Goal: Task Accomplishment & Management: Manage account settings

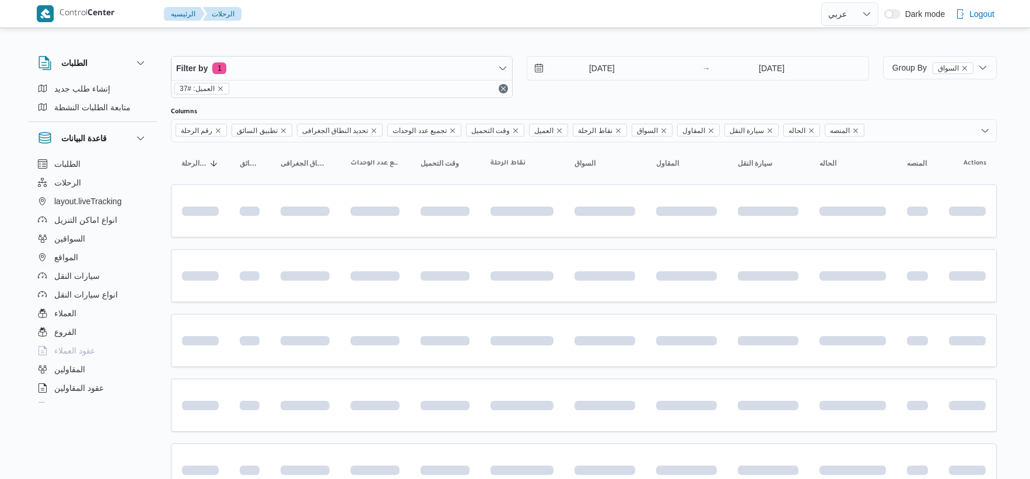
select select "ar"
click at [627, 68] on input "[DATE]" at bounding box center [593, 68] width 132 height 23
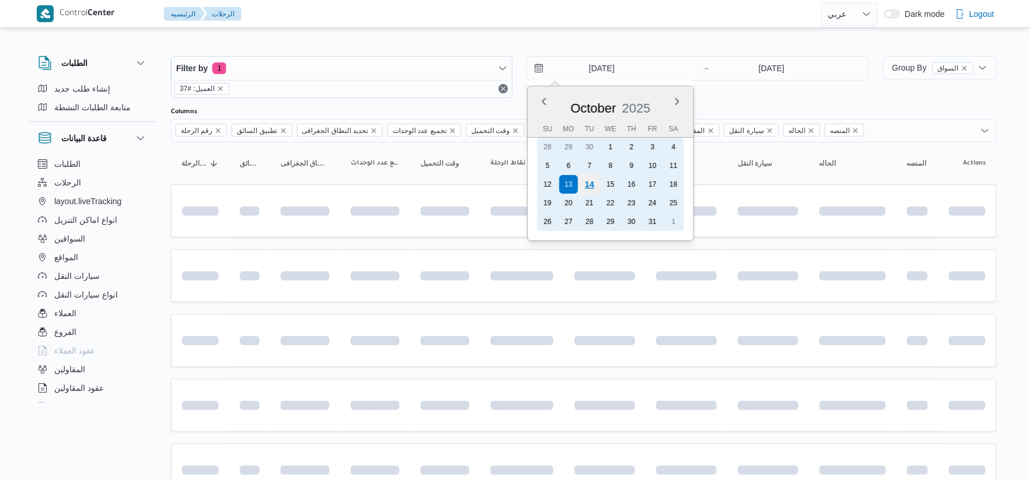
click at [589, 183] on div "14" at bounding box center [590, 184] width 22 height 22
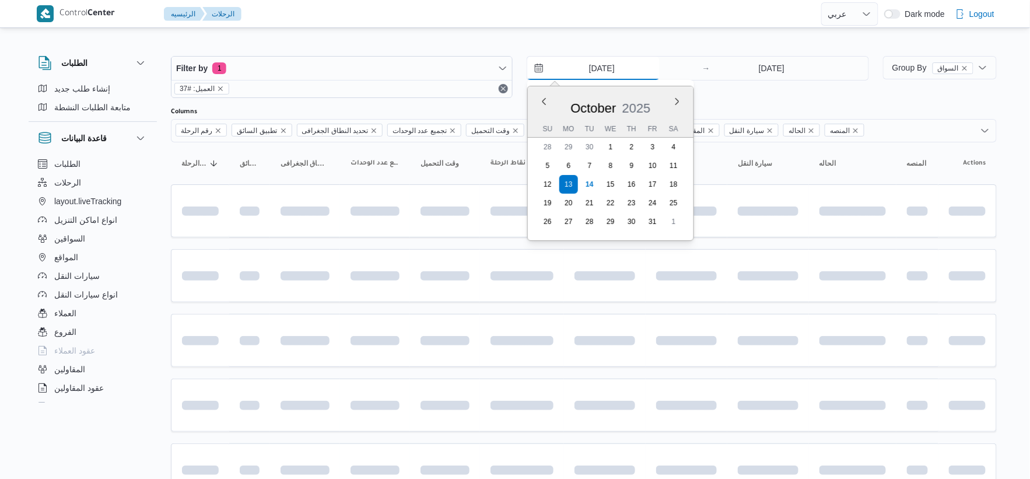
type input "[DATE]"
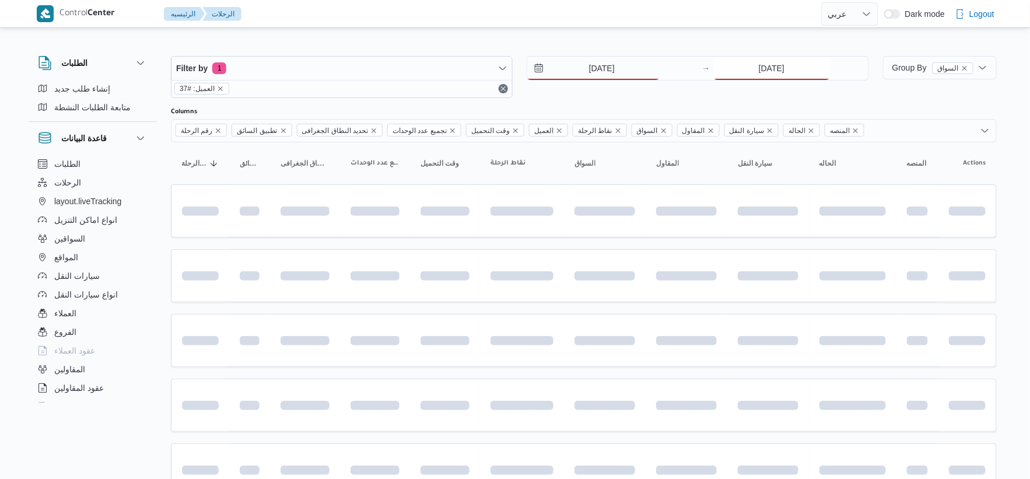
click at [777, 62] on input "[DATE]" at bounding box center [772, 68] width 116 height 23
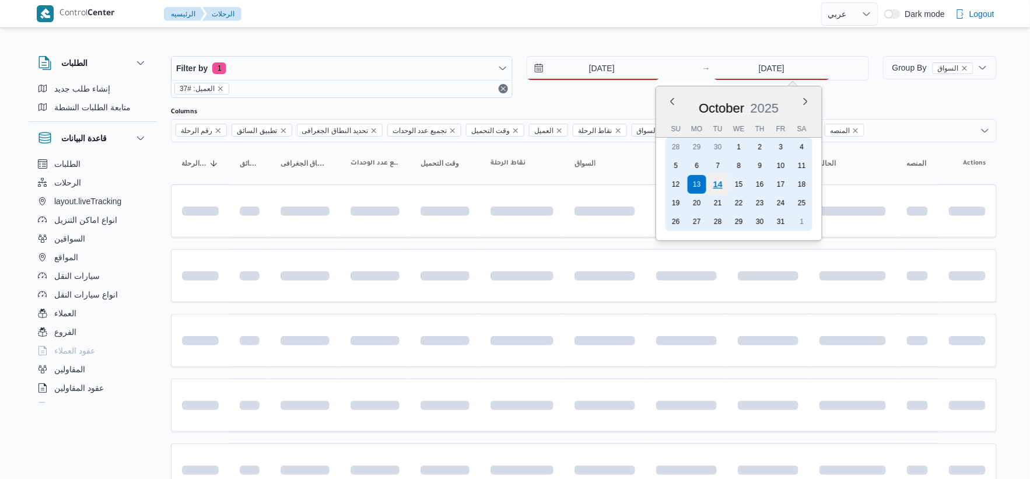
click at [719, 182] on div "14" at bounding box center [718, 184] width 22 height 22
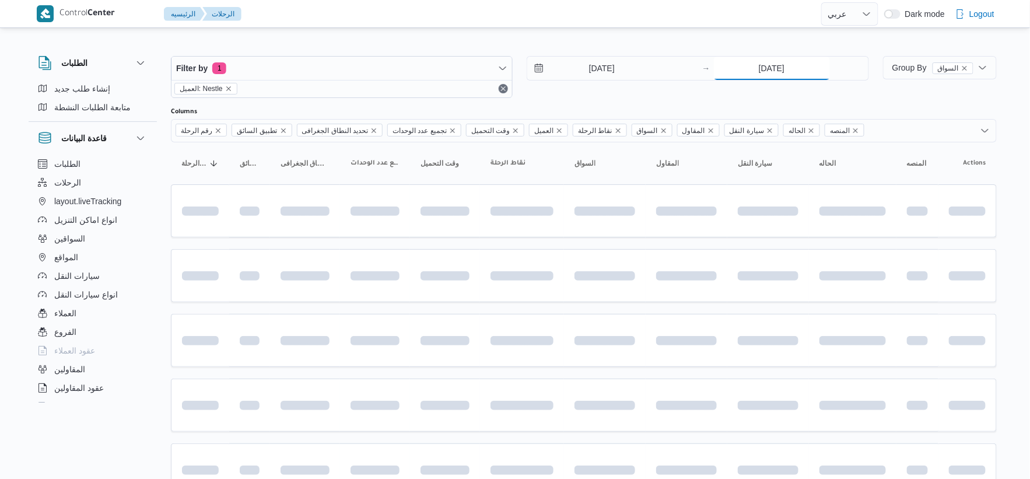
type input "[DATE]"
click at [488, 270] on div at bounding box center [522, 276] width 72 height 46
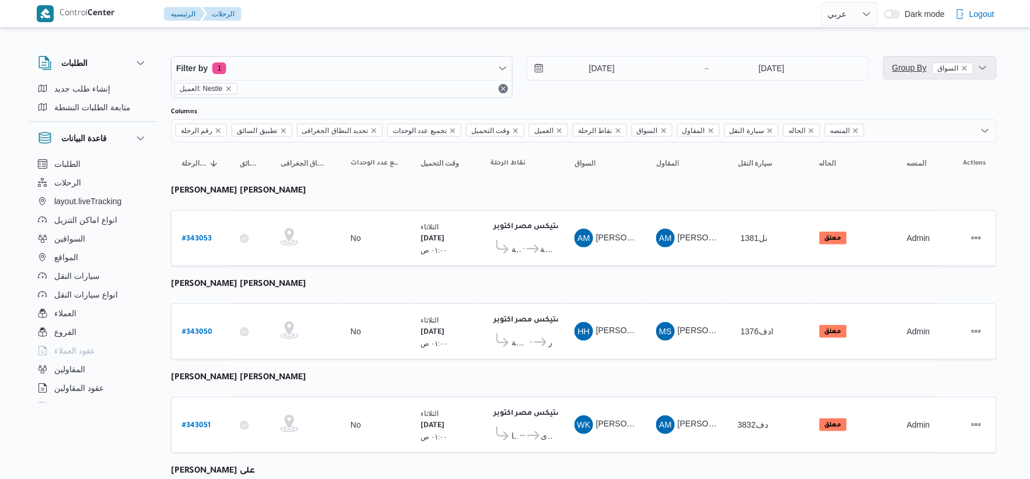
click at [895, 74] on span "Group By السواق" at bounding box center [933, 68] width 81 height 14
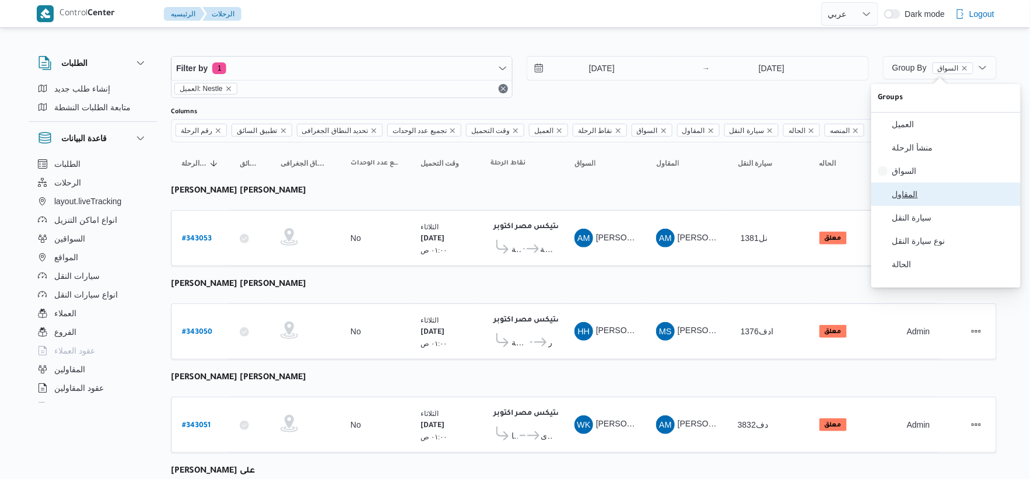
click at [912, 199] on span "المقاول" at bounding box center [953, 194] width 121 height 9
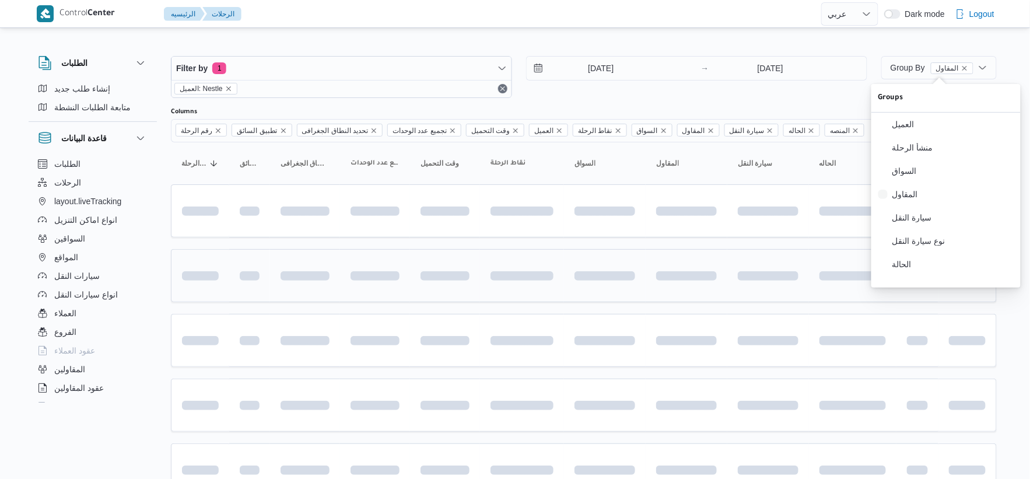
click at [495, 279] on span at bounding box center [486, 275] width 139 height 9
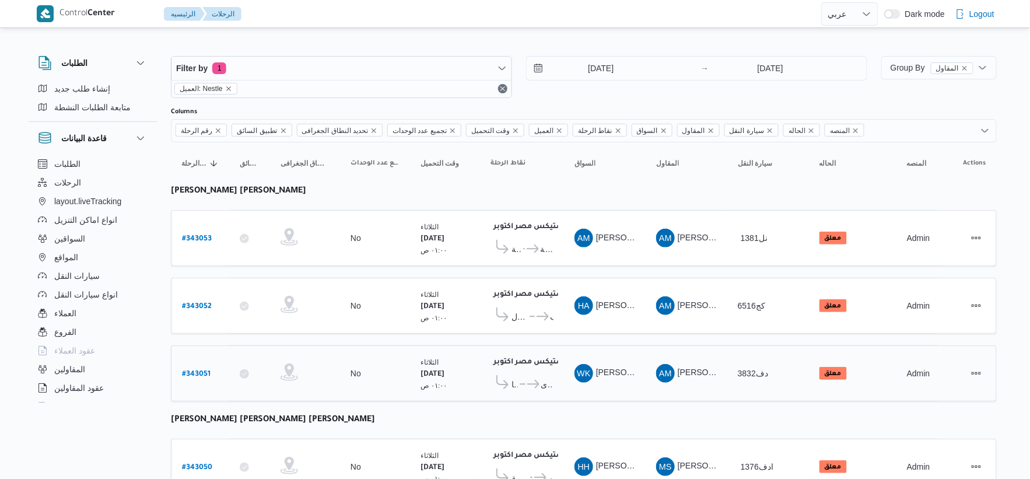
click at [201, 370] on b "# 343051" at bounding box center [196, 374] width 29 height 8
select select "ar"
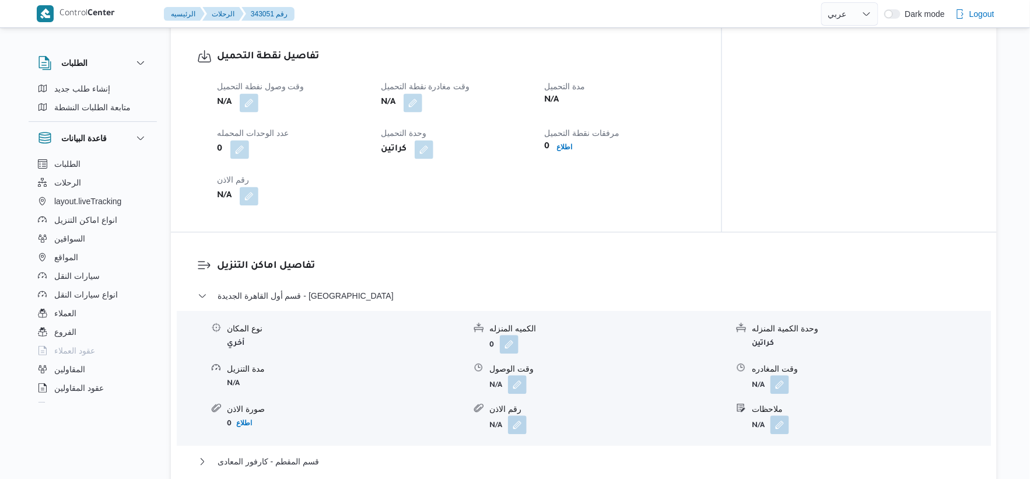
scroll to position [842, 0]
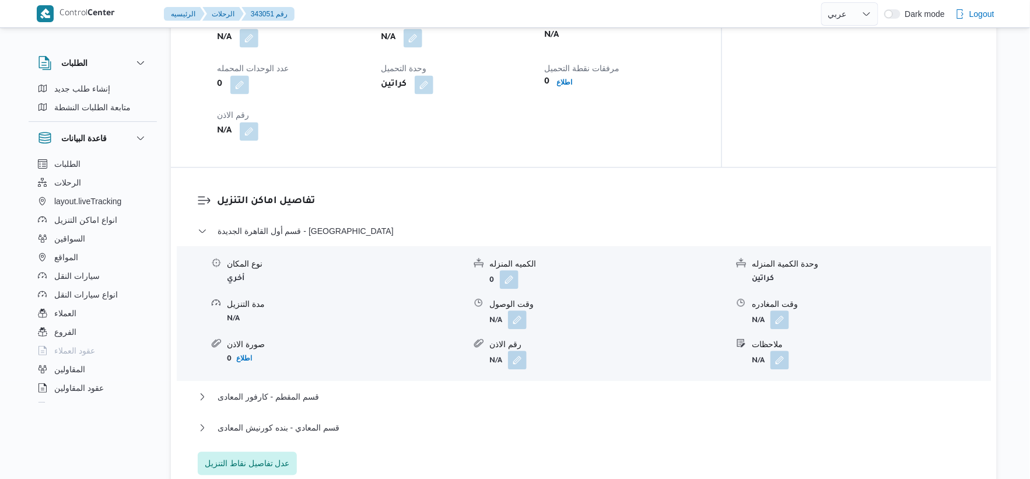
select select "ar"
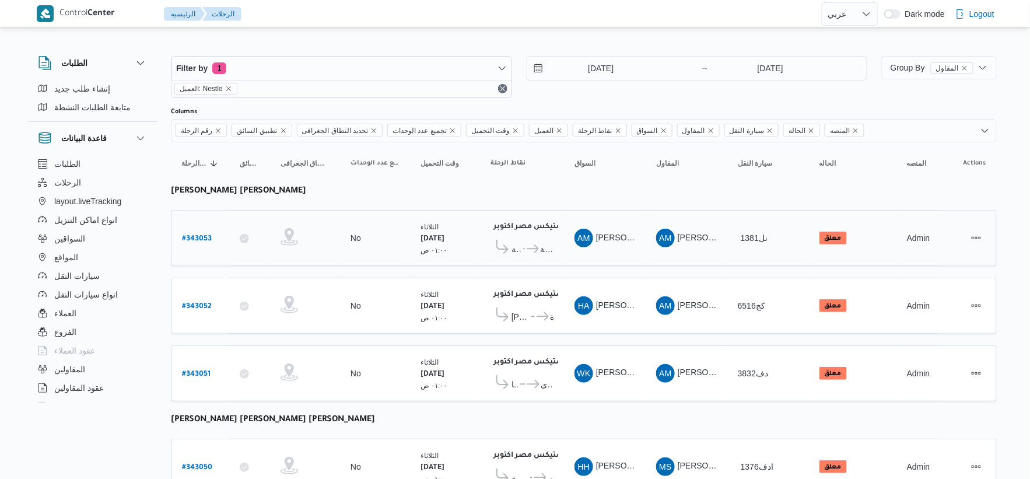
click at [202, 237] on b "# 343053" at bounding box center [197, 239] width 30 height 8
select select "ar"
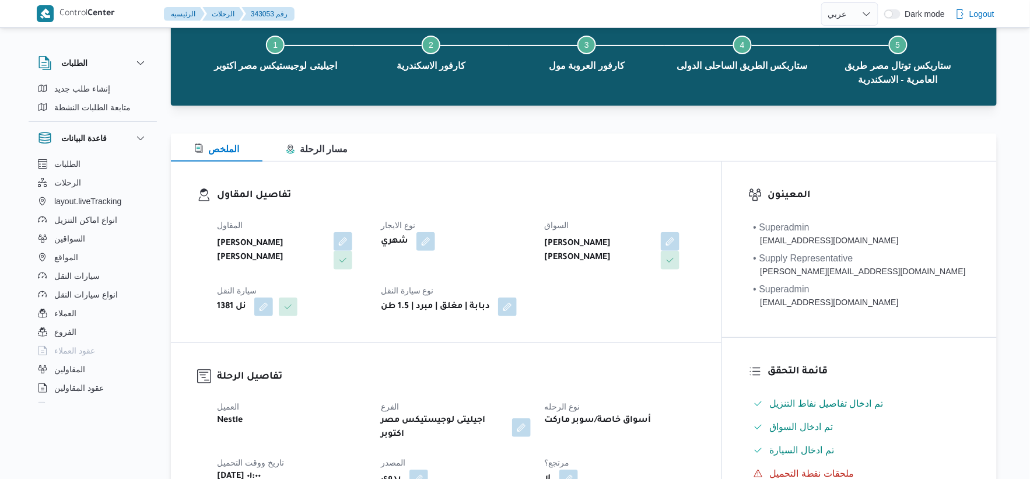
scroll to position [65, 0]
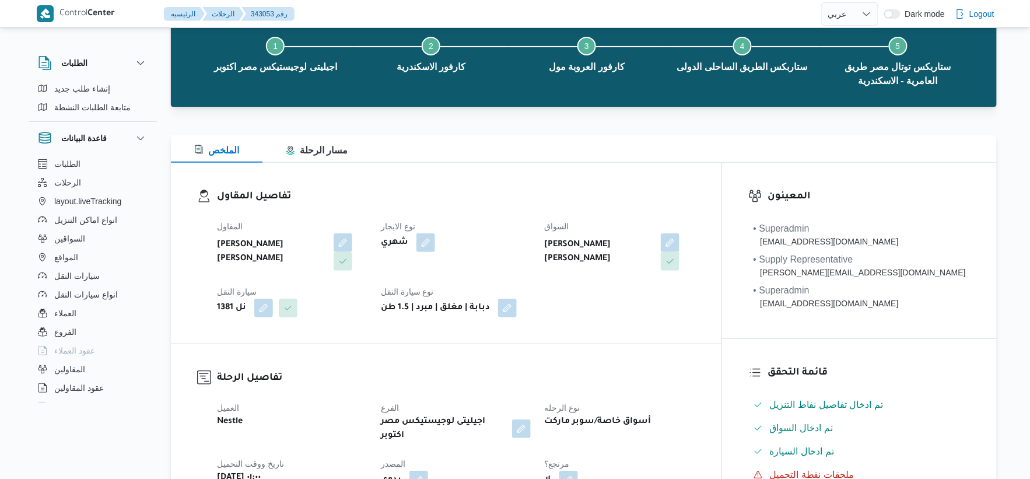
select select "ar"
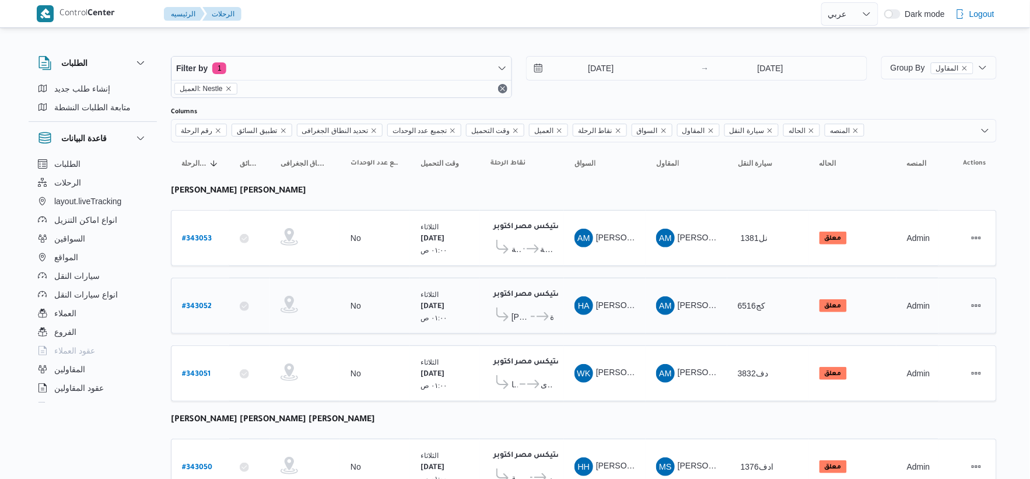
click at [529, 318] on span "كارفور جولدن - المنصوره" at bounding box center [521, 317] width 18 height 14
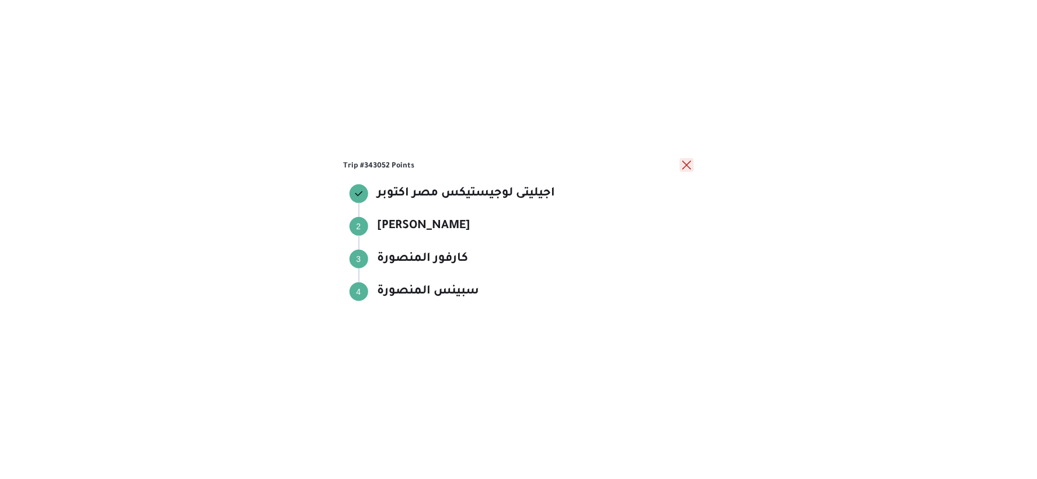
click at [689, 166] on button "close" at bounding box center [687, 165] width 14 height 14
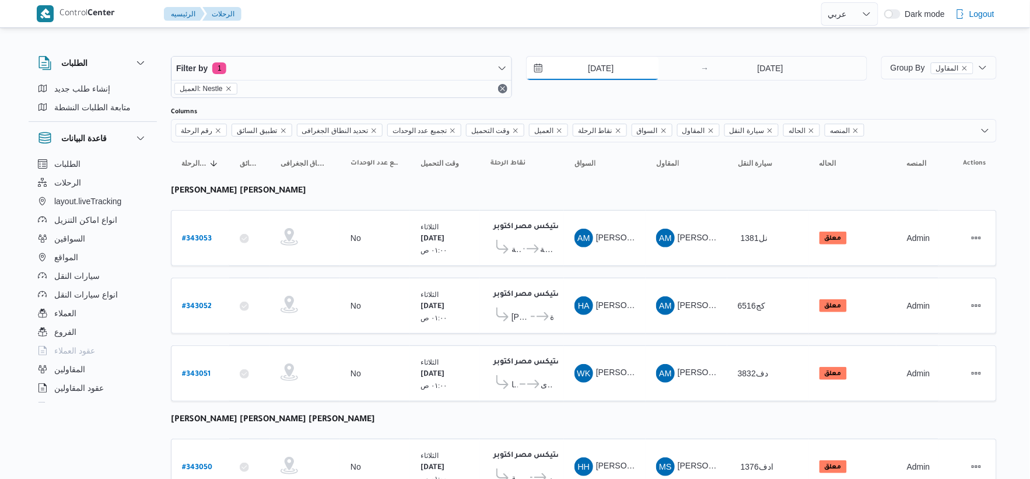
click at [602, 76] on input "[DATE]" at bounding box center [593, 68] width 132 height 23
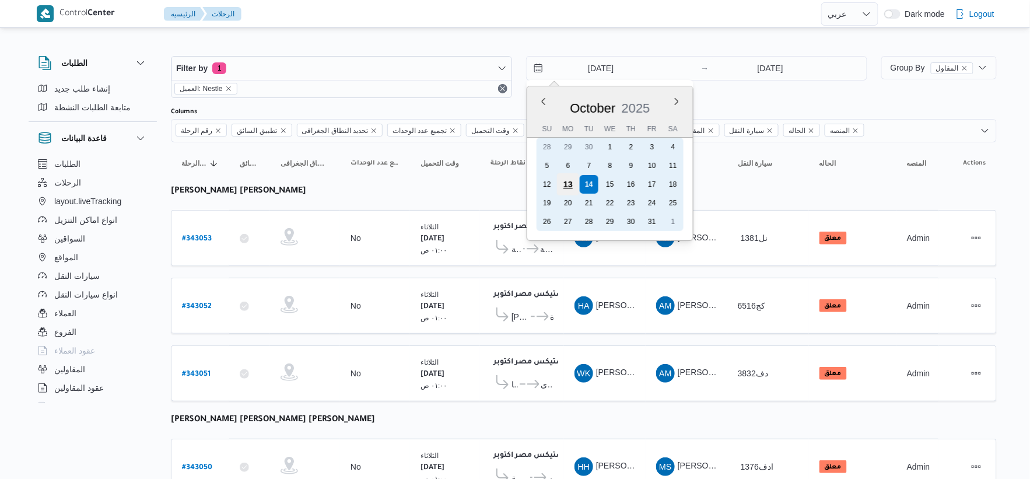
click at [568, 184] on div "13" at bounding box center [568, 184] width 22 height 22
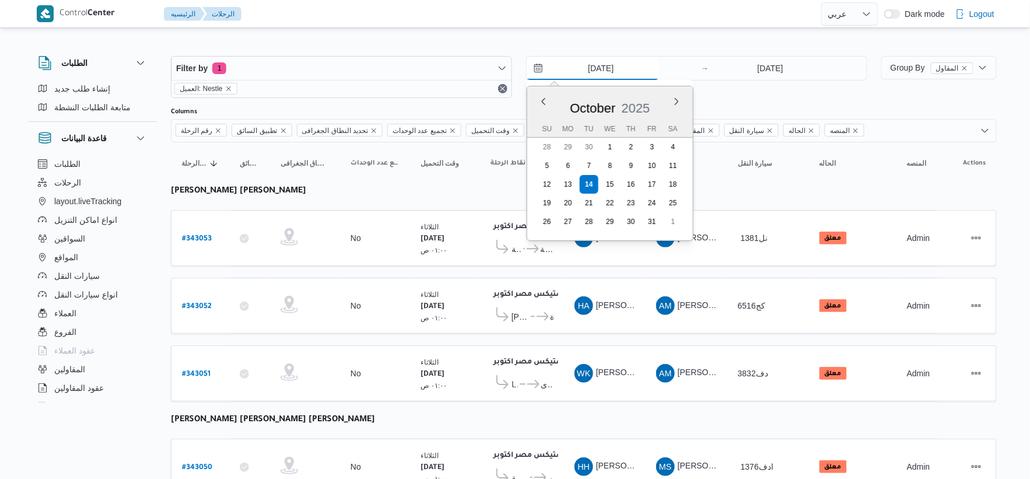
type input "13/10/2025"
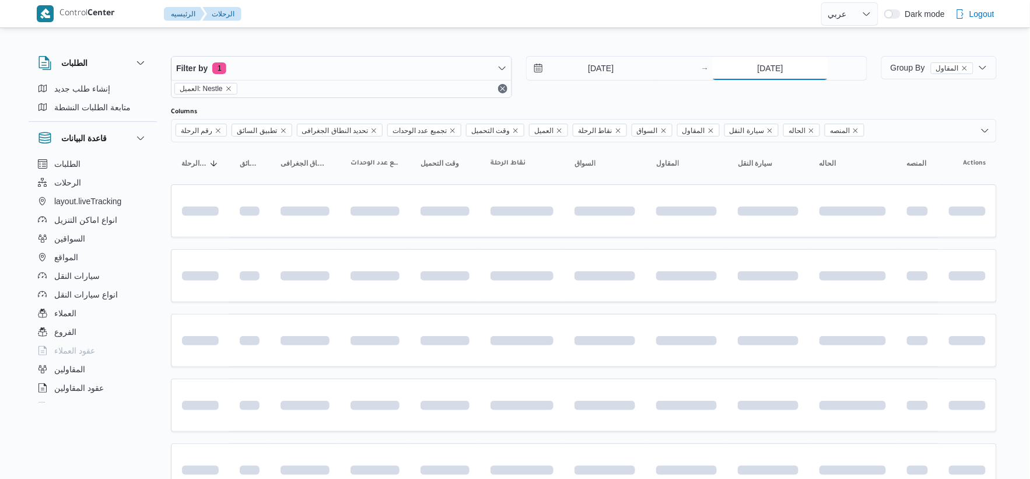
click at [796, 72] on input "[DATE]" at bounding box center [770, 68] width 116 height 23
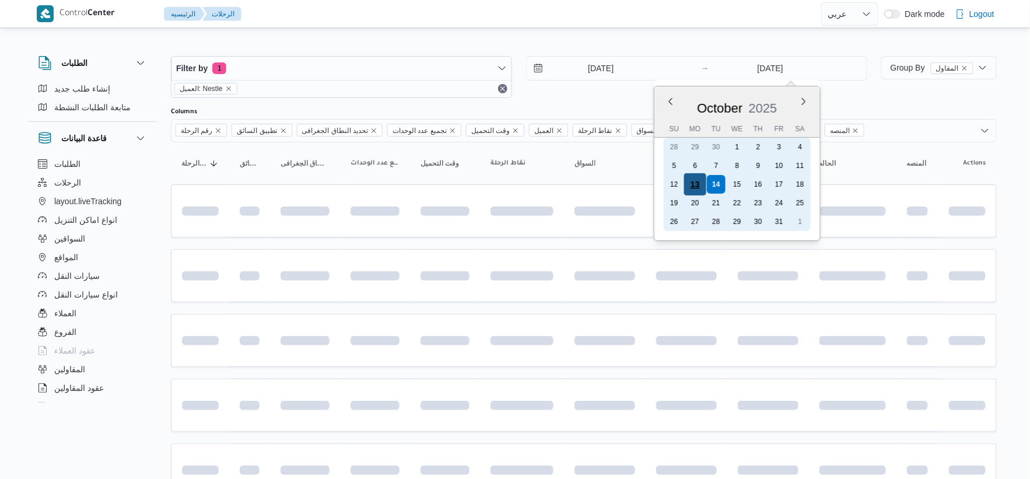
click at [698, 184] on div "13" at bounding box center [695, 184] width 22 height 22
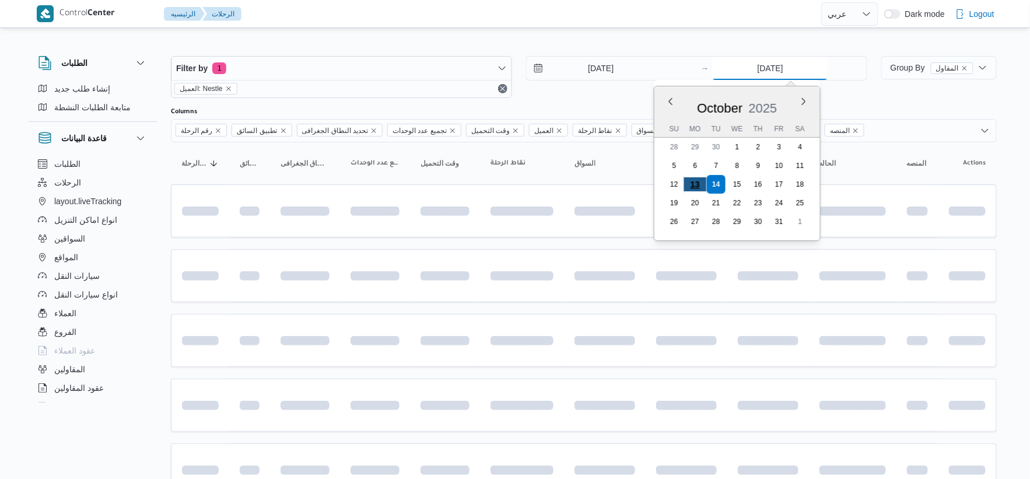
type input "13/10/2025"
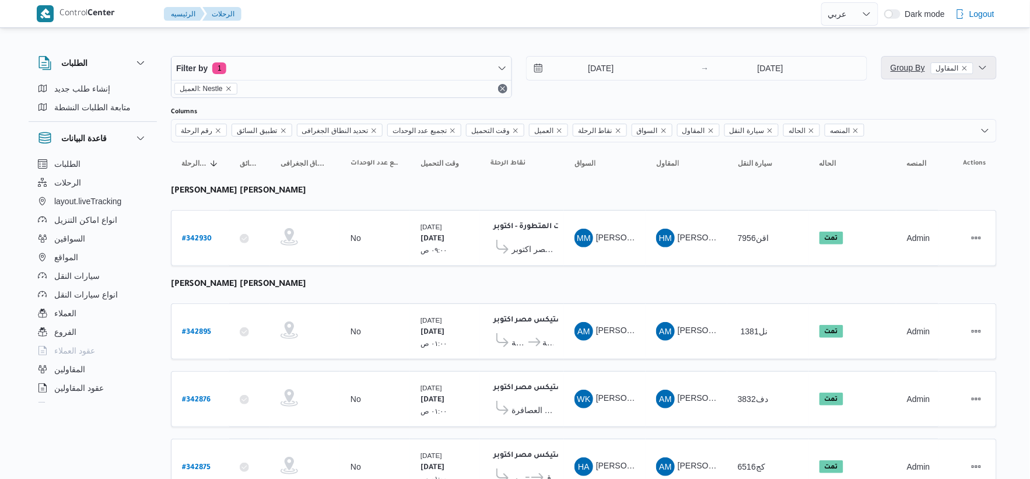
click at [900, 68] on span "Group By المقاول" at bounding box center [932, 67] width 83 height 9
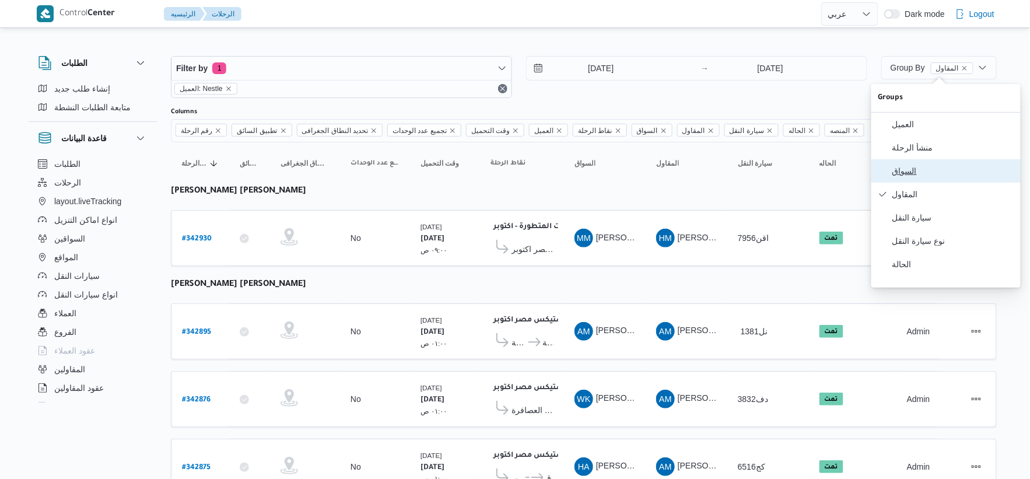
click at [909, 174] on span "السواق" at bounding box center [953, 170] width 121 height 9
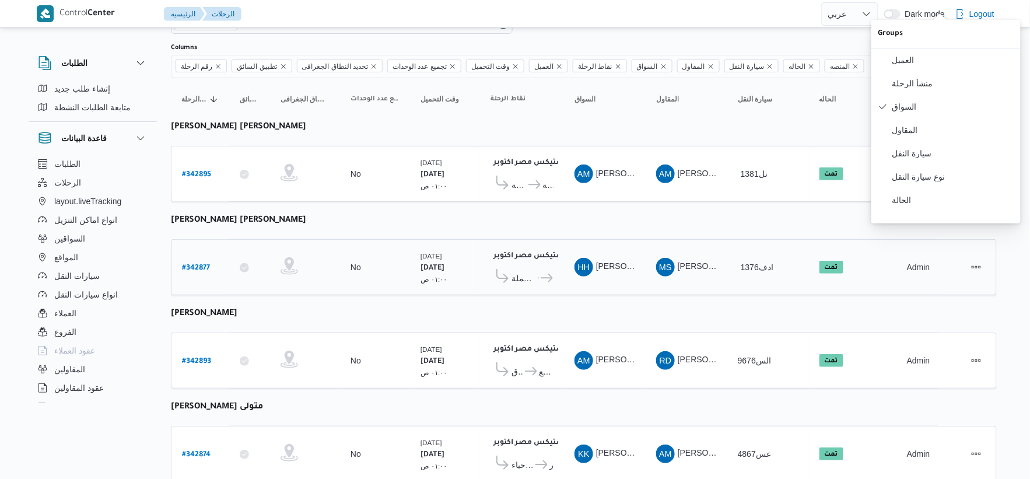
scroll to position [65, 0]
click at [263, 406] on b "خالد خليل عبدالرازق متولى" at bounding box center [217, 406] width 92 height 9
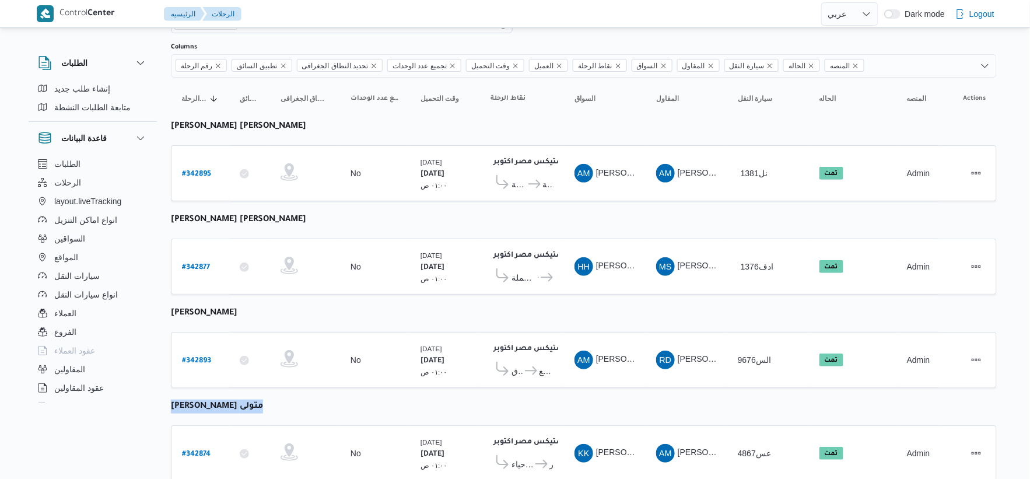
click at [263, 406] on b "خالد خليل عبدالرازق متولى" at bounding box center [217, 406] width 92 height 9
copy tbody "خالد خليل عبدالرازق متولى رقم الرحلة"
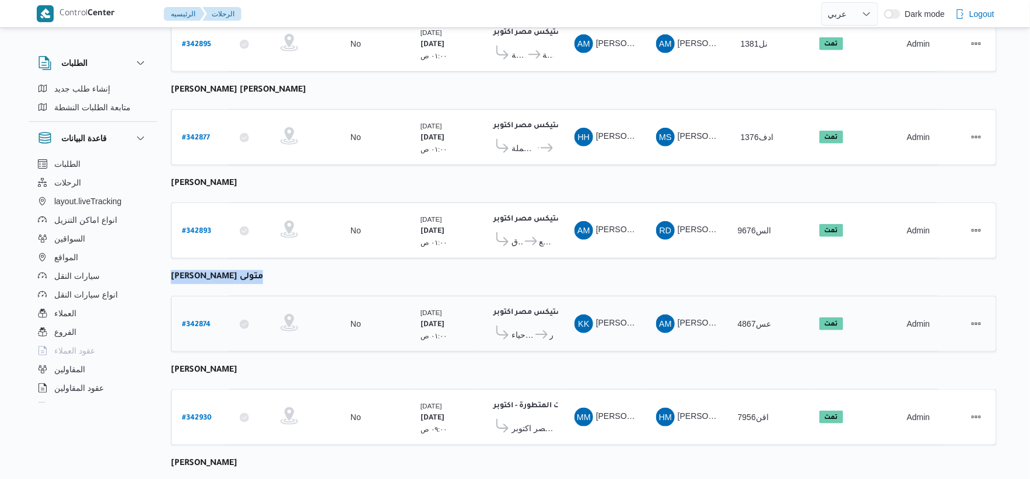
scroll to position [0, 0]
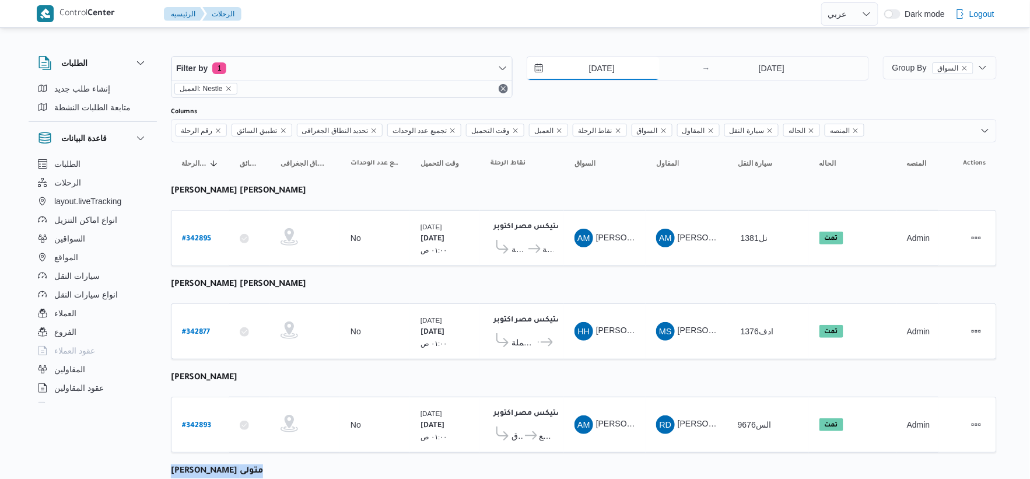
click at [634, 74] on input "13/10/2025" at bounding box center [593, 68] width 132 height 23
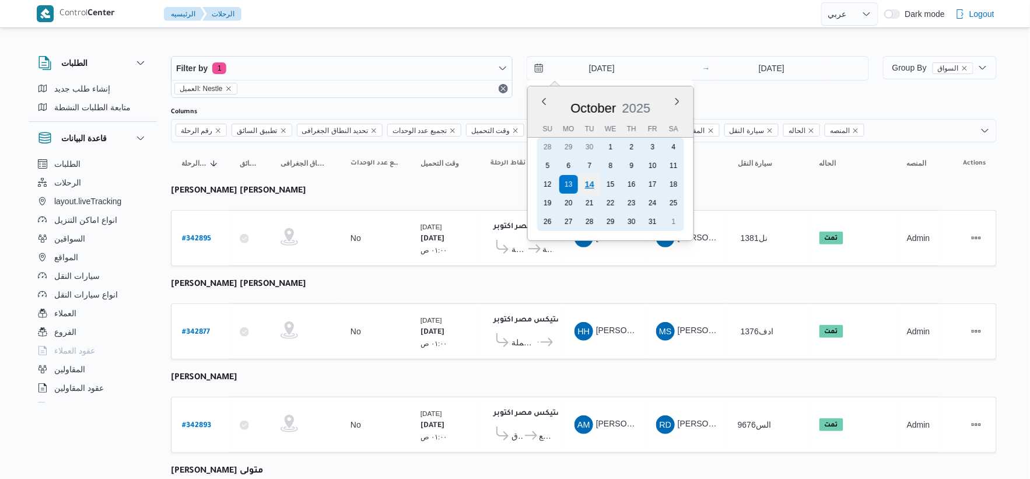
click at [592, 177] on div "14" at bounding box center [590, 184] width 22 height 22
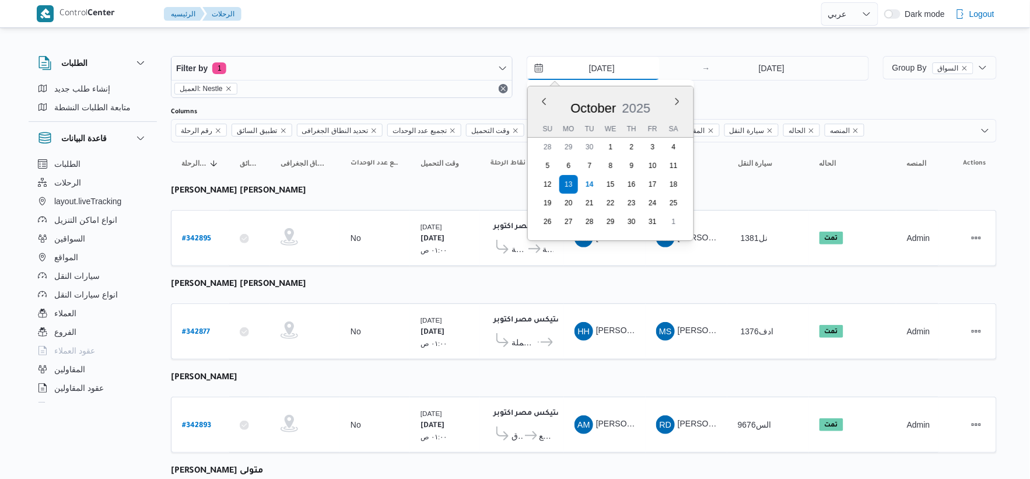
type input "14/10/2025"
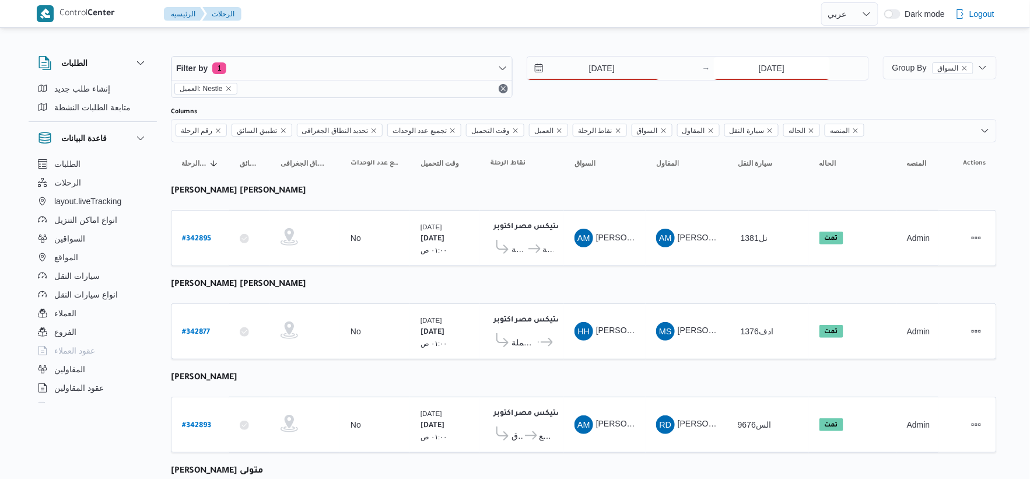
click at [777, 72] on input "13/10/2025" at bounding box center [772, 68] width 116 height 23
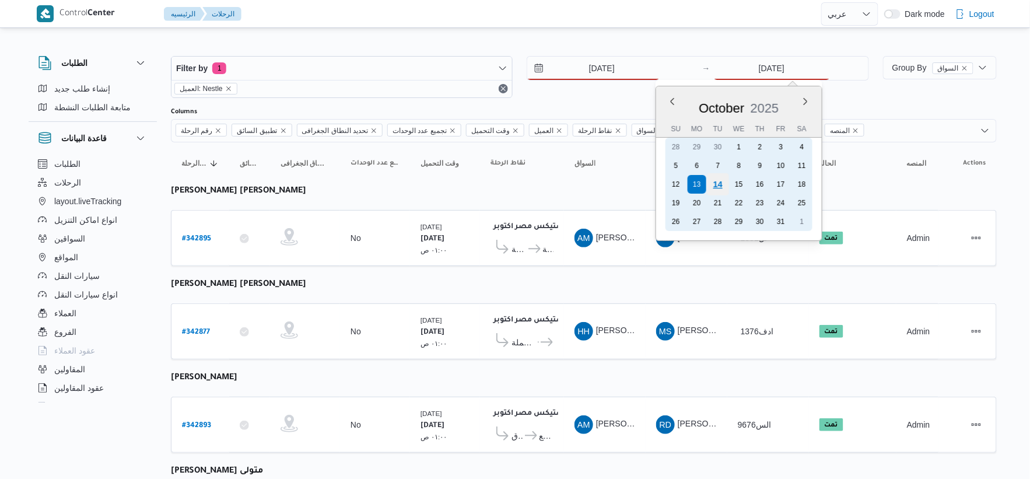
click at [716, 177] on div "14" at bounding box center [718, 184] width 22 height 22
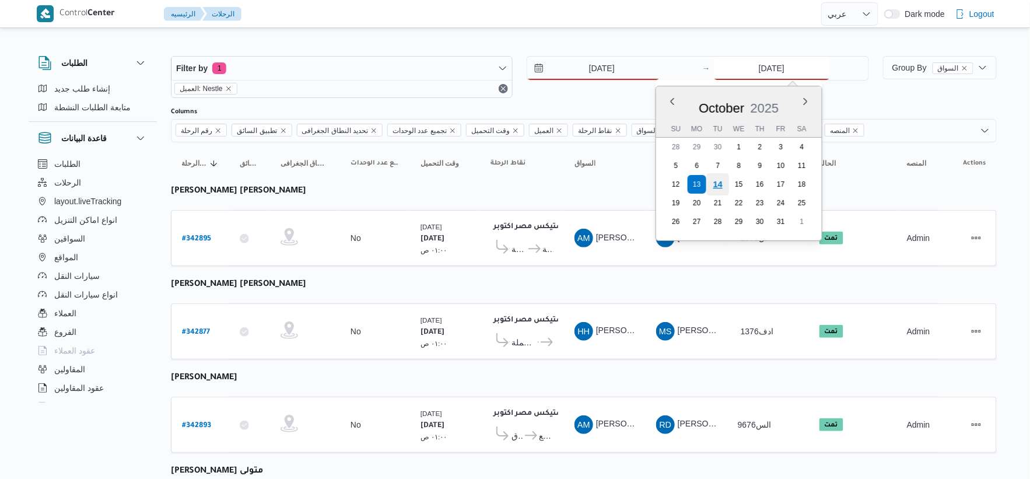
type input "14/10/2025"
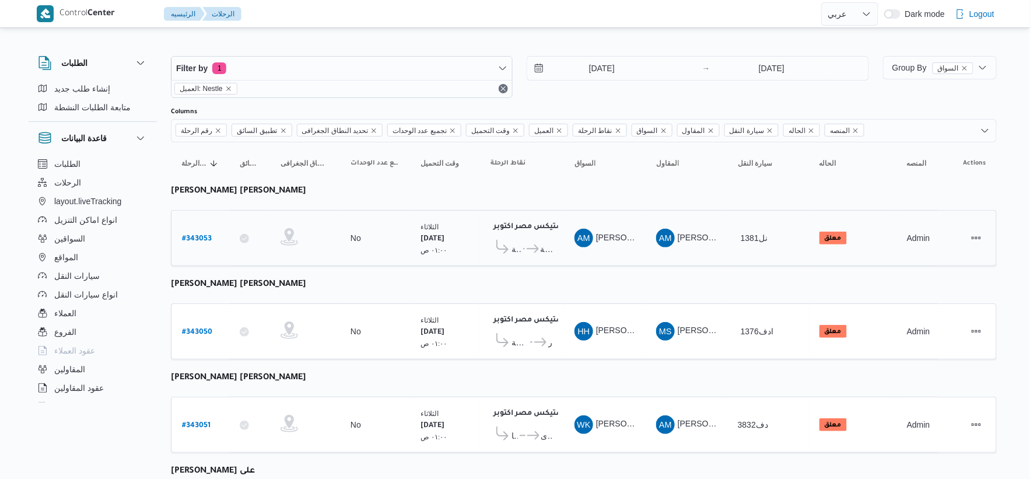
click at [205, 235] on b "# 343053" at bounding box center [197, 239] width 30 height 8
select select "ar"
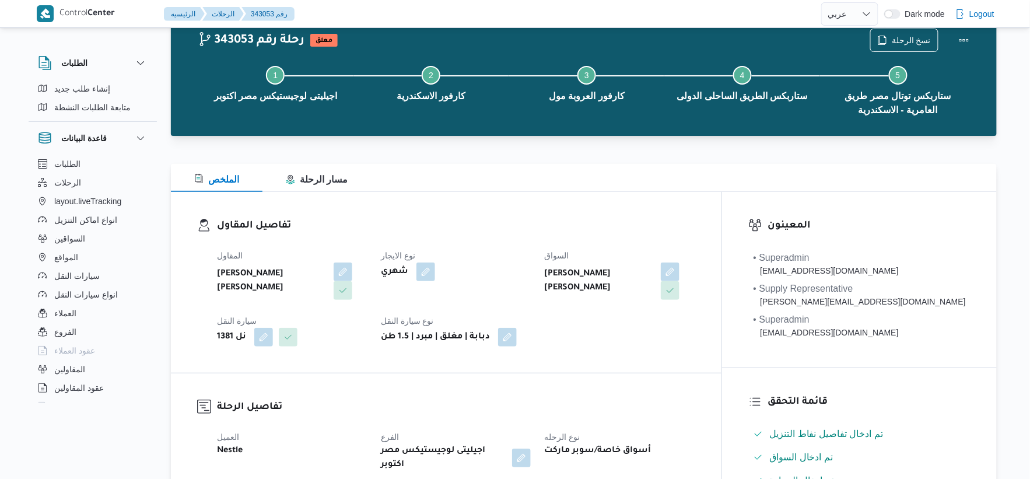
scroll to position [130, 0]
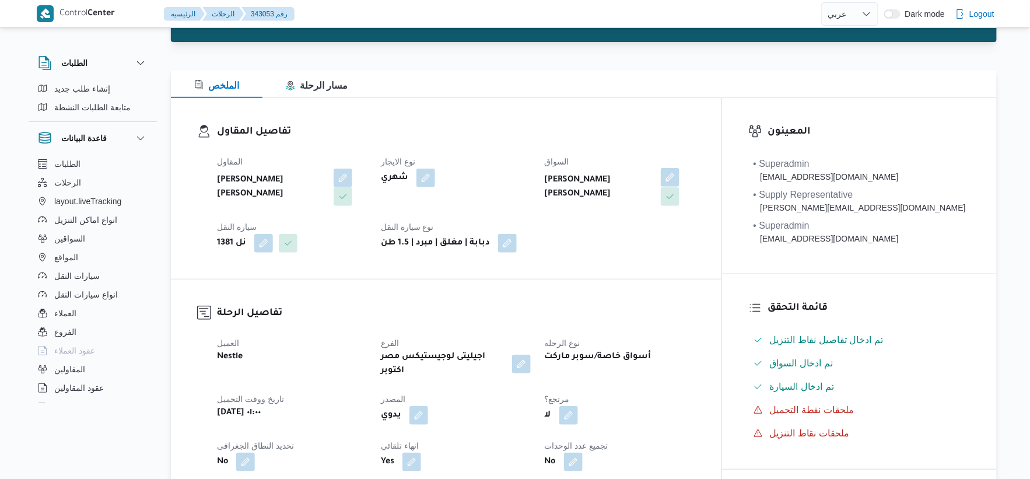
click at [680, 177] on button "button" at bounding box center [670, 177] width 19 height 19
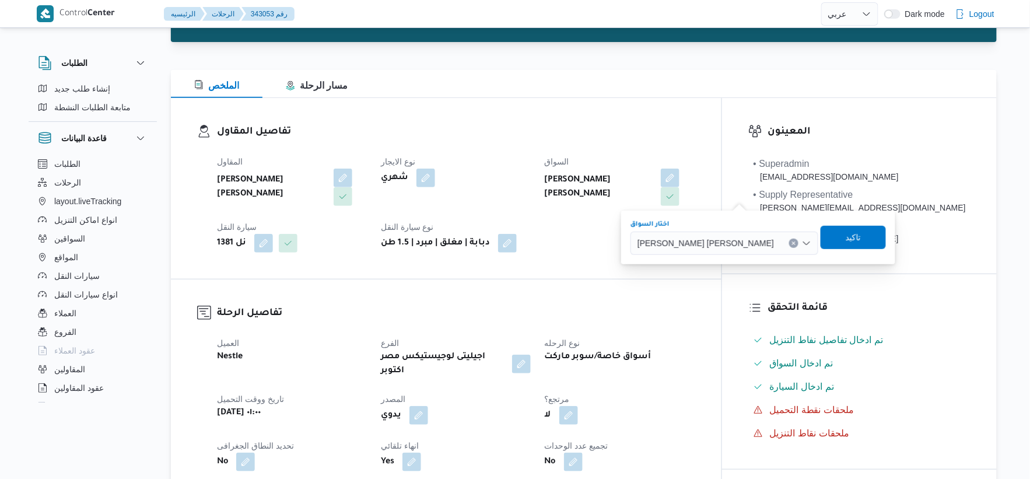
click at [792, 245] on icon "Clear input" at bounding box center [794, 243] width 5 height 5
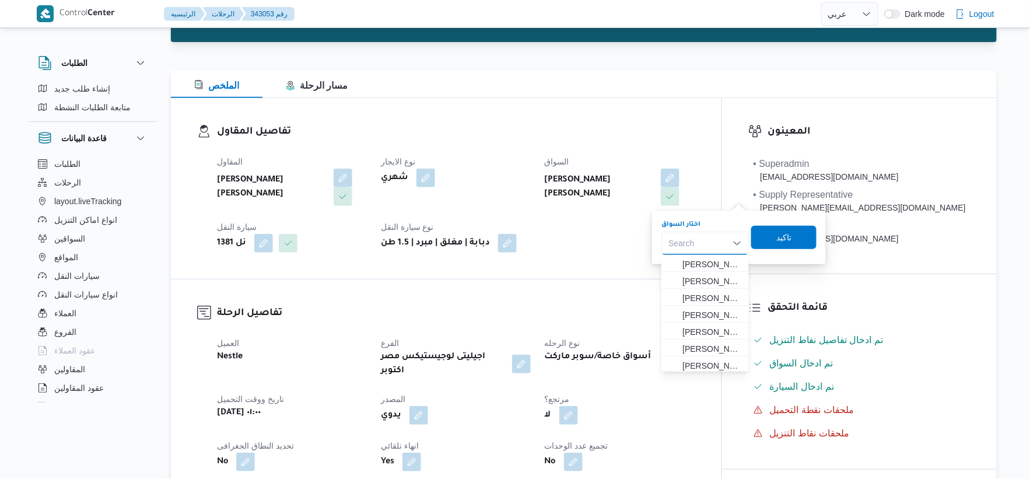
paste input "خالد خليل عبدالرازق متولى"
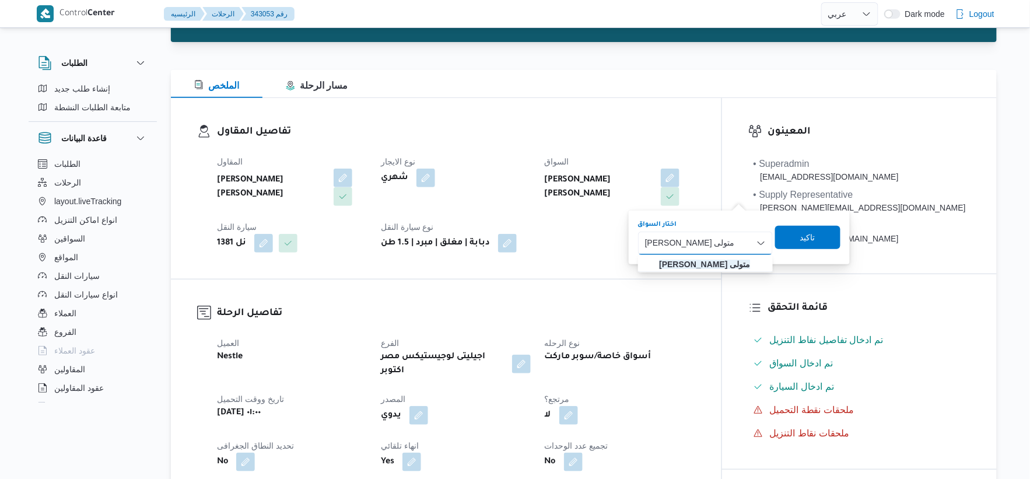
type input "خالد خليل عبدالرازق متولى"
click at [714, 260] on mark "خالد خليل عبدالرازق متولى" at bounding box center [704, 264] width 91 height 9
click at [820, 235] on span "تاكيد" at bounding box center [811, 236] width 65 height 23
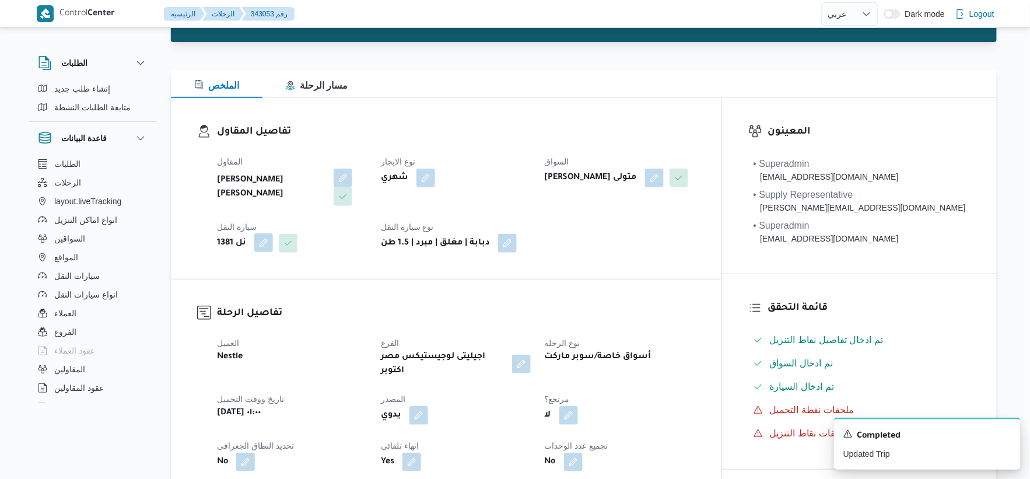
click at [269, 243] on button "button" at bounding box center [263, 242] width 19 height 19
click at [264, 289] on button "Clear input" at bounding box center [260, 289] width 9 height 9
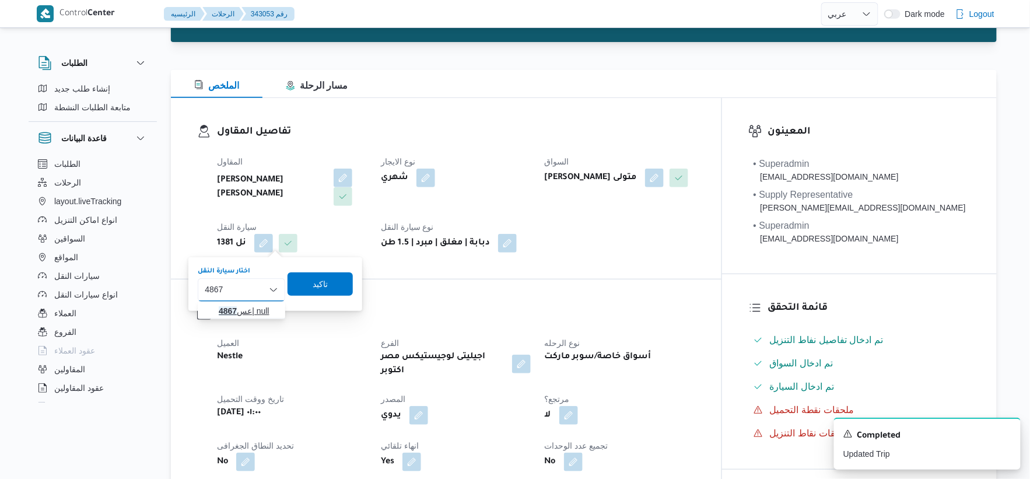
type input "4867"
click at [250, 306] on span "عس 4867 | null" at bounding box center [249, 311] width 60 height 14
click at [327, 281] on span "تاكيد" at bounding box center [329, 284] width 15 height 14
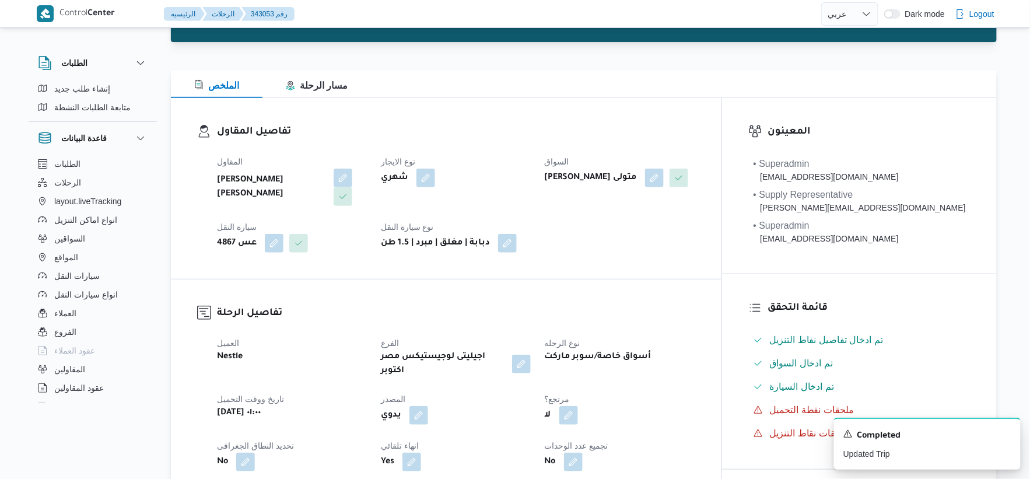
select select "ar"
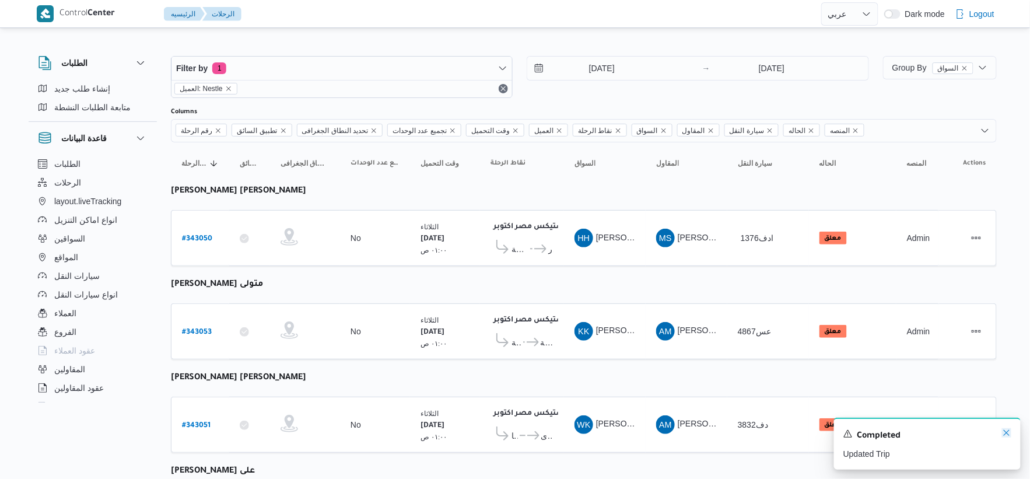
click at [1006, 432] on icon "Dismiss toast" at bounding box center [1006, 432] width 9 height 9
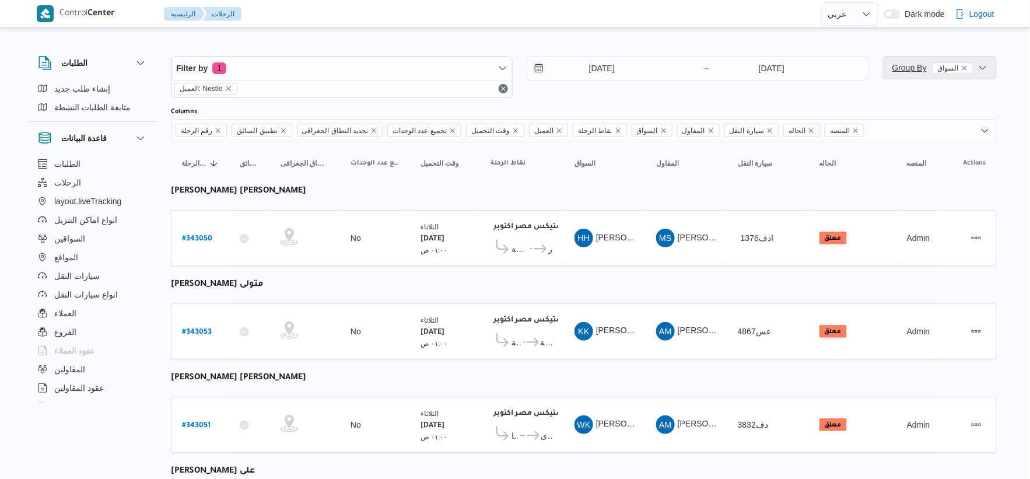
click at [912, 72] on span "Group By السواق" at bounding box center [933, 68] width 81 height 14
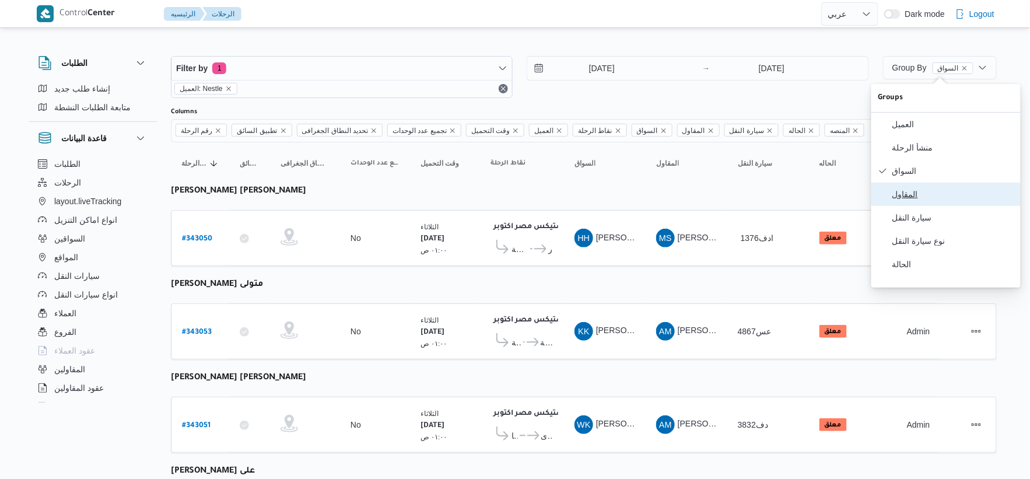
click at [935, 199] on span "المقاول" at bounding box center [953, 194] width 121 height 9
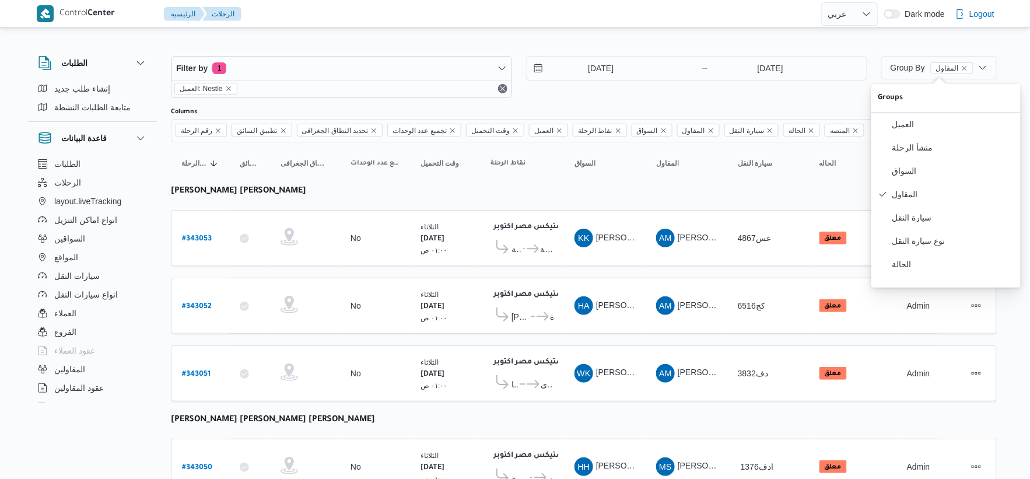
click at [578, 272] on table "رقم الرحلة Click to sort in ascending order تطبيق السائق Click to sort in ascen…" at bounding box center [584, 473] width 826 height 663
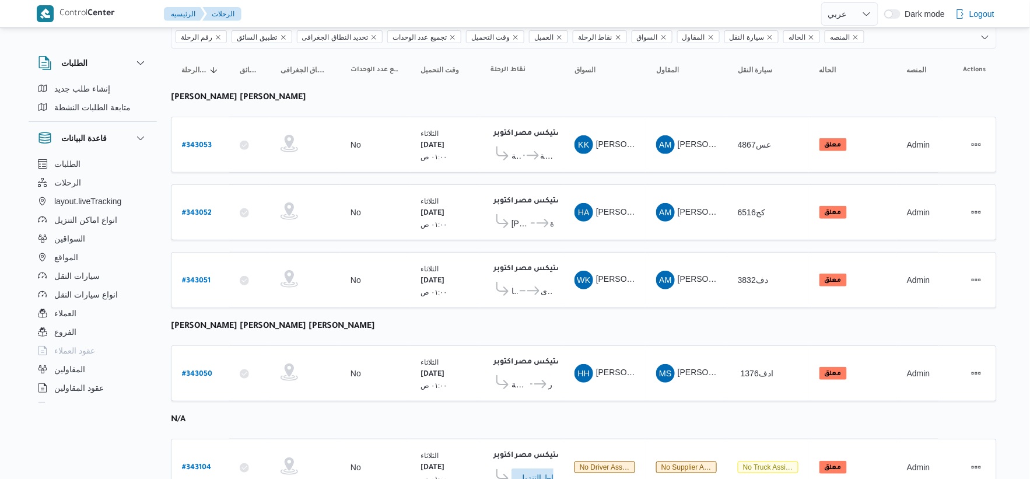
scroll to position [65, 0]
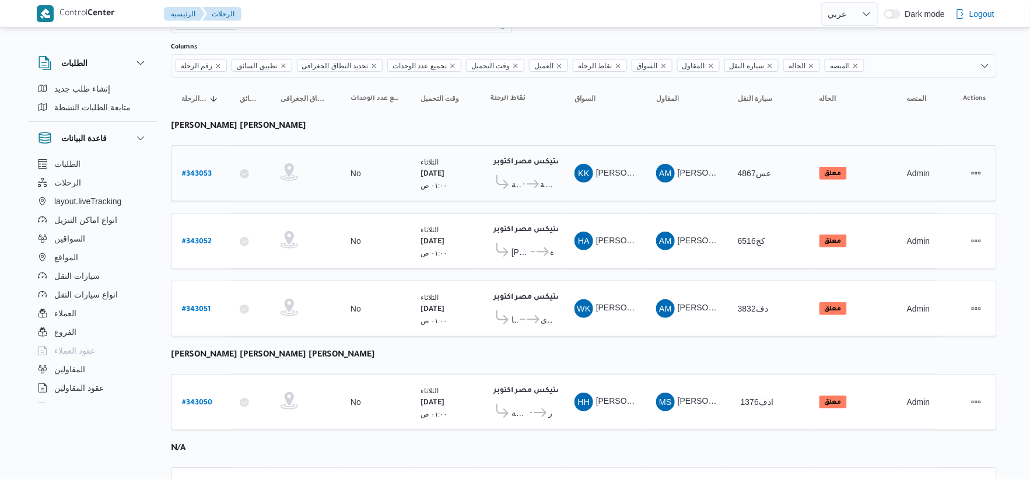
click at [205, 170] on b "# 343053" at bounding box center [197, 174] width 30 height 8
select select "ar"
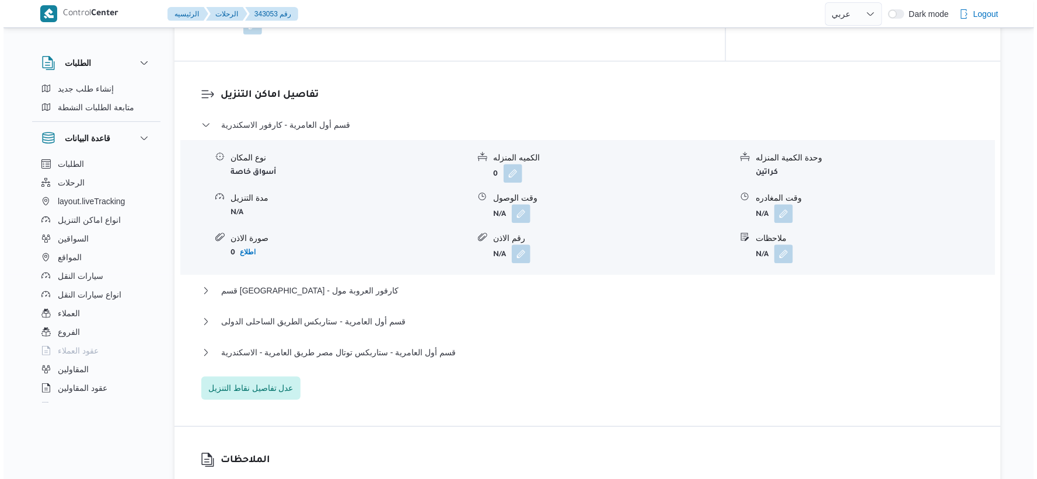
scroll to position [972, 0]
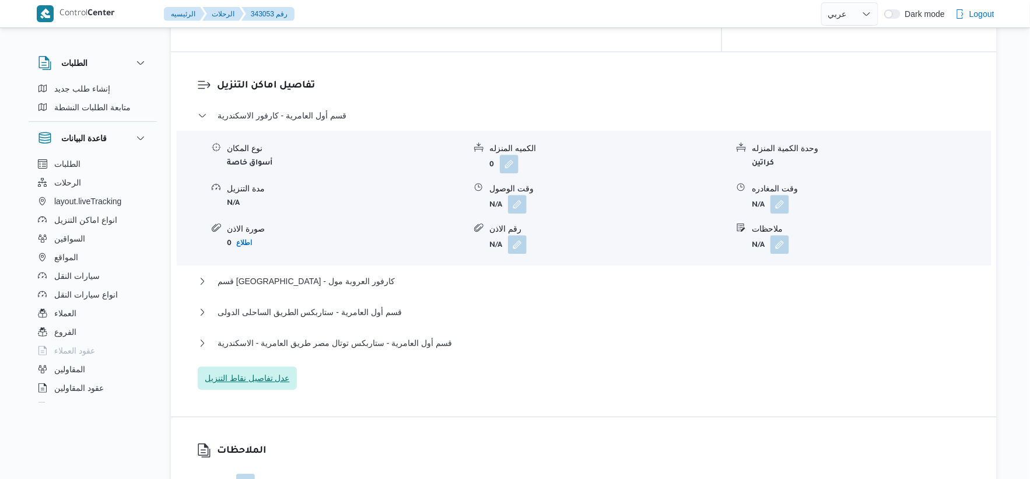
click at [285, 371] on span "عدل تفاصيل نقاط التنزيل" at bounding box center [247, 378] width 85 height 14
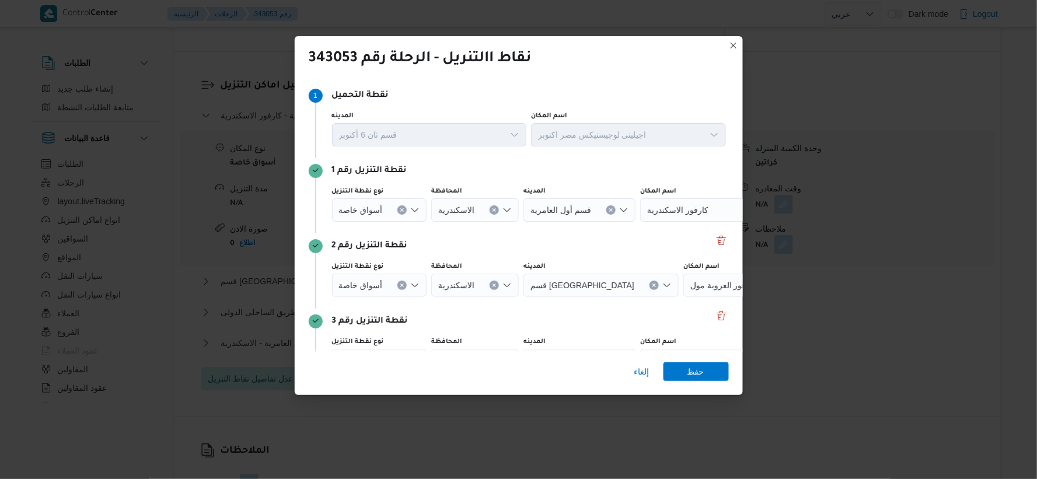
click at [403, 212] on icon "Clear input" at bounding box center [402, 210] width 5 height 5
click at [674, 208] on div "Search" at bounding box center [682, 209] width 146 height 23
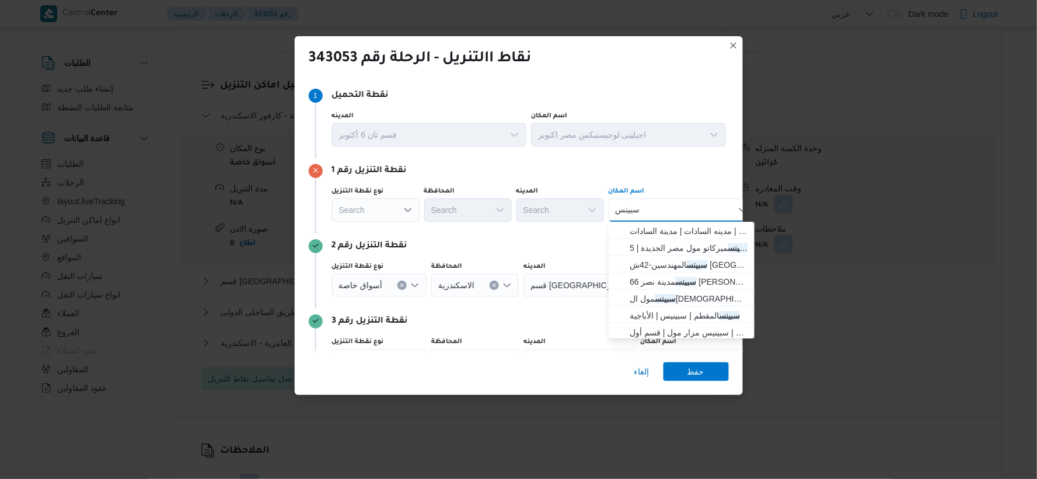
click at [671, 208] on div "سبينس سبينس Combo box. Selected. سبينس. Selected. Combo box input. Search. Type…" at bounding box center [682, 209] width 146 height 23
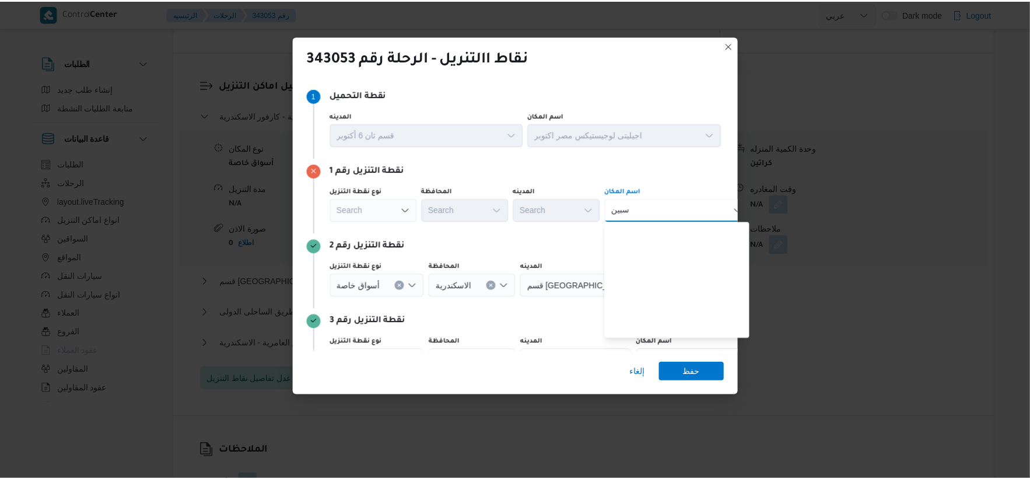
scroll to position [0, 0]
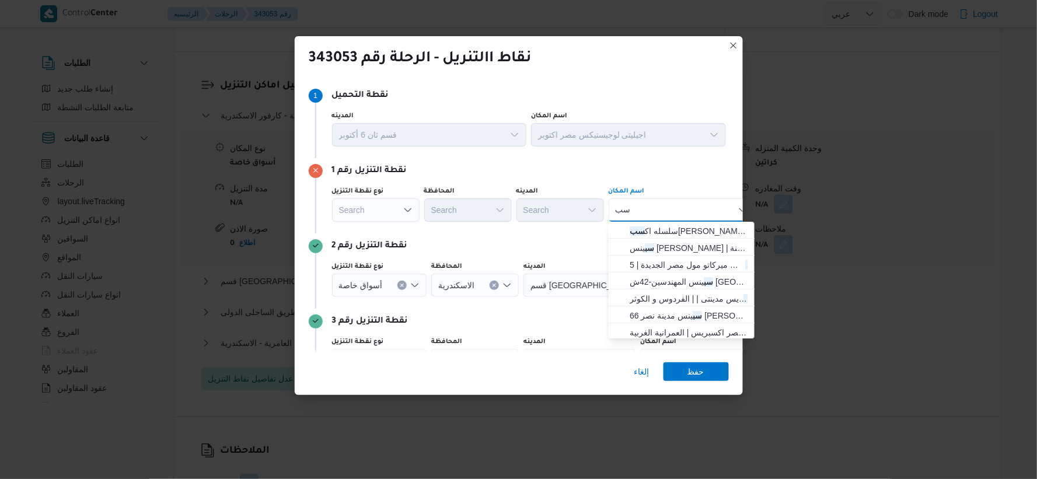
type input "س"
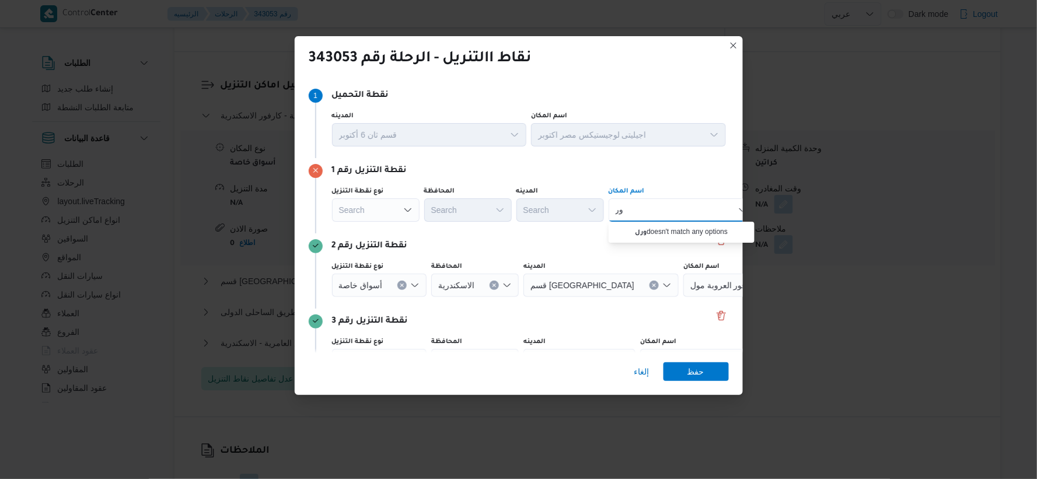
type input "و"
type input "ر"
type input "بيرل"
click at [680, 230] on span "سبينس بيرل دى | سبينس بيرل ديس رويس | null" at bounding box center [689, 231] width 118 height 14
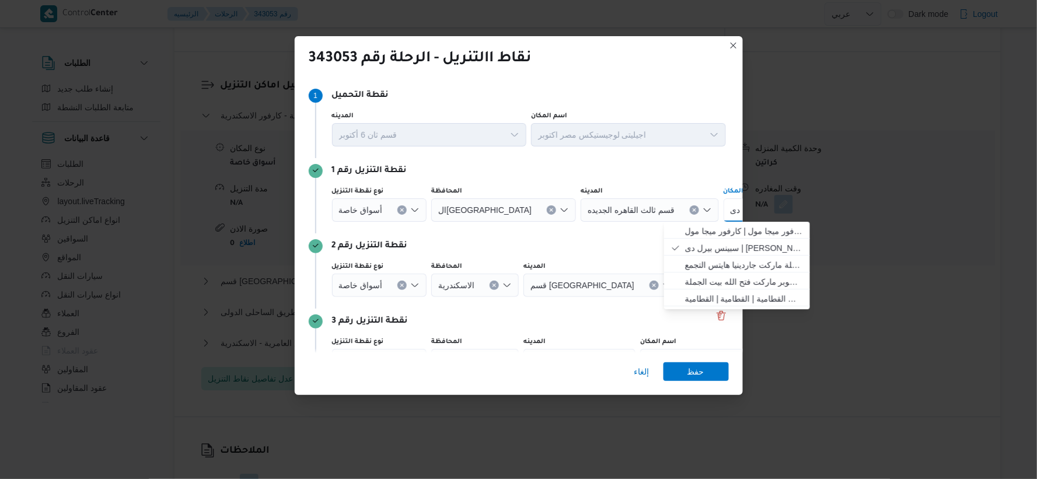
click at [599, 309] on div "نقطة التنزيل رقم 3 نوع نقطة التنزيل سوبر ماركت المحافظة الاسكندرية المدينه قسم …" at bounding box center [519, 346] width 420 height 75
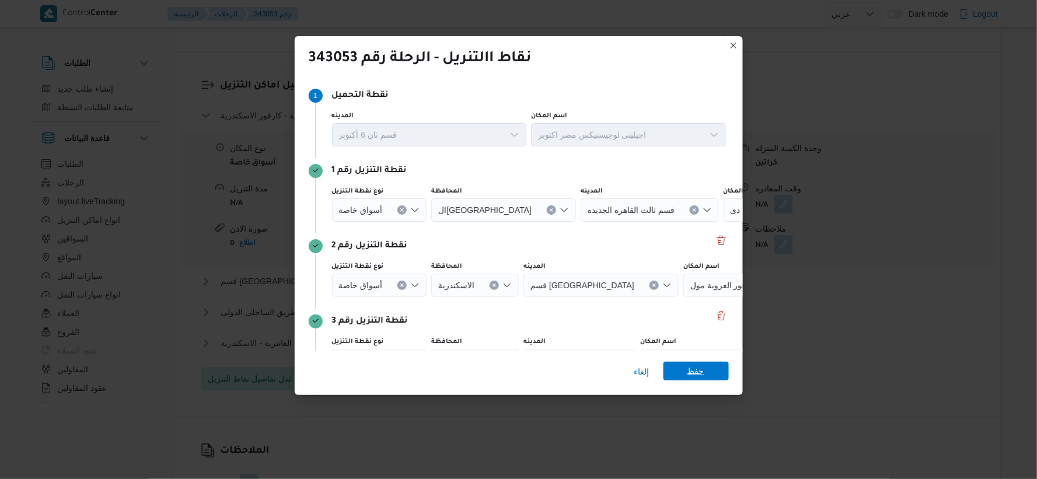
click at [711, 380] on span "حفظ" at bounding box center [695, 371] width 65 height 19
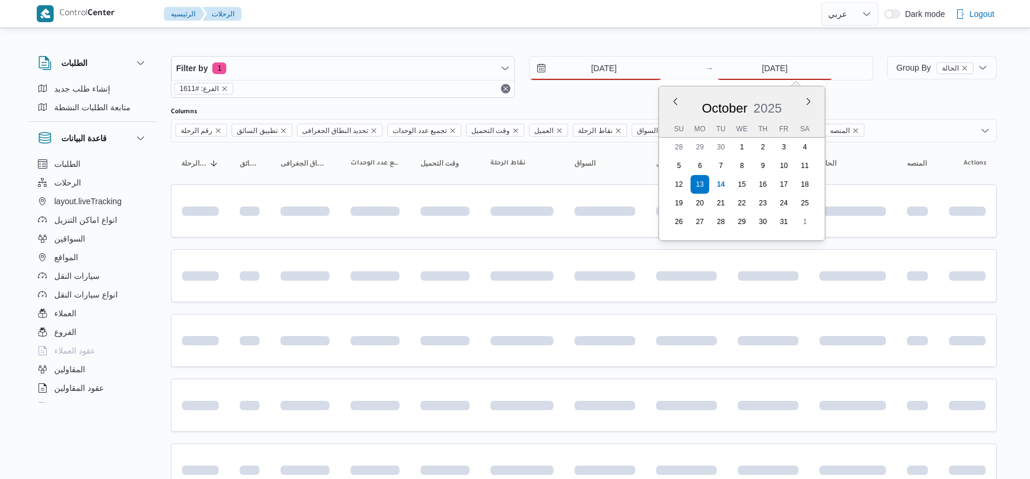
select select "ar"
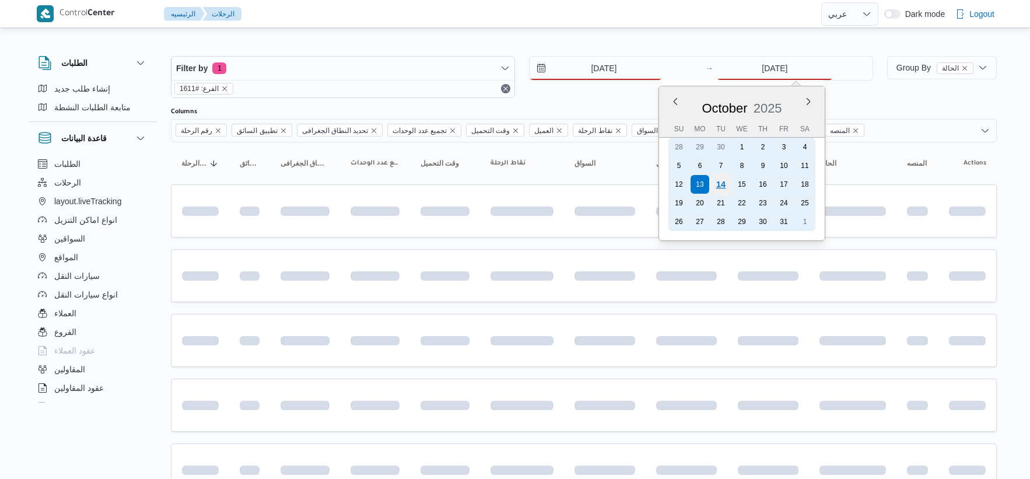
click at [725, 179] on div "14" at bounding box center [721, 184] width 22 height 22
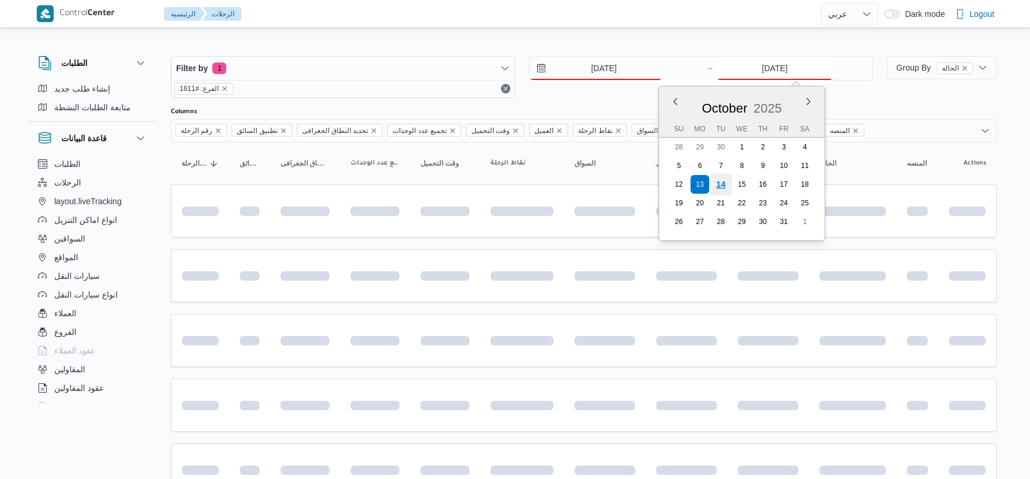
type input "[DATE]"
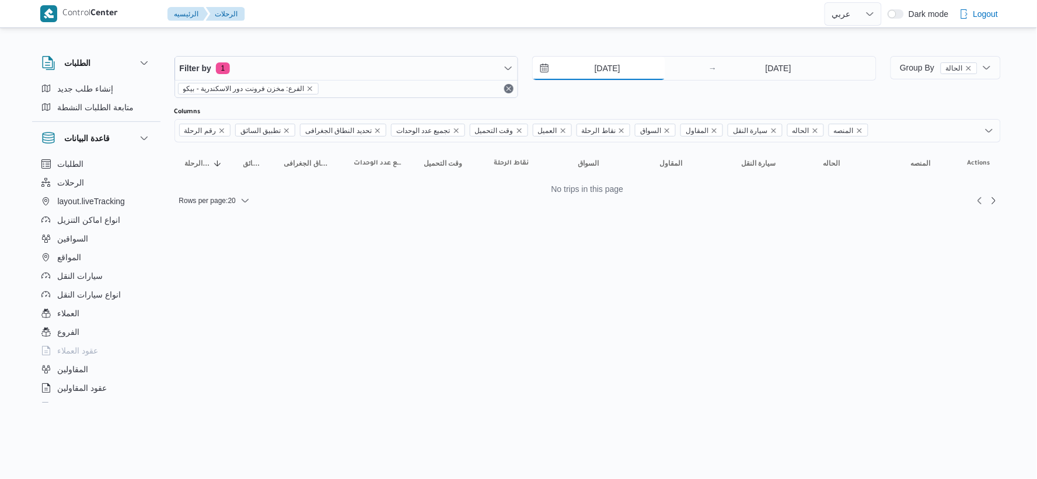
click at [632, 73] on input "[DATE]" at bounding box center [599, 68] width 132 height 23
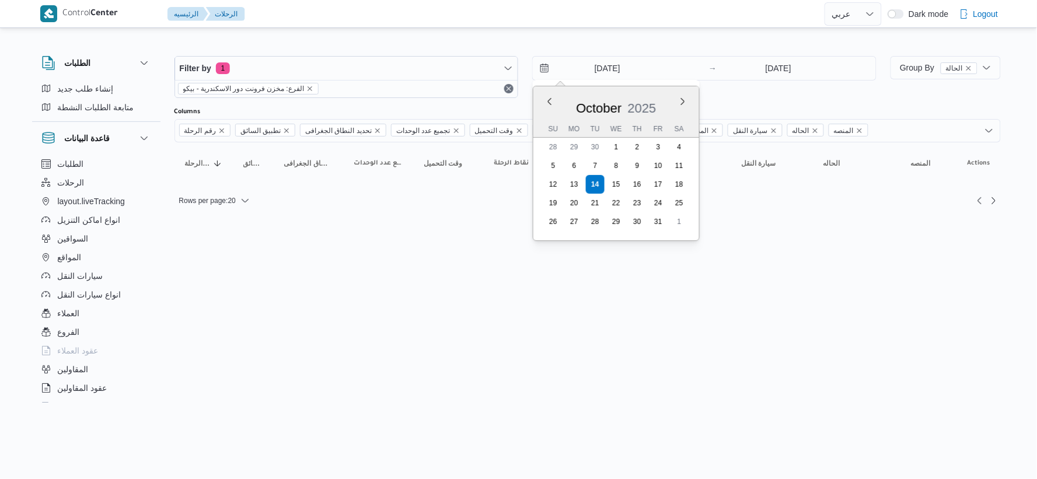
click at [476, 268] on html "Control Center الرئيسيه الرحلات English عربي Dark mode Logout الطلبات إنشاء طلب…" at bounding box center [518, 239] width 1037 height 479
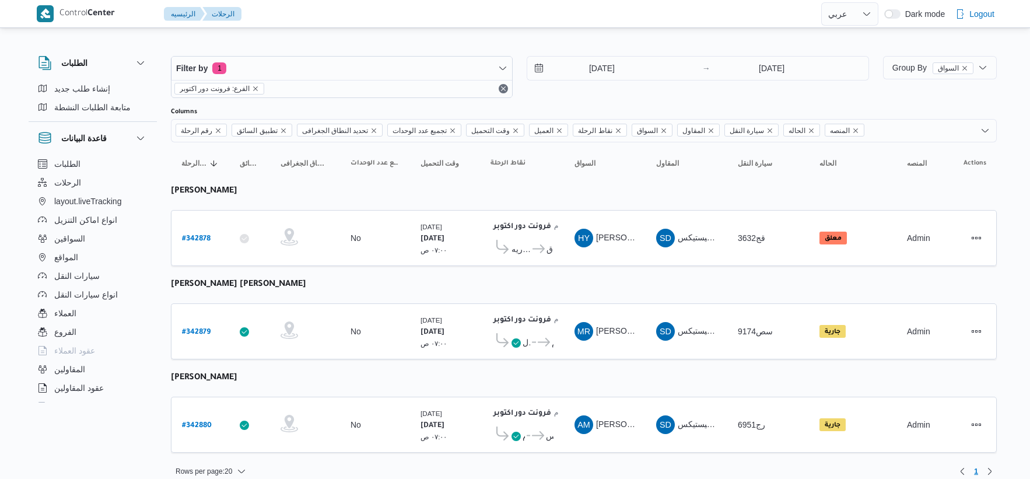
select select "ar"
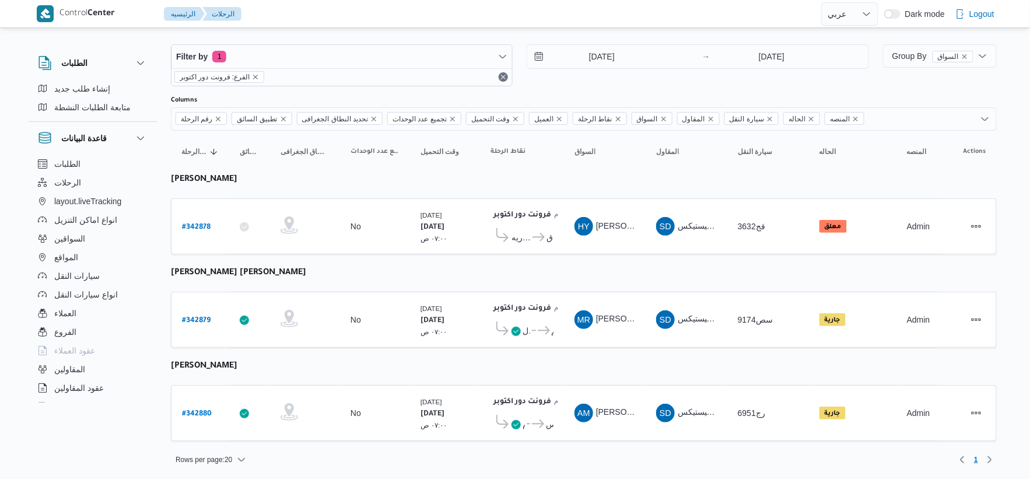
scroll to position [12, 0]
click at [614, 57] on input "[DATE]" at bounding box center [593, 56] width 132 height 23
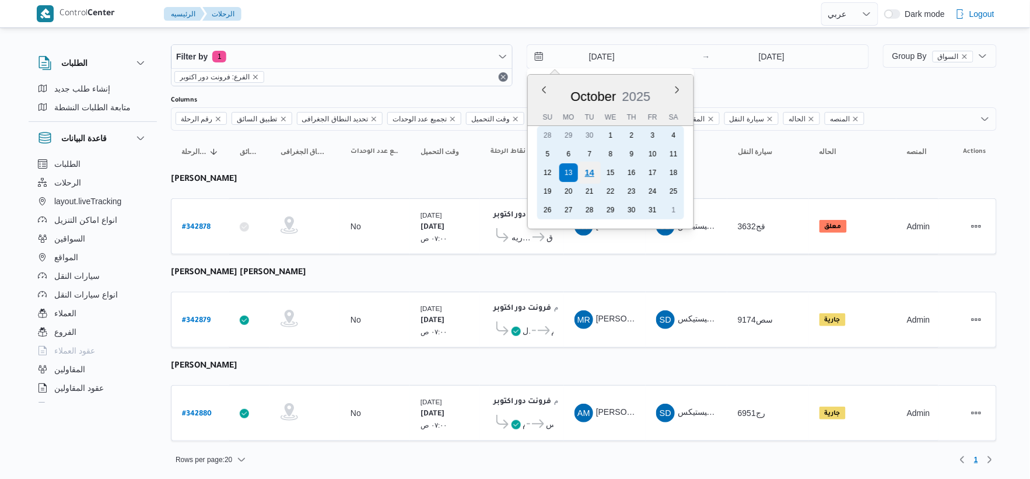
click at [588, 173] on div "14" at bounding box center [590, 173] width 22 height 22
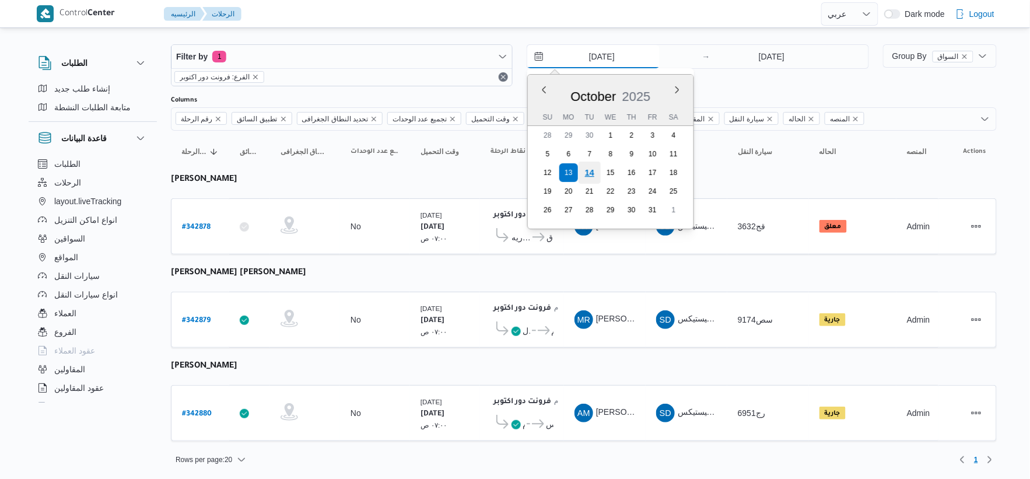
type input "[DATE]"
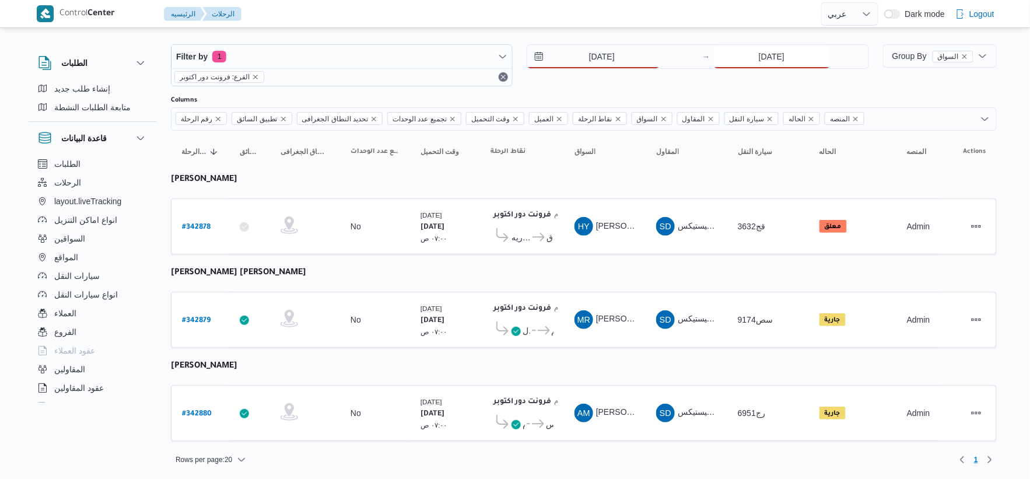
click at [782, 54] on input "[DATE]" at bounding box center [772, 56] width 116 height 23
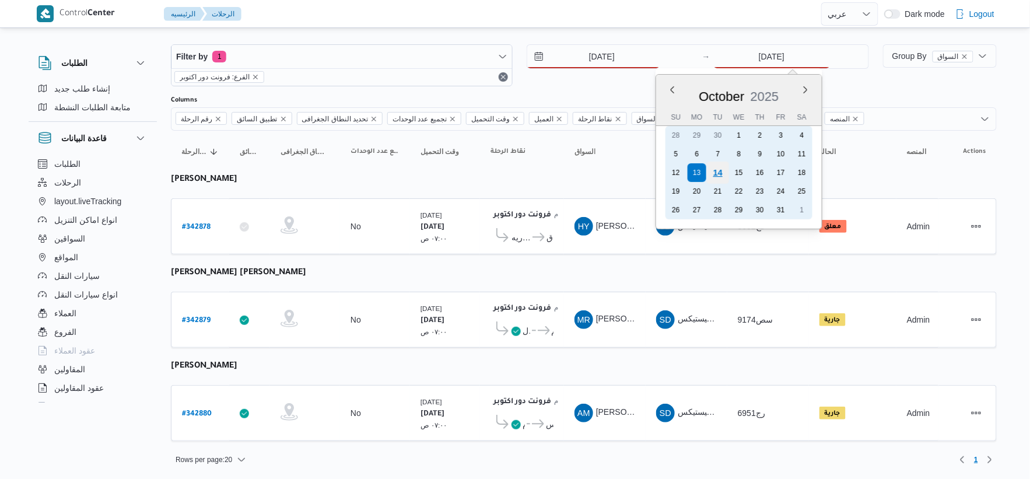
click at [716, 167] on div "14" at bounding box center [718, 173] width 22 height 22
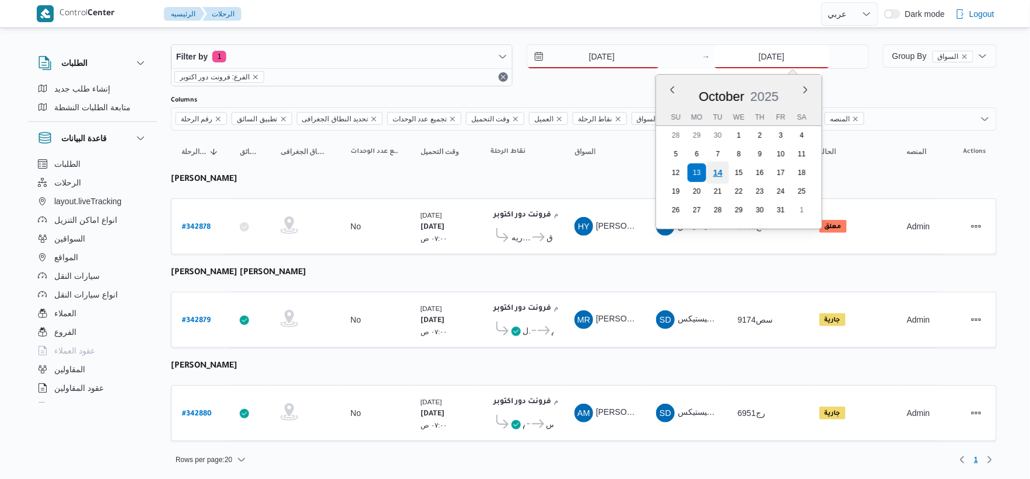
type input "[DATE]"
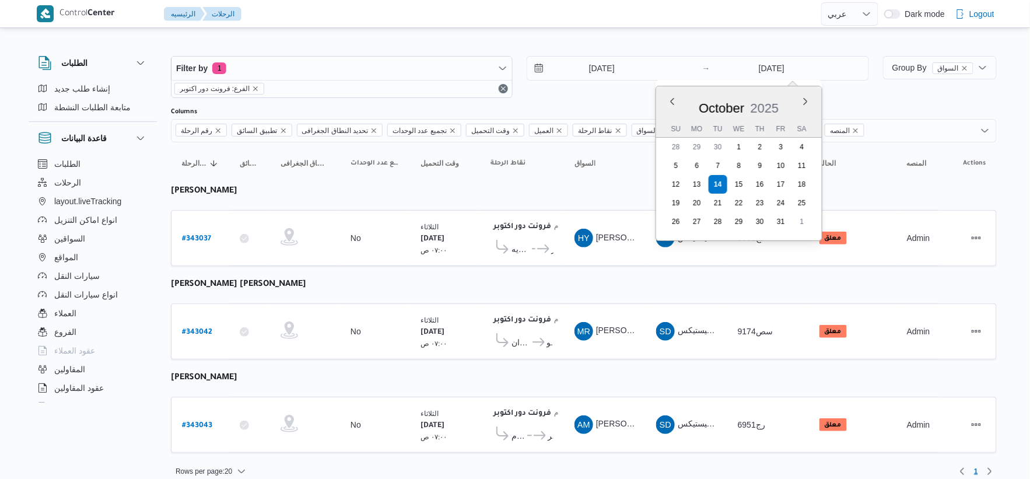
click at [574, 284] on table "رقم الرحلة Click to sort in ascending order تطبيق السائق Click to sort in ascen…" at bounding box center [584, 303] width 826 height 322
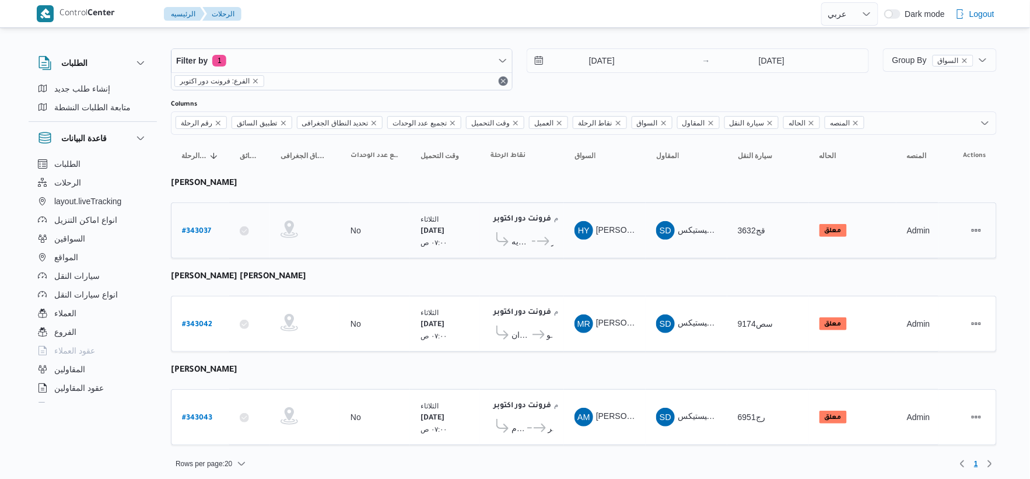
scroll to position [12, 0]
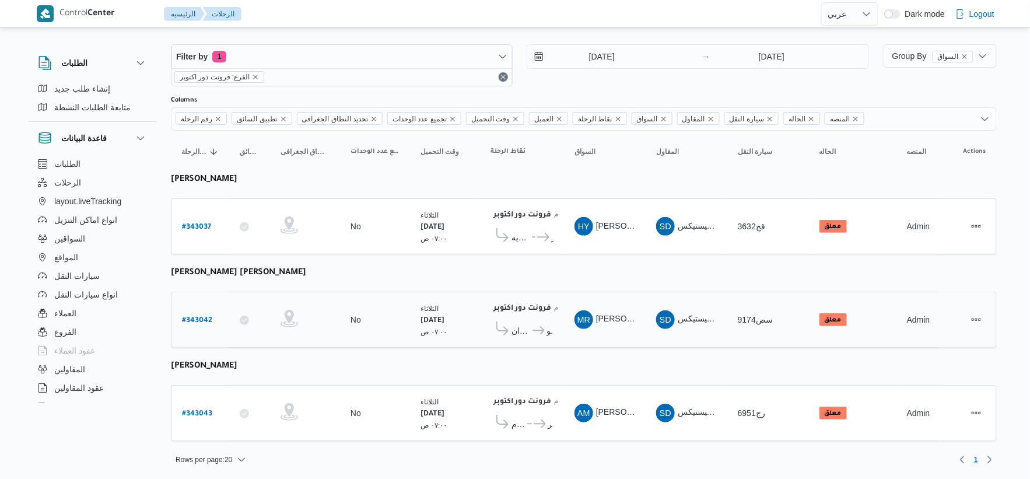
click at [202, 312] on link "# 343042" at bounding box center [197, 320] width 30 height 16
select select "ar"
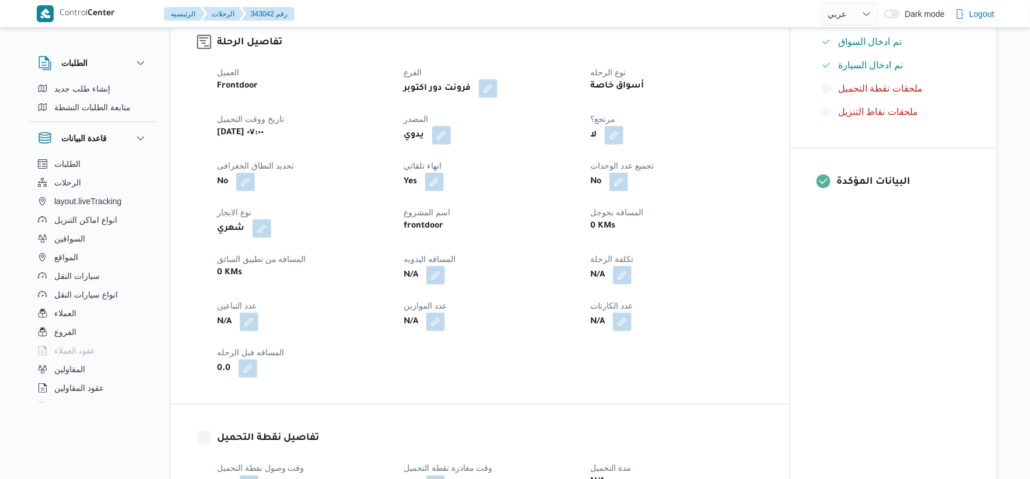
scroll to position [389, 0]
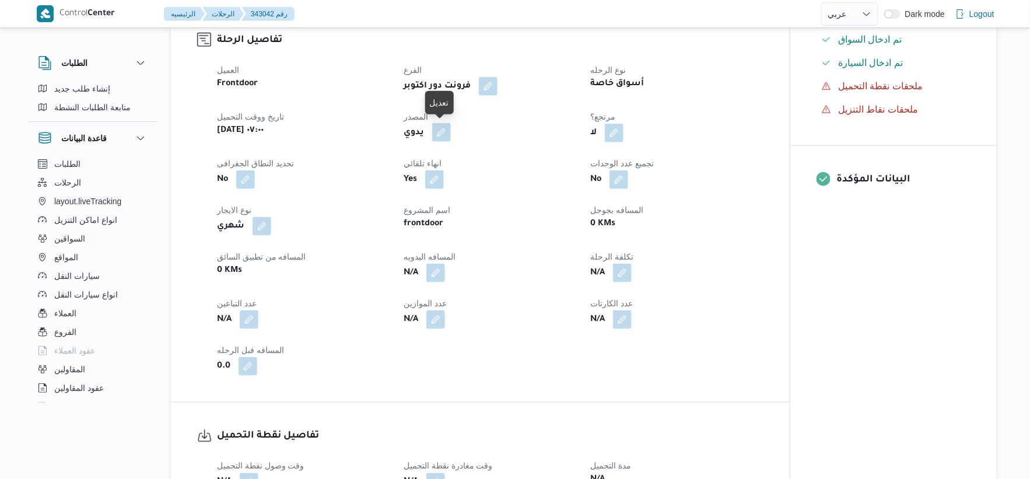
click at [440, 132] on button "button" at bounding box center [441, 132] width 19 height 19
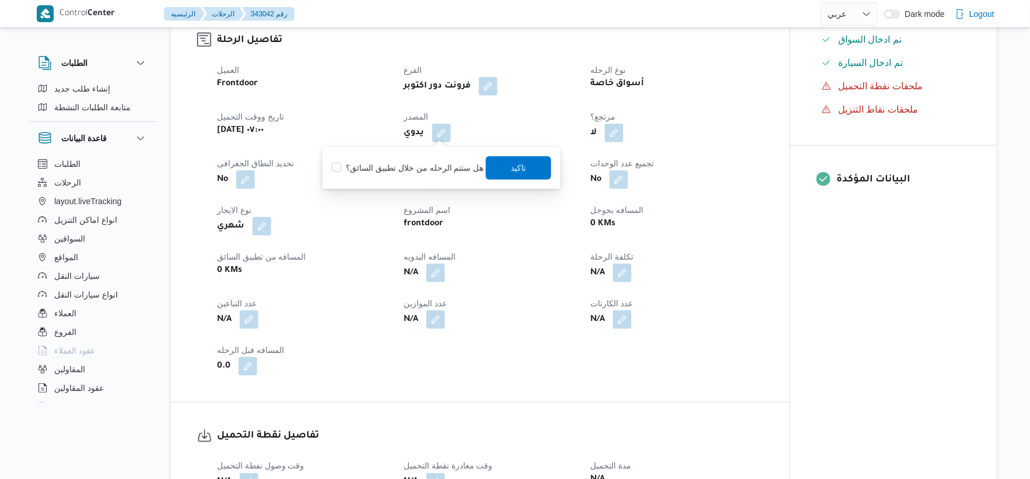
click at [418, 174] on label "هل ستتم الرحله من خلال تطبيق السائق؟" at bounding box center [408, 168] width 152 height 14
checkbox input "true"
click at [523, 173] on span "تاكيد" at bounding box center [518, 167] width 65 height 23
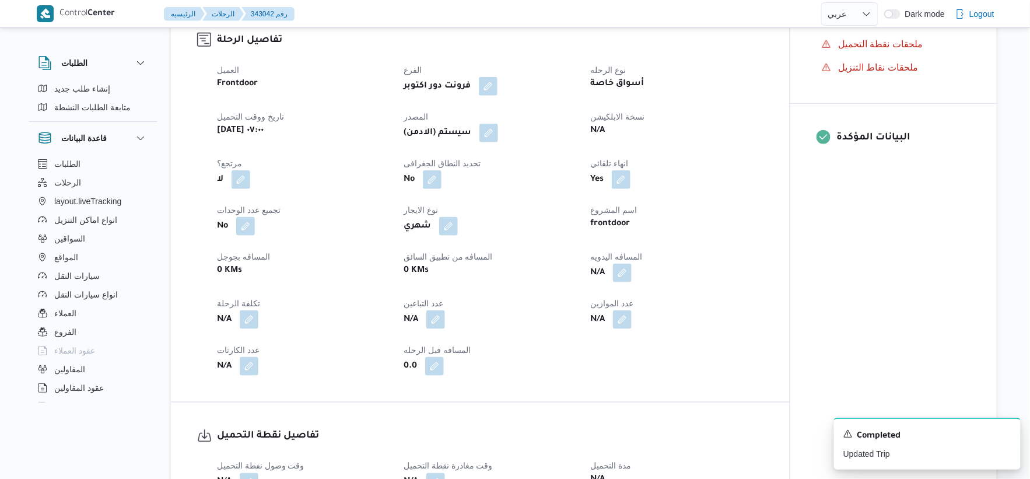
select select "ar"
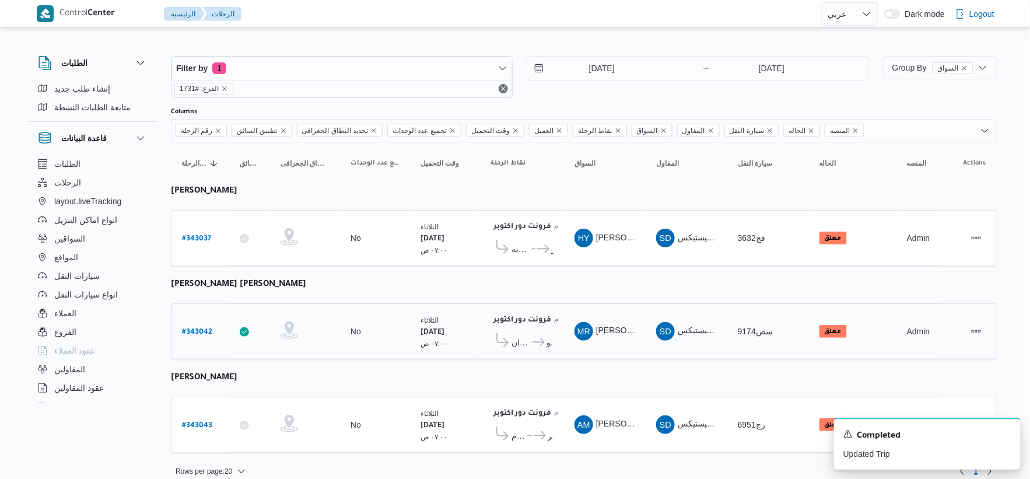
scroll to position [12, 0]
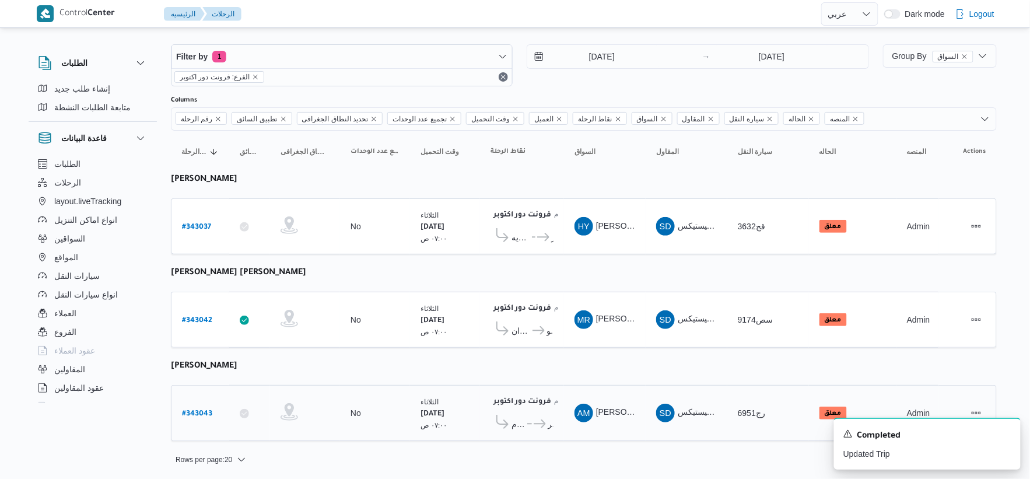
click at [208, 411] on b "# 343043" at bounding box center [197, 414] width 30 height 8
select select "ar"
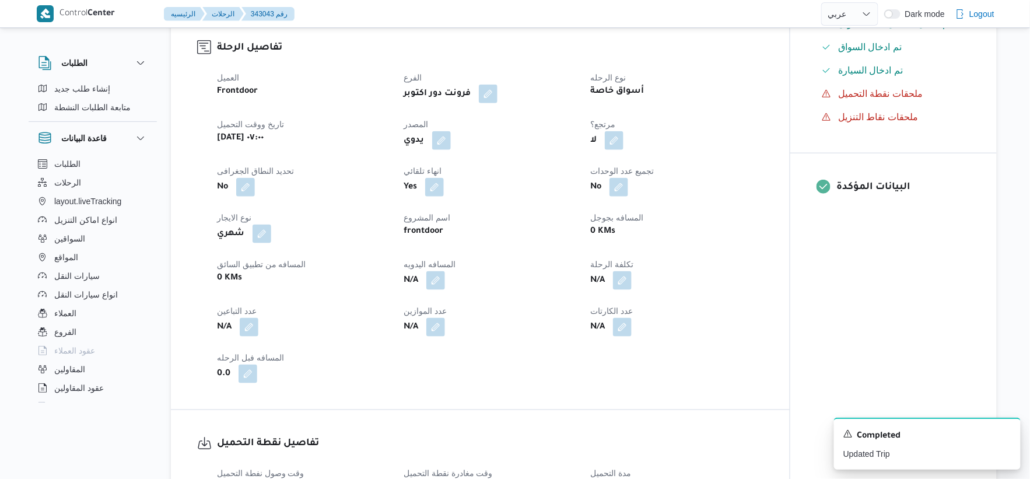
scroll to position [389, 0]
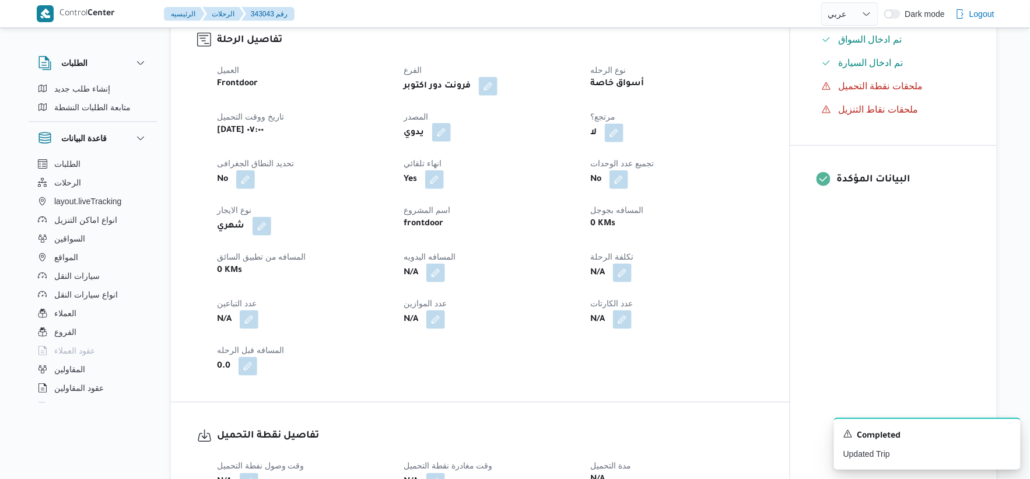
click at [443, 130] on button "button" at bounding box center [441, 132] width 19 height 19
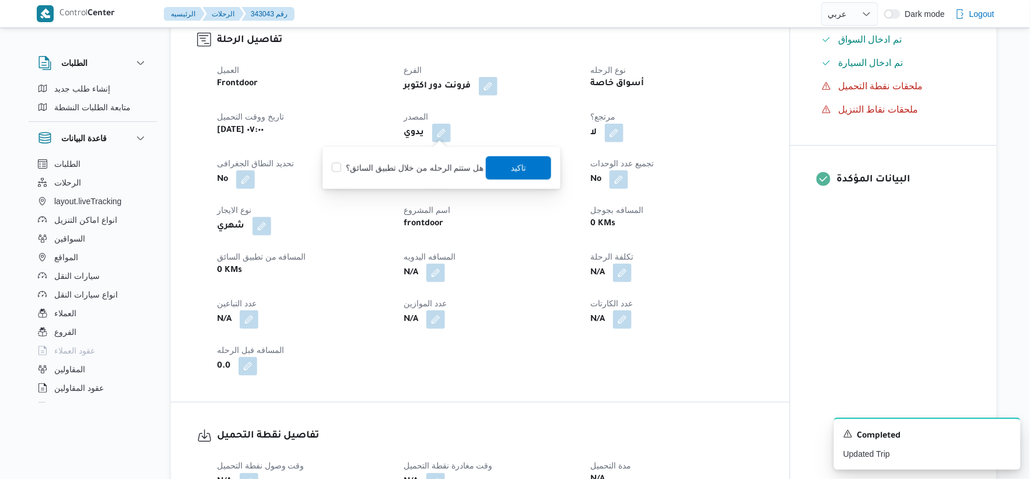
click at [432, 170] on label "هل ستتم الرحله من خلال تطبيق السائق؟" at bounding box center [408, 168] width 152 height 14
checkbox input "true"
click at [518, 162] on span "تاكيد" at bounding box center [518, 167] width 15 height 14
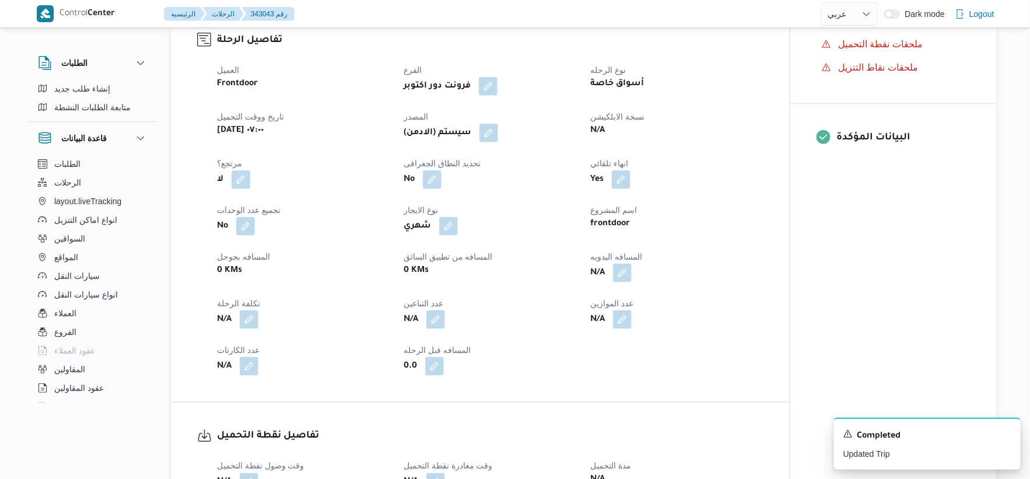
select select "ar"
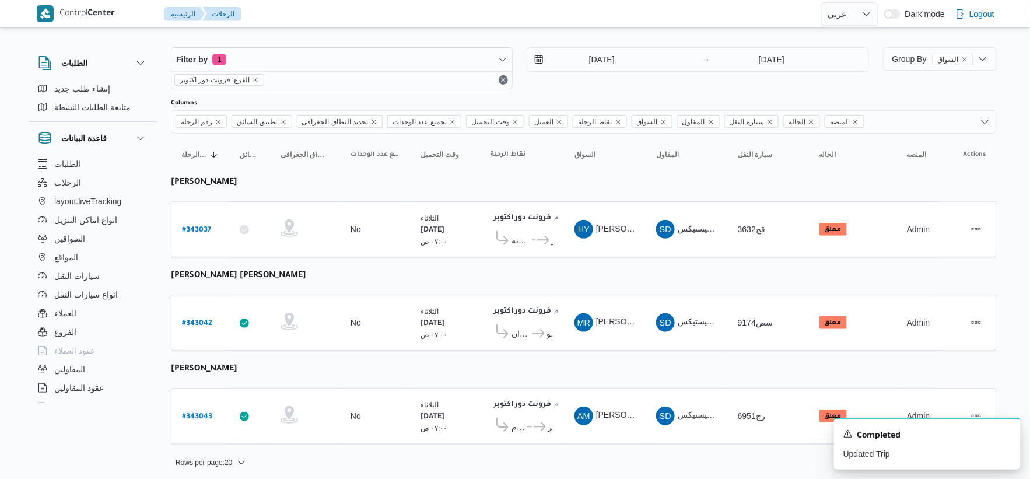
scroll to position [12, 0]
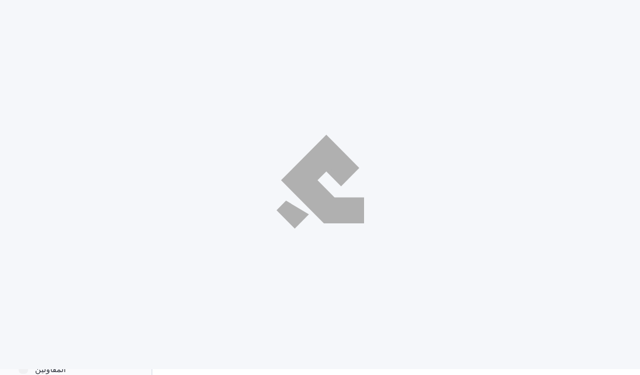
select select "ar"
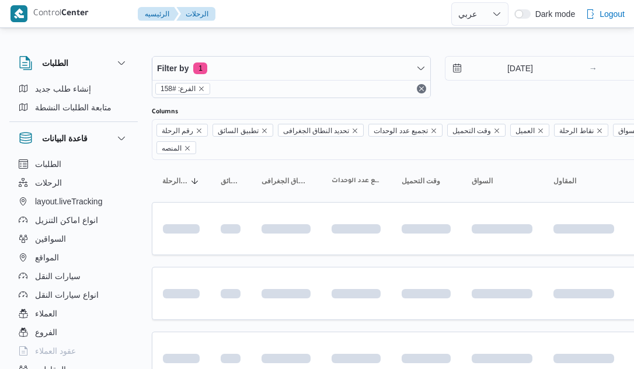
select select "ar"
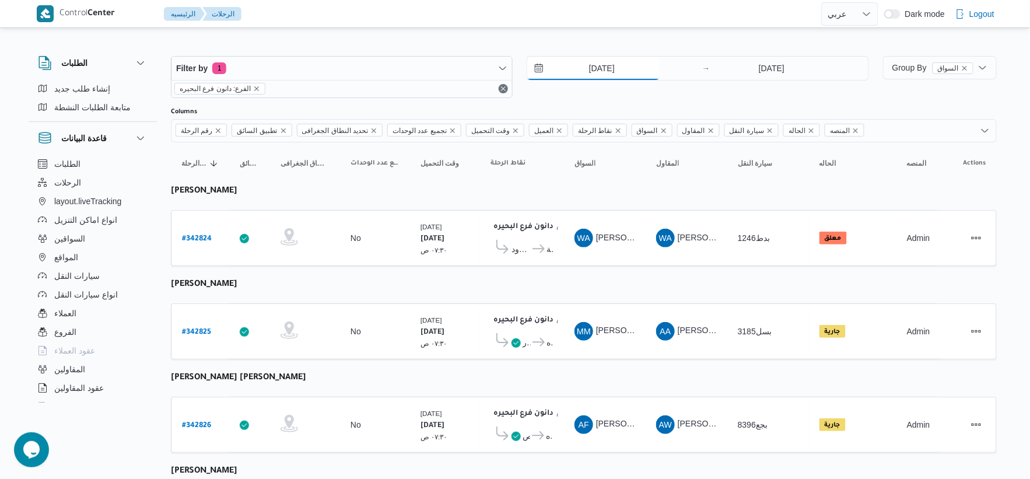
click at [630, 68] on input "[DATE]" at bounding box center [593, 68] width 132 height 23
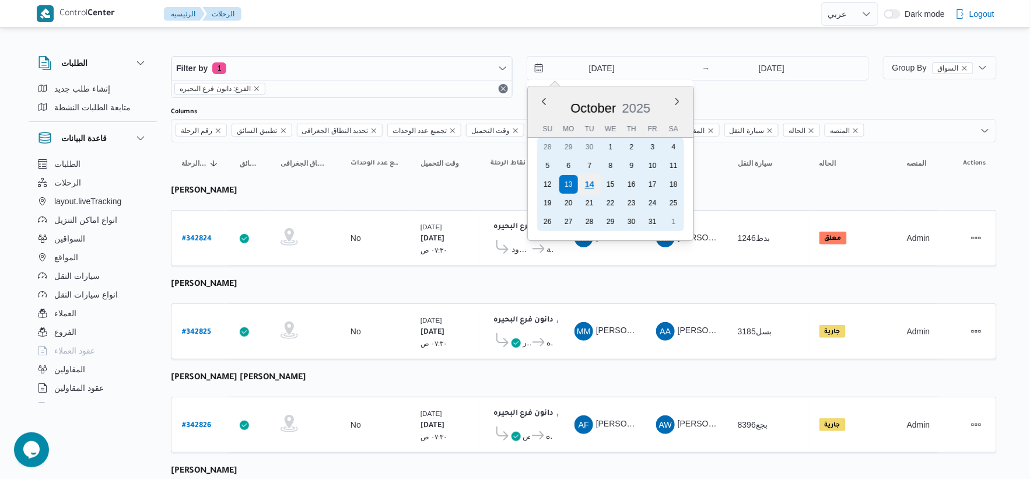
click at [595, 181] on div "14" at bounding box center [590, 184] width 22 height 22
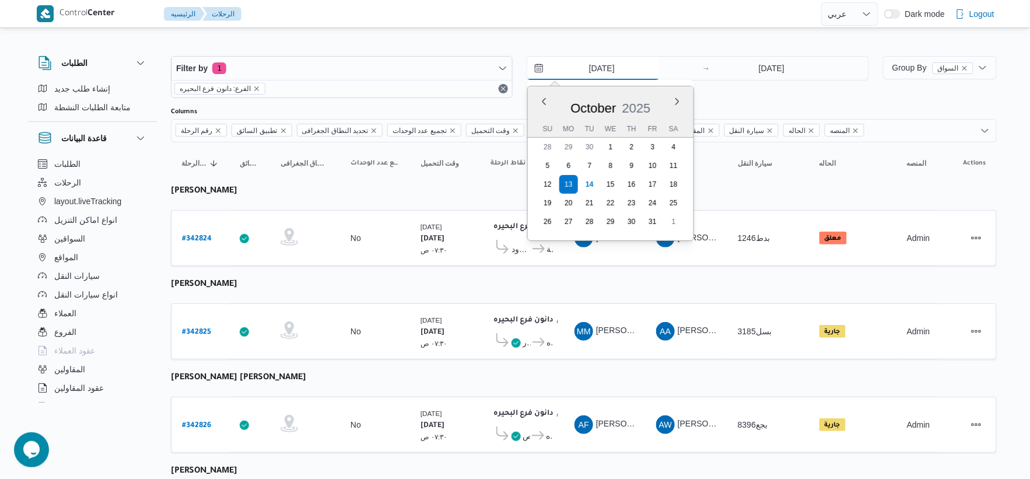
type input "[DATE]"
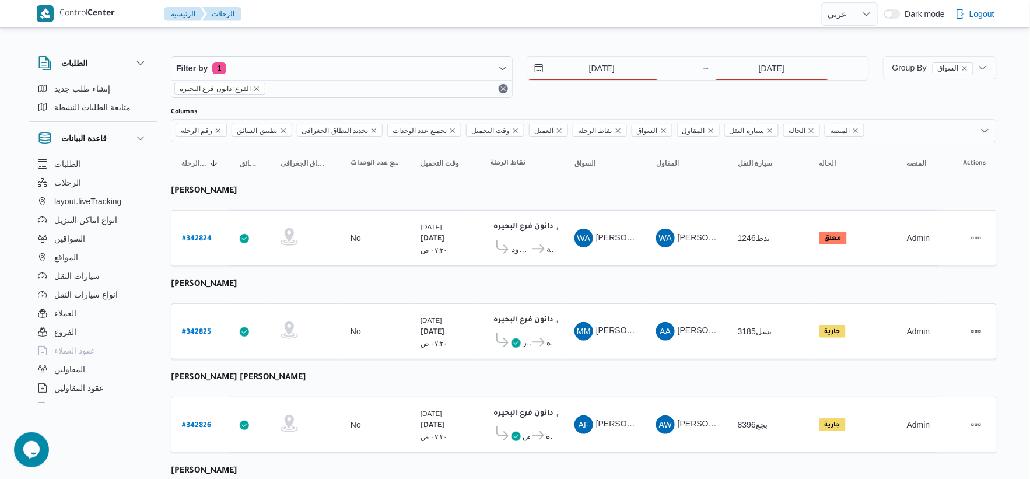
click at [633, 67] on div "[DATE]" at bounding box center [791, 68] width 155 height 23
click at [633, 83] on div "14/10/2025 → 13/10/2025" at bounding box center [698, 77] width 342 height 42
click at [633, 72] on input "13/10/2025" at bounding box center [772, 68] width 116 height 23
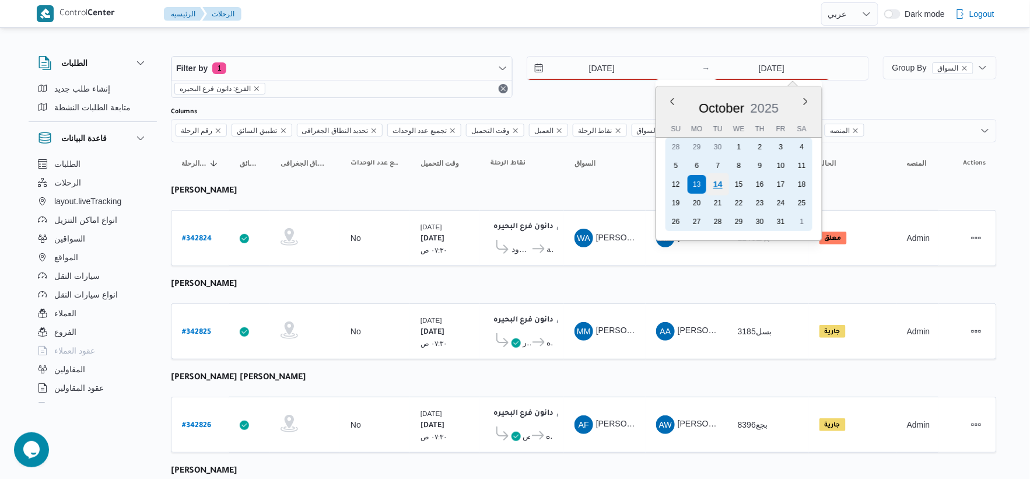
click at [633, 181] on div "14" at bounding box center [718, 184] width 22 height 22
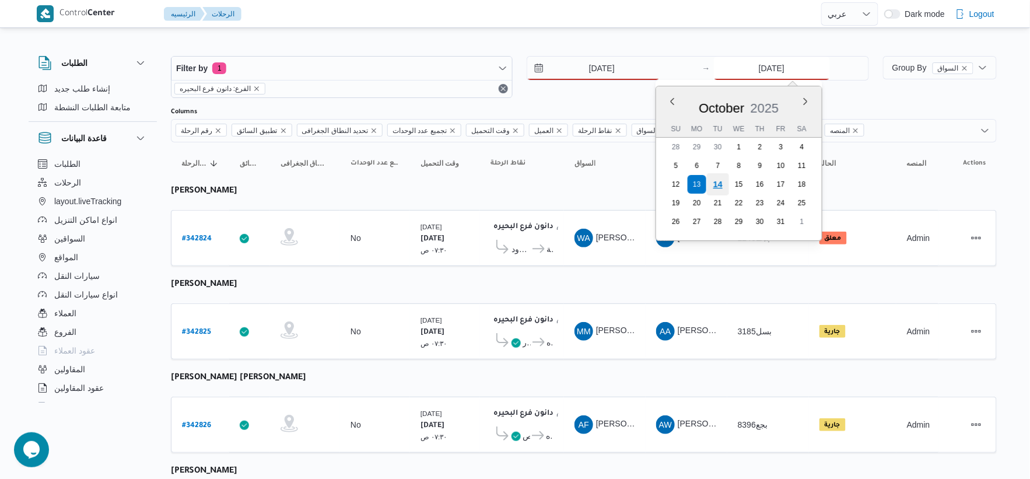
type input "[DATE]"
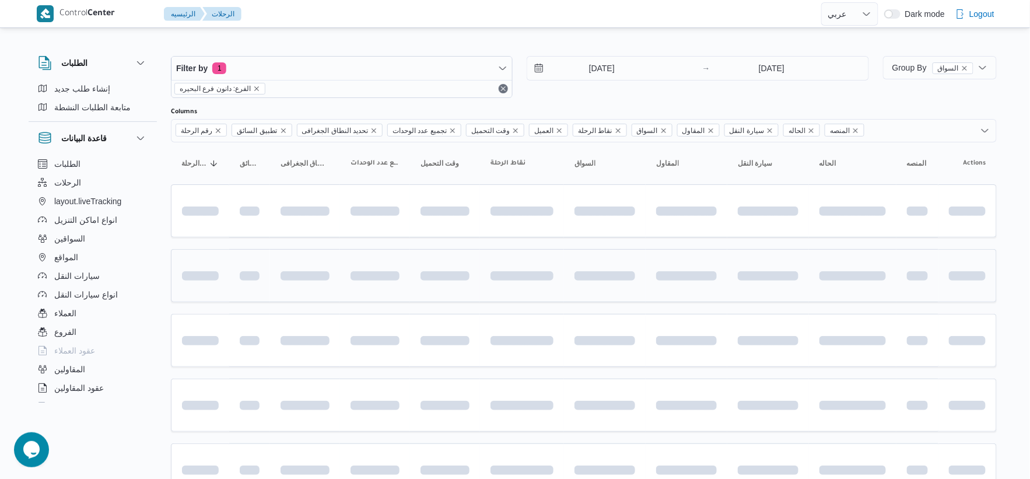
click at [482, 302] on td at bounding box center [522, 275] width 84 height 53
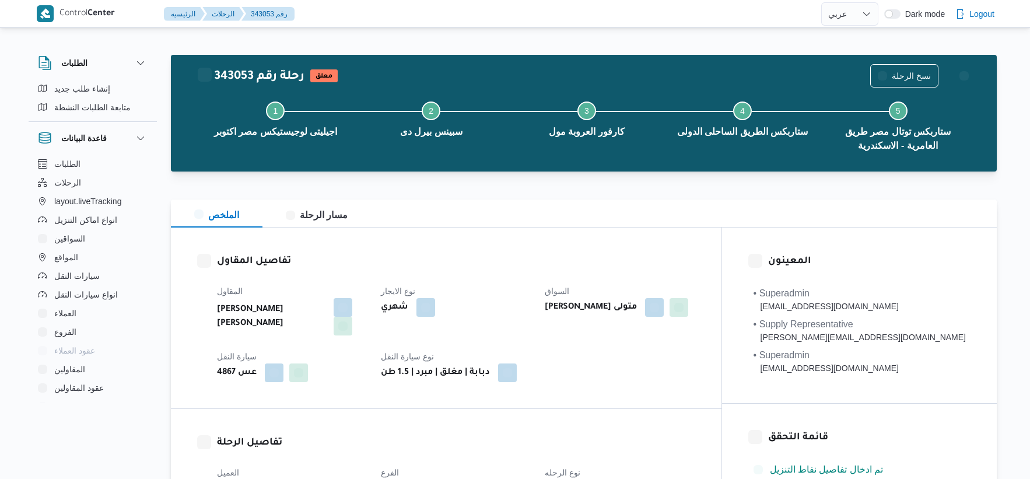
select select "ar"
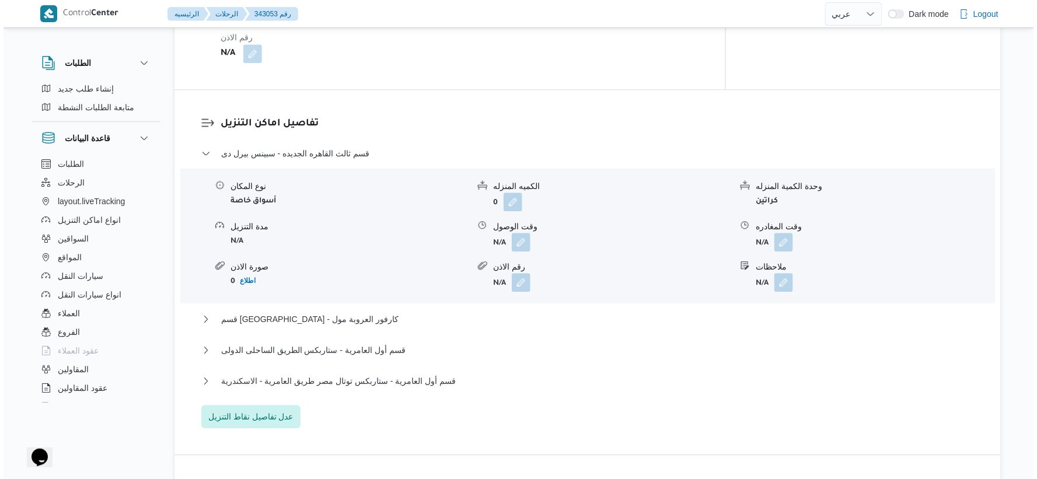
scroll to position [991, 0]
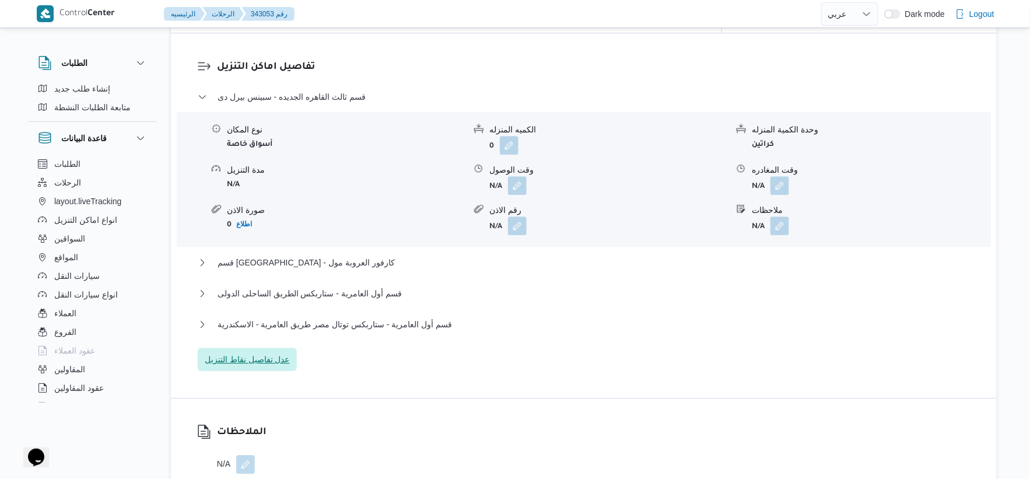
click at [274, 352] on span "عدل تفاصيل نقاط التنزيل" at bounding box center [247, 359] width 85 height 14
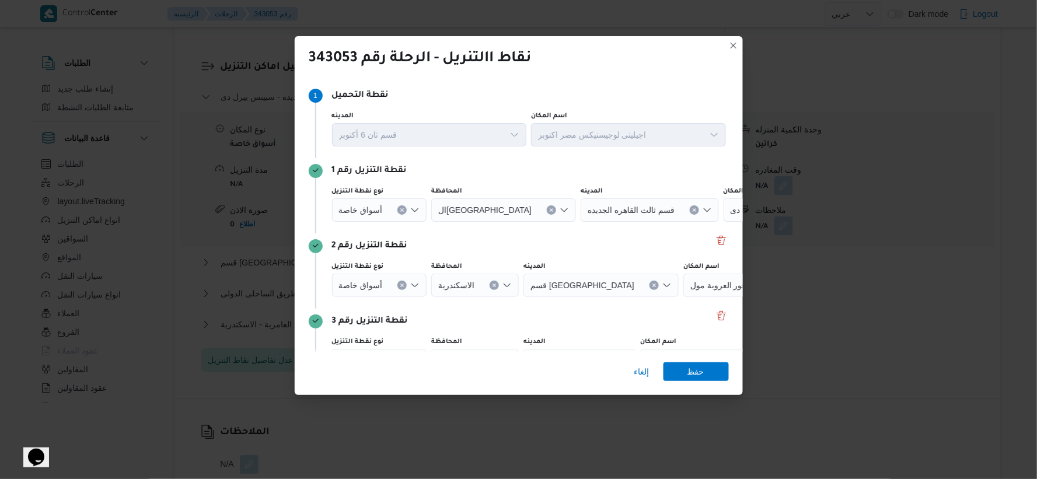
click at [401, 283] on icon "Clear input" at bounding box center [402, 285] width 5 height 5
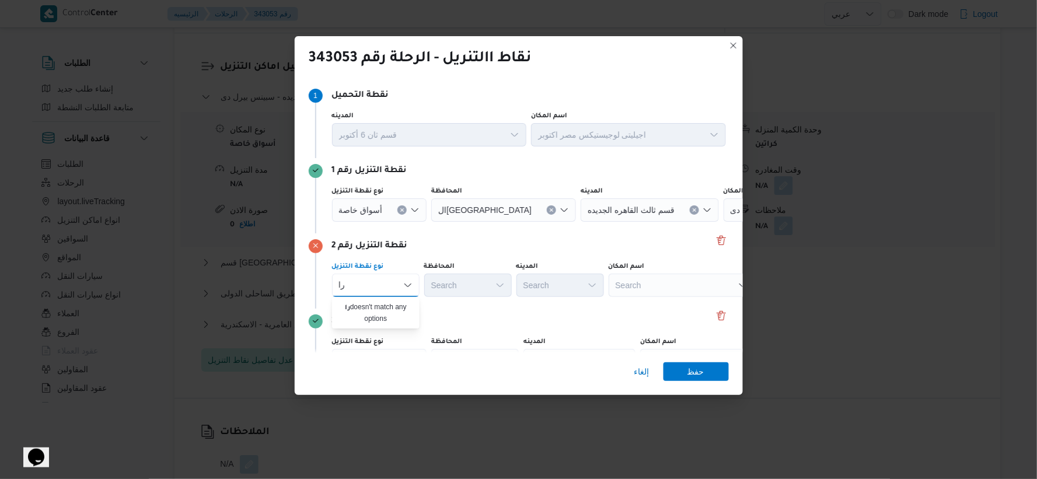
type input "ر"
click at [672, 294] on div "Search" at bounding box center [682, 285] width 146 height 23
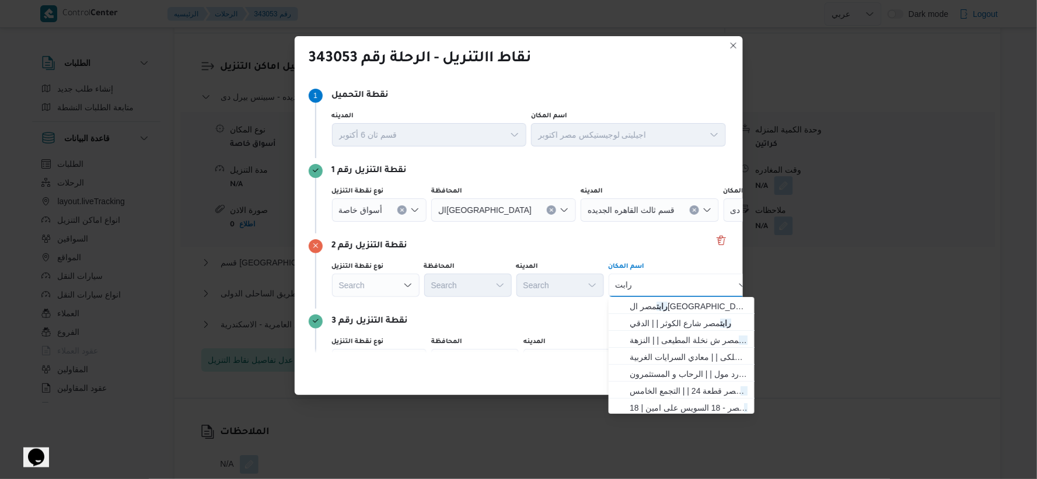
type input "رابت"
click at [674, 249] on div "نقطة التنزيل رقم 2" at bounding box center [519, 246] width 420 height 14
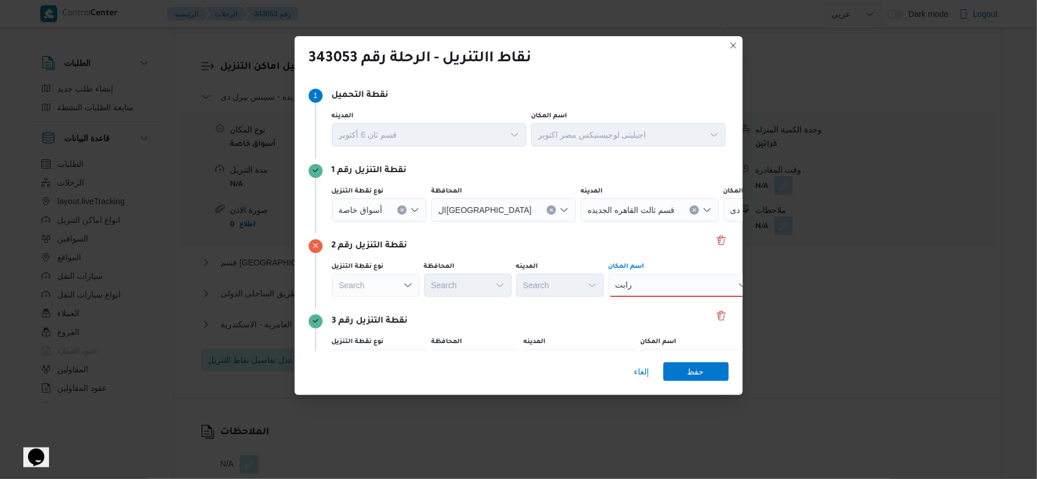
click at [662, 282] on div "رابت رابت" at bounding box center [682, 285] width 146 height 23
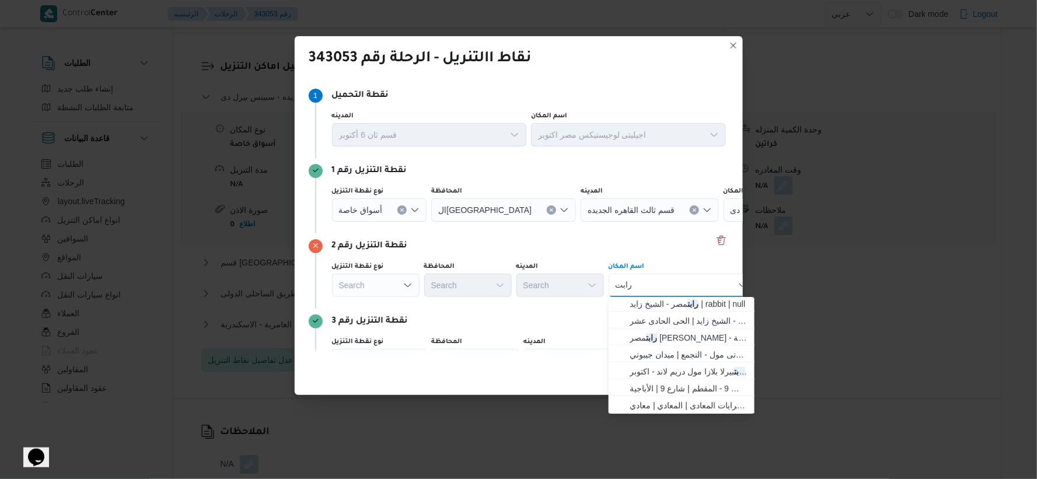
scroll to position [189, 0]
click at [679, 357] on span "رابت مصر ميدان جيبوتى مول - التجمع | ميدان جيبوتي | null" at bounding box center [689, 354] width 118 height 14
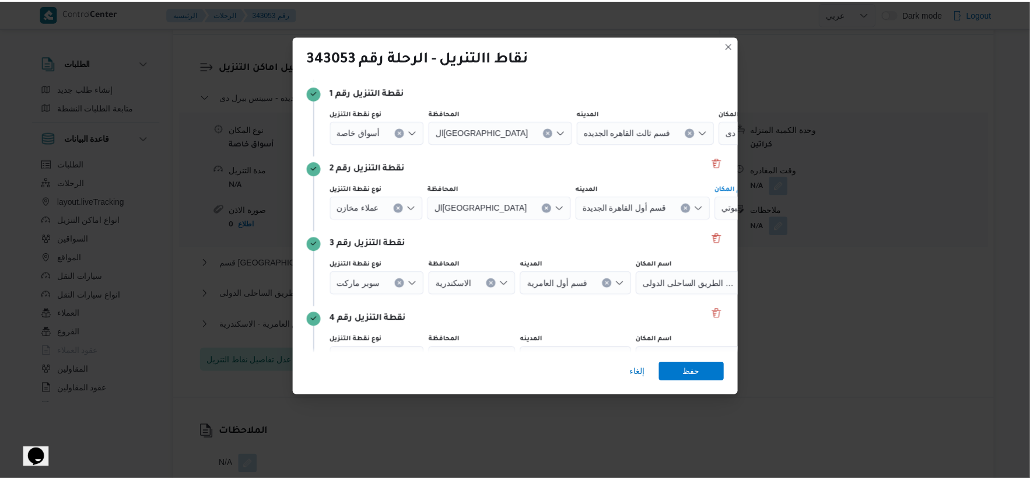
scroll to position [130, 0]
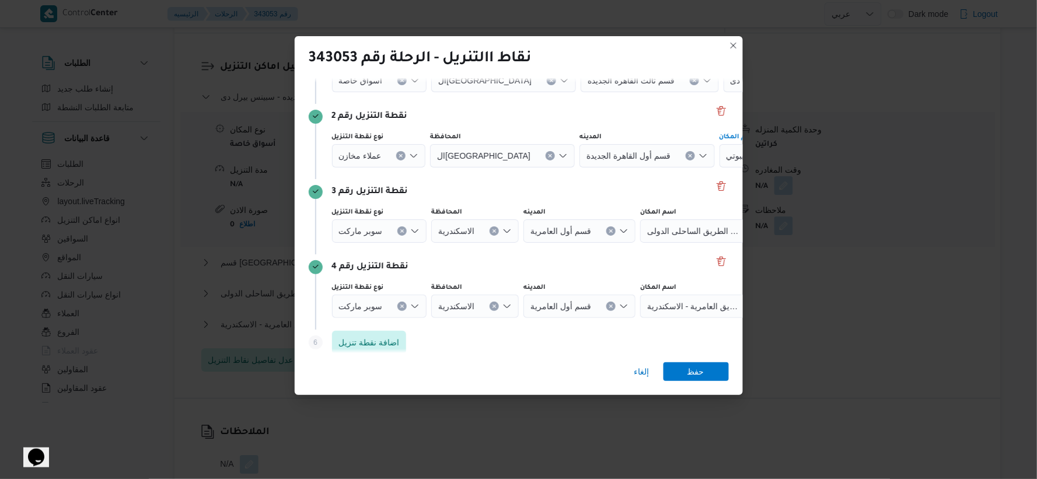
click at [400, 231] on icon "Clear input" at bounding box center [402, 231] width 5 height 5
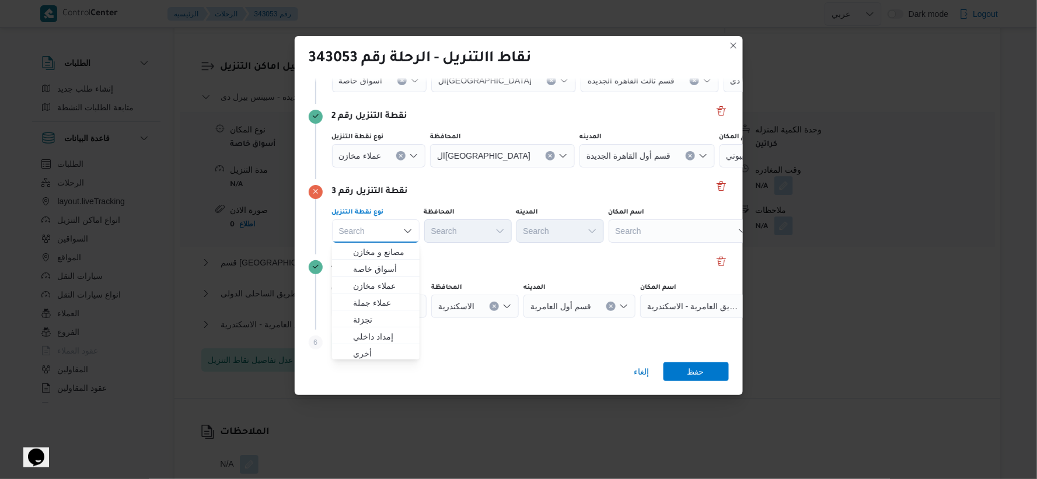
click at [672, 236] on div "Search" at bounding box center [682, 230] width 146 height 23
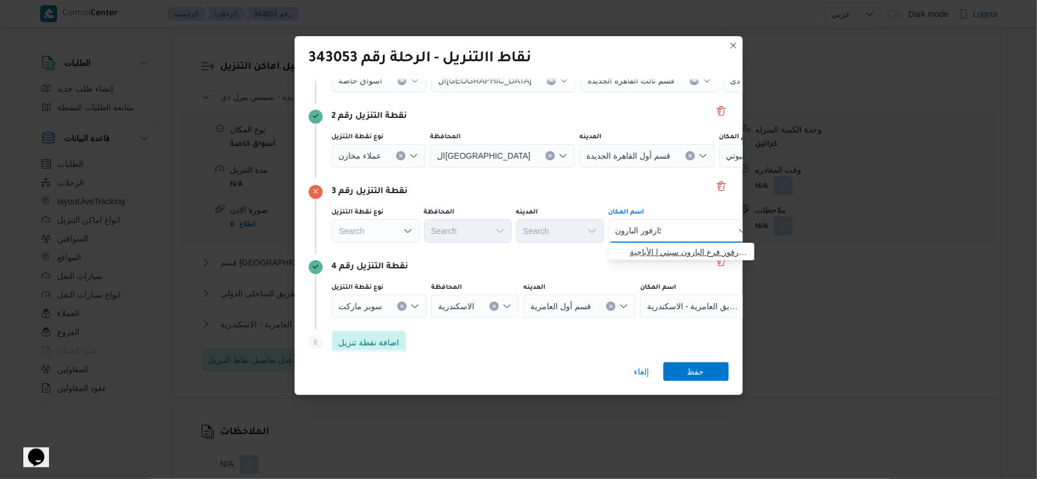
type input "كارفور البارون"
click at [686, 250] on span "كارفور البارون | كارفور فرع البارون سيتي | الأباجية" at bounding box center [689, 252] width 118 height 14
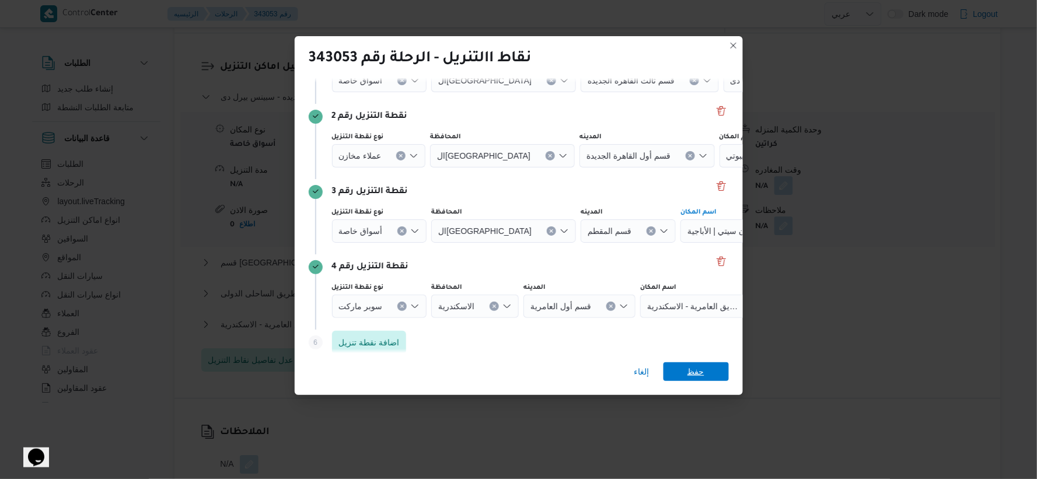
click at [702, 375] on span "حفظ" at bounding box center [695, 371] width 17 height 19
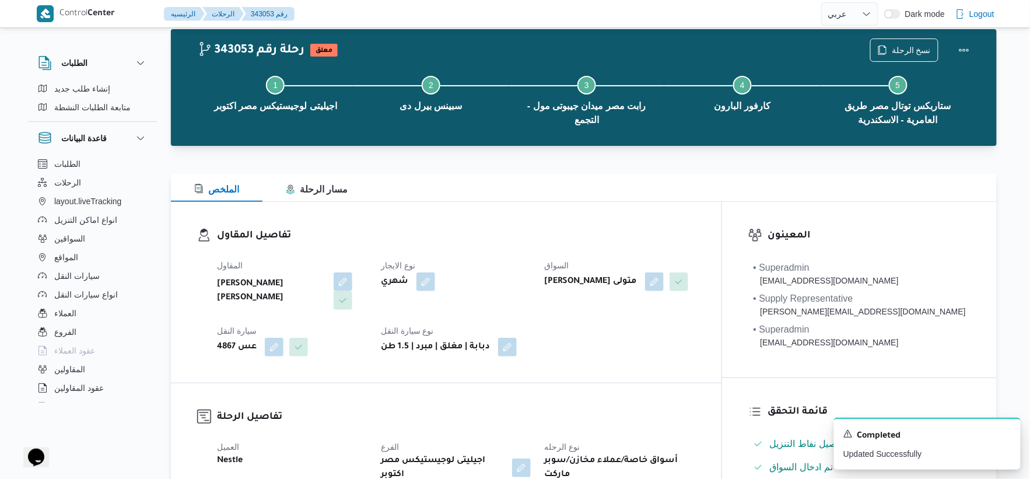
scroll to position [0, 0]
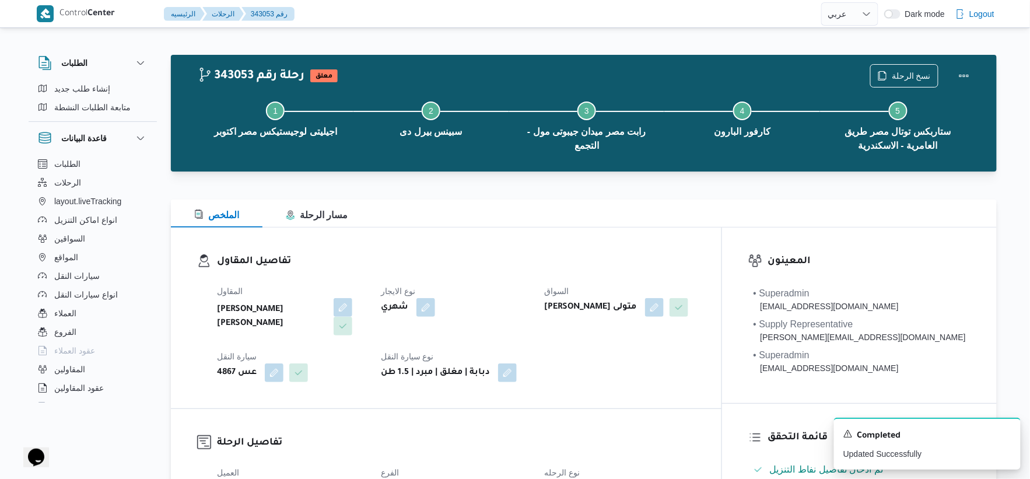
select select "ar"
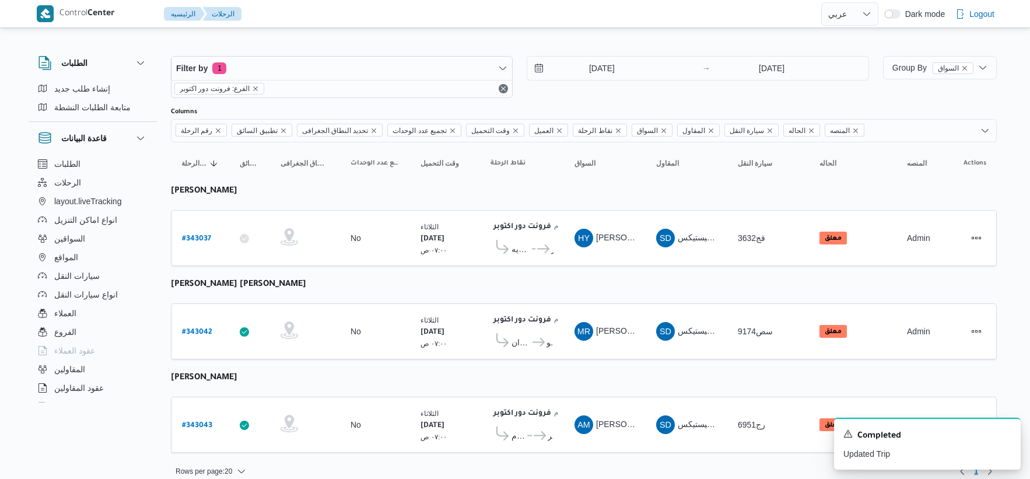
select select "ar"
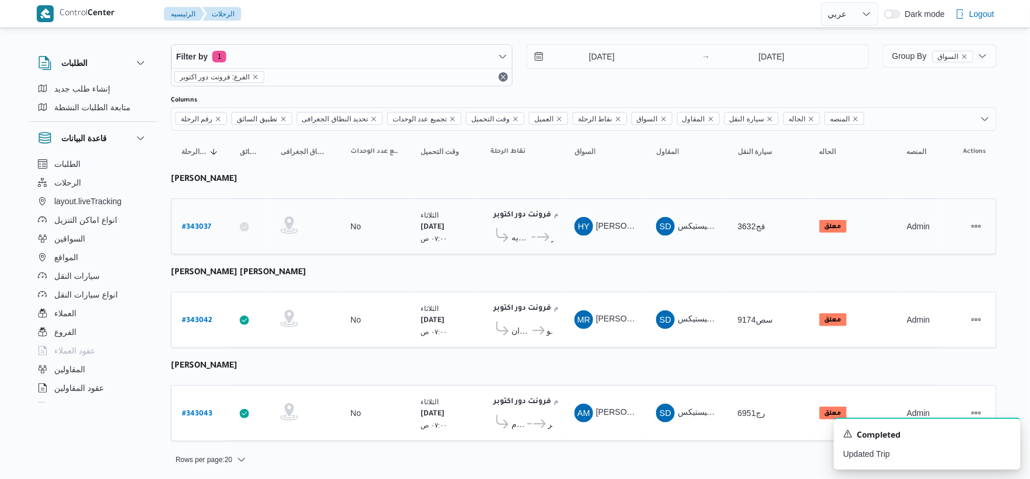
click at [475, 246] on td "وقت التحميل [DATE] ٠٧:٠٠ ص" at bounding box center [445, 226] width 70 height 56
click at [1009, 435] on icon "Dismiss toast" at bounding box center [1006, 432] width 9 height 9
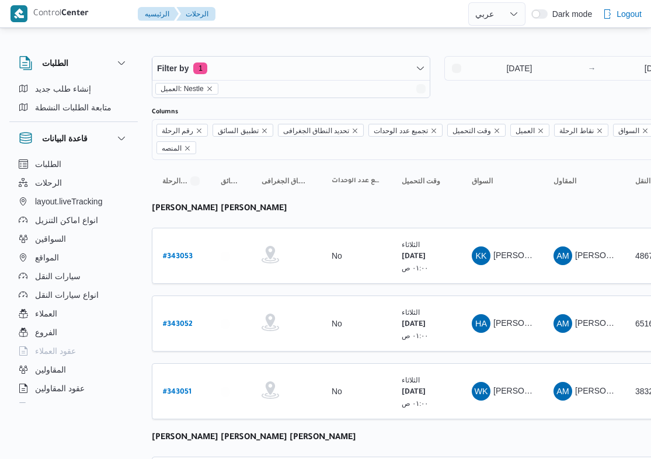
select select "ar"
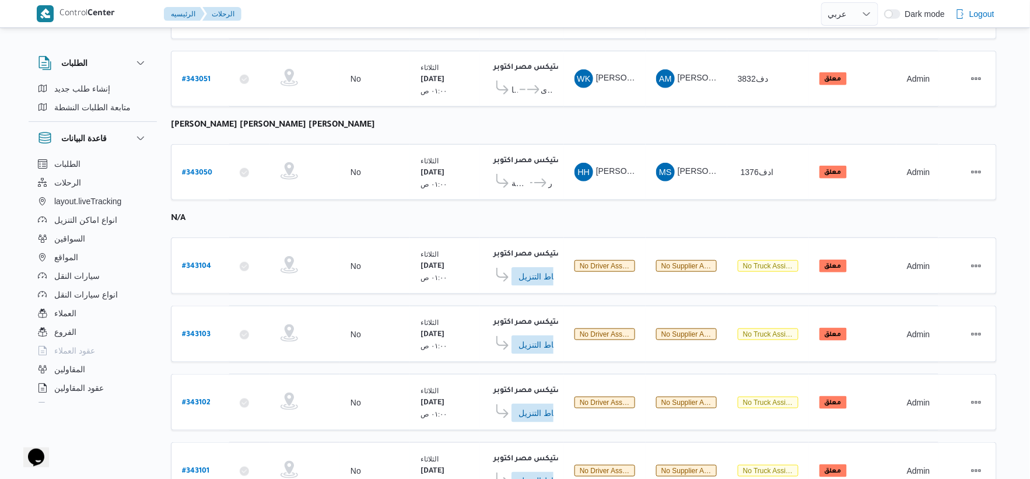
scroll to position [220, 0]
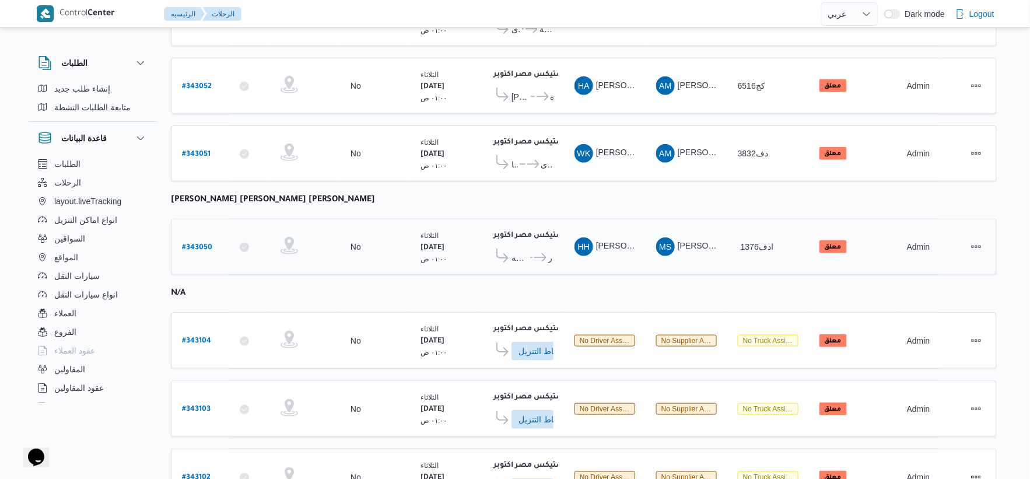
click at [204, 244] on b "# 343050" at bounding box center [197, 248] width 30 height 8
select select "ar"
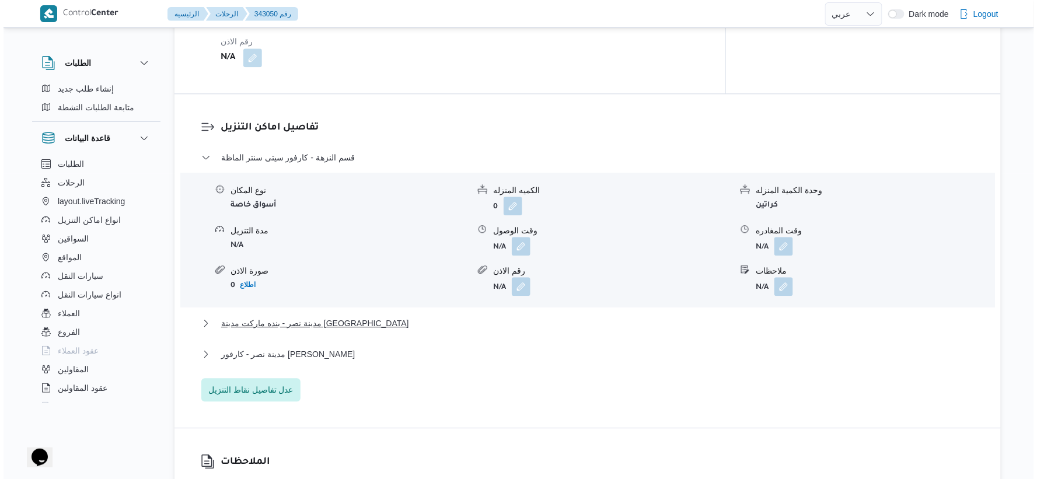
scroll to position [933, 0]
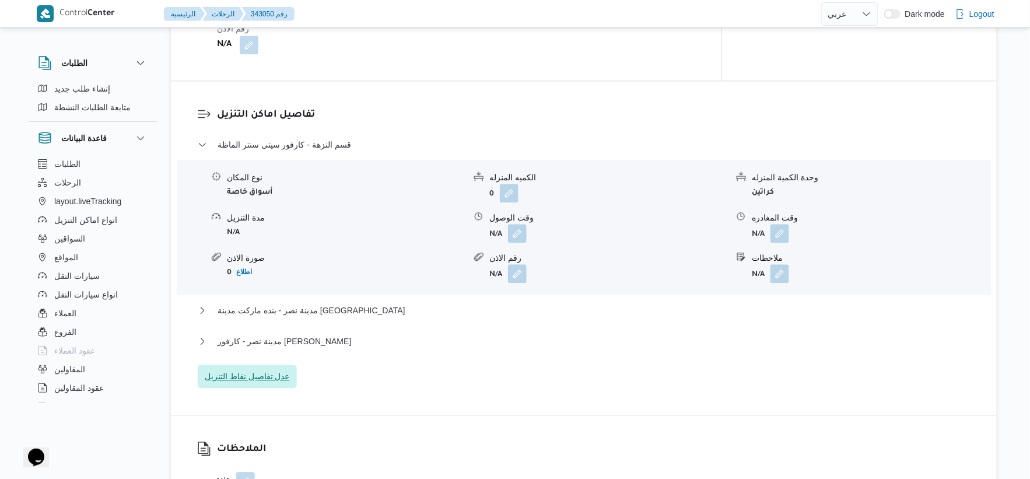
click at [253, 369] on span "عدل تفاصيل نقاط التنزيل" at bounding box center [247, 376] width 85 height 14
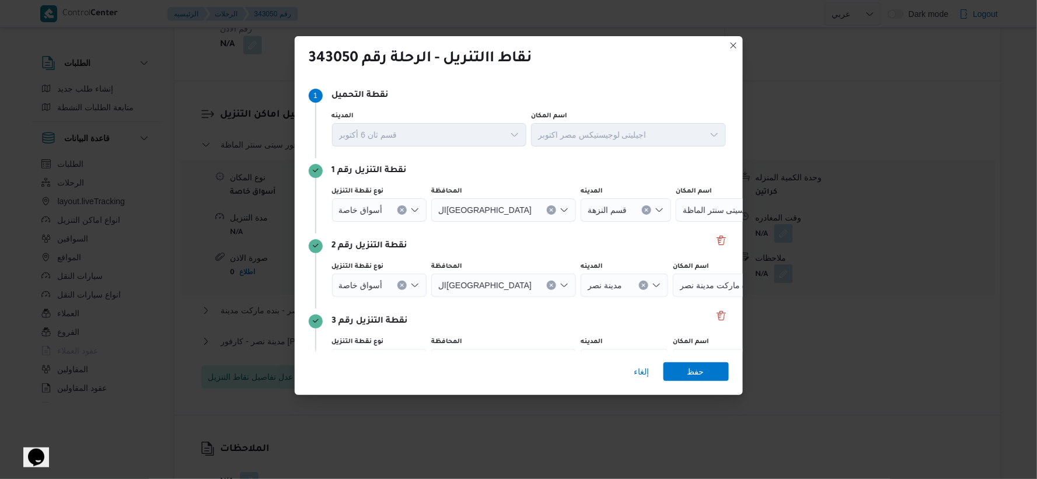
click at [400, 210] on icon "Clear input" at bounding box center [402, 210] width 5 height 5
click at [649, 209] on div "Search" at bounding box center [682, 209] width 146 height 23
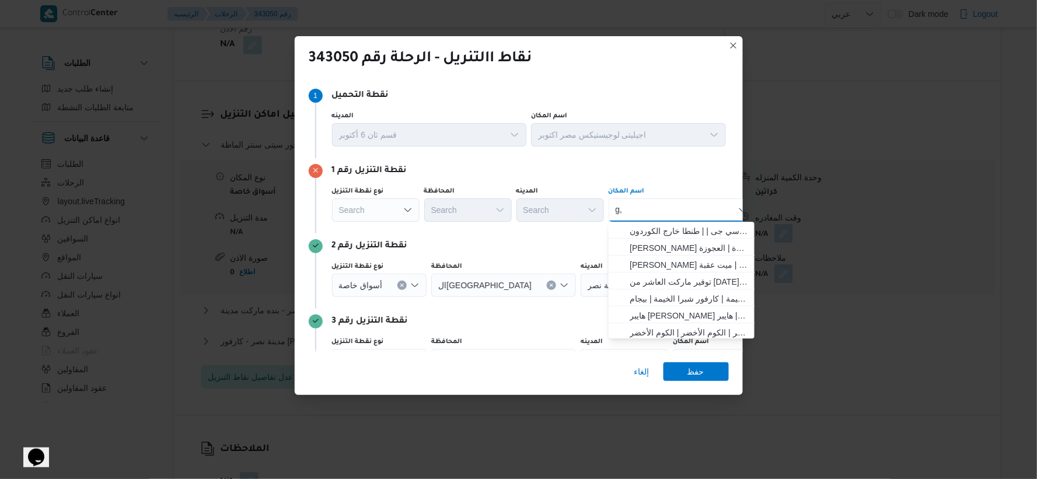
type input "g"
type input "لولو"
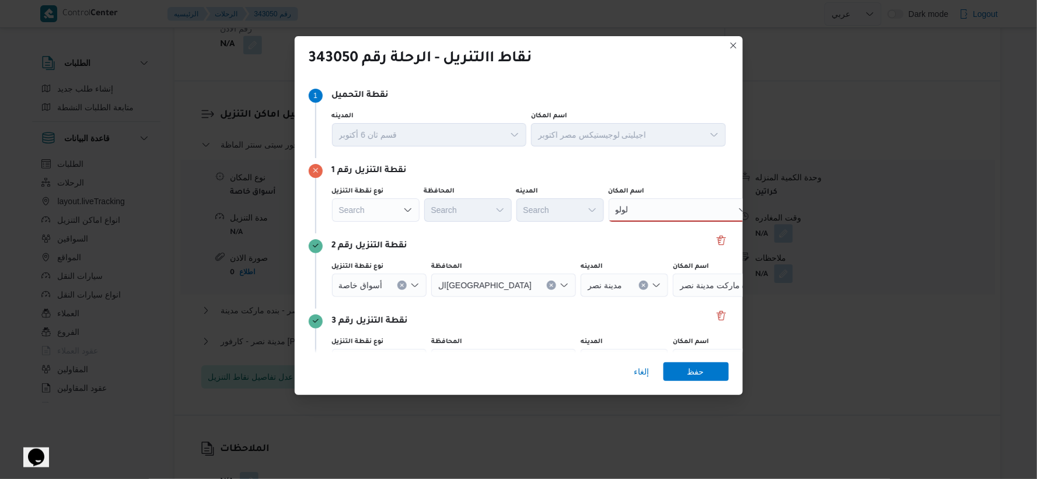
click at [650, 174] on div "نقطة التنزيل رقم 1" at bounding box center [519, 171] width 420 height 14
click at [650, 202] on div "لولو لولو" at bounding box center [682, 209] width 146 height 23
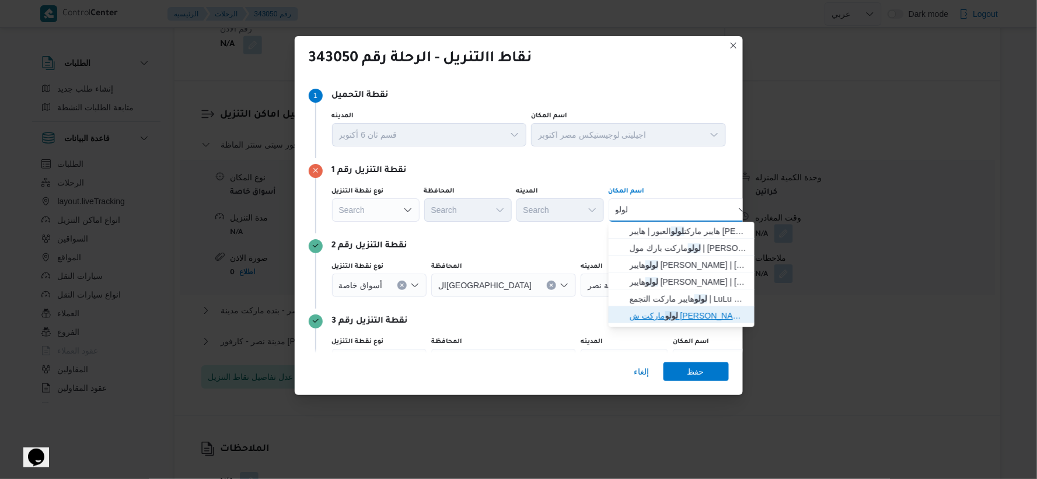
click at [650, 320] on span "لولو ماركت ش ذاكر حسين جمعية النخيل - التجمع | لولو التجمع الاول | null" at bounding box center [689, 316] width 118 height 14
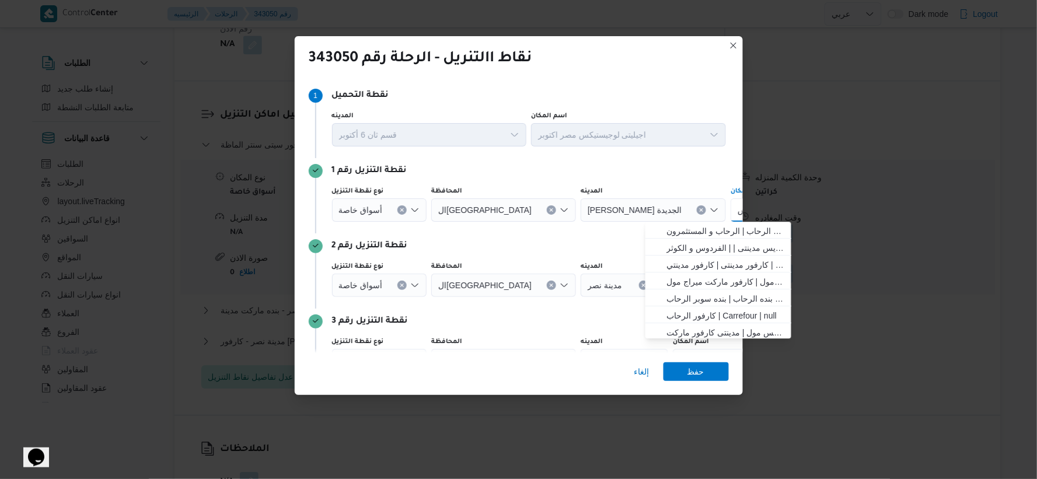
click at [399, 288] on button "Clear input" at bounding box center [401, 285] width 9 height 9
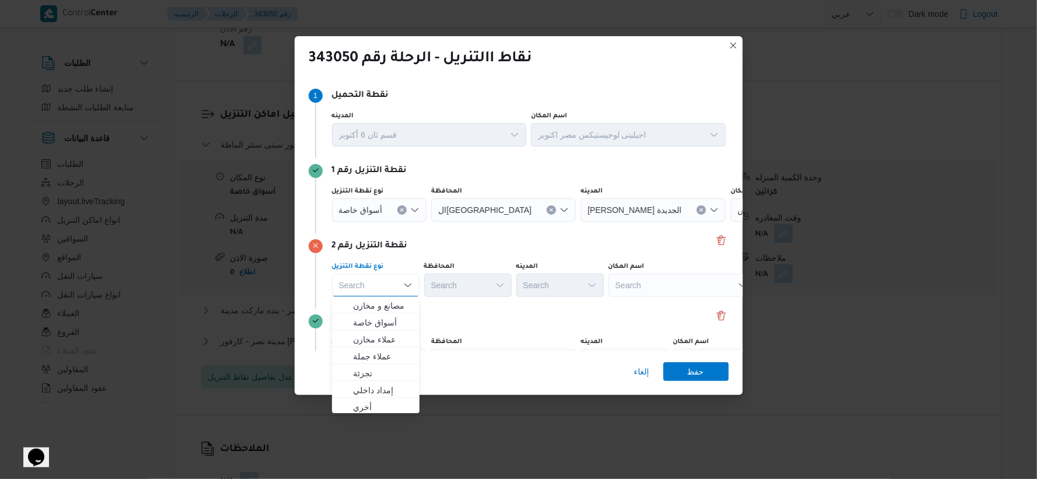
click at [650, 290] on div "Search" at bounding box center [682, 285] width 146 height 23
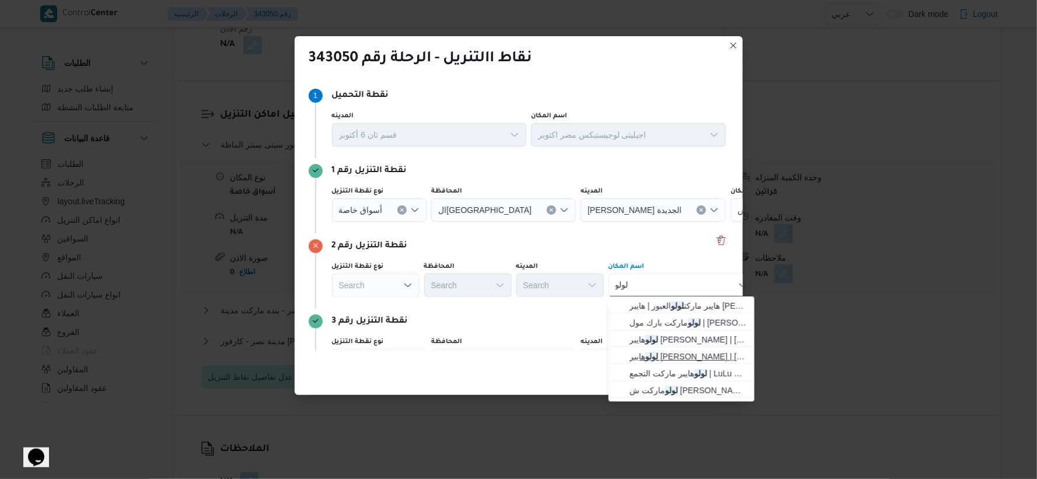
type input "لولو"
click at [650, 351] on span "لولو هايبر ماركت الشيراتون | لولو هايبر ماركت - الشيراتون | شيراتون المطار" at bounding box center [689, 356] width 118 height 14
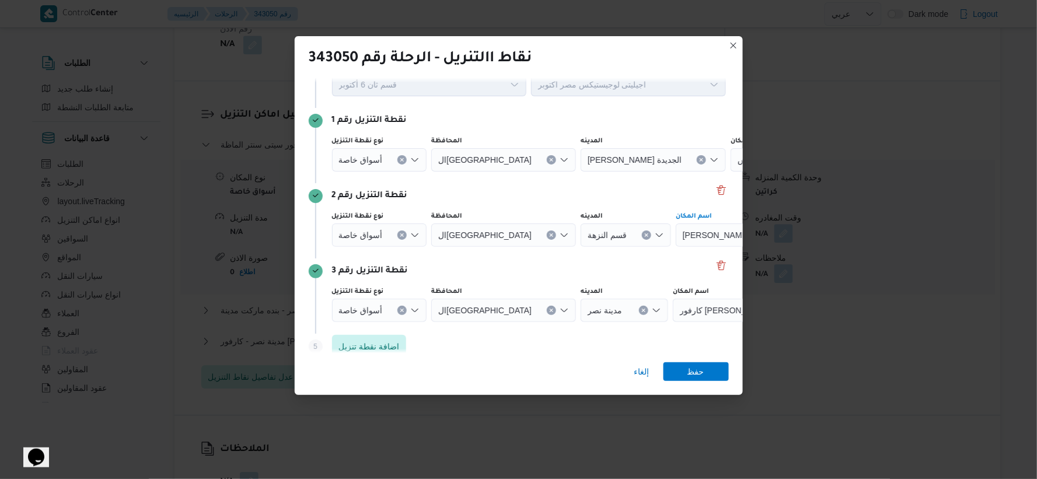
scroll to position [65, 0]
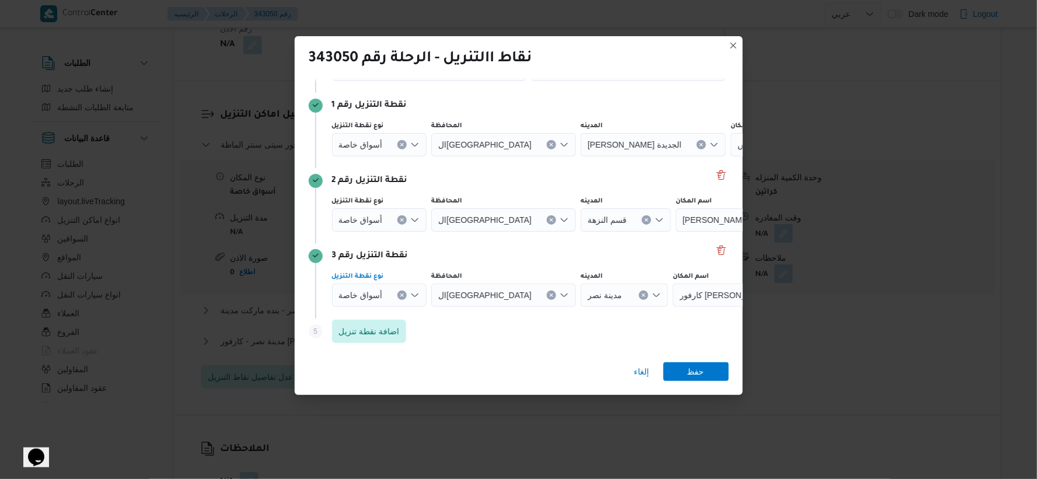
click at [401, 292] on button "Clear input" at bounding box center [401, 295] width 9 height 9
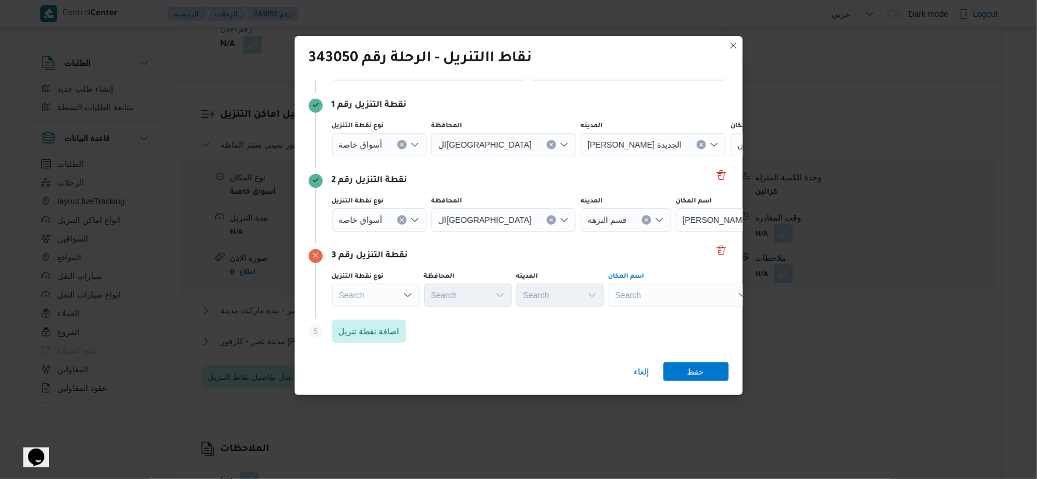
click at [650, 293] on div "Search" at bounding box center [682, 295] width 146 height 23
click at [650, 289] on div "رابيت رابيت Combo box. Selected. رابيت. Selected. Combo box input. Search. Type…" at bounding box center [682, 295] width 146 height 23
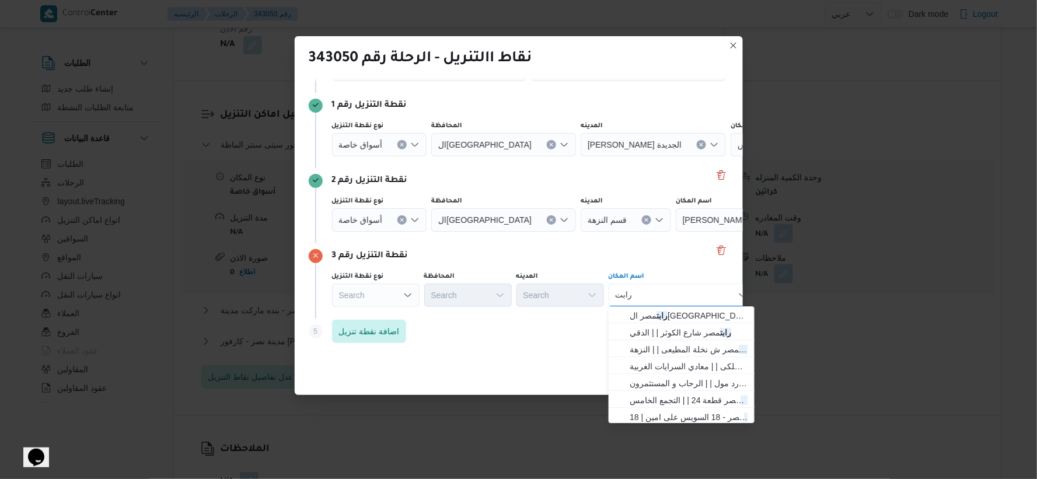
type input "رابت"
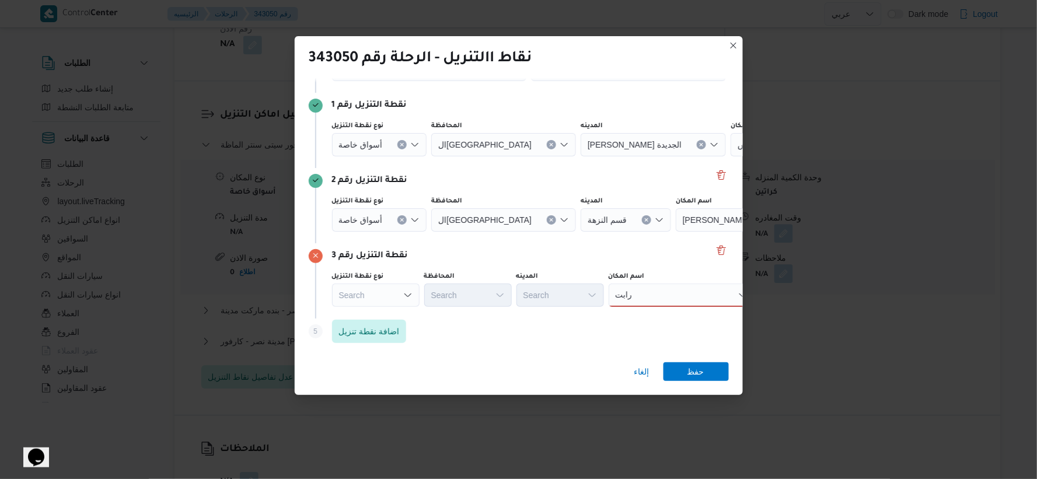
click at [650, 270] on div "نوع نقطة التنزيل Search المحافظة Search المدينه Search اسم المكان رابت رابت" at bounding box center [529, 290] width 398 height 40
click at [650, 298] on div "رابت رابت" at bounding box center [682, 295] width 146 height 23
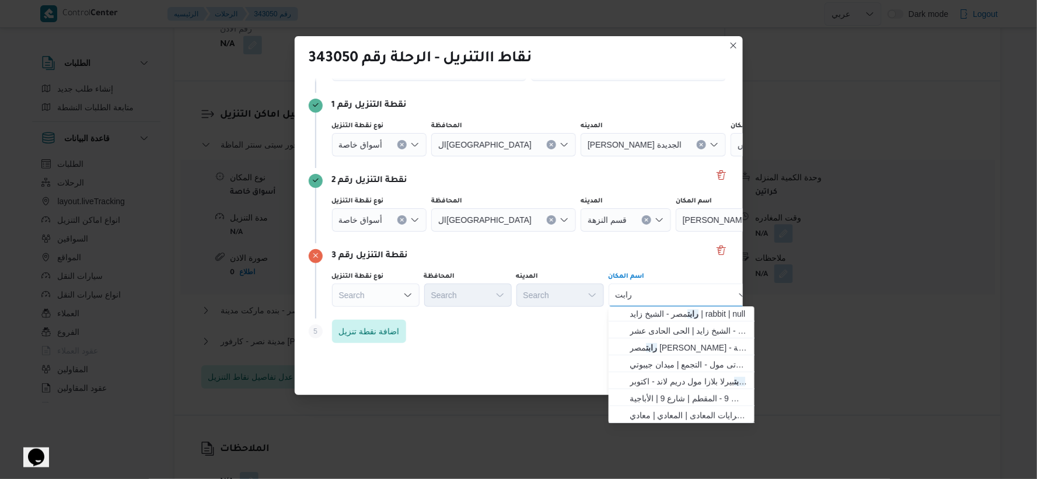
scroll to position [189, 0]
click at [650, 351] on span "رابت مصر ش نخلة المطيعى | | النزهة" at bounding box center [689, 349] width 118 height 14
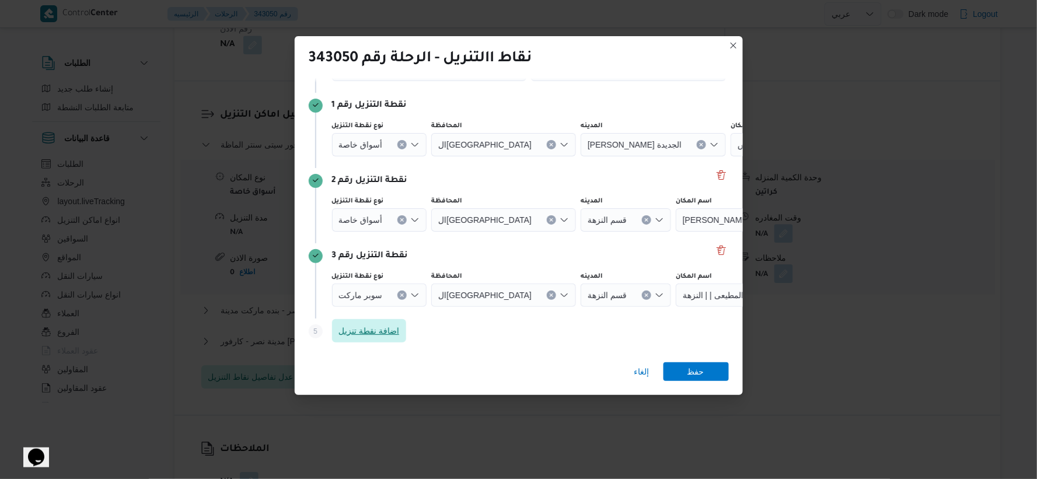
click at [381, 330] on span "اضافة نقطة تنزيل" at bounding box center [369, 331] width 61 height 14
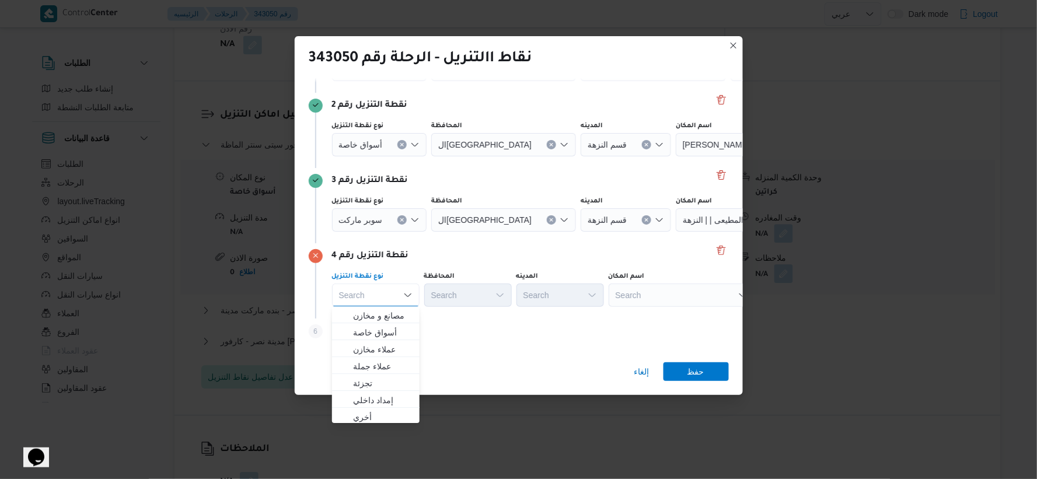
click at [650, 299] on div "Search" at bounding box center [682, 295] width 146 height 23
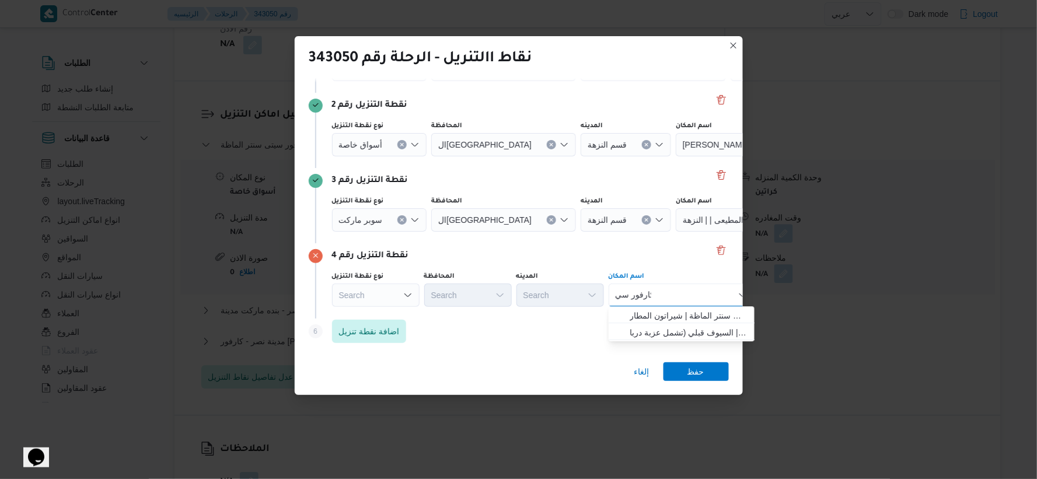
click at [650, 296] on div "كارفور سي كارفور سي Combo box. Selected. كارفور سي. Selected. Combo box input. …" at bounding box center [682, 295] width 146 height 23
type input "ك"
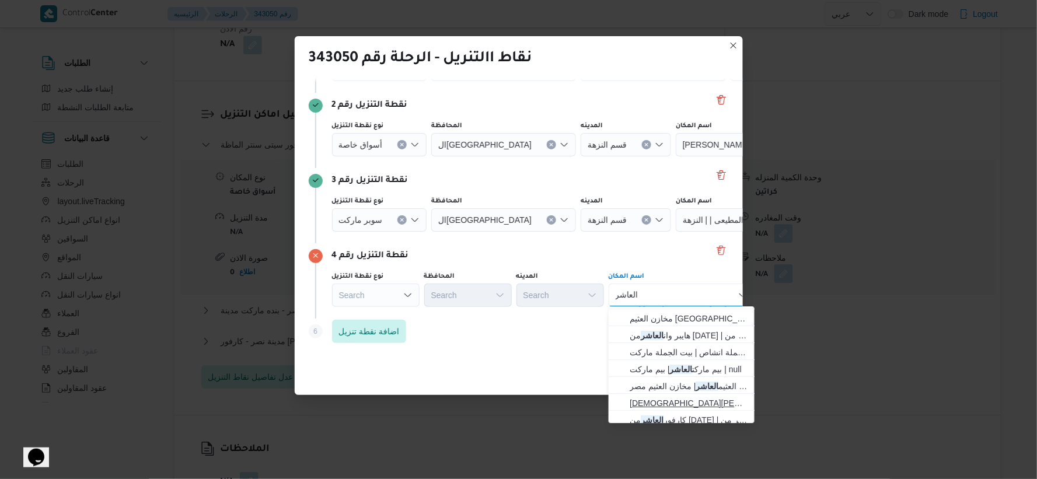
scroll to position [88, 0]
type input "العاشر"
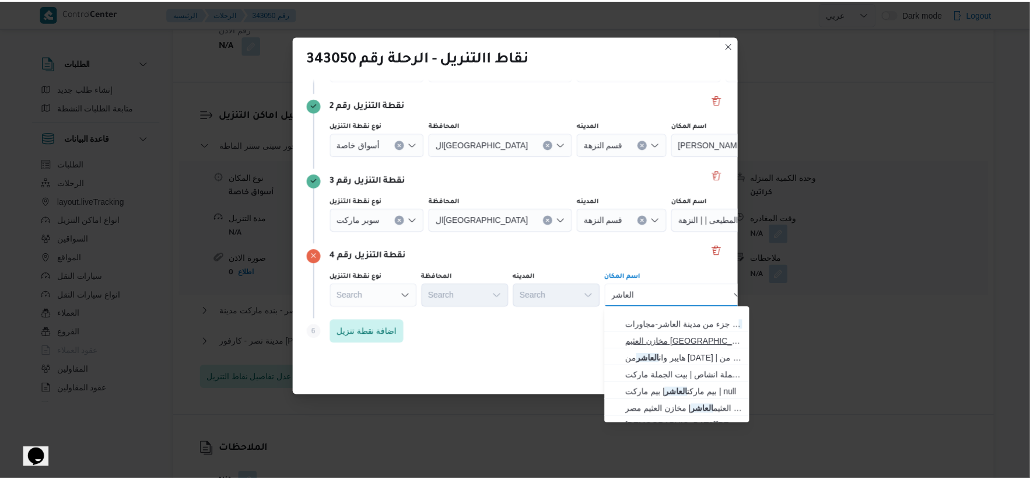
scroll to position [86, 0]
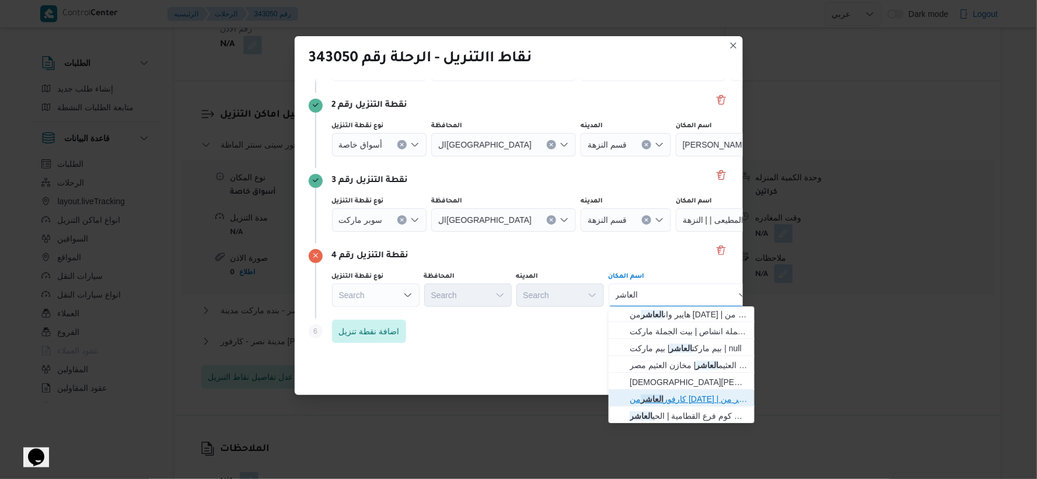
click at [650, 400] on span "كارفور العاشر من رمضان | كارفور هايبر ماركت العاشر من رمضان | null" at bounding box center [689, 399] width 118 height 14
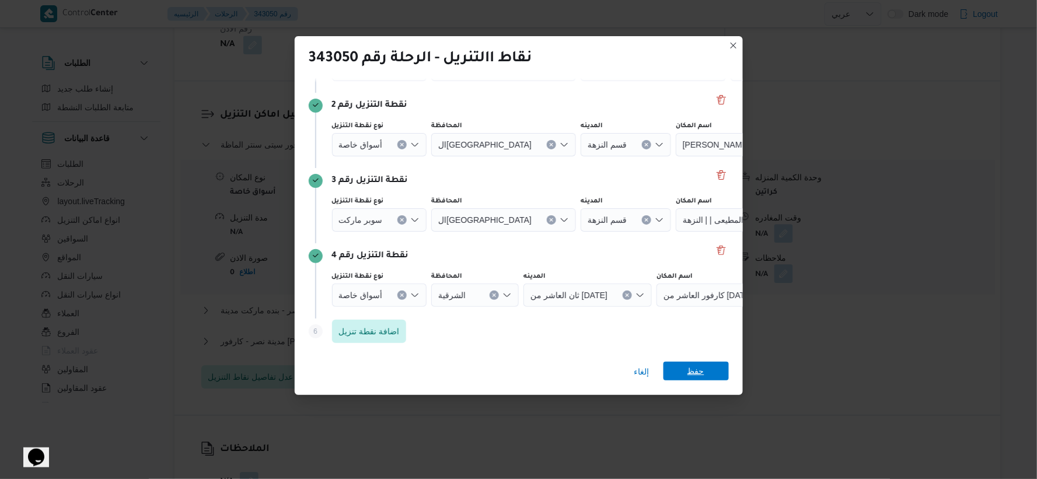
click at [650, 372] on span "حفظ" at bounding box center [695, 371] width 65 height 19
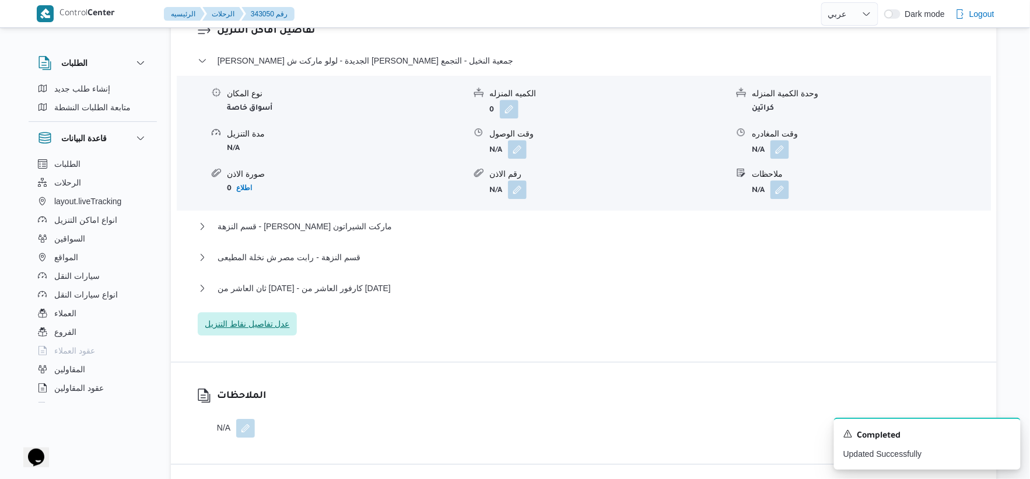
scroll to position [1037, 0]
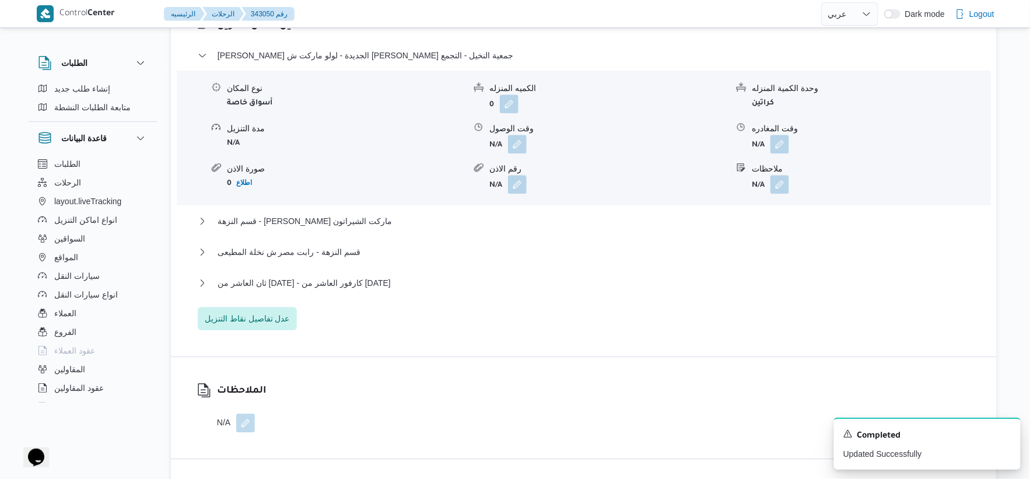
select select "ar"
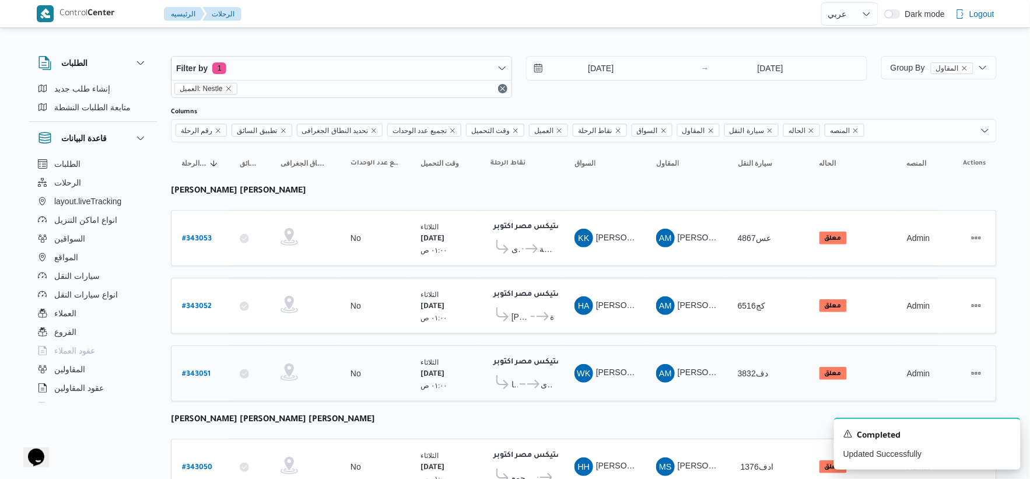
click at [197, 372] on b "# 343051" at bounding box center [196, 374] width 29 height 8
select select "ar"
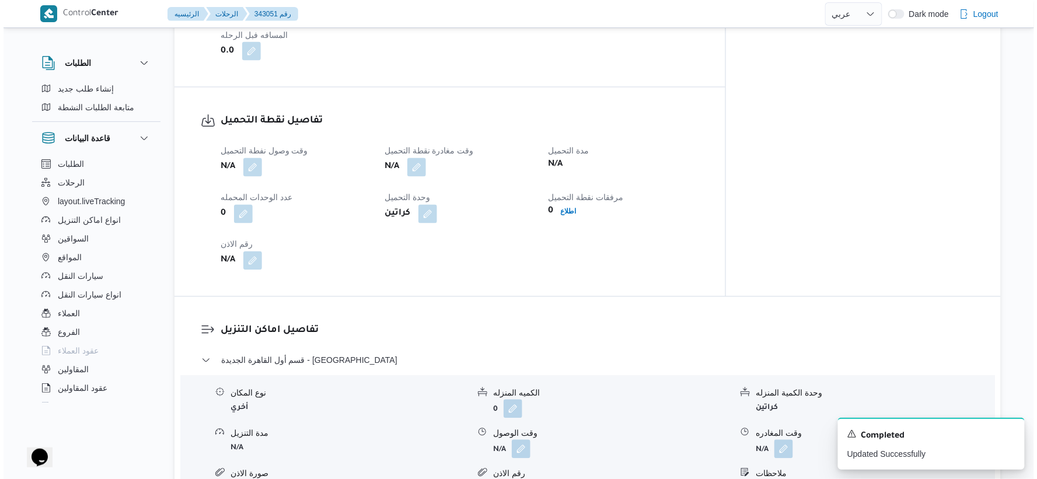
scroll to position [907, 0]
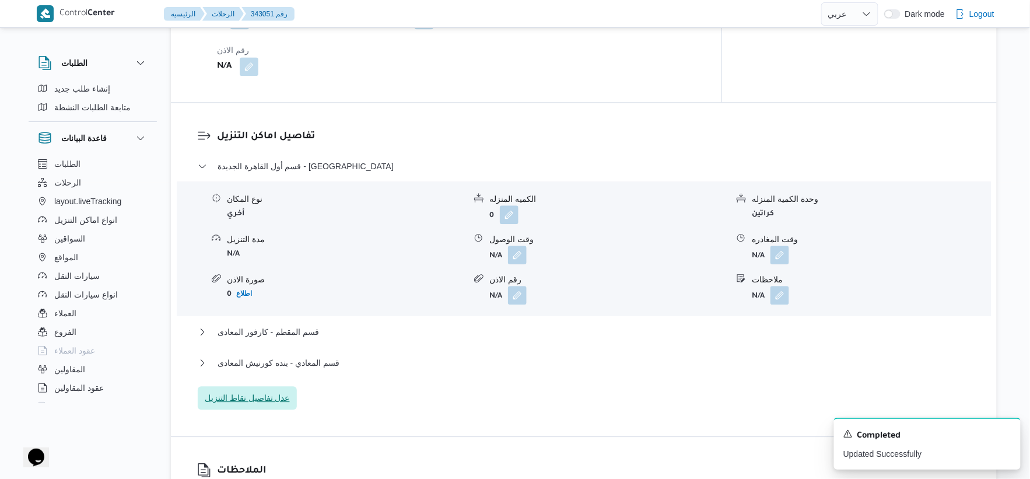
click at [263, 391] on span "عدل تفاصيل نقاط التنزيل" at bounding box center [247, 398] width 85 height 14
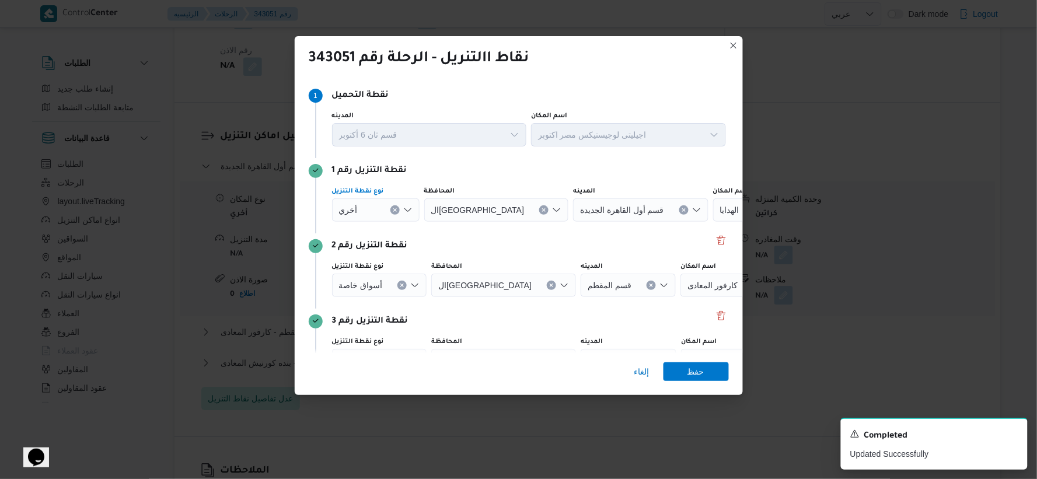
click at [394, 212] on button "Clear input" at bounding box center [394, 209] width 9 height 9
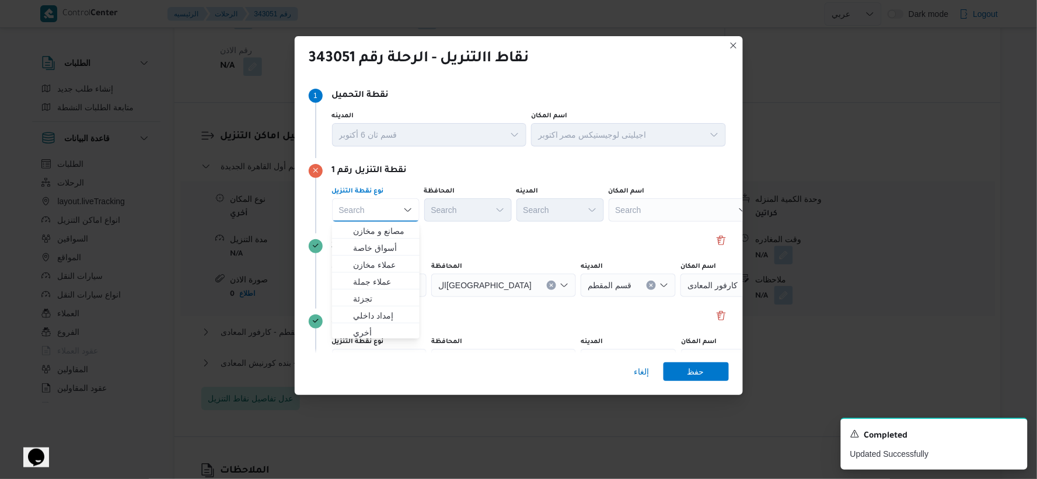
click at [650, 214] on div "Search" at bounding box center [682, 209] width 146 height 23
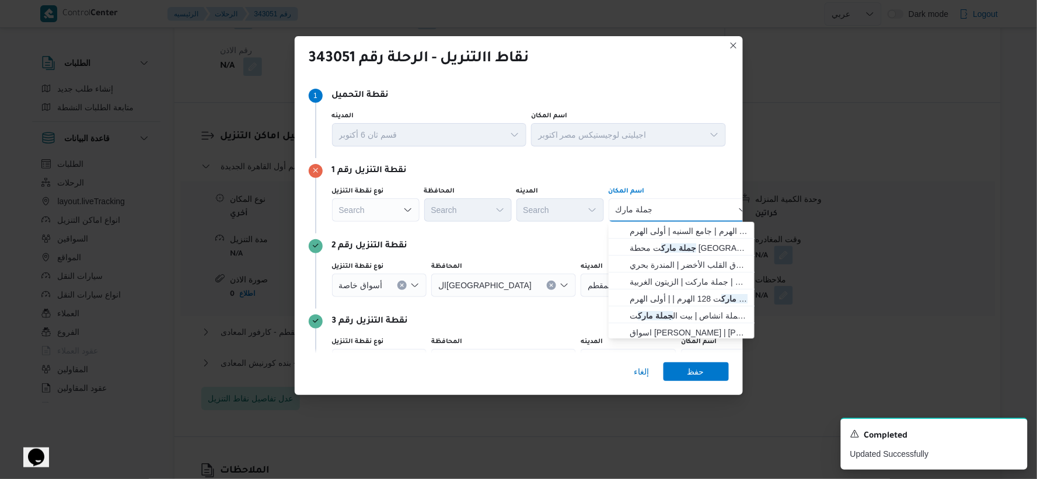
click at [650, 204] on div "جملة مارك جملة مارك Combo box. Selected. جملة مارك. Selected. Combo box input. …" at bounding box center [682, 209] width 146 height 23
type input "ج"
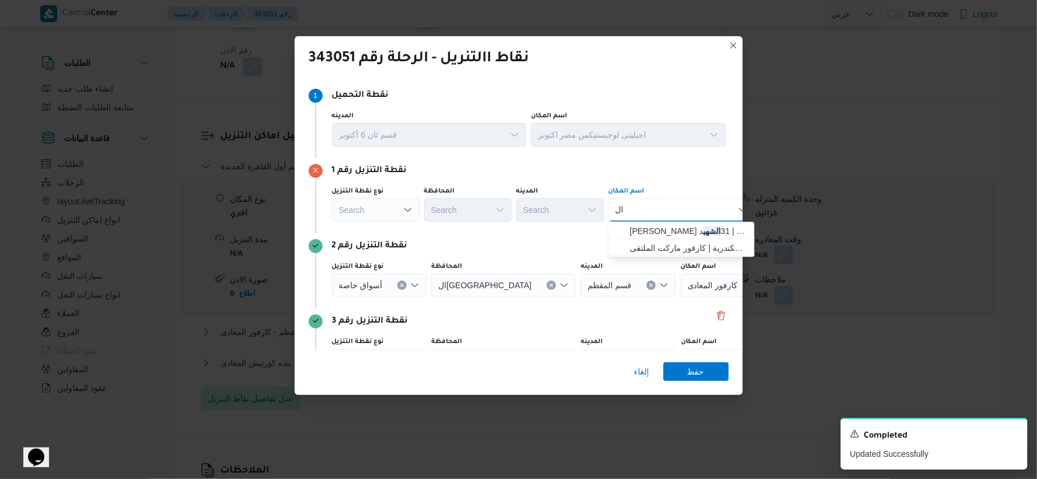
type input "ا"
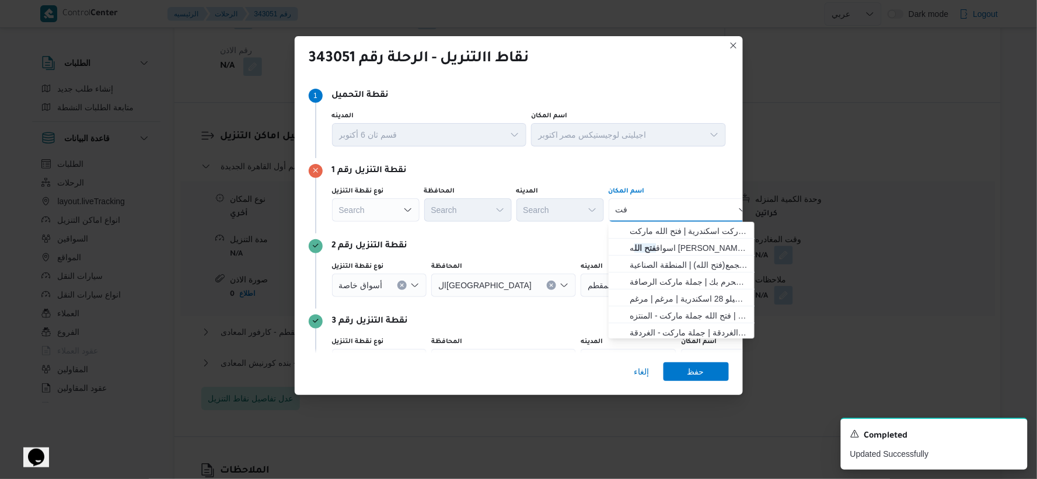
type input "ف"
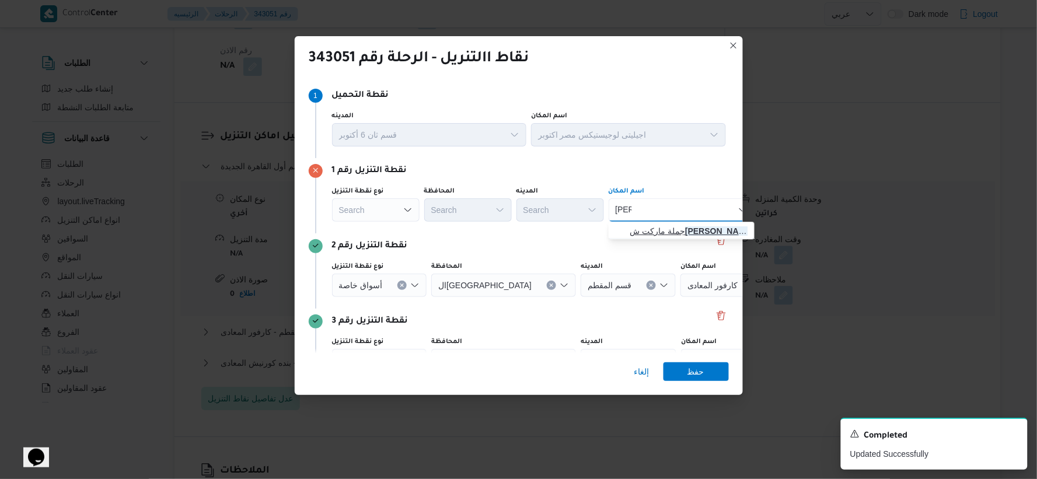
type input "جلال"
click at [650, 236] on span "جملة ماركت ش جلال دسوقى اسكندرية | جلال الدسوقي | أبيس" at bounding box center [689, 231] width 118 height 14
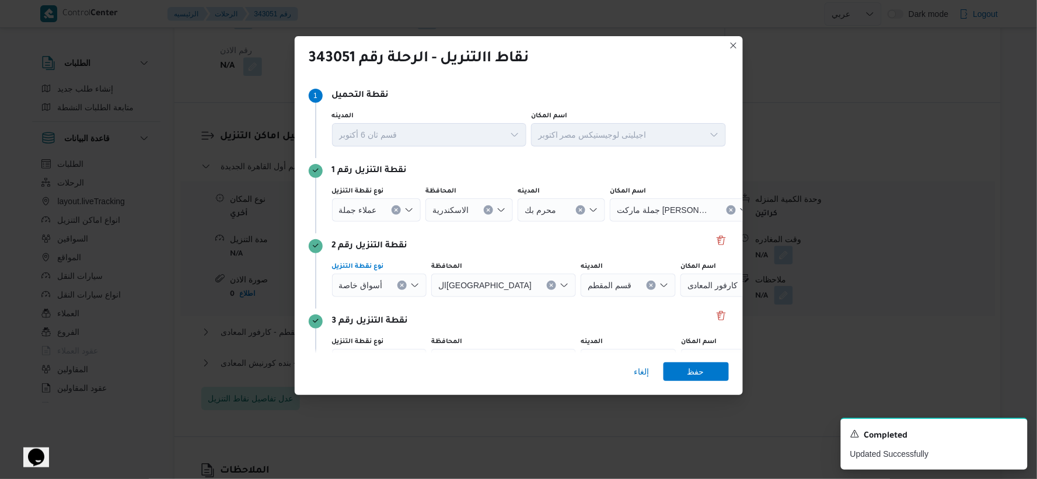
click at [400, 288] on button "Clear input" at bounding box center [401, 285] width 9 height 9
click at [639, 287] on div "Search" at bounding box center [682, 285] width 146 height 23
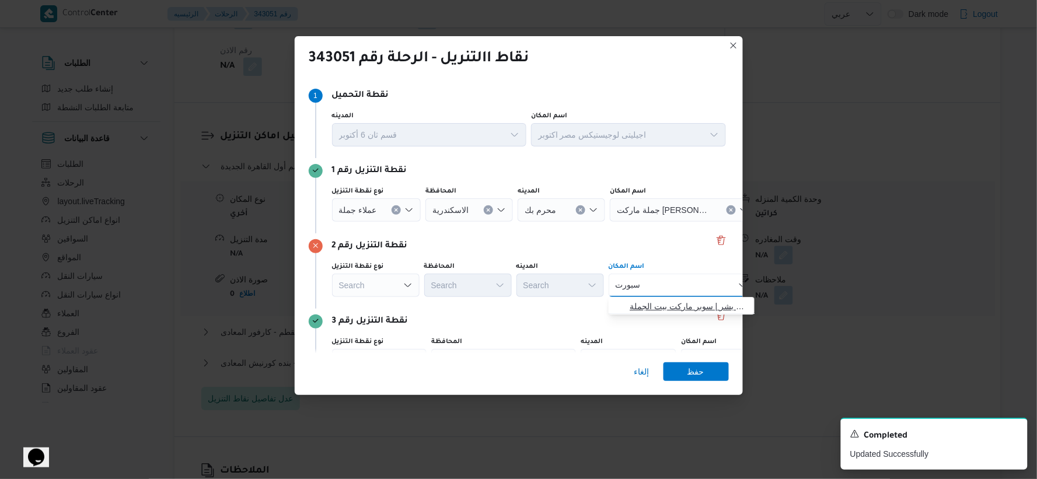
type input "سبورت"
click at [650, 299] on span "جملة ماركت سبورت نج - سيدى بشر | سوبر ماركت بيت الجملة | سيدي بشر قبلي" at bounding box center [689, 306] width 118 height 14
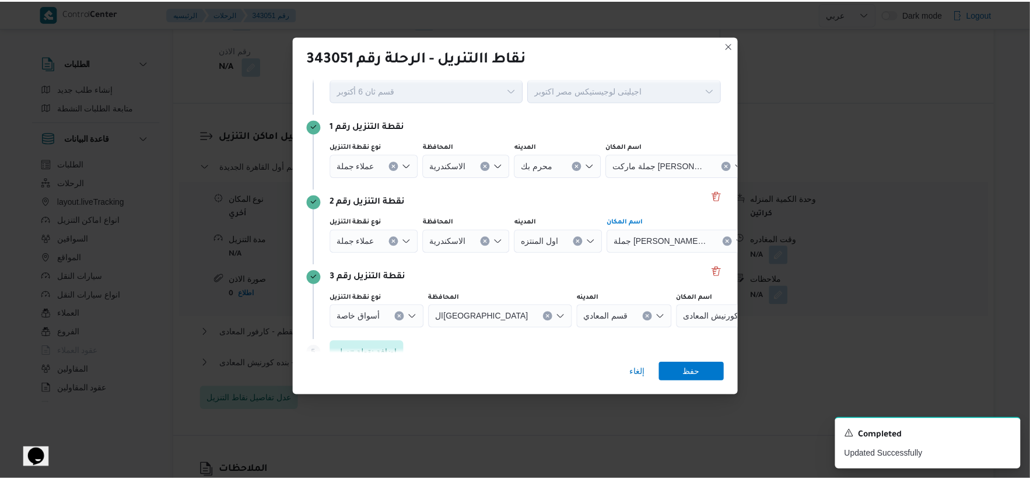
scroll to position [65, 0]
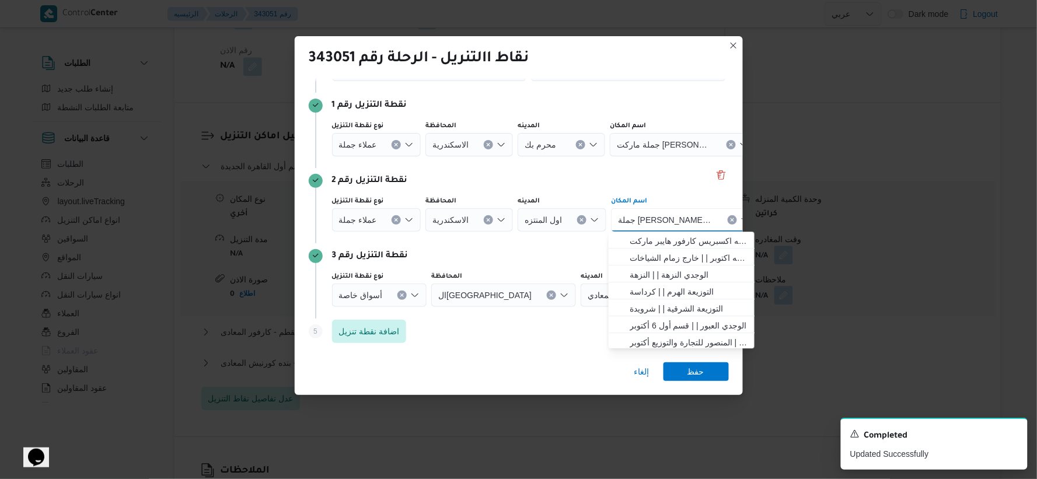
click at [397, 293] on button "Clear input" at bounding box center [401, 295] width 9 height 9
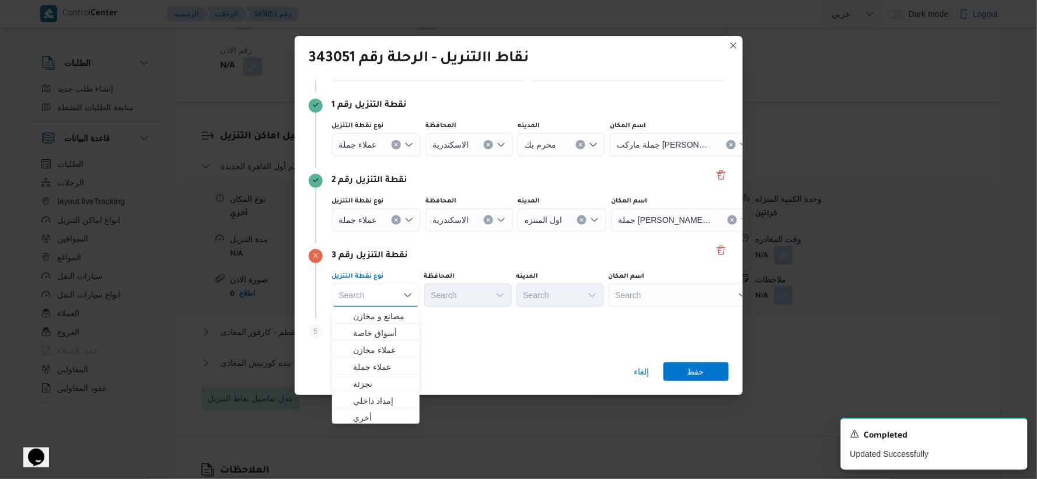
click at [650, 298] on div "Search" at bounding box center [682, 295] width 146 height 23
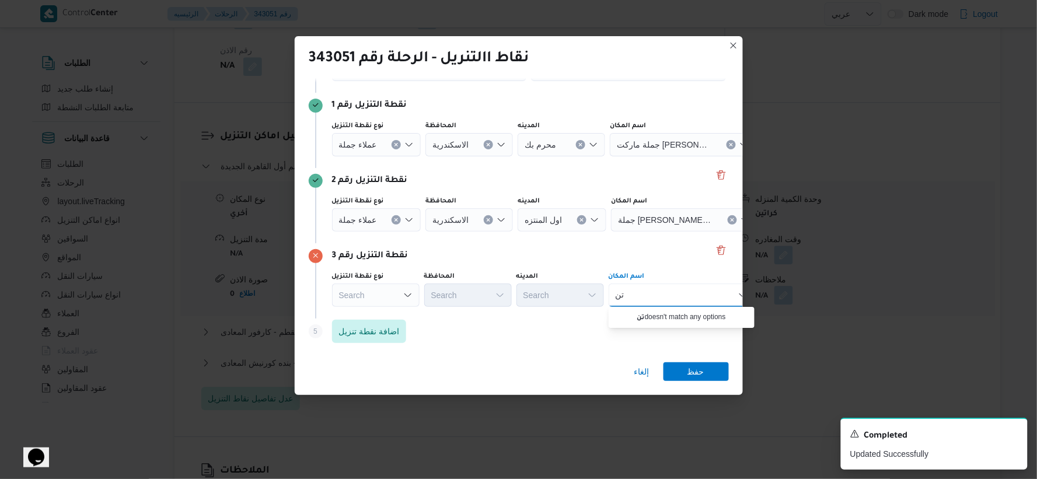
type input "ت"
type input "راغب"
click at [650, 326] on span "جملة ماركت فرع راغب باشا | جملة ماركت - راغب | نوبار" at bounding box center [689, 333] width 118 height 14
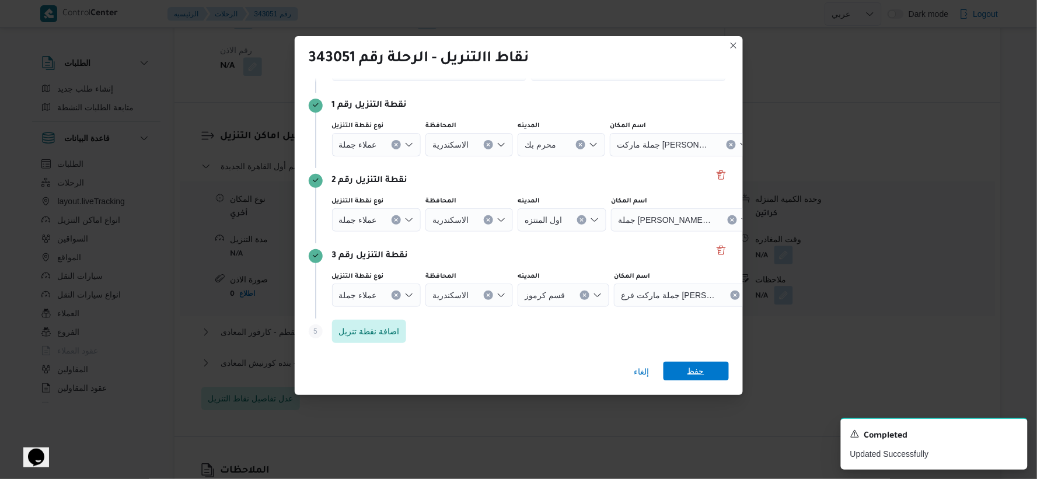
click at [650, 371] on span "حفظ" at bounding box center [695, 371] width 65 height 19
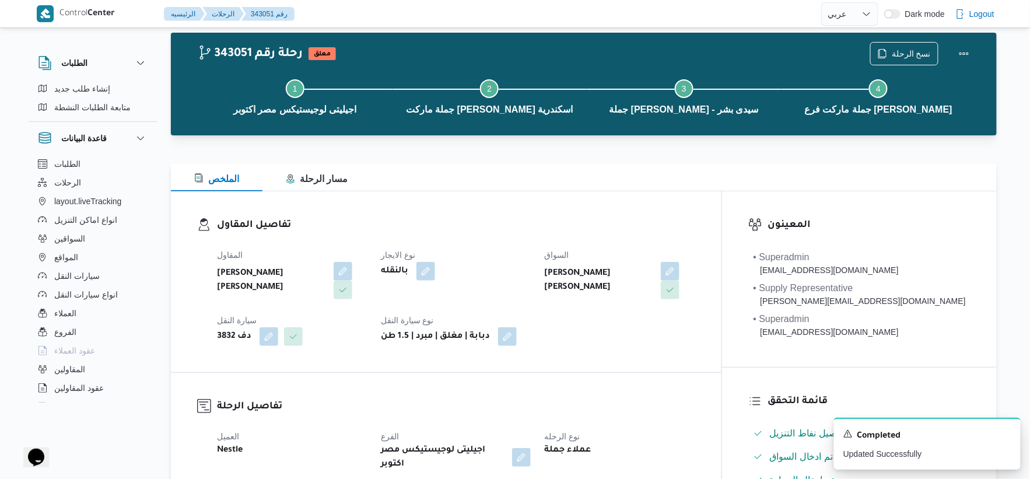
scroll to position [0, 0]
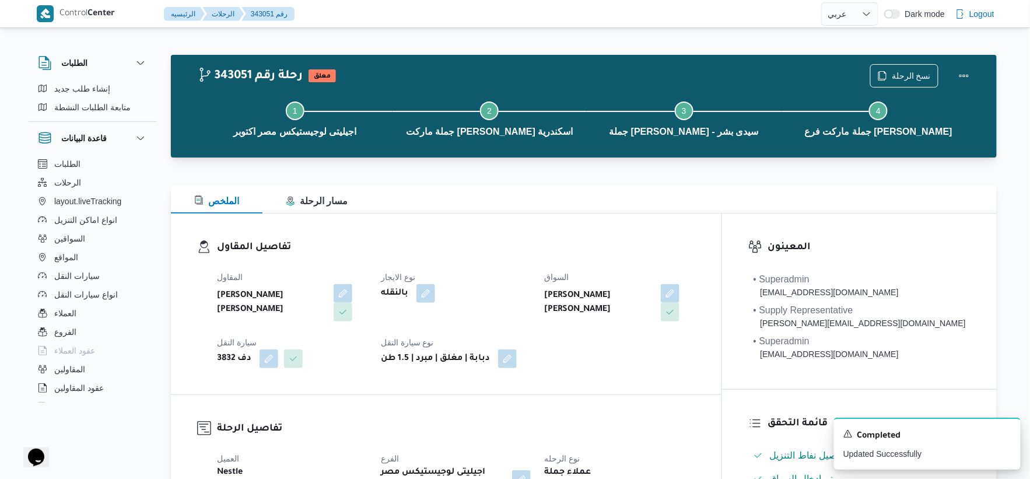
select select "ar"
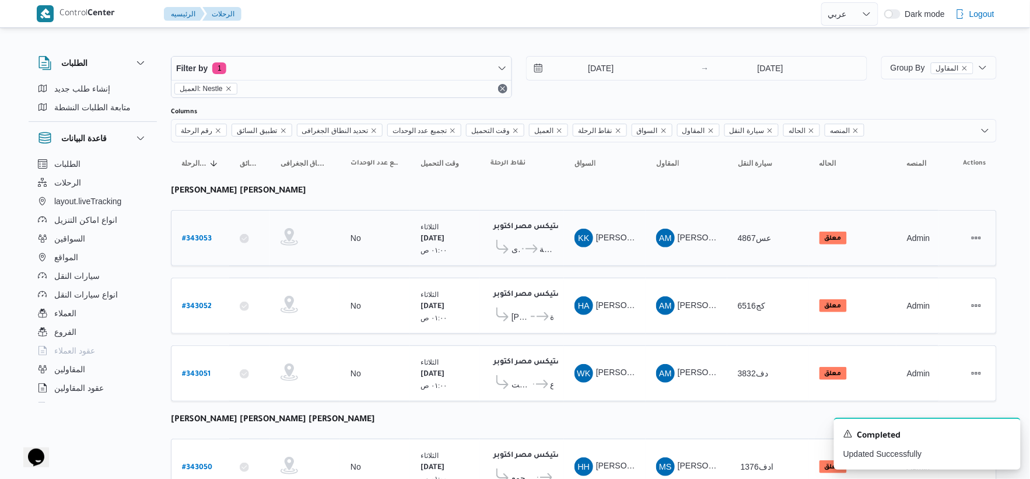
click at [537, 250] on icon at bounding box center [532, 248] width 12 height 9
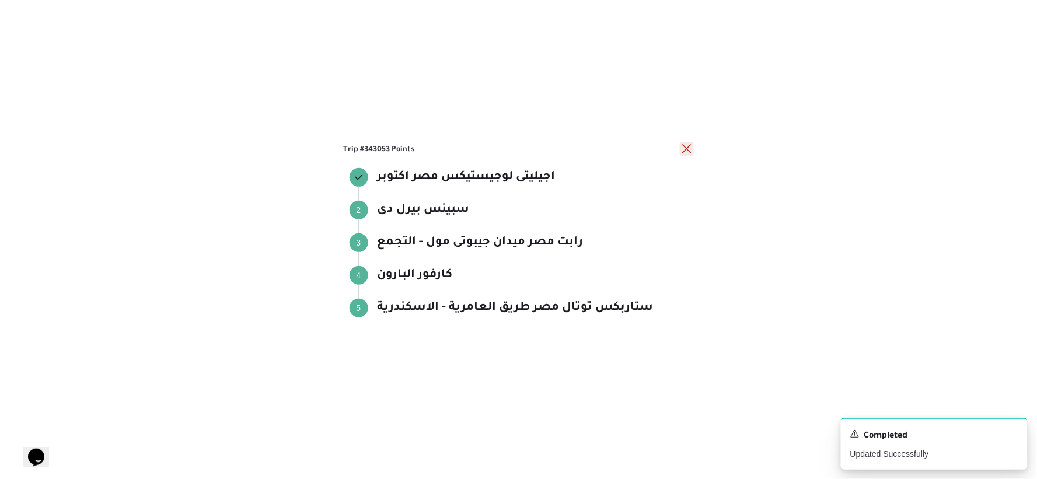
click at [650, 148] on button "close" at bounding box center [687, 149] width 14 height 14
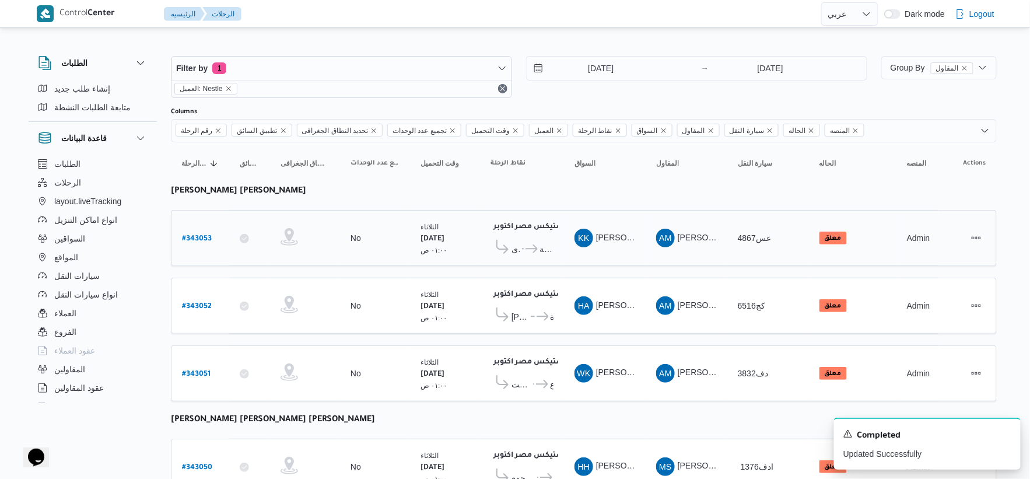
click at [544, 247] on span "ستاربكس توتال مصر طريق العامرية - الاسكندرية" at bounding box center [547, 249] width 14 height 14
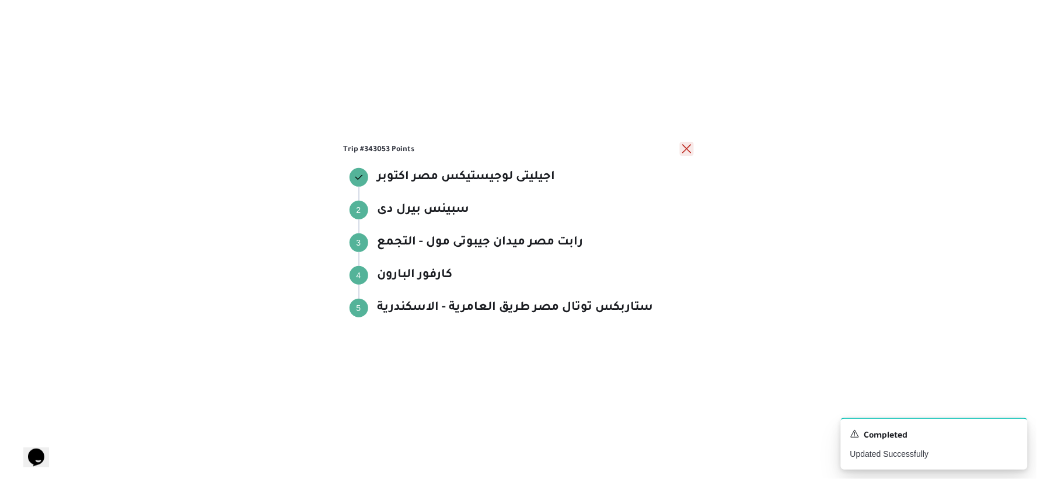
click at [650, 148] on button "close" at bounding box center [687, 149] width 14 height 14
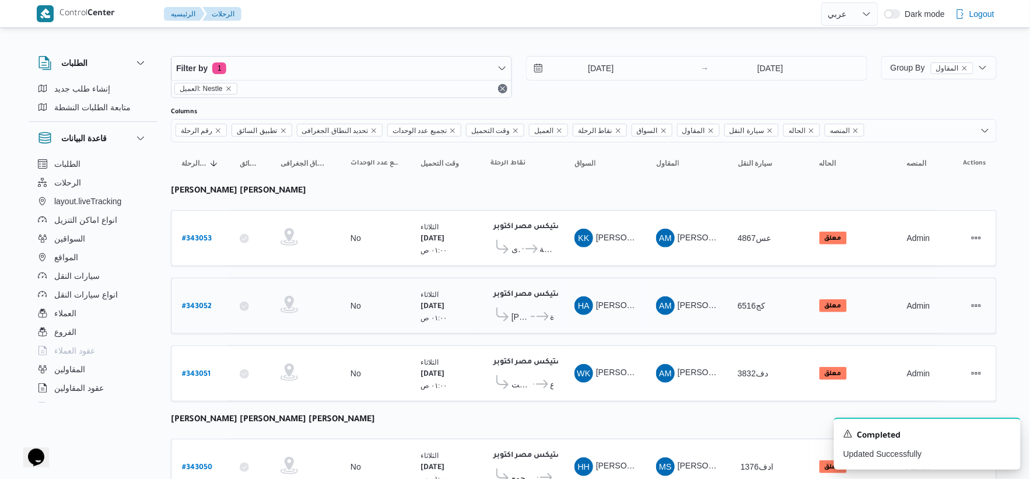
click at [546, 318] on icon at bounding box center [543, 316] width 12 height 9
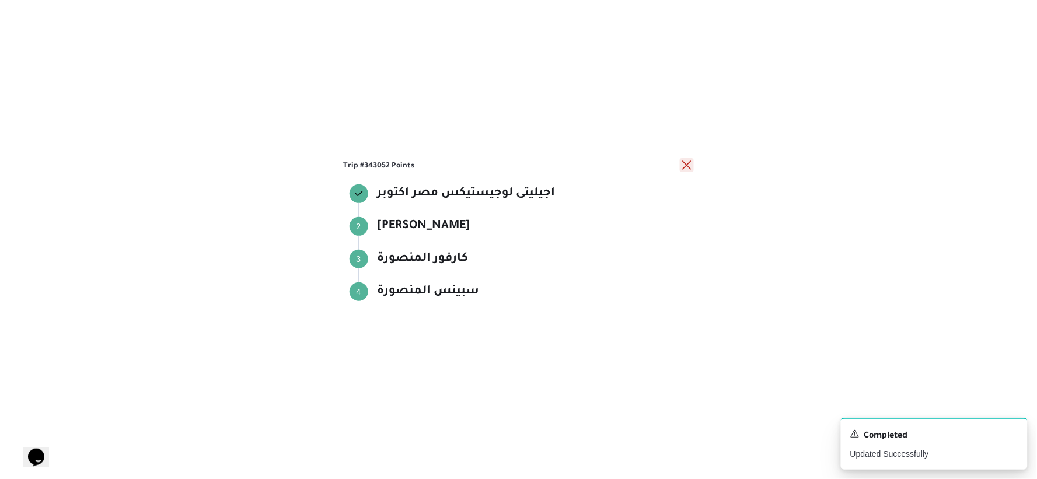
click at [650, 162] on button "close" at bounding box center [687, 165] width 14 height 14
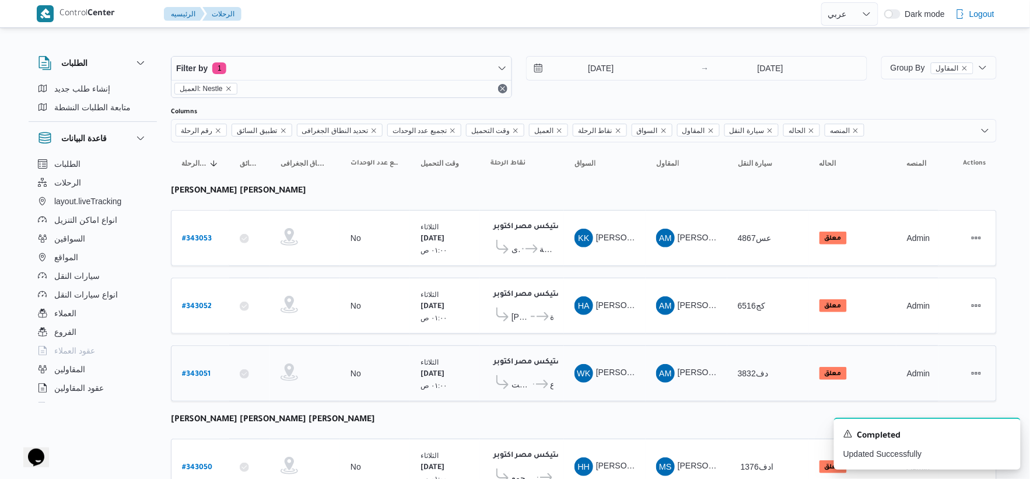
click at [533, 377] on span "..." at bounding box center [532, 384] width 3 height 14
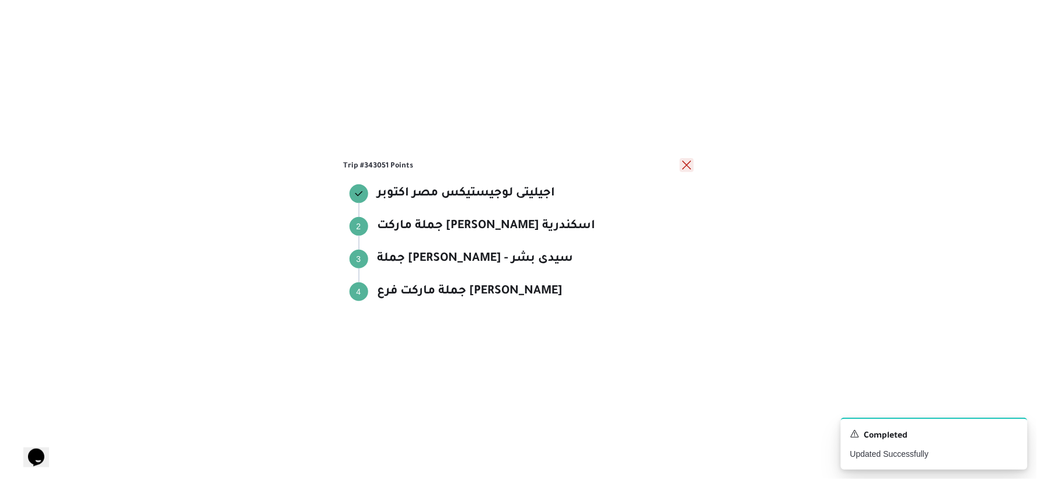
click at [650, 164] on button "close" at bounding box center [687, 165] width 14 height 14
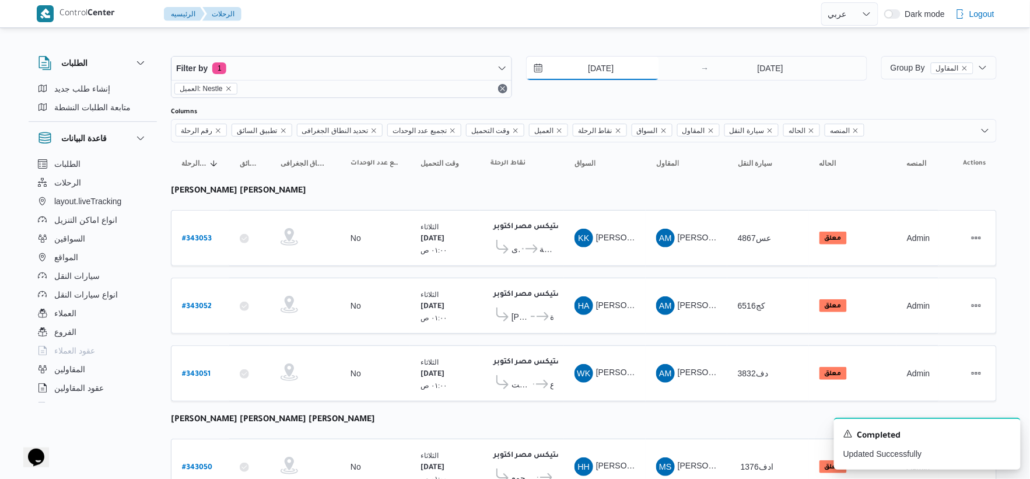
click at [608, 66] on input "[DATE]" at bounding box center [593, 68] width 132 height 23
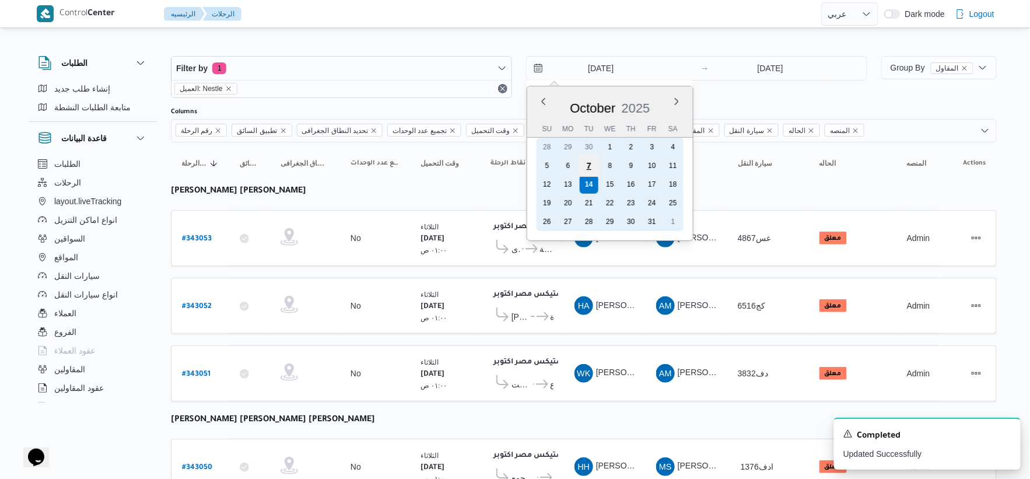
click at [590, 165] on div "7" at bounding box center [589, 166] width 22 height 22
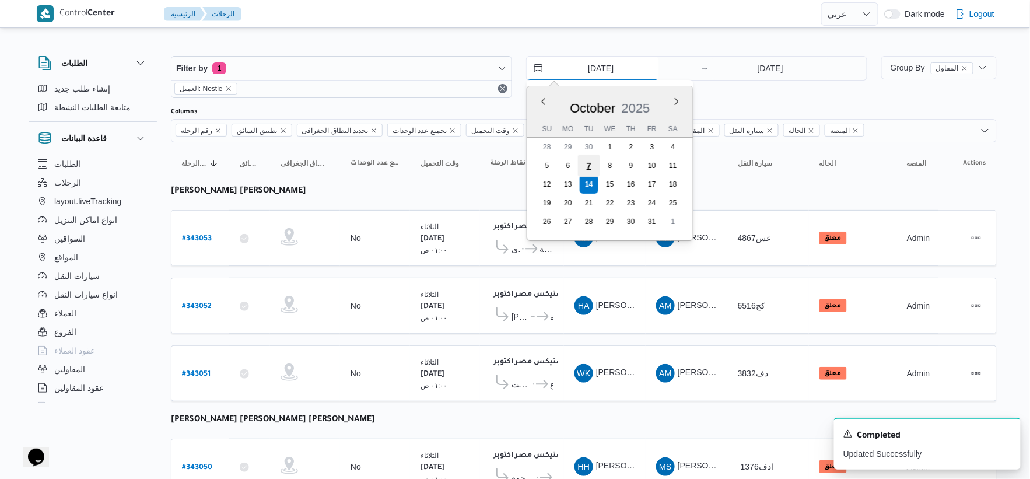
type input "7/10/2025"
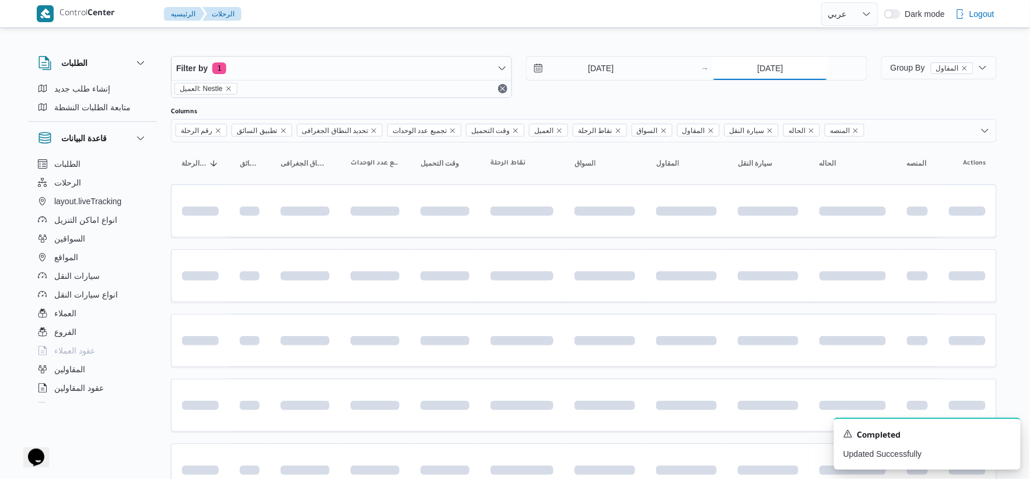
click at [650, 65] on input "[DATE]" at bounding box center [770, 68] width 116 height 23
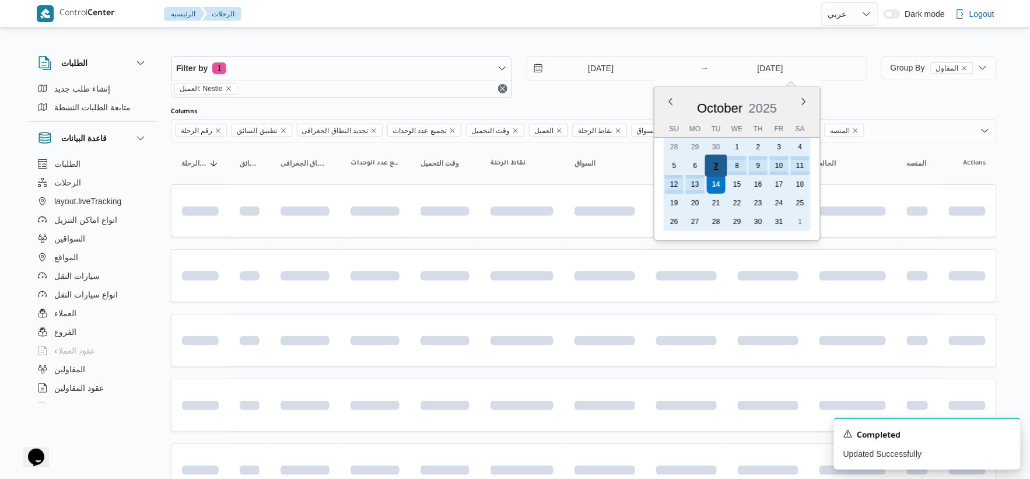
click at [650, 163] on div "7" at bounding box center [716, 166] width 22 height 22
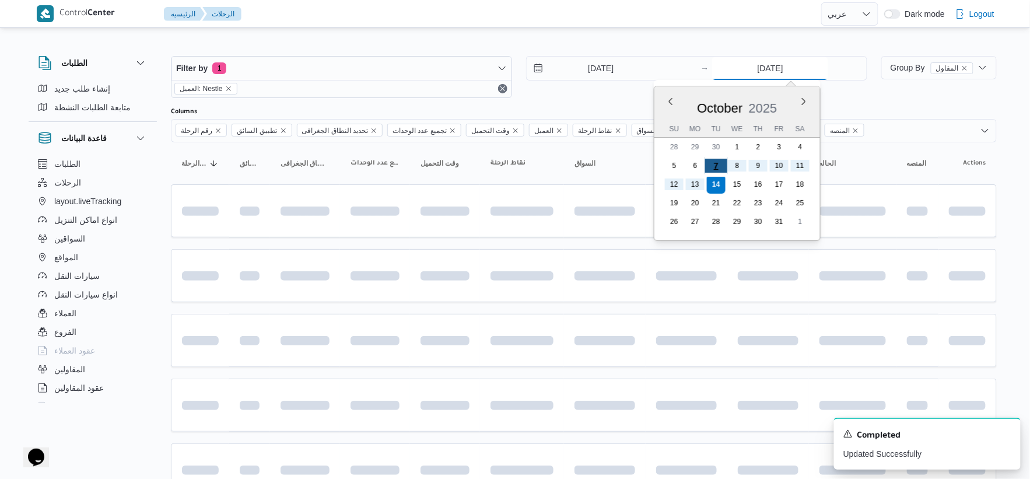
type input "7/10/2025"
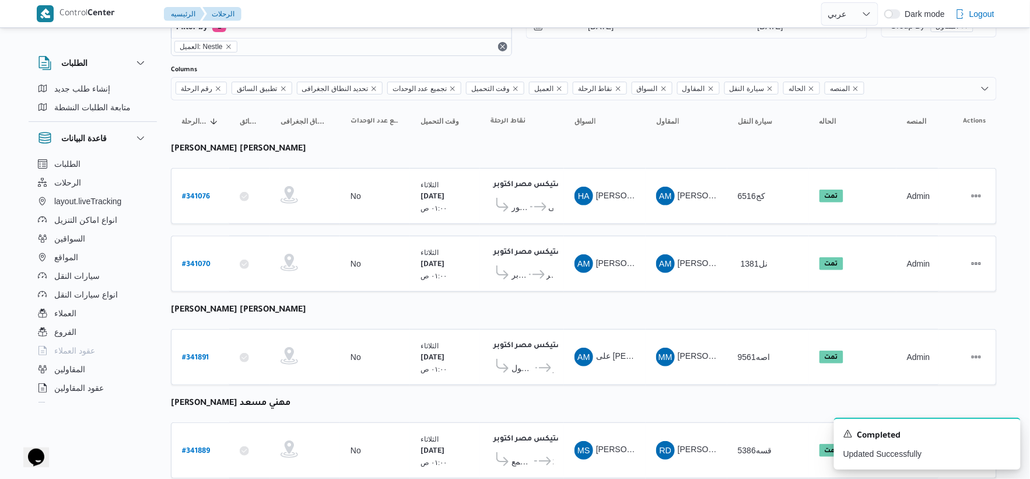
scroll to position [130, 0]
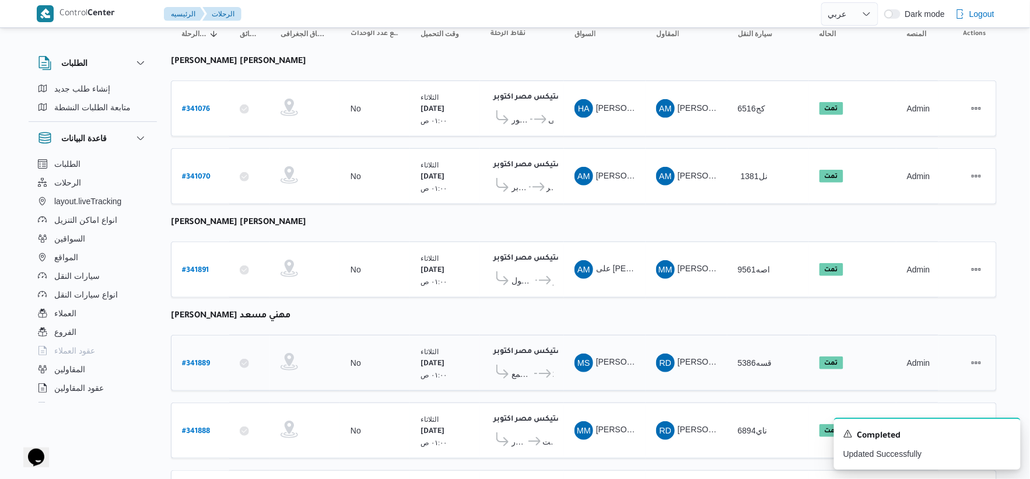
click at [204, 360] on b "# 341889" at bounding box center [196, 364] width 28 height 8
select select "ar"
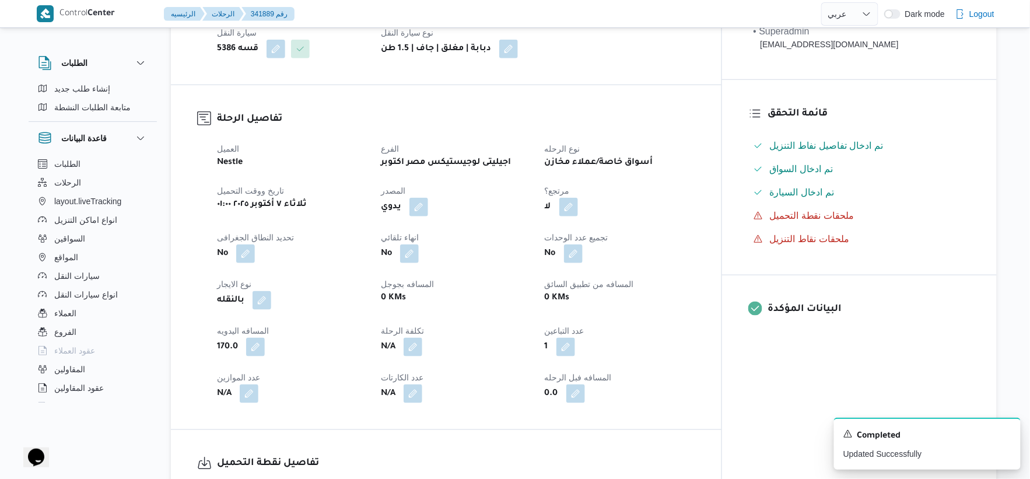
scroll to position [324, 0]
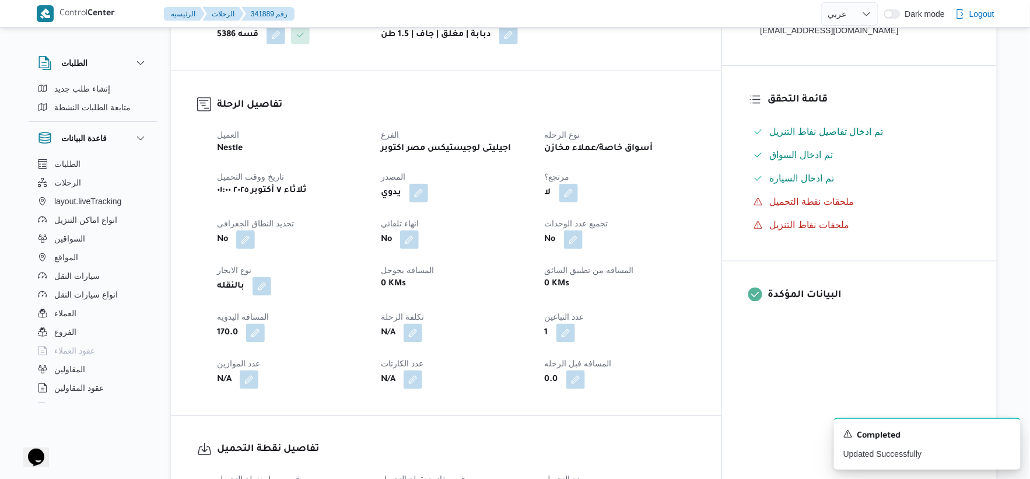
select select "ar"
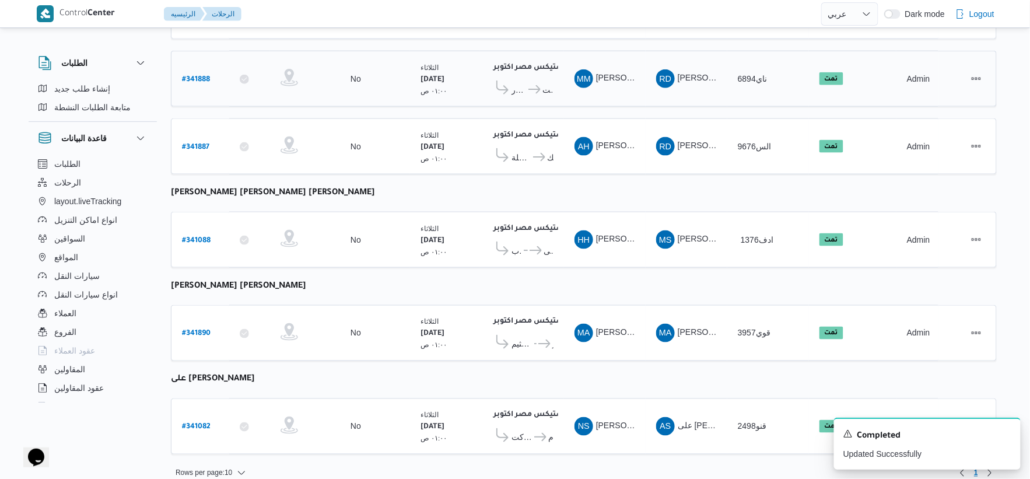
scroll to position [490, 0]
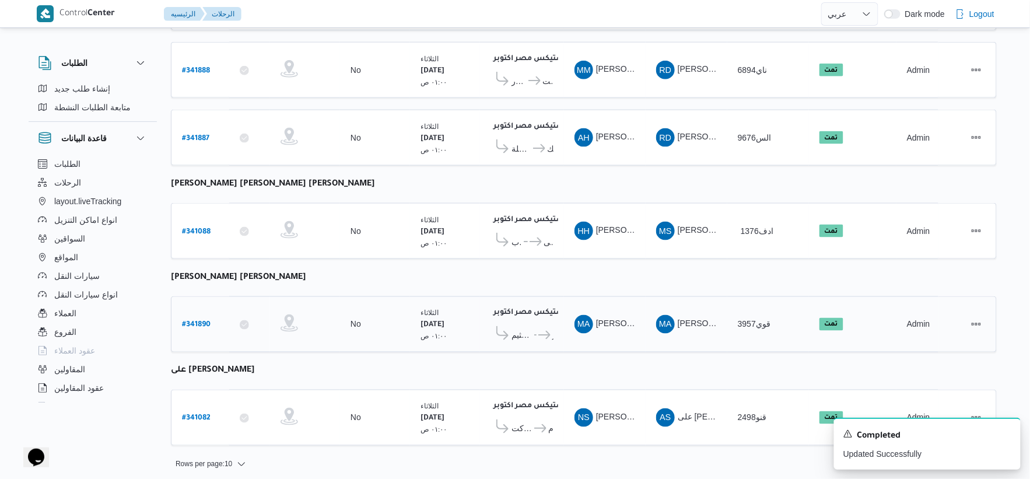
click at [199, 321] on b "# 341890" at bounding box center [196, 325] width 29 height 8
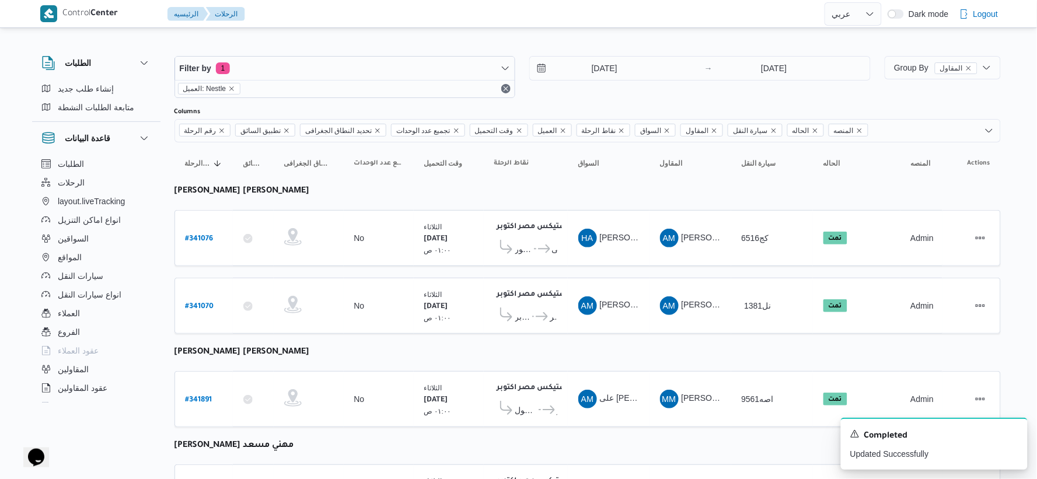
select select "ar"
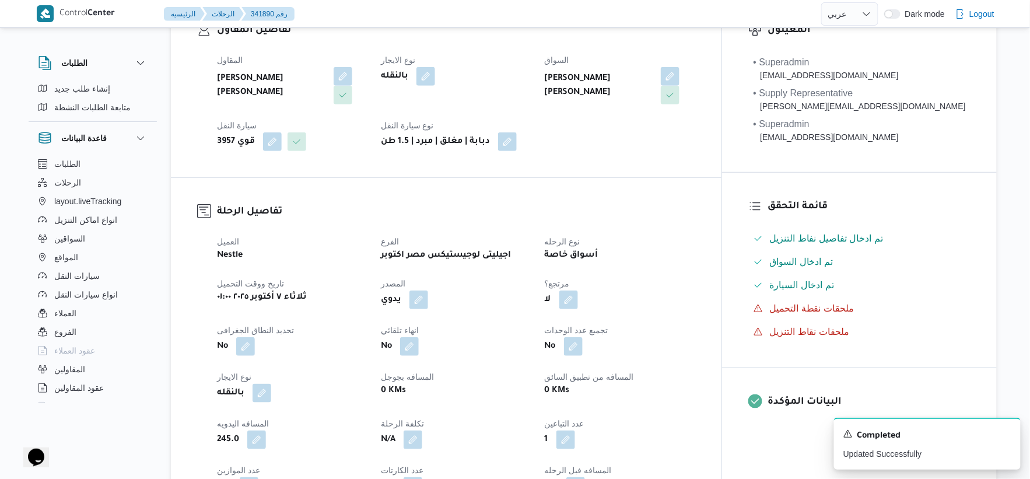
scroll to position [324, 0]
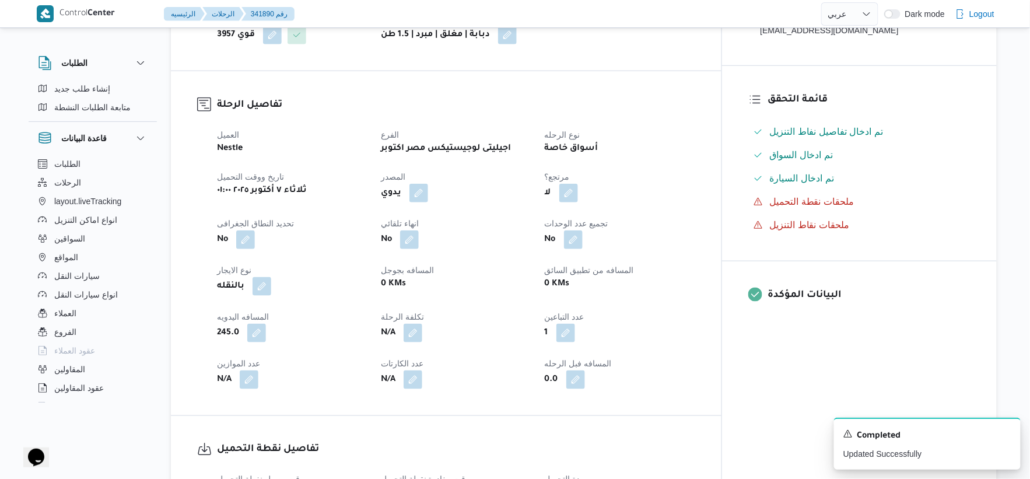
select select "ar"
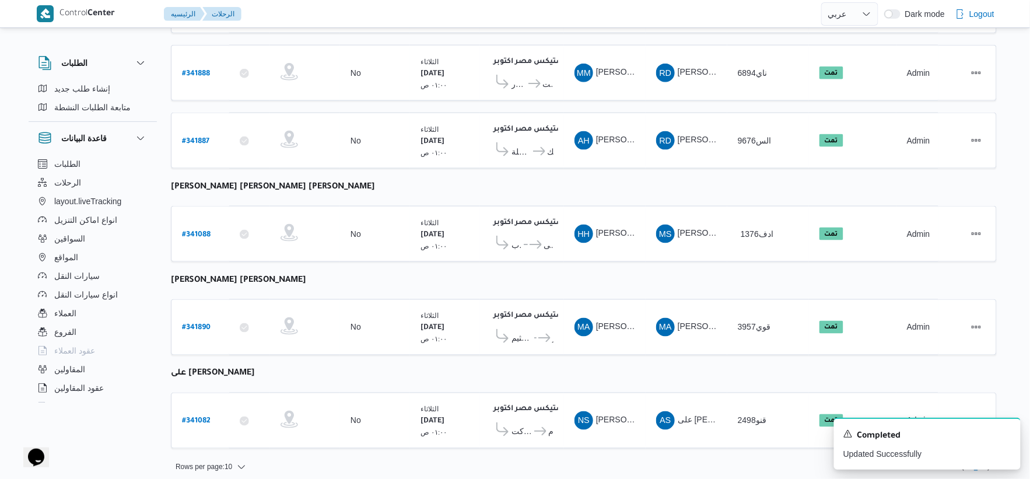
scroll to position [490, 0]
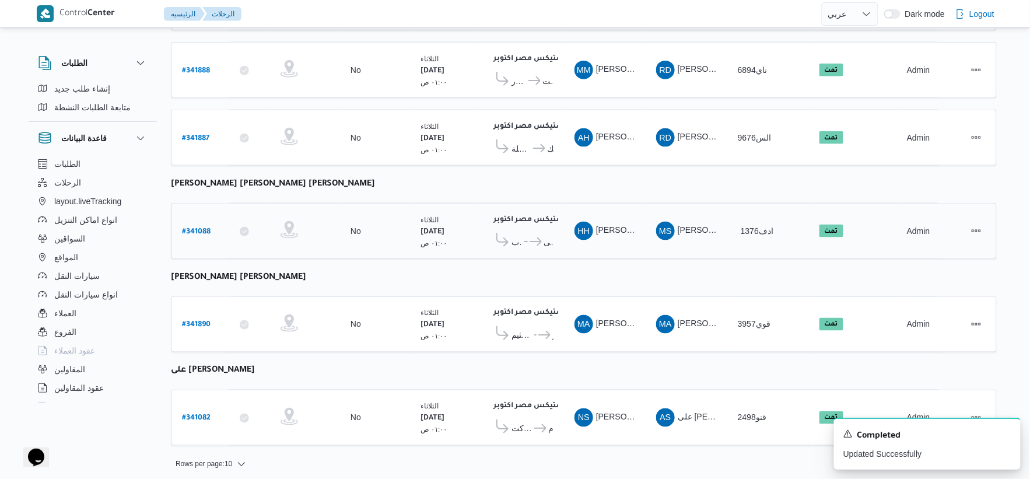
click at [202, 223] on link "# 341088" at bounding box center [196, 231] width 29 height 16
select select "ar"
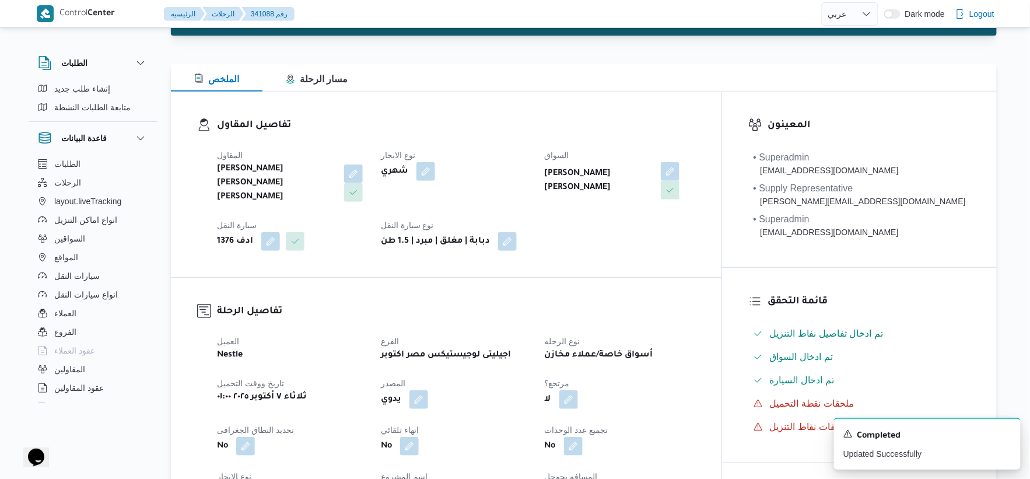
scroll to position [130, 0]
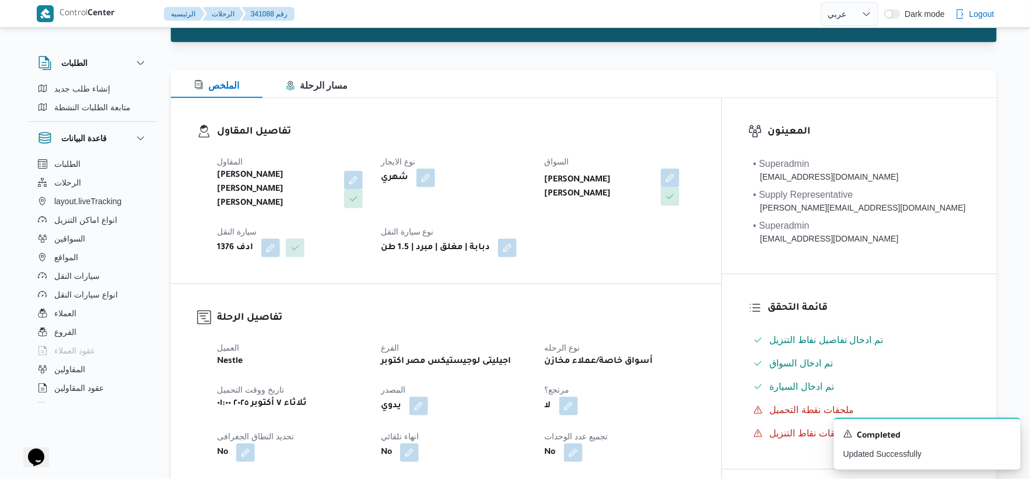
select select "ar"
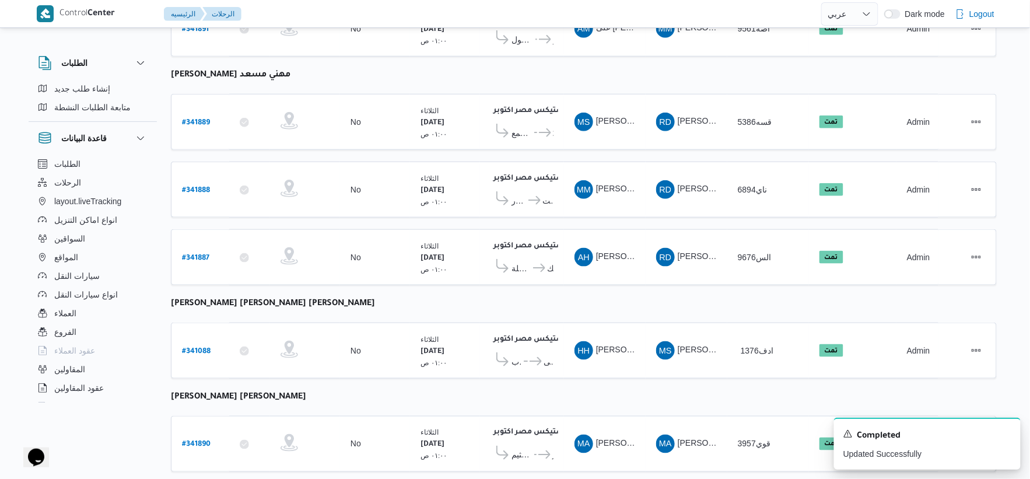
scroll to position [47, 0]
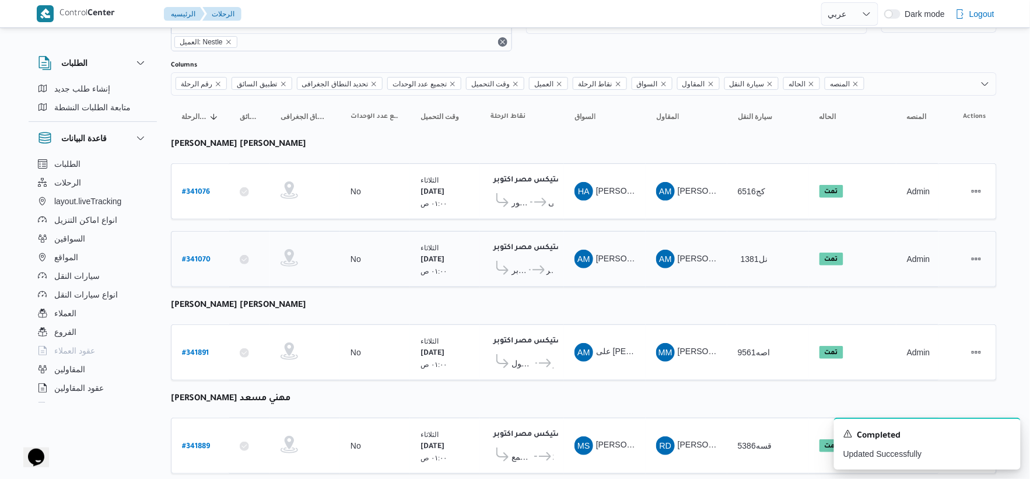
click at [197, 258] on b "# 341070" at bounding box center [196, 260] width 29 height 8
select select "ar"
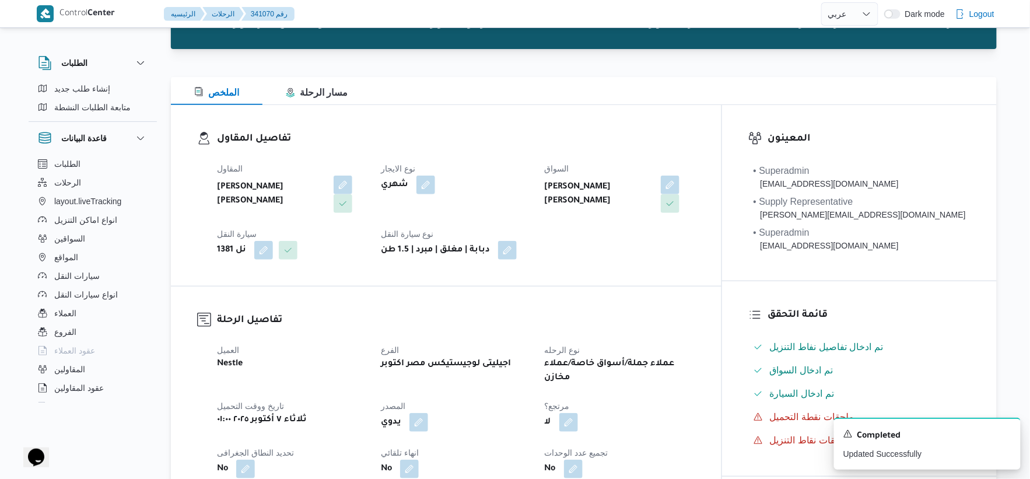
scroll to position [306, 0]
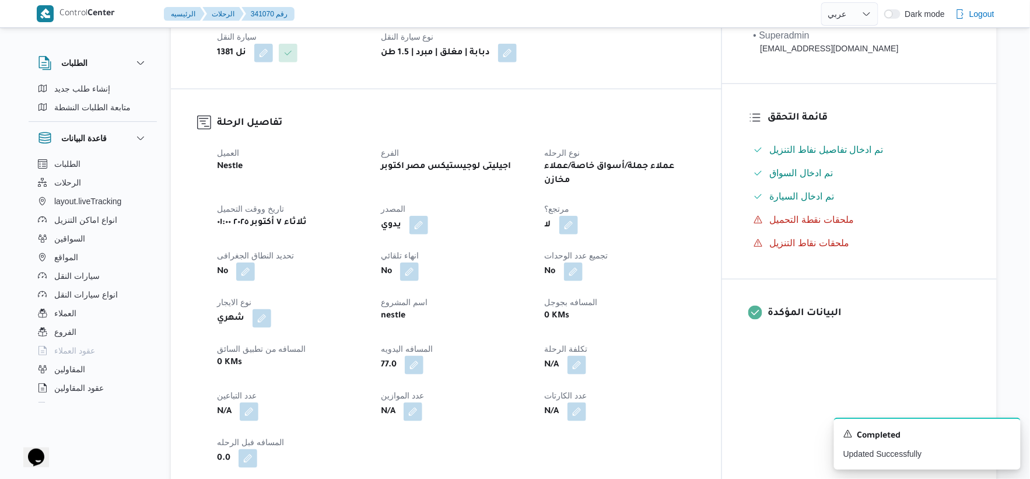
select select "ar"
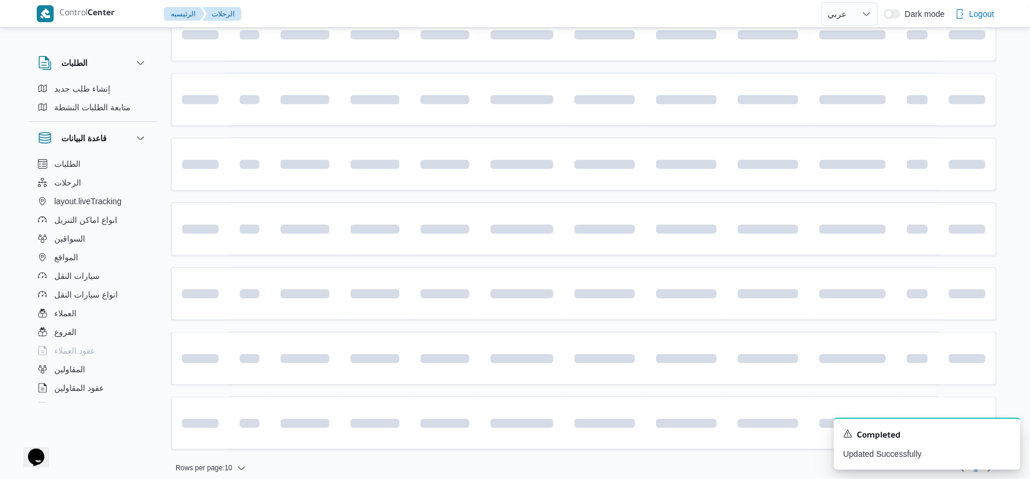
scroll to position [47, 0]
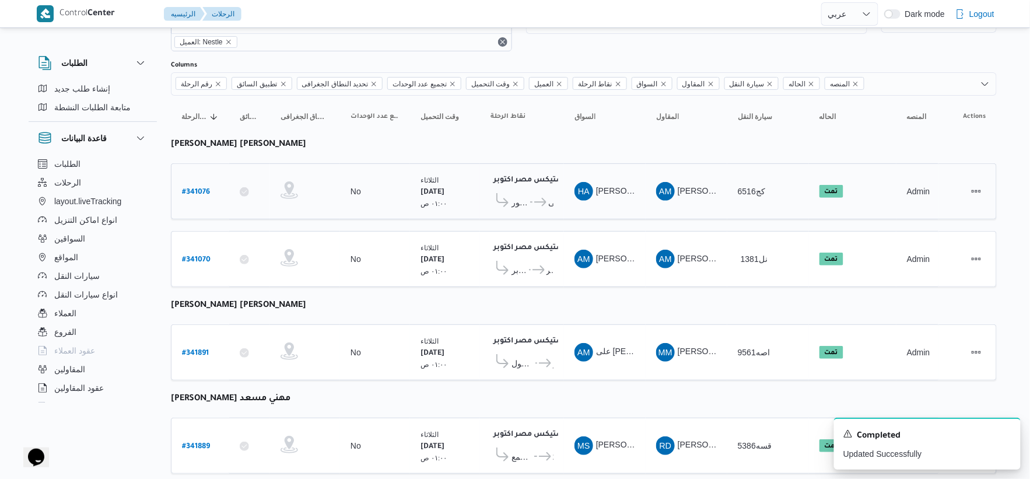
drag, startPoint x: 205, startPoint y: 183, endPoint x: 200, endPoint y: 187, distance: 6.2
click at [204, 183] on div "# 341076" at bounding box center [200, 191] width 46 height 25
click at [200, 188] on b "# 341076" at bounding box center [196, 192] width 28 height 8
select select "ar"
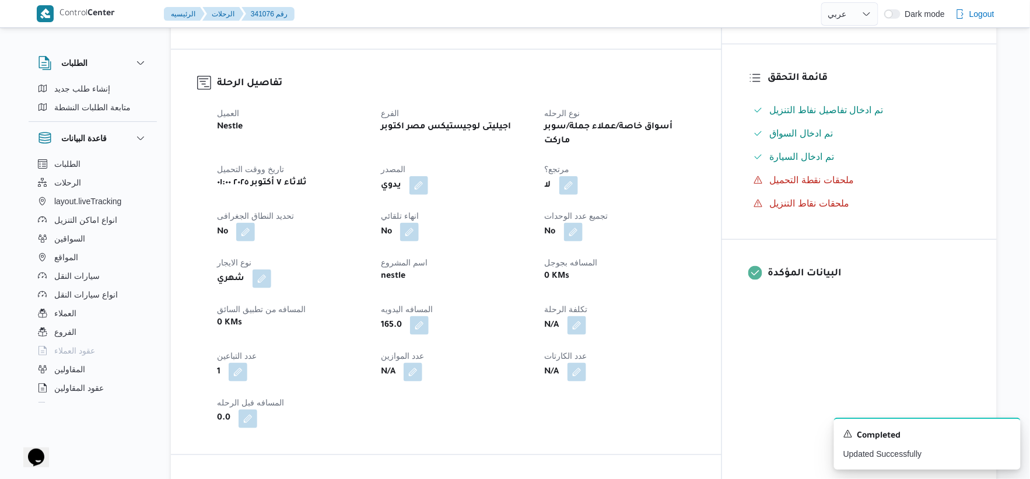
scroll to position [370, 0]
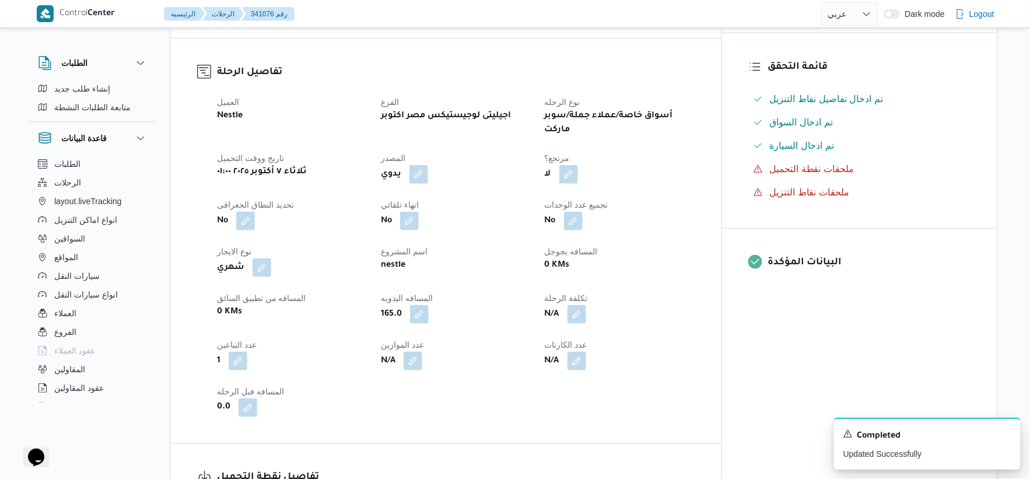
select select "ar"
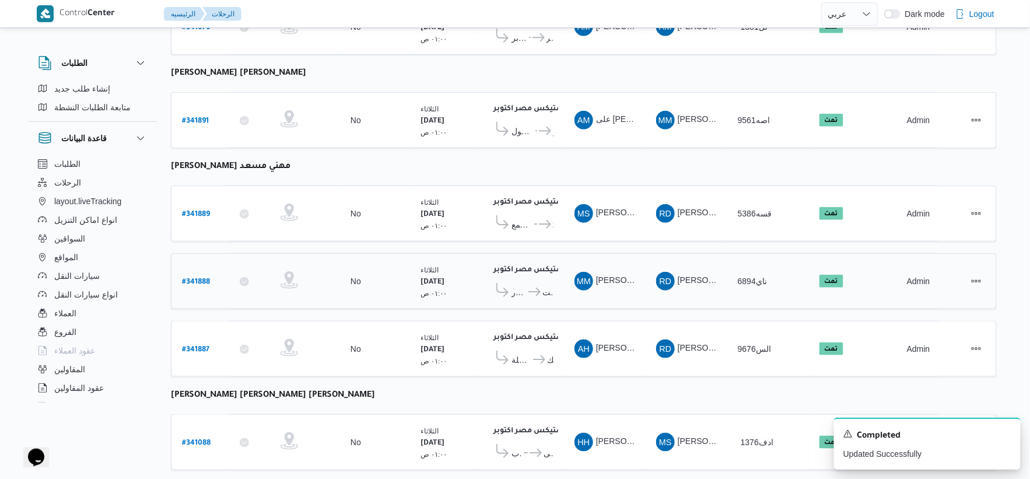
scroll to position [306, 0]
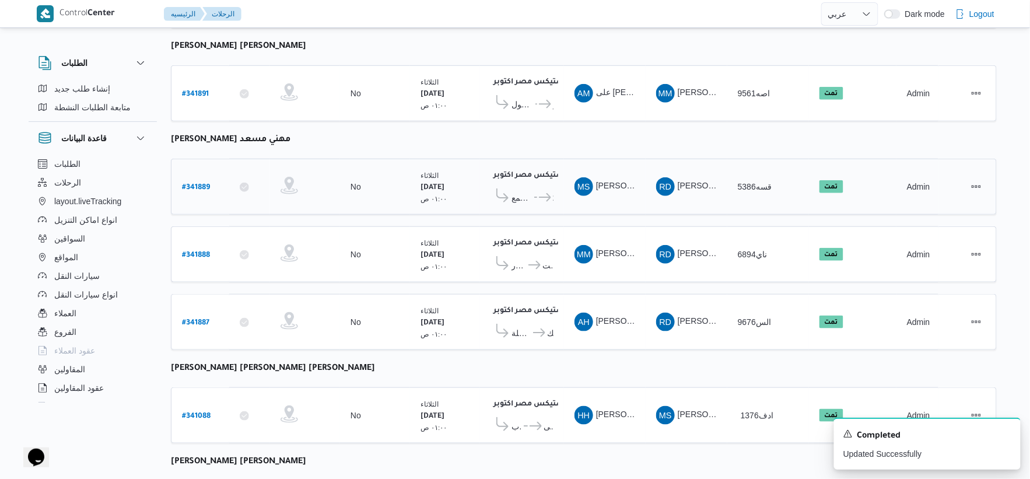
click at [205, 184] on b "# 341889" at bounding box center [196, 188] width 28 height 8
select select "ar"
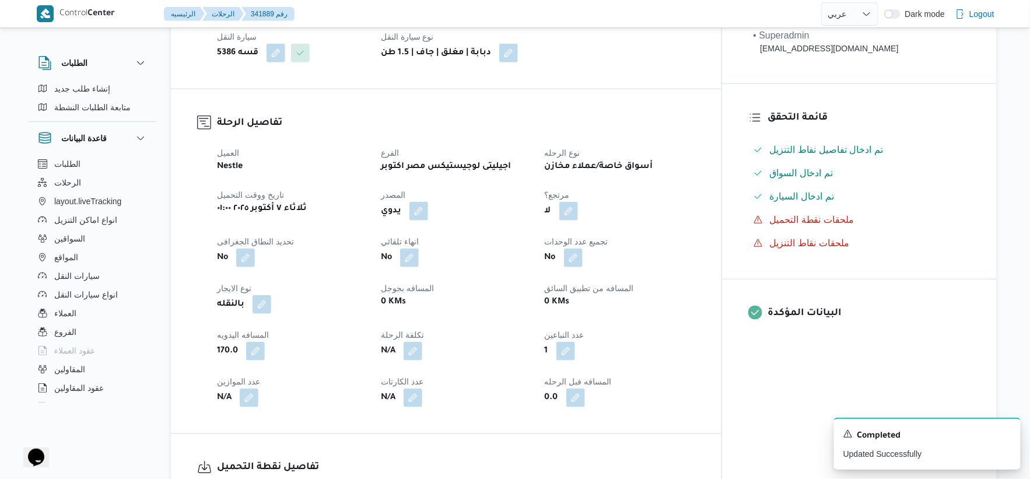
scroll to position [176, 0]
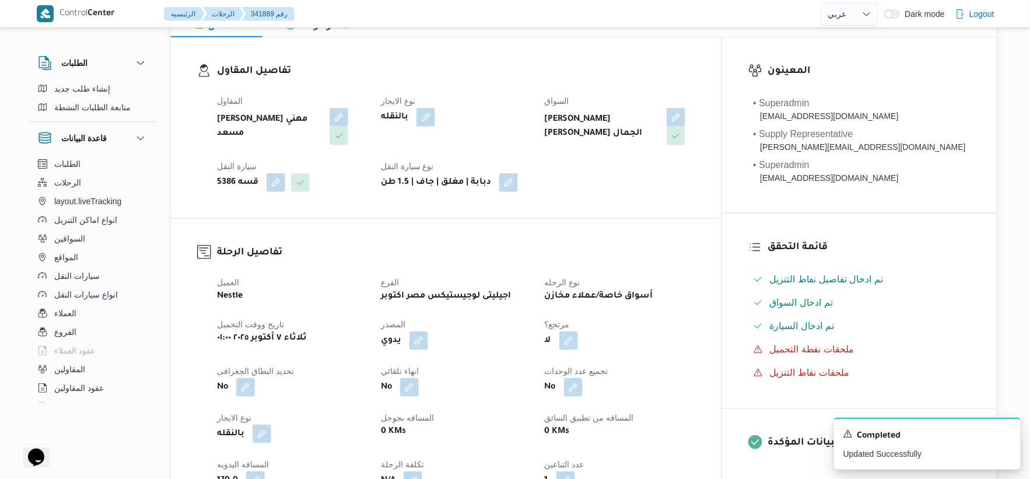
select select "ar"
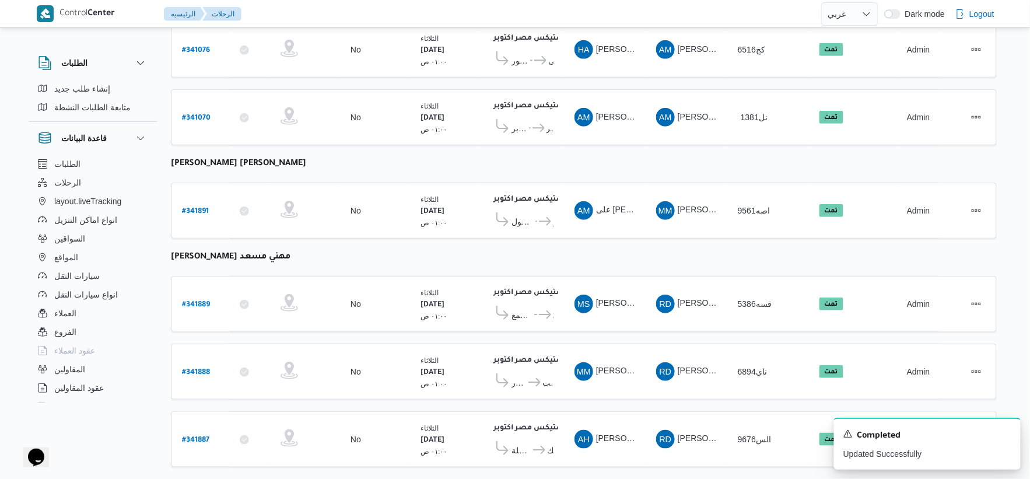
scroll to position [166, 0]
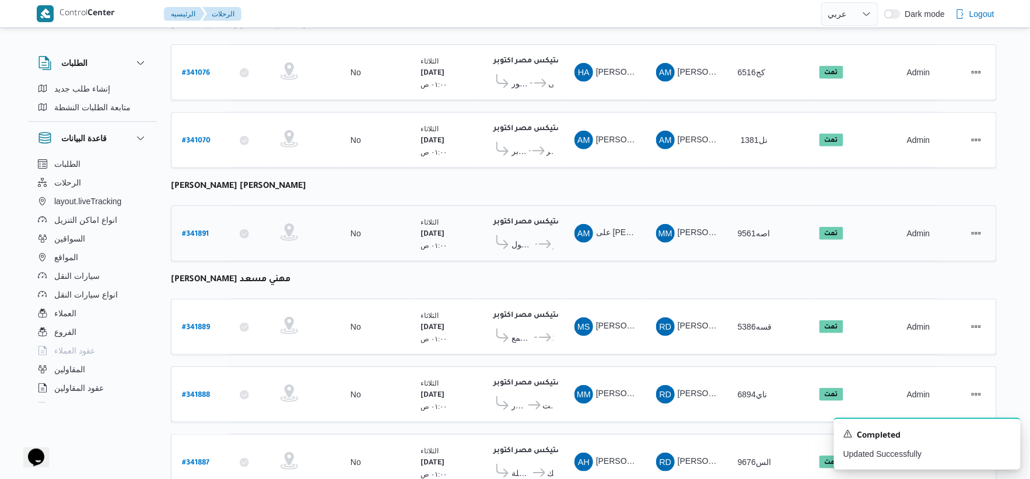
click at [195, 230] on b "# 341891" at bounding box center [195, 234] width 27 height 8
select select "ar"
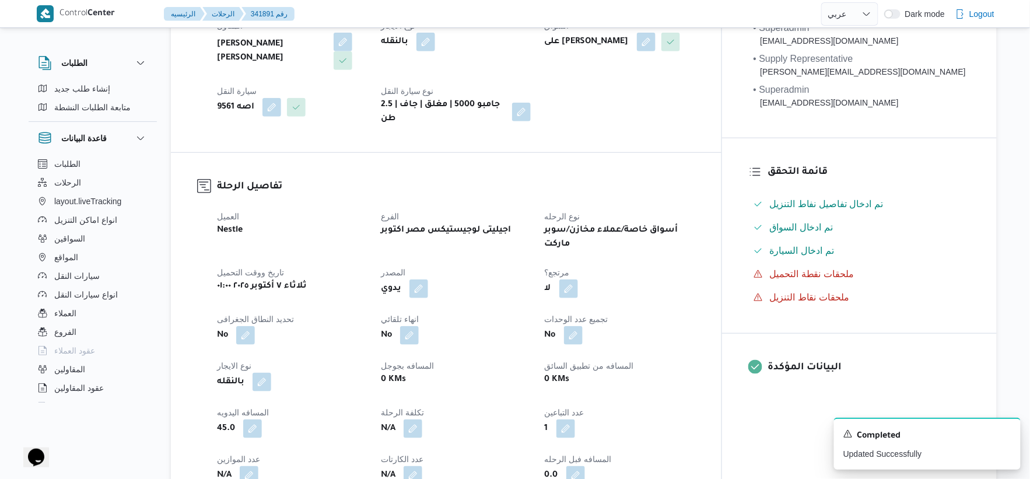
scroll to position [360, 0]
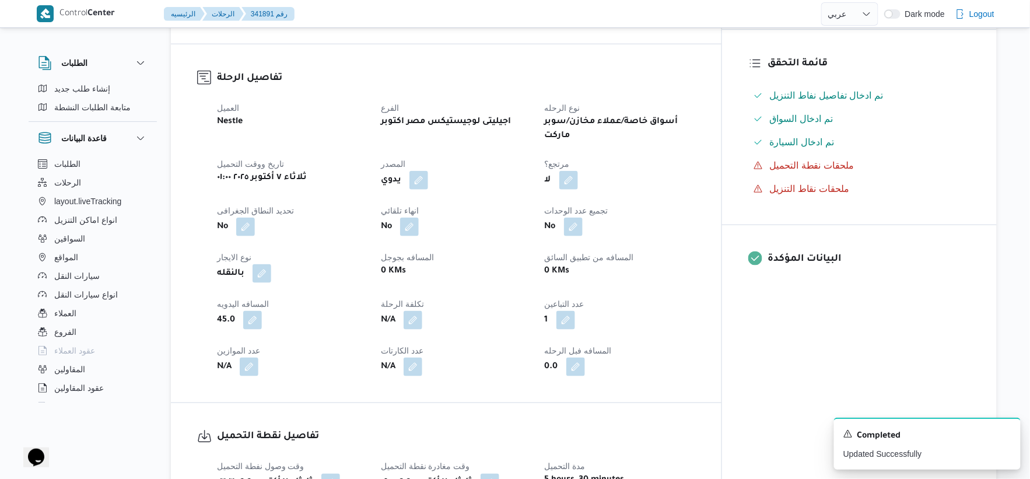
select select "ar"
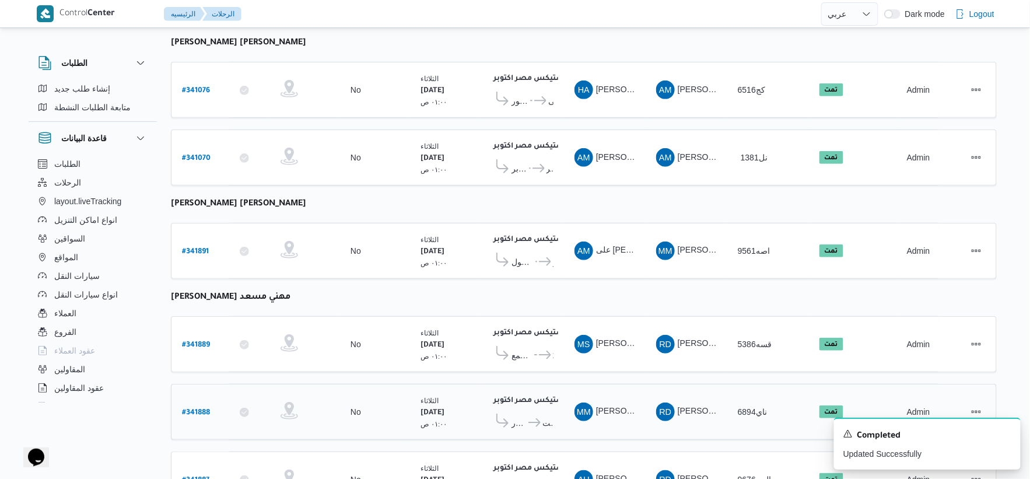
scroll to position [36, 0]
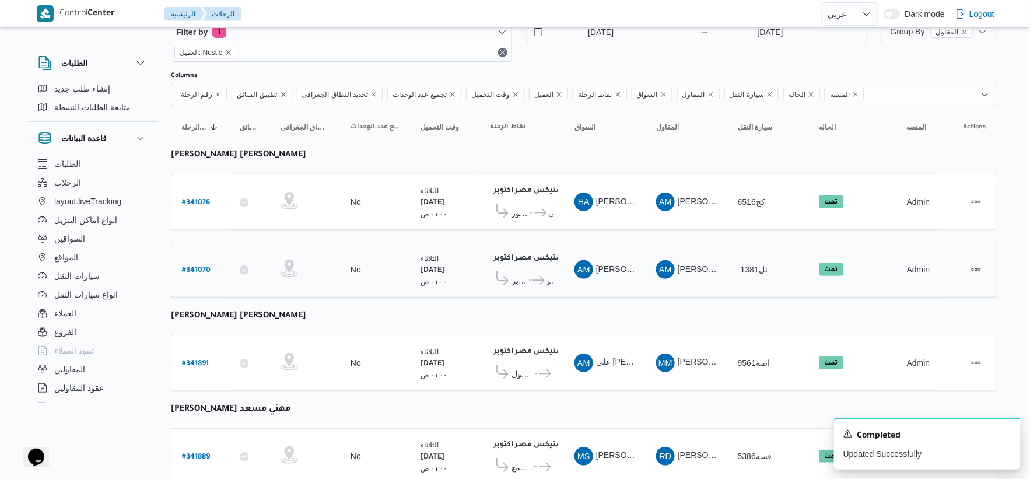
click at [494, 242] on td "نقاط الرحلة اجيليتى لوجيستيكس مصر اكتوبر ٠٤:٢٣ ص بيت الجملة سيلفر مول - اكتوبر …" at bounding box center [522, 270] width 84 height 56
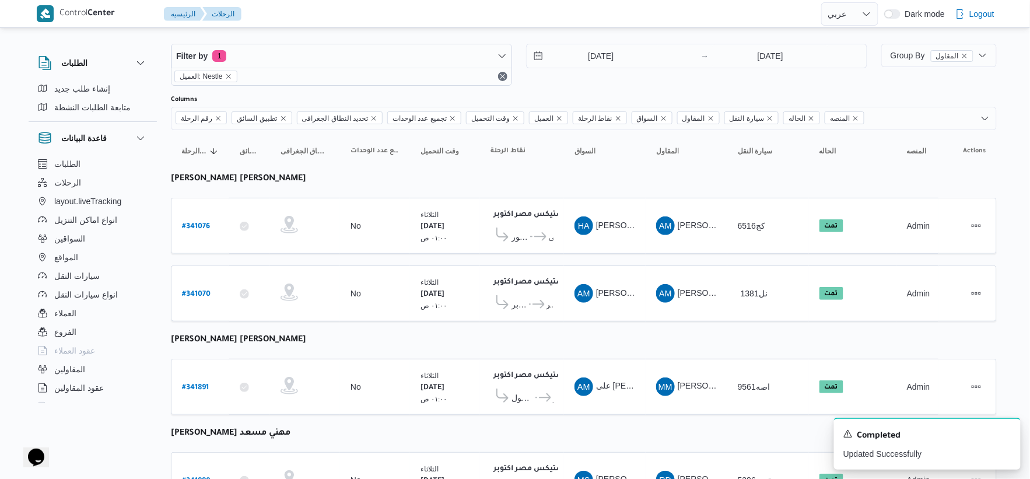
scroll to position [0, 0]
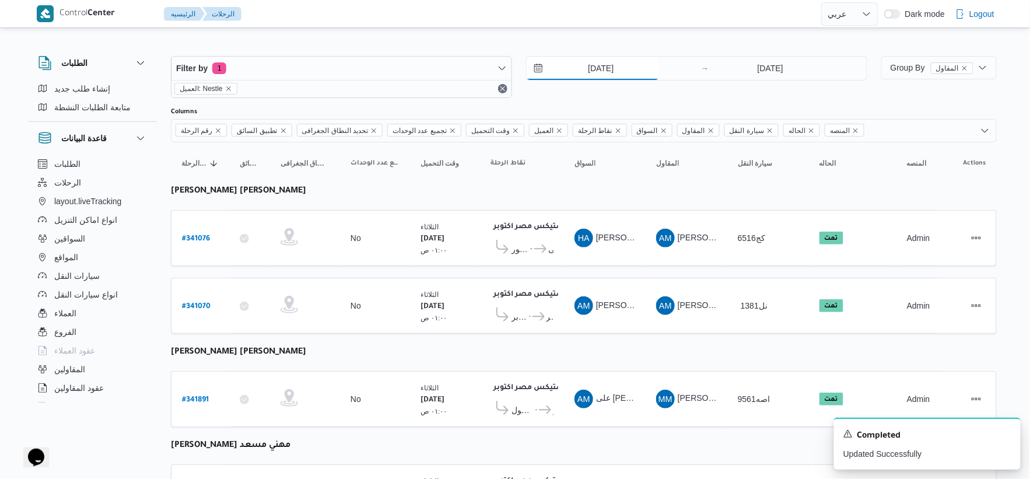
click at [614, 69] on input "7/10/2025" at bounding box center [593, 68] width 132 height 23
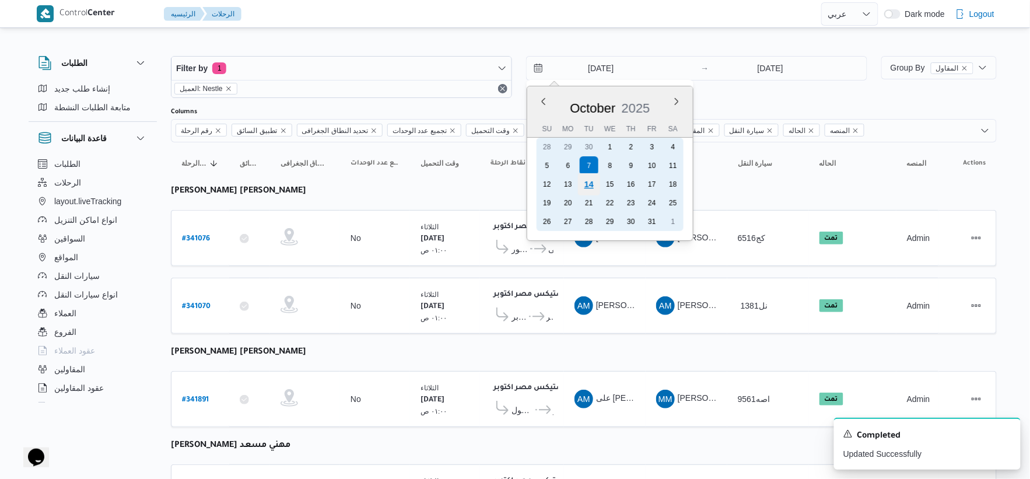
click at [586, 183] on div "14" at bounding box center [589, 184] width 22 height 22
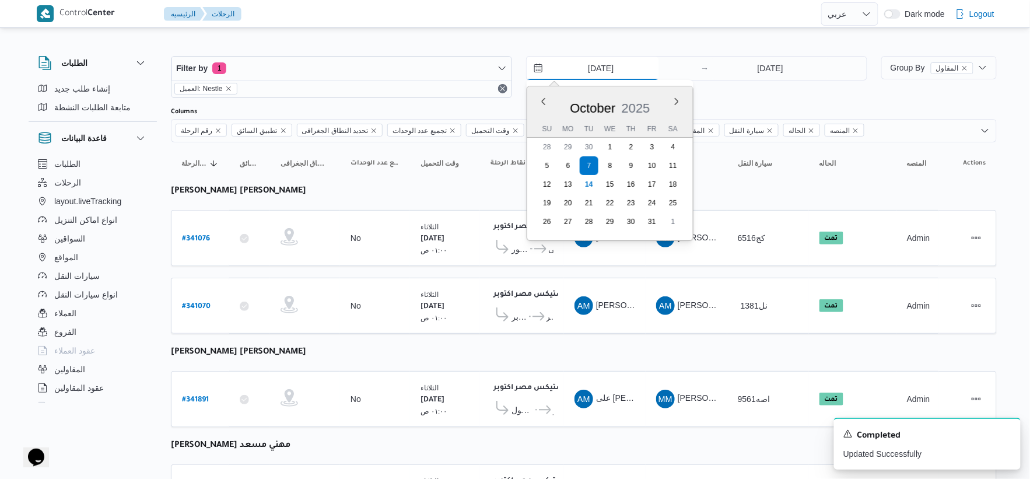
type input "[DATE]"
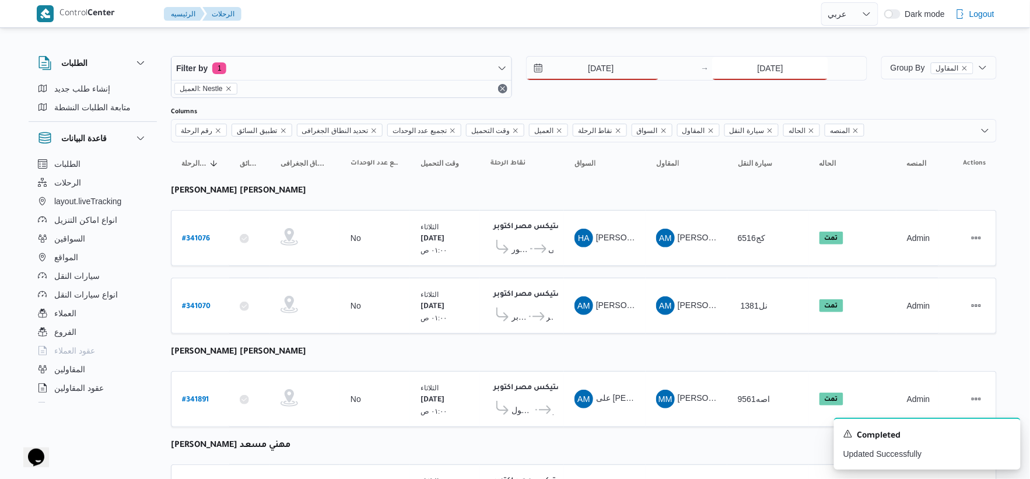
click at [650, 79] on div "7/10/2025" at bounding box center [789, 68] width 154 height 23
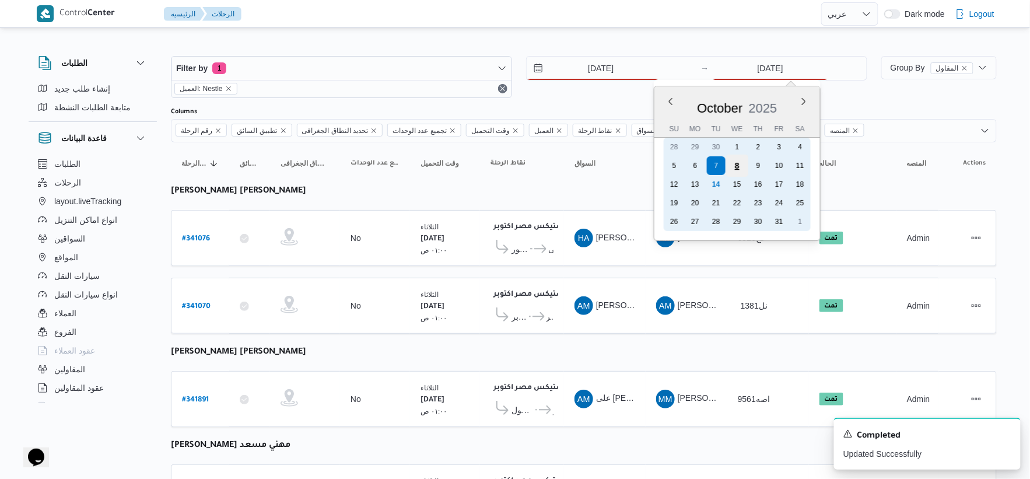
click at [650, 160] on div "8" at bounding box center [737, 166] width 22 height 22
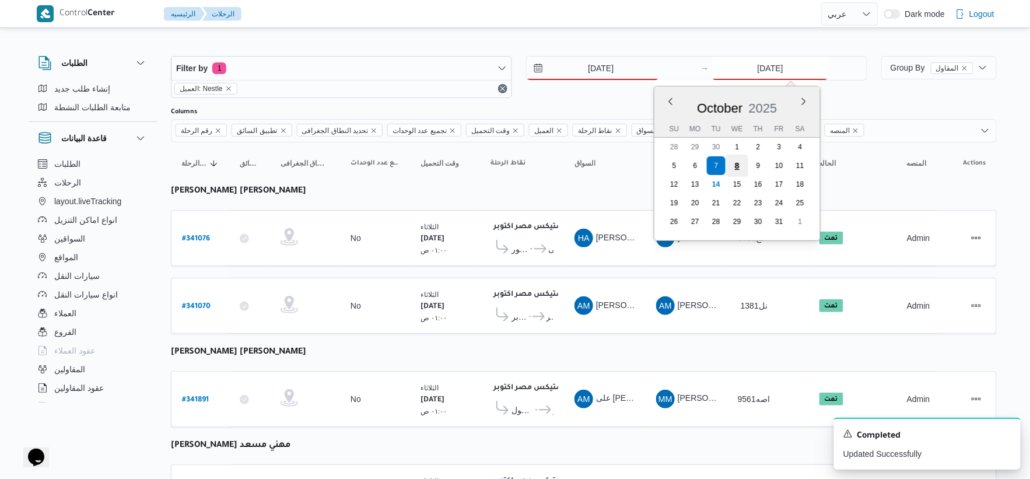
type input "8/10/2025"
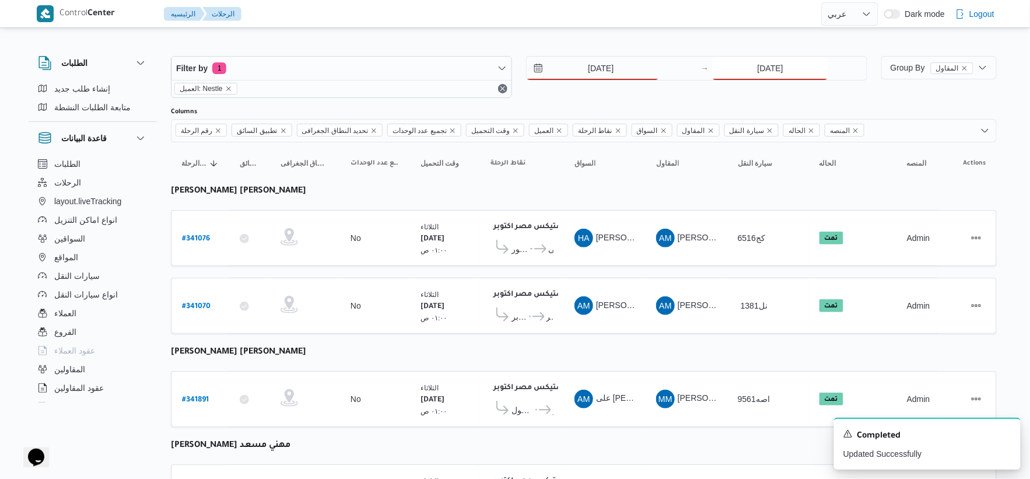
click at [650, 71] on input "8/10/2025" at bounding box center [770, 68] width 116 height 23
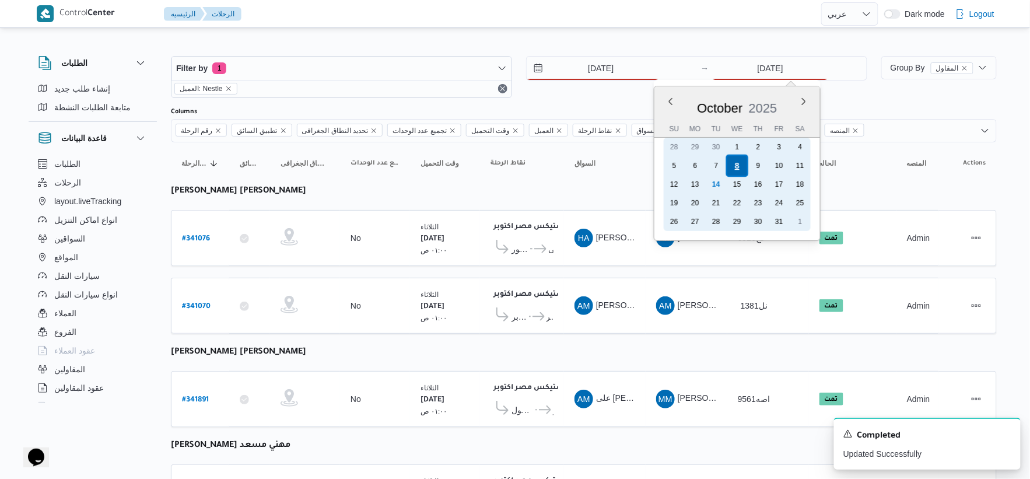
click at [650, 162] on div "8" at bounding box center [737, 166] width 22 height 22
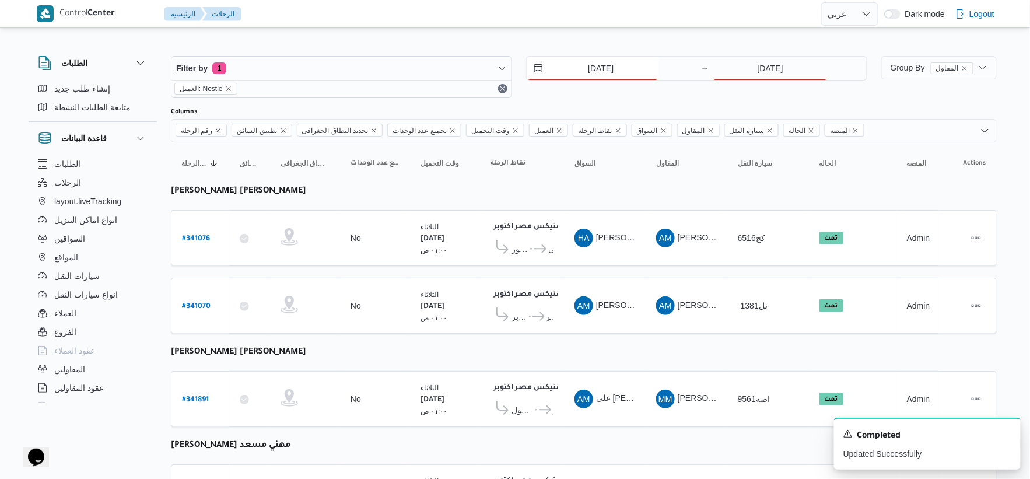
click at [627, 65] on input "[DATE]" at bounding box center [593, 68] width 132 height 23
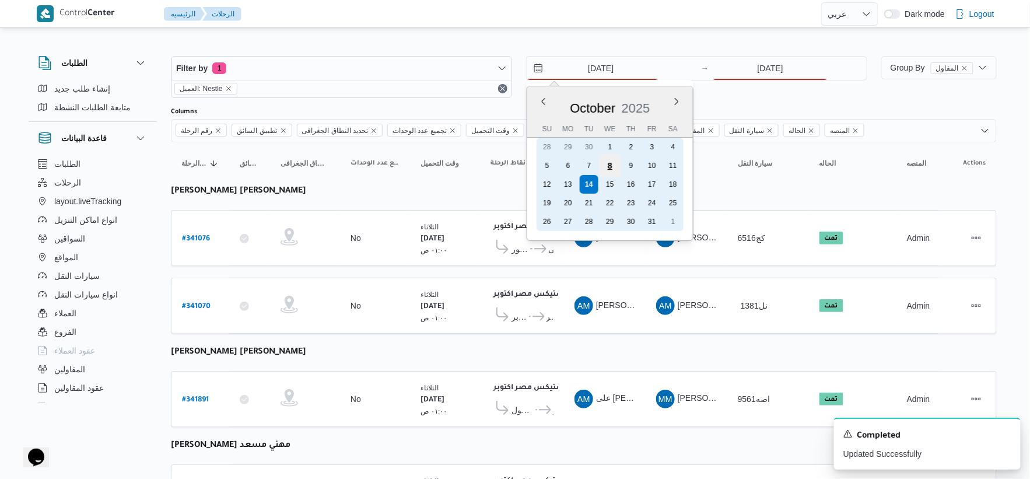
click at [615, 164] on div "8" at bounding box center [610, 166] width 22 height 22
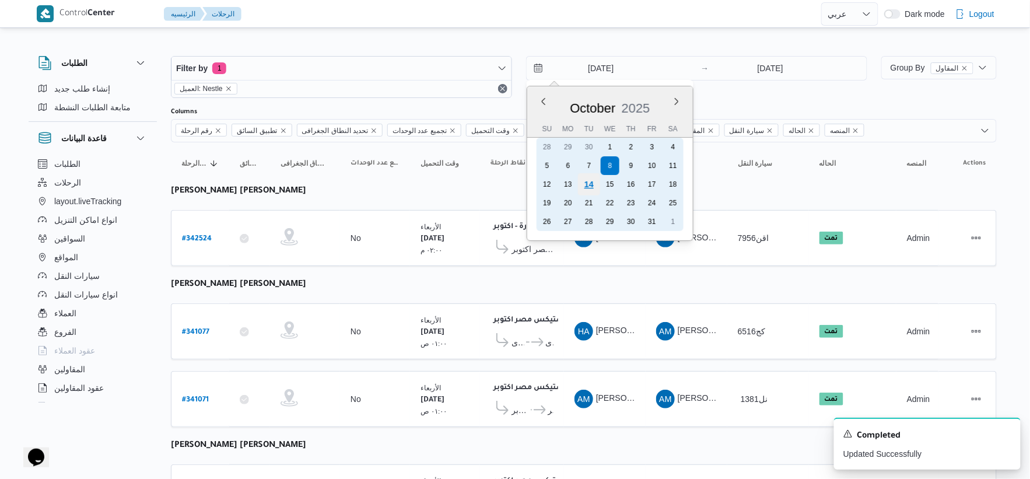
click at [589, 183] on div "14" at bounding box center [589, 184] width 22 height 22
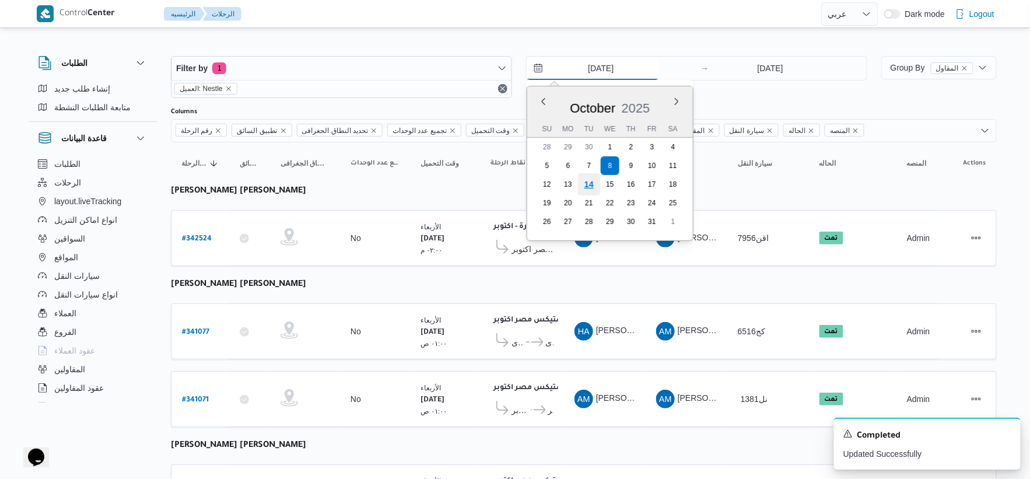
type input "[DATE]"
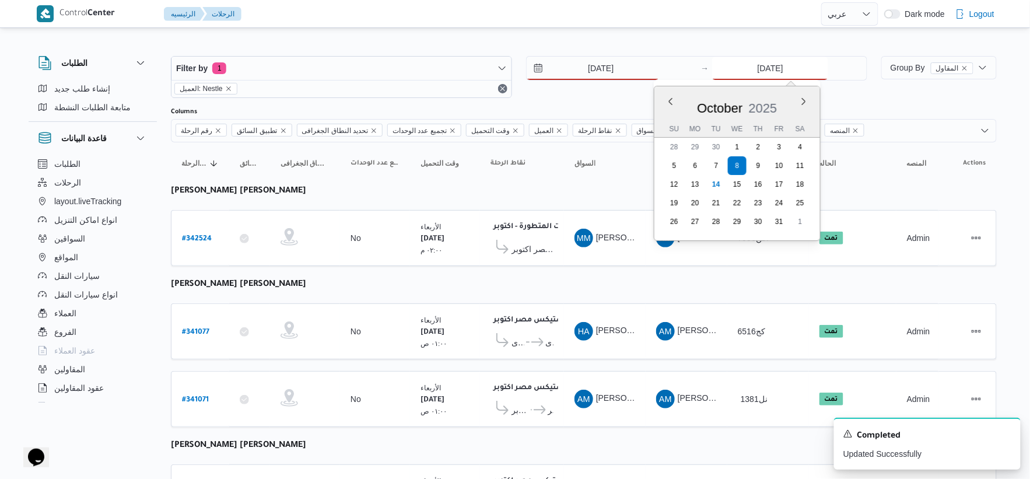
click at [650, 78] on input "8/10/2025" at bounding box center [770, 68] width 116 height 23
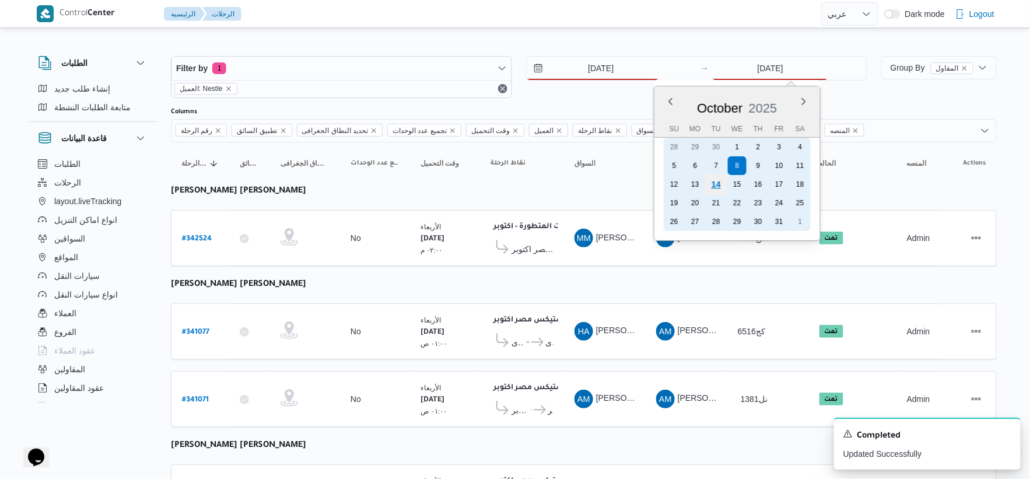
click at [650, 180] on div "14" at bounding box center [716, 184] width 22 height 22
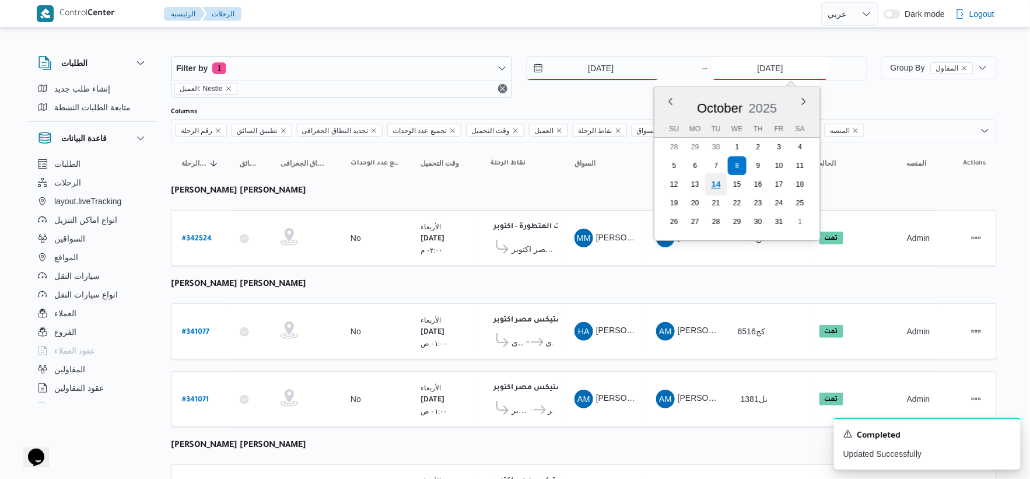
type input "[DATE]"
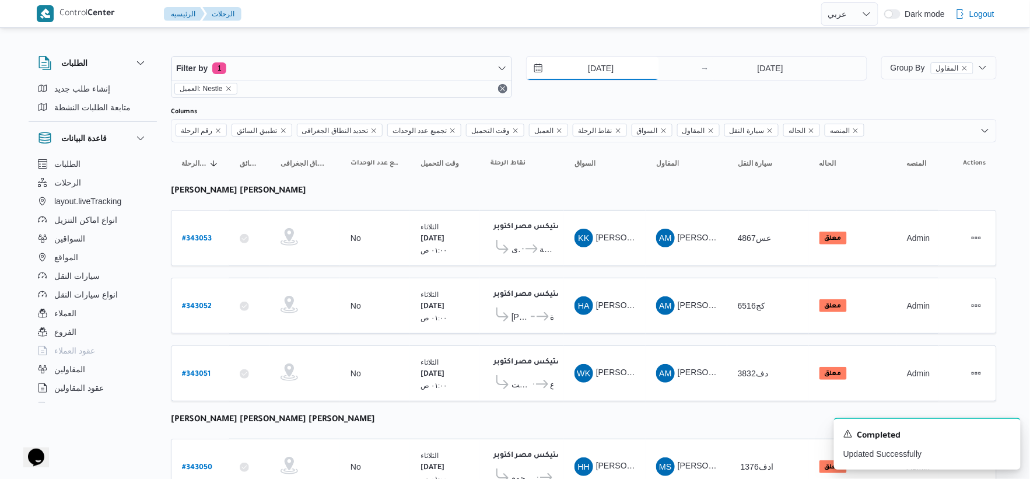
click at [597, 65] on input "[DATE]" at bounding box center [593, 68] width 132 height 23
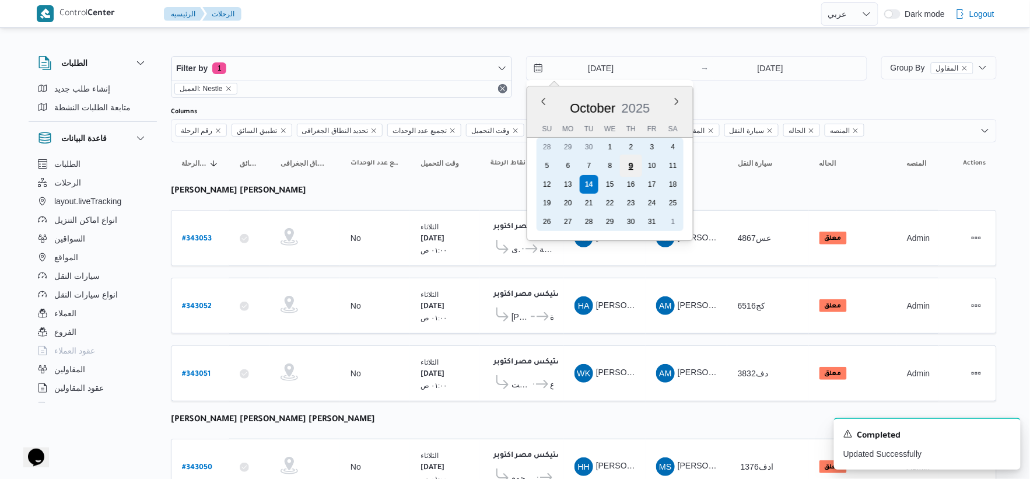
click at [634, 161] on div "9" at bounding box center [631, 166] width 22 height 22
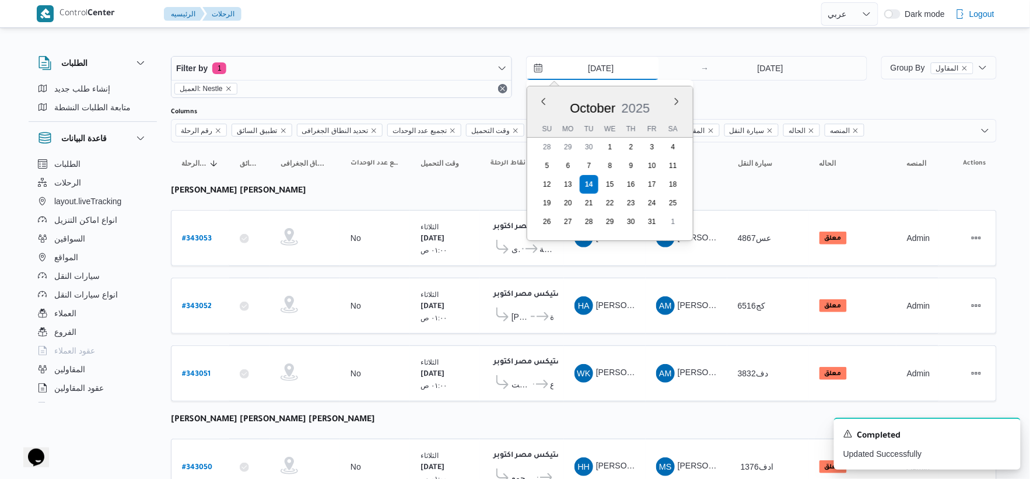
type input "9/10/2025"
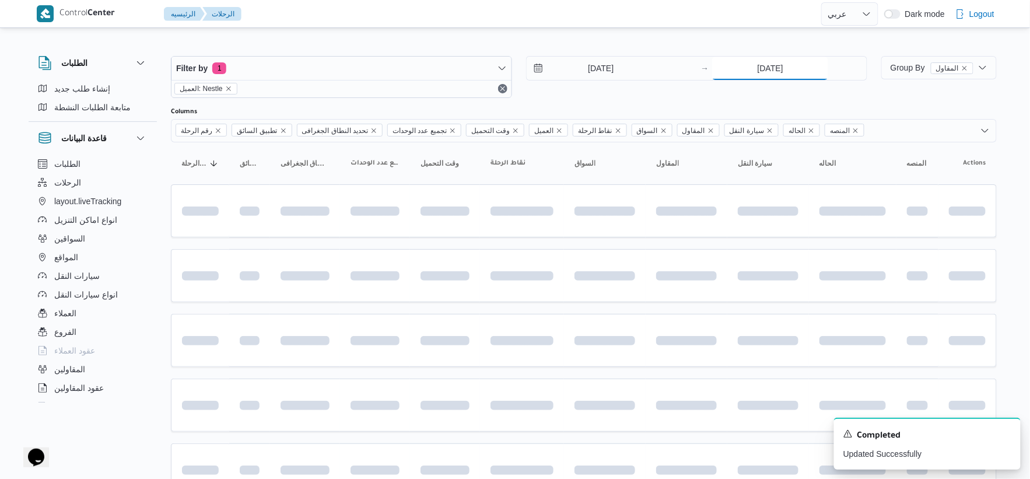
click at [650, 64] on input "[DATE]" at bounding box center [770, 68] width 116 height 23
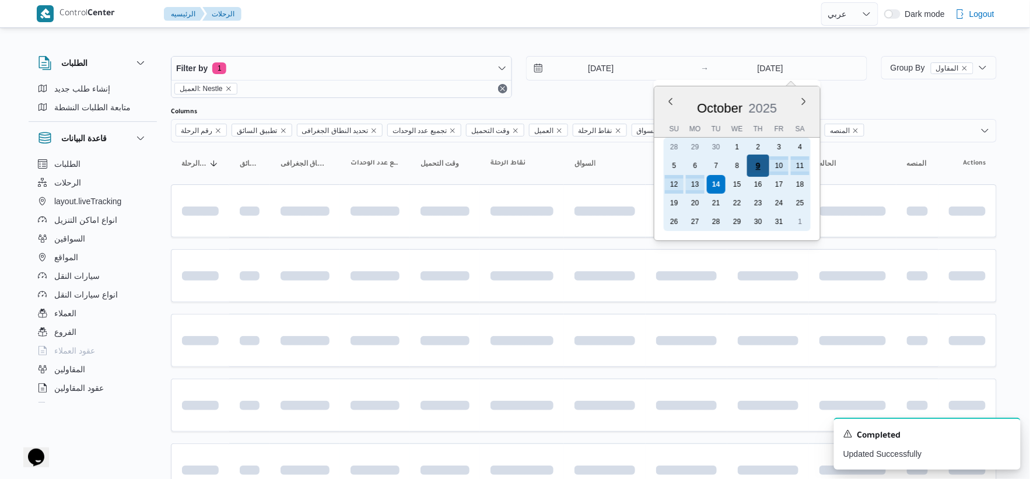
click at [650, 165] on div "9" at bounding box center [758, 166] width 22 height 22
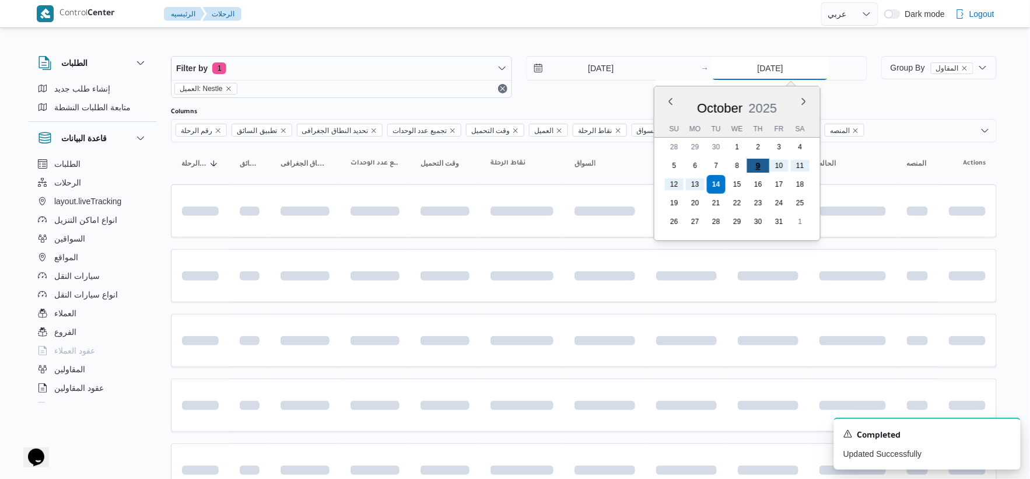
type input "9/10/2025"
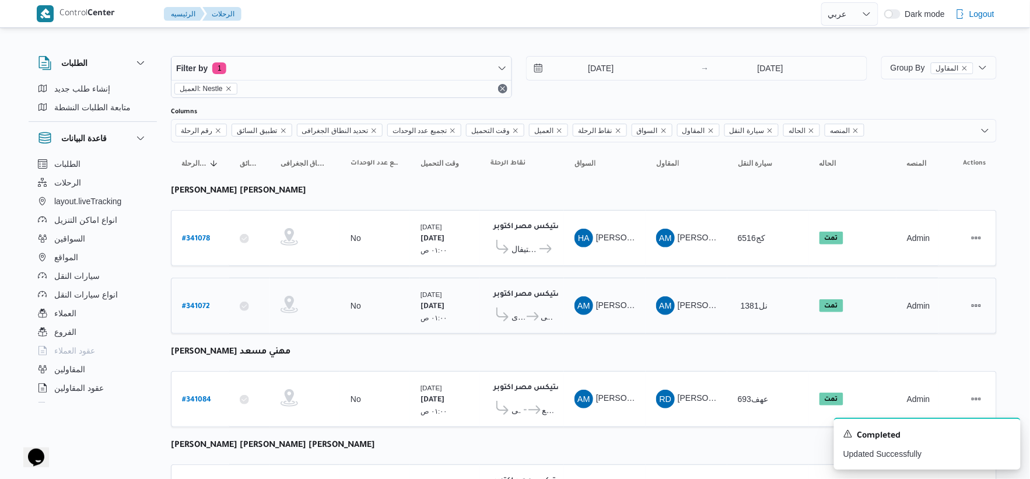
click at [398, 292] on td "تجميع عدد الوحدات No" at bounding box center [375, 306] width 70 height 56
click at [634, 68] on input "9/10/2025" at bounding box center [593, 68] width 132 height 23
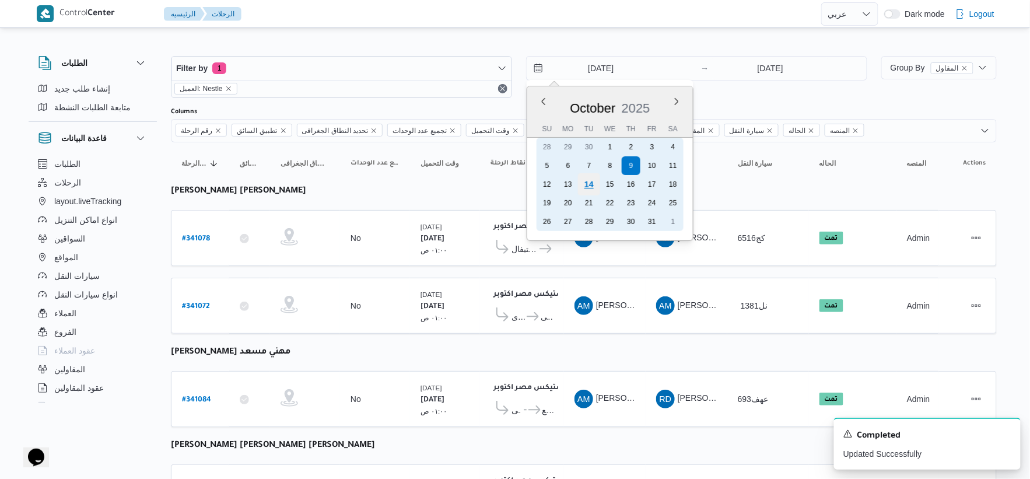
click at [588, 184] on div "14" at bounding box center [589, 184] width 22 height 22
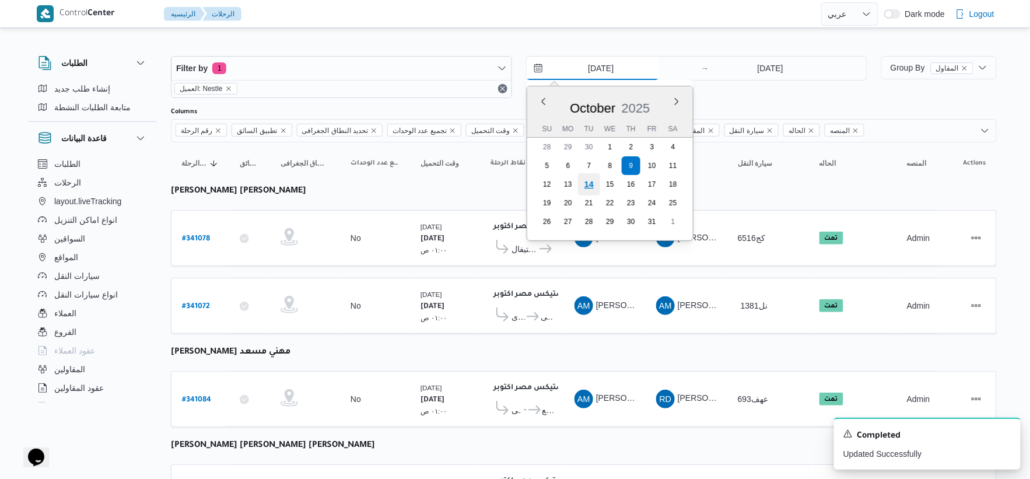
type input "[DATE]"
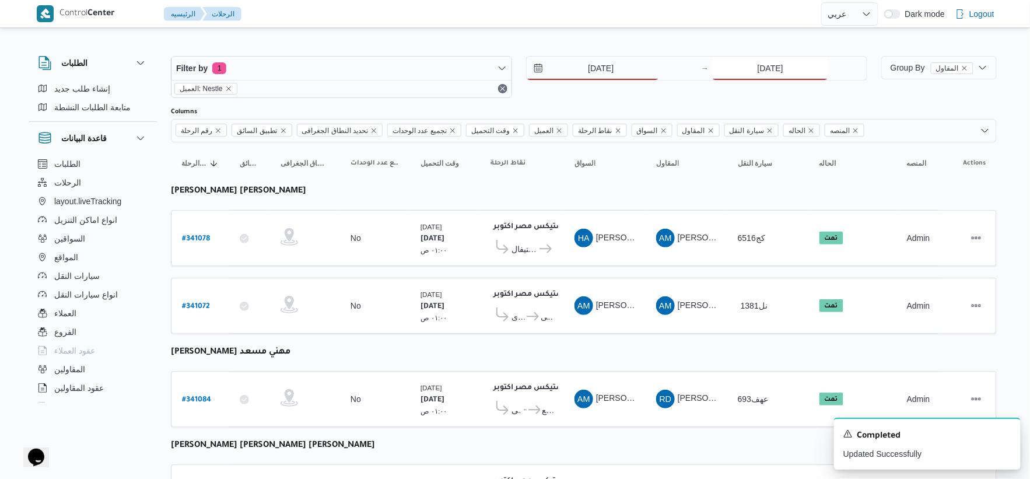
click at [650, 66] on input "9/10/2025" at bounding box center [770, 68] width 116 height 23
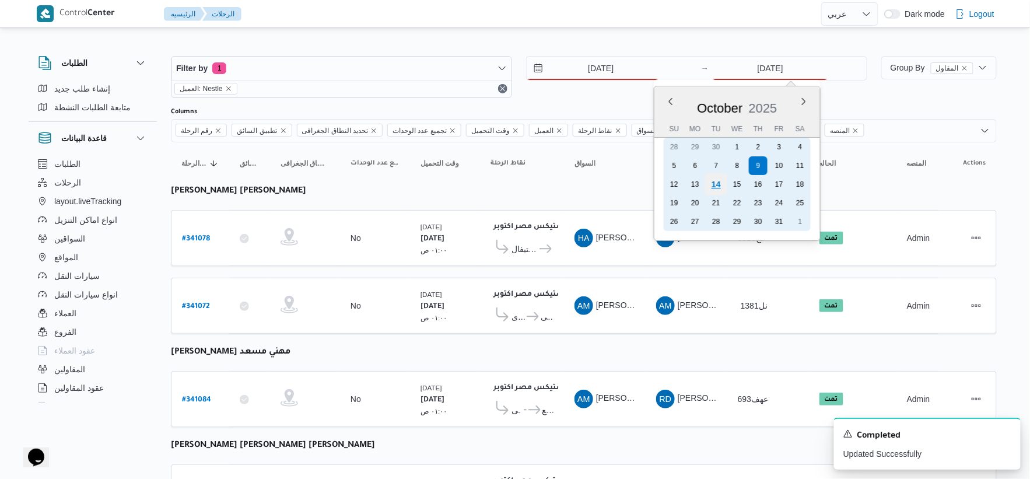
click at [650, 182] on div "14" at bounding box center [716, 184] width 22 height 22
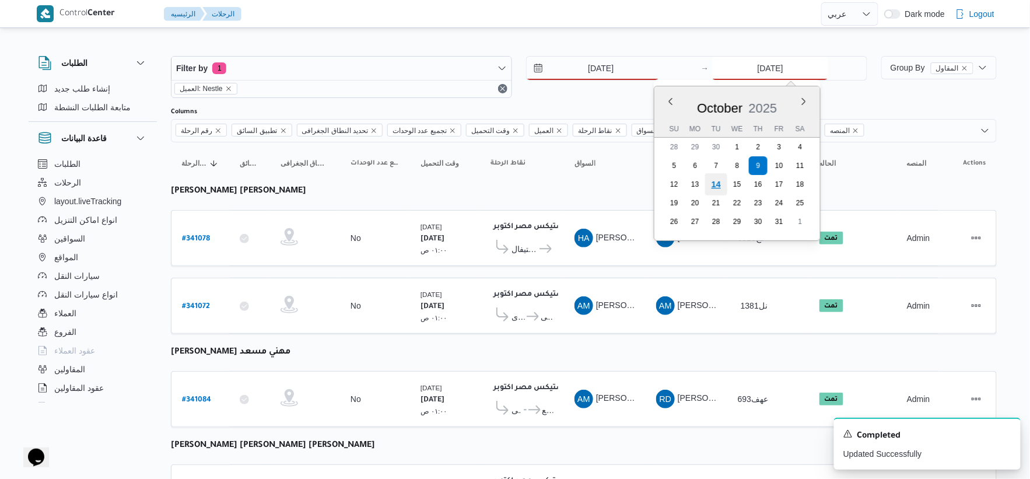
type input "[DATE]"
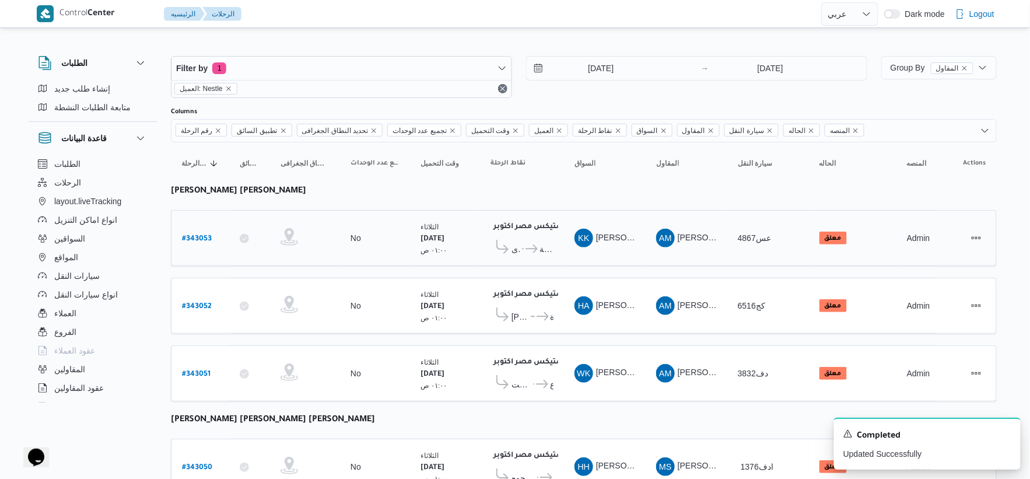
click at [564, 261] on td "السواق KK خالد خليل عبدالرازق متولى" at bounding box center [605, 238] width 82 height 56
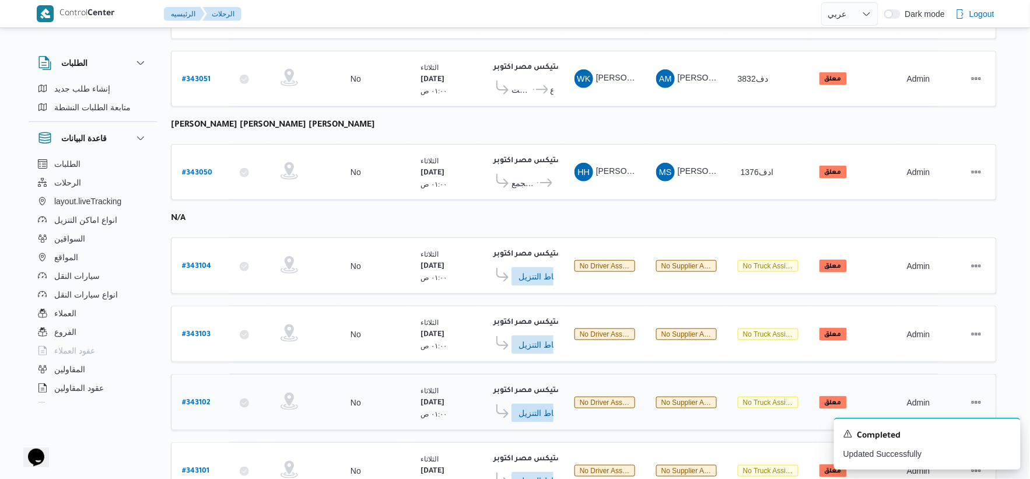
scroll to position [350, 0]
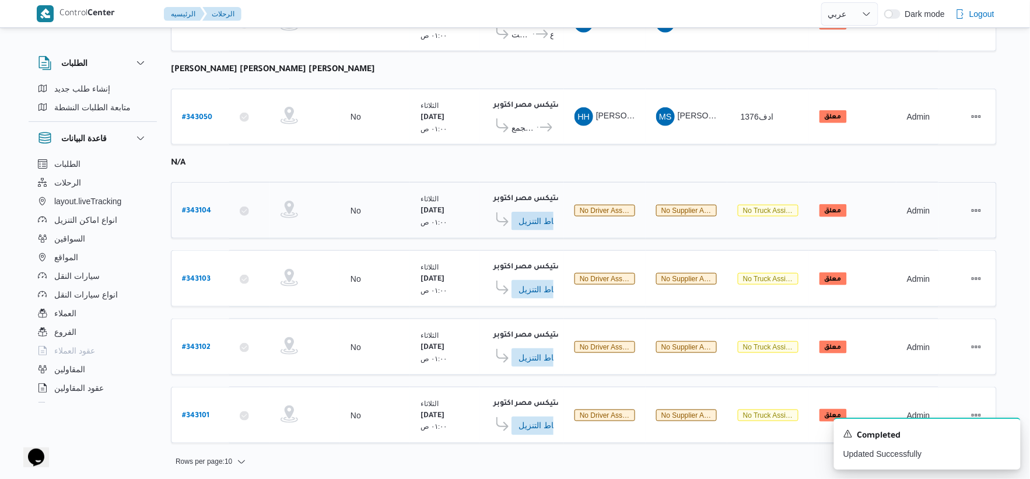
click at [202, 207] on b "# 343104" at bounding box center [196, 211] width 29 height 8
select select "ar"
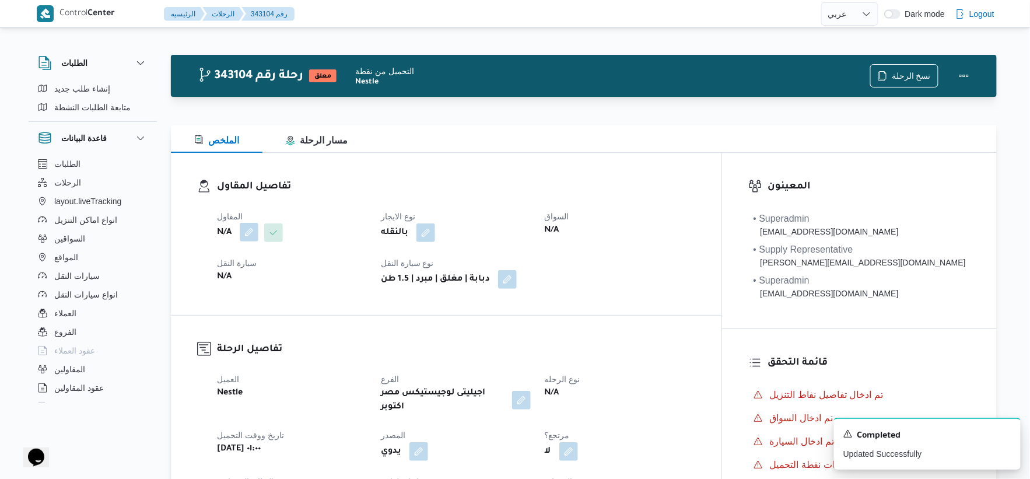
click at [251, 228] on button "button" at bounding box center [249, 232] width 19 height 19
click at [340, 263] on dt "سيارة النقل" at bounding box center [292, 263] width 150 height 14
click at [254, 231] on button "button" at bounding box center [249, 232] width 19 height 19
click at [226, 287] on div "Search" at bounding box center [226, 279] width 88 height 23
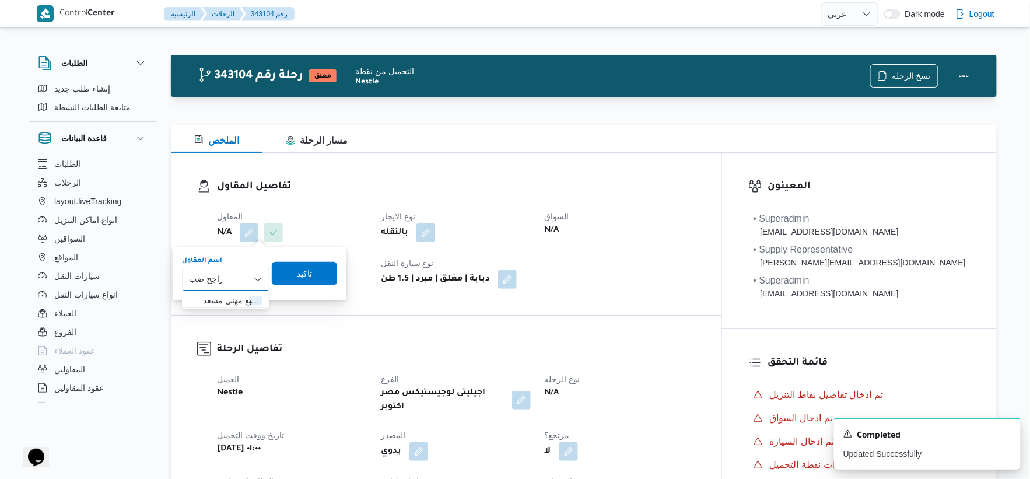
type input "راجح ضب"
click at [245, 282] on div "راجح ضب راجح ضب" at bounding box center [226, 279] width 88 height 23
click at [240, 300] on span "راجح ضب ع مهني مسعد" at bounding box center [233, 300] width 60 height 14
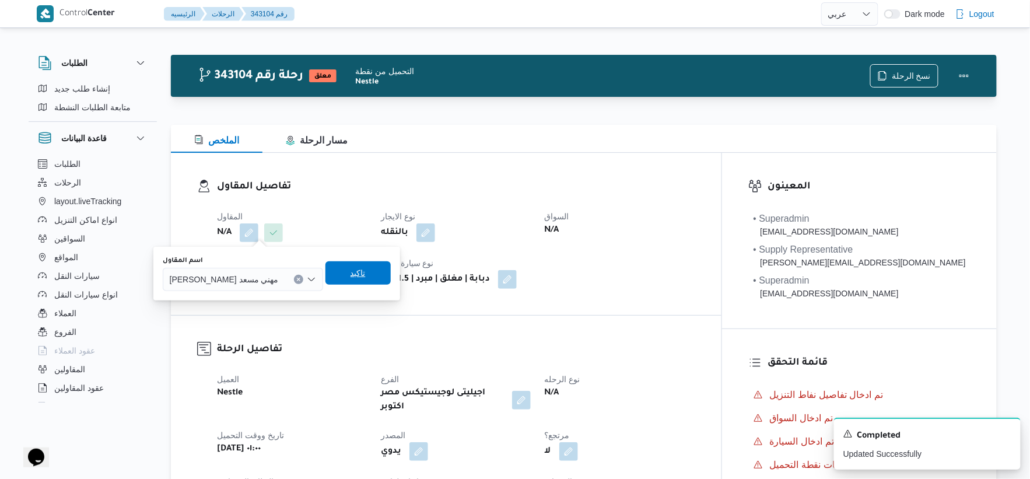
click at [326, 281] on span "تاكيد" at bounding box center [358, 272] width 65 height 23
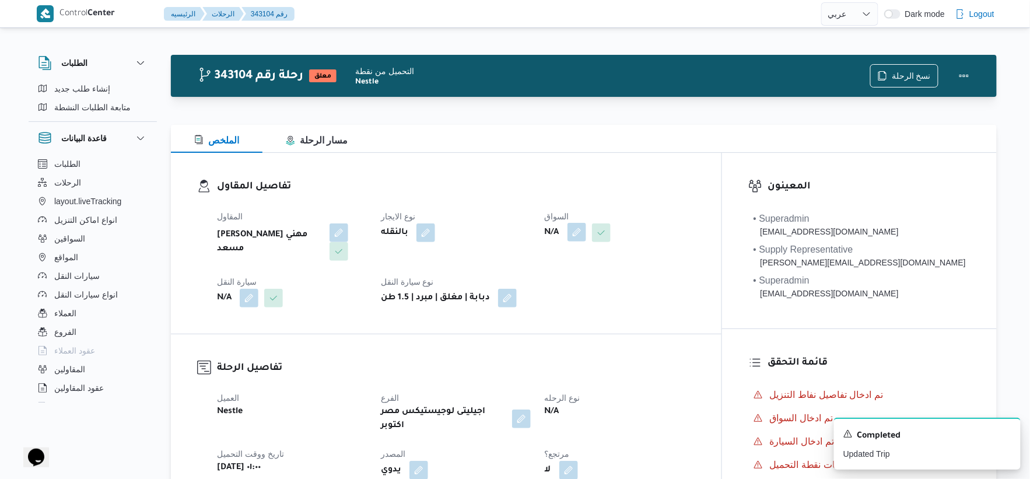
click at [586, 237] on button "button" at bounding box center [577, 232] width 19 height 19
click at [603, 280] on div "Search" at bounding box center [600, 279] width 88 height 23
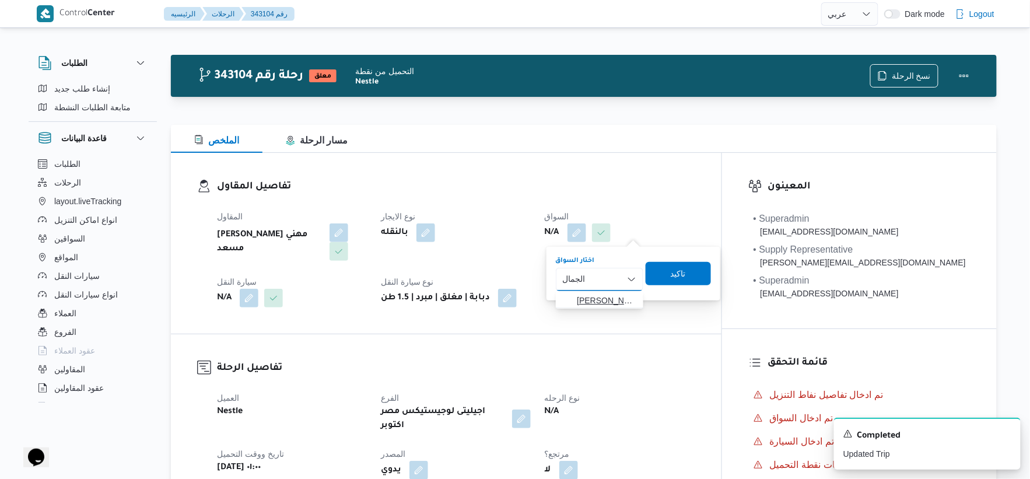
type input "الجمال"
drag, startPoint x: 616, startPoint y: 300, endPoint x: 628, endPoint y: 300, distance: 11.7
click at [616, 300] on span "محمد صابر جابر مصيلحى الجمال" at bounding box center [607, 300] width 60 height 14
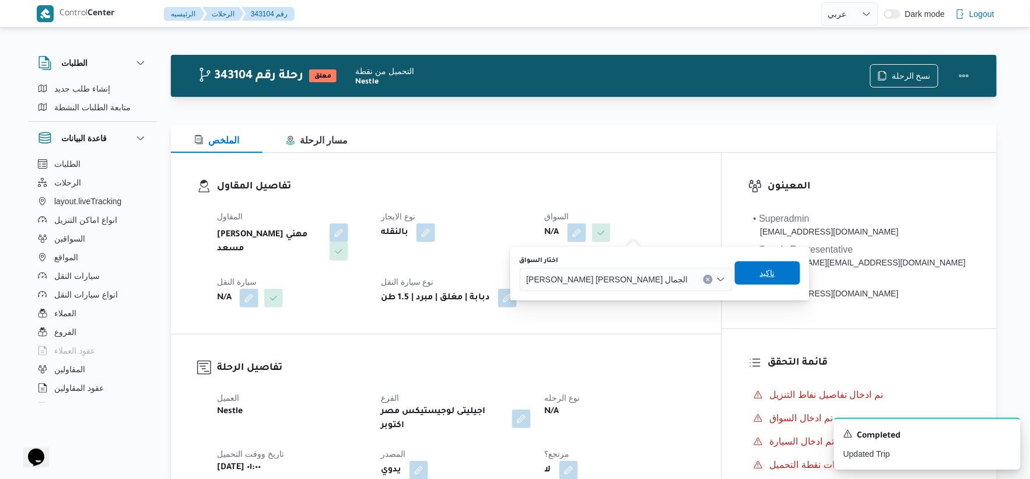
click at [650, 274] on span "تاكيد" at bounding box center [767, 273] width 15 height 14
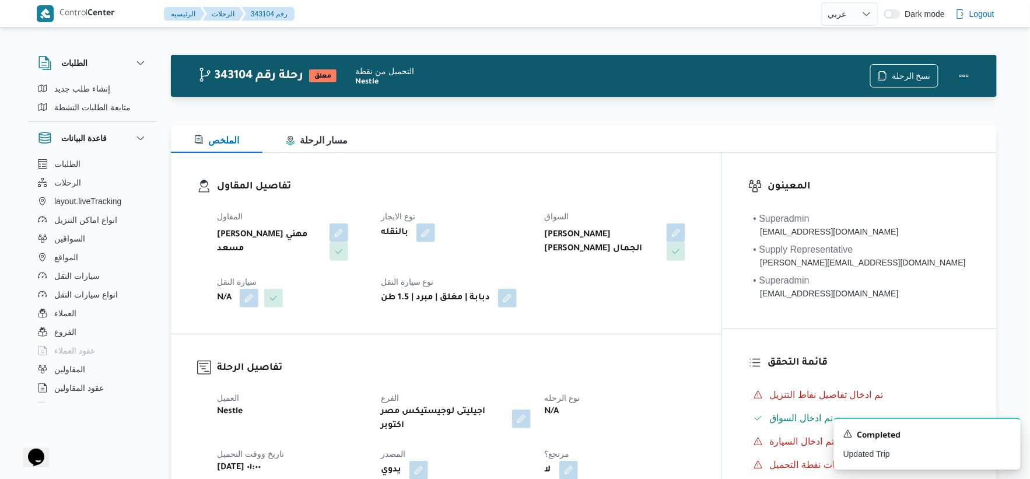
click at [621, 229] on b "[PERSON_NAME] [PERSON_NAME] الجمال" at bounding box center [602, 242] width 114 height 28
copy div "[PERSON_NAME] [PERSON_NAME] الجمال"
select select "ar"
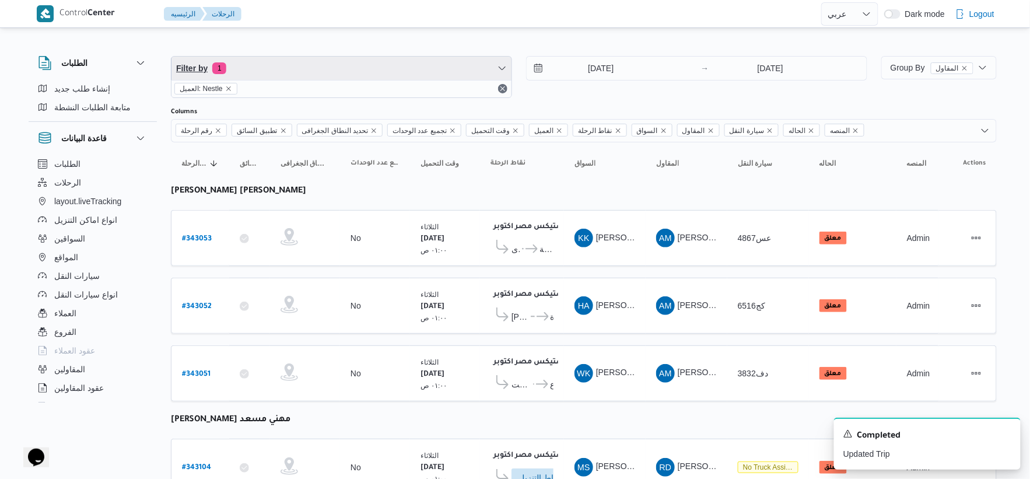
click at [323, 66] on span "Filter by 1" at bounding box center [342, 68] width 340 height 23
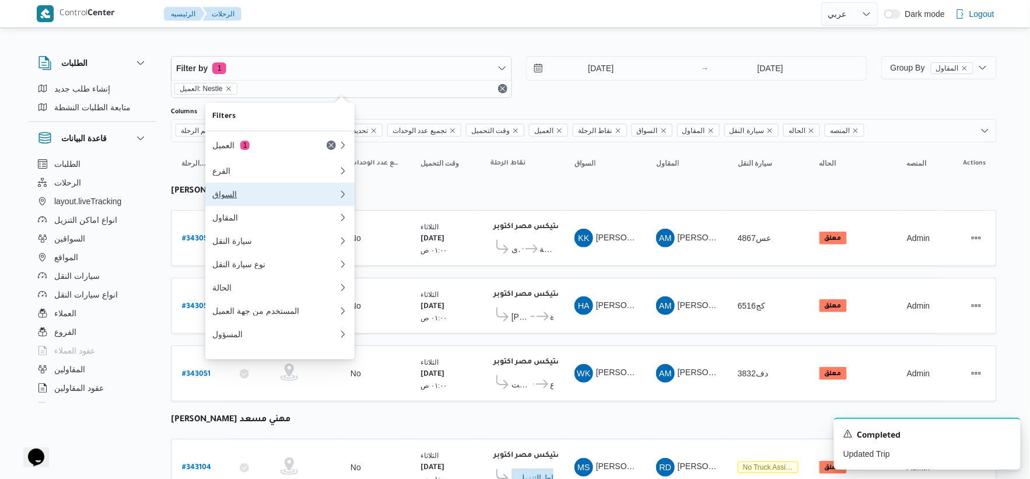
click at [264, 203] on button "السواق" at bounding box center [279, 194] width 149 height 23
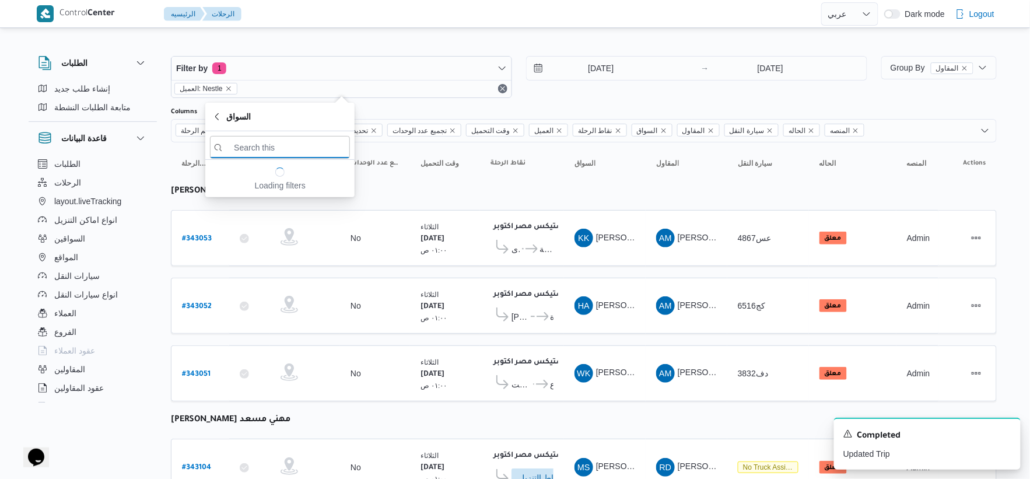
paste input "[PERSON_NAME] [PERSON_NAME] الجمال"
type input "[PERSON_NAME] [PERSON_NAME] الجمال"
click at [293, 184] on span "[PERSON_NAME] [PERSON_NAME] الجمال" at bounding box center [286, 188] width 121 height 14
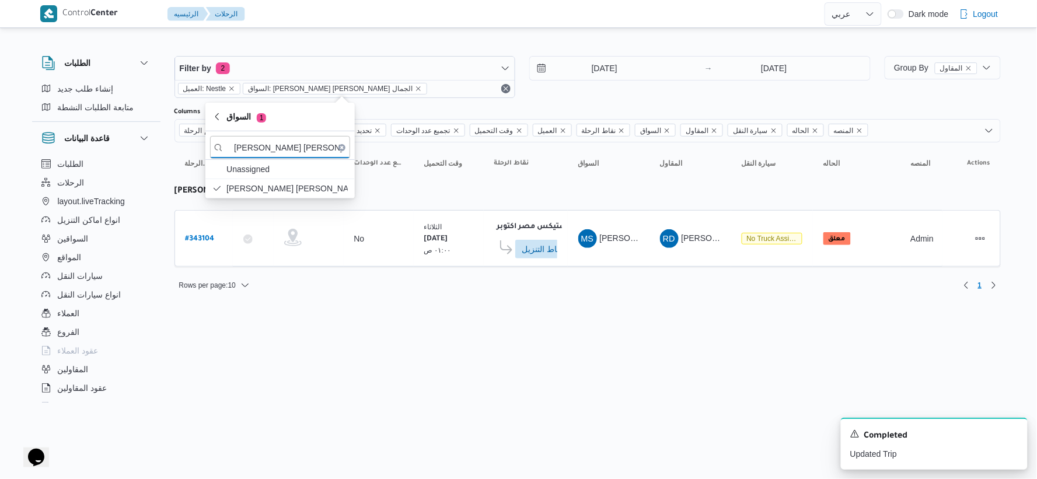
click at [635, 66] on input "[DATE]" at bounding box center [596, 68] width 132 height 23
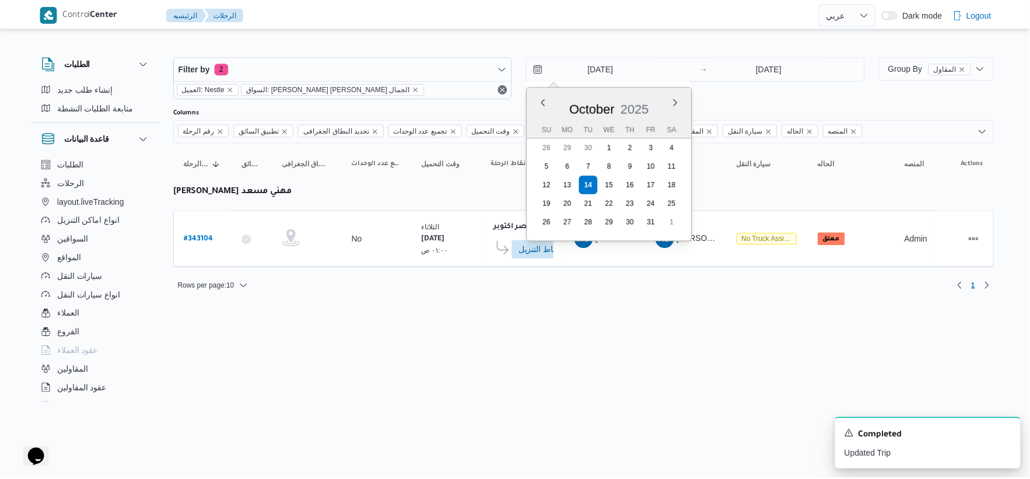
scroll to position [0, 1]
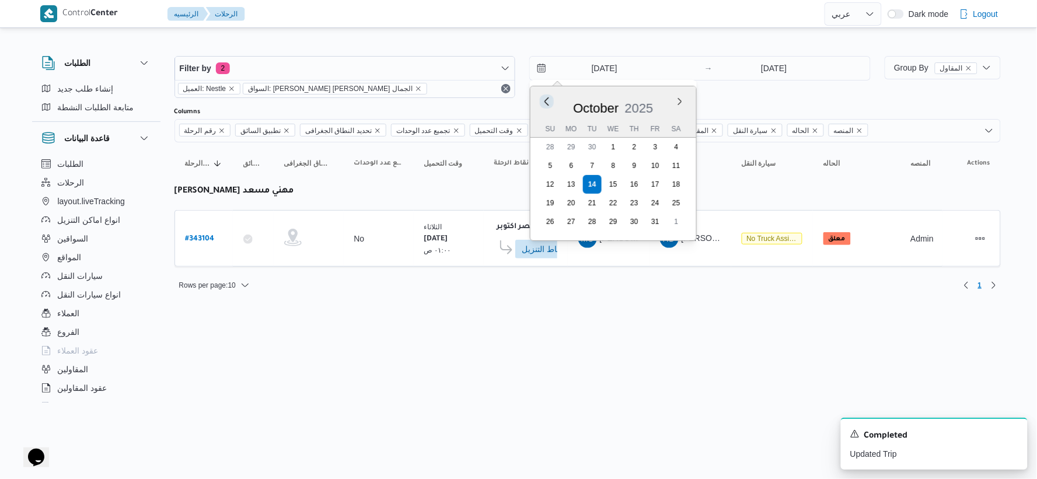
click at [548, 100] on button "Previous Month" at bounding box center [546, 101] width 11 height 11
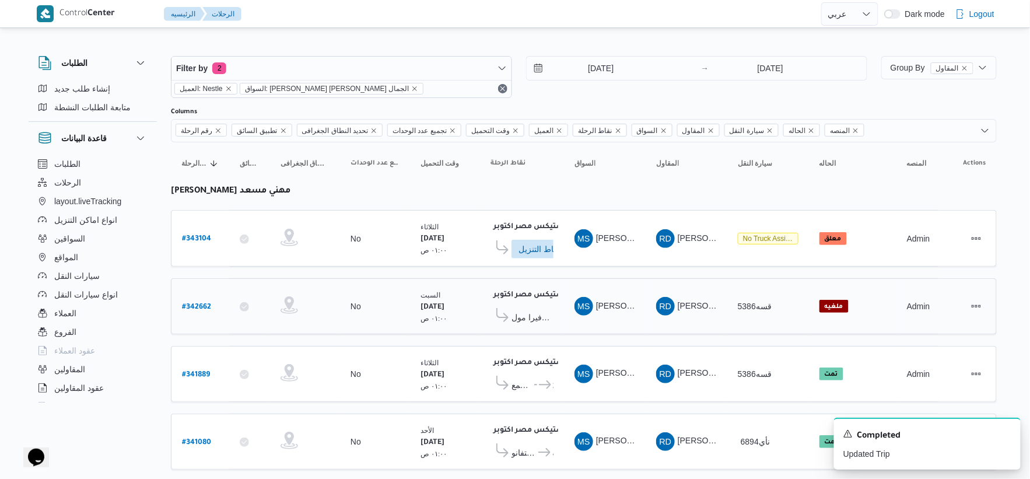
click at [610, 306] on span "[PERSON_NAME] [PERSON_NAME] الجمال" at bounding box center [677, 305] width 162 height 9
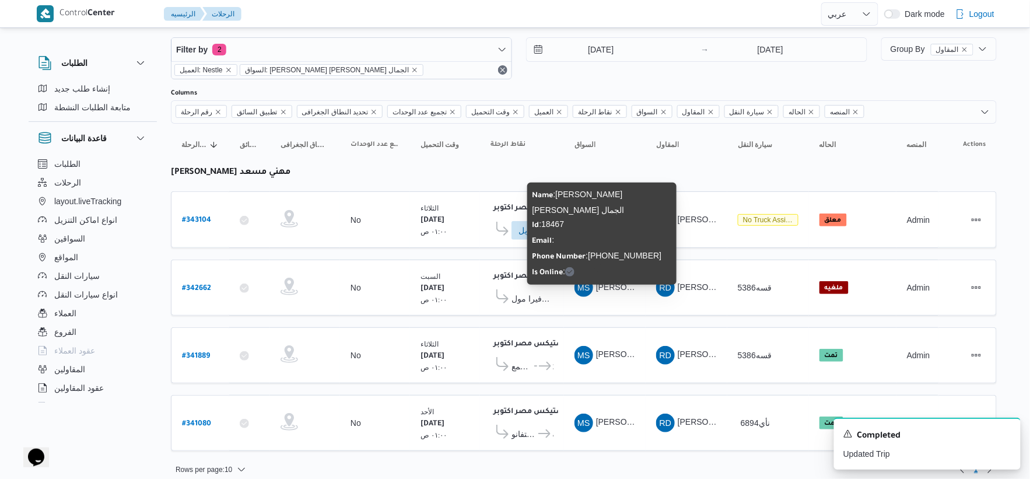
scroll to position [28, 0]
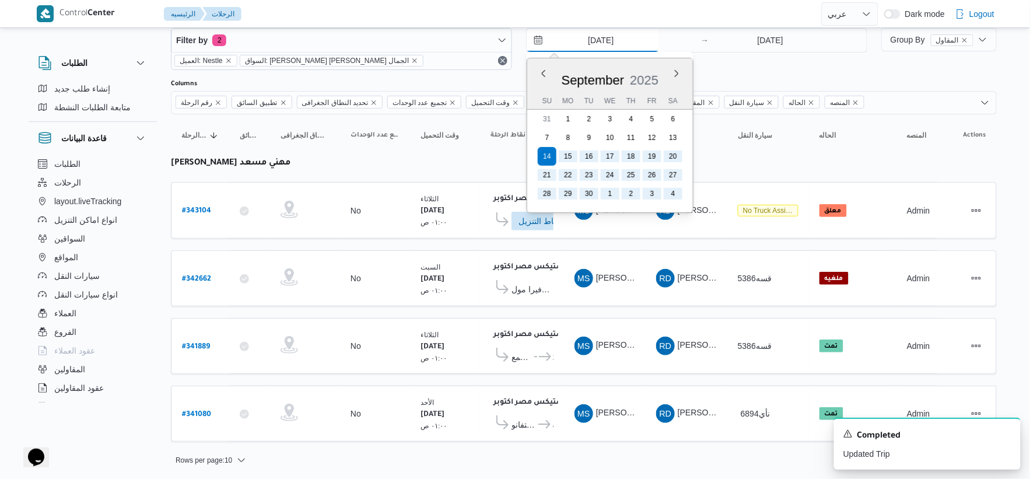
click at [607, 41] on input "14/9/2025" at bounding box center [593, 40] width 132 height 23
click at [543, 76] on button "Previous Month" at bounding box center [543, 73] width 11 height 11
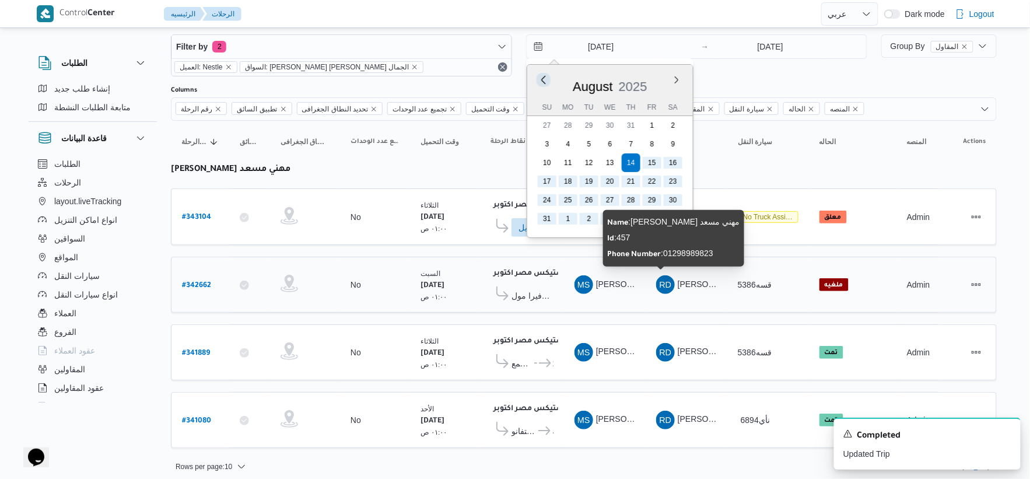
scroll to position [28, 0]
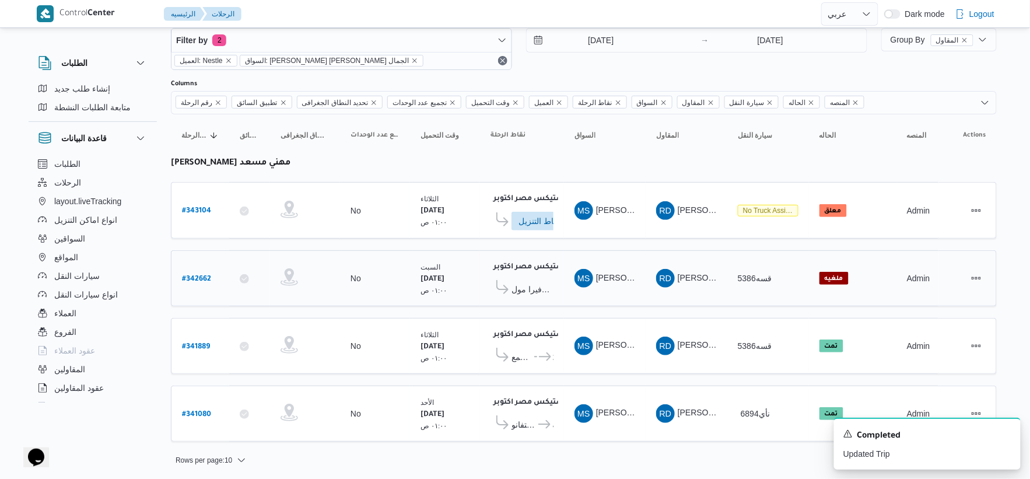
click at [650, 276] on span "قسه5386" at bounding box center [755, 278] width 34 height 9
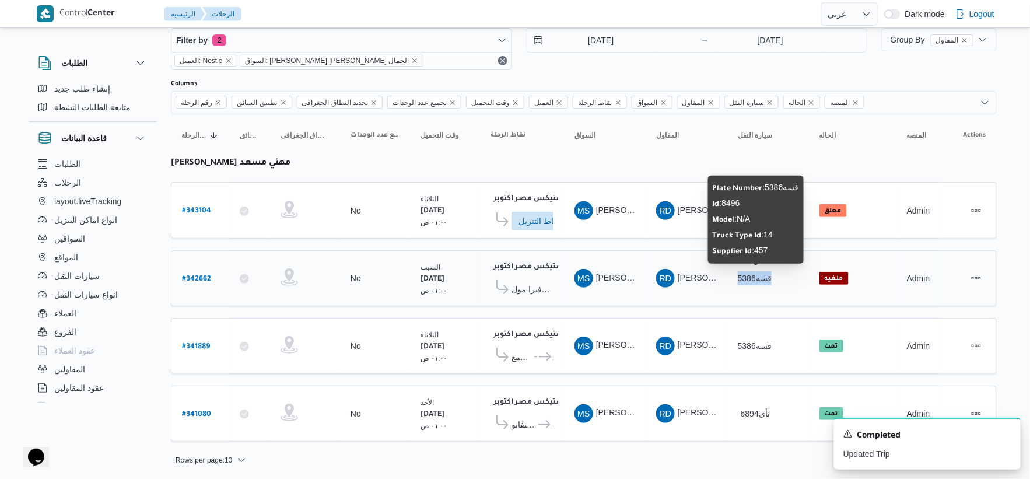
click at [650, 276] on span "قسه5386" at bounding box center [755, 278] width 34 height 9
copy tr "قسه5386 الحاله"
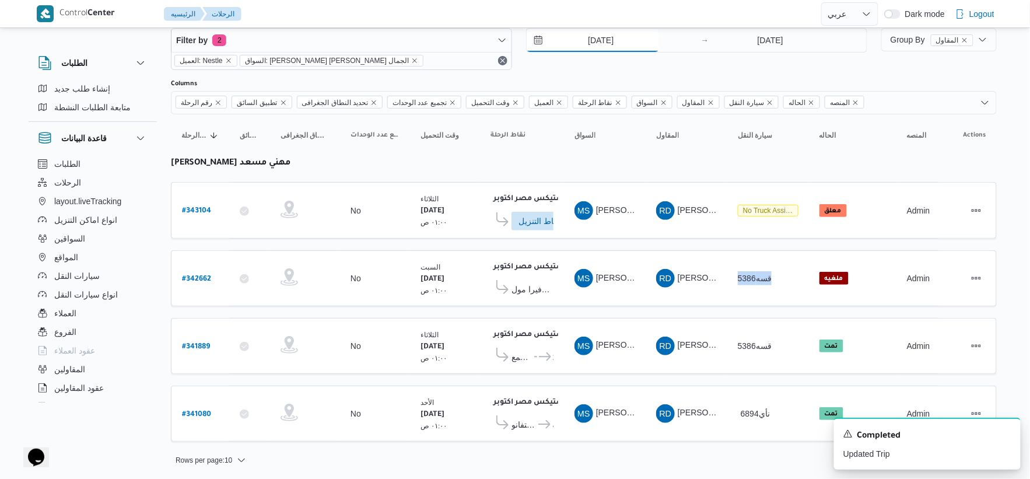
click at [610, 41] on input "14/8/2025" at bounding box center [593, 40] width 132 height 23
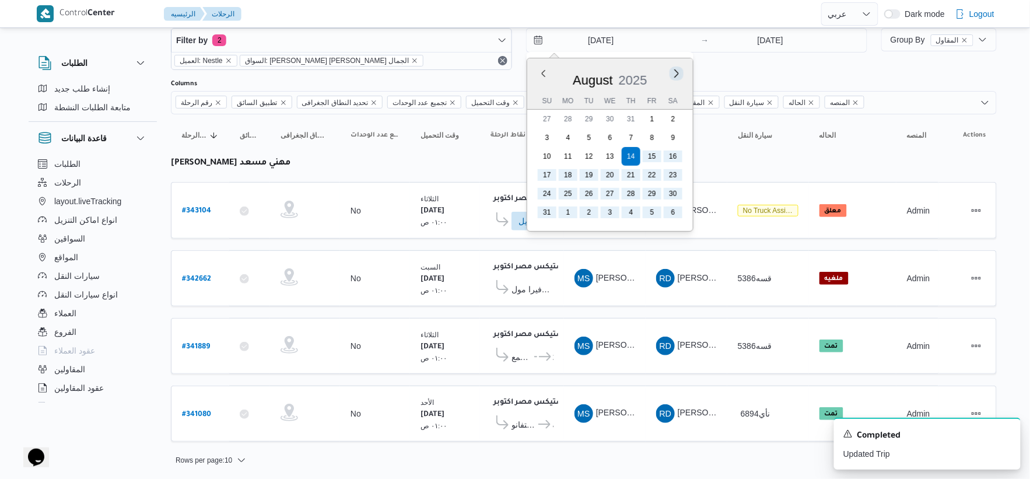
click at [650, 72] on button "Next month" at bounding box center [676, 73] width 11 height 11
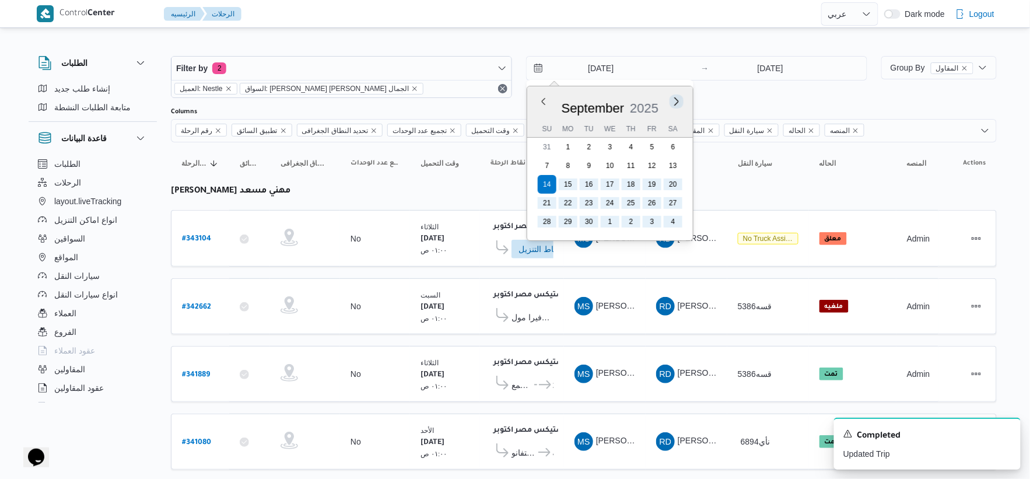
click at [650, 105] on button "Next month" at bounding box center [676, 101] width 11 height 11
type input "[DATE]"
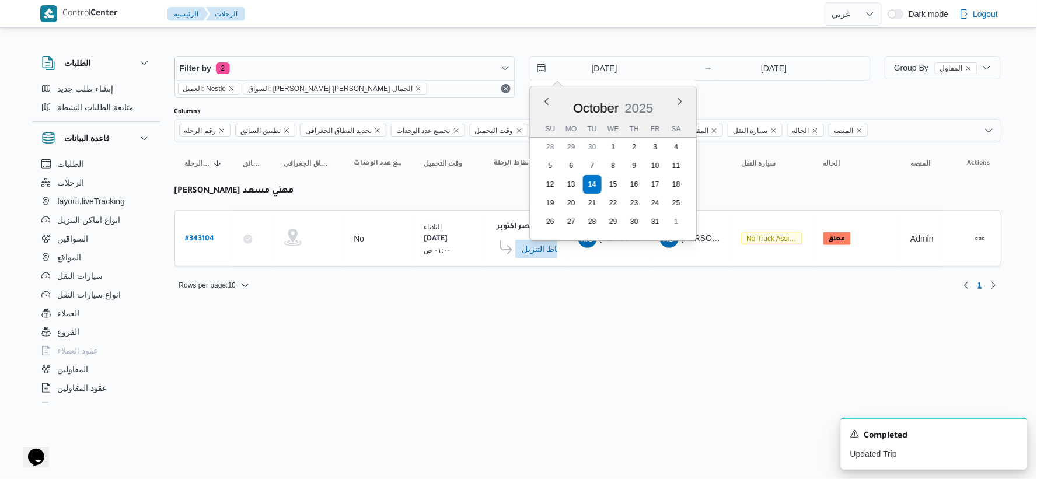
click at [599, 321] on html "Control Center الرئيسيه الرحلات English عربي Dark mode Logout الطلبات إنشاء طلب…" at bounding box center [518, 239] width 1037 height 479
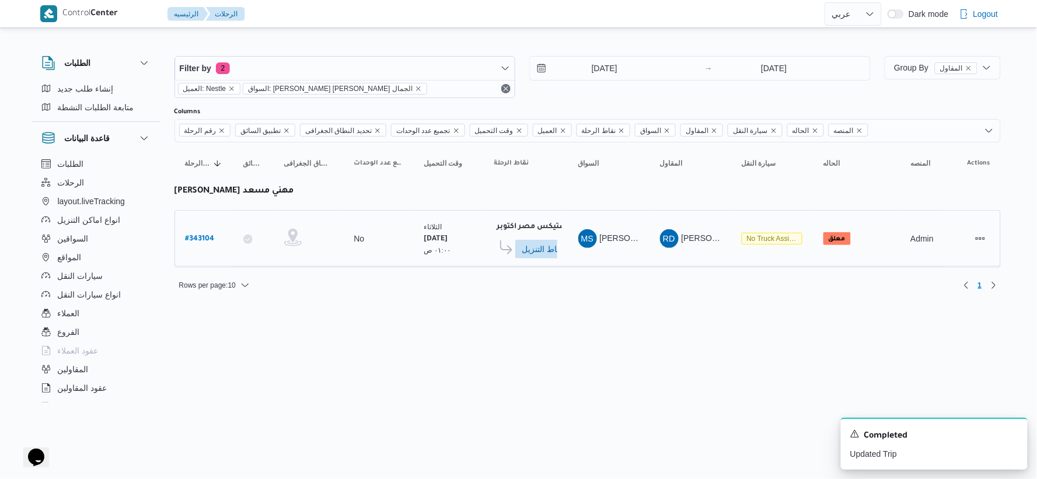
click at [201, 237] on b "# 343104" at bounding box center [200, 239] width 29 height 8
select select "ar"
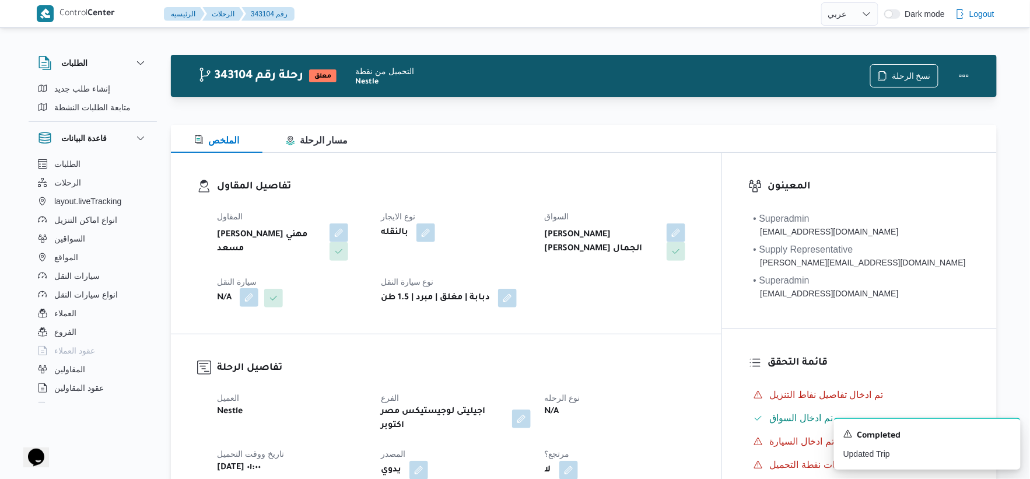
click at [249, 296] on button "button" at bounding box center [249, 297] width 19 height 19
click at [215, 352] on div "Search" at bounding box center [226, 344] width 88 height 23
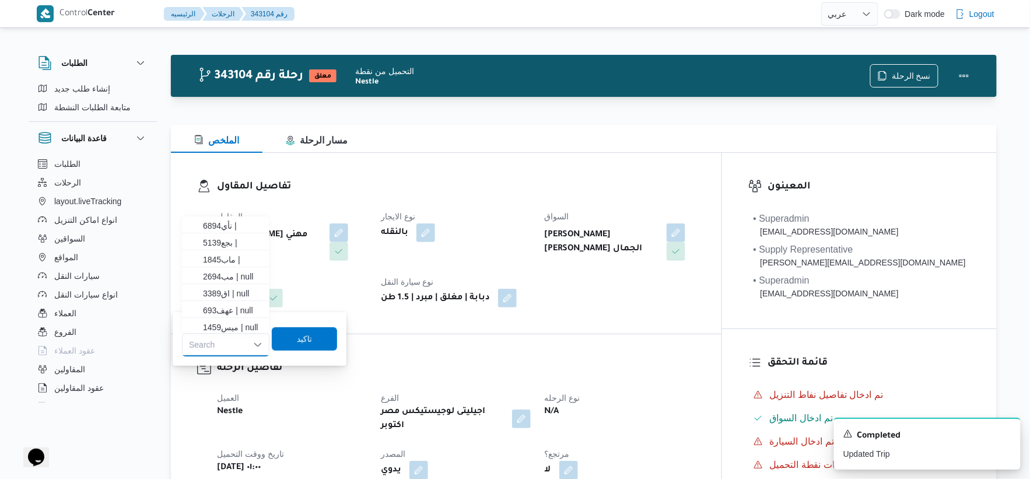
paste input "قسه5386"
type input "قسه5386"
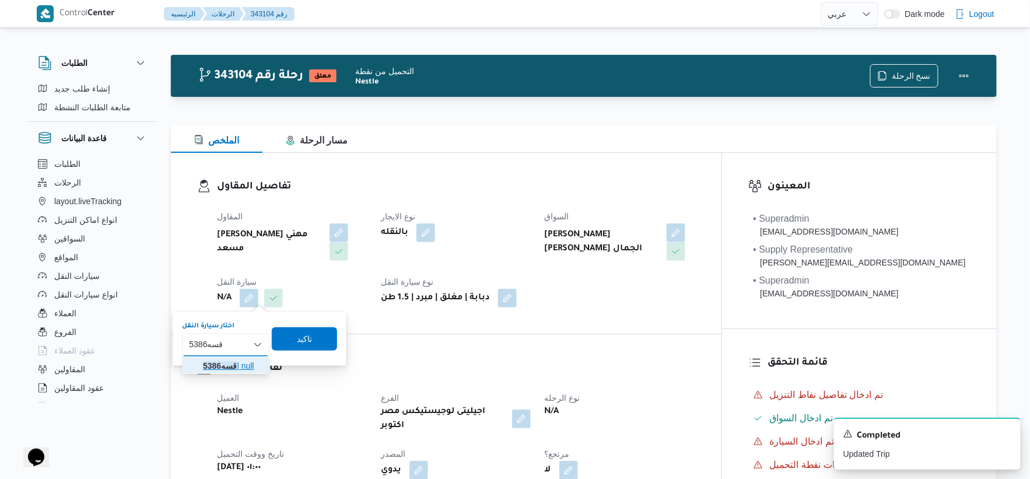
click at [222, 368] on mark "قسه5386" at bounding box center [220, 365] width 34 height 9
click at [304, 342] on span "تاكيد" at bounding box center [313, 338] width 65 height 23
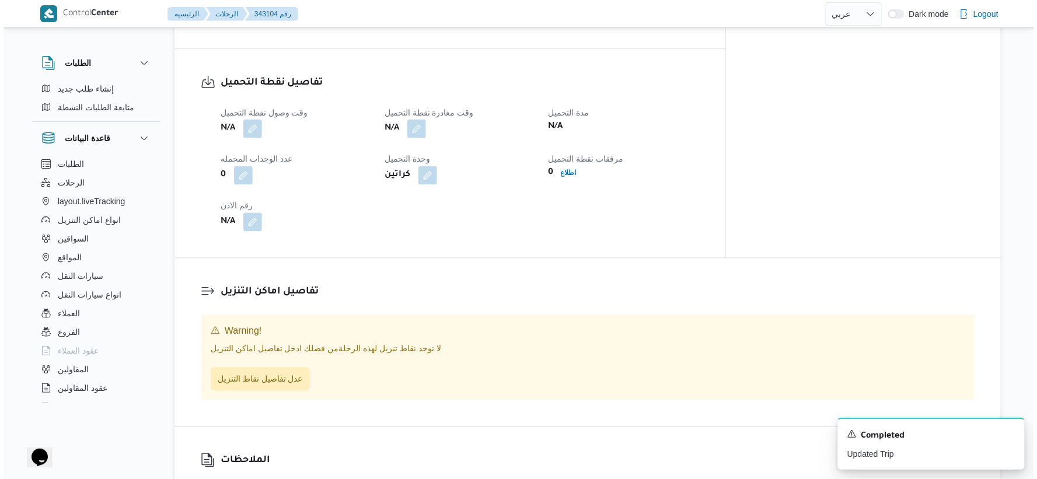
scroll to position [648, 0]
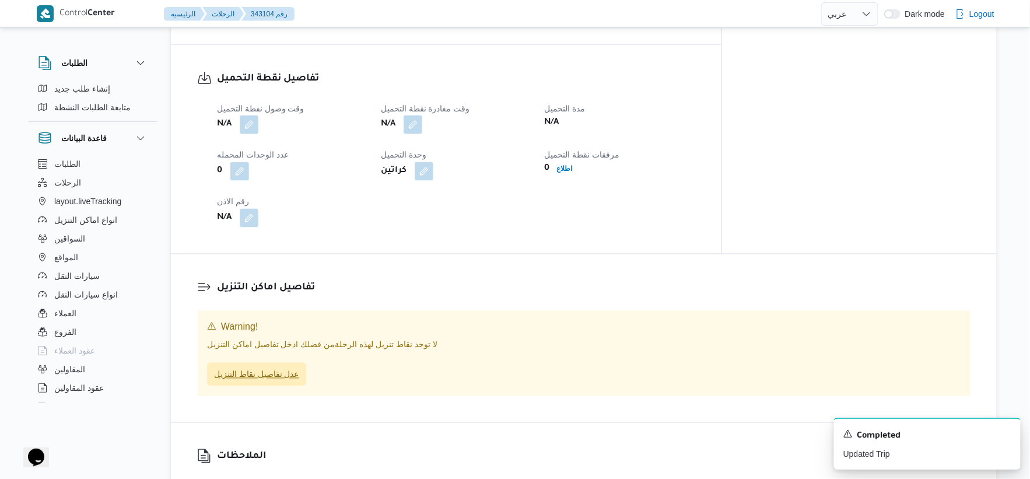
click at [277, 368] on span "عدل تفاصيل نقاط التنزيل" at bounding box center [256, 375] width 85 height 14
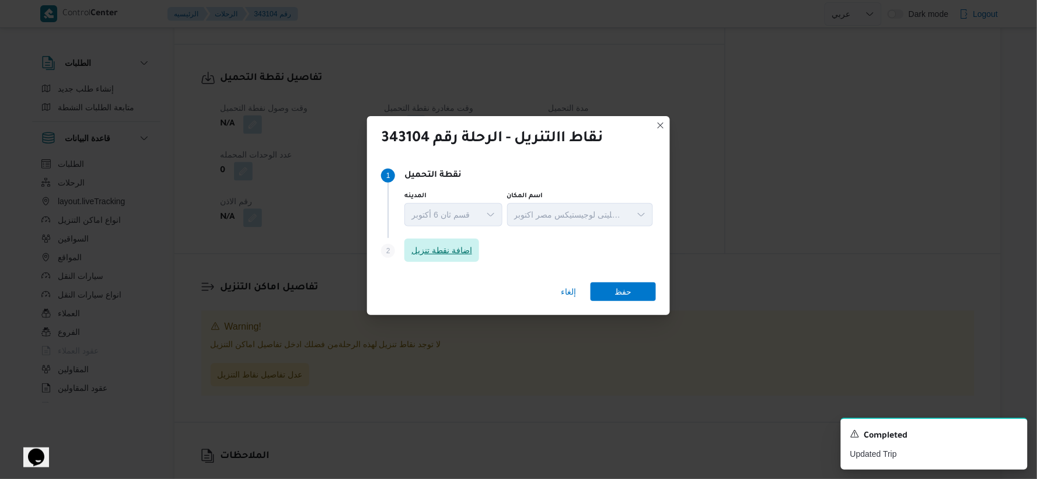
click at [431, 246] on span "اضافة نقطة تنزيل" at bounding box center [441, 250] width 61 height 14
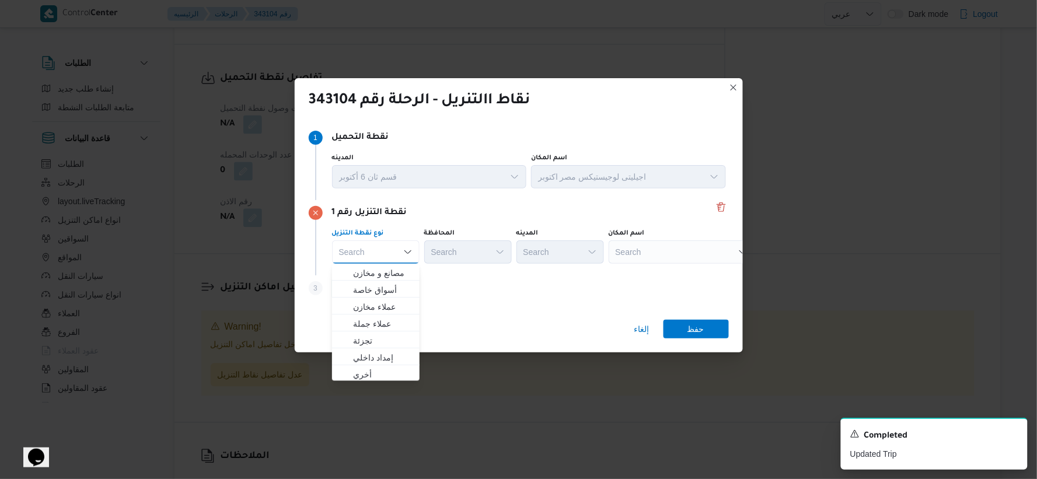
click at [642, 252] on div "Search" at bounding box center [682, 251] width 146 height 23
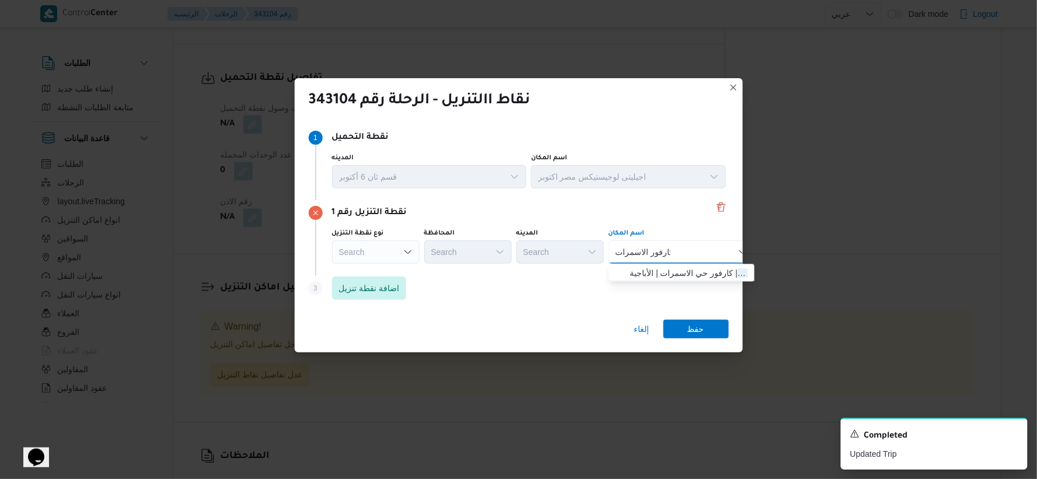
type input "كارفور الاسمرات"
click at [650, 267] on span "كارفور الاسمرات | كارفور حي الاسمرات | الأباجية" at bounding box center [689, 274] width 118 height 14
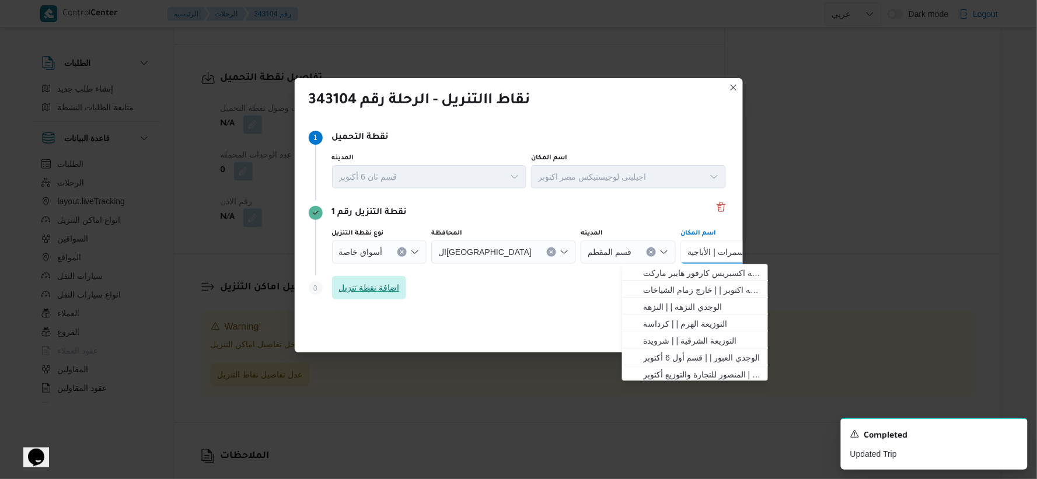
click at [384, 292] on span "اضافة نقطة تنزيل" at bounding box center [369, 288] width 61 height 14
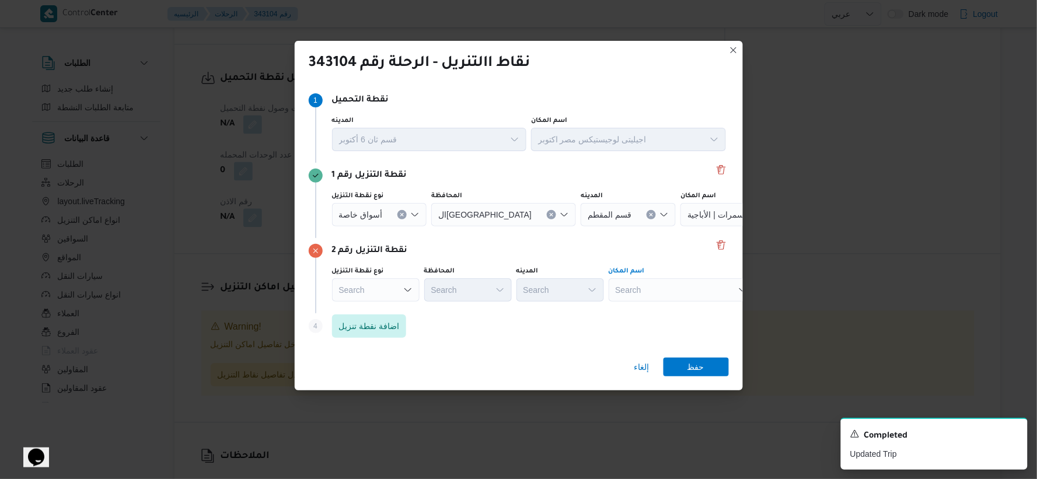
click at [650, 293] on div "Search" at bounding box center [682, 289] width 146 height 23
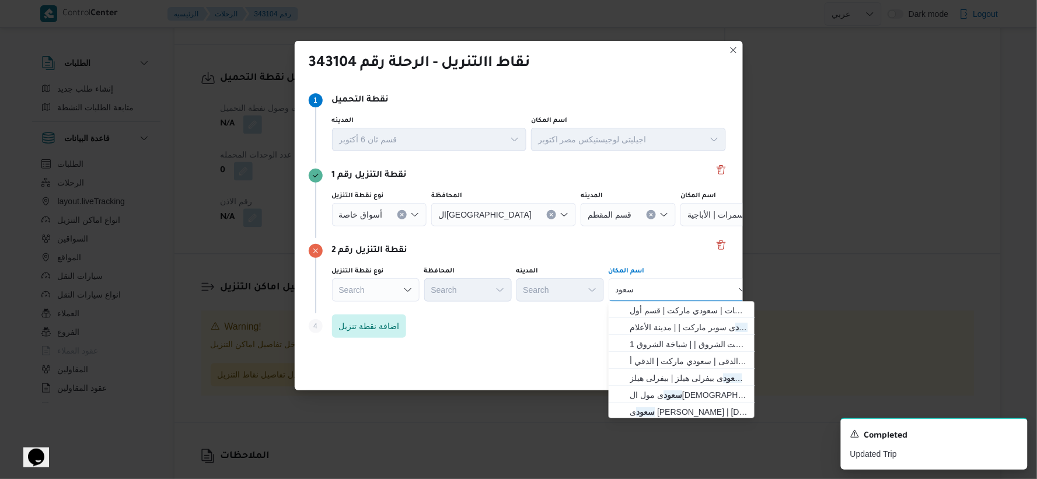
click at [650, 293] on div "سعود سعود Combo box. Selected. سعود. Selected. Combo box input. Search. Type so…" at bounding box center [682, 289] width 146 height 23
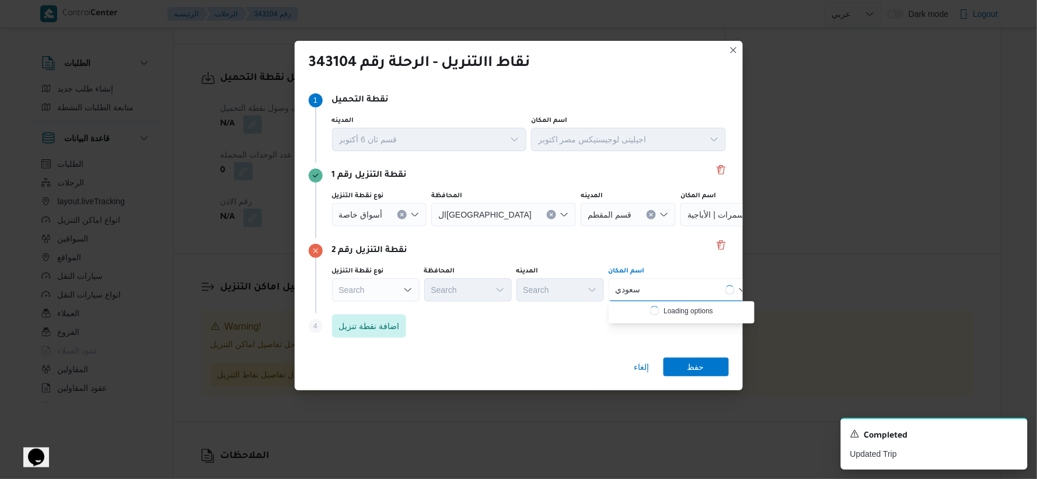
type input "سعودي"
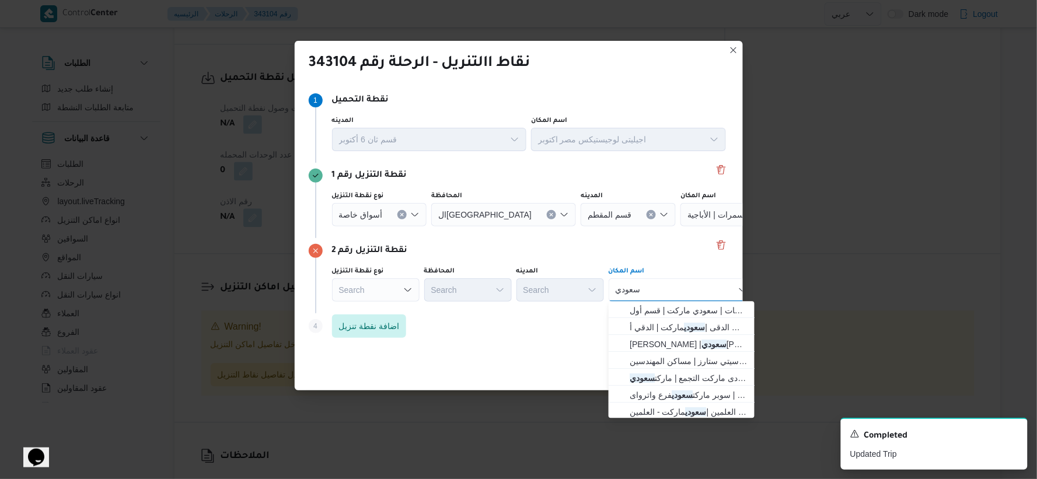
click at [650, 293] on div "سعودي سعودي" at bounding box center [682, 289] width 146 height 23
click at [650, 346] on span "سعودى ماركت حسين هيكل | سعودي ماركت حسين هيكل | المنطقة السادسة" at bounding box center [689, 345] width 118 height 14
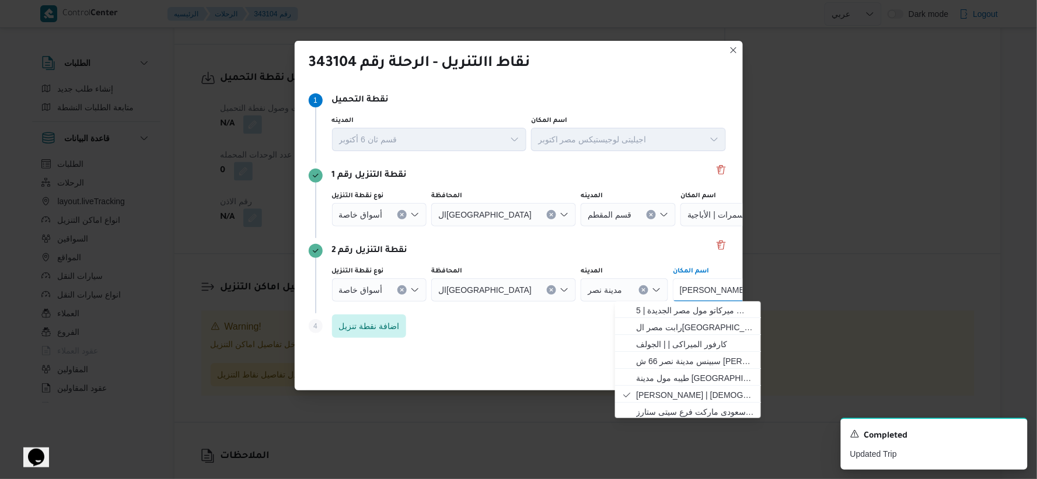
click at [639, 292] on button "Clear input" at bounding box center [643, 289] width 9 height 9
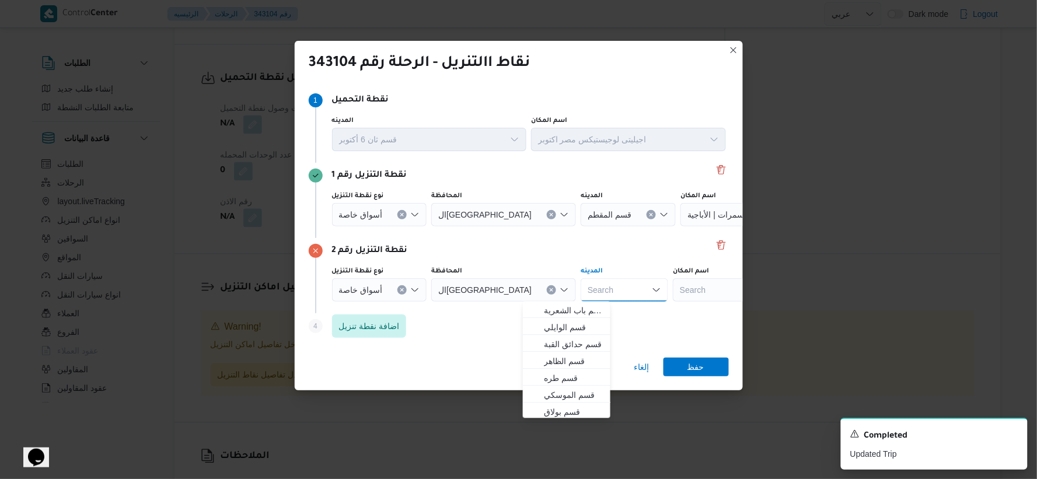
click at [650, 292] on div "Search" at bounding box center [746, 289] width 146 height 23
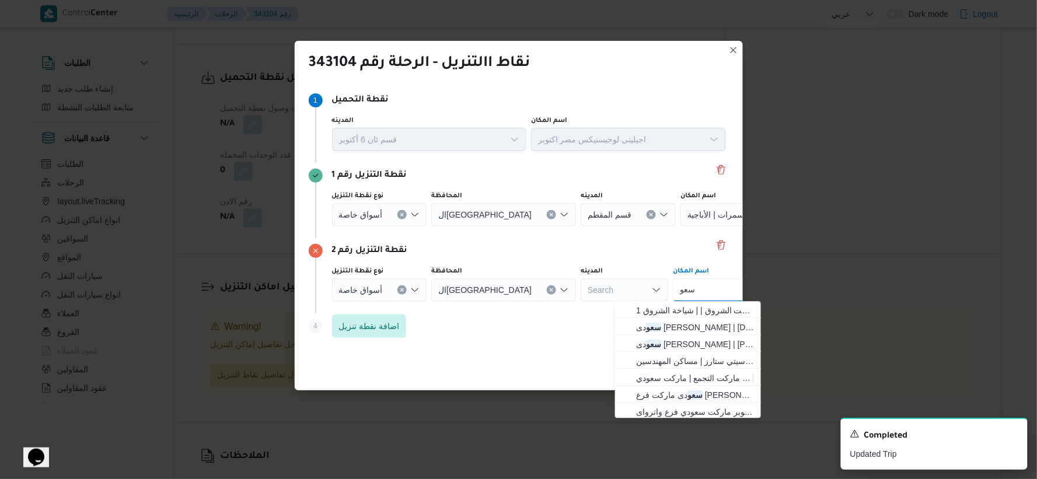
type input "سعو"
click at [650, 268] on div "اسم المكان" at bounding box center [746, 271] width 146 height 9
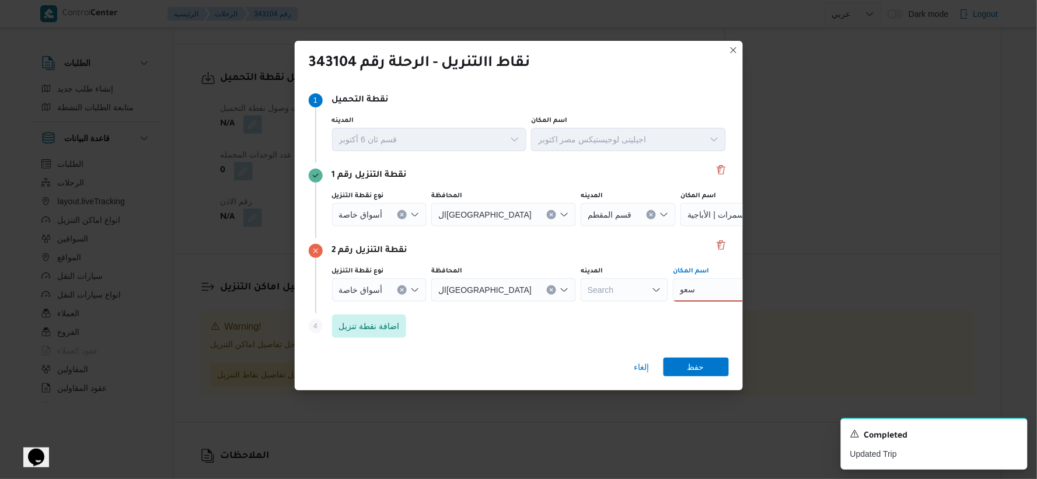
click at [650, 292] on div "سعو سعو" at bounding box center [746, 289] width 146 height 23
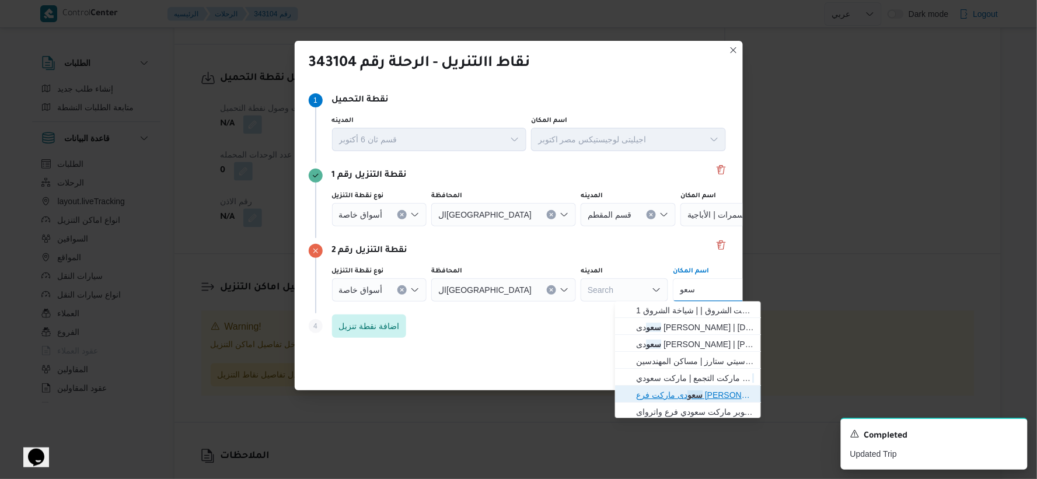
click at [650, 393] on span "سعو دى ماركت فرع مكرم عبيد | مكرم عبيد | المنطقة السادسة" at bounding box center [695, 396] width 118 height 14
drag, startPoint x: 383, startPoint y: 325, endPoint x: 440, endPoint y: 328, distance: 57.2
click at [386, 325] on span "اضافة نقطة تنزيل" at bounding box center [369, 326] width 61 height 14
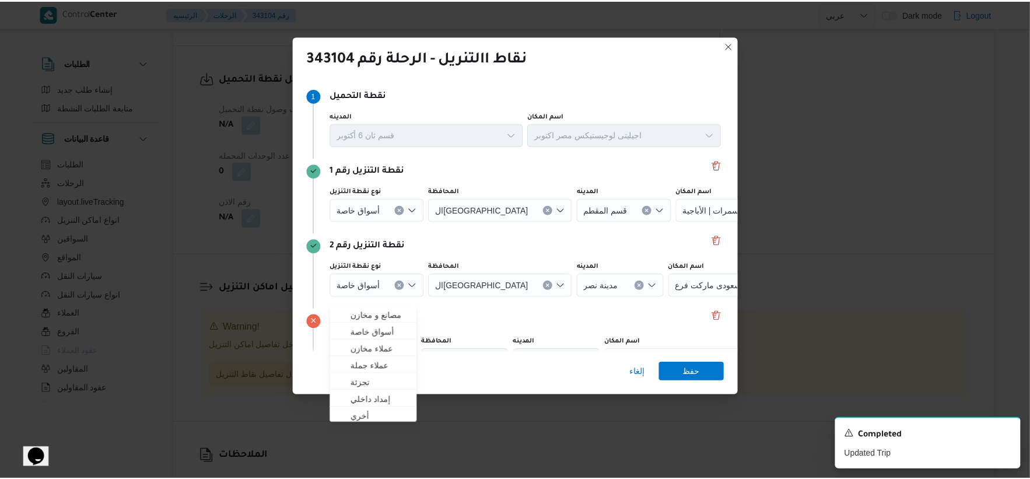
scroll to position [65, 0]
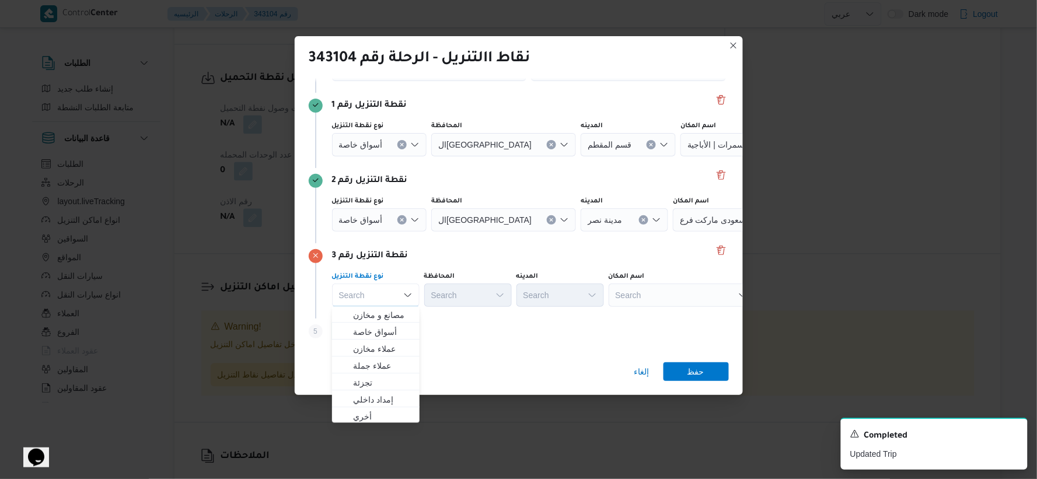
click at [650, 295] on div "Search" at bounding box center [682, 295] width 146 height 23
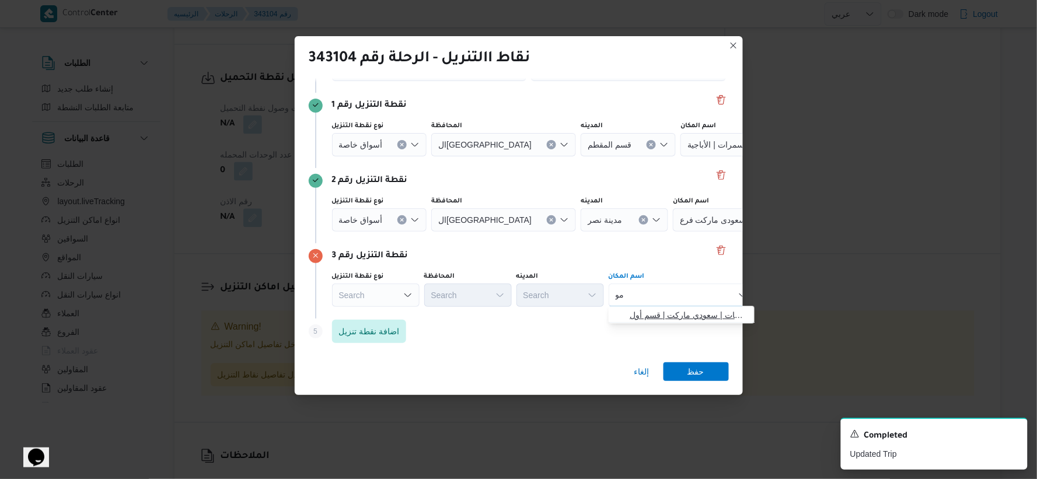
type input "م"
type input "طيب"
click at [650, 282] on div "اسم المكان طيب طيب Combo box. Selected. طيب. Selected. Combo box input. Search.…" at bounding box center [682, 289] width 146 height 35
click at [650, 301] on div "طيب طيب" at bounding box center [682, 295] width 146 height 23
click at [650, 311] on span "طيب ه مول مدينة نصر | طيبة مول | المنطقة الأولى" at bounding box center [689, 316] width 118 height 14
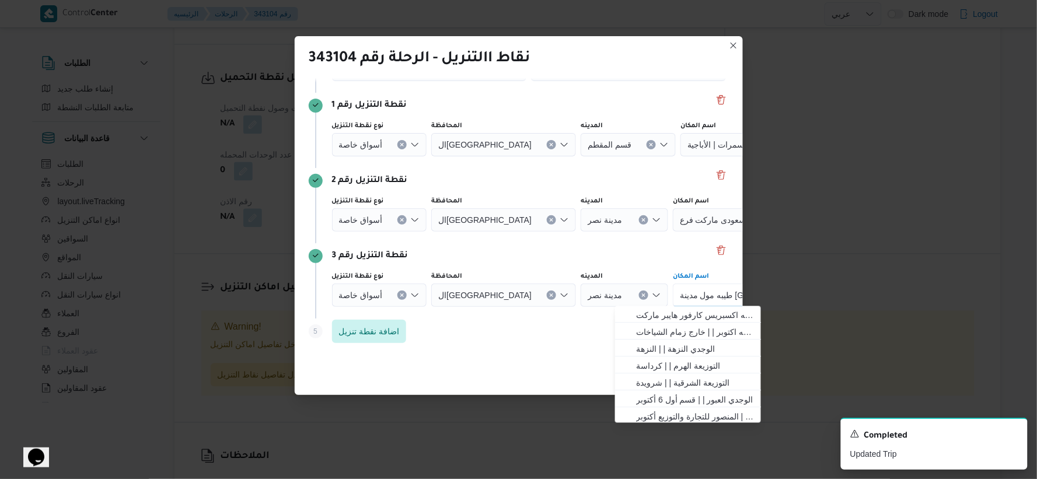
click at [520, 326] on div "Step 5 is disabled 5 اضافة نقطة تنزيل" at bounding box center [519, 334] width 420 height 30
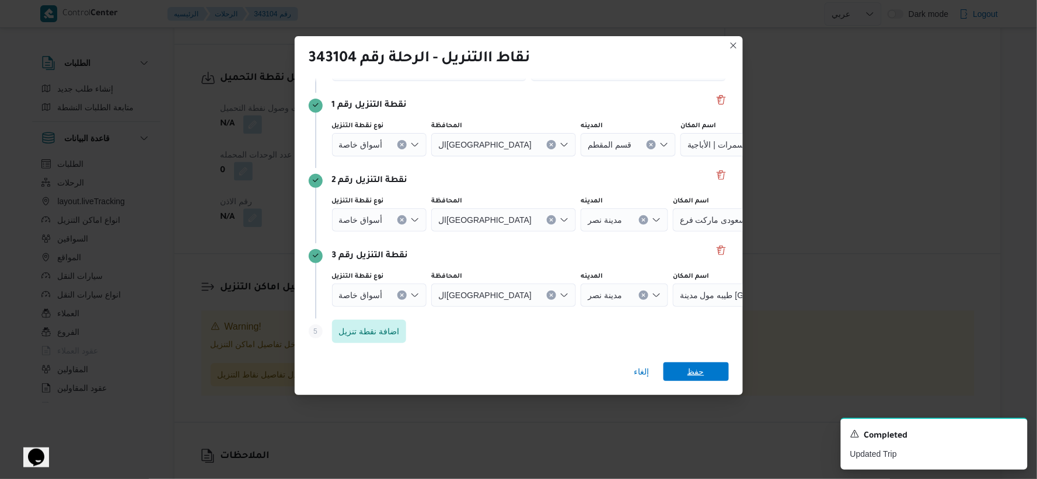
click at [650, 373] on span "حفظ" at bounding box center [695, 371] width 17 height 19
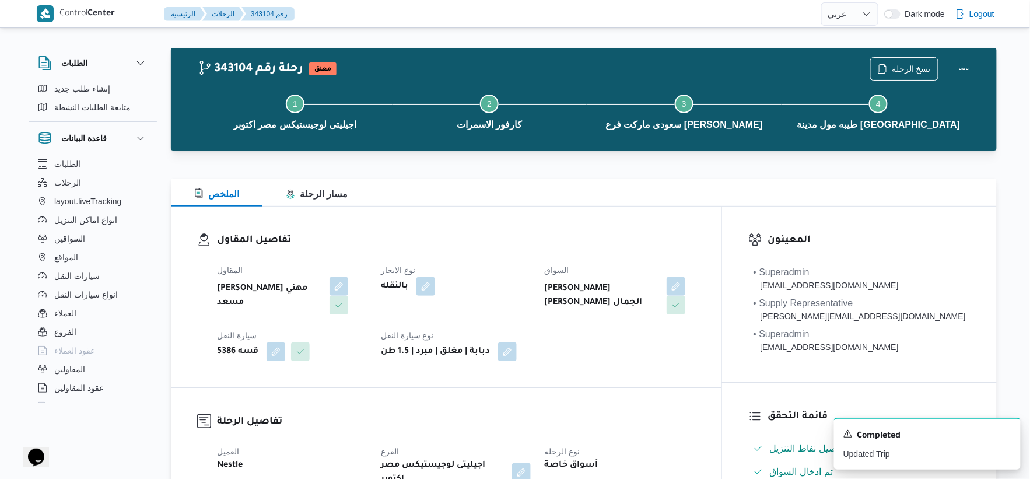
scroll to position [0, 0]
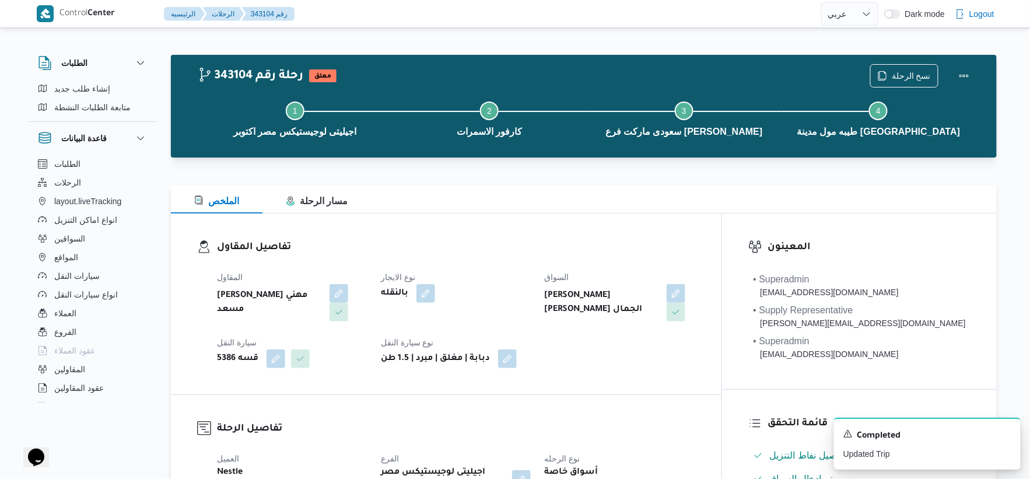
select select "ar"
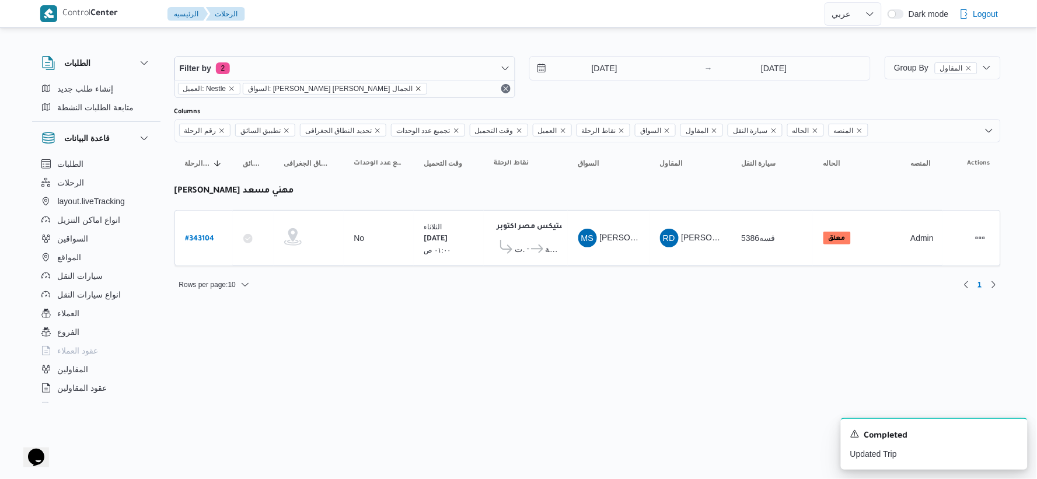
click at [415, 85] on icon "remove selected entity" at bounding box center [418, 88] width 7 height 7
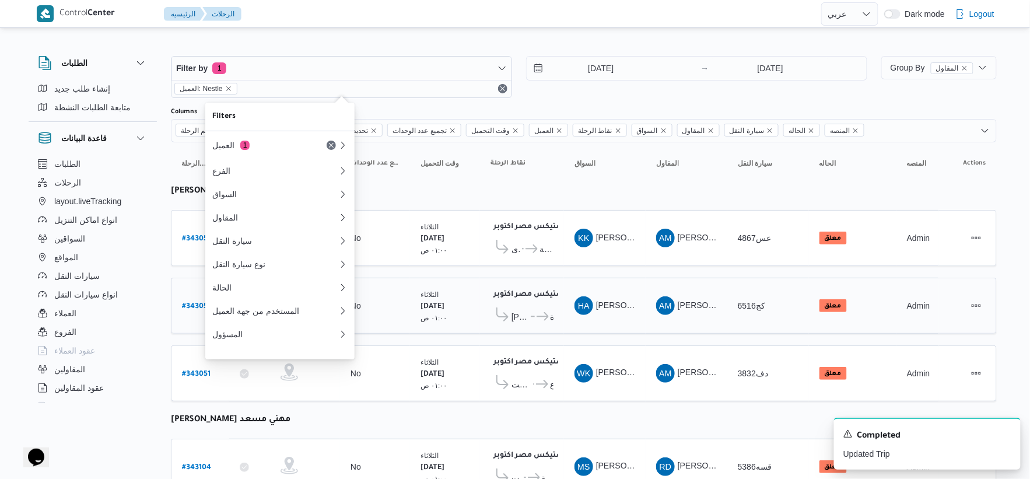
click at [541, 284] on div "اجيليتى لوجيستيكس مصر اكتوبر ٠٤:٢٣ ص كارفور جولدن - المنصوره ... سبينس المنصورة" at bounding box center [522, 305] width 72 height 49
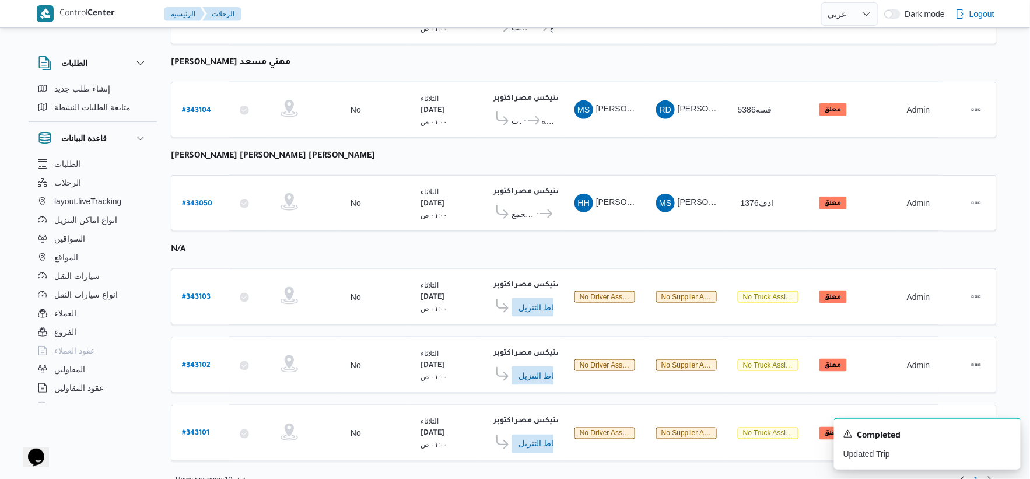
scroll to position [375, 0]
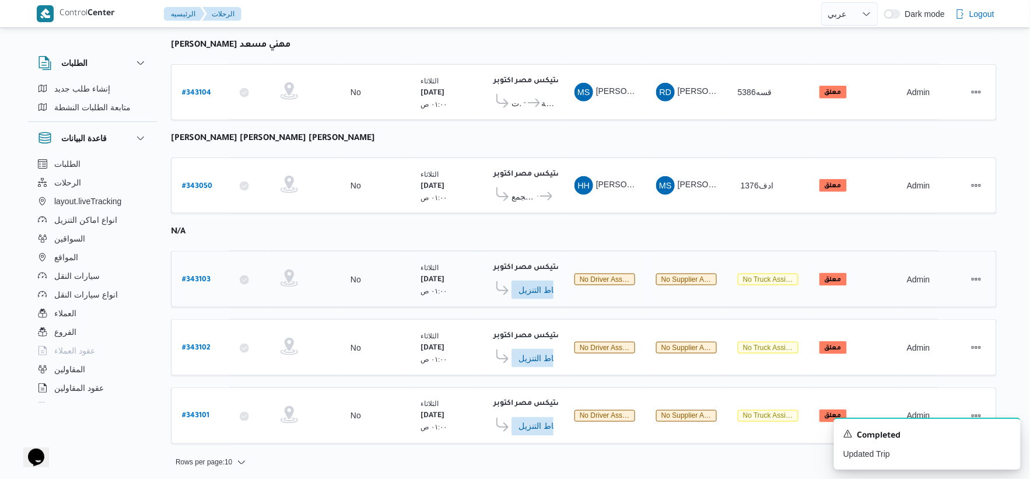
click at [199, 276] on b "# 343103" at bounding box center [196, 280] width 29 height 8
select select "ar"
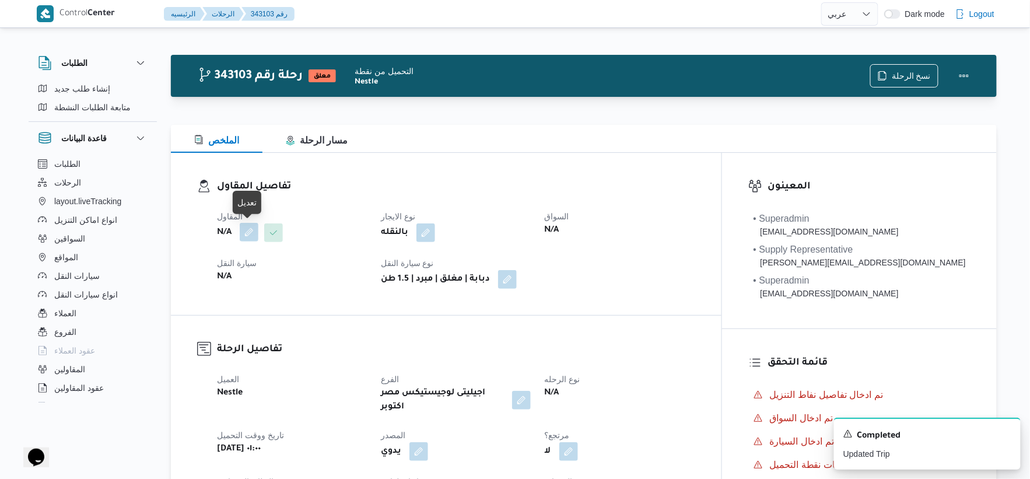
click at [254, 236] on button "button" at bounding box center [249, 232] width 19 height 19
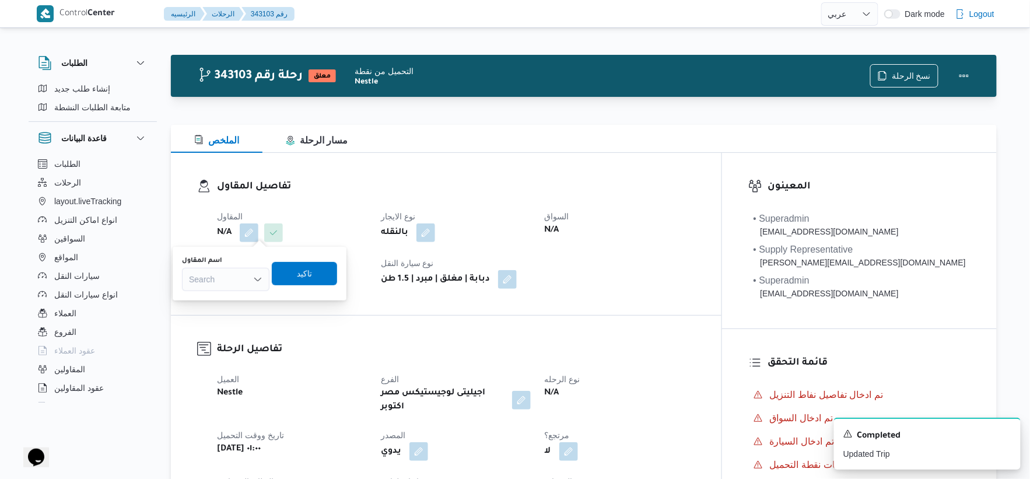
click at [237, 288] on div "Search" at bounding box center [226, 279] width 88 height 23
click at [197, 278] on input "راجح" at bounding box center [197, 279] width 16 height 14
type input "راجح"
click at [242, 260] on div "اسم المقاول" at bounding box center [226, 260] width 88 height 9
click at [228, 275] on div "راجح راجح" at bounding box center [226, 279] width 88 height 23
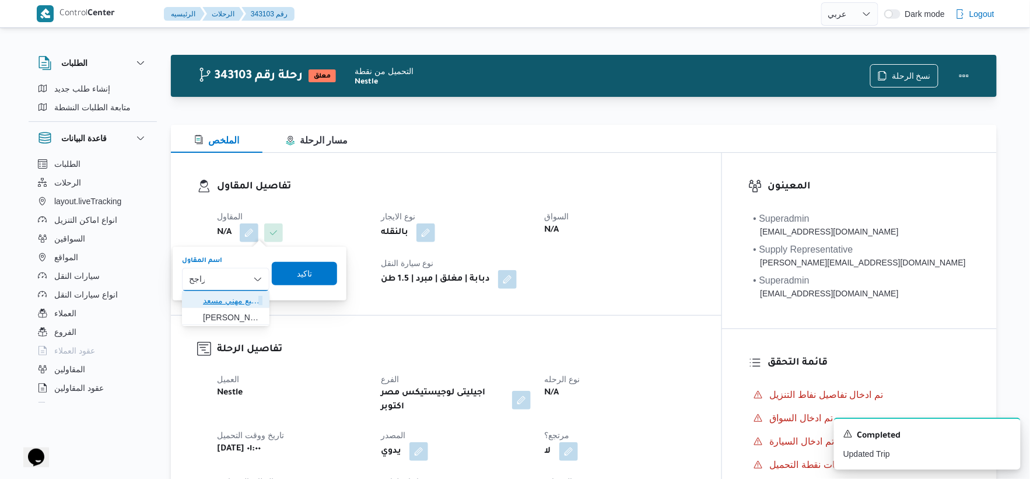
drag, startPoint x: 232, startPoint y: 305, endPoint x: 252, endPoint y: 305, distance: 19.8
click at [232, 305] on span "راجح ضبع مهني مسعد" at bounding box center [233, 300] width 60 height 14
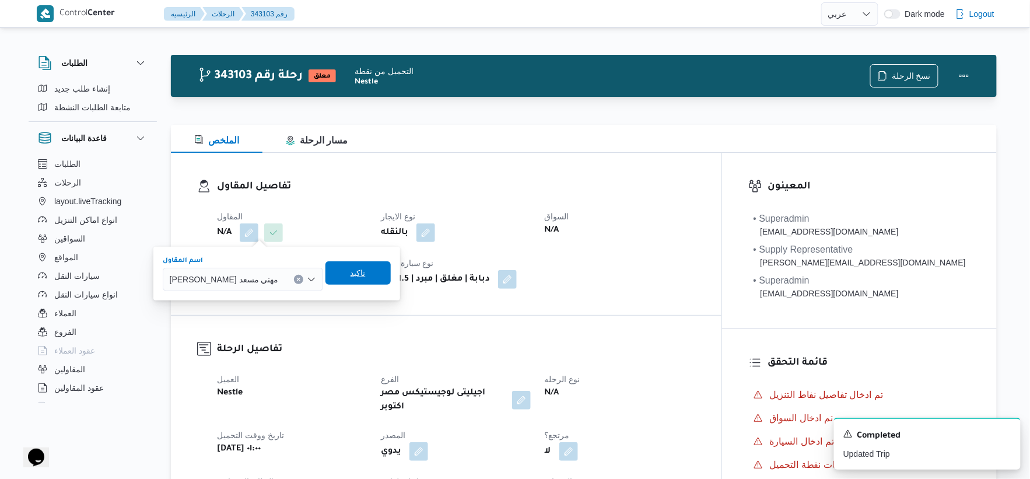
click at [341, 275] on span "تاكيد" at bounding box center [358, 272] width 65 height 23
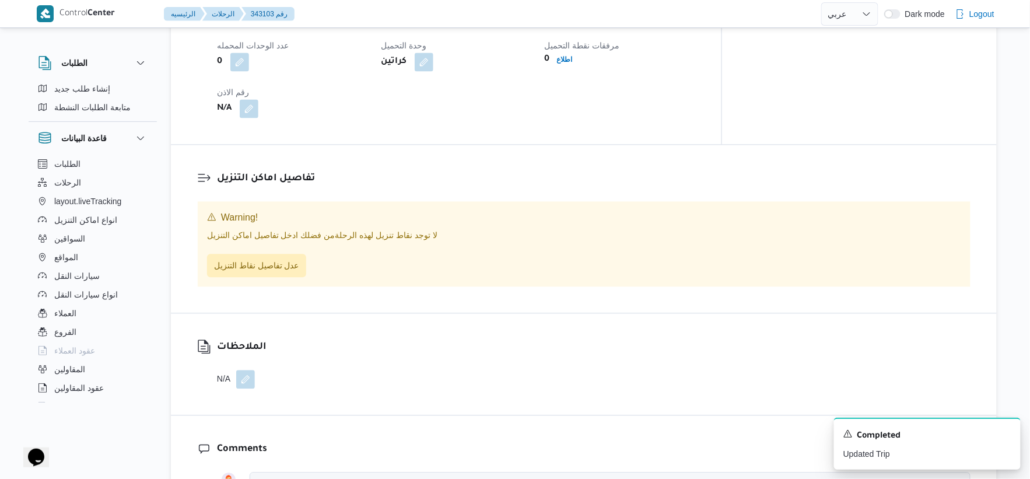
scroll to position [778, 0]
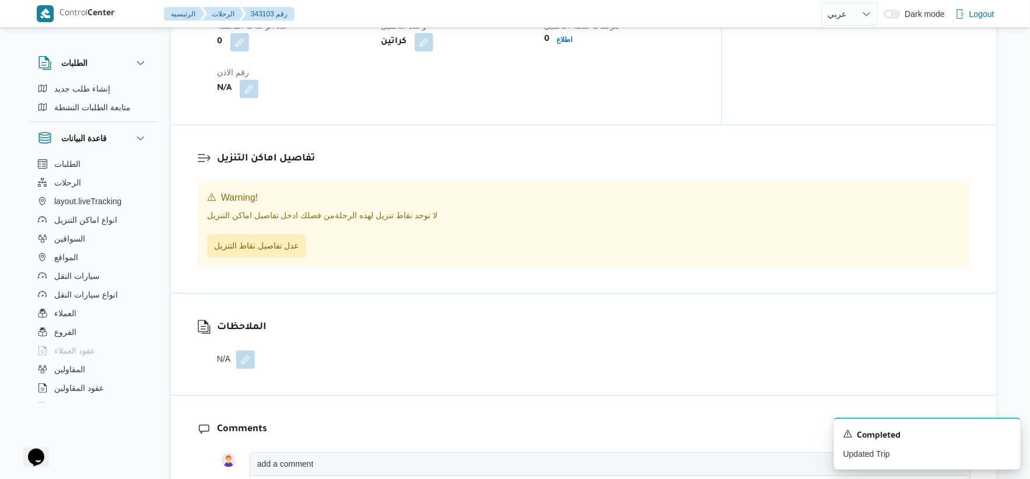
click at [236, 350] on span at bounding box center [242, 359] width 25 height 19
click at [248, 349] on button "button" at bounding box center [245, 358] width 19 height 19
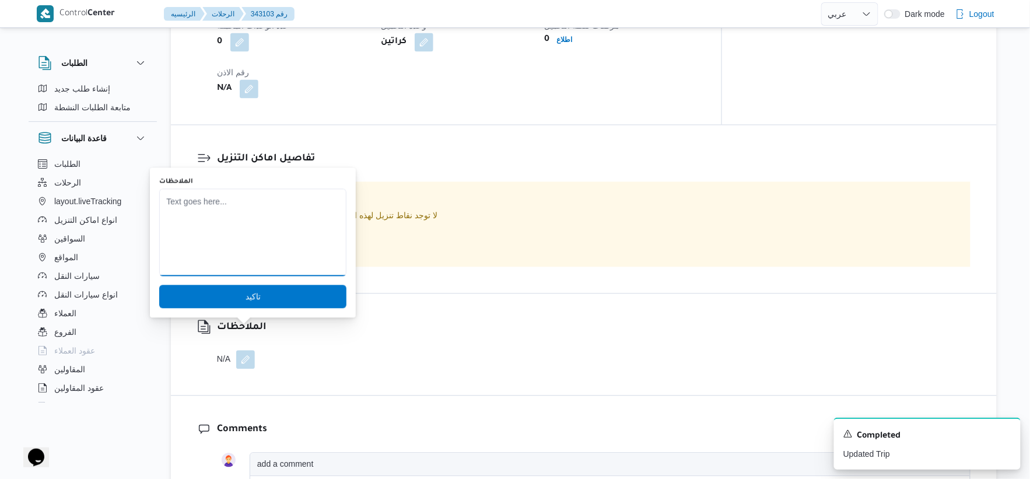
click at [237, 263] on textarea "الملاحظات" at bounding box center [252, 232] width 187 height 88
type textarea "السائق / احمد السمان"
click at [252, 299] on span "تاكيد" at bounding box center [252, 295] width 187 height 23
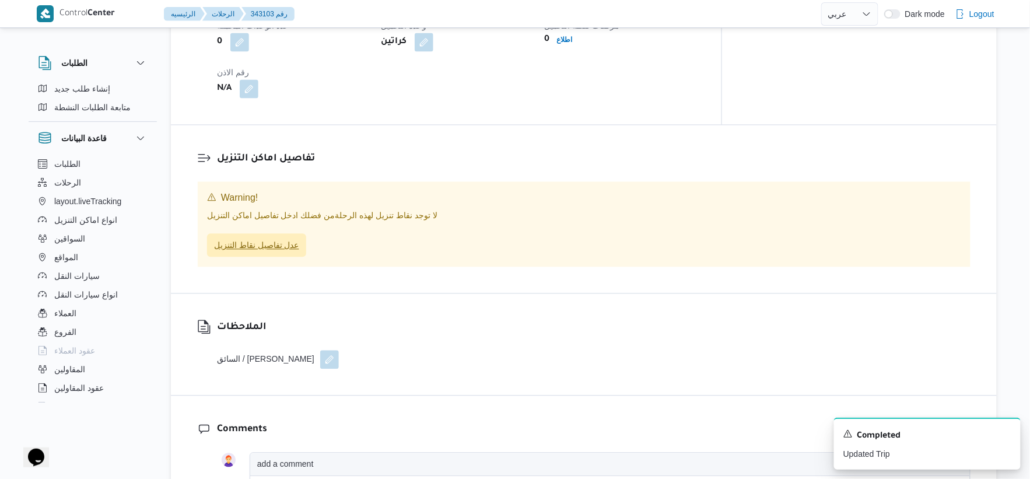
click at [275, 238] on span "عدل تفاصيل نقاط التنزيل" at bounding box center [256, 245] width 85 height 14
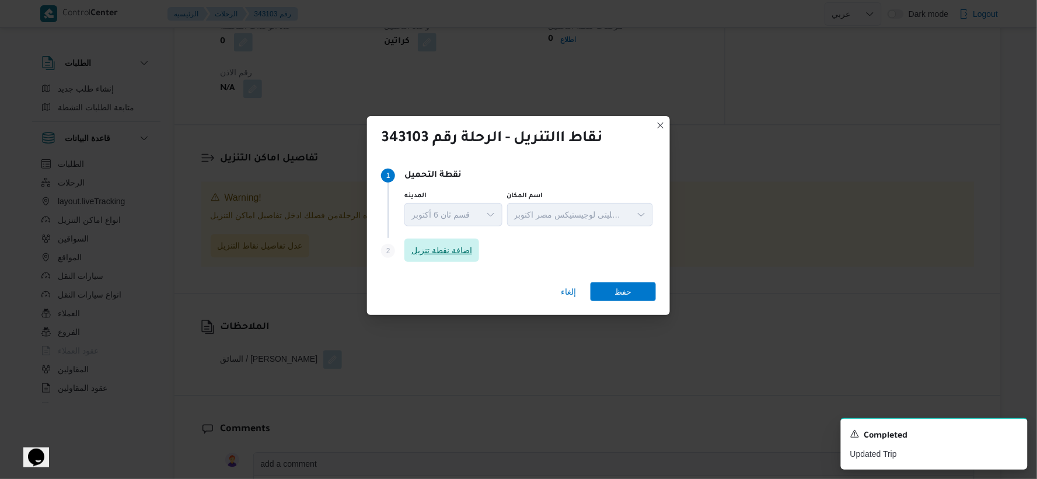
click at [436, 243] on span "اضافة نقطة تنزيل" at bounding box center [441, 250] width 75 height 23
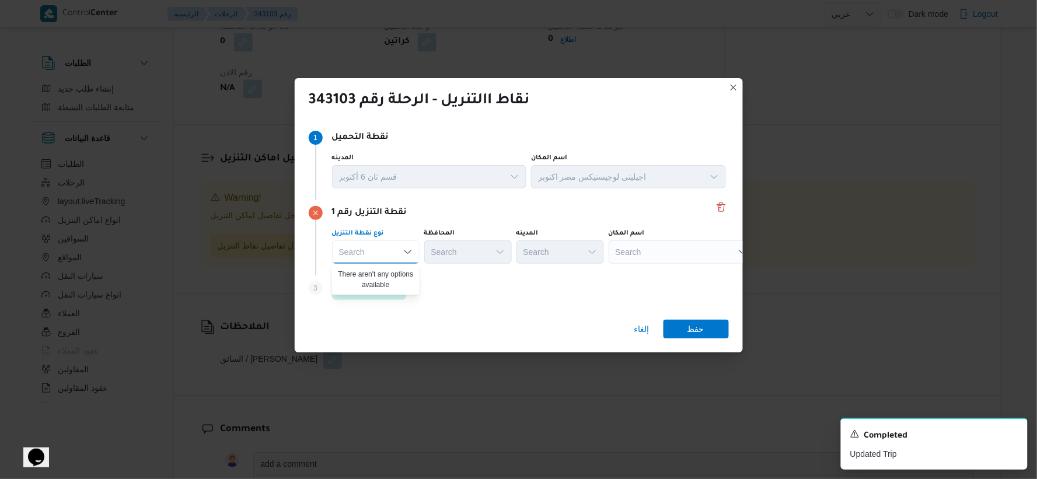
click at [650, 247] on div "Search" at bounding box center [682, 251] width 146 height 23
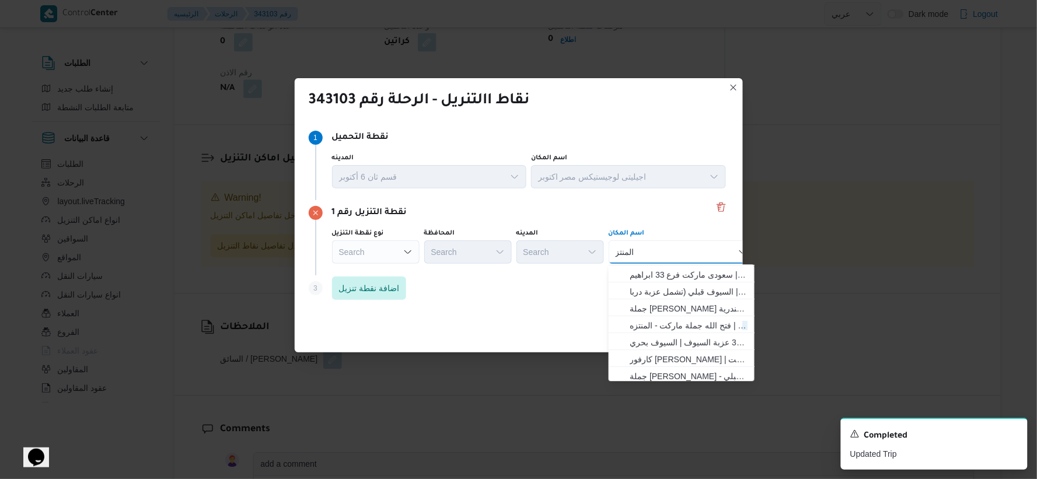
scroll to position [130, 0]
type input "المنتز"
click at [650, 316] on span "فتح الله جملة ماركت ابراج الشيراتون المنتز ه | فتح الله جملة ماركت - المنتزه | …" at bounding box center [689, 313] width 118 height 14
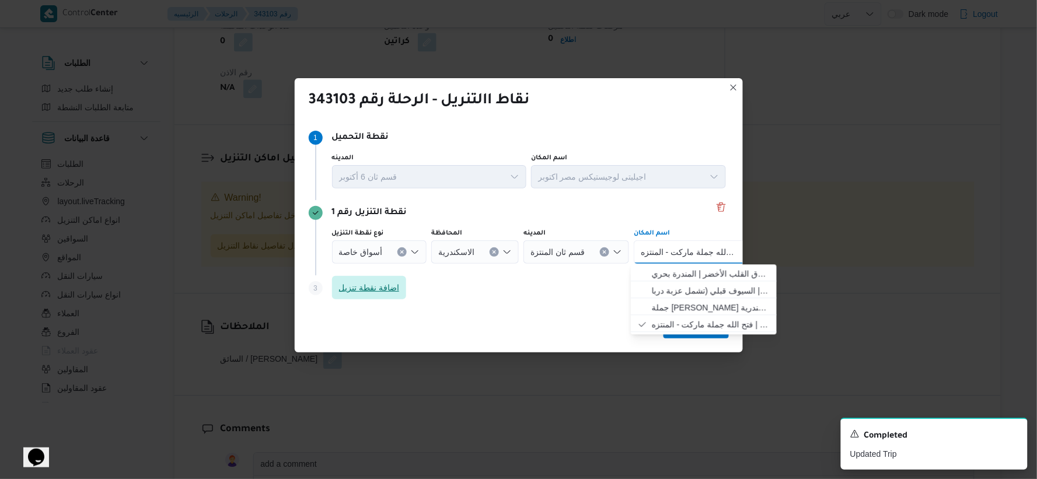
click at [373, 293] on span "اضافة نقطة تنزيل" at bounding box center [369, 288] width 61 height 14
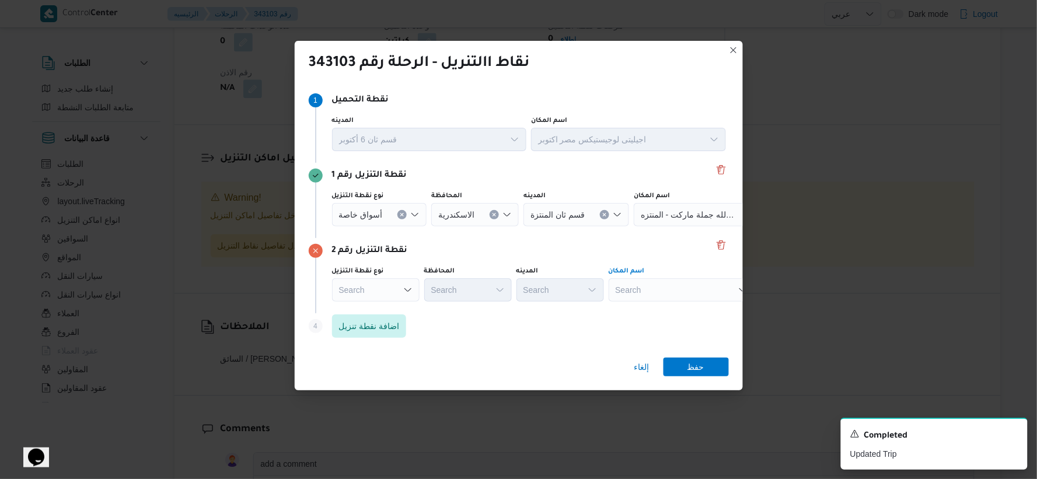
click at [650, 288] on div "Search" at bounding box center [682, 289] width 146 height 23
type input "ك"
click at [650, 294] on div "كفر عبد كفر عبد" at bounding box center [682, 289] width 146 height 23
type input "ك"
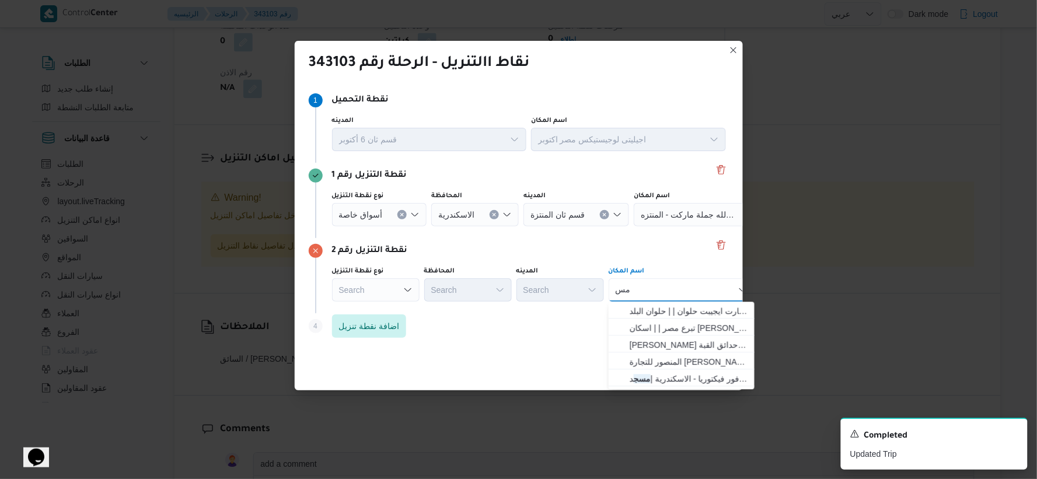
type input "م"
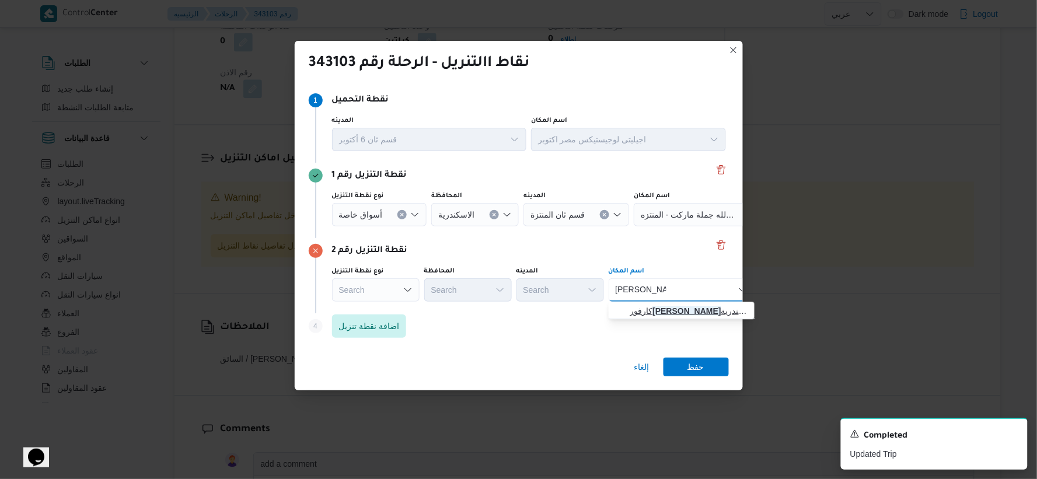
type input "مصطفى كامل"
click at [650, 302] on span "كارفور مصطفى كامل اسكندرية | كارفور مصطفى كامل | قطاع الطريق الصحراوي" at bounding box center [681, 311] width 137 height 19
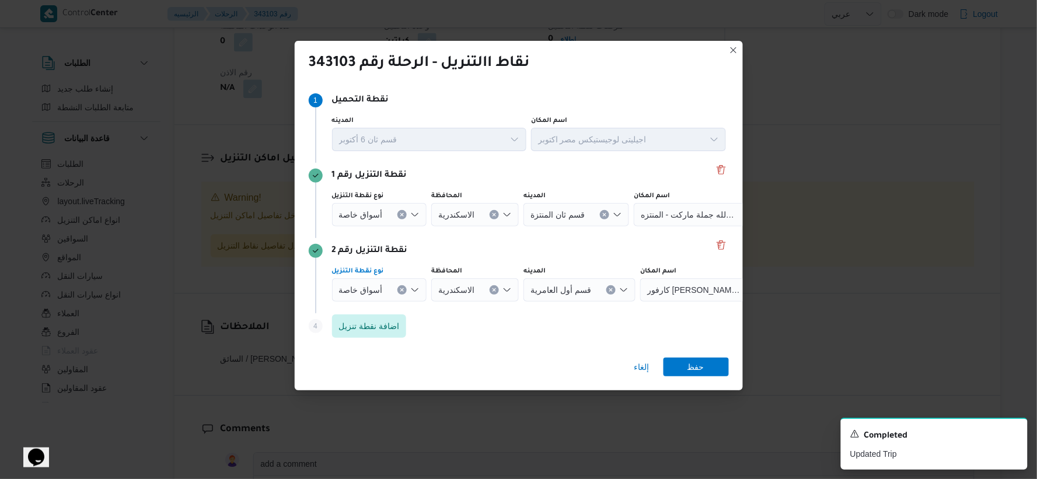
click at [400, 291] on icon "Clear input" at bounding box center [402, 290] width 5 height 5
click at [650, 293] on div "Search" at bounding box center [682, 289] width 146 height 23
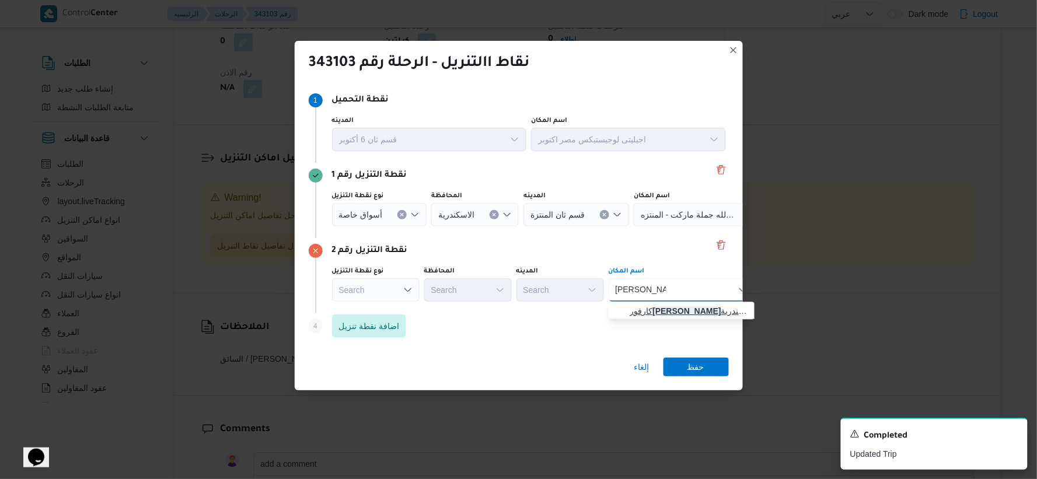
type input "مصطفى كامل"
click at [650, 307] on span "كارفور مصطفى كامل اسكندرية | كارفور مصطفى كامل | قطاع الطريق الصحراوي" at bounding box center [689, 311] width 118 height 14
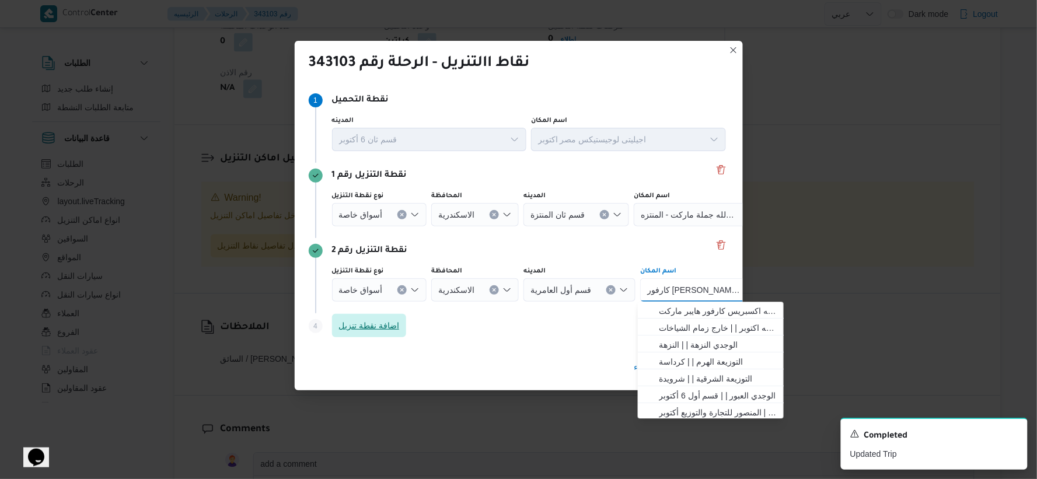
click at [394, 326] on span "اضافة نقطة تنزيل" at bounding box center [369, 326] width 61 height 14
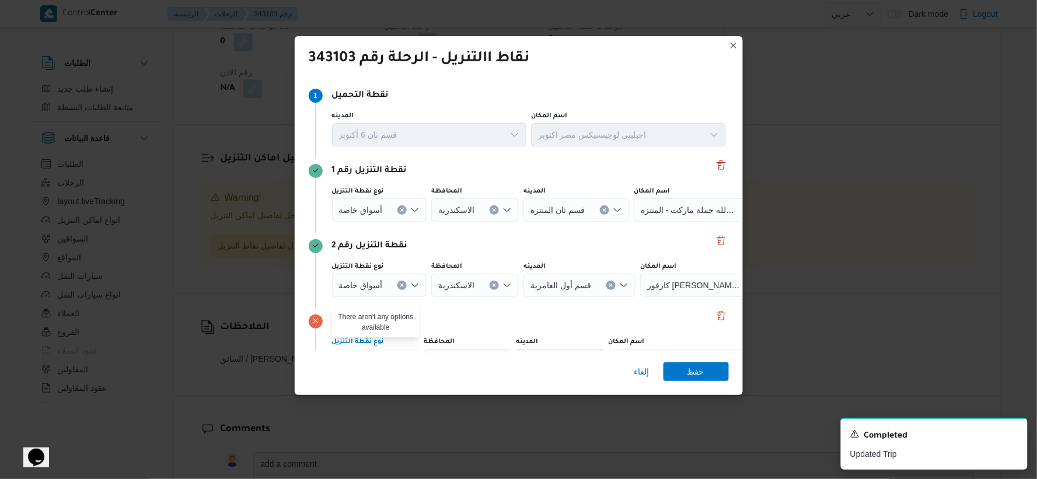
scroll to position [65, 0]
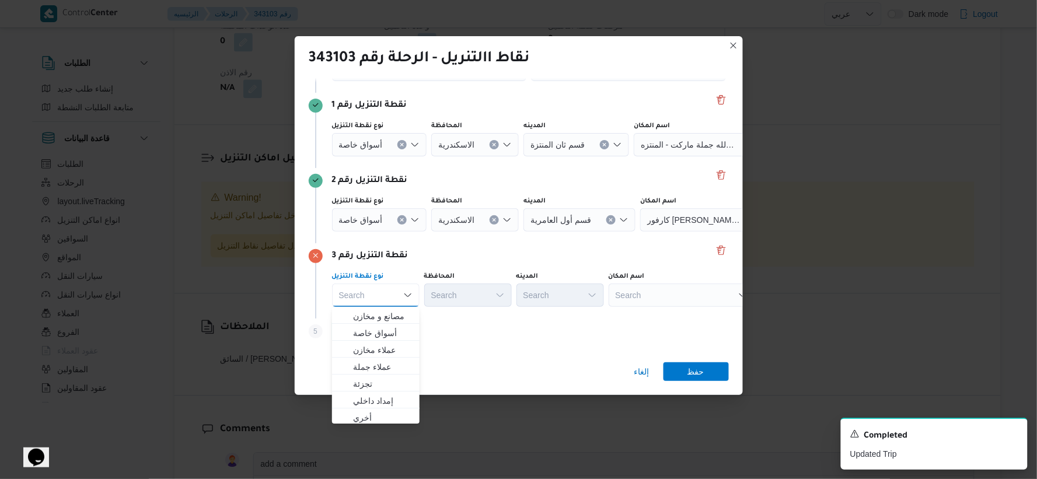
click at [650, 287] on div "Search" at bounding box center [682, 295] width 146 height 23
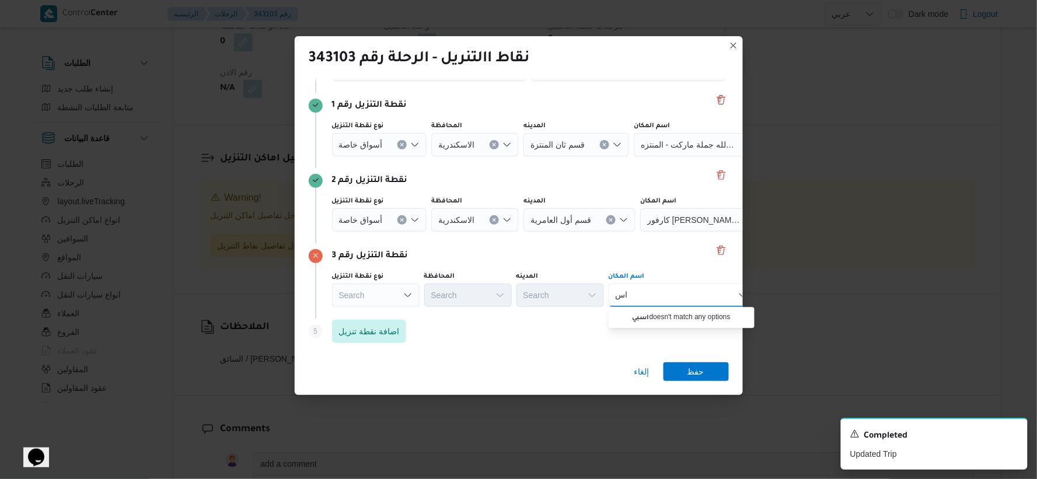
type input "ا"
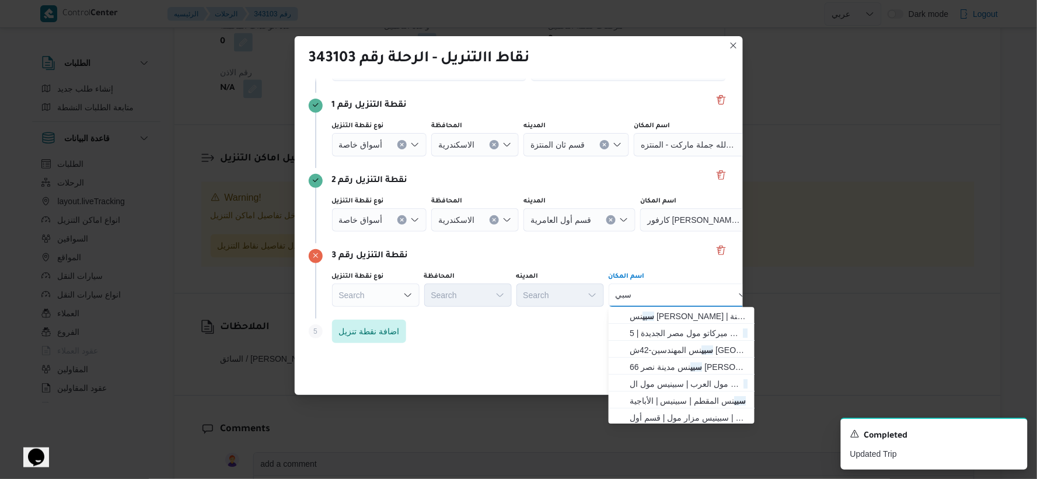
click at [650, 286] on div "سبي سبي" at bounding box center [682, 295] width 146 height 23
type input "سبين"
click at [650, 299] on div "سبين سبين Combo box. Selected. سبين. Selected. Combo box input. Search. Type so…" at bounding box center [682, 295] width 146 height 23
click at [650, 248] on button "Delete" at bounding box center [721, 250] width 14 height 14
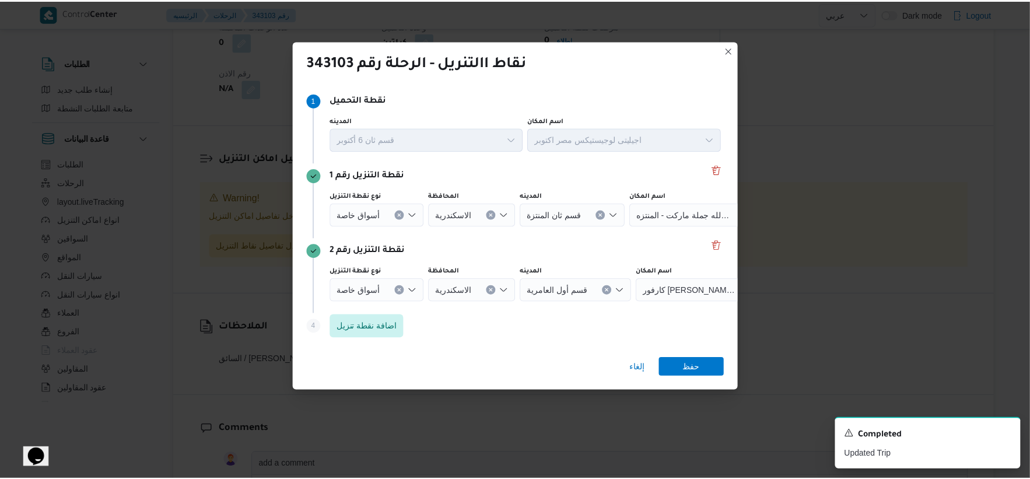
scroll to position [0, 0]
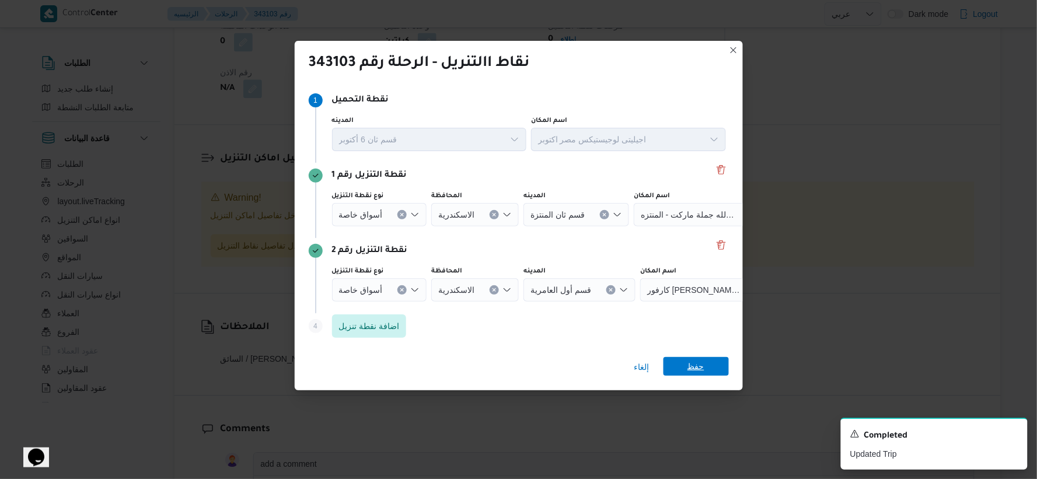
click at [650, 365] on span "حفظ" at bounding box center [695, 366] width 17 height 19
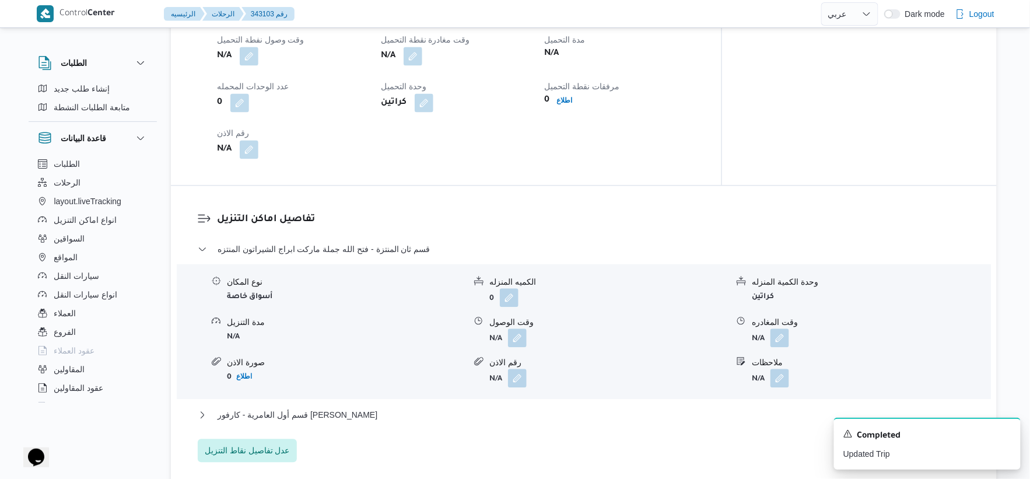
scroll to position [838, 0]
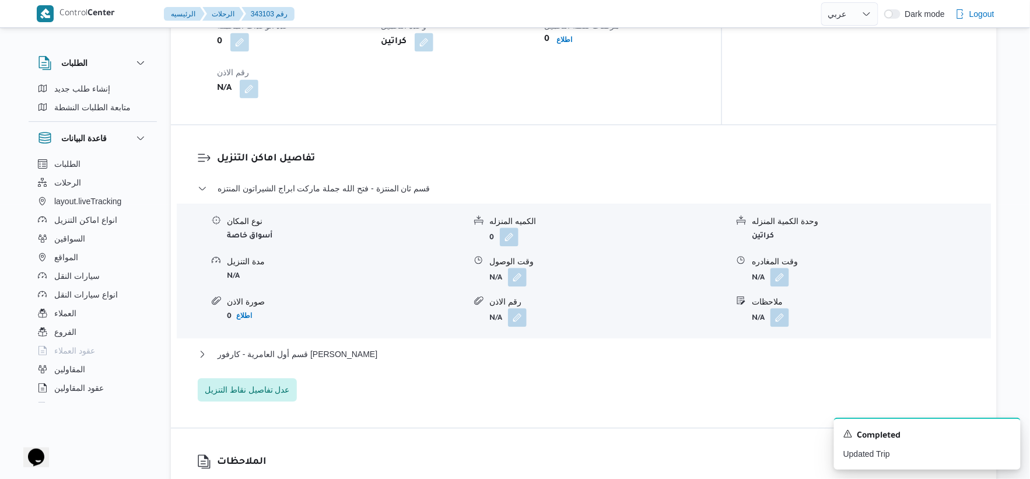
select select "ar"
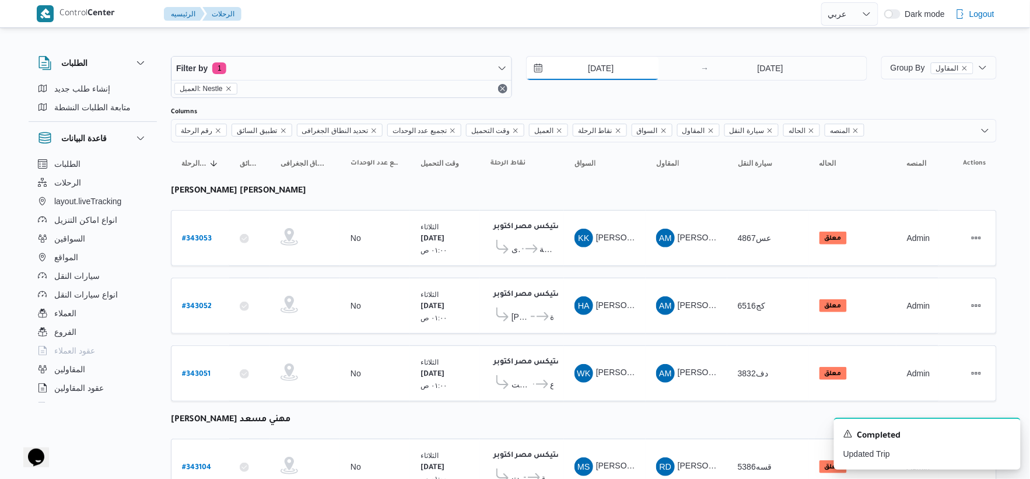
click at [620, 76] on input "[DATE]" at bounding box center [593, 68] width 132 height 23
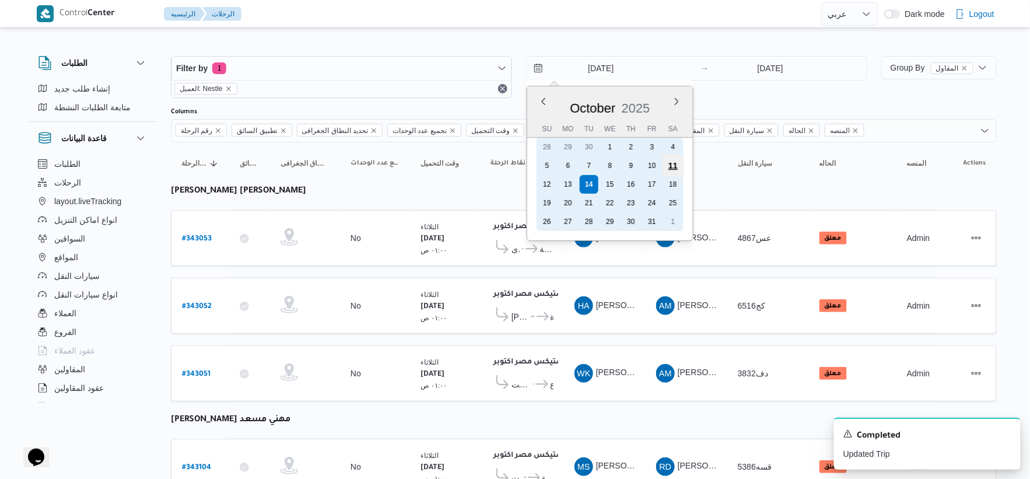
click at [650, 164] on div "11" at bounding box center [673, 166] width 22 height 22
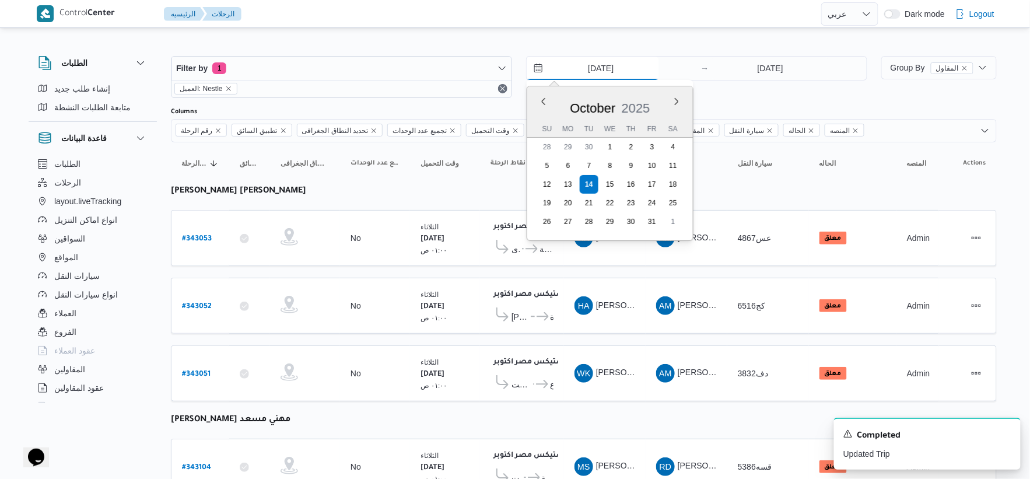
type input "11/10/2025"
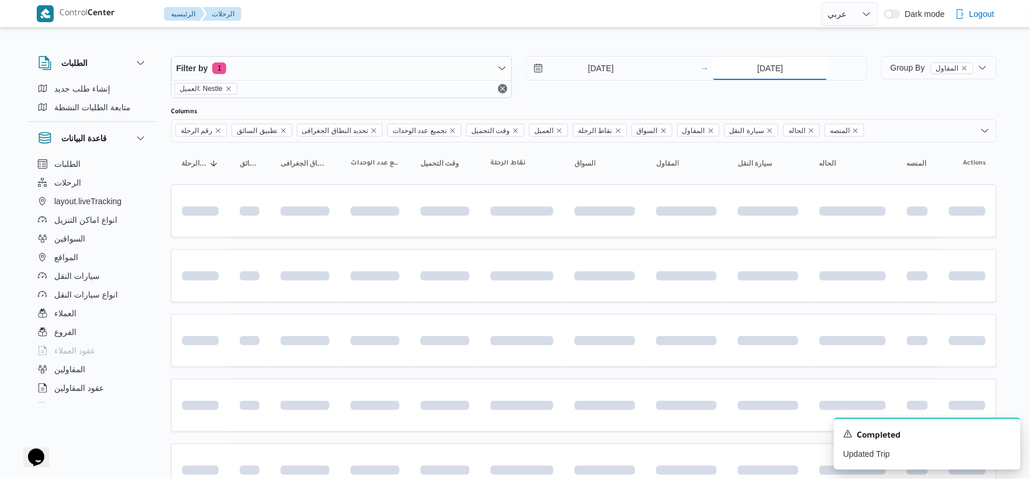
click at [650, 74] on input "[DATE]" at bounding box center [770, 68] width 116 height 23
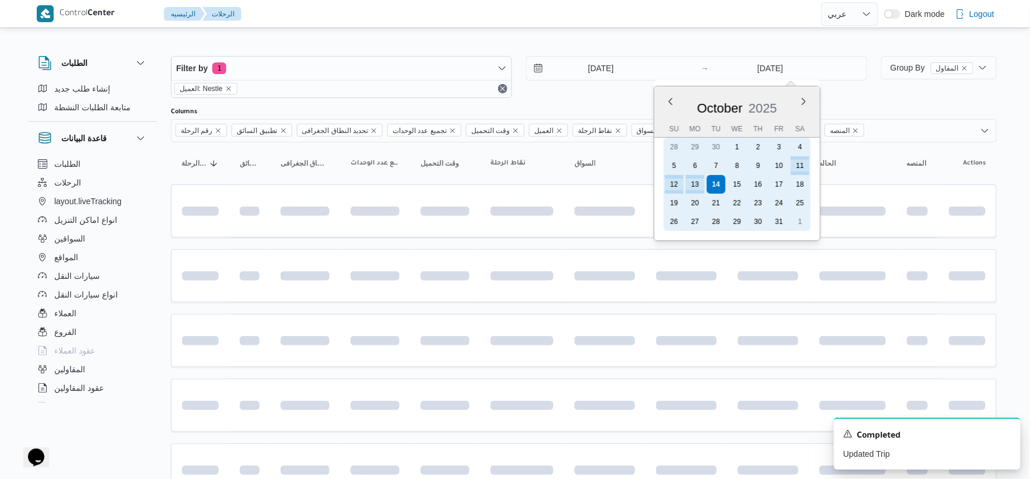
click at [650, 170] on div "11" at bounding box center [800, 165] width 19 height 19
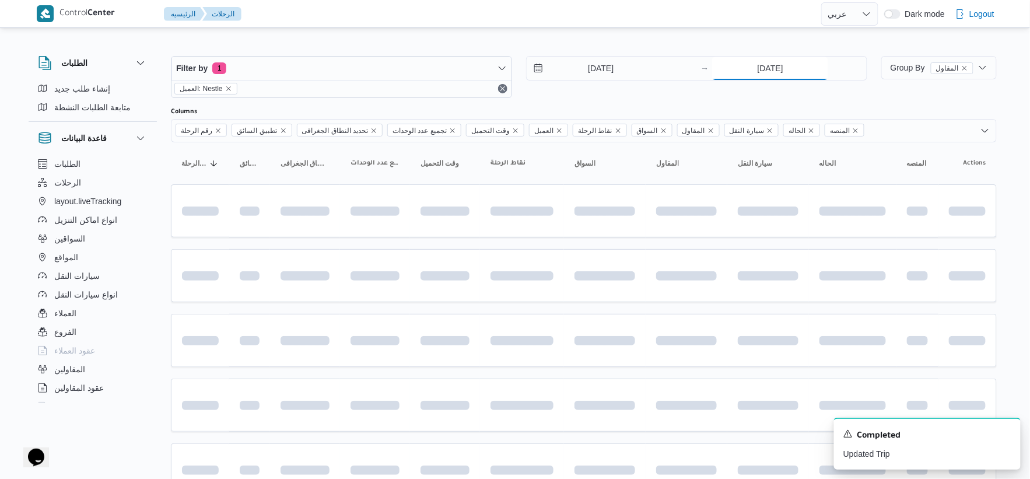
type input "11/10/2025"
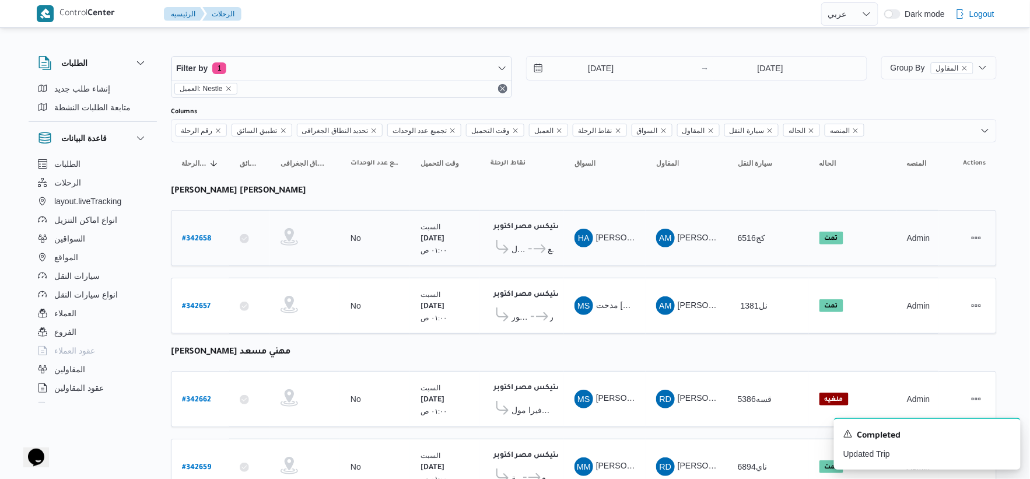
click at [615, 254] on td "السواق HA حسام الدين حسن عبدالحميد على" at bounding box center [605, 238] width 82 height 56
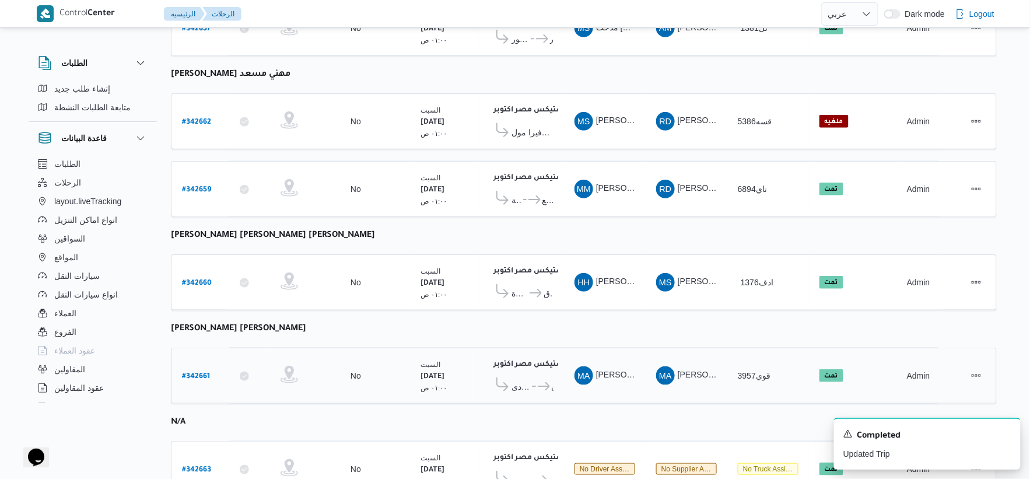
scroll to position [330, 0]
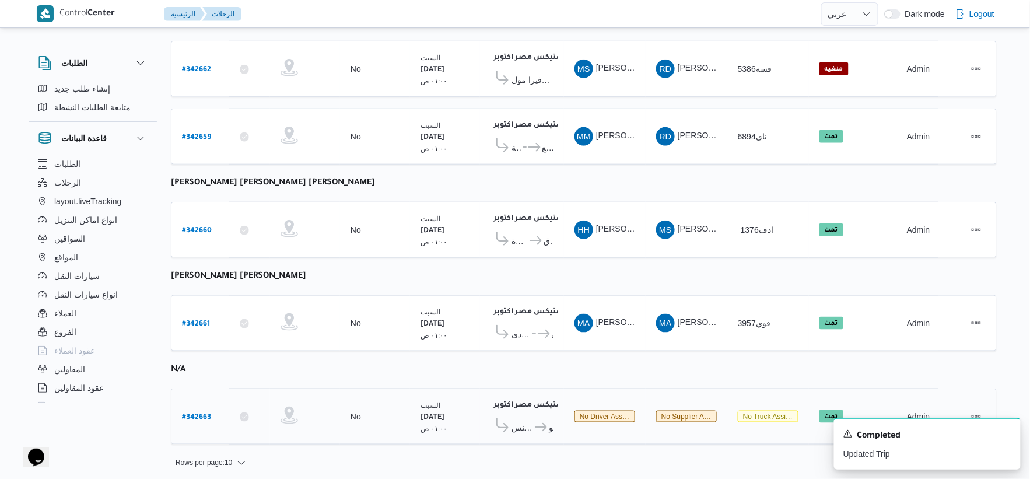
click at [201, 414] on b "# 342663" at bounding box center [196, 418] width 29 height 8
select select "ar"
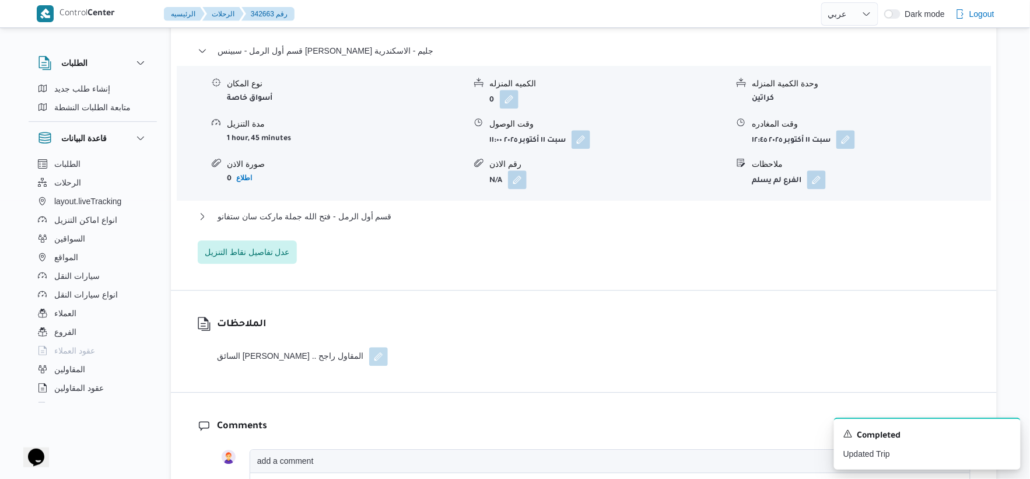
scroll to position [907, 0]
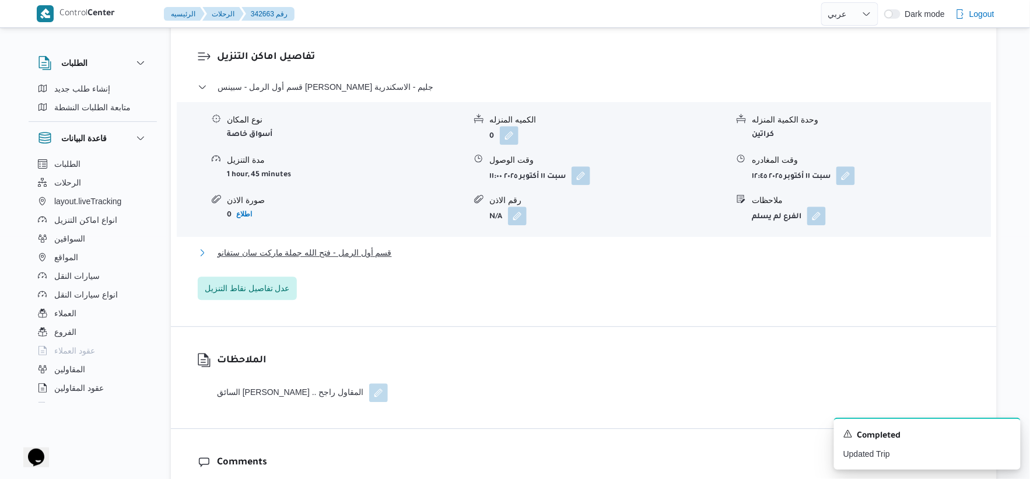
click at [401, 255] on button "قسم أول الرمل - فتح الله جملة ماركت سان ستفانو" at bounding box center [584, 253] width 773 height 14
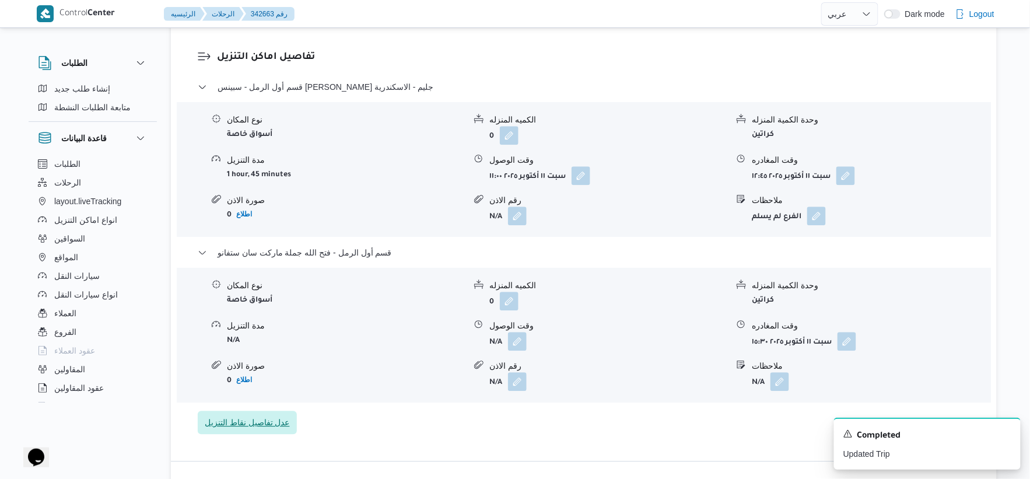
click at [273, 411] on span "عدل تفاصيل نقاط التنزيل" at bounding box center [247, 422] width 99 height 23
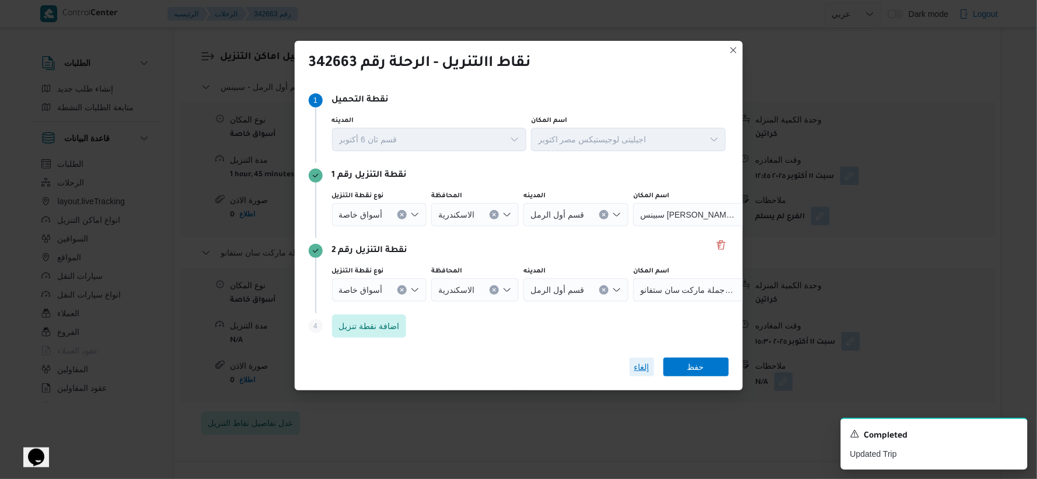
click at [642, 361] on span "إلغاء" at bounding box center [641, 367] width 15 height 14
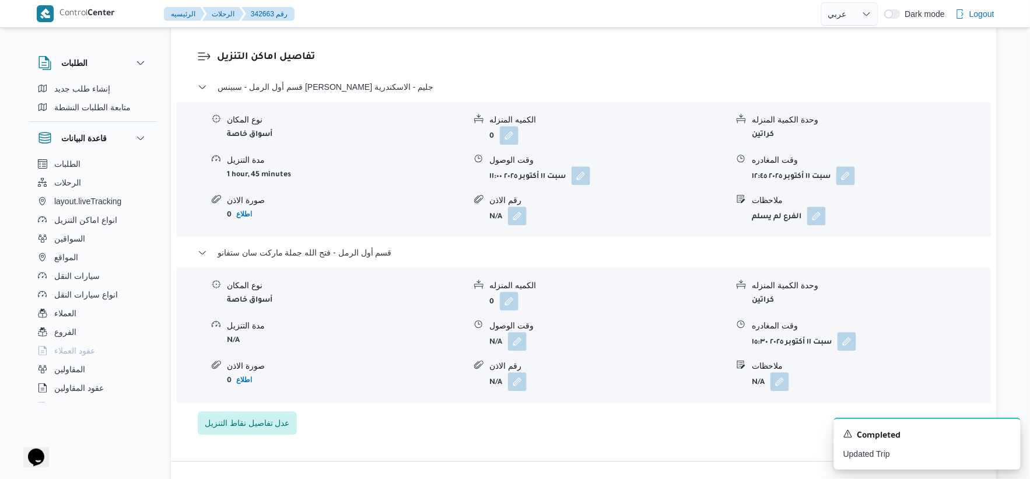
select select "ar"
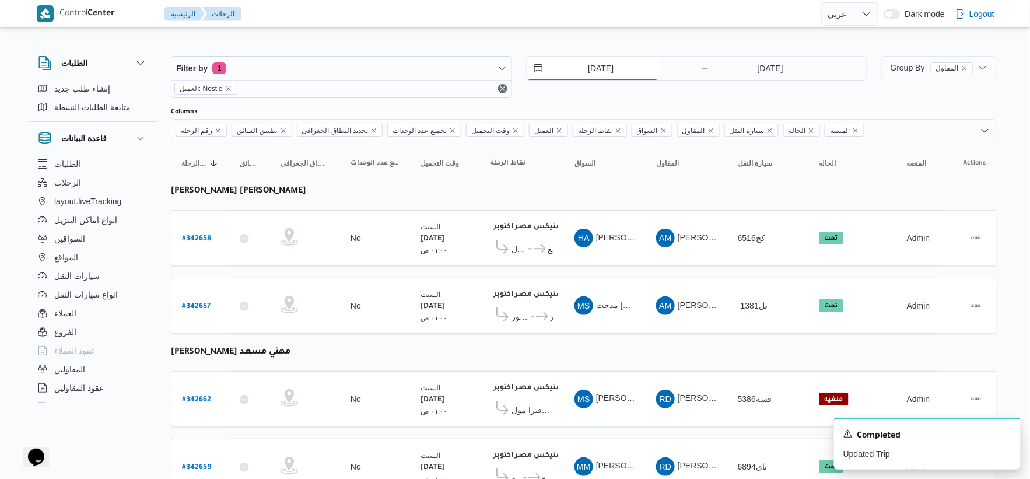
click at [618, 71] on input "11/10/2025" at bounding box center [593, 68] width 132 height 23
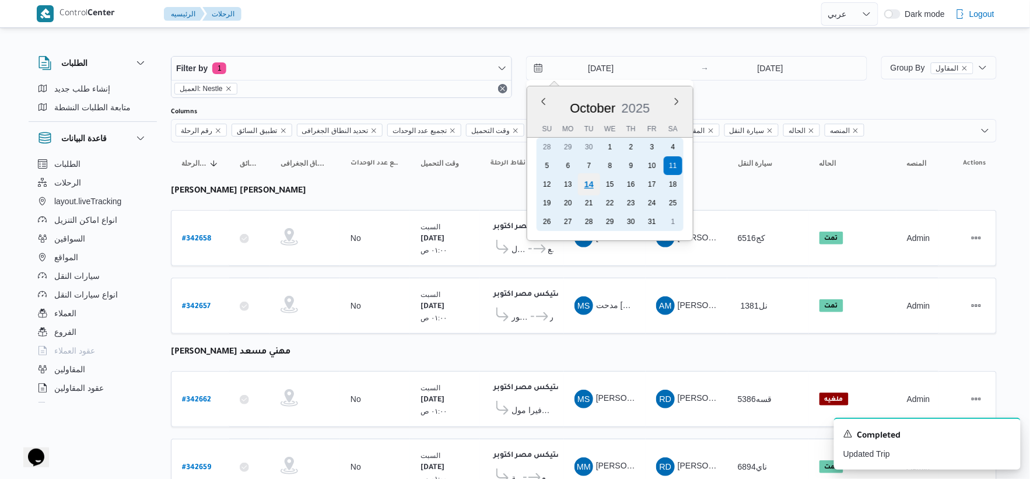
click at [593, 181] on div "14" at bounding box center [589, 184] width 22 height 22
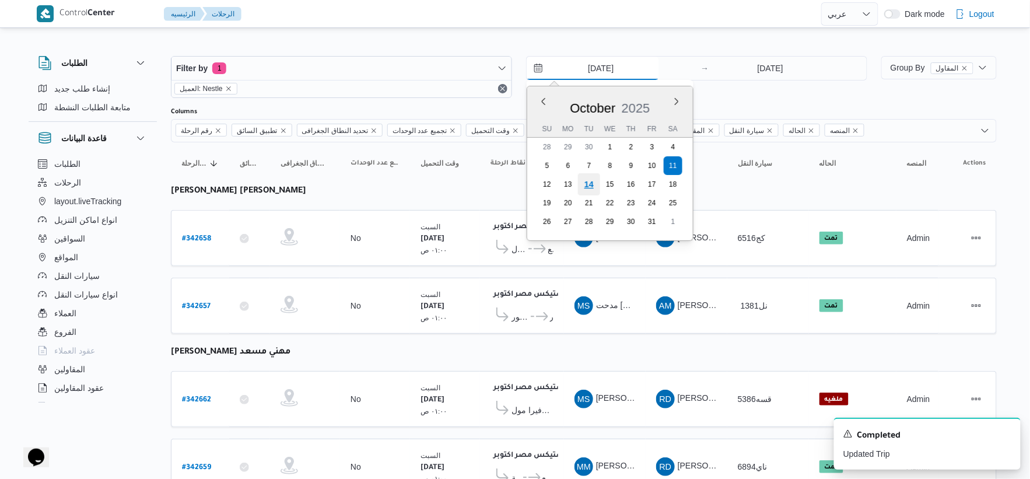
type input "[DATE]"
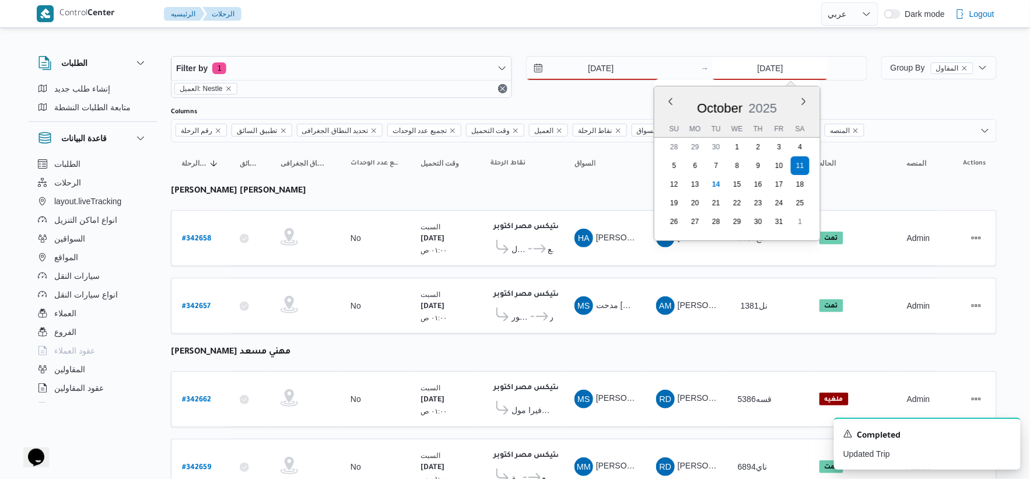
click at [650, 67] on input "11/10/2025" at bounding box center [770, 68] width 116 height 23
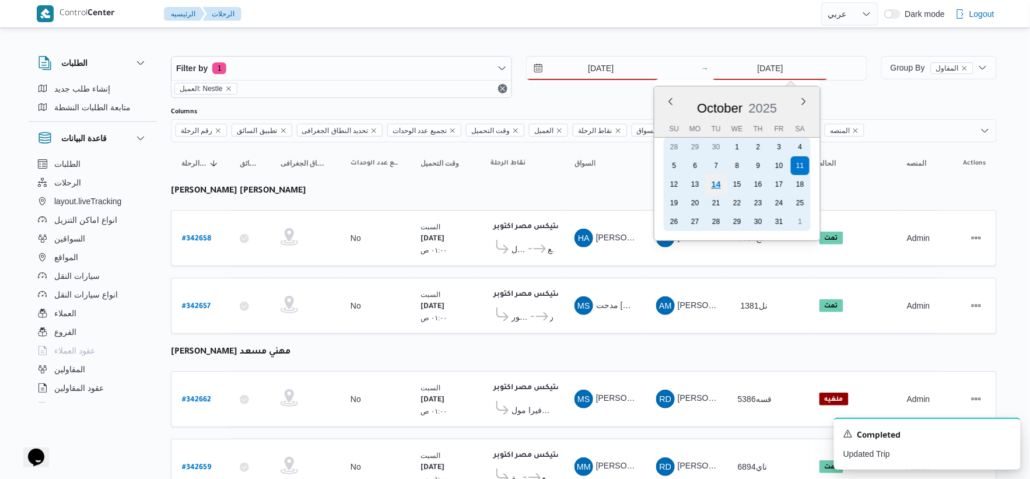
click at [650, 181] on div "14" at bounding box center [716, 184] width 22 height 22
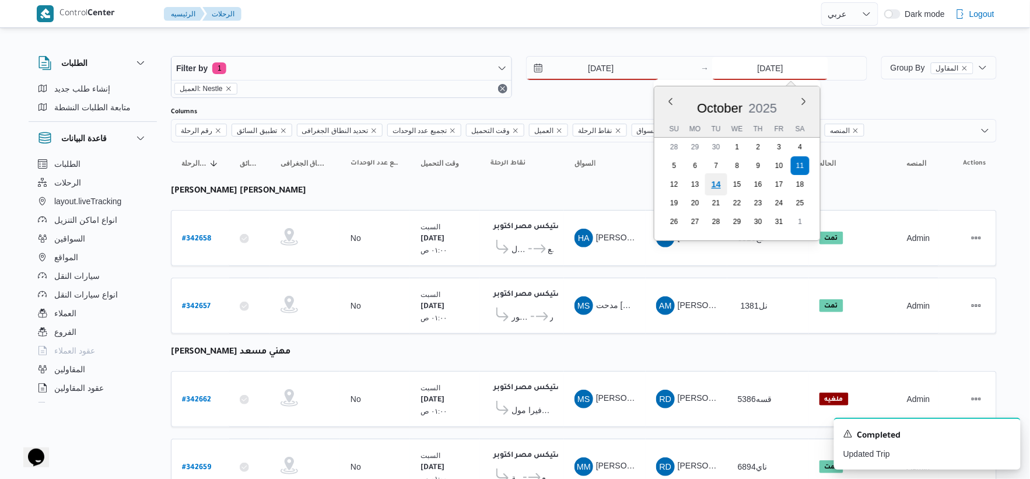
type input "[DATE]"
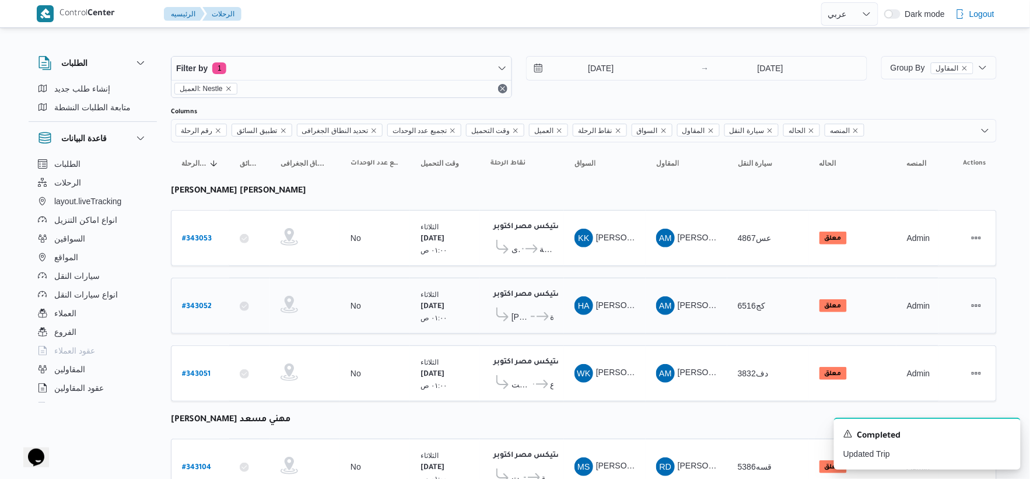
click at [482, 285] on td "نقاط الرحلة اجيليتى لوجيستيكس مصر اكتوبر ٠٤:٢٣ ص كارفور جولدن - المنصوره ... سب…" at bounding box center [522, 306] width 84 height 56
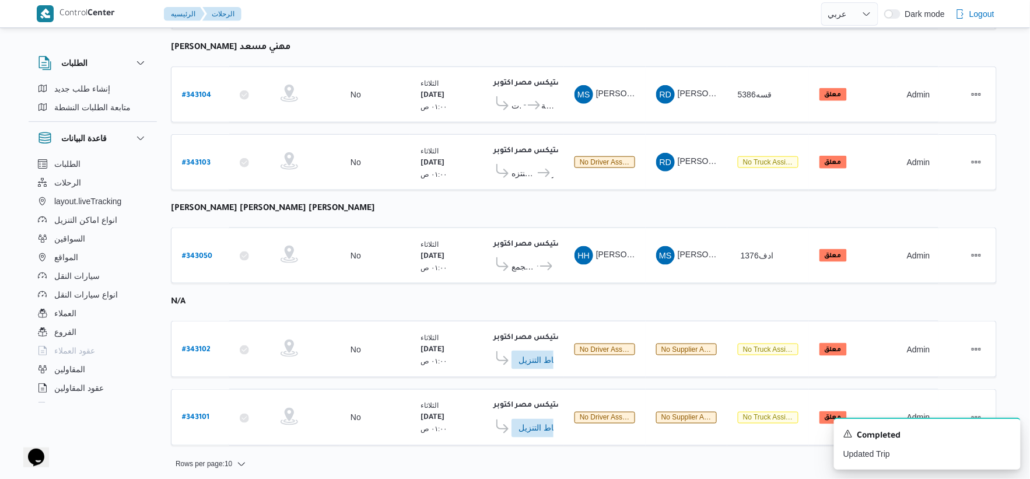
scroll to position [374, 0]
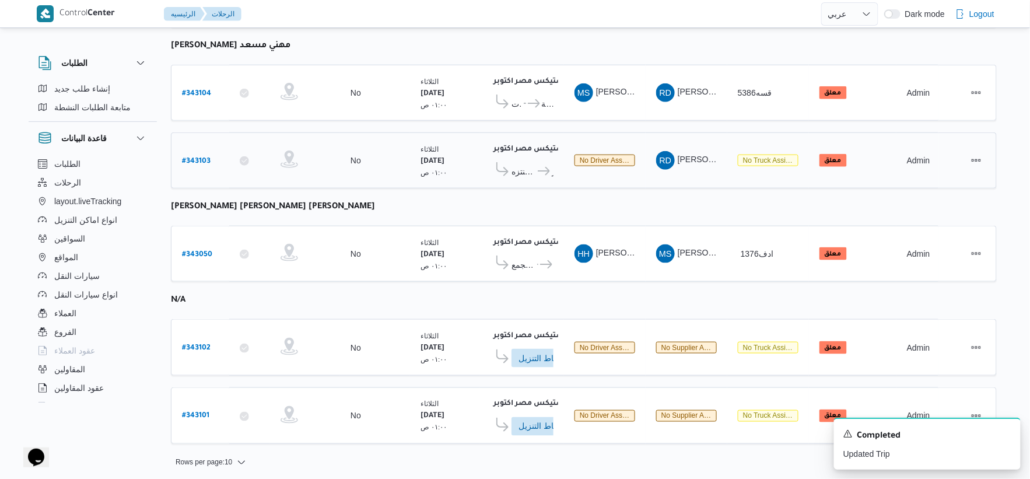
click at [201, 158] on b "# 343103" at bounding box center [196, 162] width 29 height 8
select select "ar"
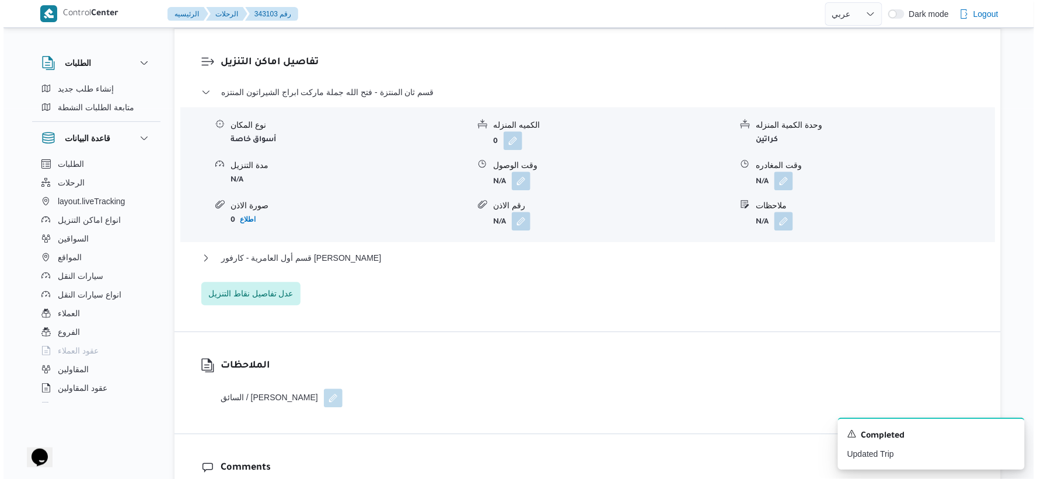
scroll to position [972, 0]
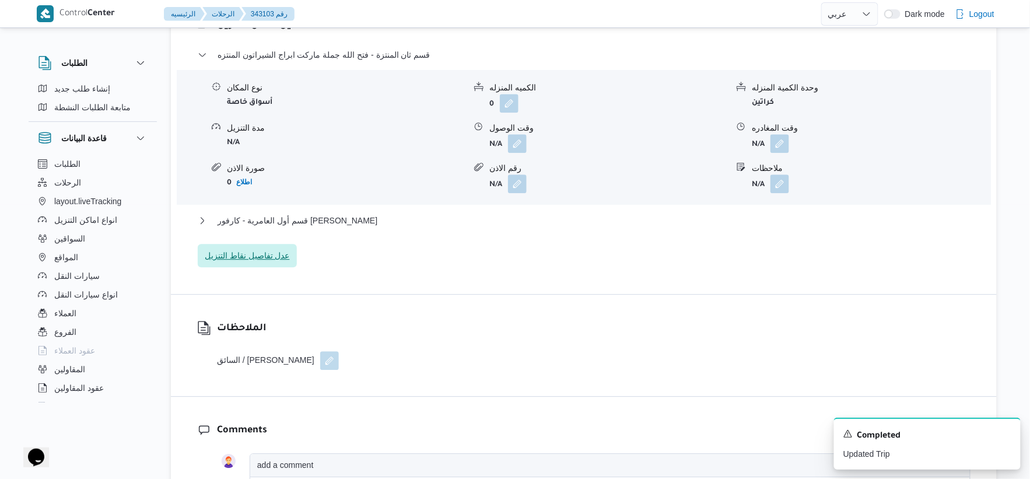
click at [273, 249] on span "عدل تفاصيل نقاط التنزيل" at bounding box center [247, 256] width 85 height 14
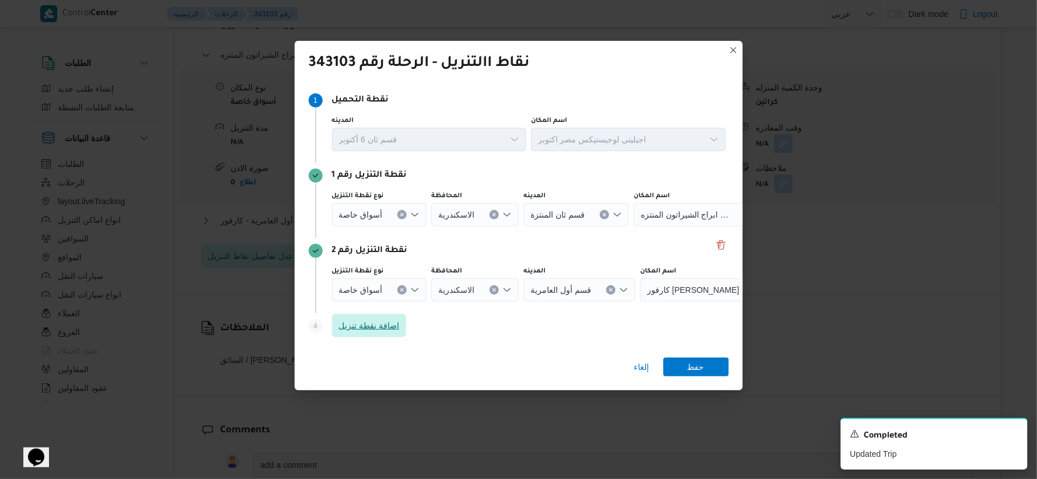
click at [370, 324] on span "اضافة نقطة تنزيل" at bounding box center [369, 326] width 61 height 14
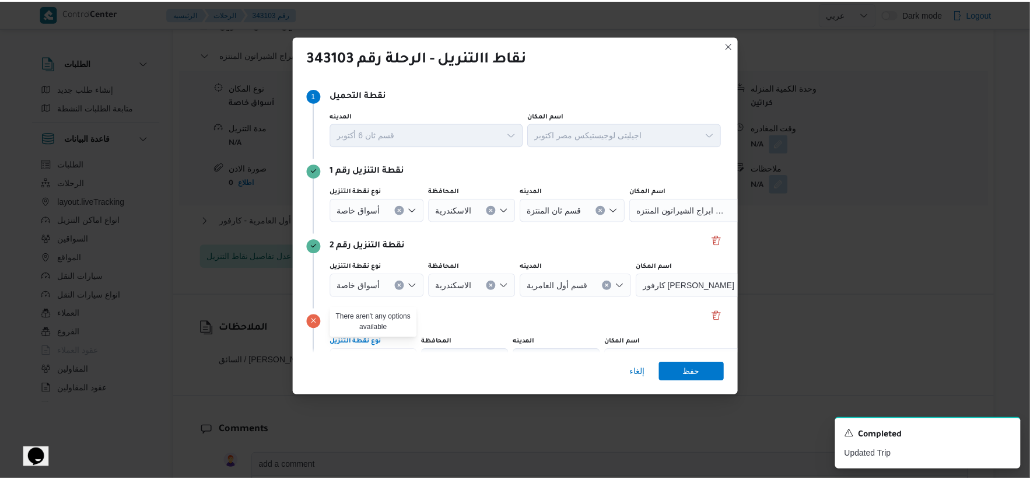
scroll to position [65, 0]
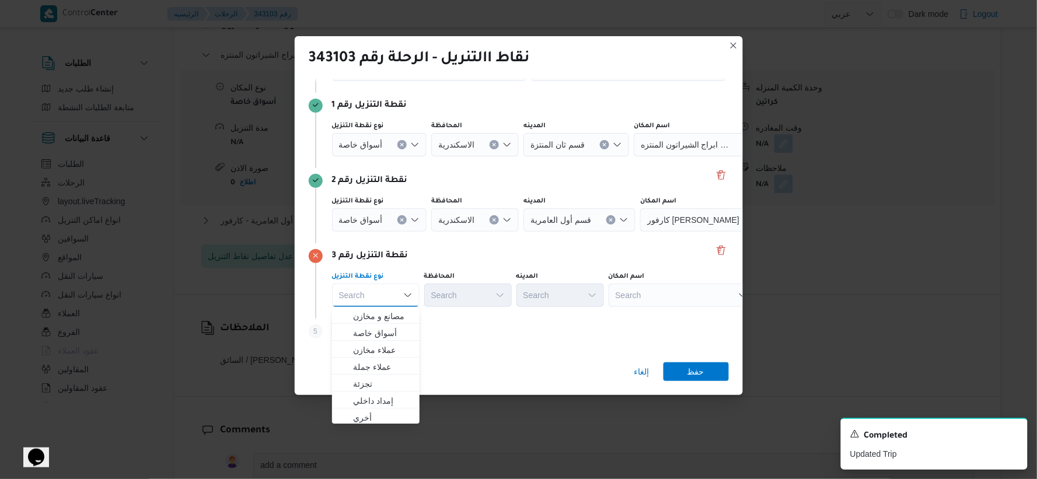
click at [650, 301] on div "Search" at bounding box center [682, 295] width 146 height 23
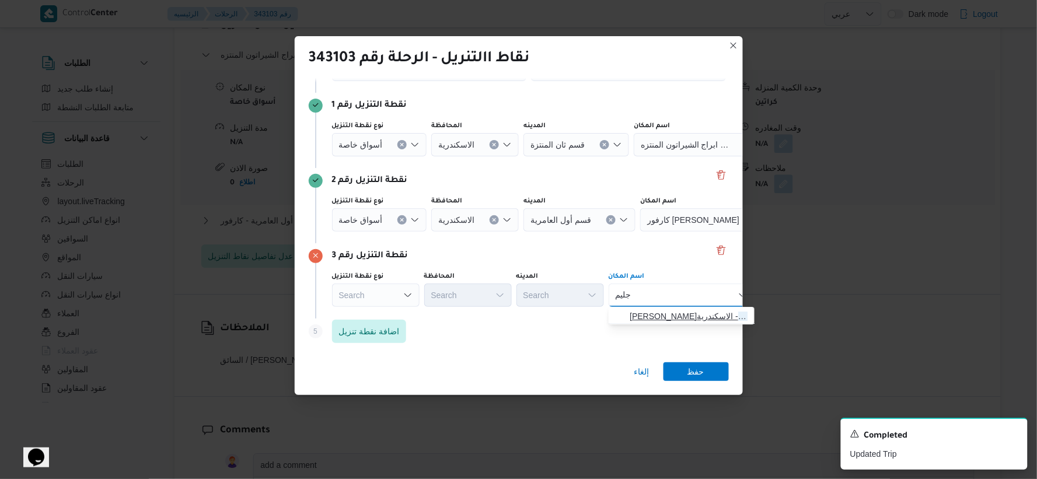
type input "جليم"
click at [650, 319] on span "سبينس مصطفى فهمى جليم - الاسكندرية | سبينيس ماركت جليم | سان ستفانو" at bounding box center [689, 316] width 118 height 14
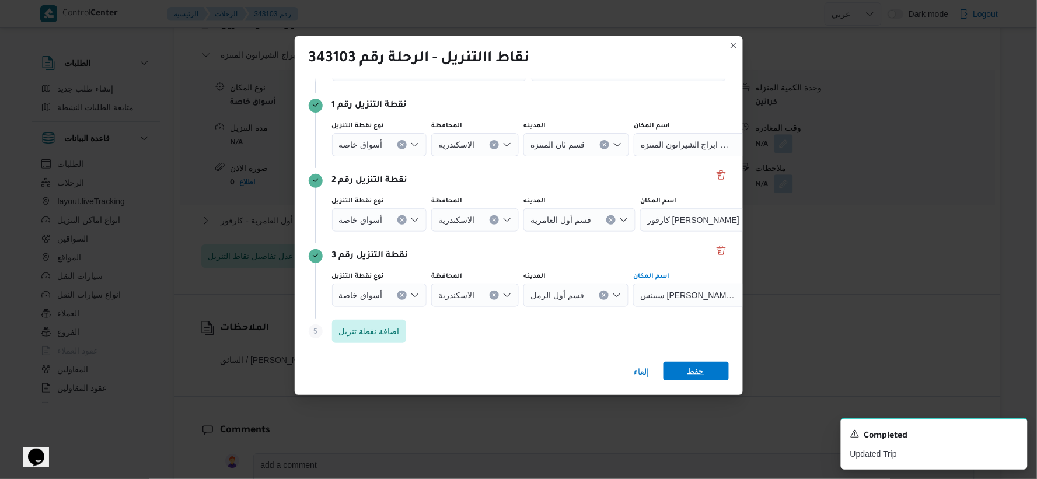
click at [650, 370] on span "حفظ" at bounding box center [695, 371] width 65 height 19
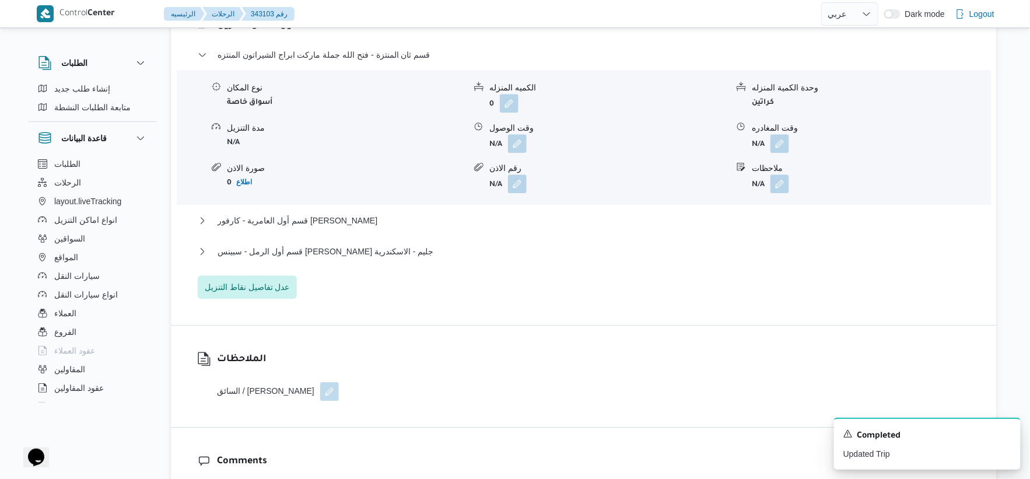
select select "ar"
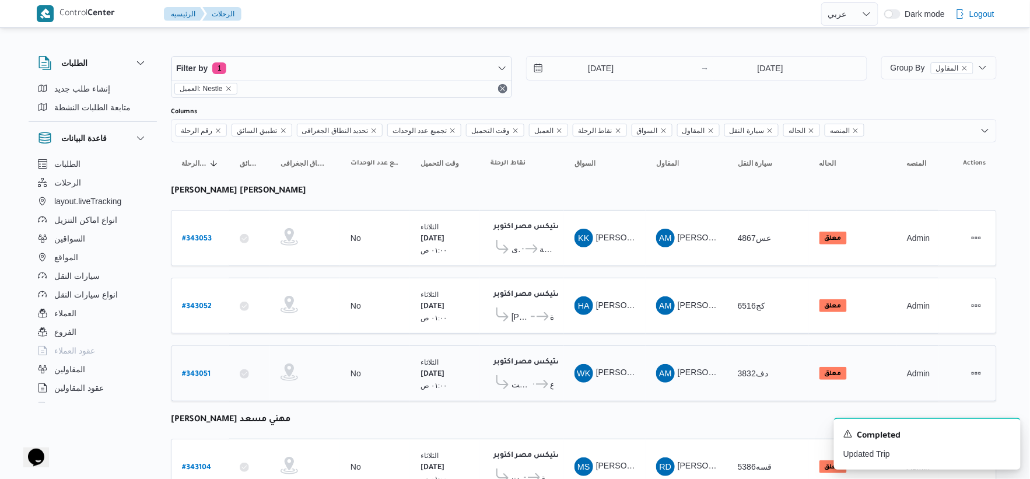
click at [200, 370] on b "# 343051" at bounding box center [196, 374] width 29 height 8
select select "ar"
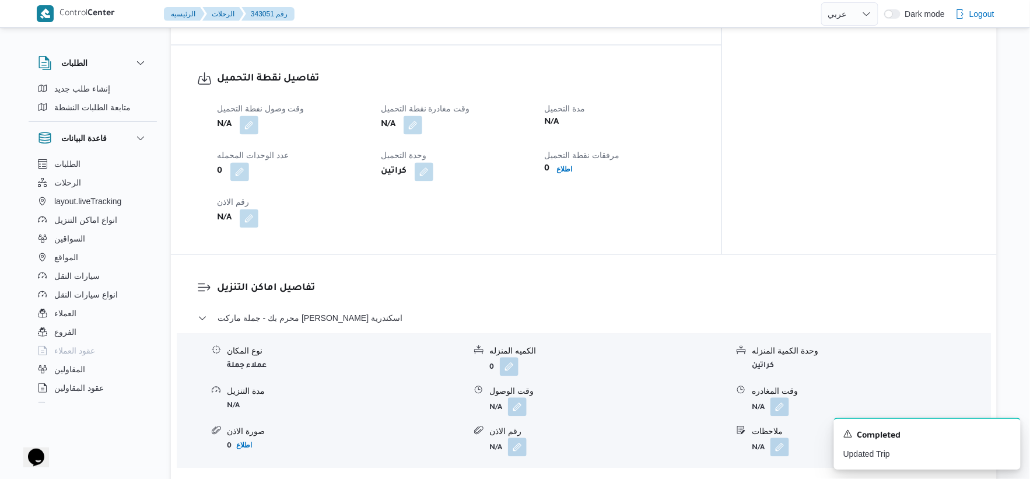
scroll to position [842, 0]
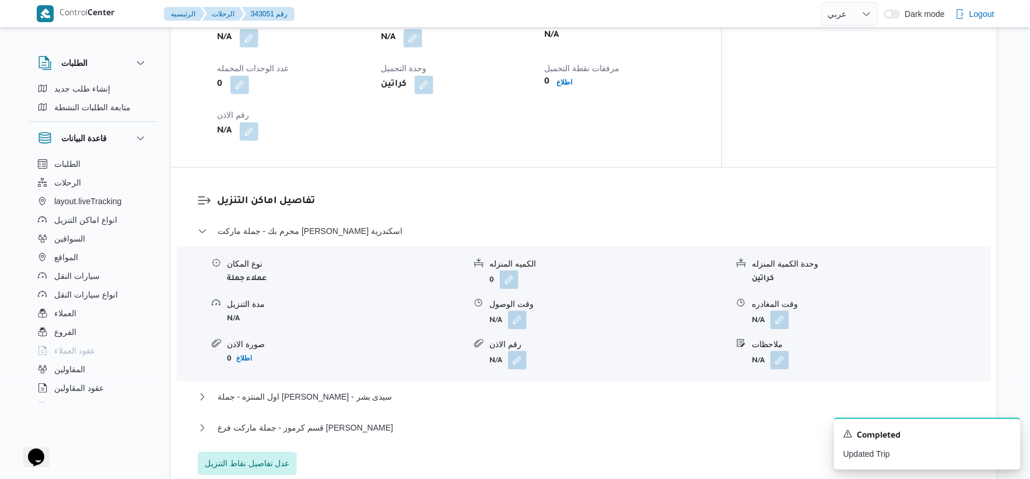
select select "ar"
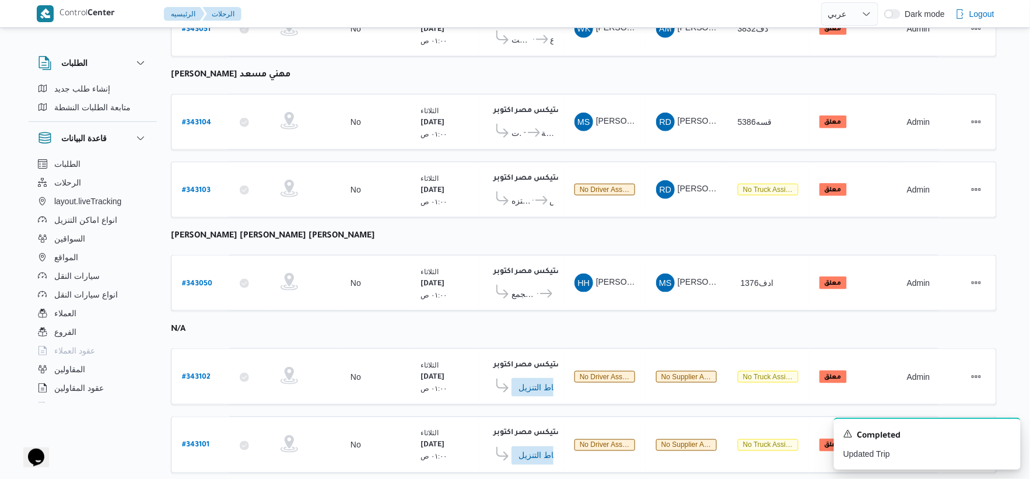
scroll to position [374, 0]
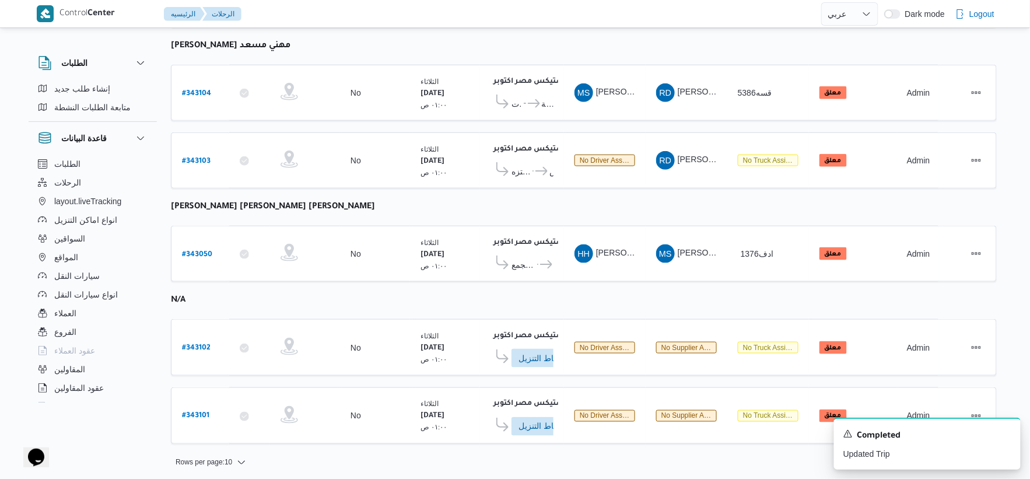
click at [255, 44] on b "[PERSON_NAME] مهني مسعد" at bounding box center [231, 45] width 120 height 9
copy tbody "راجح ضبع مهني مسعد رقم الرحلة"
click at [195, 344] on b "# 343102" at bounding box center [196, 348] width 29 height 8
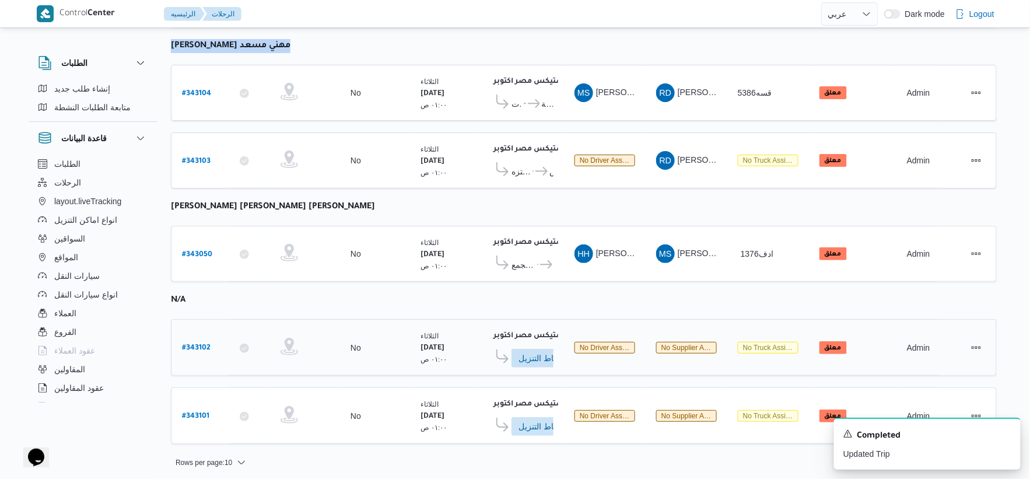
select select "ar"
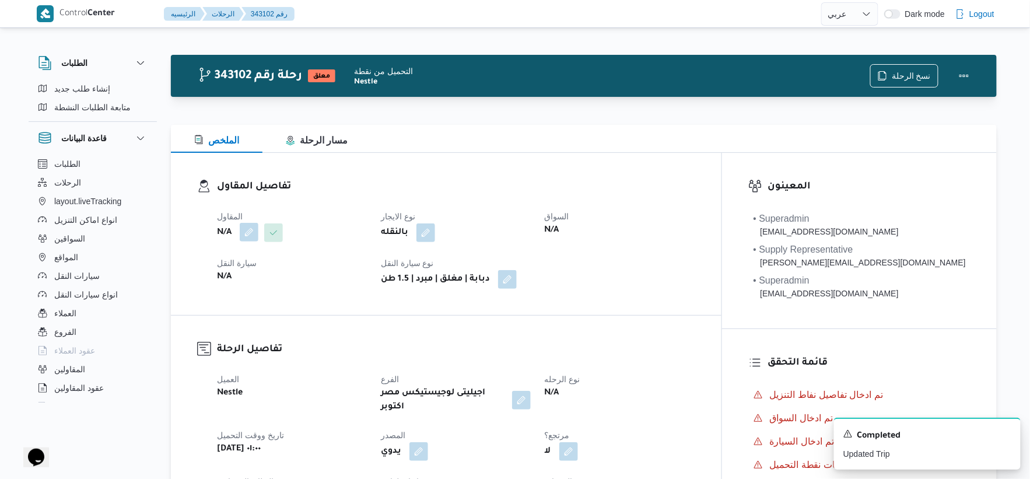
click at [246, 226] on button "button" at bounding box center [249, 232] width 19 height 19
click at [223, 276] on div "Search" at bounding box center [226, 279] width 88 height 23
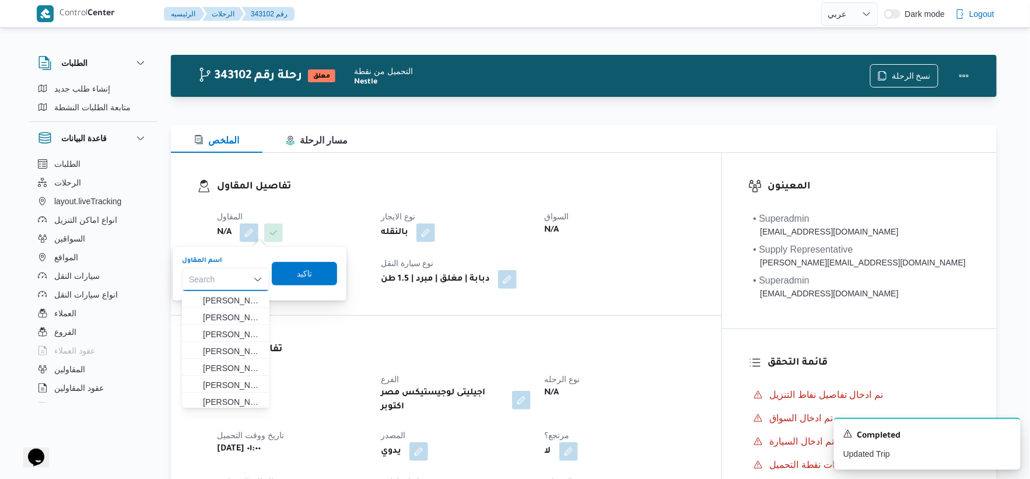
paste input "[PERSON_NAME] مهني مسعد"
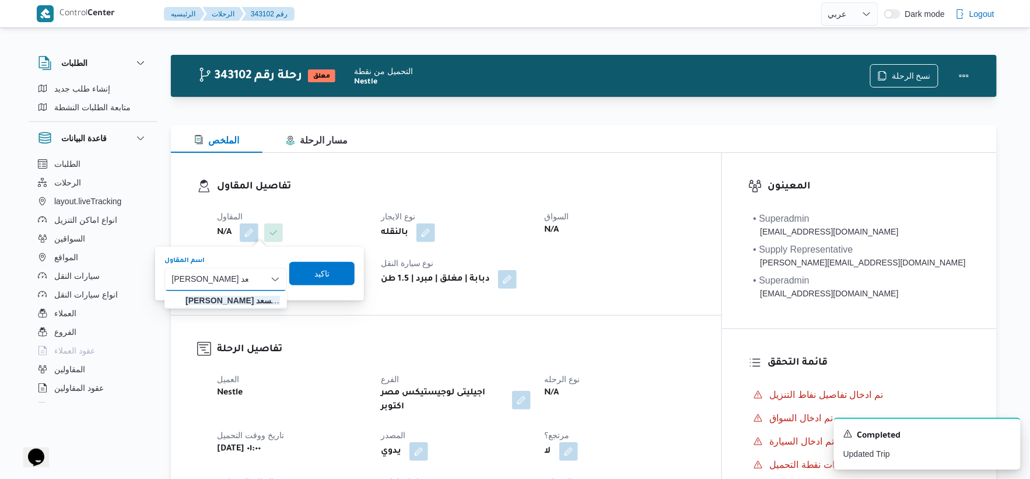
type input "[PERSON_NAME] مهني مسعد"
click at [242, 299] on mark "[PERSON_NAME] مهني مسعد" at bounding box center [241, 300] width 110 height 9
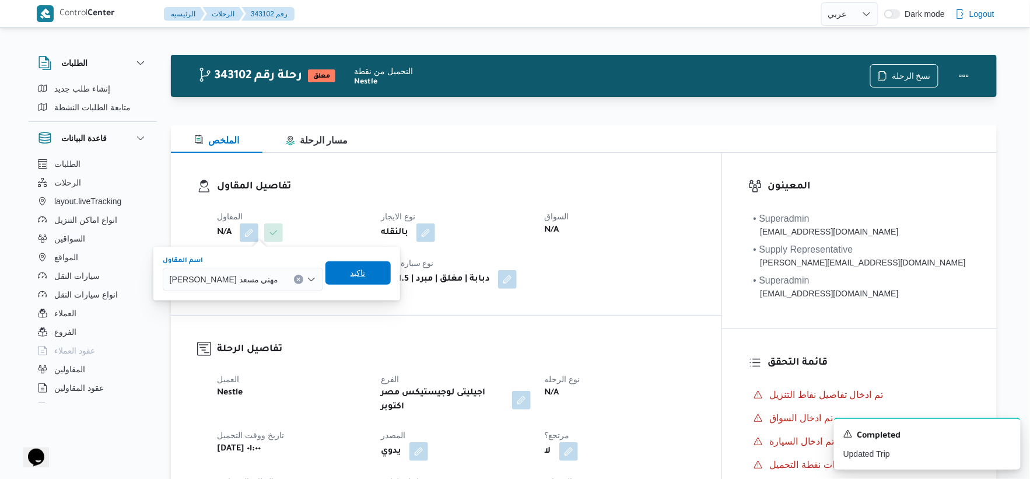
click at [351, 272] on span "تاكيد" at bounding box center [358, 273] width 15 height 14
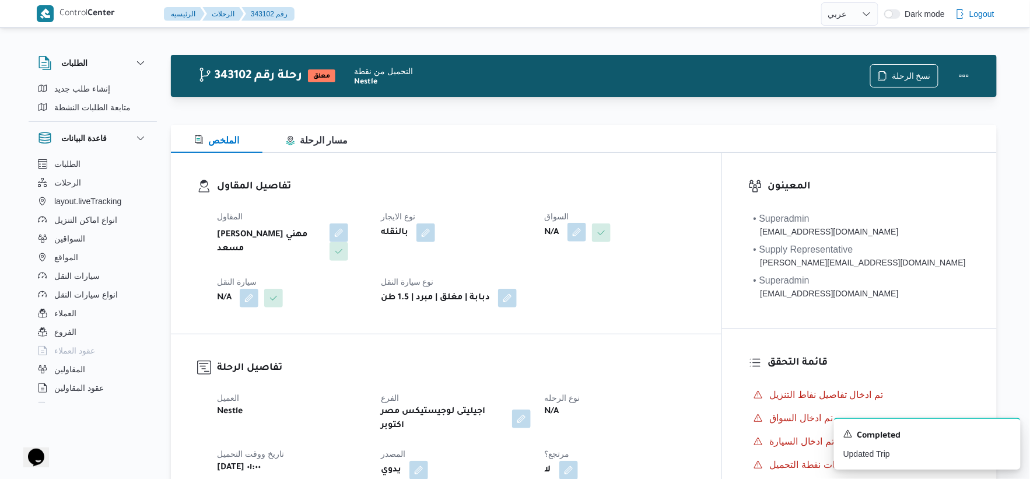
click at [586, 240] on button "button" at bounding box center [577, 232] width 19 height 19
click at [589, 286] on div "Search" at bounding box center [600, 279] width 88 height 23
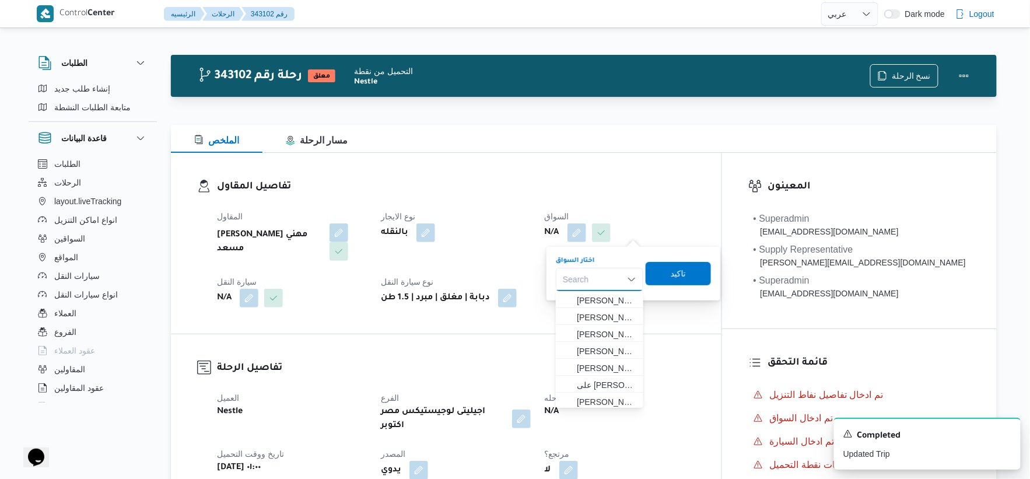
paste input "[PERSON_NAME]"
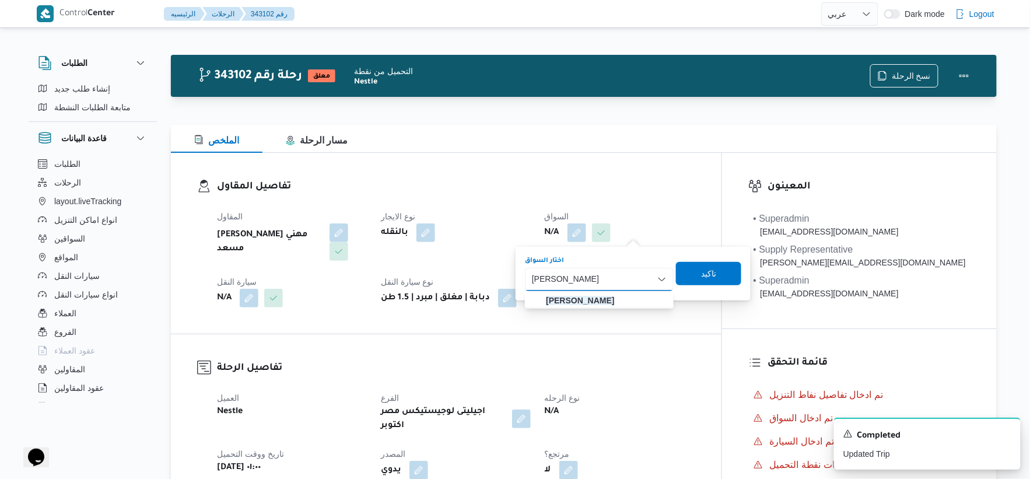
type input "[PERSON_NAME]"
drag, startPoint x: 605, startPoint y: 295, endPoint x: 623, endPoint y: 302, distance: 18.9
click at [606, 299] on mark "[PERSON_NAME]" at bounding box center [580, 300] width 68 height 9
click at [621, 280] on button "Clear input" at bounding box center [616, 279] width 9 height 9
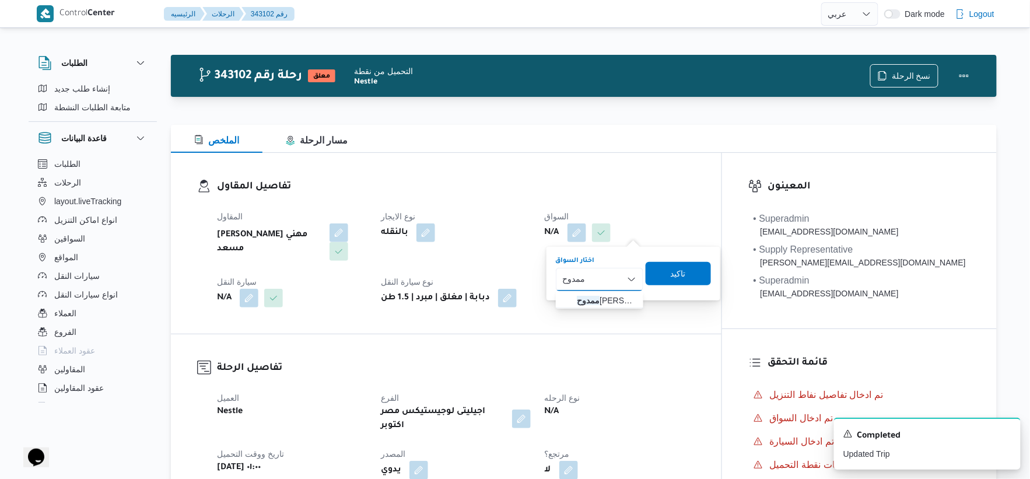
type input "ممدوح"
click at [608, 277] on div "ممدوح ممدوح Combo box. Selected. ممدوح. Selected. Combo box input. Search. Type…" at bounding box center [600, 279] width 88 height 23
click at [619, 295] on span "ممدوح مصطفي ابراهيم حلمي" at bounding box center [607, 300] width 60 height 14
click at [650, 272] on span "تاكيد" at bounding box center [676, 272] width 65 height 23
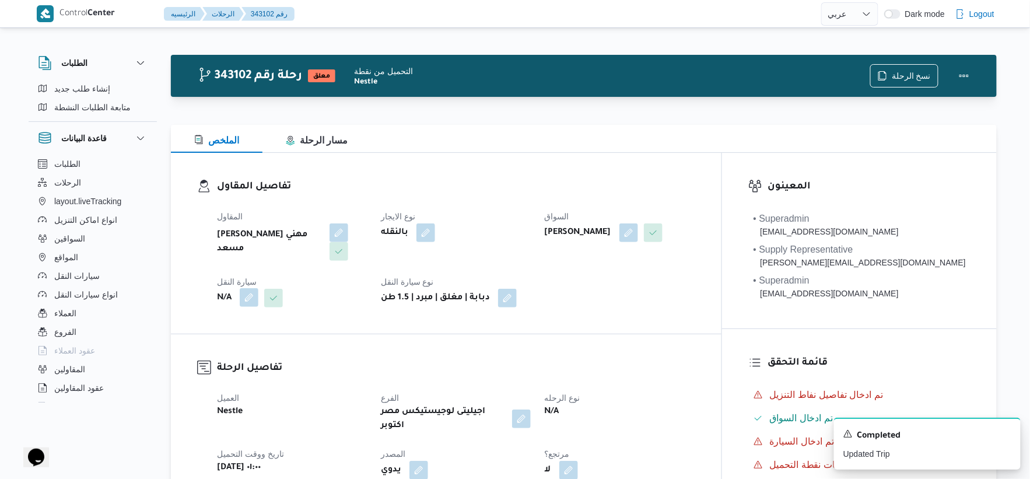
click at [251, 296] on button "button" at bounding box center [249, 297] width 19 height 19
click at [211, 347] on div "Search" at bounding box center [226, 344] width 88 height 23
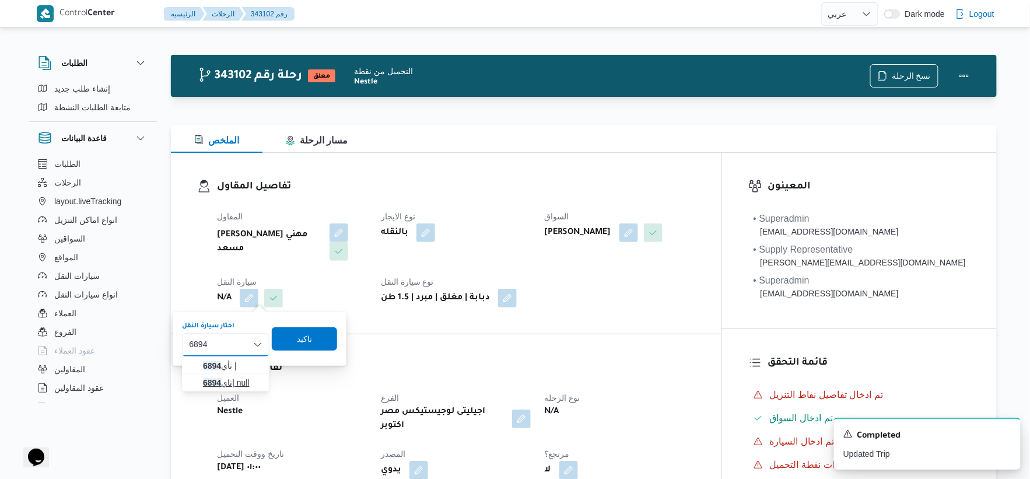
type input "6894"
click at [240, 386] on span "ناي 6894 | null" at bounding box center [233, 383] width 60 height 14
click at [306, 340] on span "تاكيد" at bounding box center [311, 338] width 15 height 14
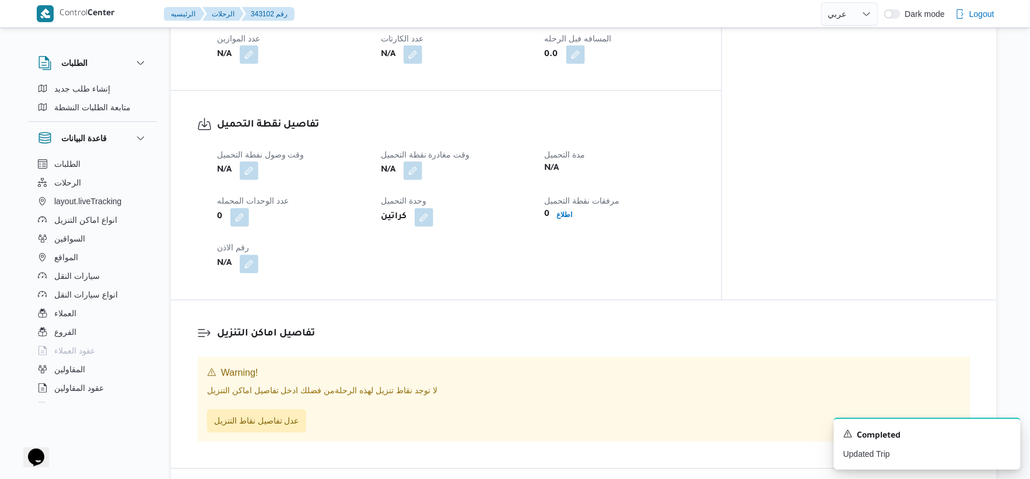
scroll to position [583, 0]
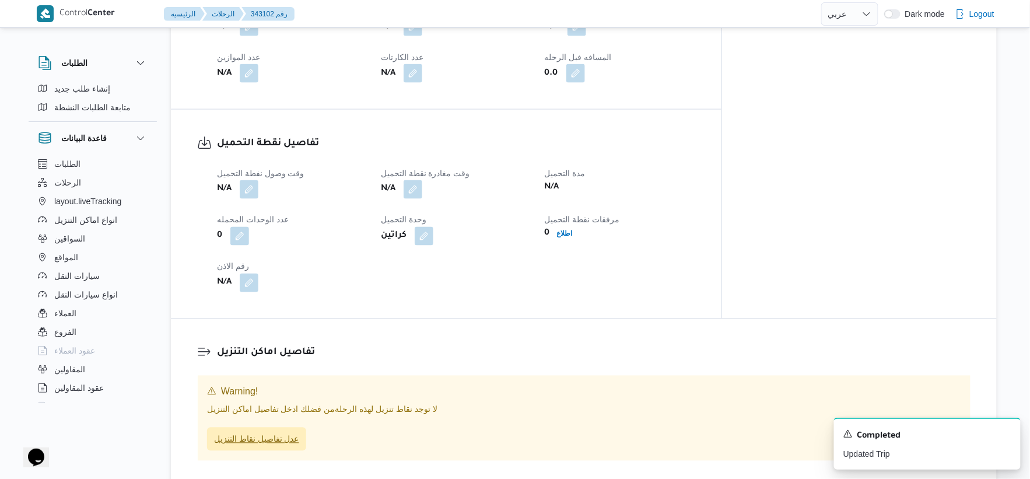
click at [272, 432] on span "عدل تفاصيل نقاط التنزيل" at bounding box center [256, 439] width 85 height 14
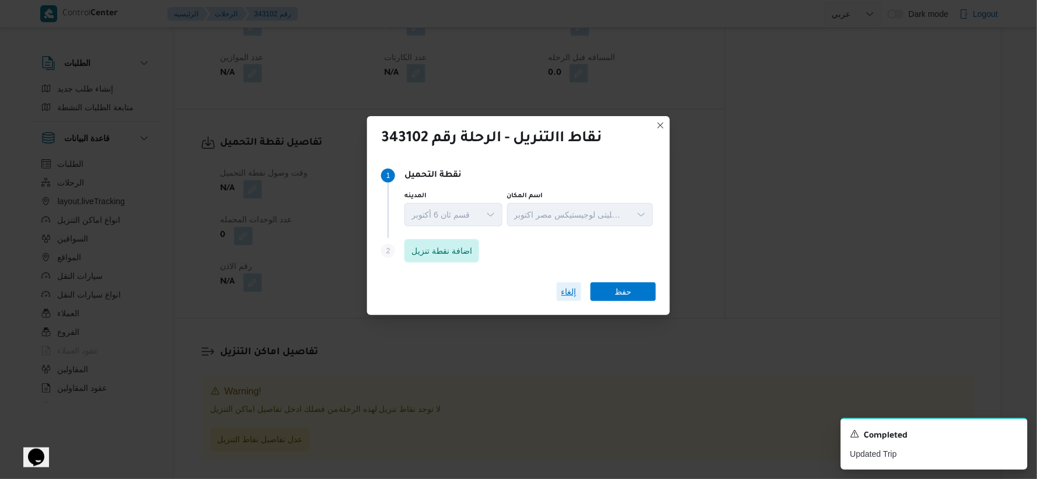
click at [565, 293] on span "إلغاء" at bounding box center [568, 292] width 15 height 14
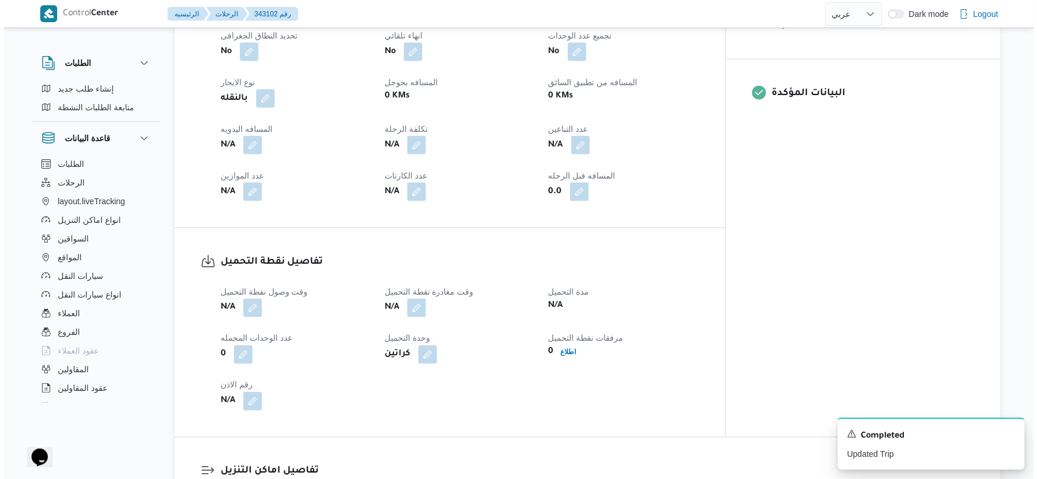
scroll to position [713, 0]
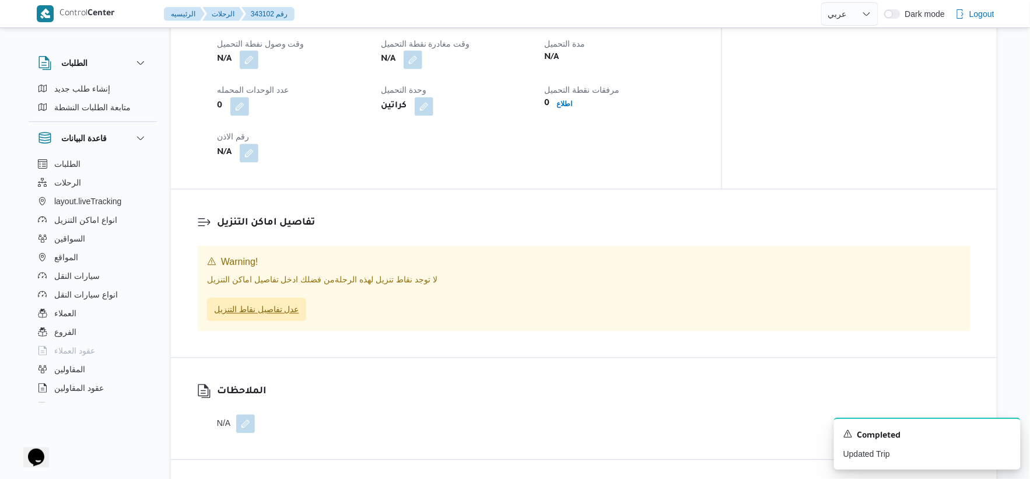
click at [265, 303] on span "عدل تفاصيل نقاط التنزيل" at bounding box center [256, 310] width 85 height 14
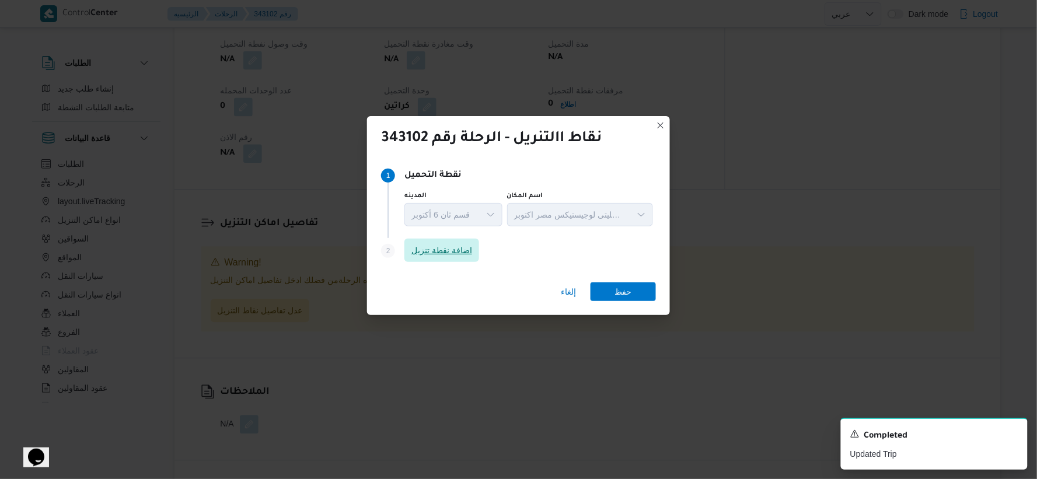
click at [432, 252] on span "اضافة نقطة تنزيل" at bounding box center [441, 250] width 61 height 14
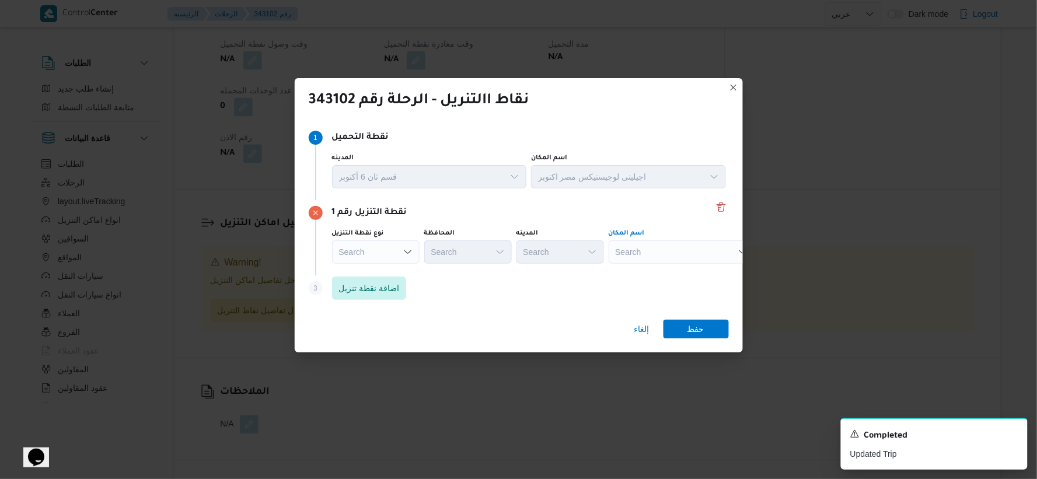
click at [650, 250] on div "Search" at bounding box center [682, 251] width 146 height 23
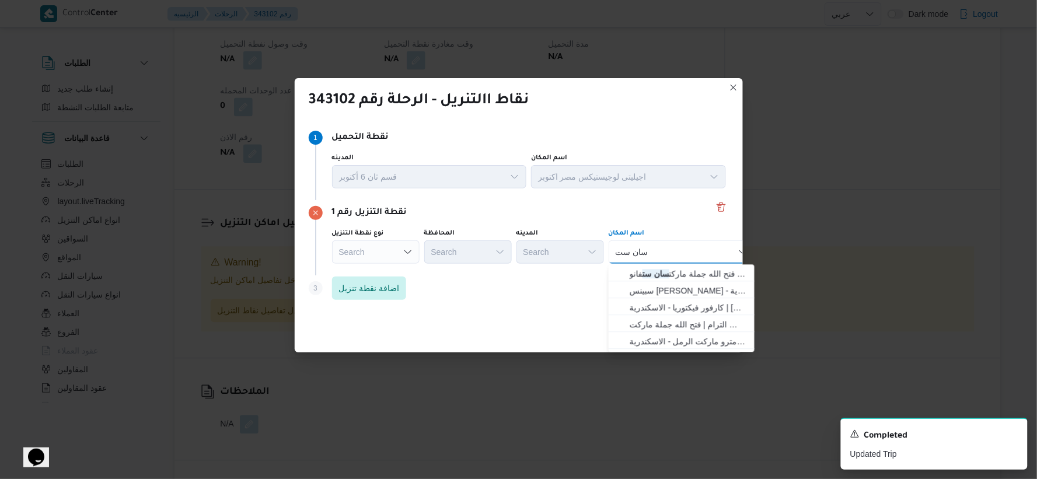
type input "سان ست"
click at [650, 270] on span "فتح الله جملة ماركت سان ست فانو | Gomla Market | سان ستفانو" at bounding box center [689, 274] width 118 height 14
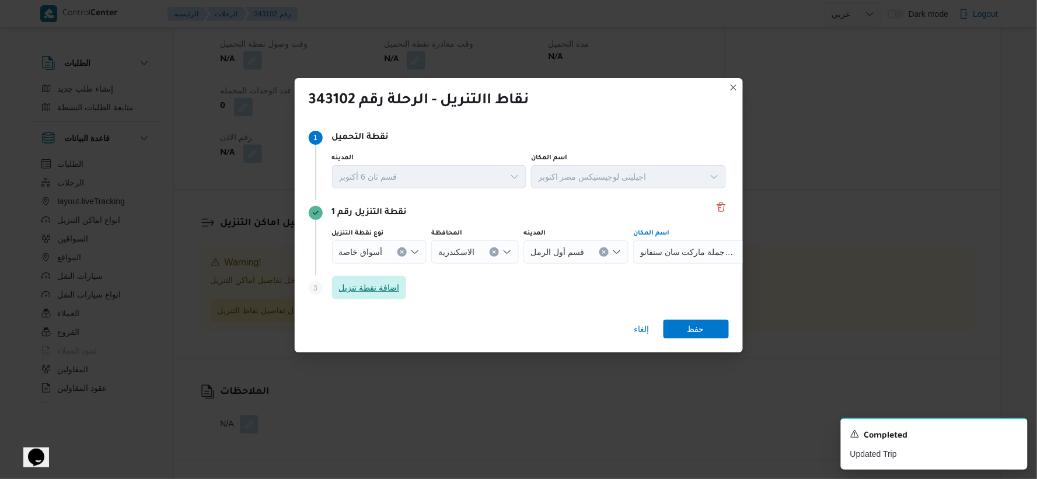
click at [387, 286] on span "اضافة نقطة تنزيل" at bounding box center [369, 288] width 61 height 14
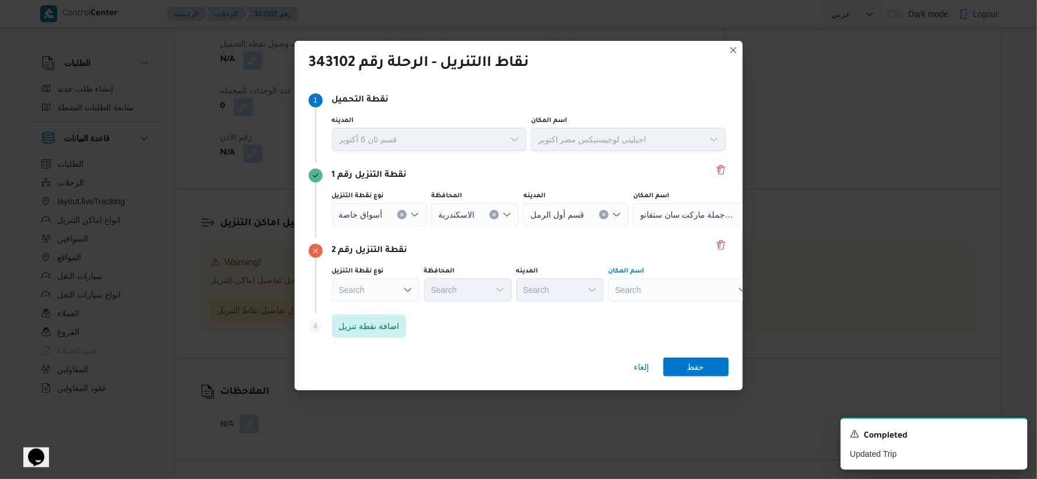
click at [650, 286] on div "Search" at bounding box center [682, 289] width 146 height 23
type input "ميام"
click at [650, 313] on span "جملة ماركت ميام ى اسكندرية | Gomla Market | المندرة قبلي" at bounding box center [689, 311] width 118 height 14
click at [379, 323] on span "اضافة نقطة تنزيل" at bounding box center [369, 326] width 61 height 14
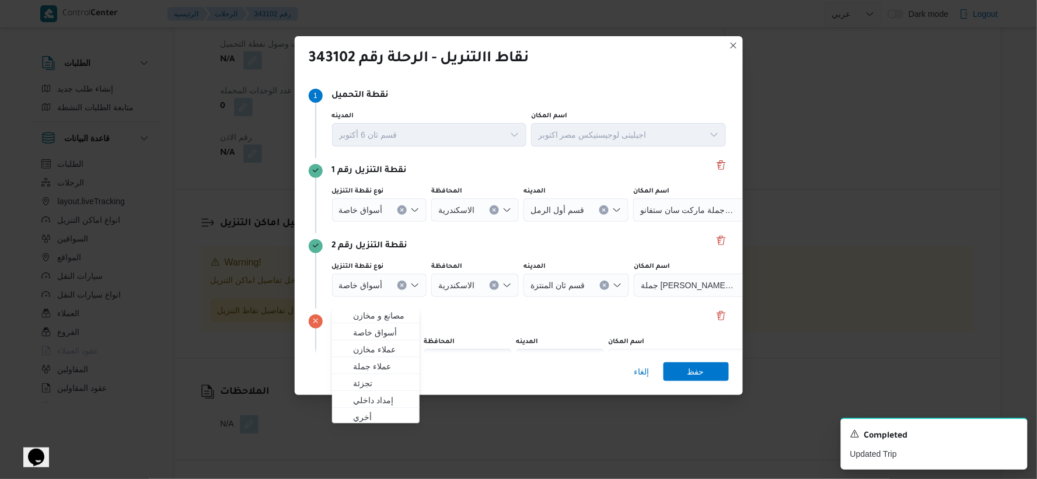
scroll to position [65, 0]
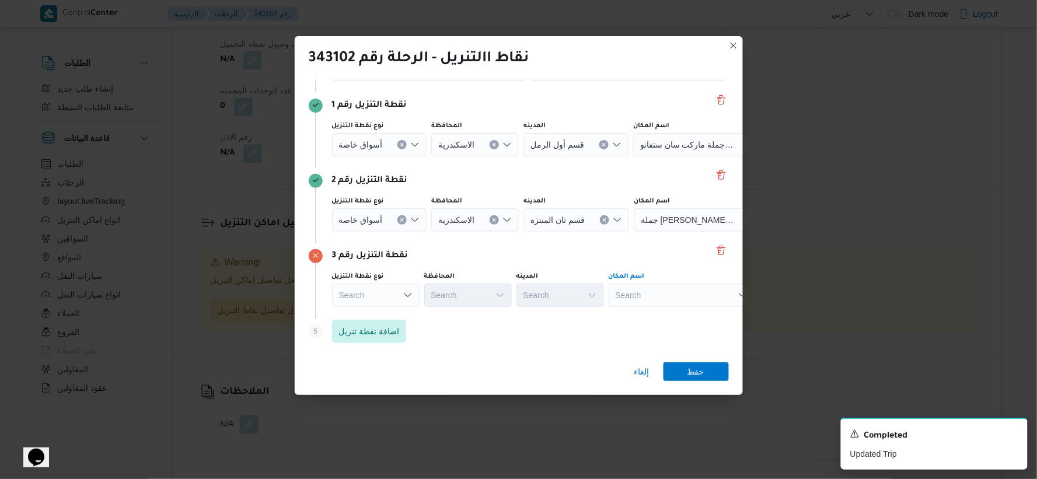
click at [650, 299] on div "Search" at bounding box center [682, 295] width 146 height 23
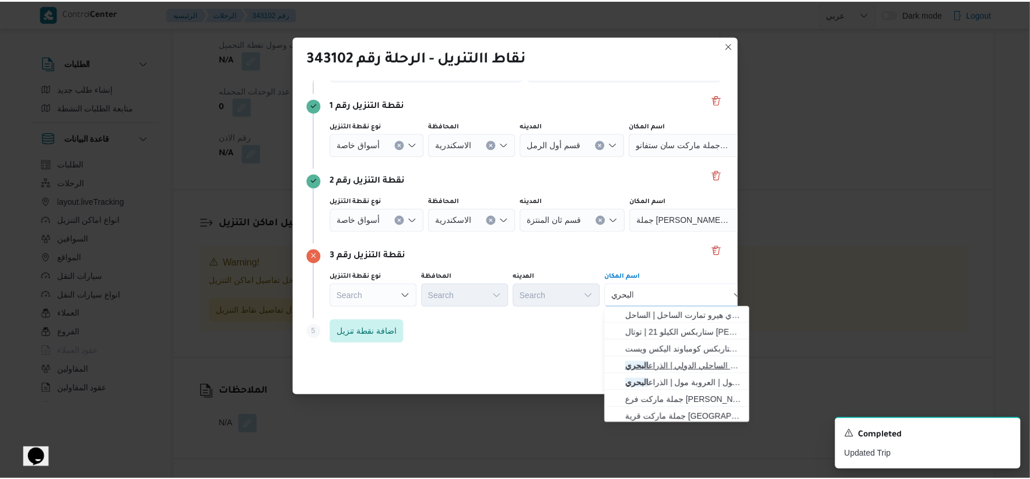
scroll to position [20, 0]
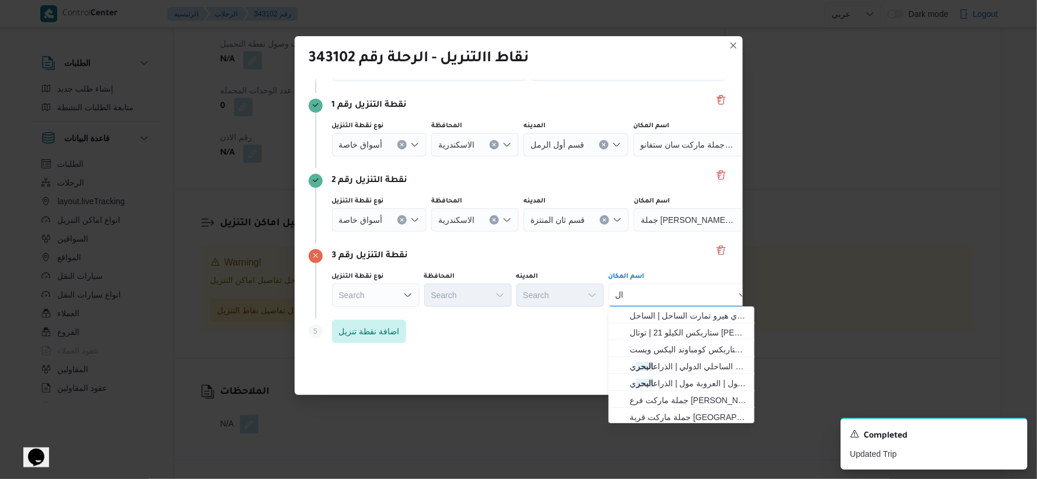
type input "ا"
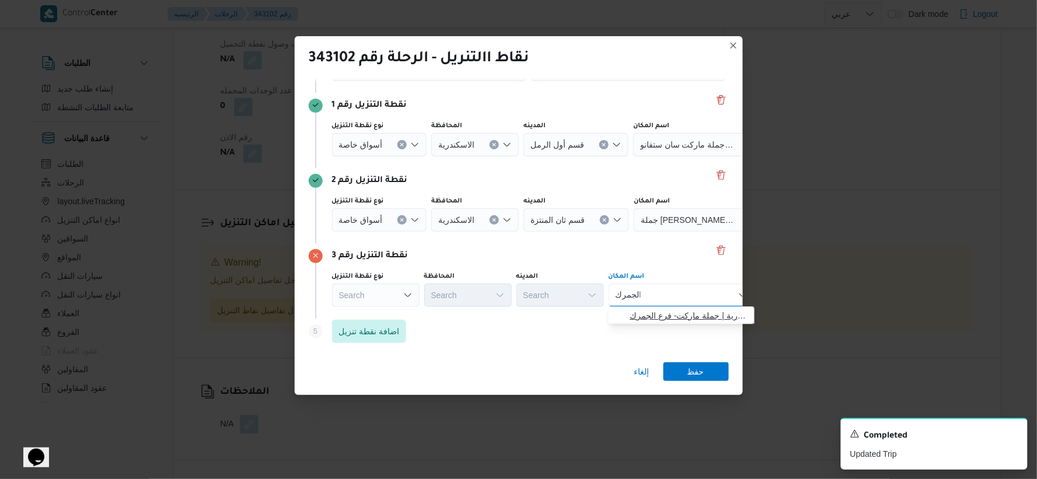
type input "الجمرك"
click at [650, 312] on span "جملة ماركت فرع الجمرك اسكندرية | جملة ماركت- فرع الجمرك | أبو شوشة" at bounding box center [689, 316] width 118 height 14
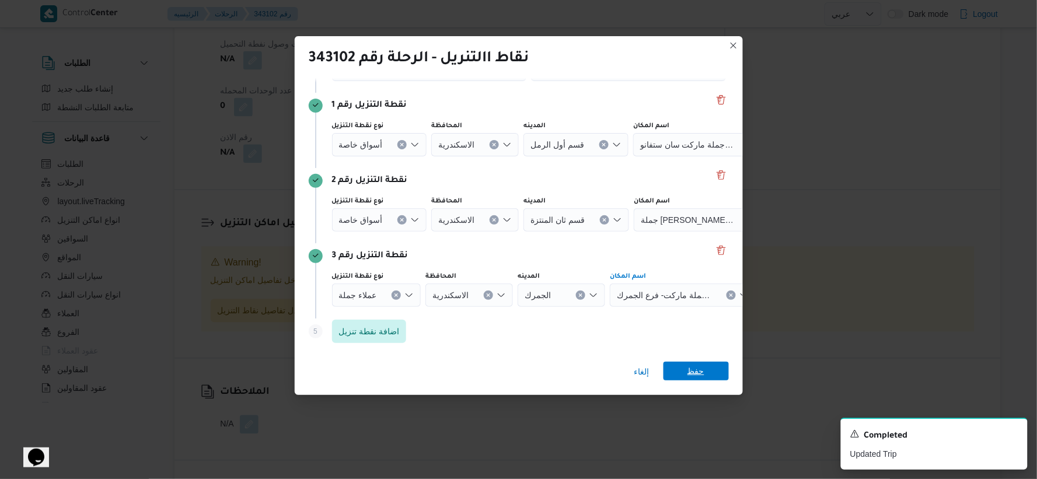
click at [650, 368] on span "حفظ" at bounding box center [695, 371] width 17 height 19
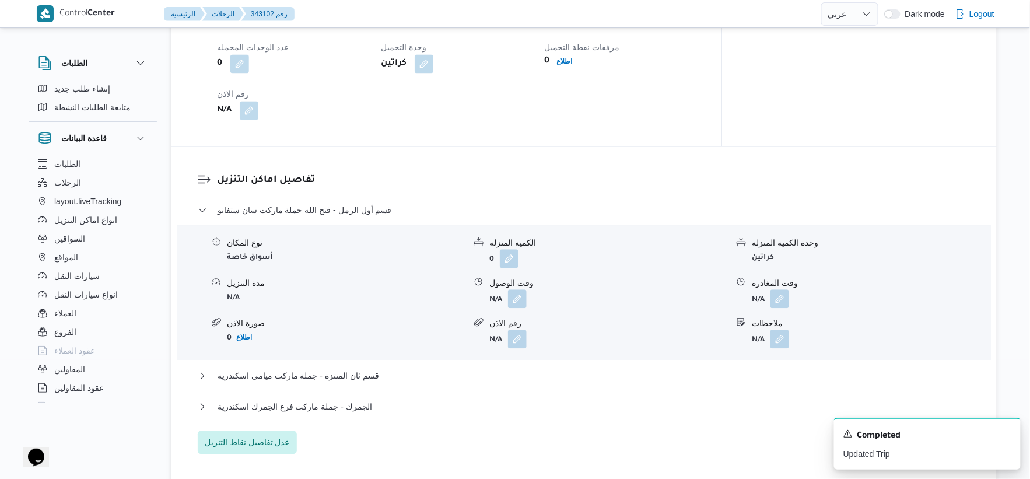
scroll to position [838, 0]
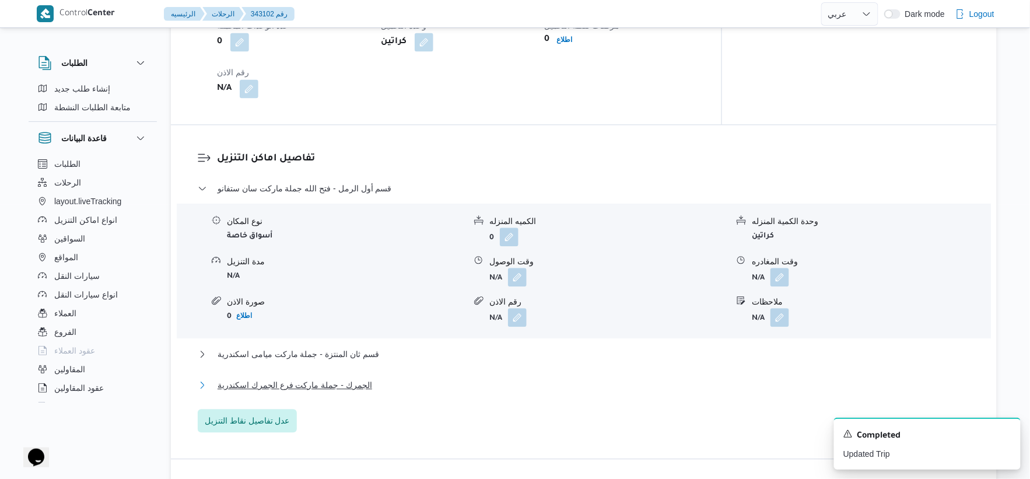
click at [345, 380] on span "الجمرك - جملة ماركت فرع الجمرك اسكندرية" at bounding box center [295, 385] width 155 height 14
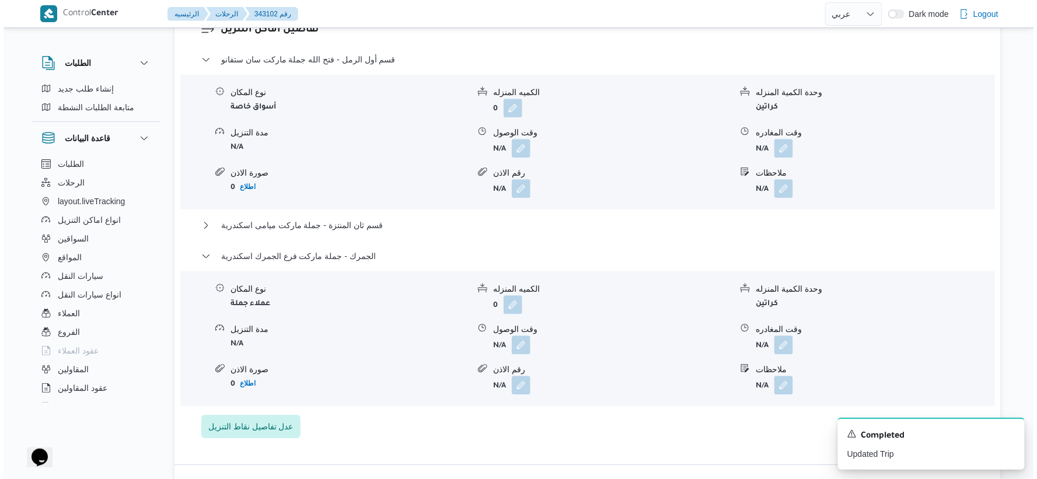
scroll to position [968, 0]
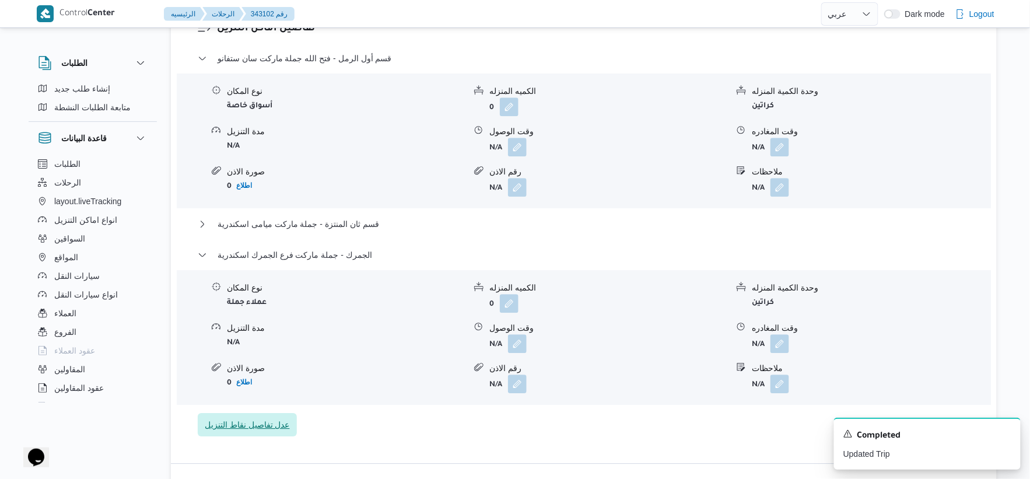
click at [271, 418] on span "عدل تفاصيل نقاط التنزيل" at bounding box center [247, 425] width 85 height 14
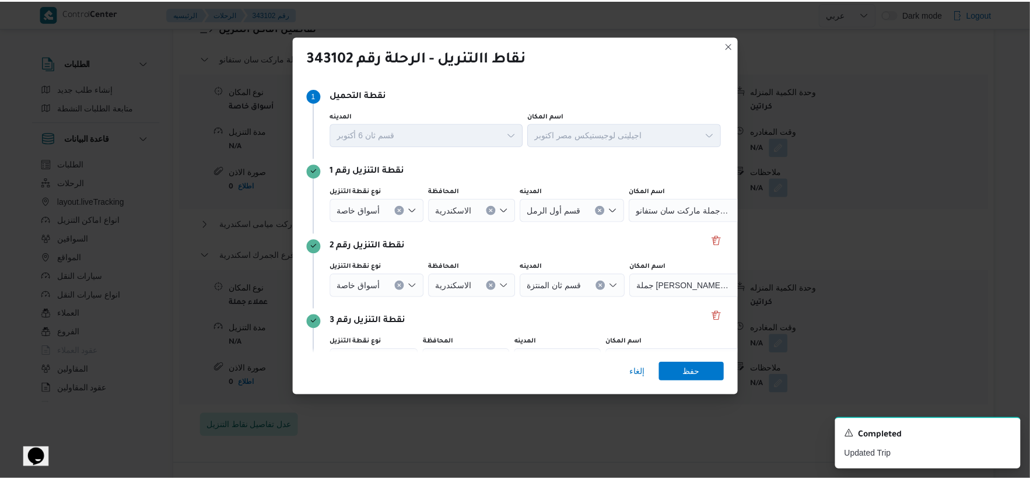
scroll to position [65, 0]
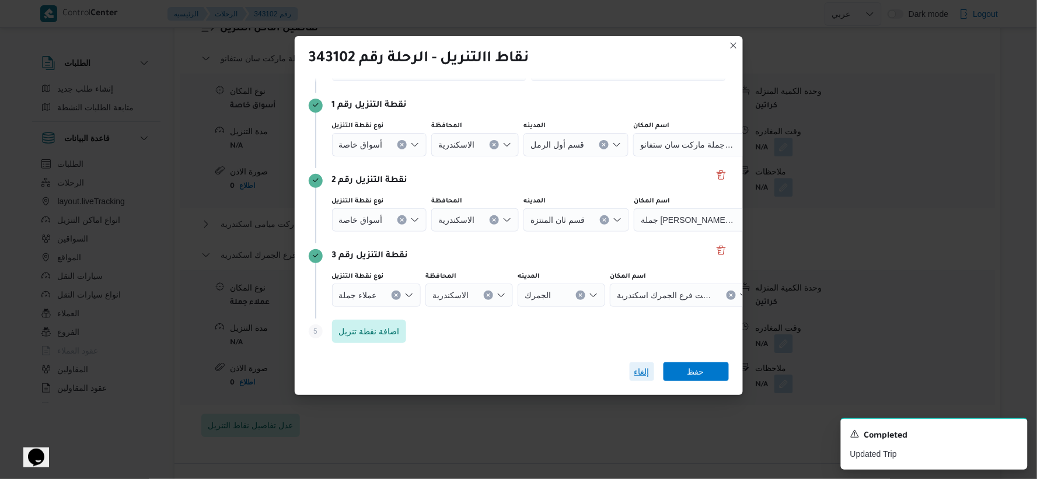
click at [642, 366] on span "إلغاء" at bounding box center [641, 372] width 15 height 14
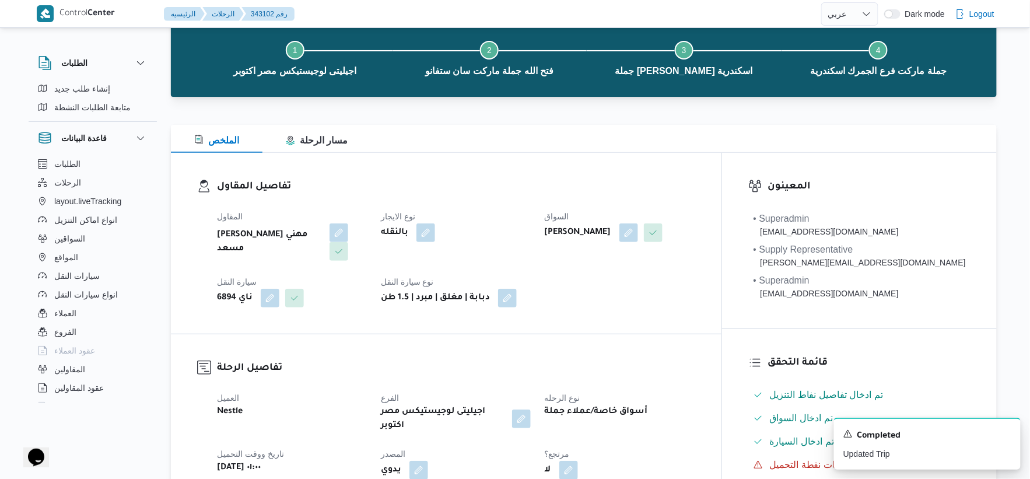
scroll to position [0, 0]
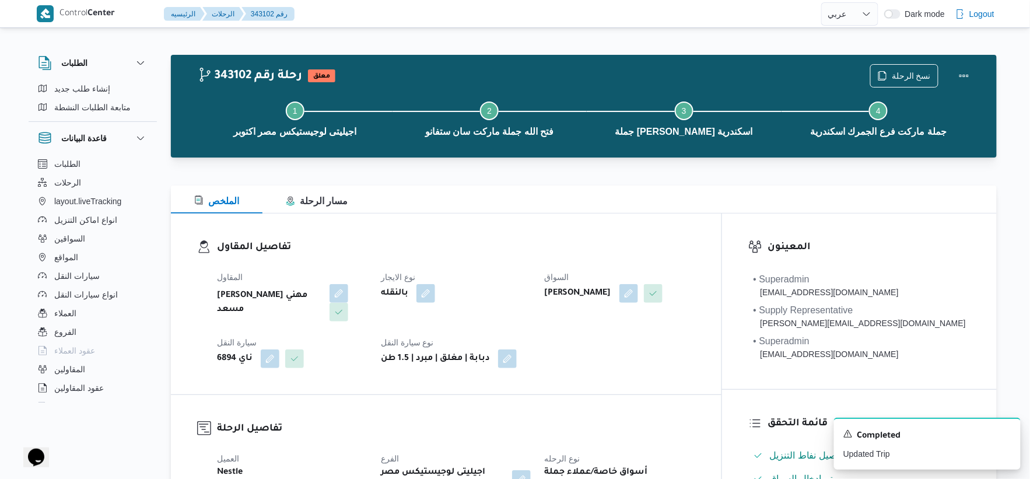
scroll to position [253, 0]
select select "ar"
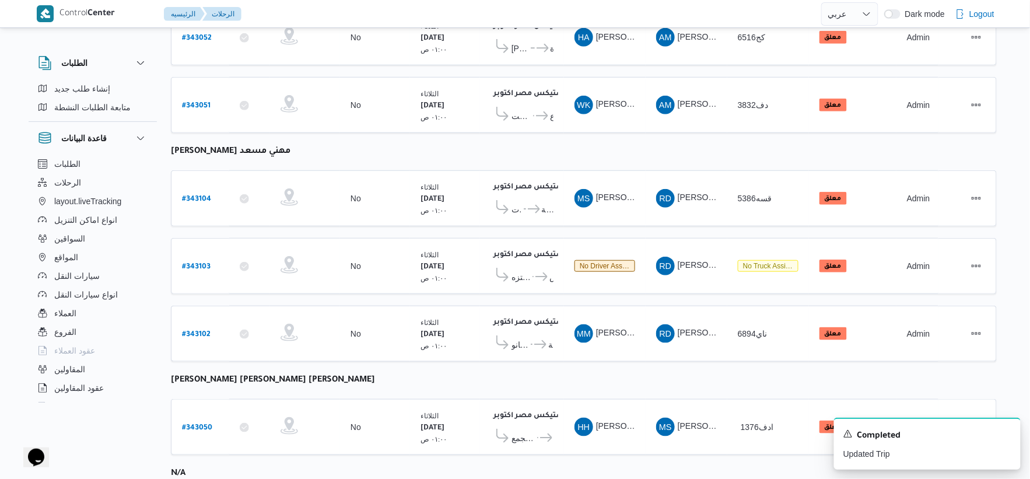
scroll to position [178, 0]
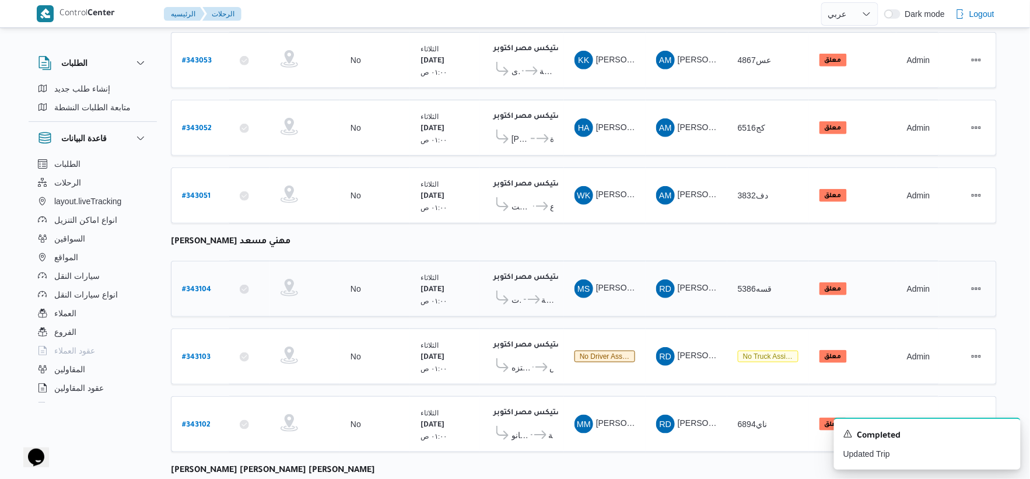
click at [527, 274] on b "اجيليتى لوجيستيكس مصر اكتوبر" at bounding box center [549, 278] width 111 height 8
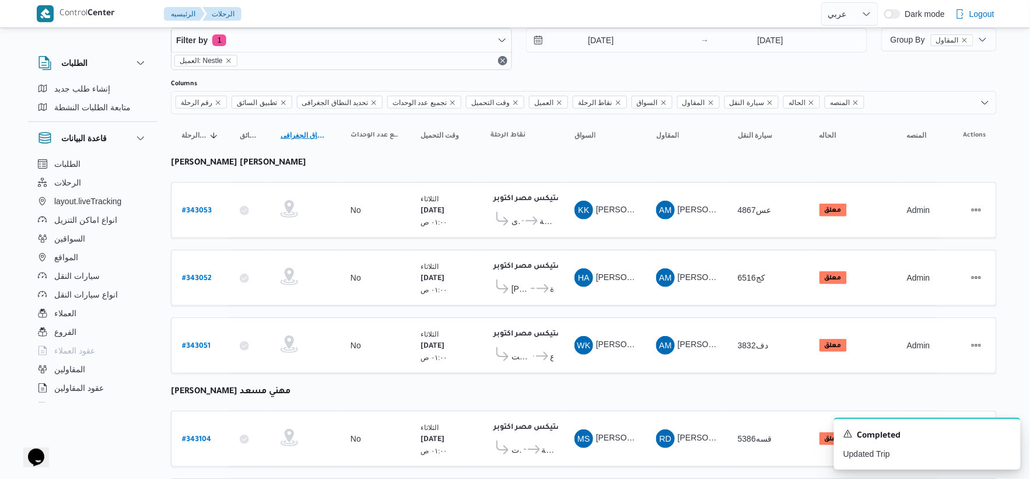
scroll to position [0, 0]
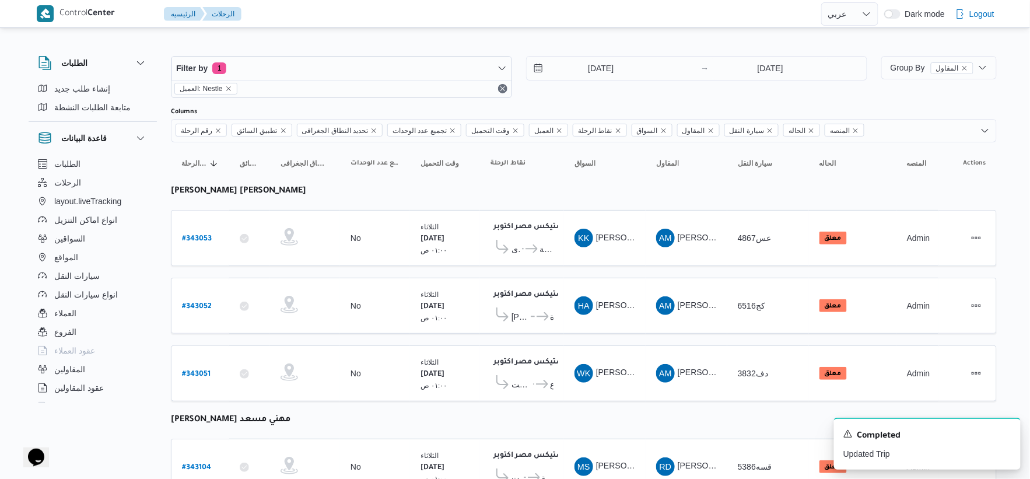
click at [278, 193] on b "[PERSON_NAME] [PERSON_NAME]" at bounding box center [238, 191] width 135 height 9
copy tbody "احمد مجدي يوسف عبدالرحمن رقم الرحلة"
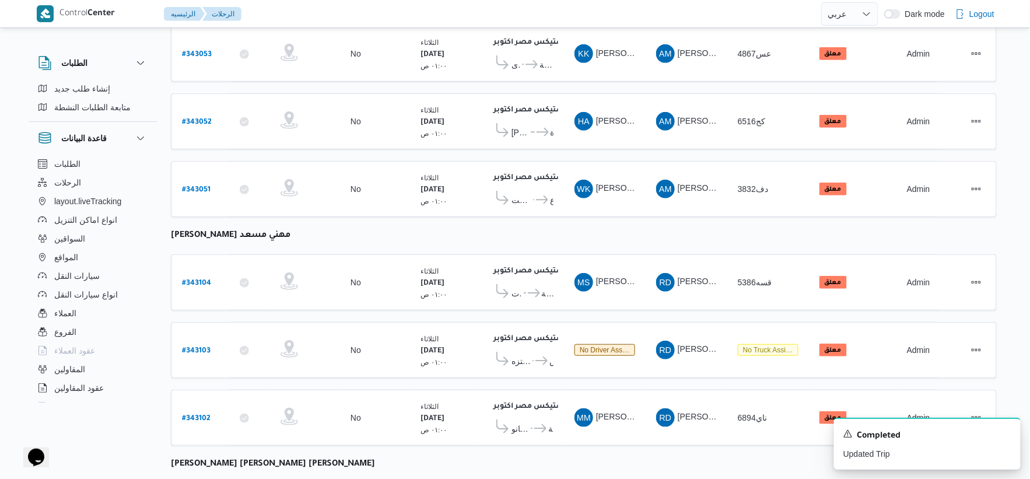
scroll to position [372, 0]
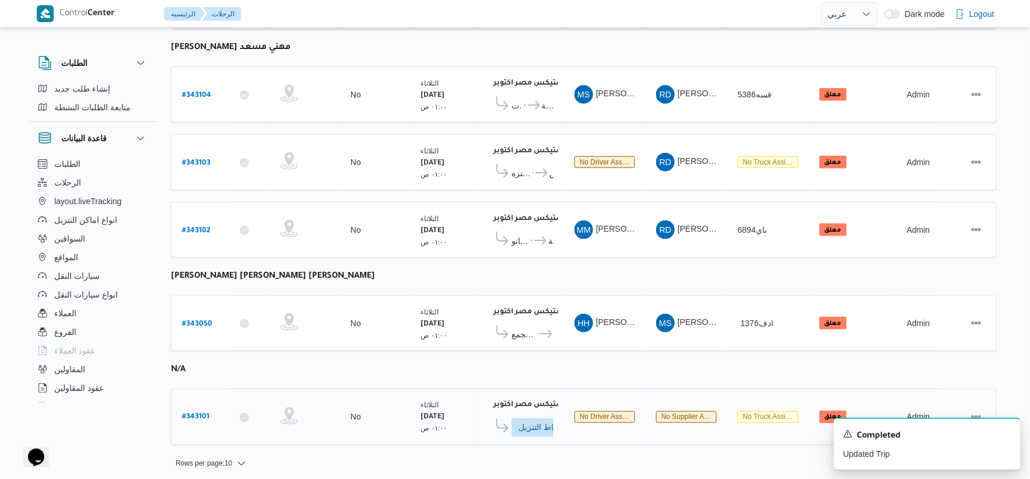
click at [198, 414] on b "# 343101" at bounding box center [195, 418] width 27 height 8
select select "ar"
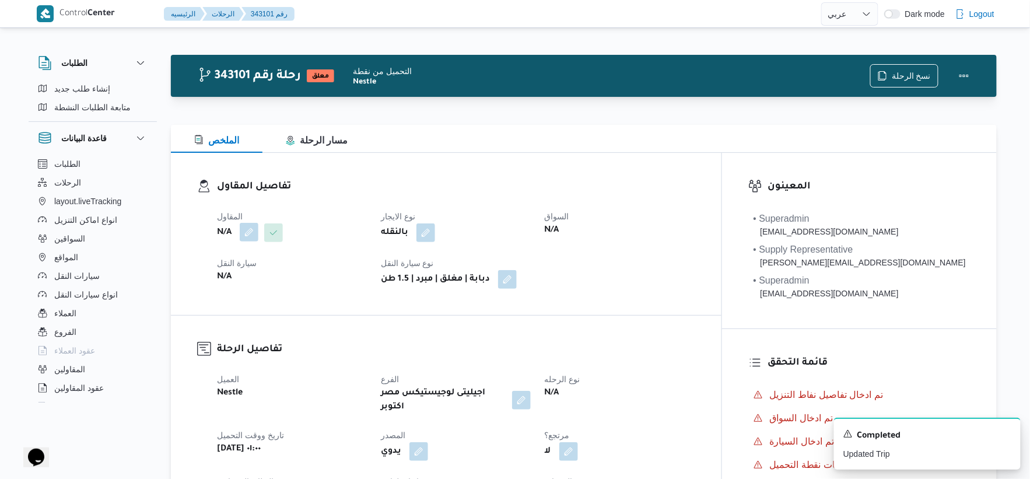
click at [253, 232] on button "button" at bounding box center [249, 232] width 19 height 19
click at [223, 284] on div "Search" at bounding box center [226, 279] width 88 height 23
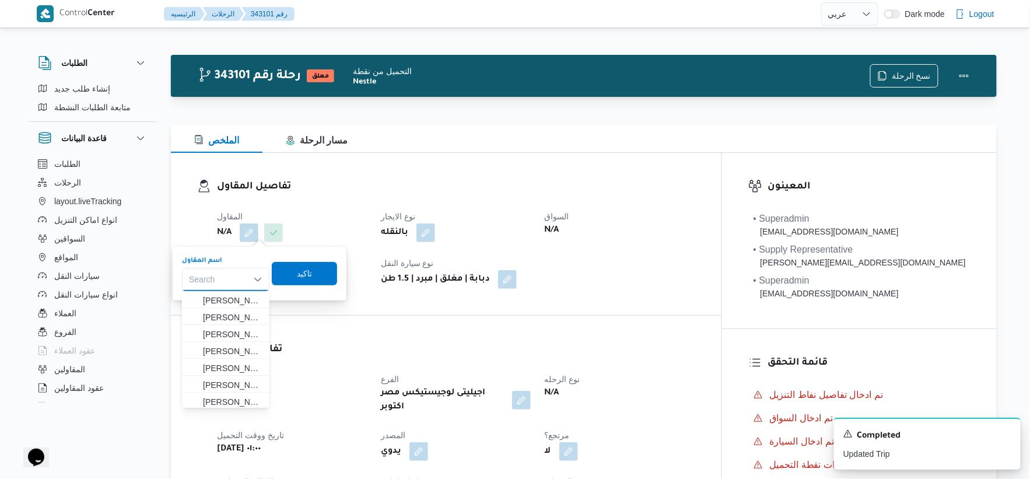
paste input "[PERSON_NAME] [PERSON_NAME]"
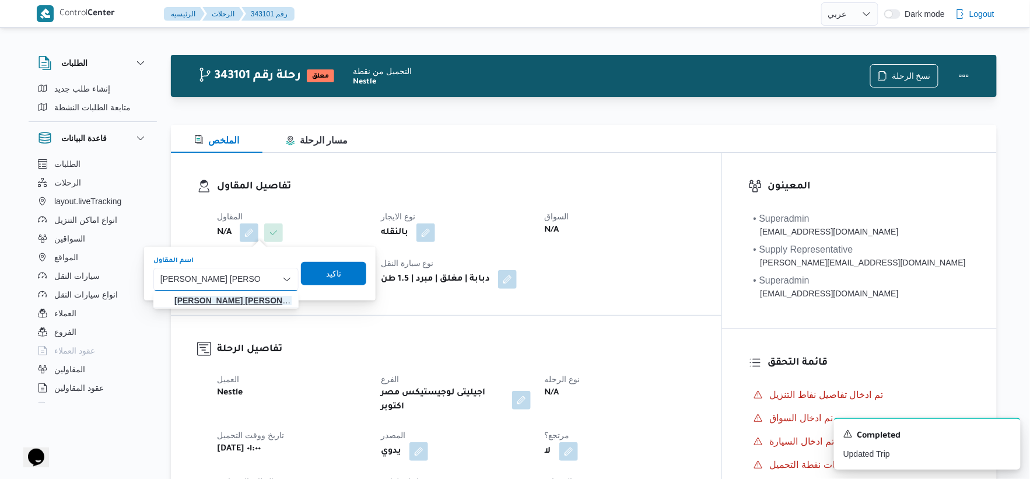
type input "[PERSON_NAME] [PERSON_NAME]"
drag, startPoint x: 240, startPoint y: 301, endPoint x: 335, endPoint y: 293, distance: 94.8
click at [241, 302] on mark "[PERSON_NAME] [PERSON_NAME]" at bounding box center [243, 300] width 139 height 9
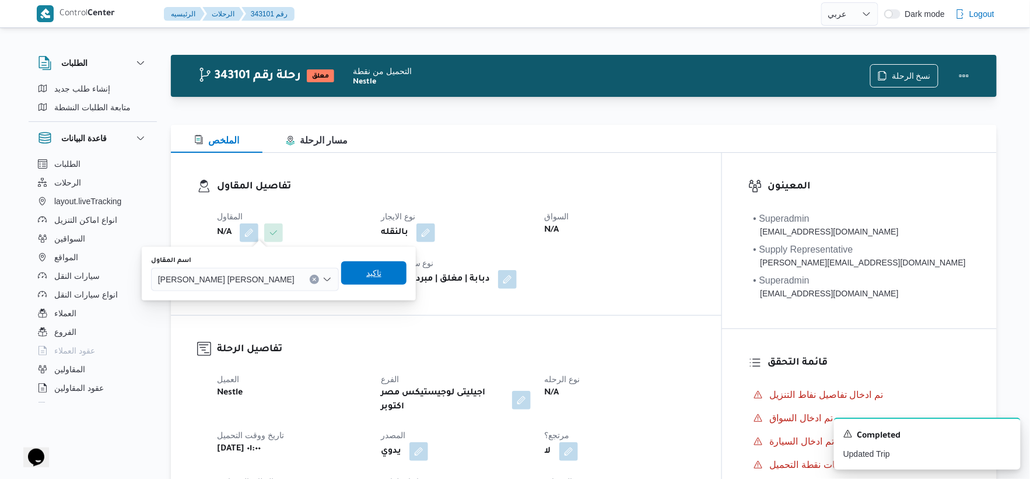
click at [359, 271] on span "تاكيد" at bounding box center [373, 272] width 65 height 23
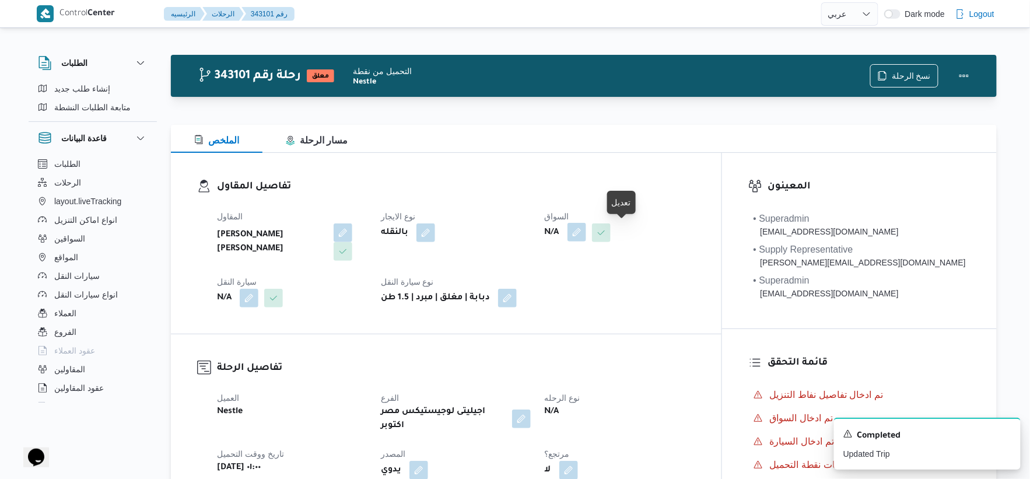
click at [586, 230] on button "button" at bounding box center [577, 232] width 19 height 19
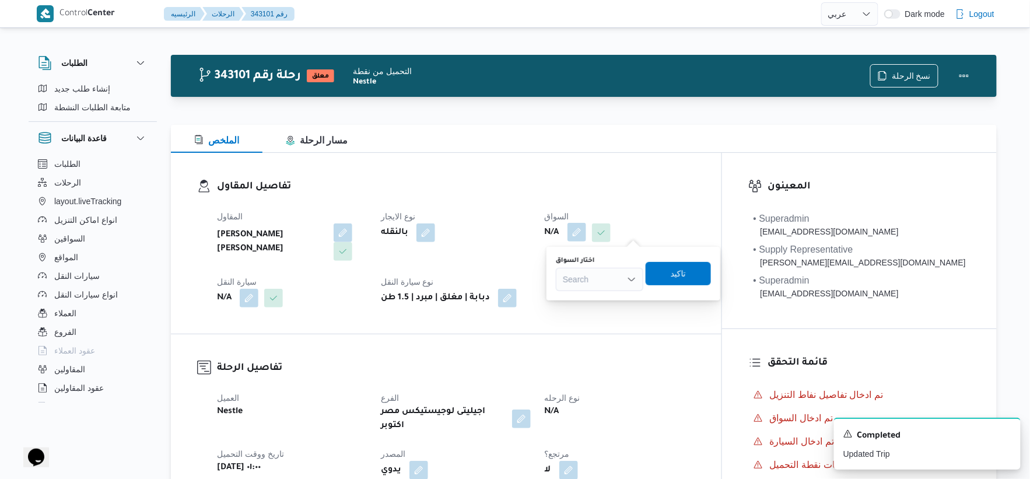
click at [586, 282] on div "Search" at bounding box center [600, 279] width 88 height 23
paste input "[PERSON_NAME] [PERSON_NAME]"
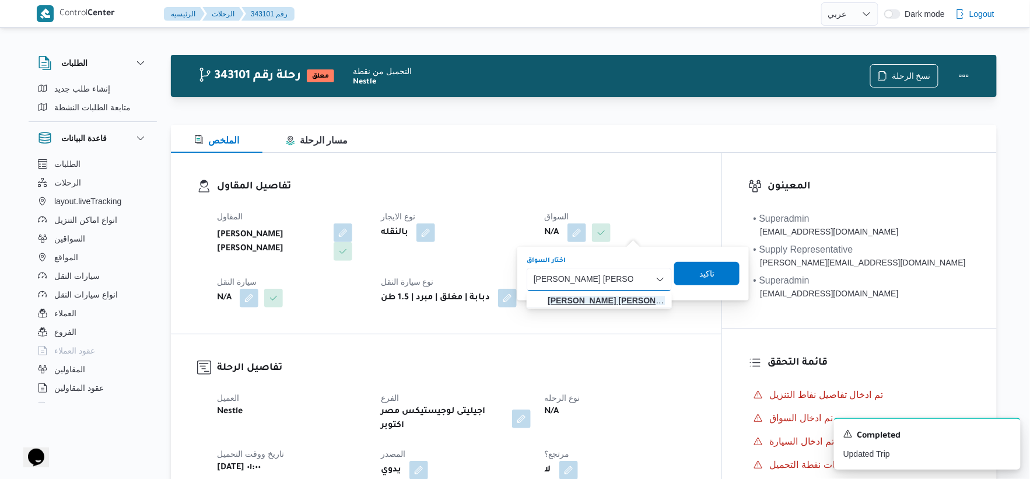
type input "[PERSON_NAME] [PERSON_NAME]"
click at [609, 299] on mark "[PERSON_NAME] [PERSON_NAME]" at bounding box center [617, 300] width 139 height 9
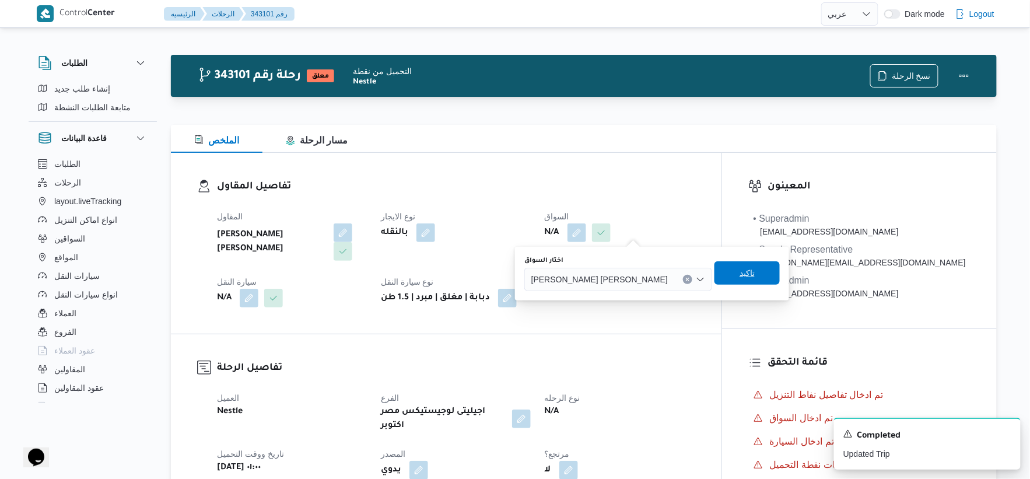
click at [650, 275] on span "تاكيد" at bounding box center [747, 272] width 65 height 23
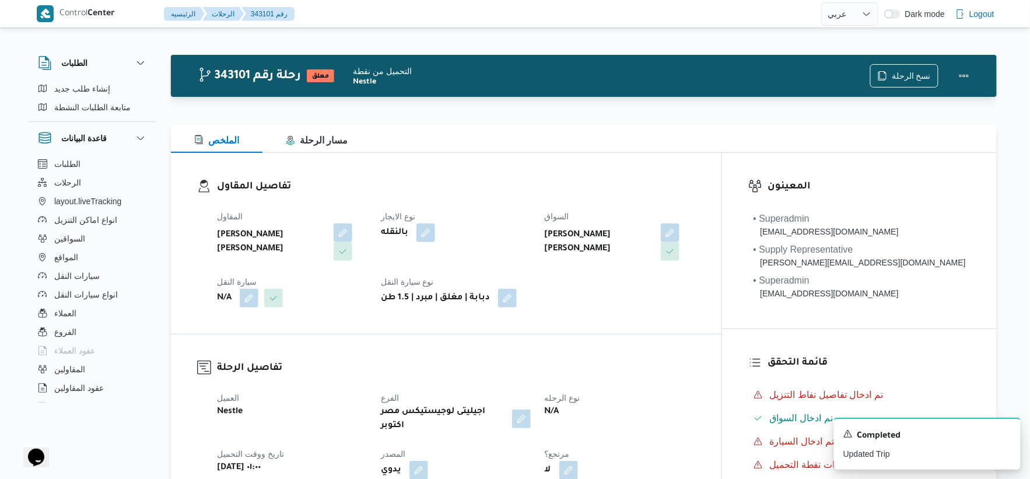
select select "ar"
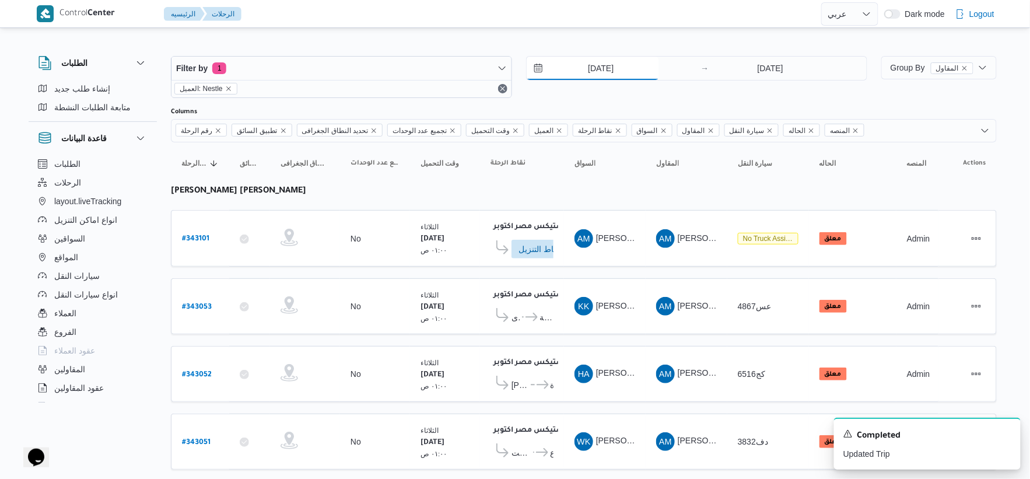
click at [621, 65] on input "[DATE]" at bounding box center [593, 68] width 132 height 23
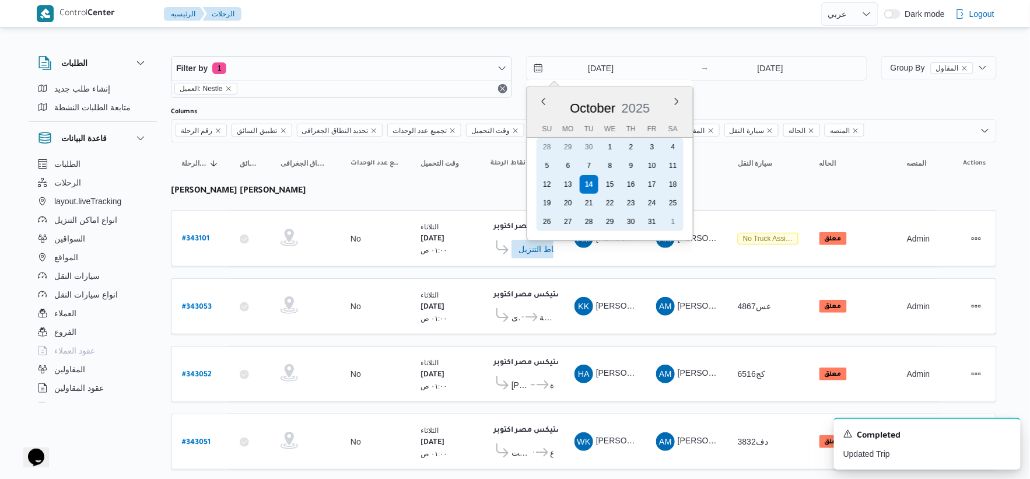
click at [566, 179] on div "13" at bounding box center [568, 184] width 19 height 19
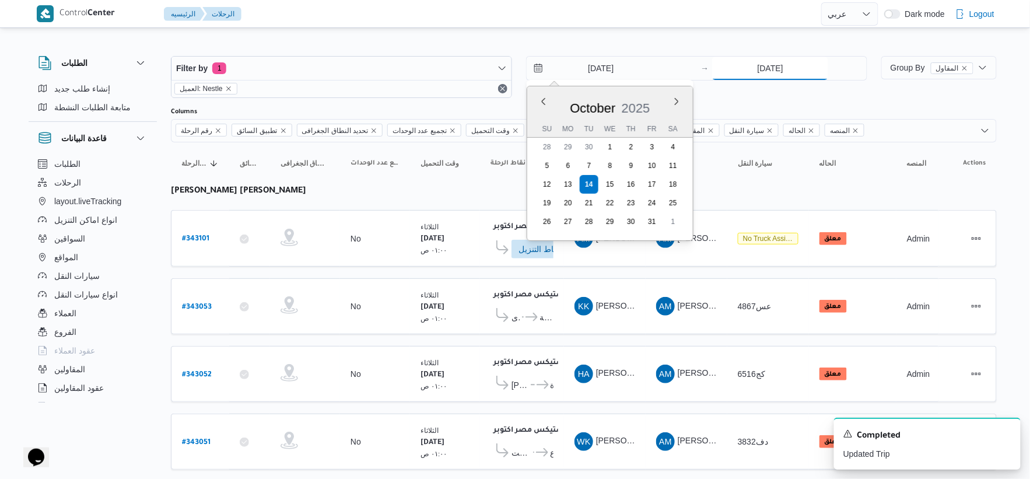
click at [650, 66] on input "[DATE]" at bounding box center [770, 68] width 116 height 23
type input "13/10/2025"
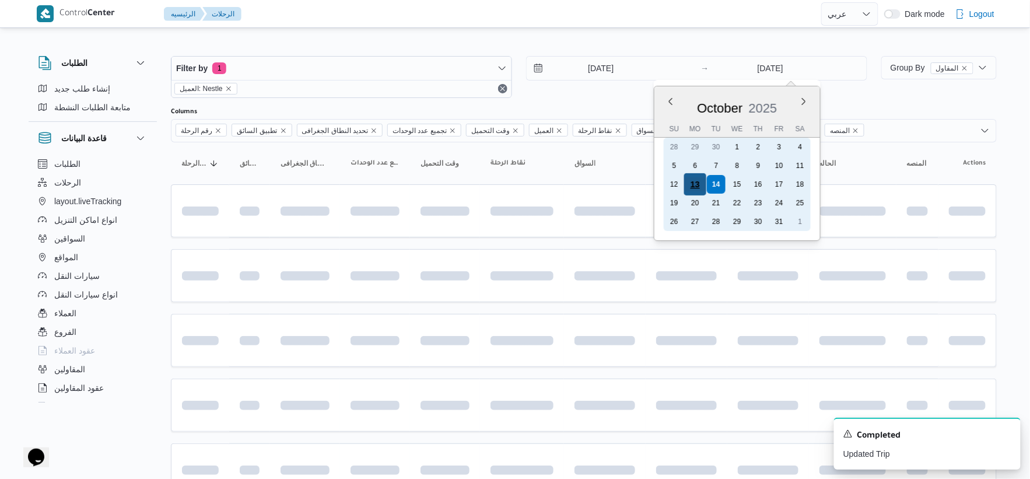
click at [650, 177] on div "13" at bounding box center [695, 184] width 22 height 22
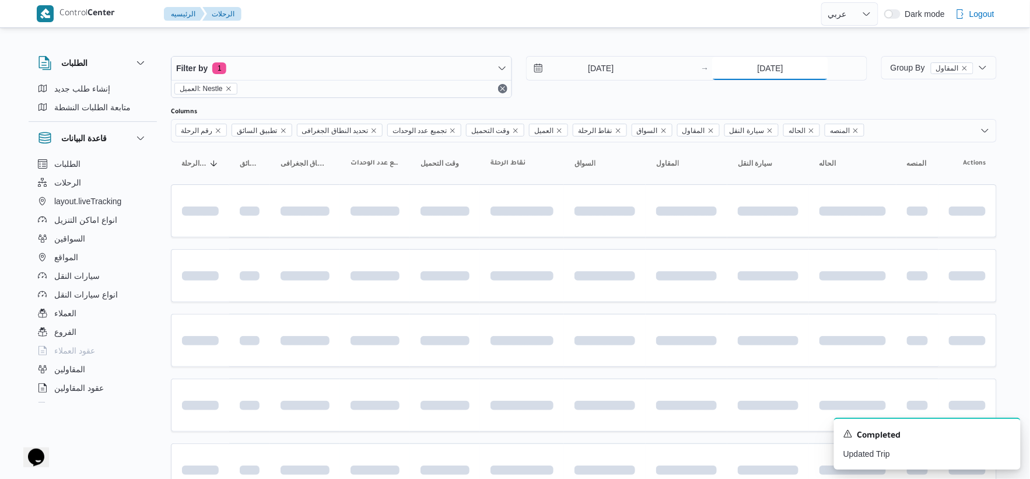
type input "13/10/2025"
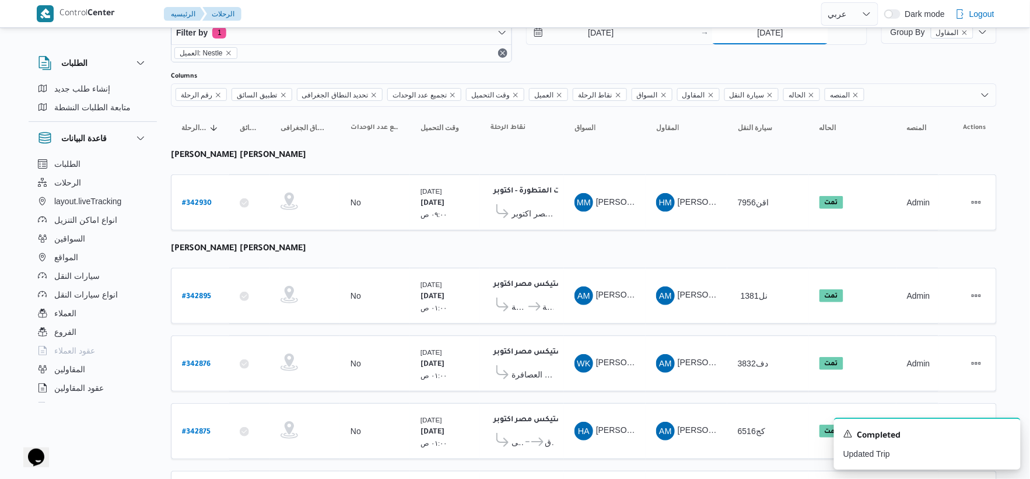
scroll to position [65, 0]
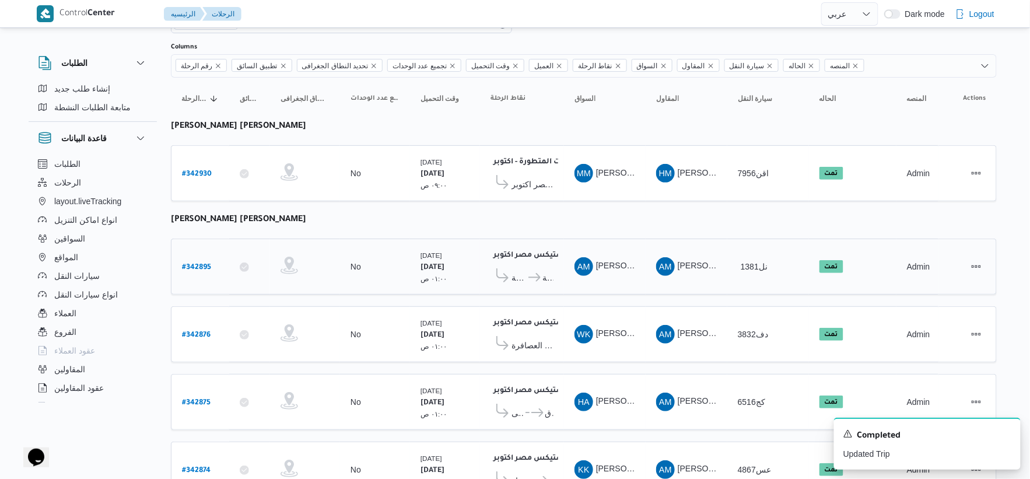
click at [650, 269] on span "1381نل" at bounding box center [754, 266] width 27 height 9
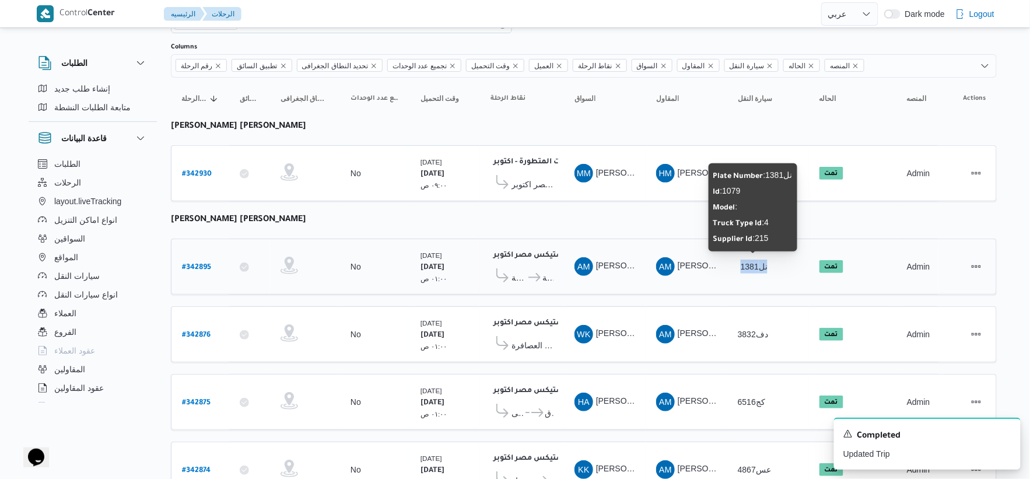
click at [650, 269] on span "1381نل" at bounding box center [754, 266] width 27 height 9
copy tr "1381نل الحاله"
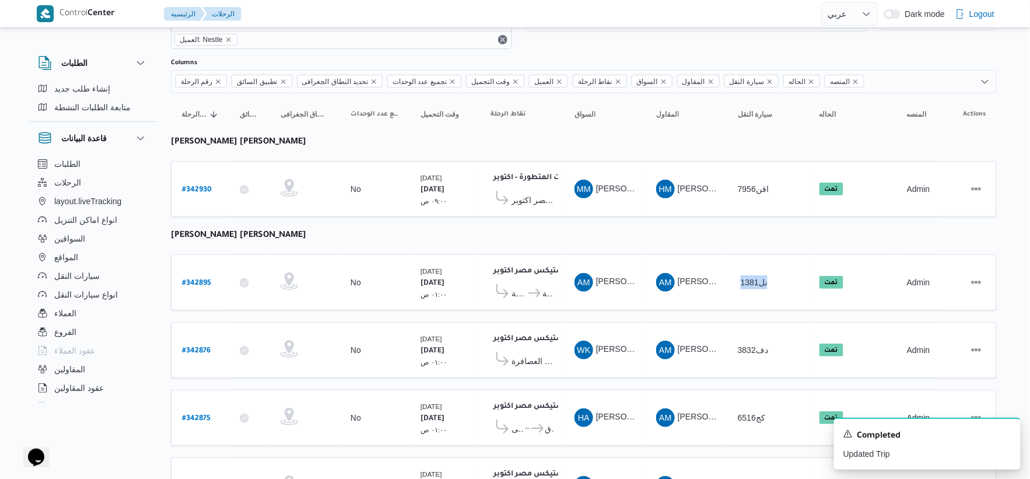
scroll to position [0, 0]
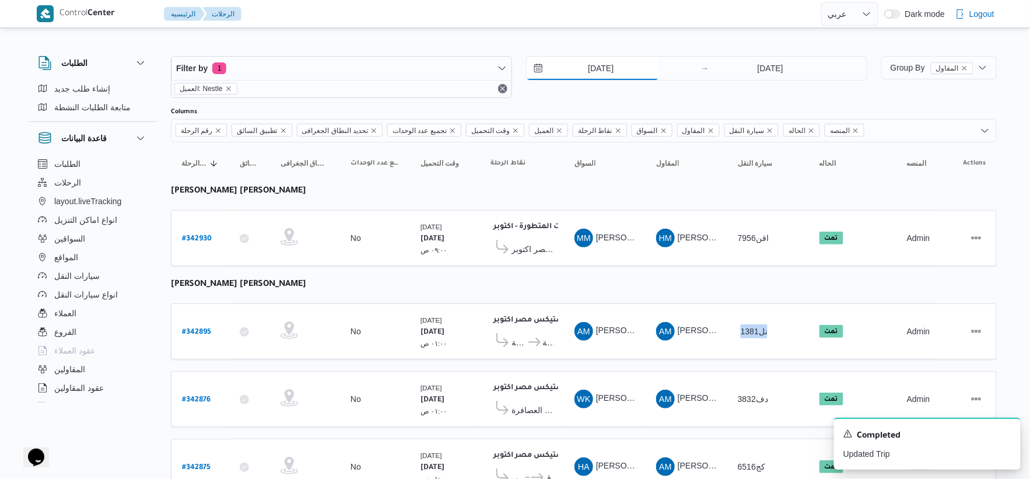
click at [613, 65] on input "13/10/2025" at bounding box center [593, 68] width 132 height 23
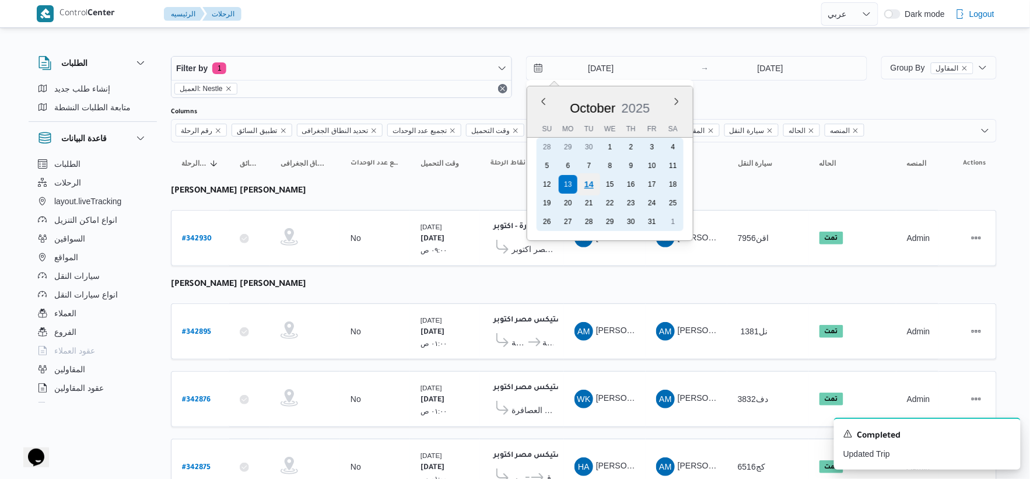
click at [593, 179] on div "14" at bounding box center [589, 184] width 22 height 22
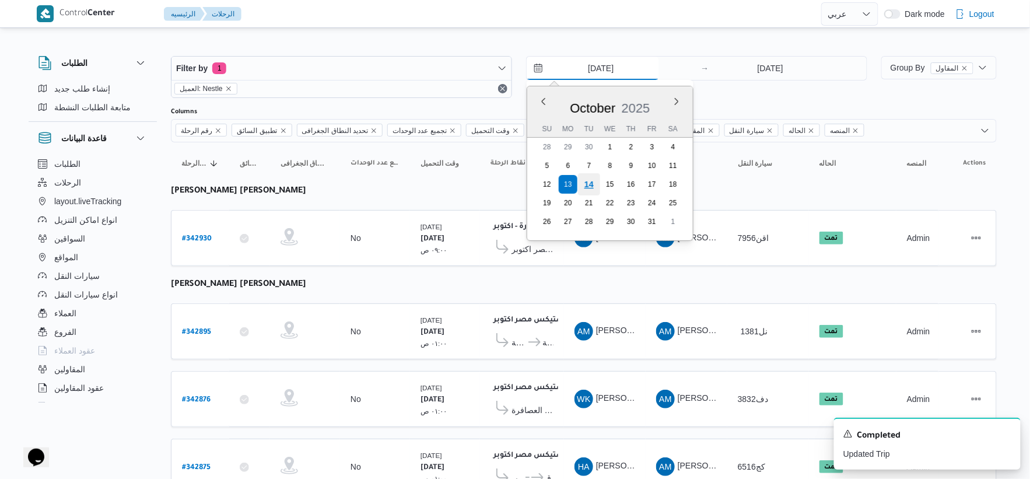
type input "[DATE]"
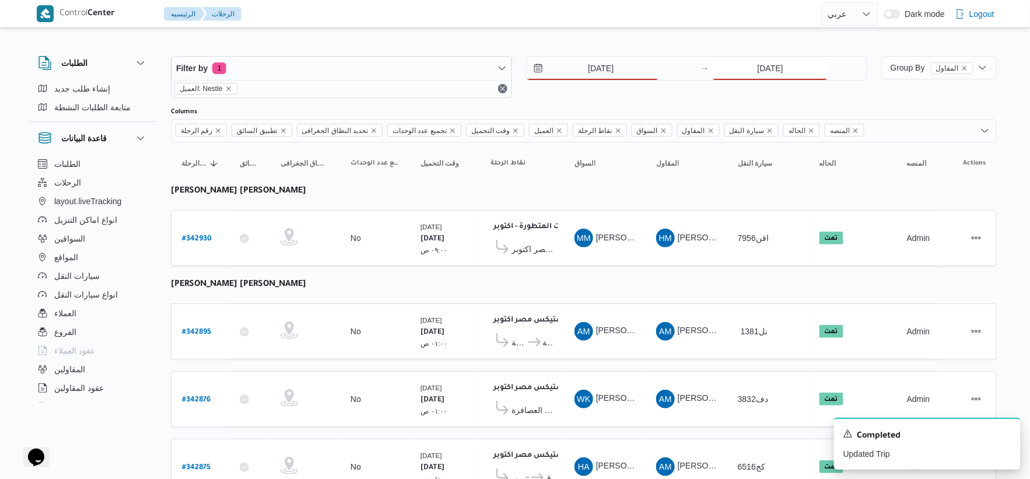
click at [650, 69] on input "13/10/2025" at bounding box center [770, 68] width 116 height 23
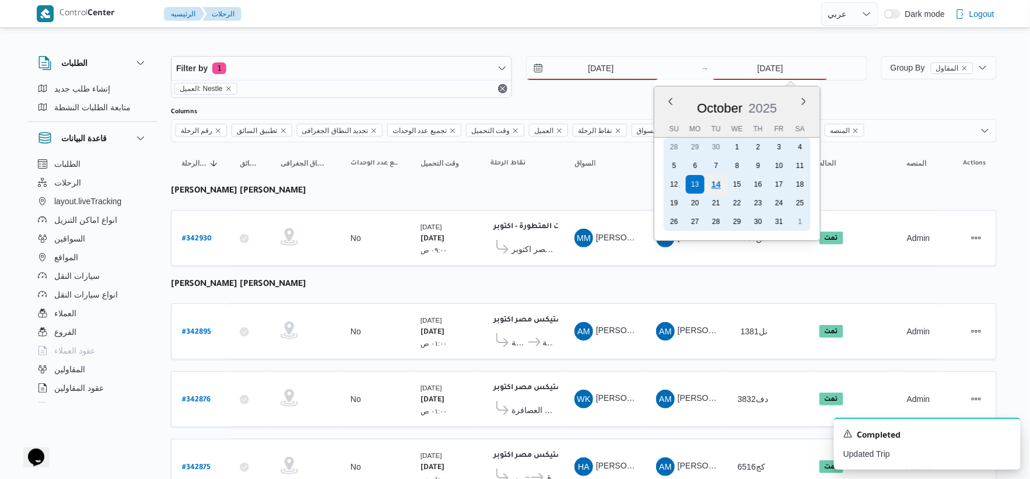
click at [650, 183] on div "14" at bounding box center [716, 184] width 22 height 22
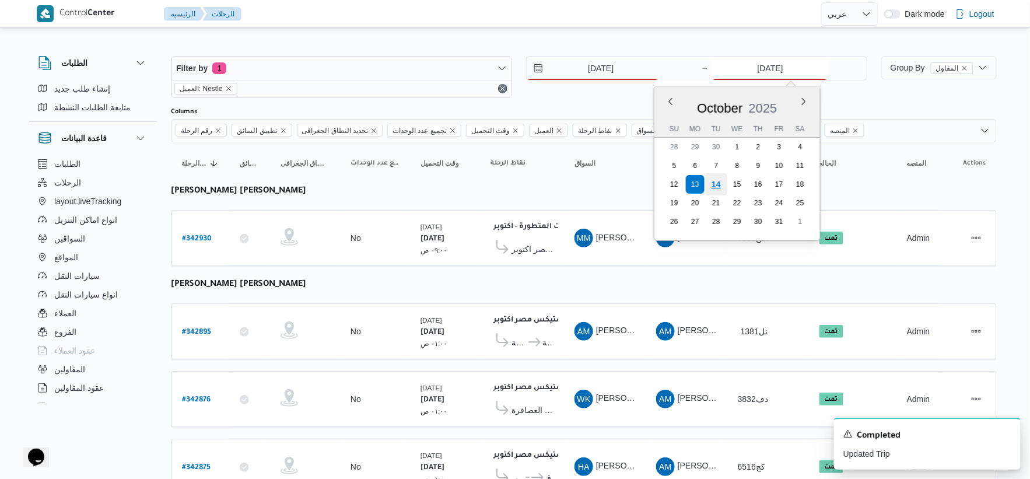
type input "[DATE]"
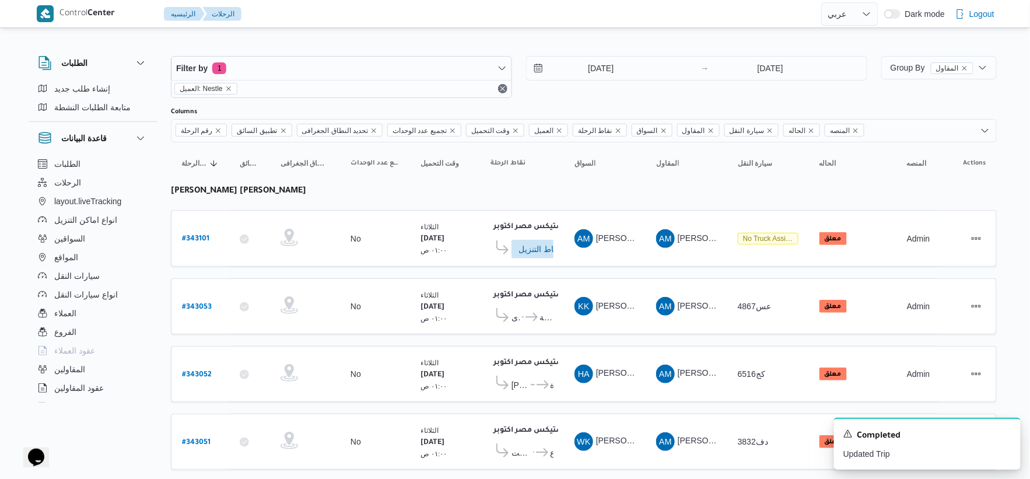
click at [606, 272] on table "رقم الرحلة Click to sort in ascending order تطبيق السائق Click to sort in ascen…" at bounding box center [584, 472] width 826 height 661
click at [203, 235] on b "# 343101" at bounding box center [195, 239] width 27 height 8
select select "ar"
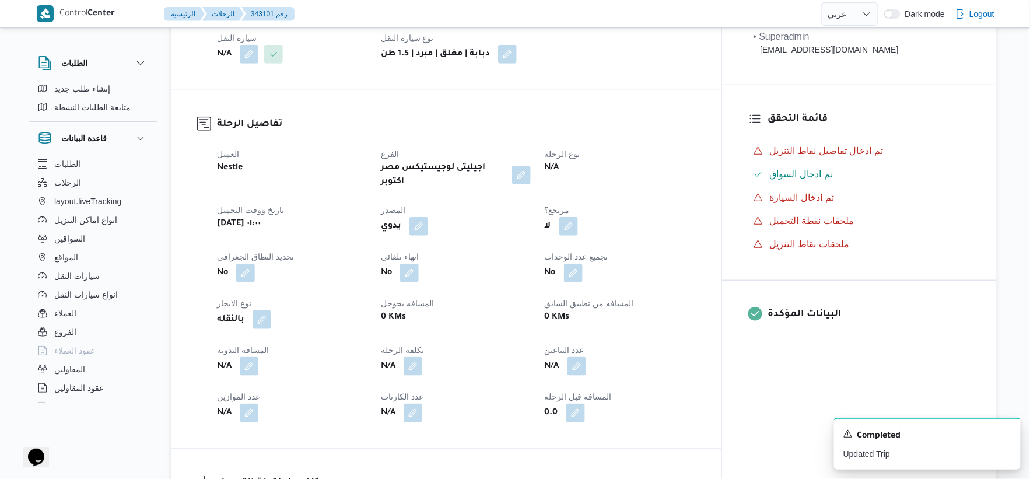
scroll to position [130, 0]
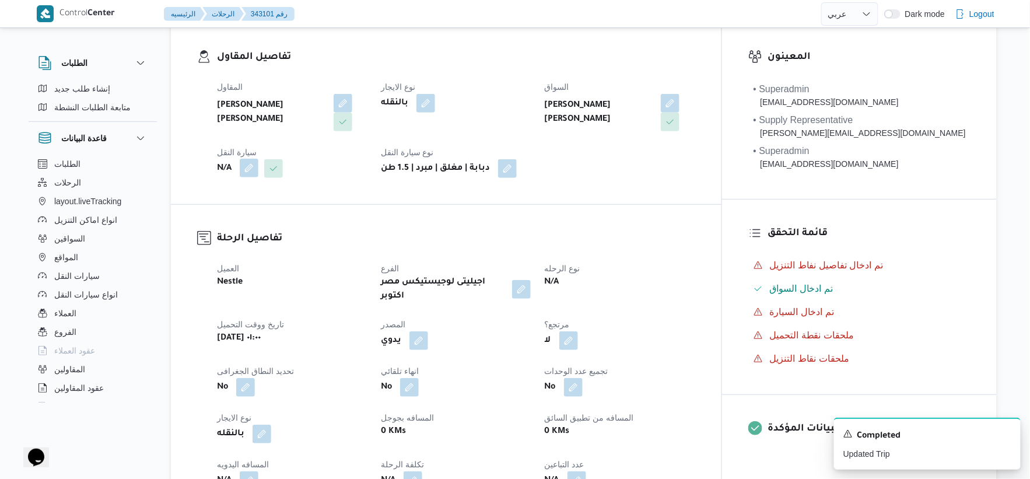
click at [246, 173] on button "button" at bounding box center [249, 168] width 19 height 19
click at [235, 213] on div "Search" at bounding box center [226, 215] width 88 height 23
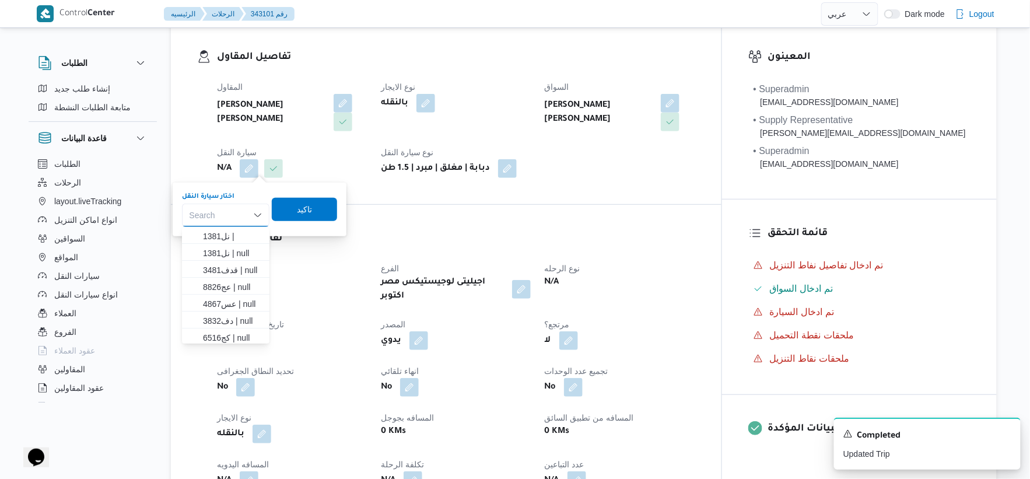
paste input "1381نل"
type input "1381نل"
click at [223, 232] on mark "1381نل" at bounding box center [216, 236] width 27 height 9
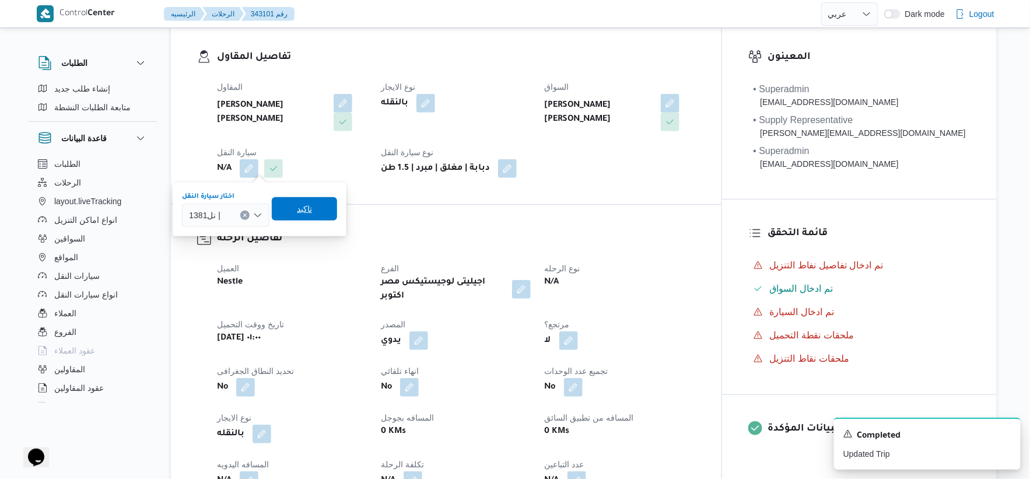
click at [305, 214] on span "تاكيد" at bounding box center [304, 209] width 15 height 14
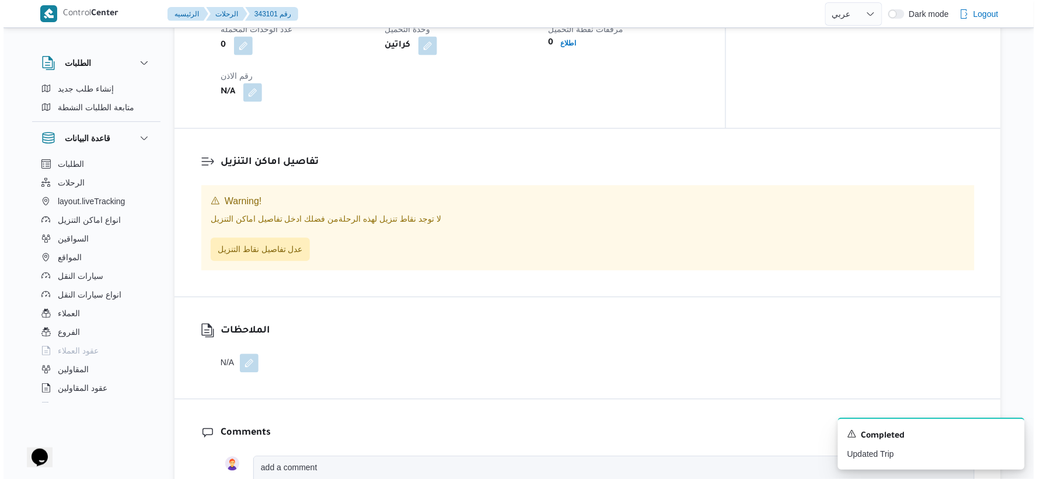
scroll to position [778, 0]
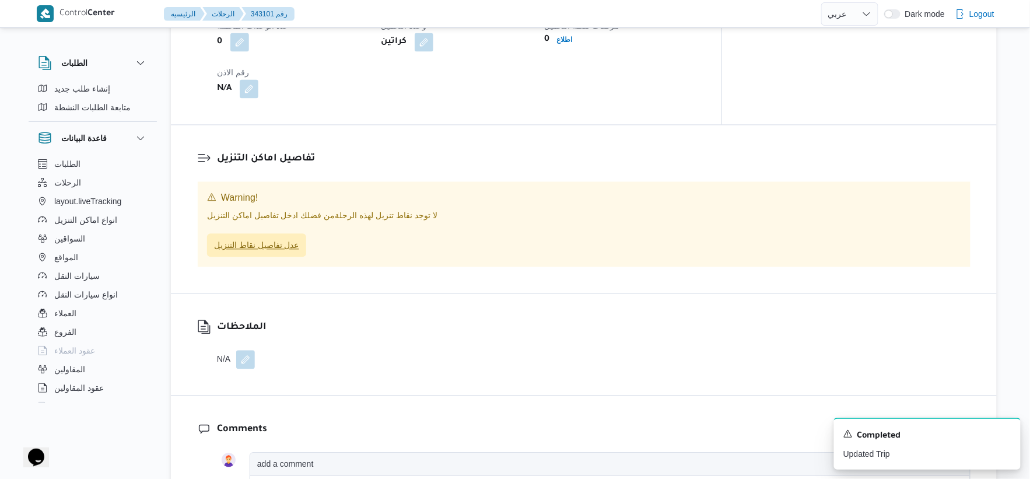
click at [275, 238] on span "عدل تفاصيل نقاط التنزيل" at bounding box center [256, 245] width 85 height 14
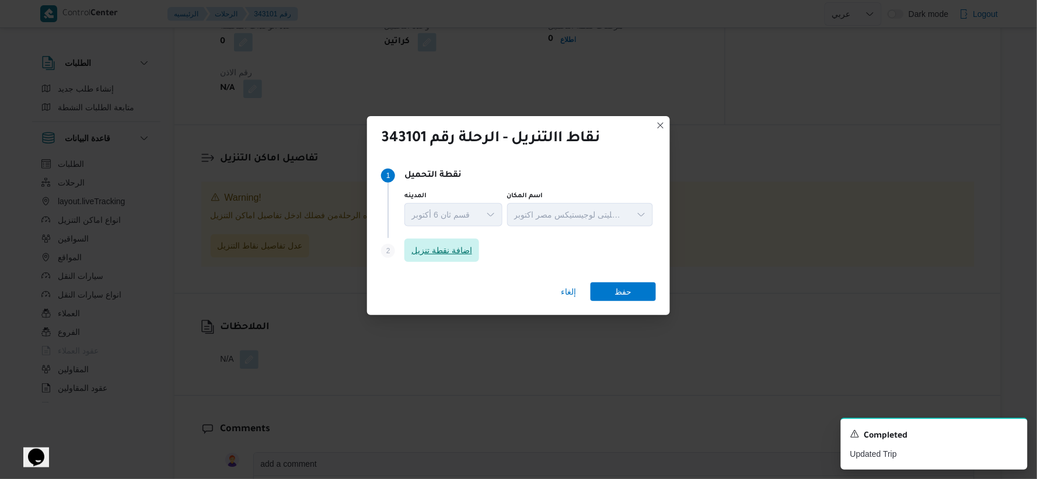
click at [438, 257] on span "اضافة نقطة تنزيل" at bounding box center [441, 250] width 61 height 14
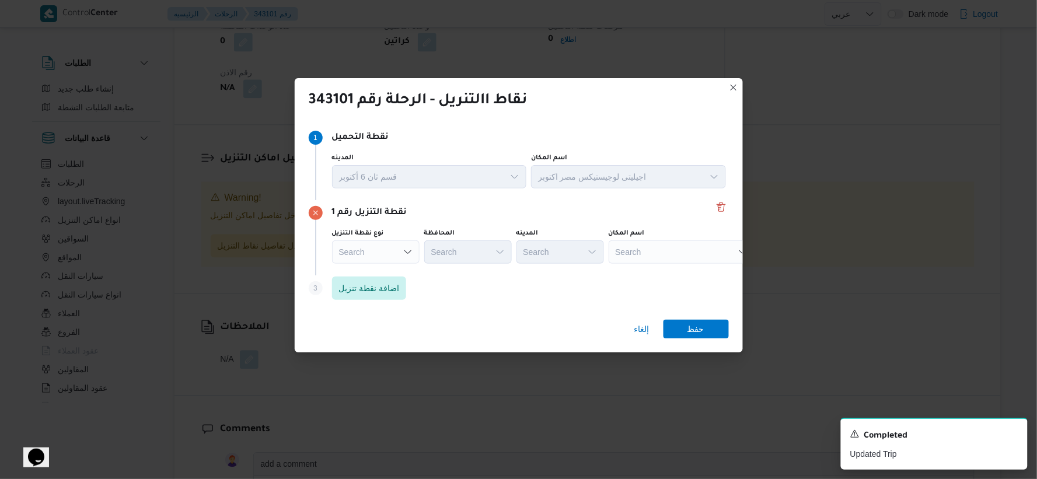
click at [650, 240] on div "اسم المكان Search" at bounding box center [682, 246] width 146 height 35
click at [650, 252] on div "Search" at bounding box center [682, 251] width 146 height 23
type input "ك"
type input "ر"
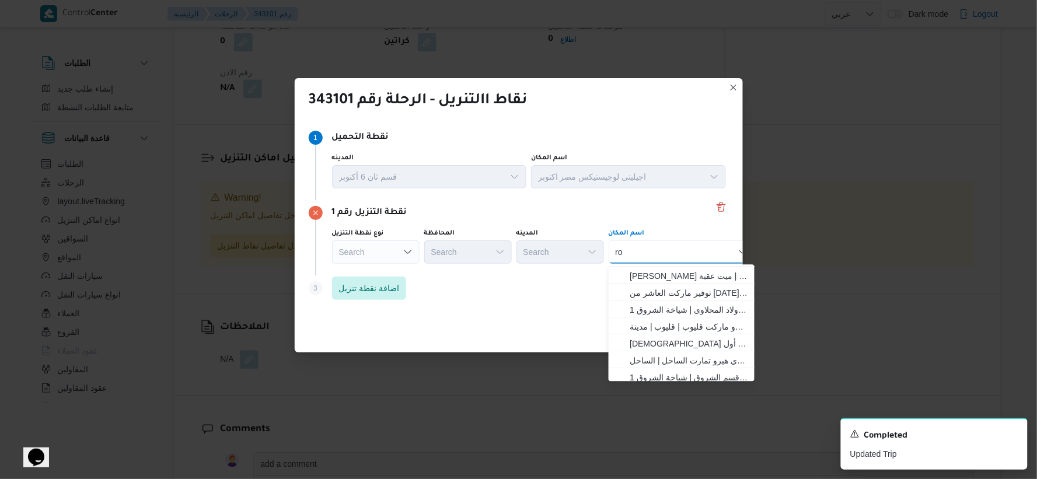
scroll to position [0, 0]
type input "r"
type input "كارفور"
click at [650, 261] on div "كارفور كارفور Combo box. Selected. كارفور. Selected. Combo box input. Search. T…" at bounding box center [682, 251] width 146 height 23
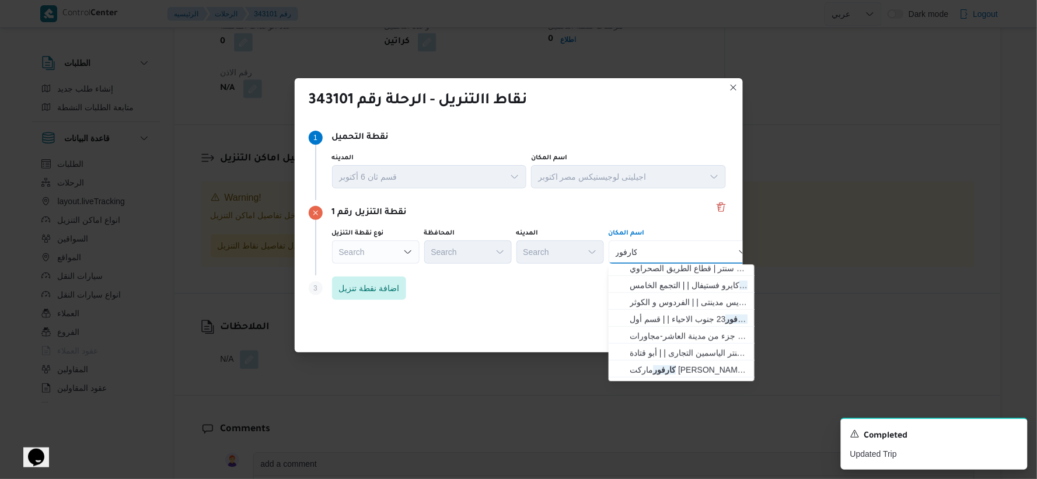
click at [375, 251] on div "Search" at bounding box center [376, 251] width 88 height 23
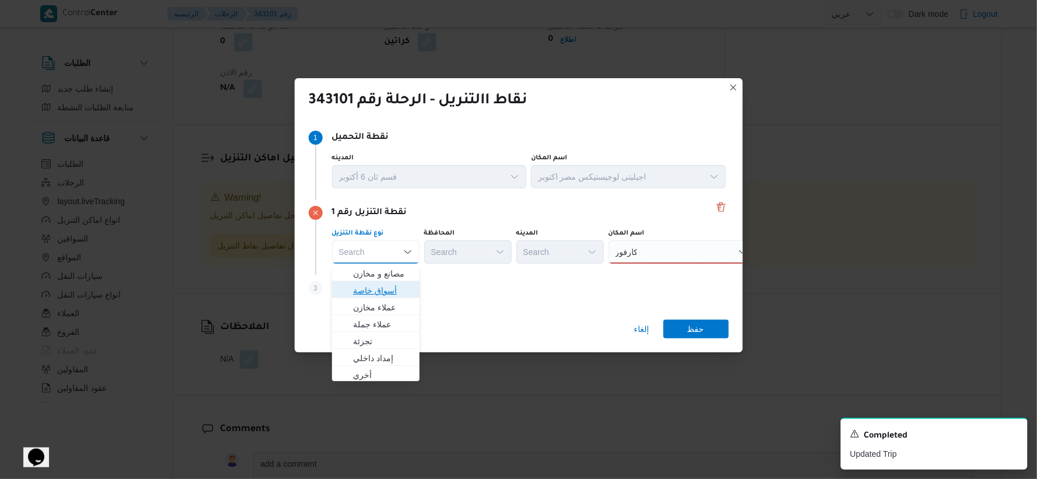
click at [391, 290] on span "أسواق خاصة" at bounding box center [383, 291] width 60 height 14
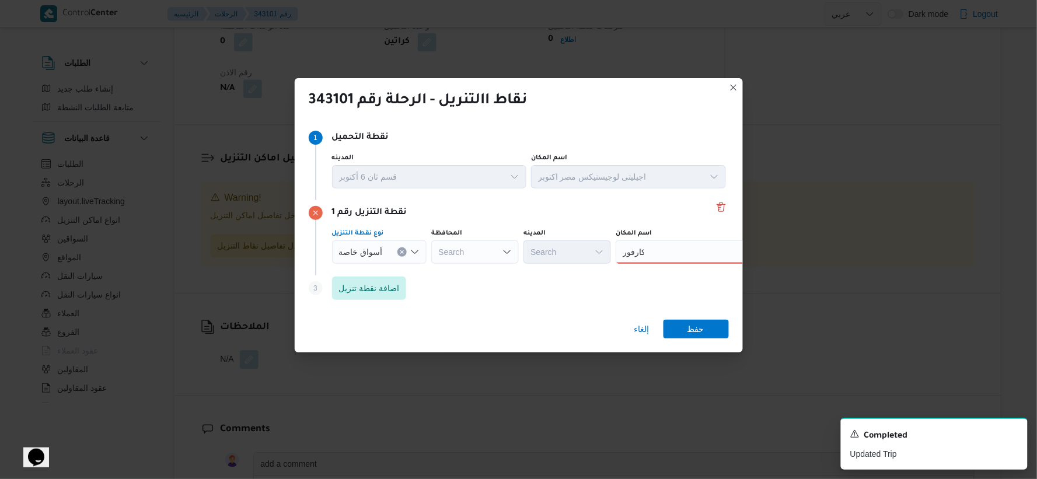
click at [490, 243] on div "Search" at bounding box center [475, 251] width 88 height 23
type input "الاس"
click at [466, 255] on div "الاس الاس Combo box. Selected. الاس. Selected. Combo box input. Search. Type so…" at bounding box center [475, 251] width 88 height 23
click at [481, 270] on mark "الاس" at bounding box center [481, 273] width 14 height 9
click at [650, 257] on div "كارفور كارفور" at bounding box center [689, 251] width 146 height 23
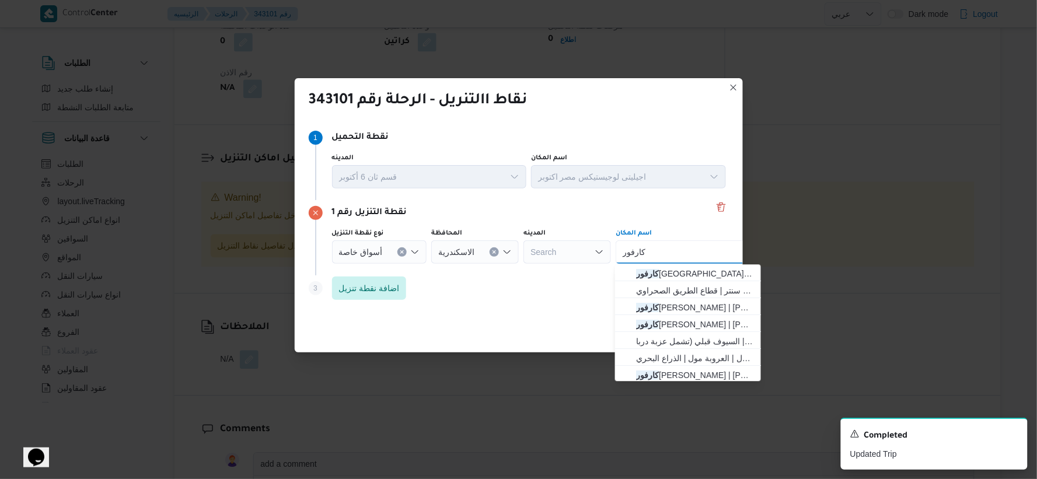
type input "كارفور"
click at [650, 245] on div "كارفور كارفور" at bounding box center [689, 251] width 146 height 23
click at [650, 293] on span "كارفور الاسكندرية | كارفور الاسكندريه سيتي سنتر | قطاع الطريق الصحراوي" at bounding box center [695, 291] width 118 height 14
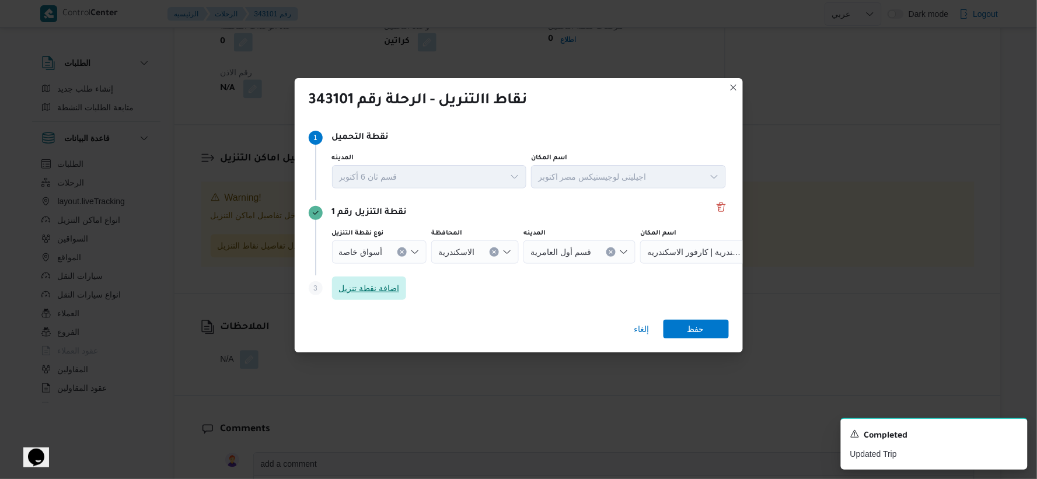
drag, startPoint x: 382, startPoint y: 281, endPoint x: 488, endPoint y: 308, distance: 110.2
click at [382, 280] on span "اضافة نقطة تنزيل" at bounding box center [369, 288] width 75 height 23
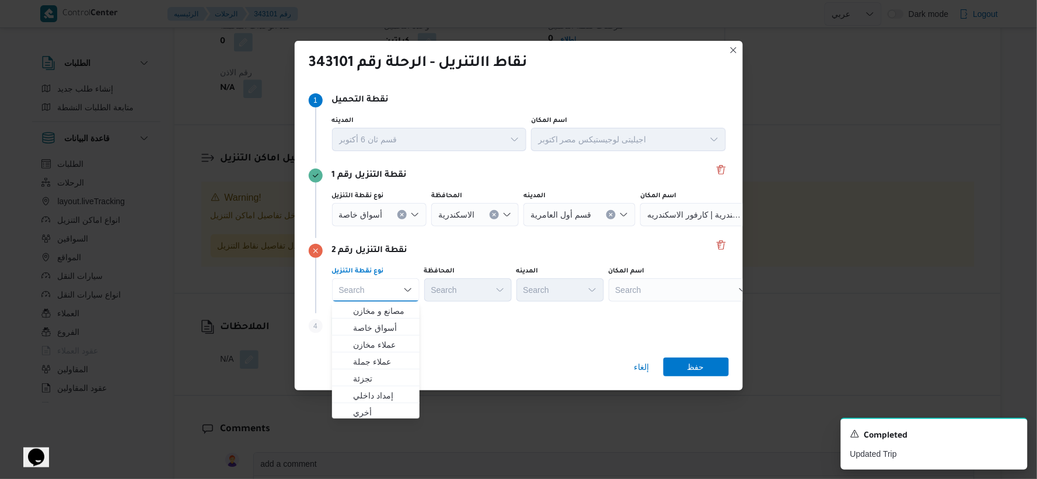
click at [650, 288] on div "Search" at bounding box center [682, 289] width 146 height 23
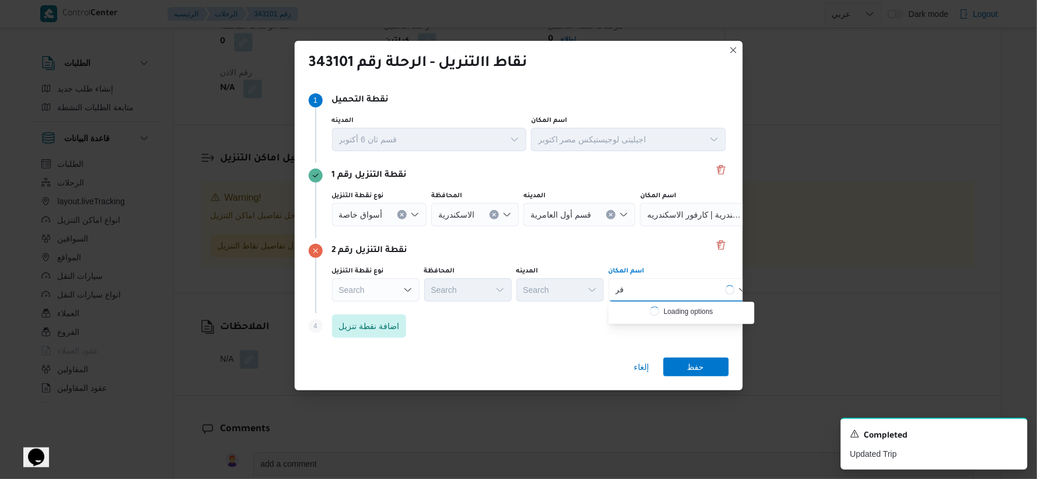
type input "ف"
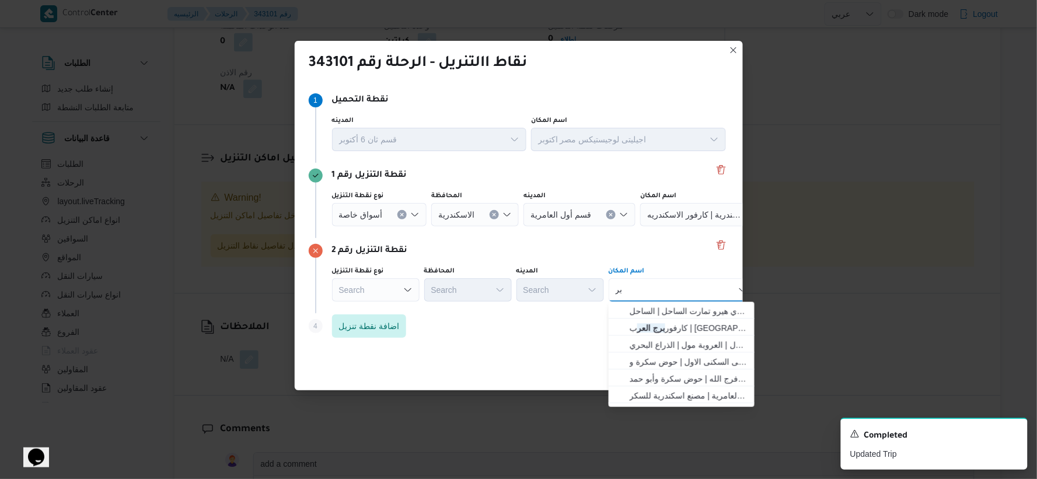
type input "ب"
click at [650, 289] on div "جملة ماركت جملة ماركت Combo box. Selected. جملة ماركت. Selected. Combo box inpu…" at bounding box center [682, 289] width 146 height 23
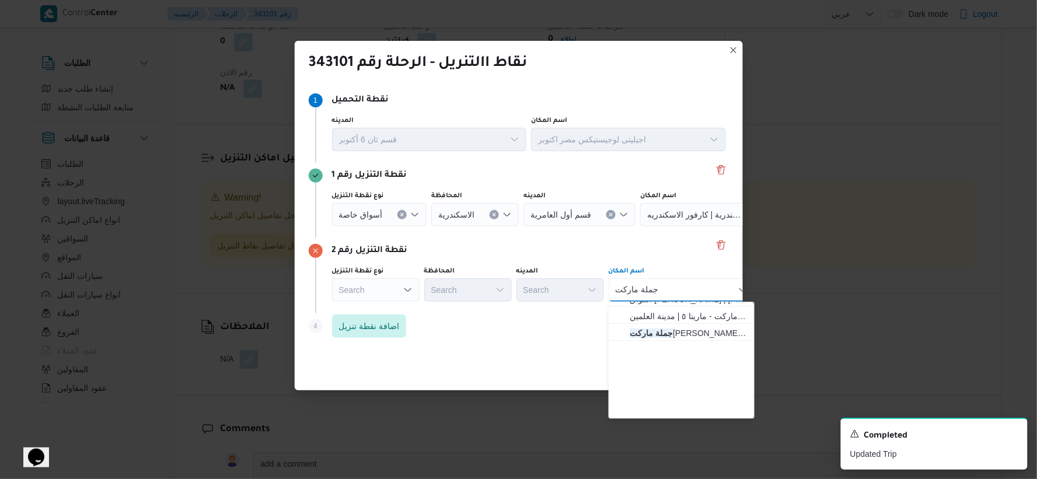
scroll to position [0, 0]
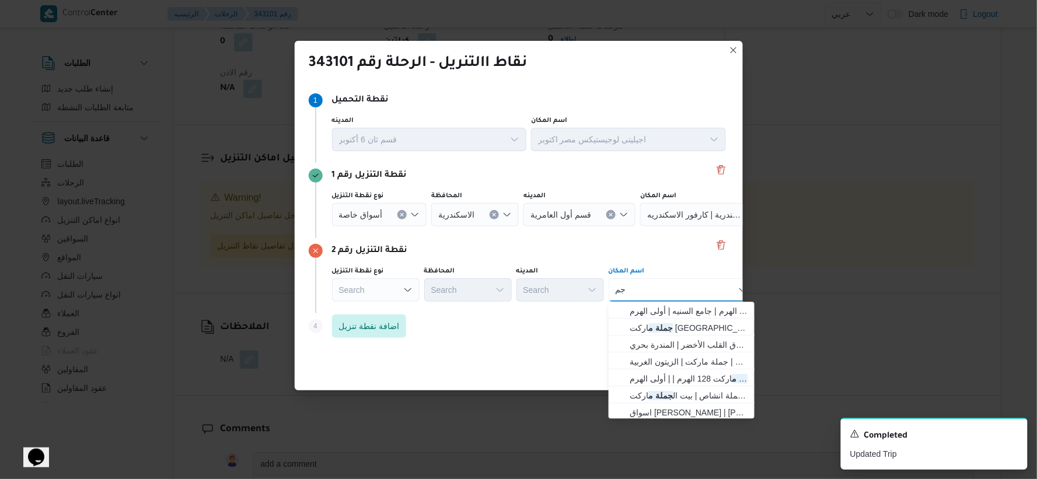
type input "ج"
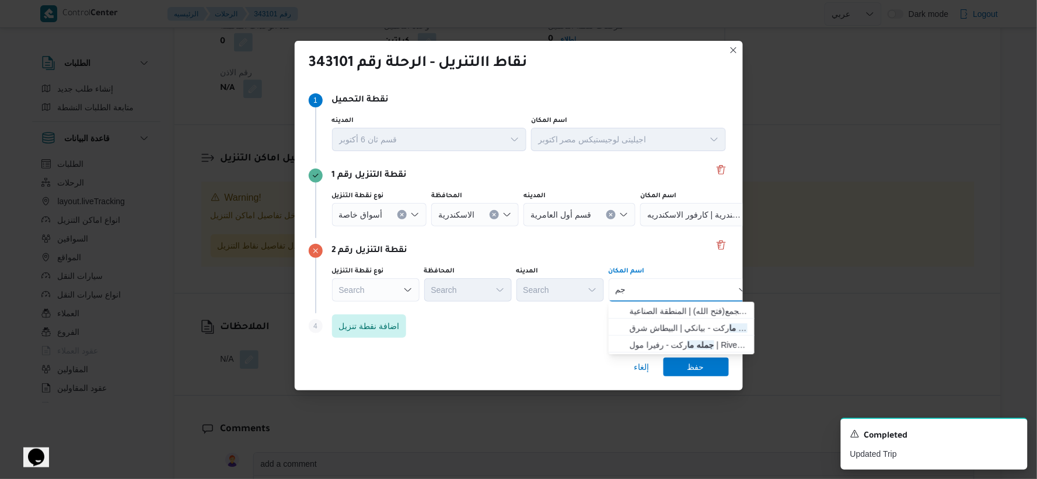
type input "ج"
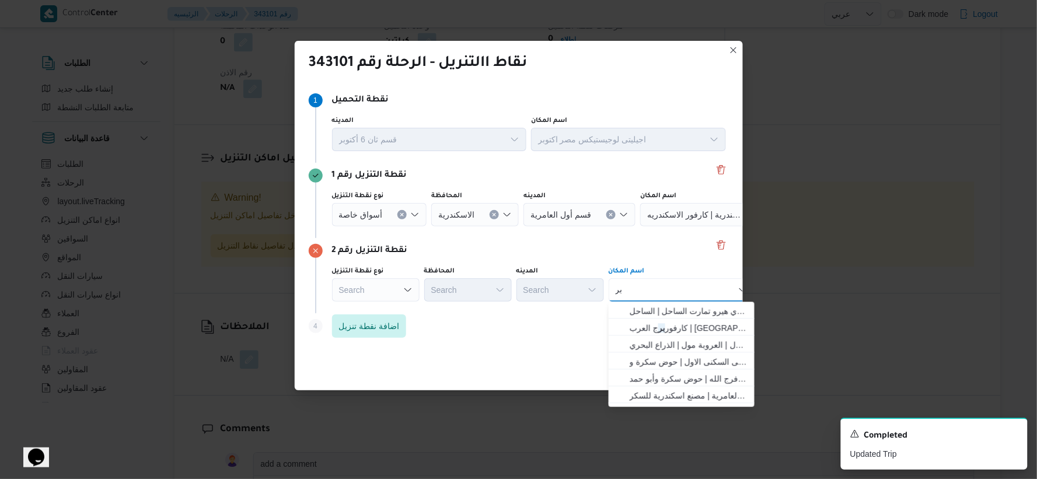
type input "ب"
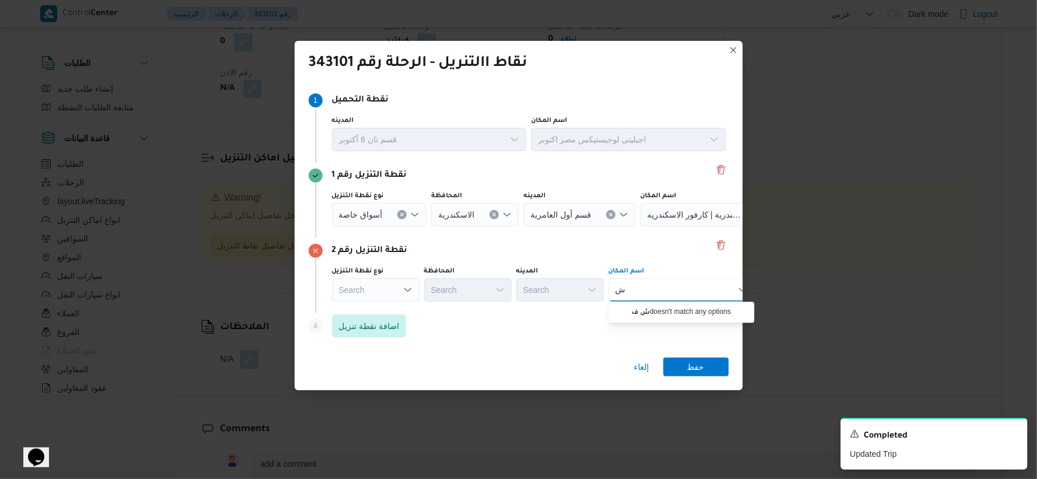
type input "ش"
type input "ف"
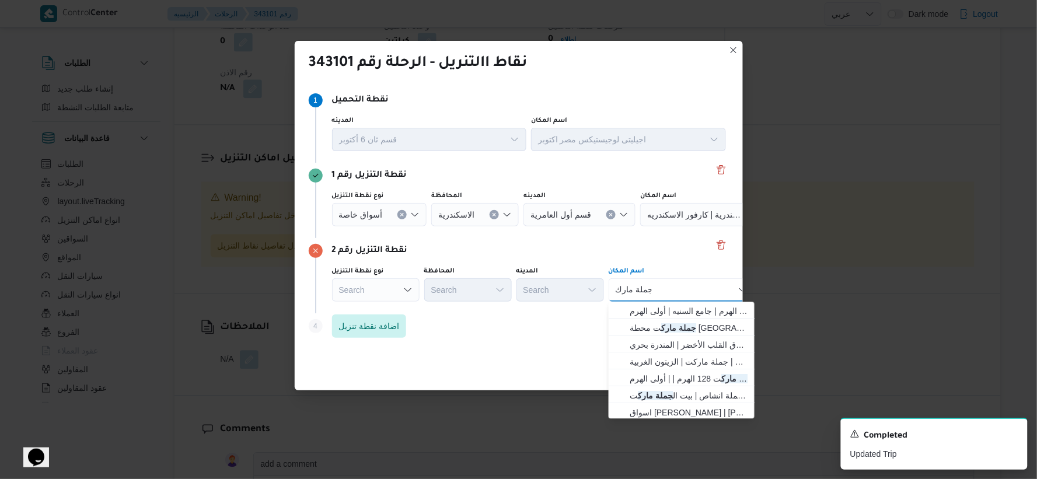
click at [650, 292] on div "جملة مارك جملة مارك Combo box. Selected. جملة مارك. Selected. Combo box input. …" at bounding box center [682, 289] width 146 height 23
type input "ج"
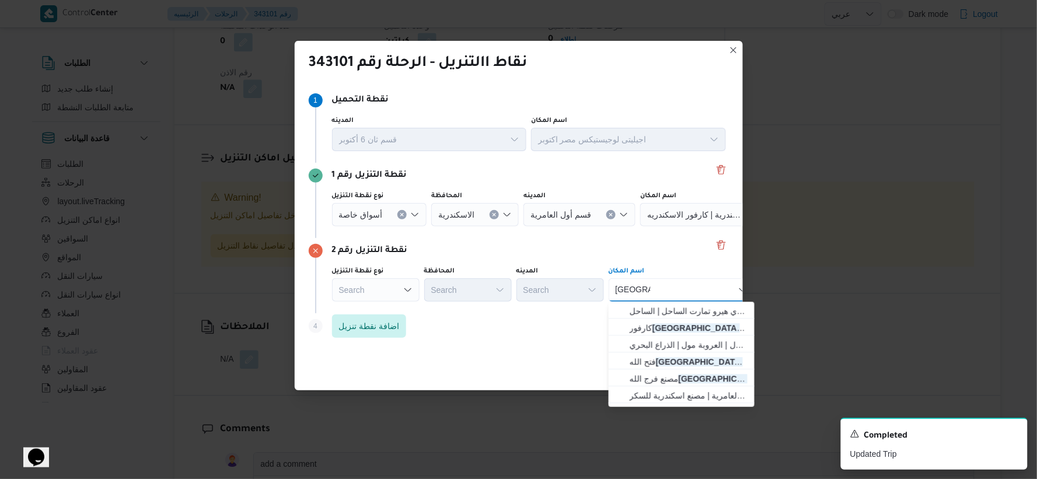
type input "برج العرب"
click at [650, 292] on div "برج العرب برج العرب Combo box. Selected. برج العرب. Selected. Combo box input. …" at bounding box center [682, 289] width 146 height 23
click at [650, 362] on span "فتح الله برج العرب الجديدة | الحى السكنى الاول | حوض سكرة وأبو حمد" at bounding box center [689, 362] width 118 height 14
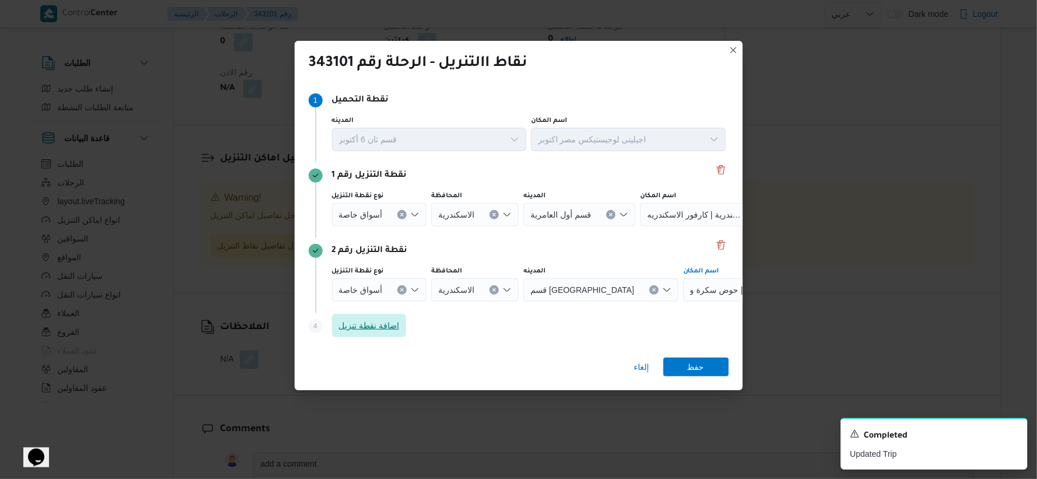
click at [386, 317] on span "اضافة نقطة تنزيل" at bounding box center [369, 325] width 75 height 23
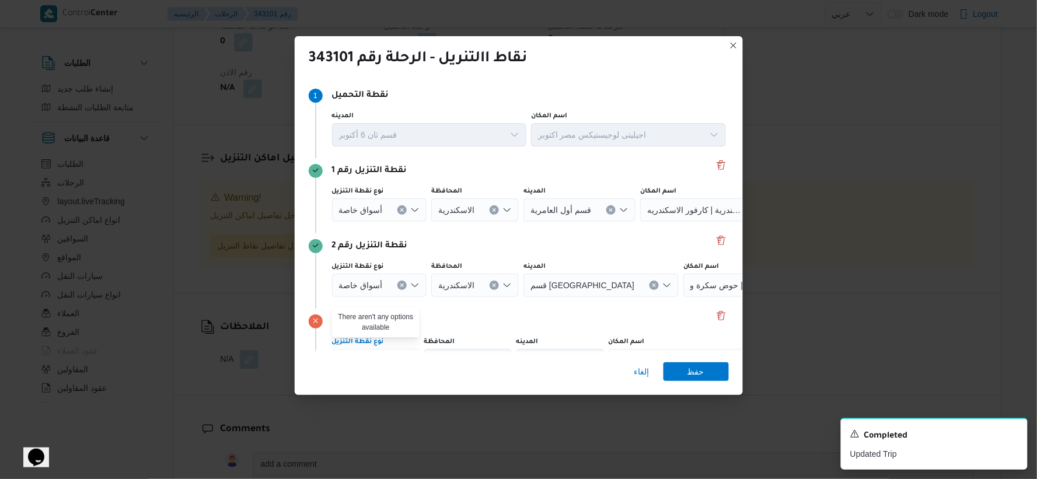
scroll to position [65, 0]
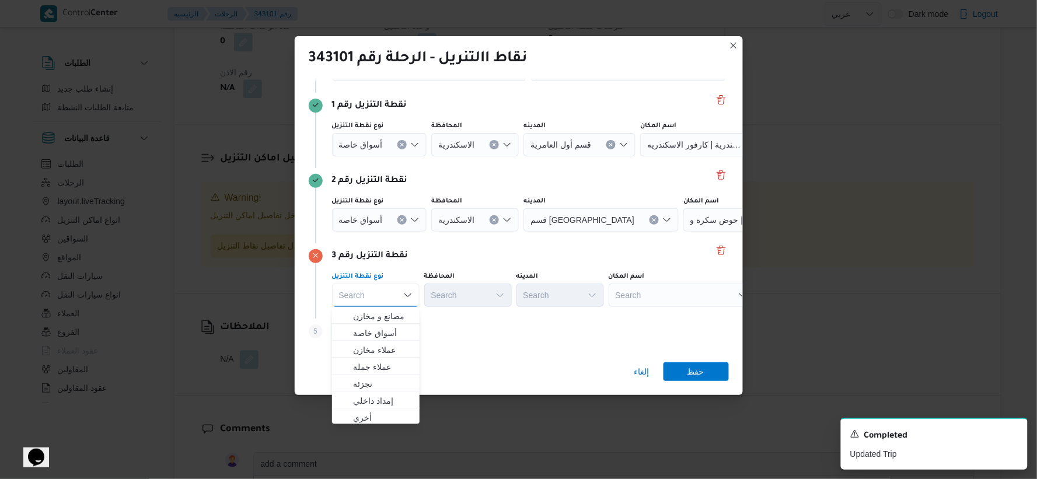
click at [650, 305] on div "Search" at bounding box center [682, 295] width 146 height 23
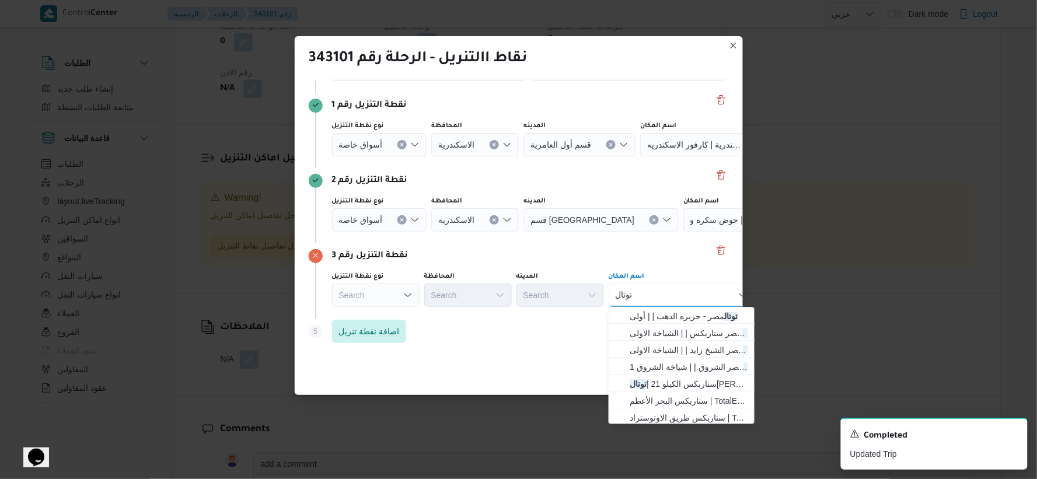
click at [650, 295] on div "توتال توتال Combo box. Selected. توتال. Selected. Combo box input. Search. Type…" at bounding box center [682, 295] width 146 height 23
type input "ت"
type input "مارينا"
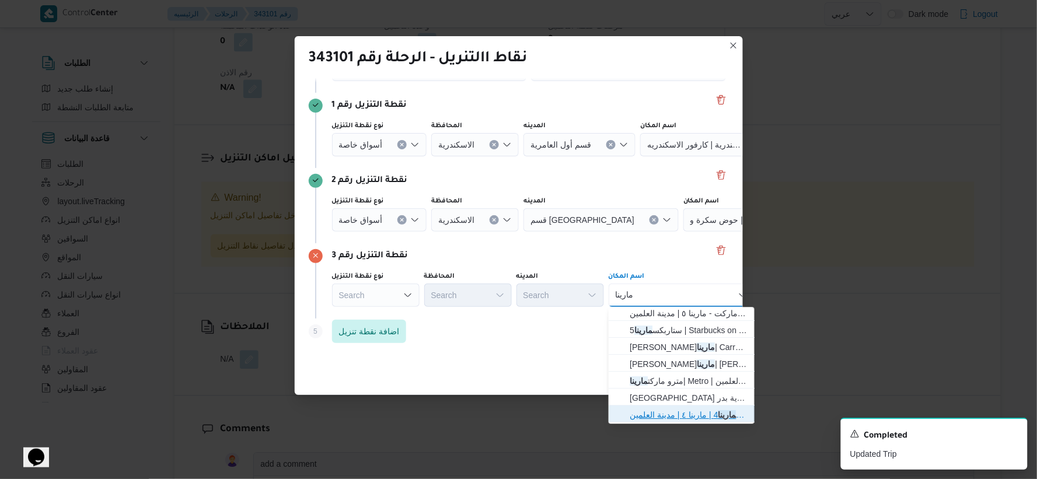
click at [650, 410] on span "ستاربكس مارينا 4 | مارينا ٤ | مدينة العلمين" at bounding box center [689, 415] width 118 height 14
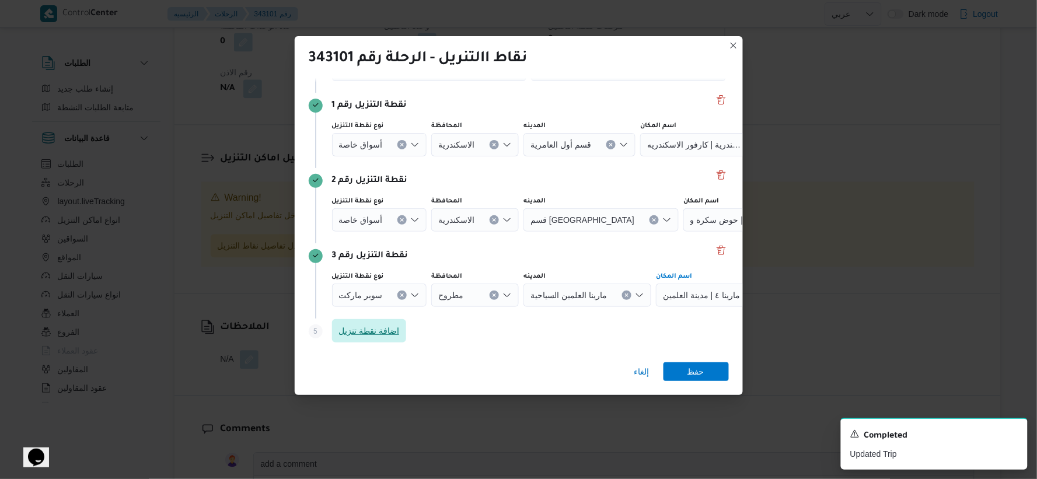
click at [389, 328] on span "اضافة نقطة تنزيل" at bounding box center [369, 331] width 61 height 14
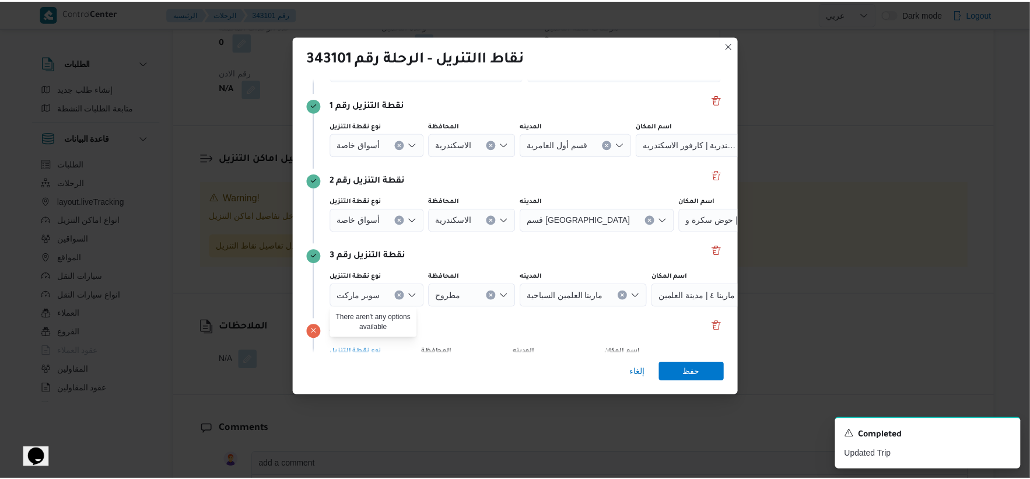
scroll to position [141, 0]
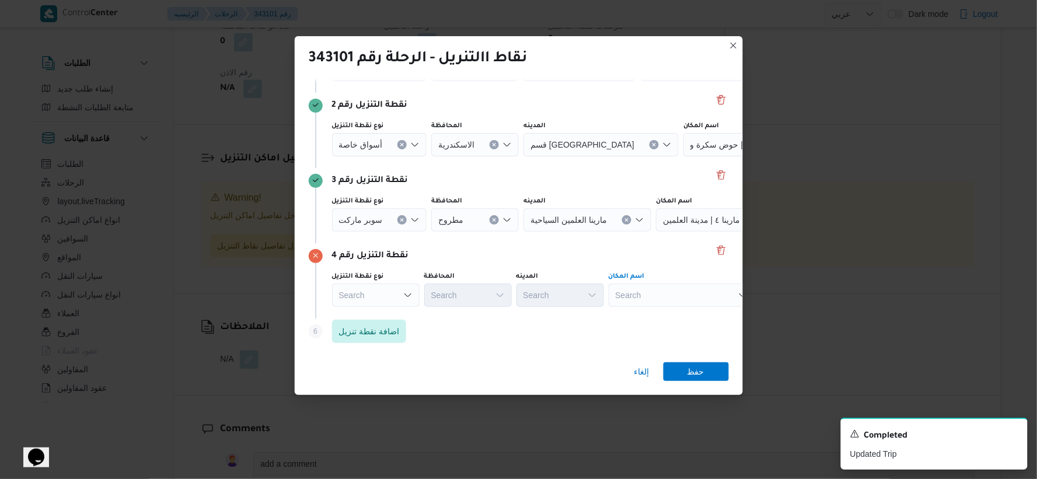
click at [650, 300] on div "Search" at bounding box center [682, 295] width 146 height 23
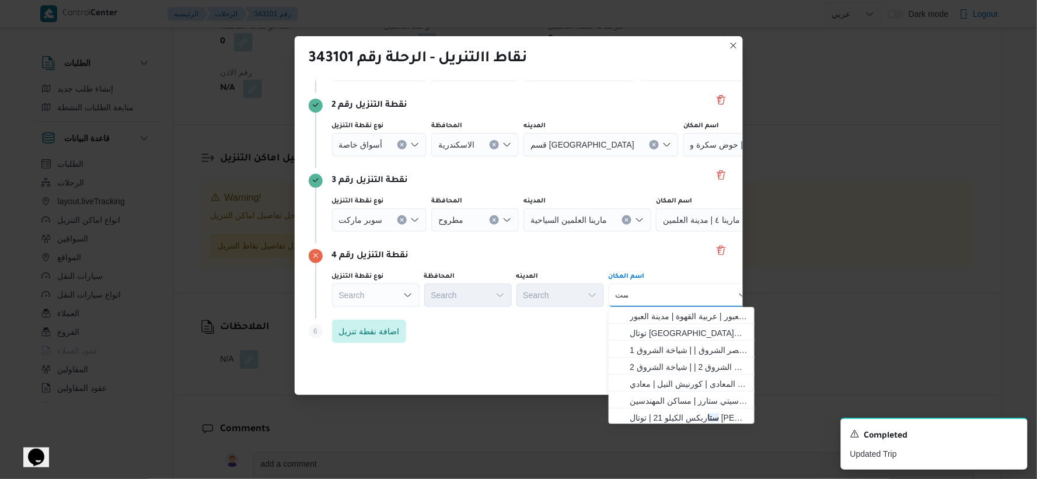
type input "س"
type input "مارينا"
click at [650, 333] on span "ستاربكس مارينا 5 | Starbucks on the go | مدينة العلمين" at bounding box center [689, 333] width 118 height 14
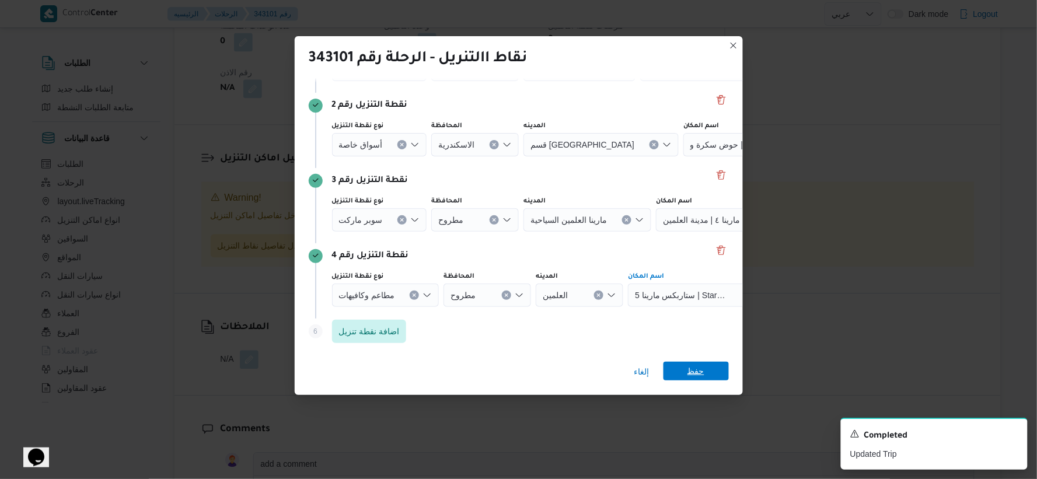
click at [650, 371] on span "حفظ" at bounding box center [695, 371] width 17 height 19
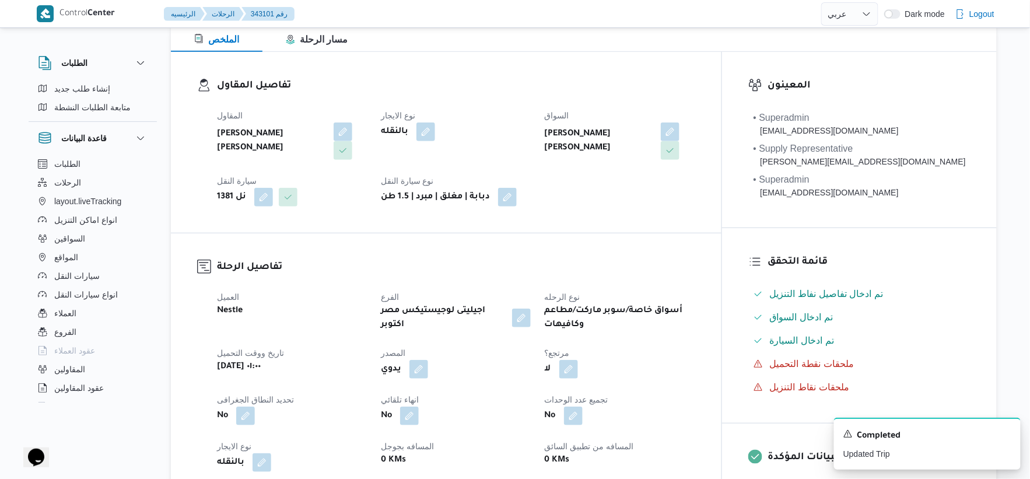
scroll to position [0, 0]
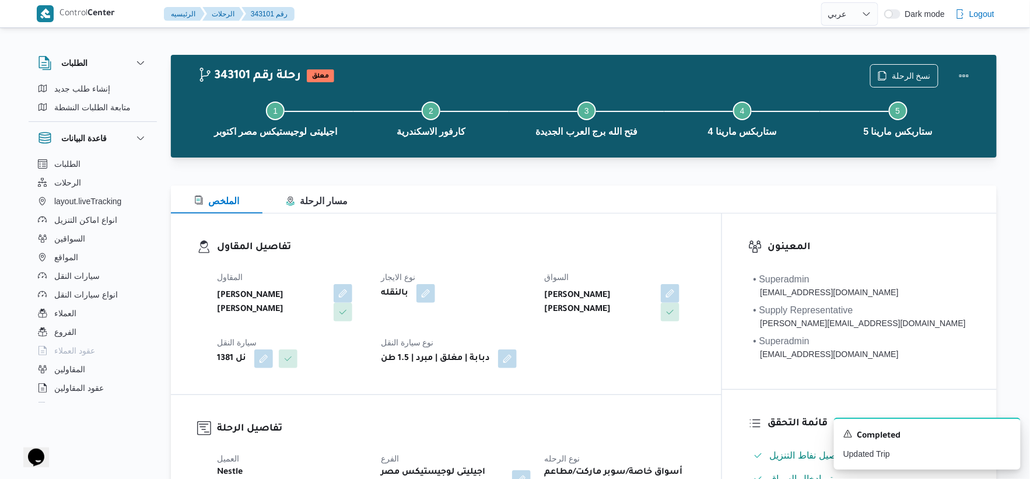
select select "ar"
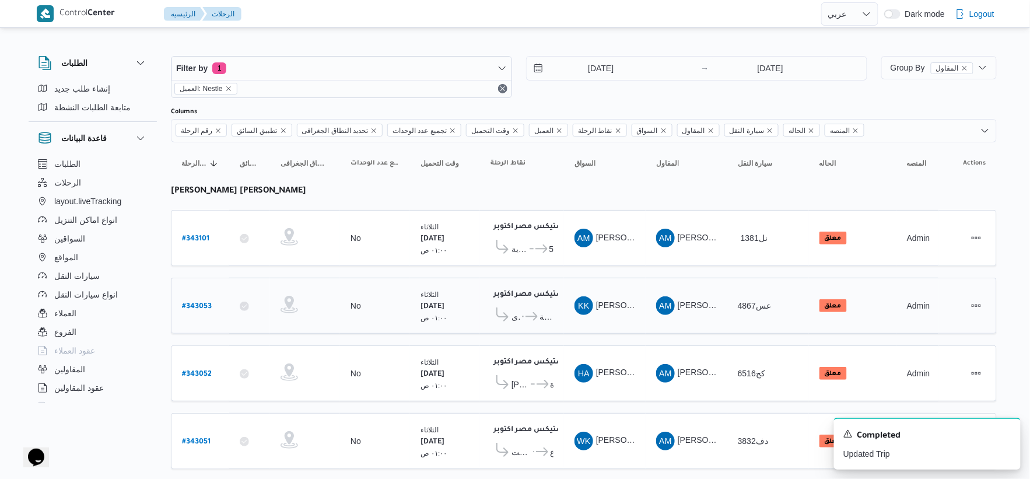
click at [534, 310] on span "ستاربكس توتال مصر طريق العامرية - الاسكندرية" at bounding box center [539, 317] width 30 height 14
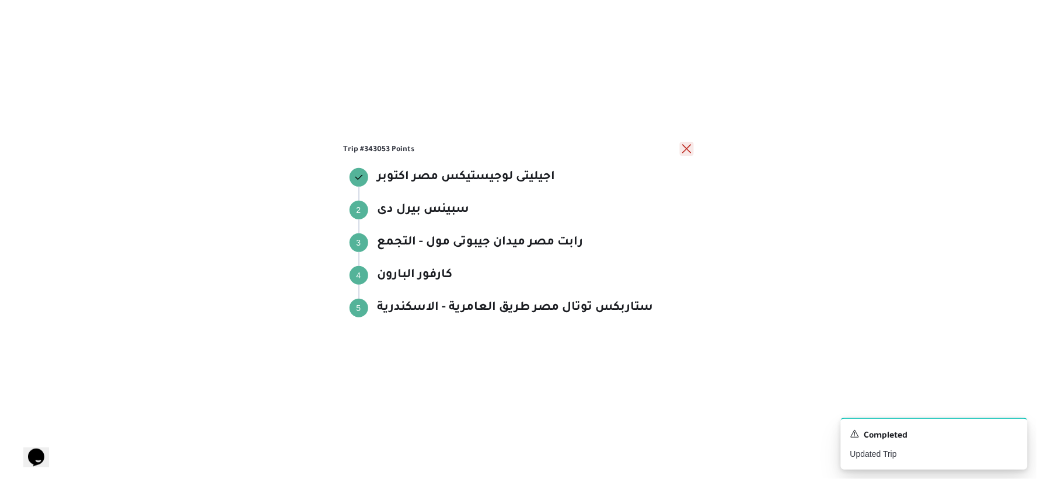
click at [650, 149] on button "close" at bounding box center [687, 149] width 14 height 14
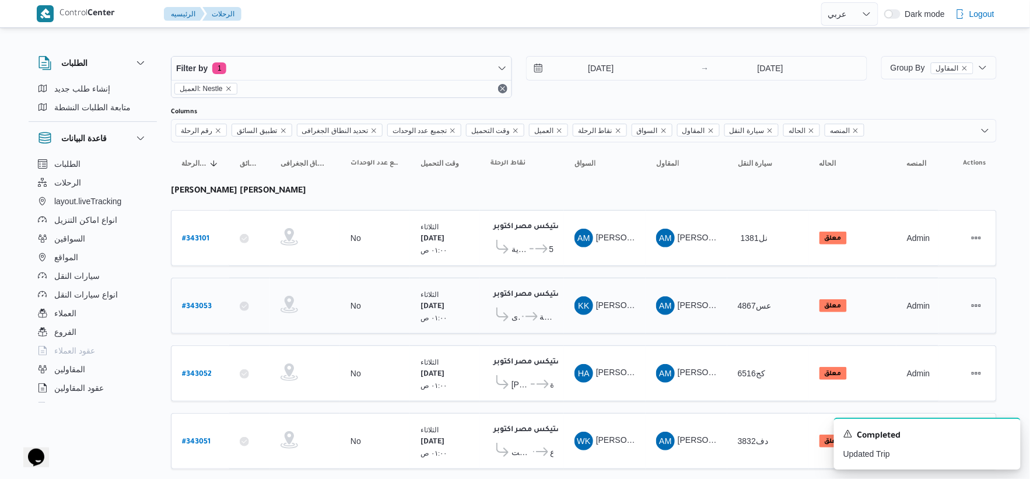
click at [197, 303] on b "# 343053" at bounding box center [197, 307] width 30 height 8
select select "ar"
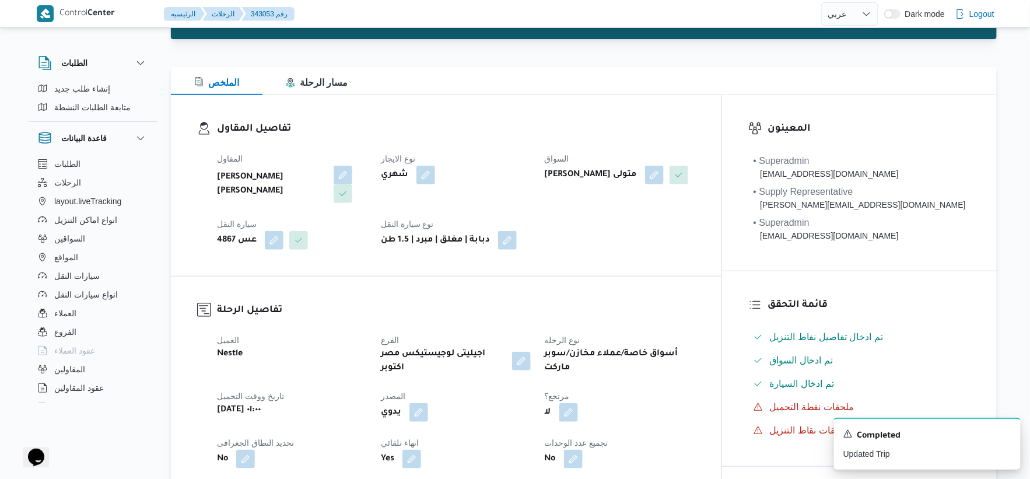
scroll to position [130, 0]
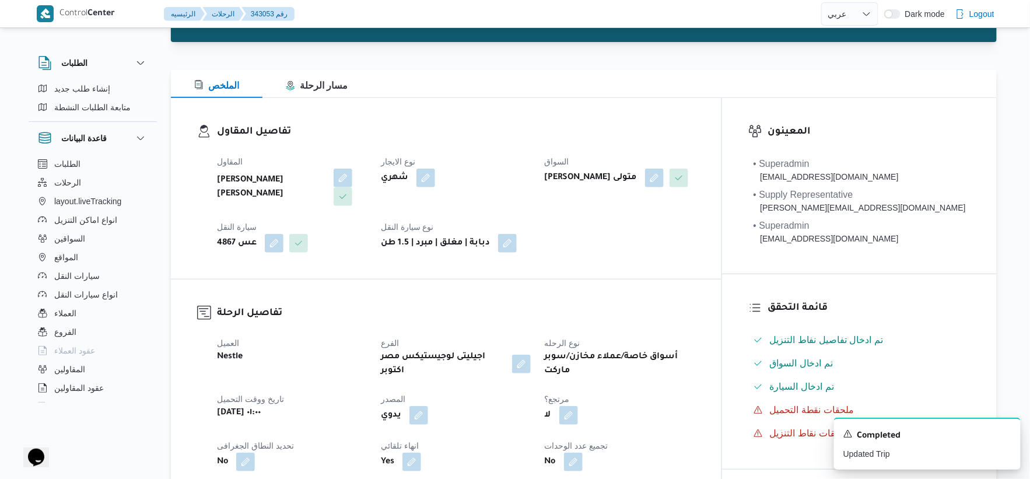
select select "ar"
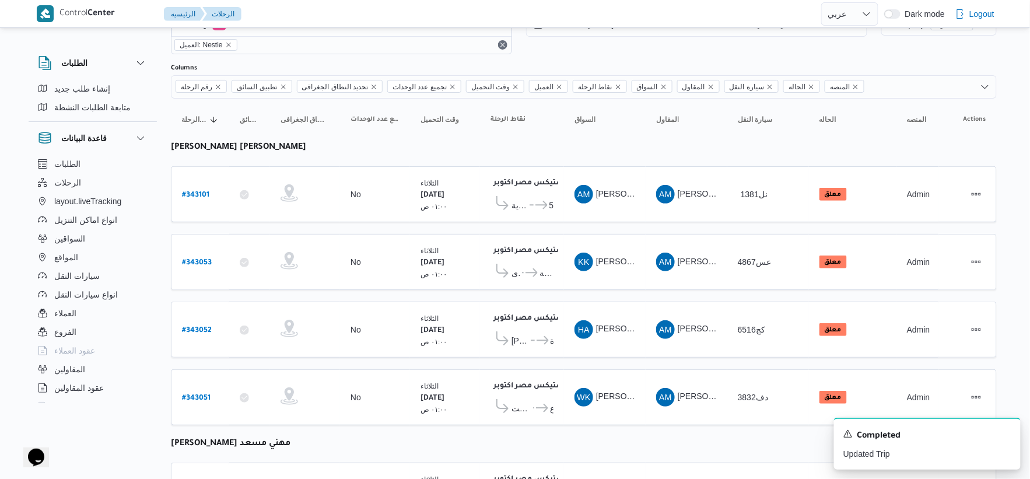
scroll to position [22, 0]
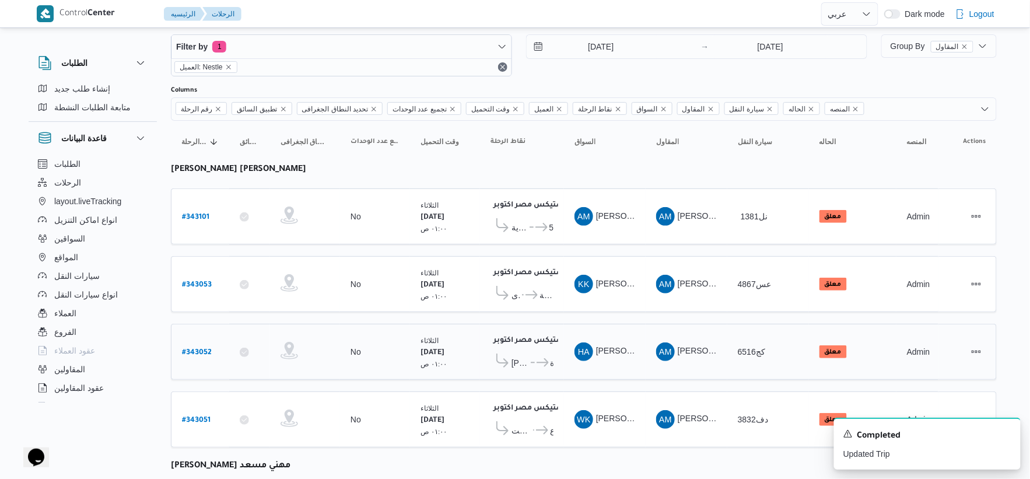
click at [526, 356] on span "[PERSON_NAME]" at bounding box center [521, 363] width 18 height 14
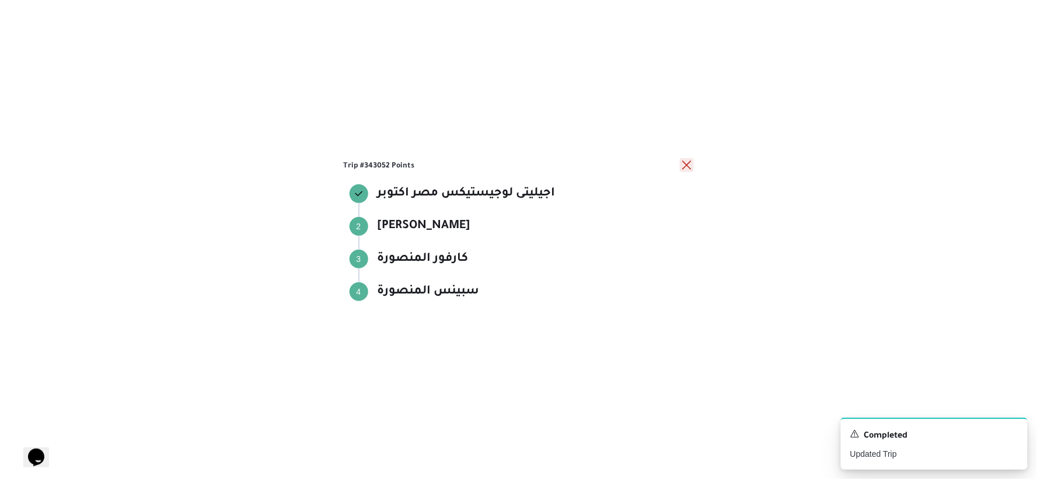
click at [650, 164] on button "close" at bounding box center [687, 165] width 14 height 14
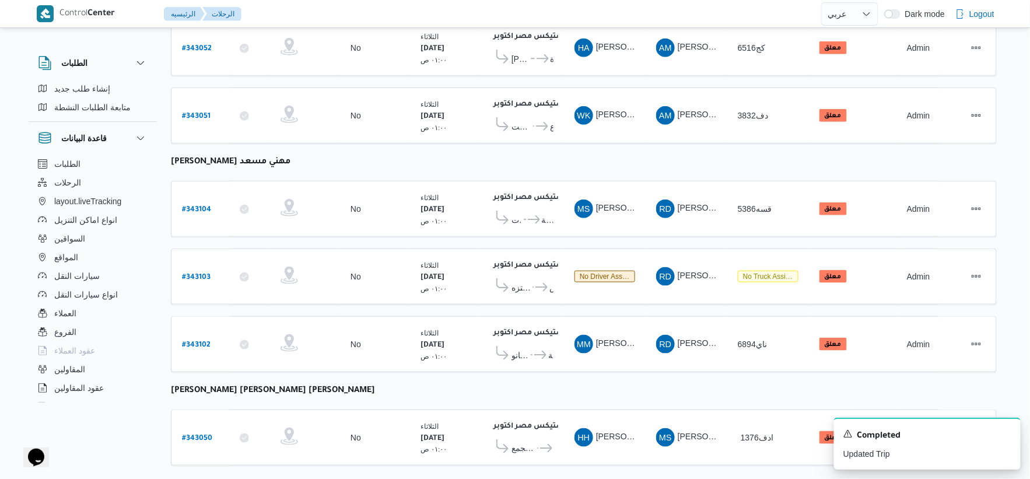
scroll to position [346, 0]
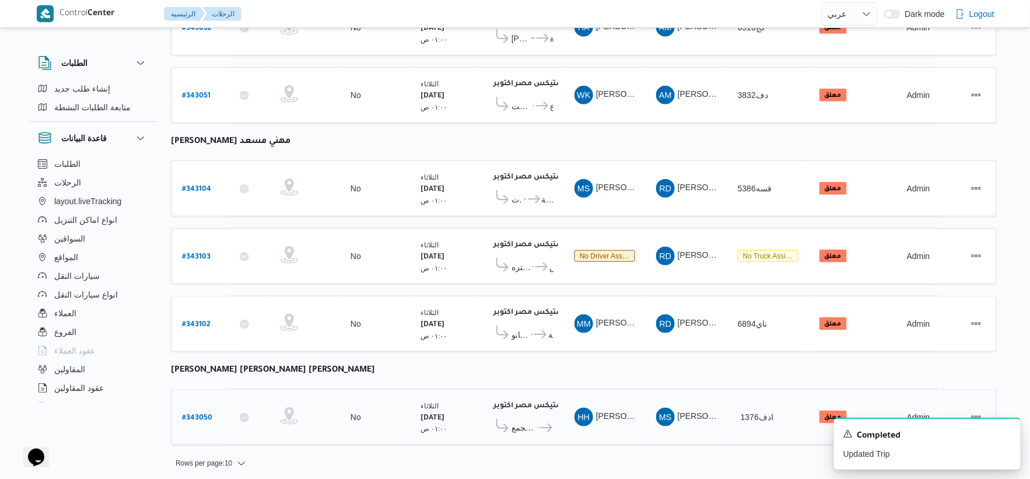
click at [202, 414] on b "# 343050" at bounding box center [197, 418] width 30 height 8
select select "ar"
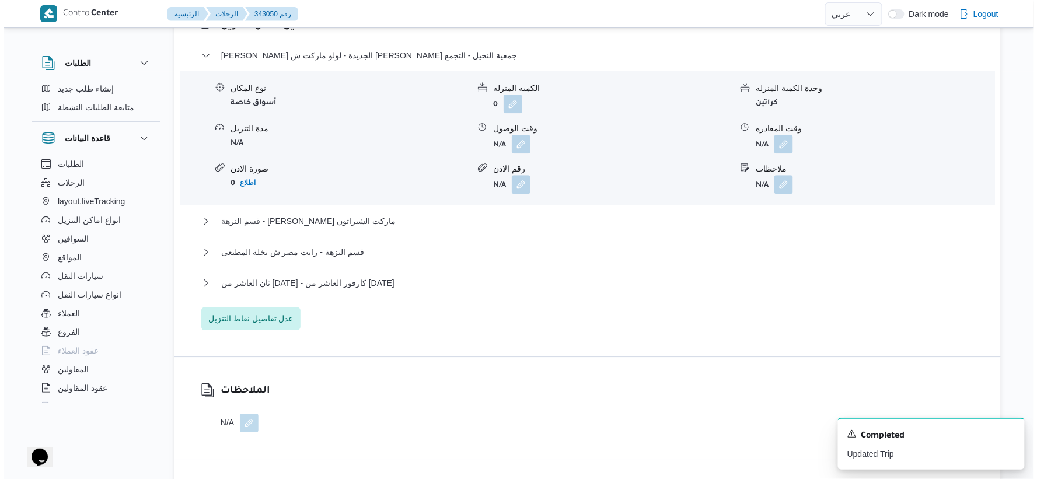
scroll to position [972, 0]
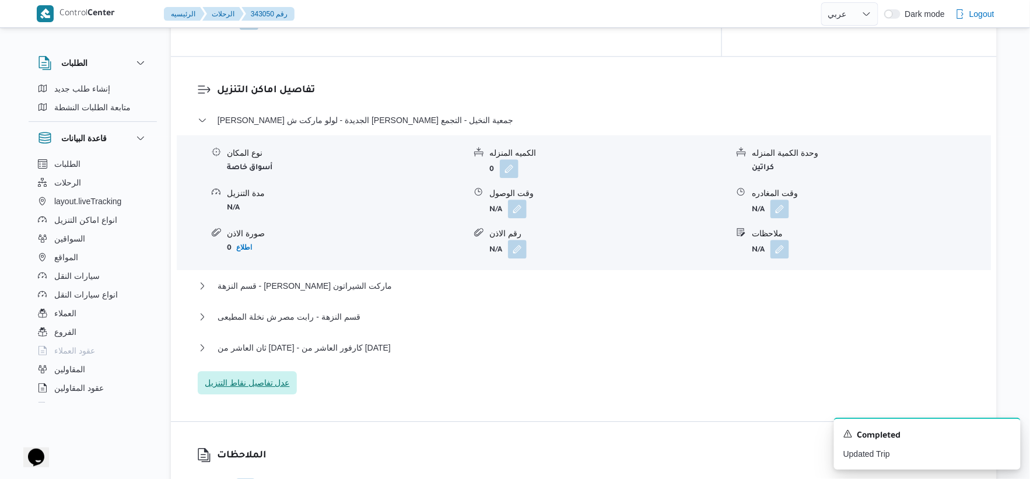
click at [272, 376] on span "عدل تفاصيل نقاط التنزيل" at bounding box center [247, 383] width 85 height 14
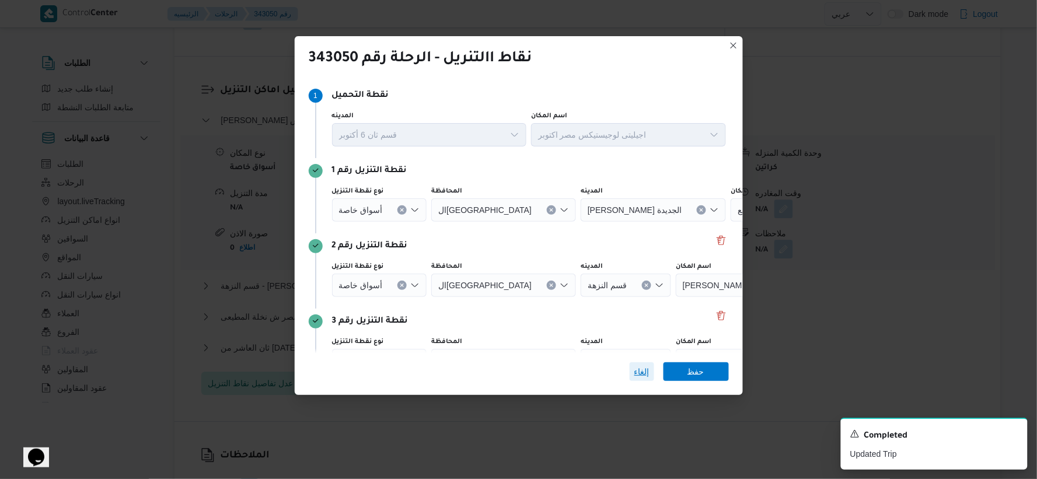
click at [641, 370] on span "إلغاء" at bounding box center [641, 372] width 15 height 14
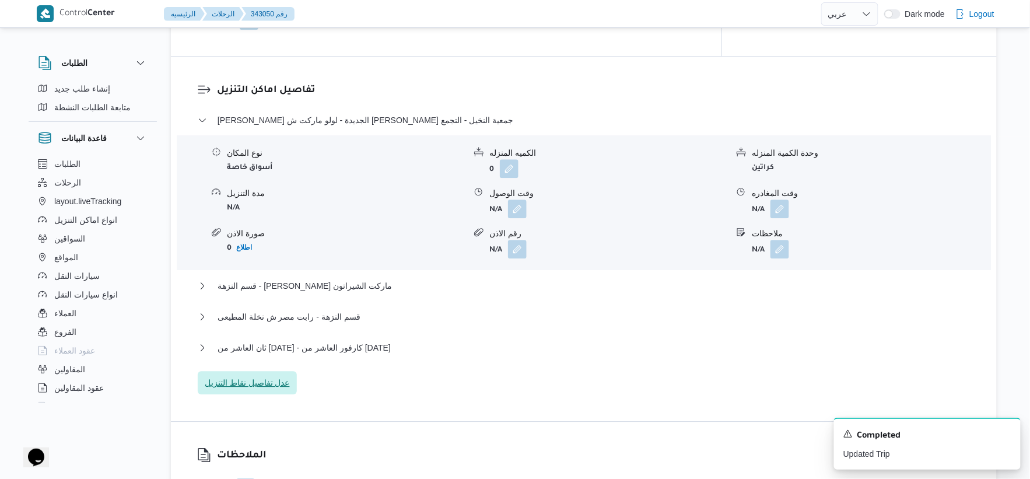
click at [274, 376] on span "عدل تفاصيل نقاط التنزيل" at bounding box center [247, 383] width 85 height 14
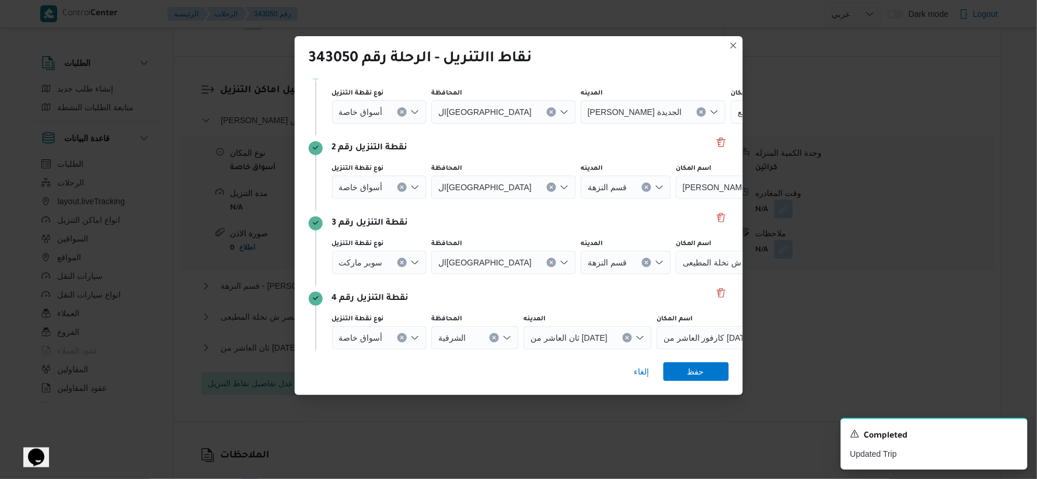
scroll to position [76, 0]
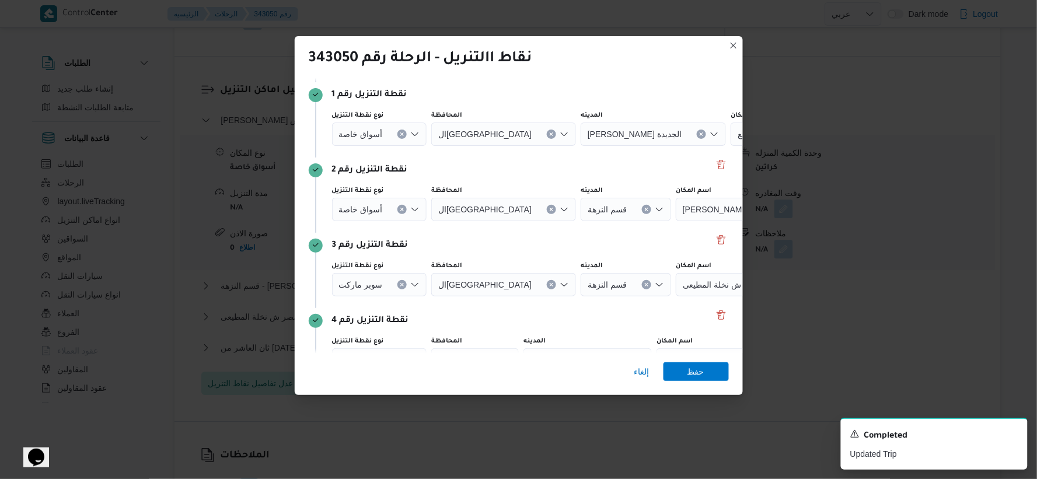
click at [398, 211] on button "Clear input" at bounding box center [401, 209] width 9 height 9
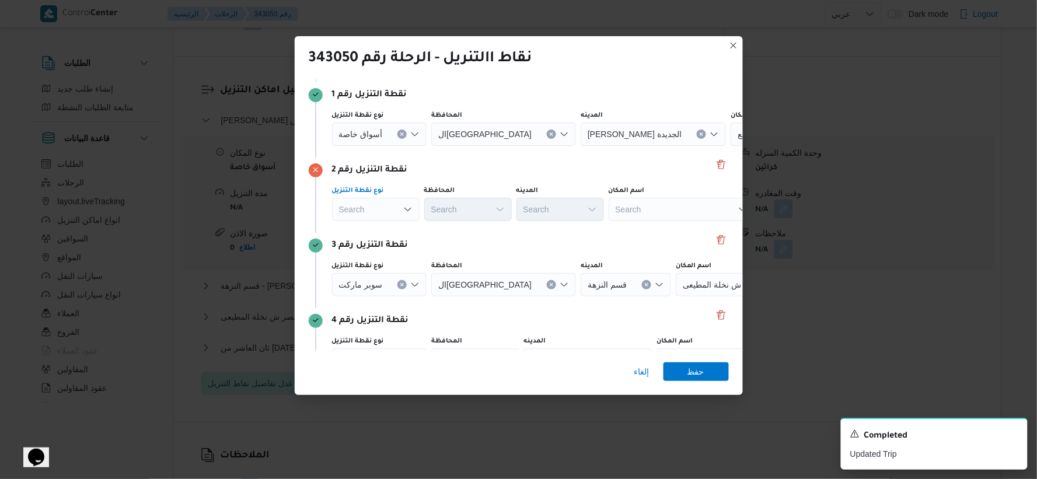
scroll to position [141, 0]
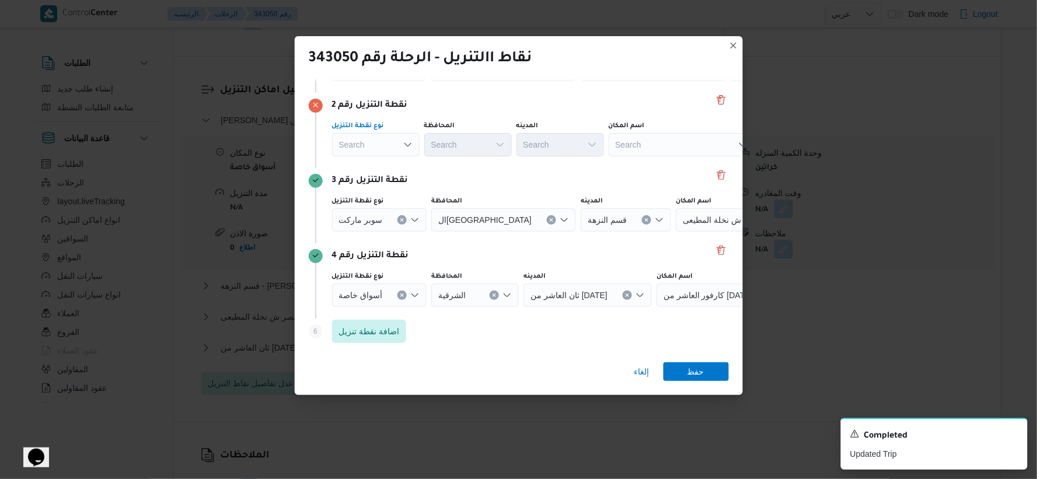
click at [403, 296] on icon "Clear input" at bounding box center [402, 294] width 3 height 3
click at [650, 292] on div "Search" at bounding box center [682, 295] width 146 height 23
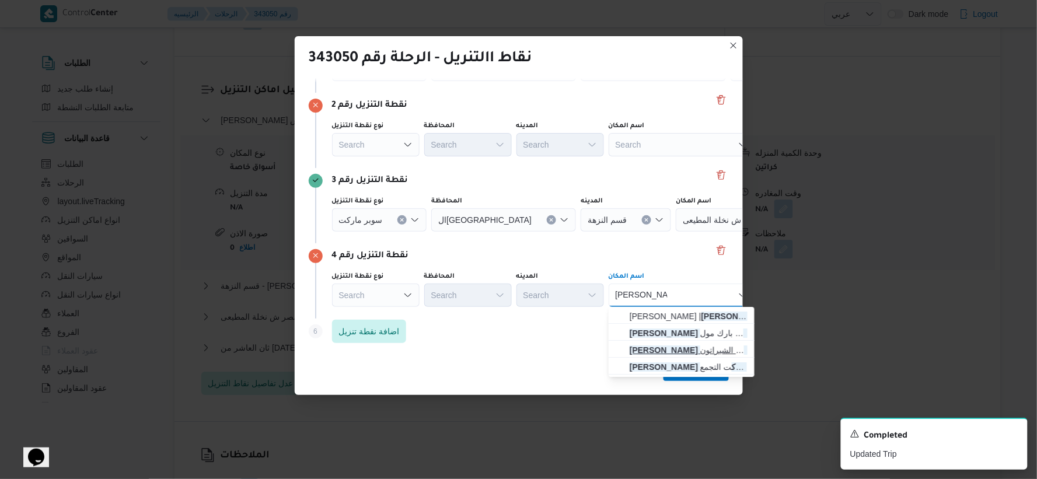
type input "لولو هايبر مارك"
click at [650, 349] on span "لولو هايبر مارك ت الشيراتون | لولو هايبر ماركت - الشيراتون | شيراتون المطار" at bounding box center [689, 350] width 118 height 14
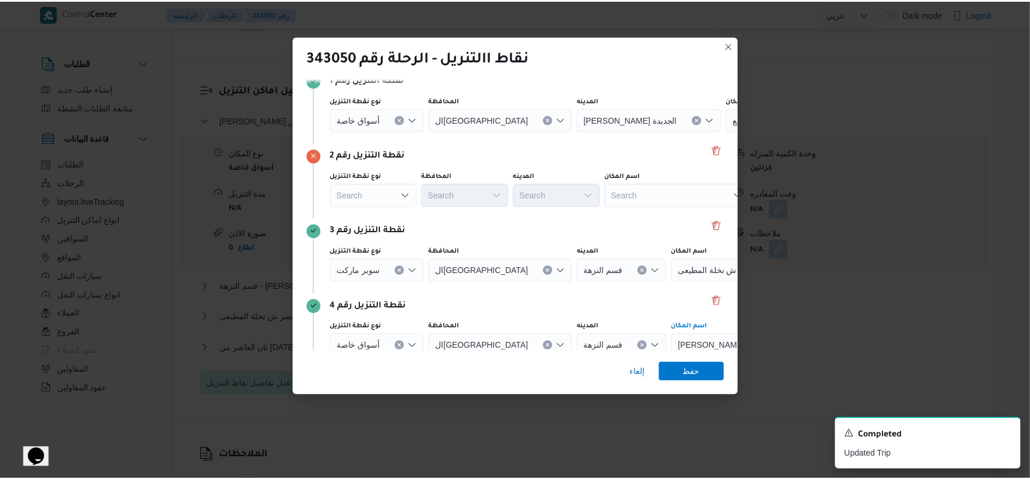
scroll to position [76, 0]
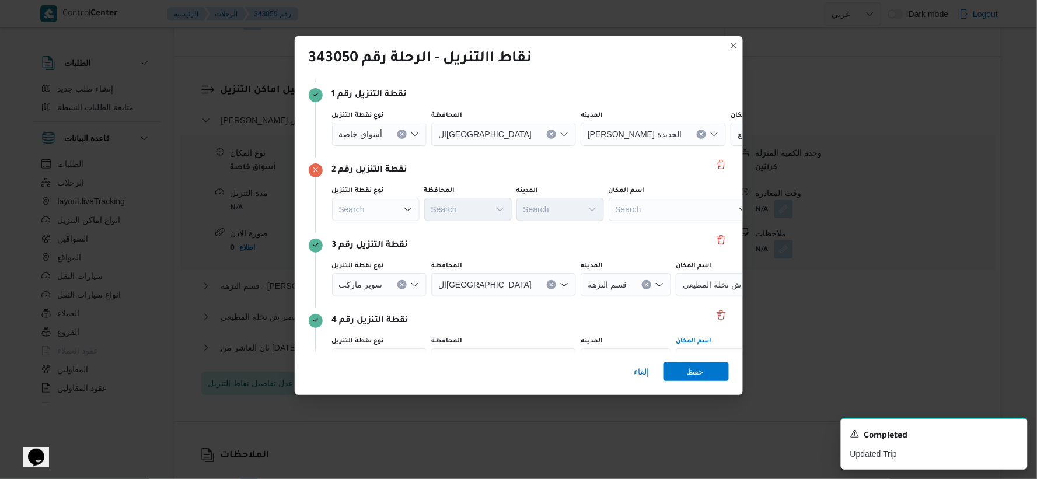
click at [650, 212] on div "Search" at bounding box center [682, 209] width 146 height 23
type input "جمعي"
click at [650, 231] on span "لولو ماركت ش ذاكر حسين جمعي ة النخيل - التجمع | لولو التجمع الاول | null" at bounding box center [689, 230] width 118 height 14
click at [404, 131] on button "Clear input" at bounding box center [401, 134] width 9 height 9
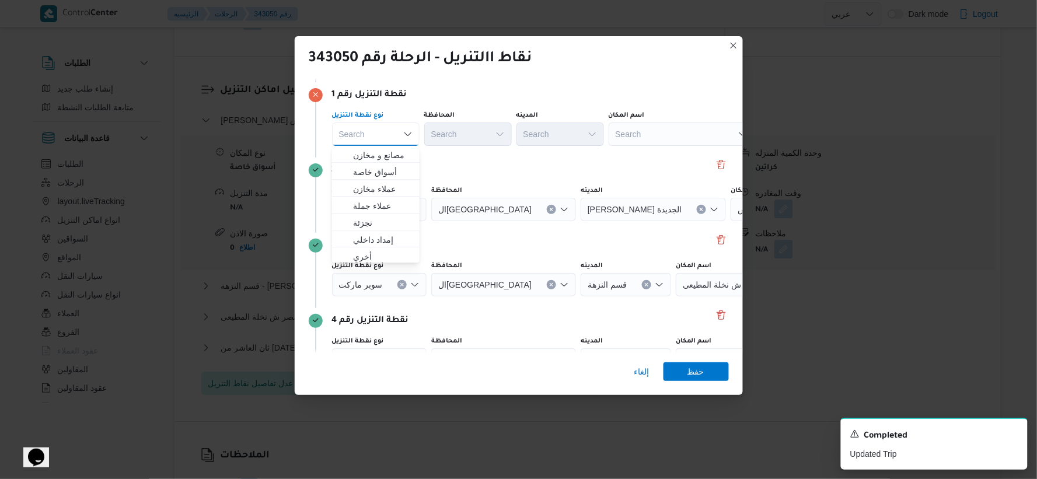
click at [650, 140] on div "Search" at bounding box center [682, 134] width 146 height 23
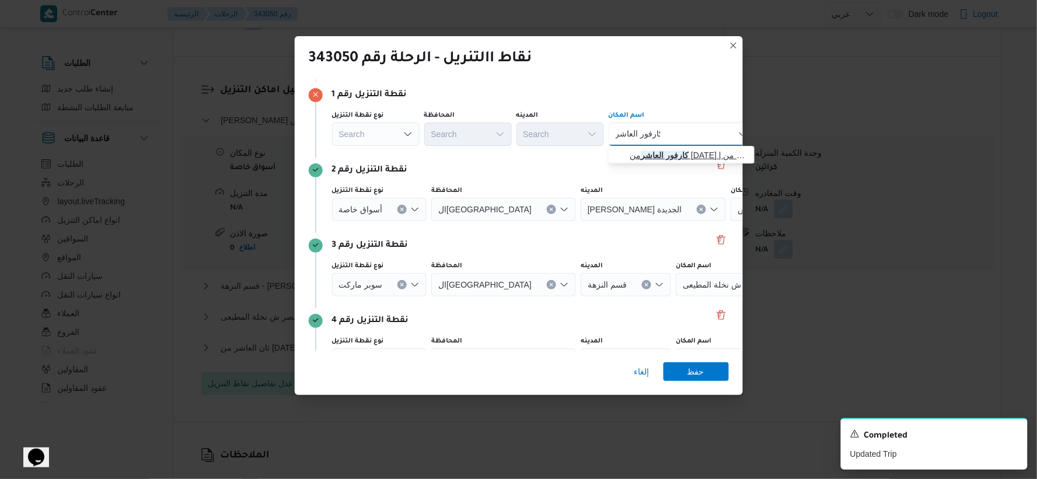
type input "كارفور العاشر"
click at [650, 152] on span "كارفور العاشر من رمضان | كارفور هايبر ماركت العاشر من رمضان | null" at bounding box center [689, 155] width 118 height 14
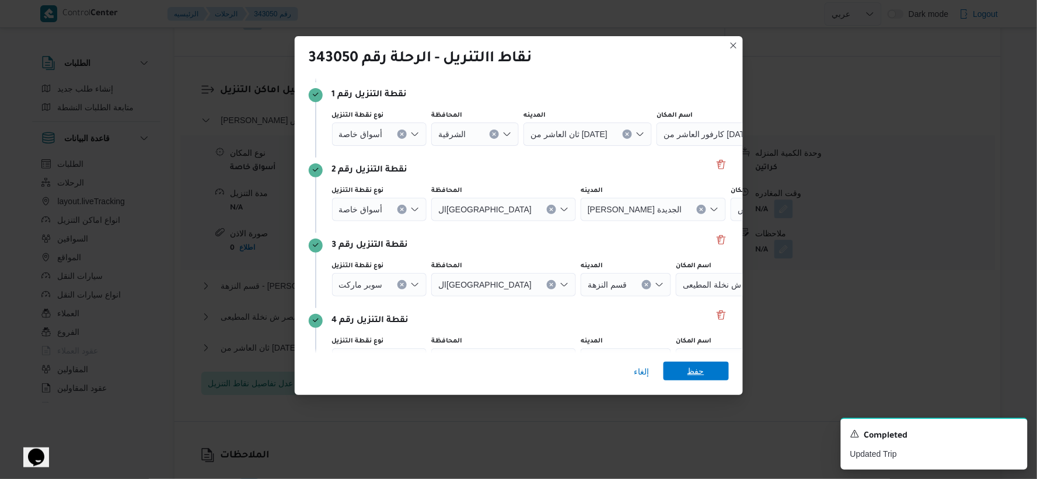
click at [650, 368] on span "حفظ" at bounding box center [695, 371] width 17 height 19
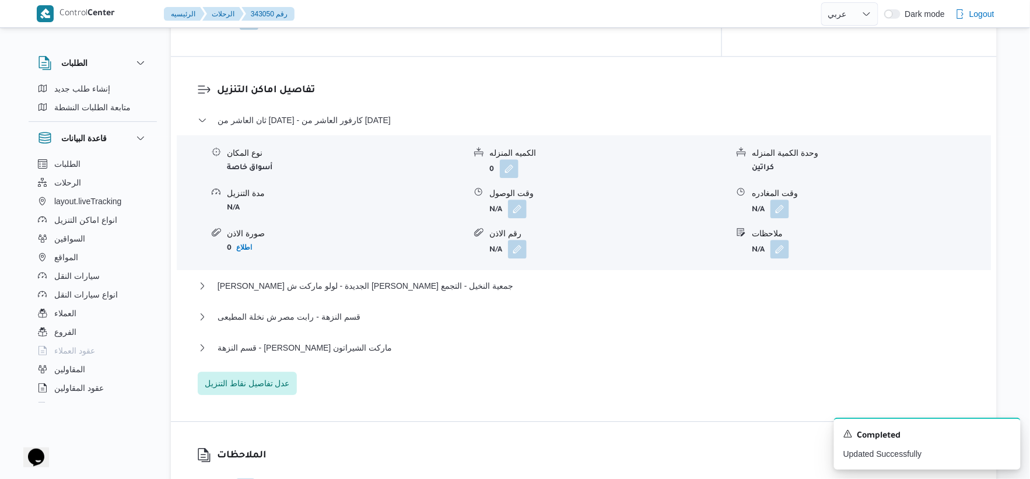
click at [550, 322] on div "ثان العاشر من رمضان - كارفور العاشر من رمضان نوع المكان أسواق خاصة الكميه المنز…" at bounding box center [584, 254] width 773 height 282
select select "ar"
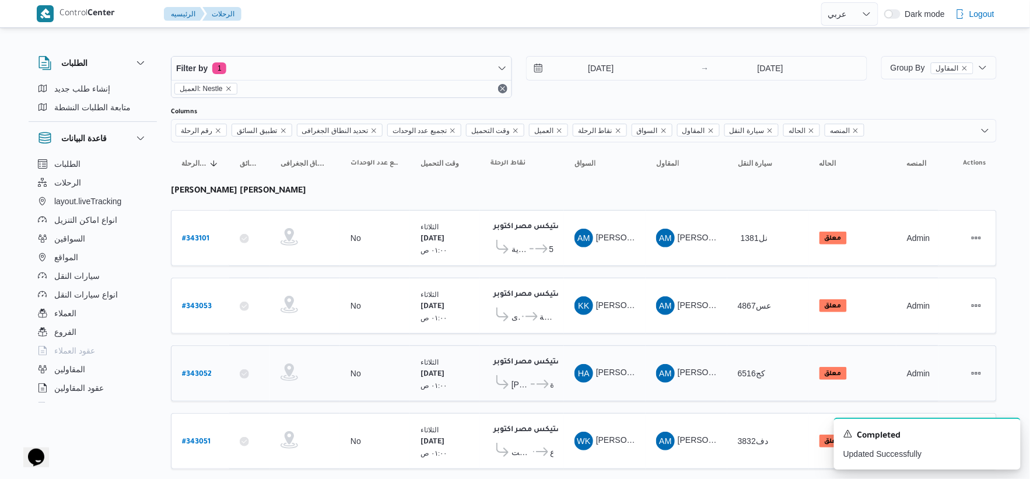
click at [523, 385] on span "[PERSON_NAME]" at bounding box center [521, 384] width 18 height 14
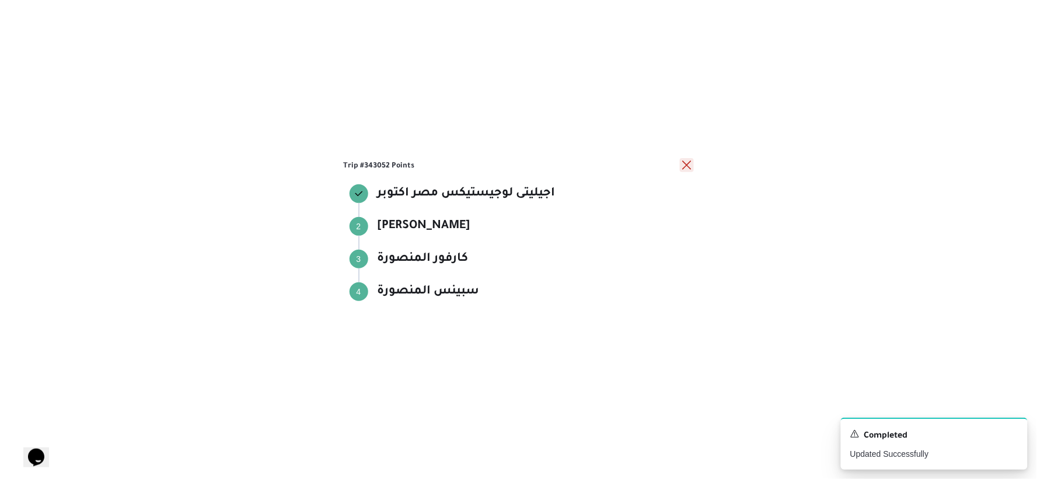
click at [650, 166] on button "close" at bounding box center [687, 165] width 14 height 14
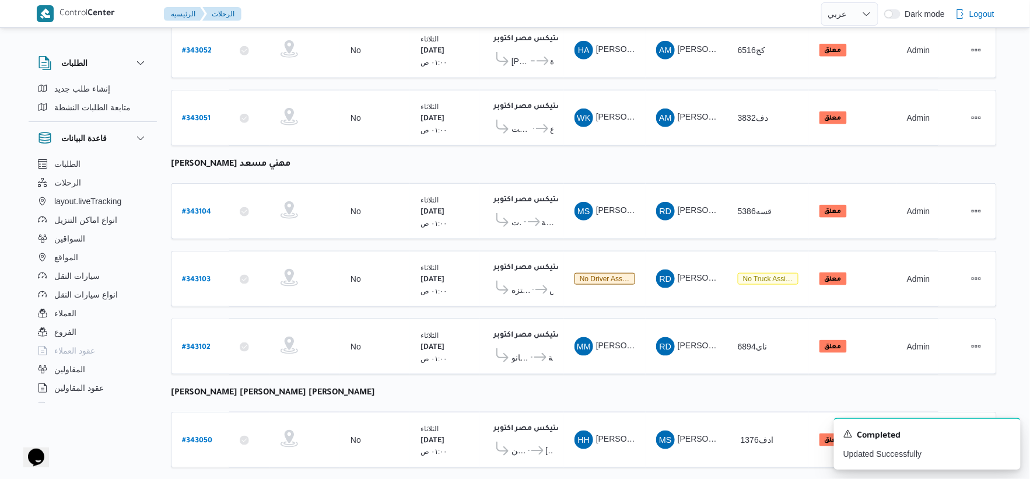
scroll to position [324, 0]
click at [534, 217] on icon at bounding box center [534, 221] width 12 height 9
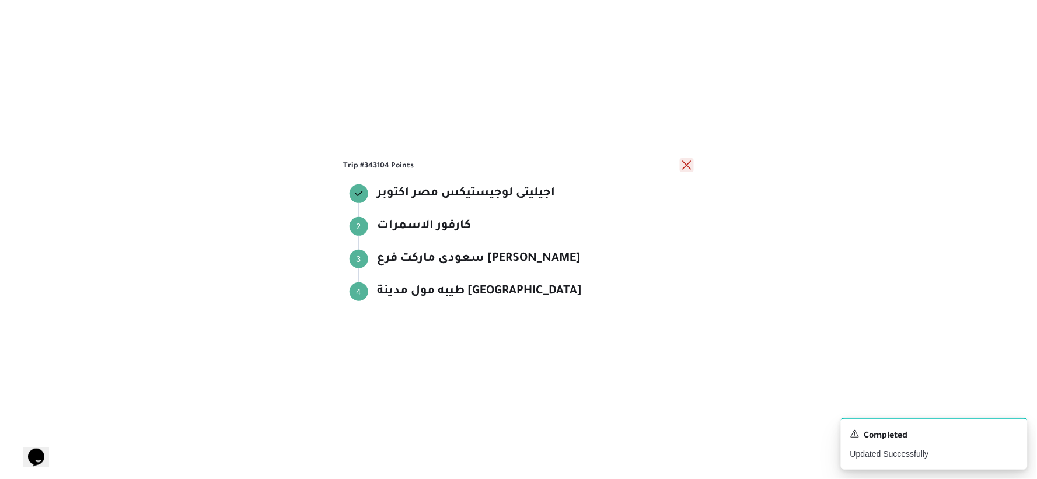
click at [650, 163] on button "close" at bounding box center [687, 165] width 14 height 14
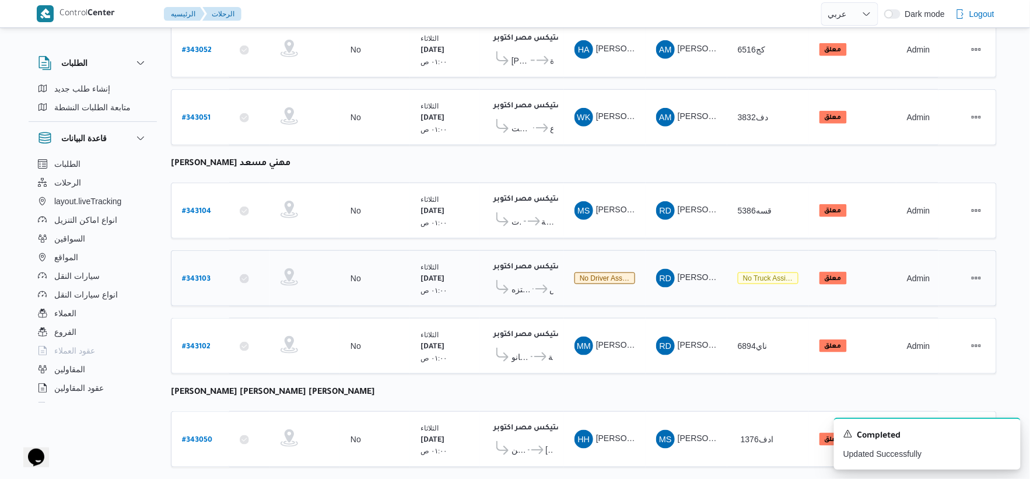
click at [526, 289] on span "فتح الله جملة ماركت ابراج الشيراتون المنتزه" at bounding box center [521, 289] width 19 height 14
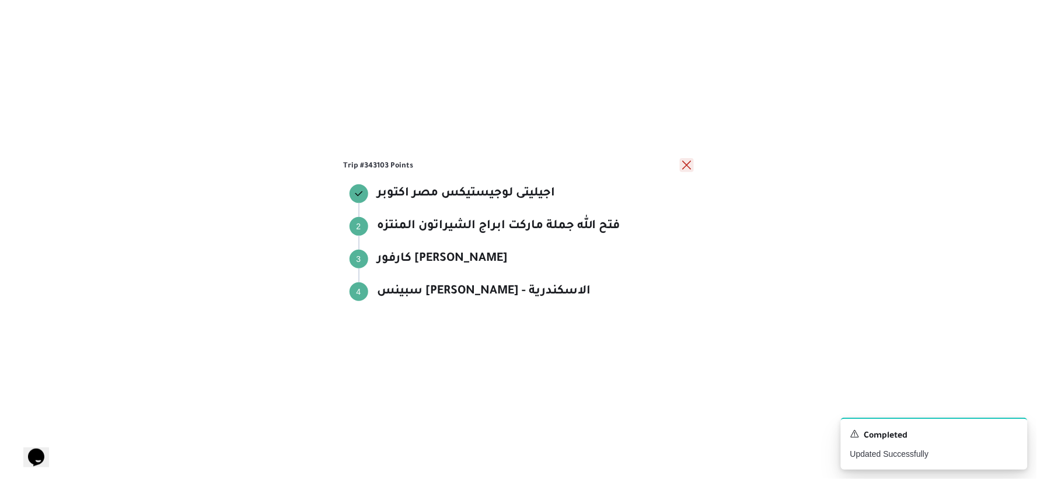
click at [650, 162] on button "close" at bounding box center [687, 165] width 14 height 14
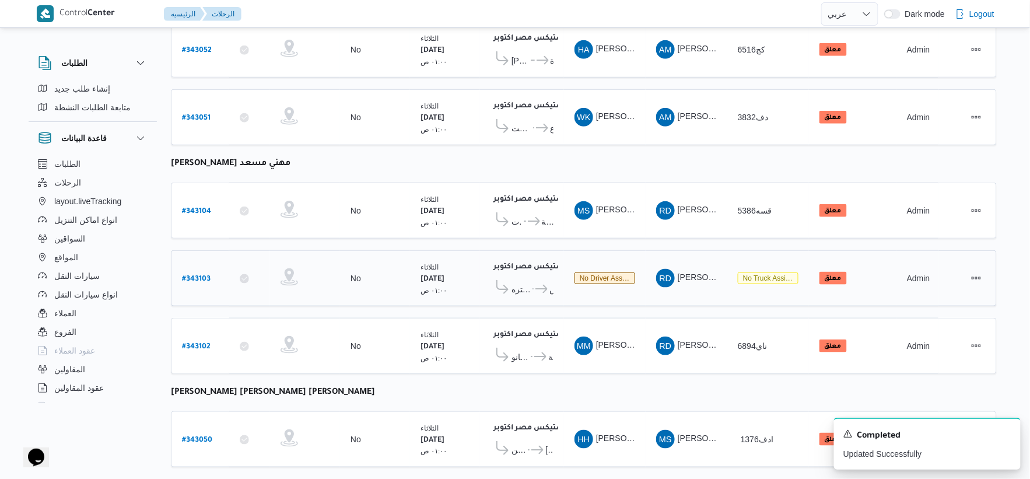
click at [197, 275] on b "# 343103" at bounding box center [196, 279] width 29 height 8
select select "ar"
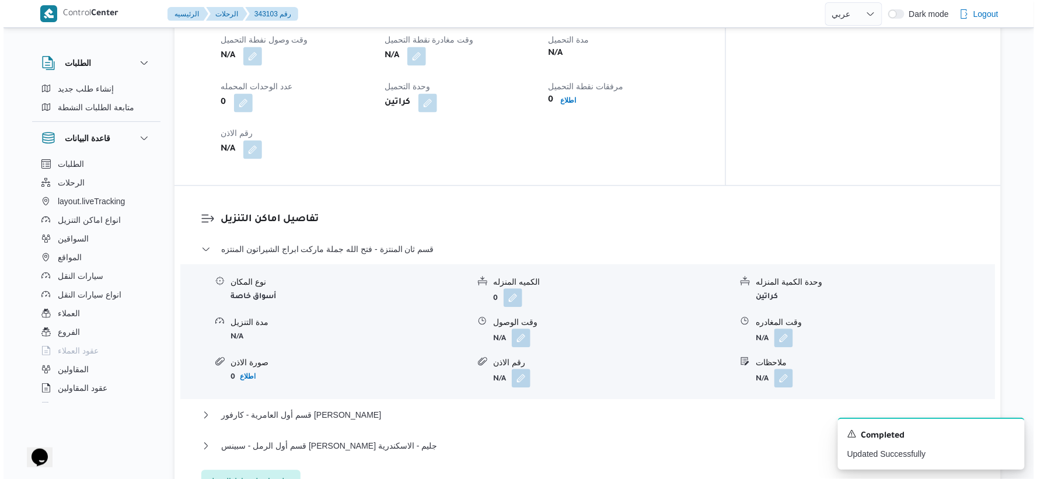
scroll to position [907, 0]
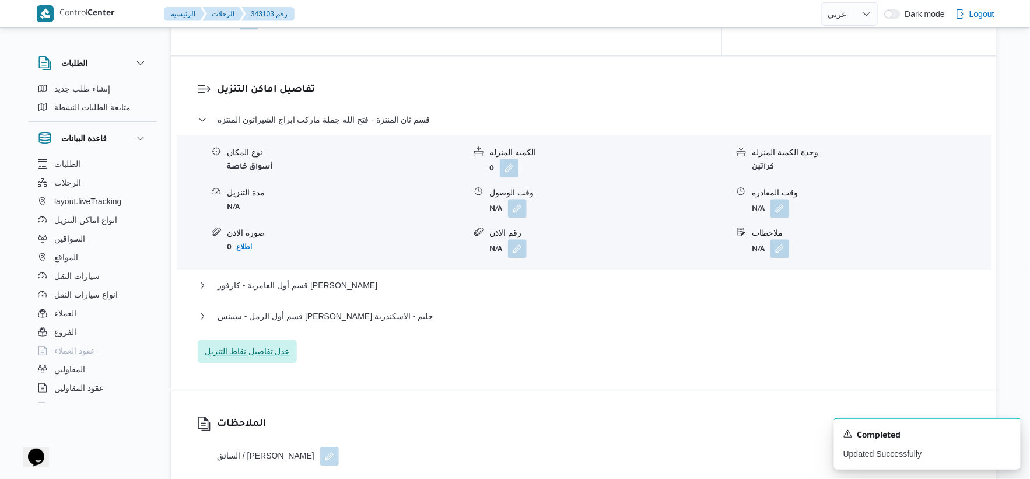
click at [260, 344] on span "عدل تفاصيل نقاط التنزيل" at bounding box center [247, 351] width 85 height 14
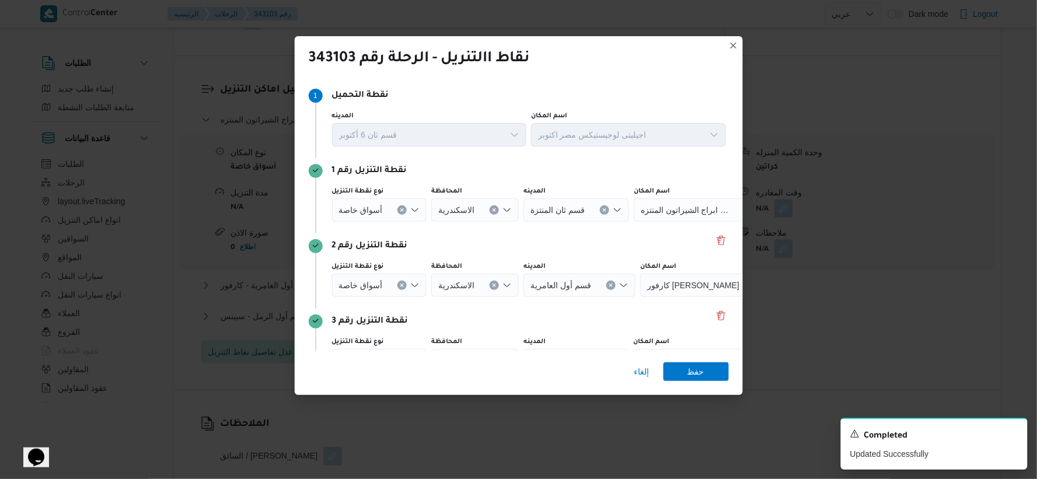
scroll to position [65, 0]
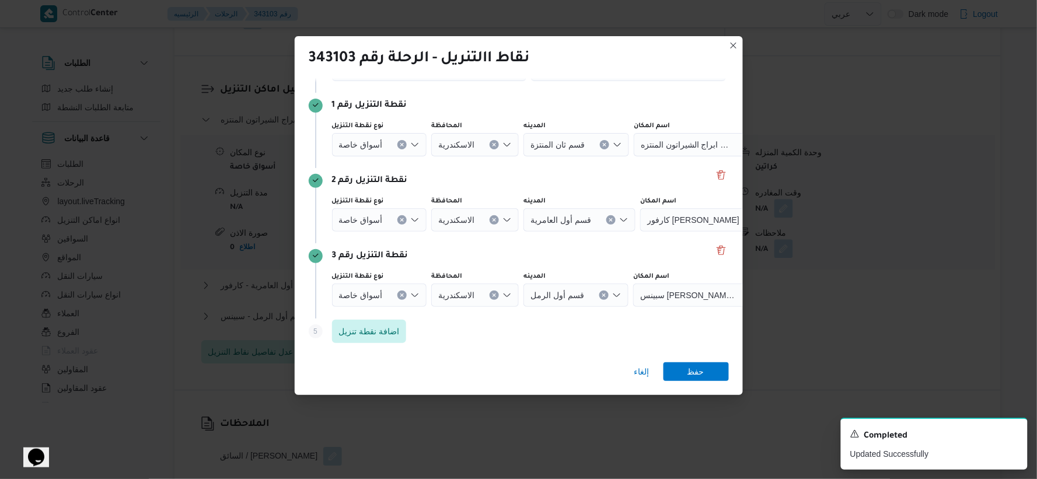
click at [400, 295] on icon "Clear input" at bounding box center [402, 295] width 5 height 5
drag, startPoint x: 641, startPoint y: 366, endPoint x: 418, endPoint y: 354, distance: 223.2
click at [640, 368] on span "إلغاء" at bounding box center [641, 372] width 15 height 14
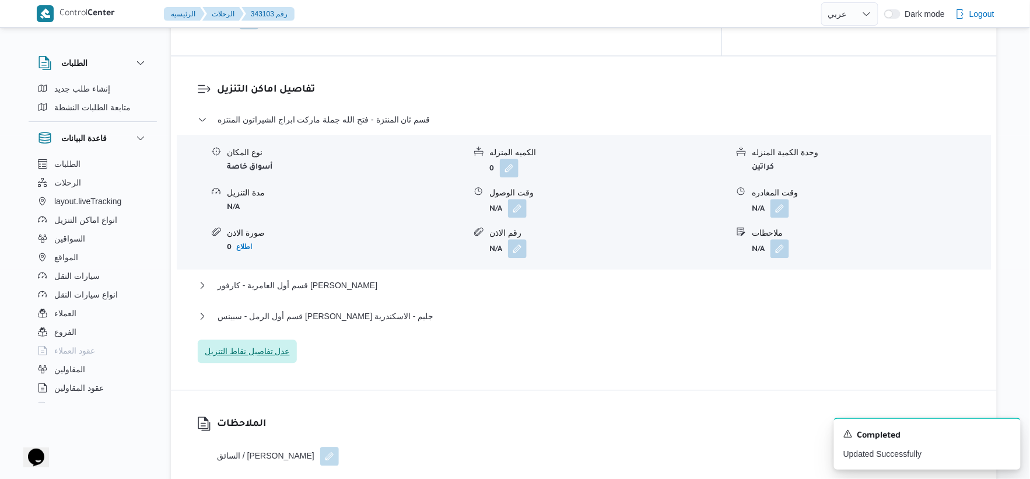
click at [258, 344] on span "عدل تفاصيل نقاط التنزيل" at bounding box center [247, 351] width 85 height 14
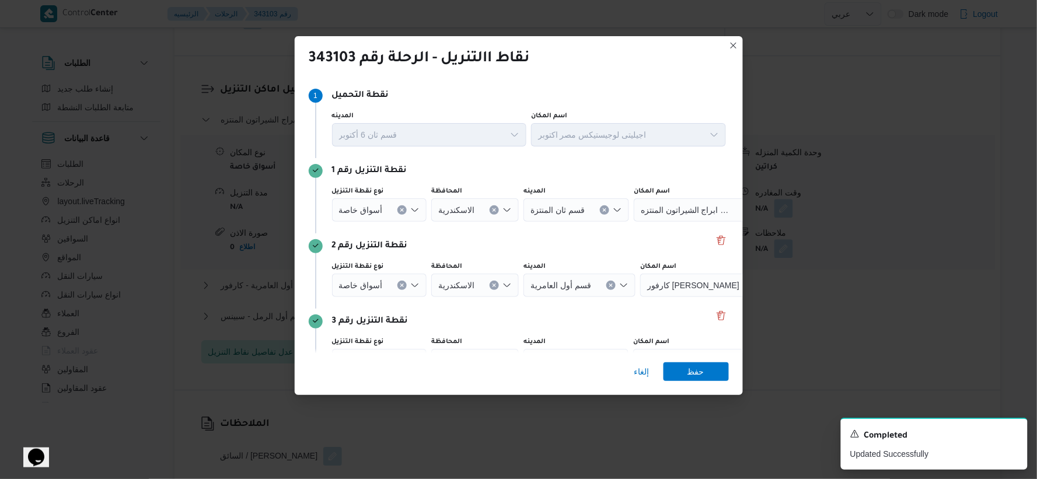
click at [404, 206] on button "Clear input" at bounding box center [401, 209] width 9 height 9
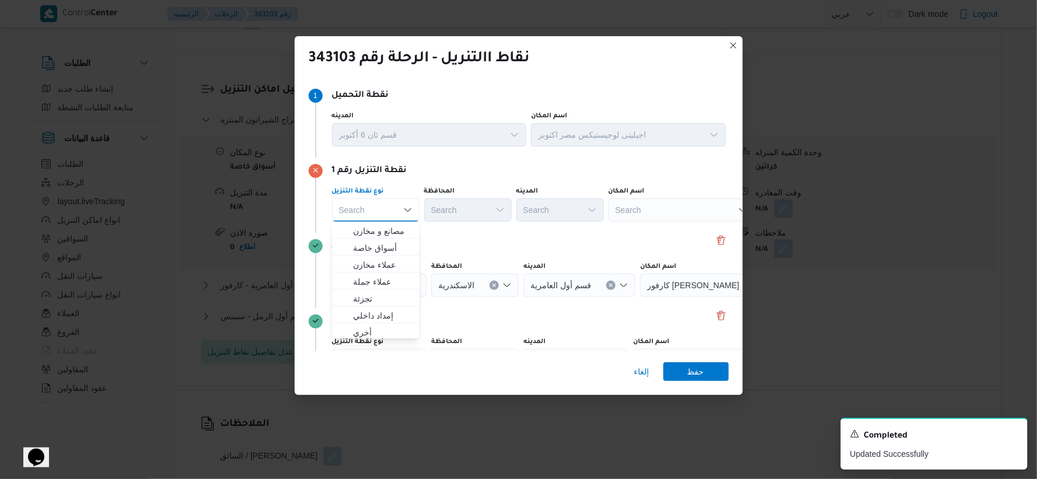
click at [650, 212] on div "Search" at bounding box center [682, 209] width 146 height 23
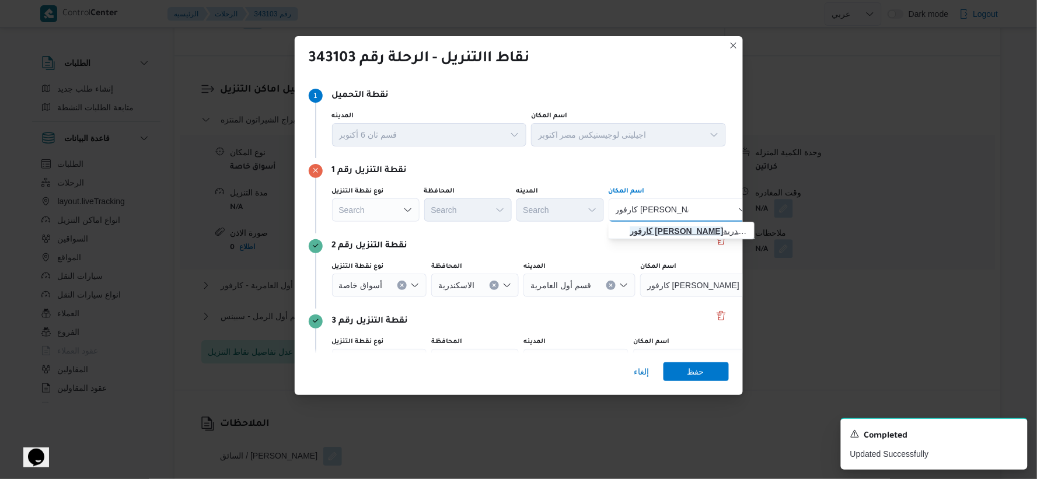
type input "كارفور مصطفى كامل"
click at [650, 226] on span "كارفور مصطفى كامل اسكندرية | كارفور مصطفى كامل | قطاع الطريق الصحراوي" at bounding box center [689, 231] width 118 height 14
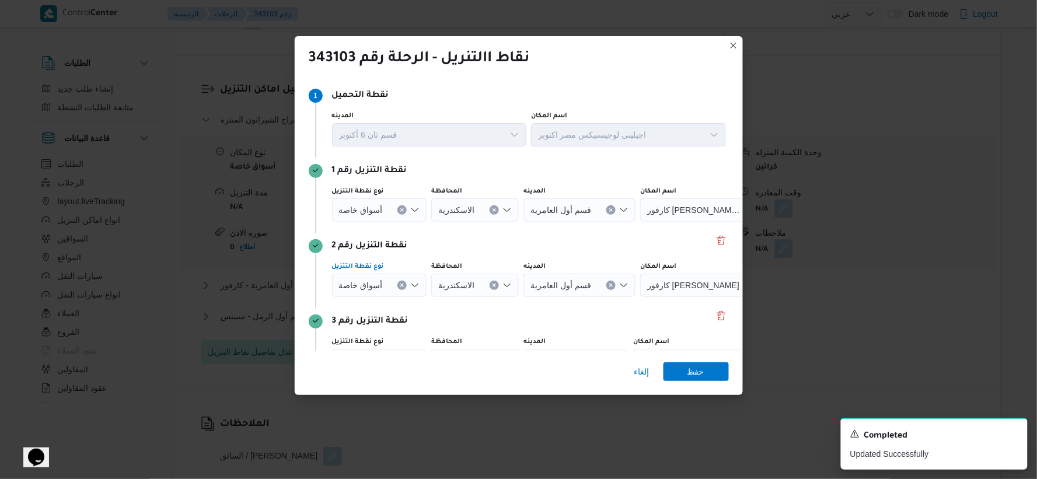
click at [400, 286] on icon "Clear input" at bounding box center [402, 285] width 5 height 5
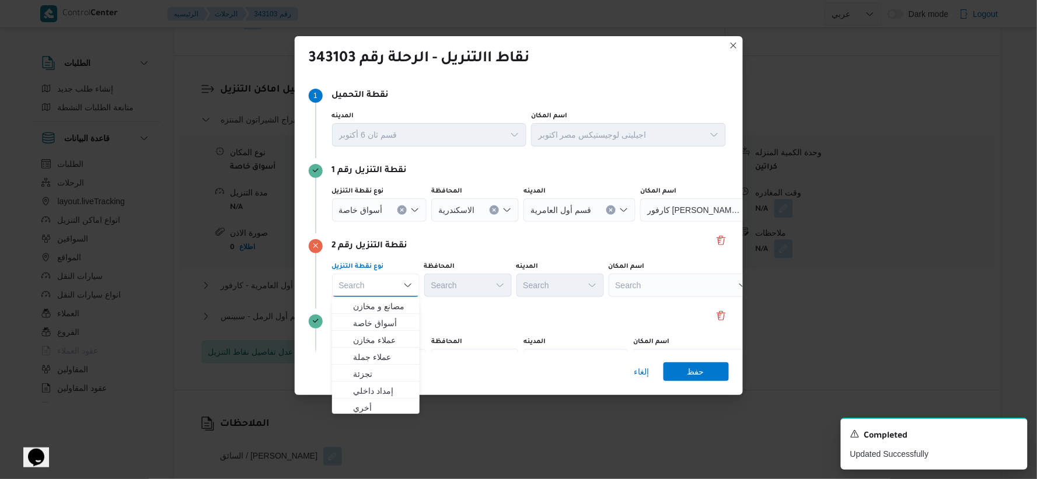
click at [650, 288] on div "Search" at bounding box center [682, 285] width 146 height 23
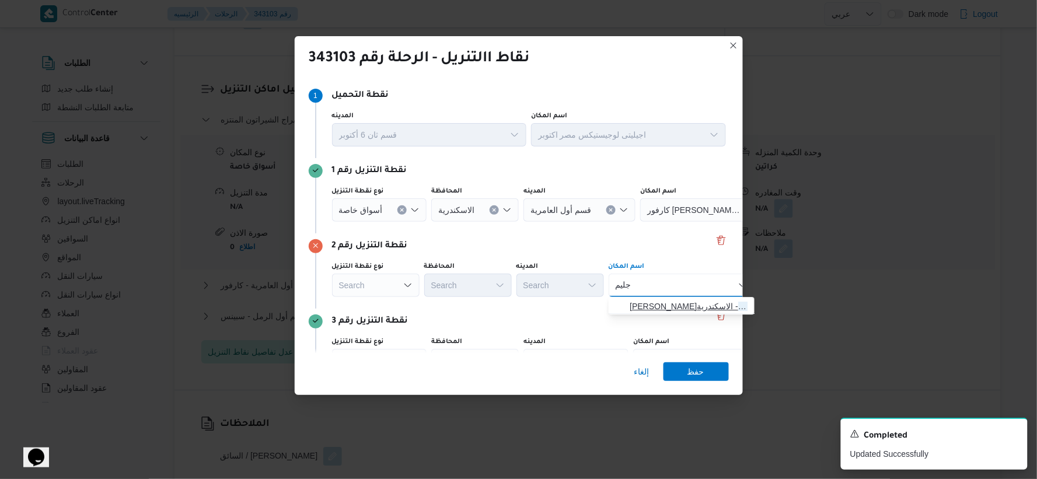
type input "جليم"
click at [650, 300] on span "سبينس مصطفى فهمى جليم - الاسكندرية | سبينيس ماركت جليم | سان ستفانو" at bounding box center [689, 306] width 118 height 14
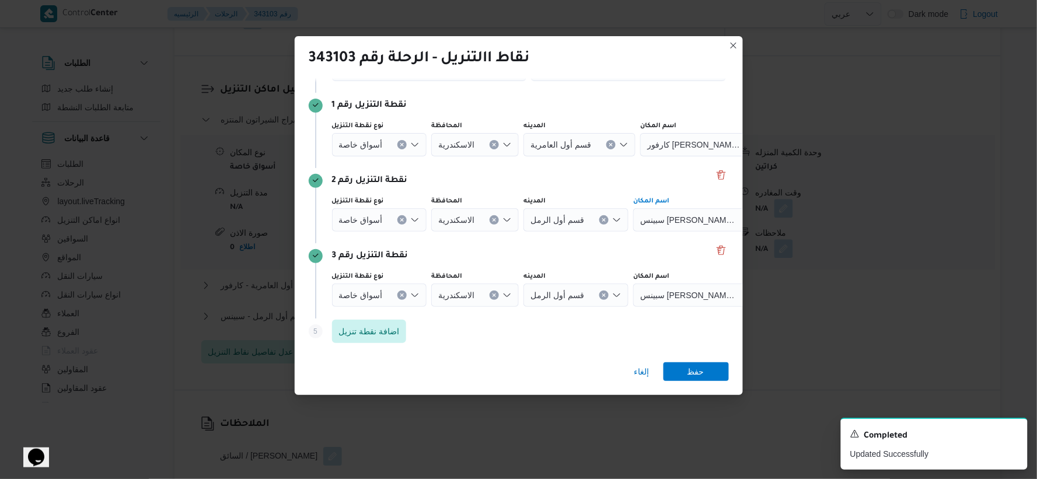
click at [400, 294] on icon "Clear input" at bounding box center [402, 295] width 5 height 5
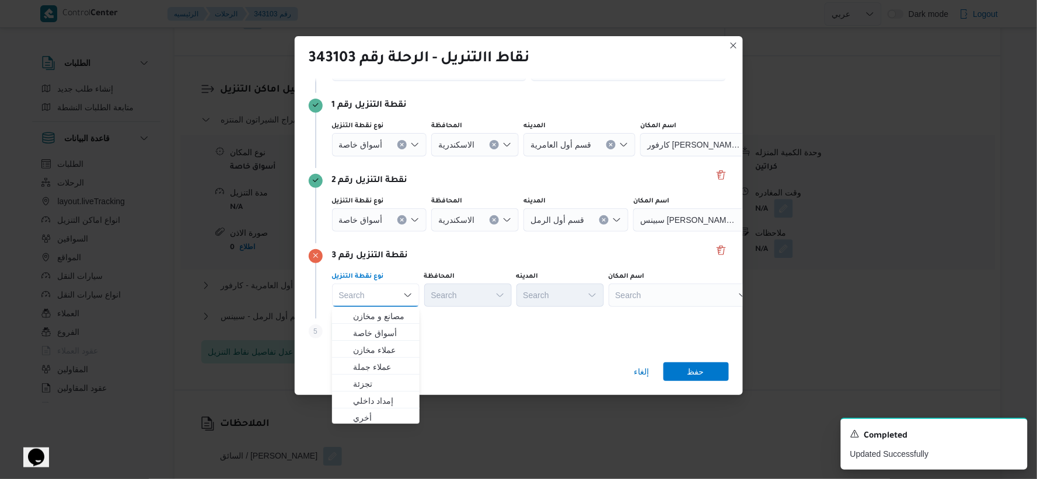
click at [650, 303] on div "Search" at bounding box center [682, 295] width 146 height 23
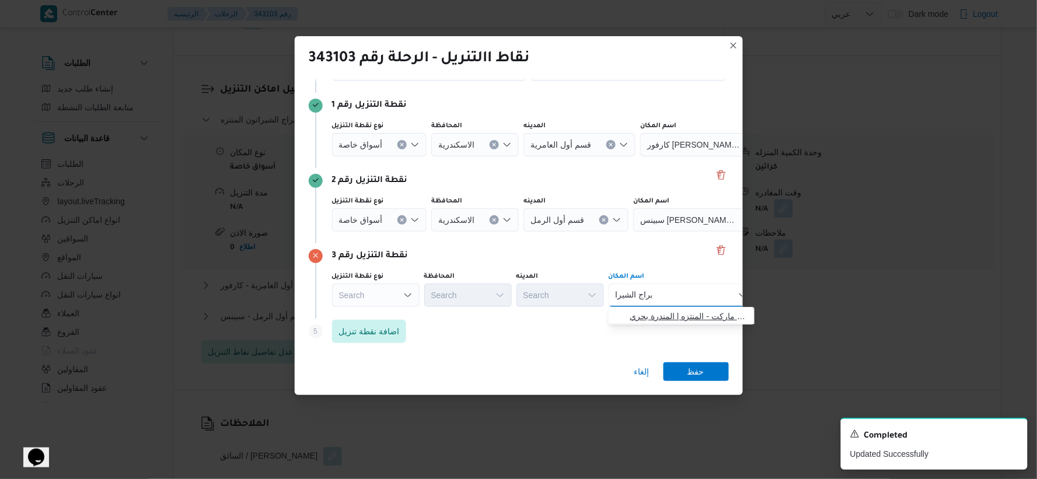
type input "ابراج الشيرا"
drag, startPoint x: 664, startPoint y: 316, endPoint x: 677, endPoint y: 319, distance: 13.7
click at [650, 316] on span "فتح الله جملة ماركت ابراج الشيرا تون المنتزه | فتح الله جملة ماركت - المنتزه | …" at bounding box center [689, 316] width 118 height 14
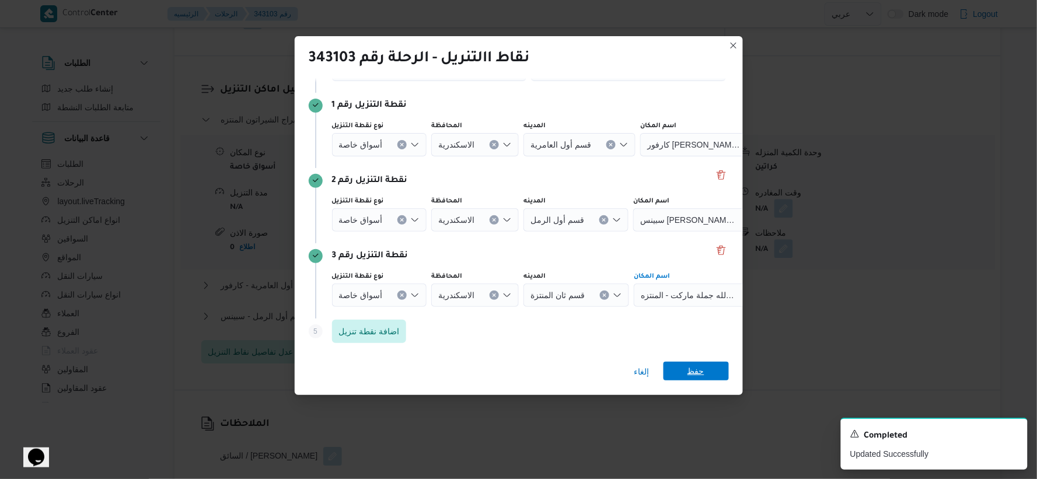
click at [650, 368] on span "حفظ" at bounding box center [695, 371] width 65 height 19
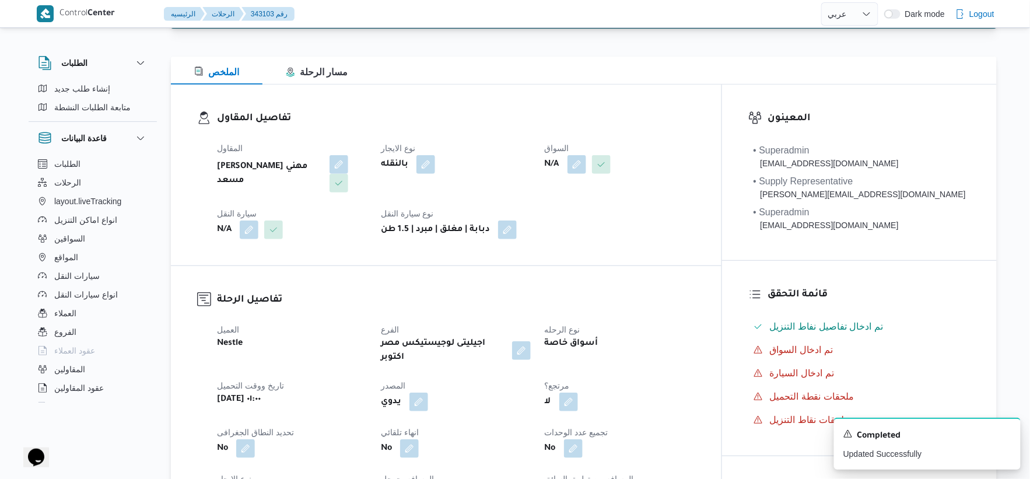
scroll to position [0, 0]
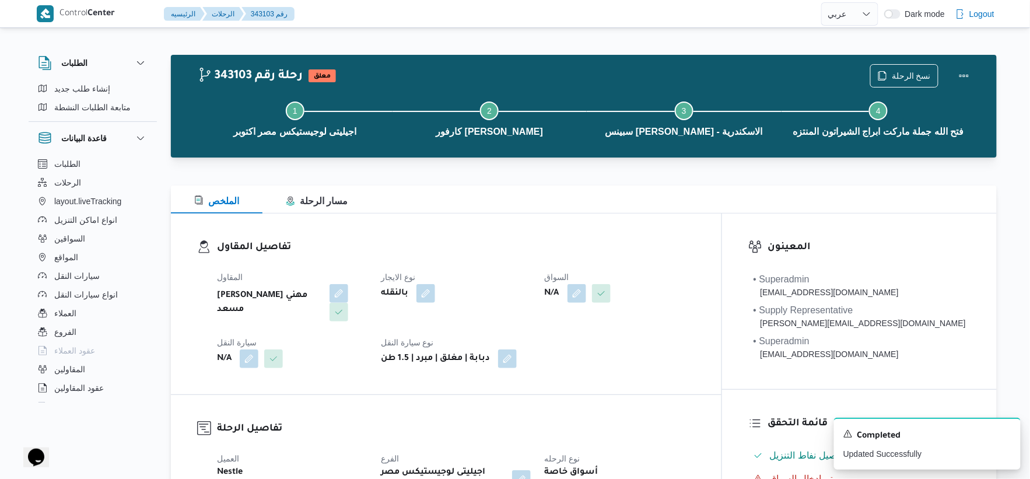
select select "ar"
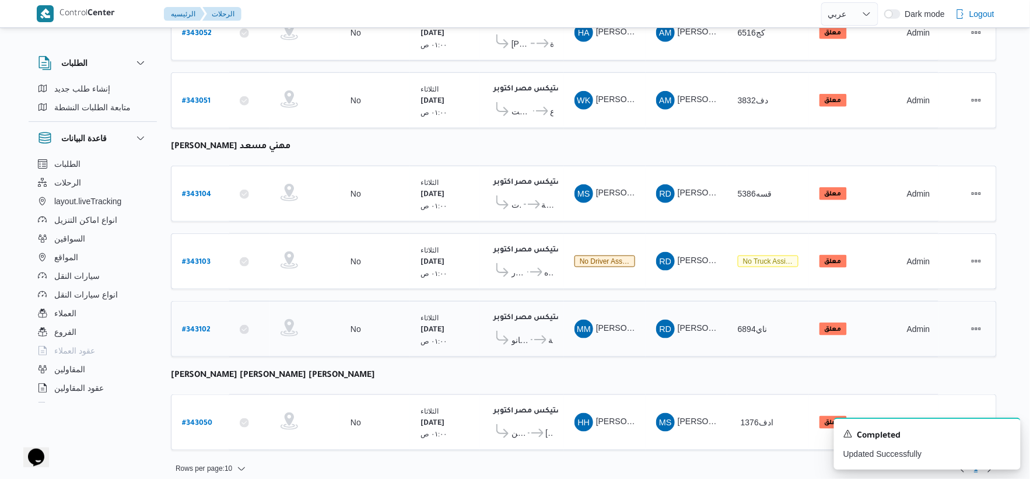
scroll to position [346, 0]
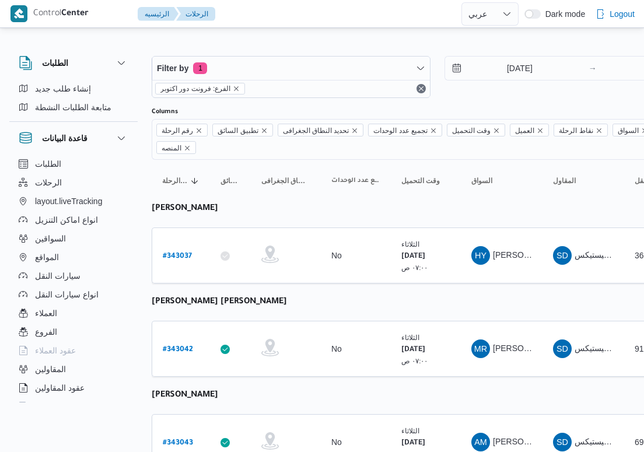
select select "ar"
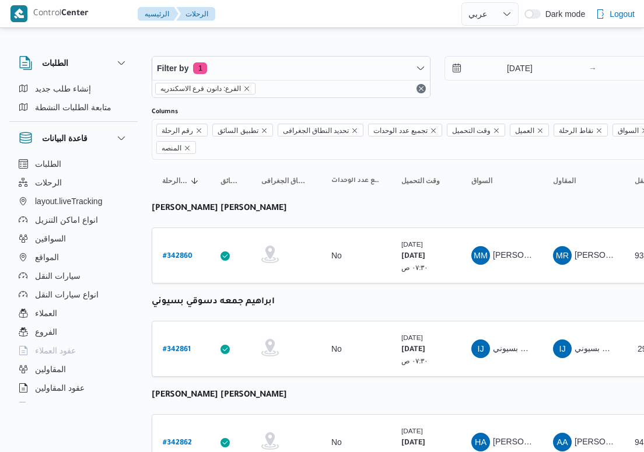
select select "ar"
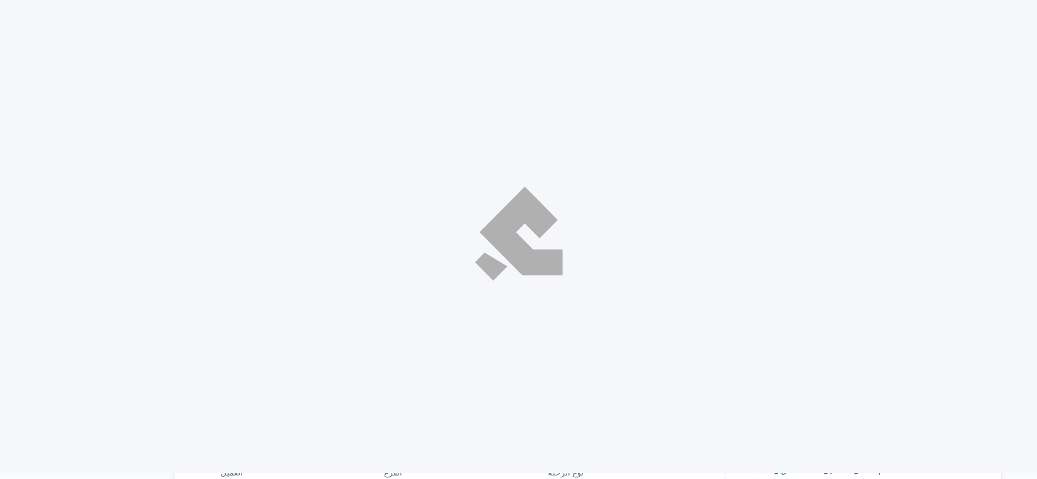
select select "ar"
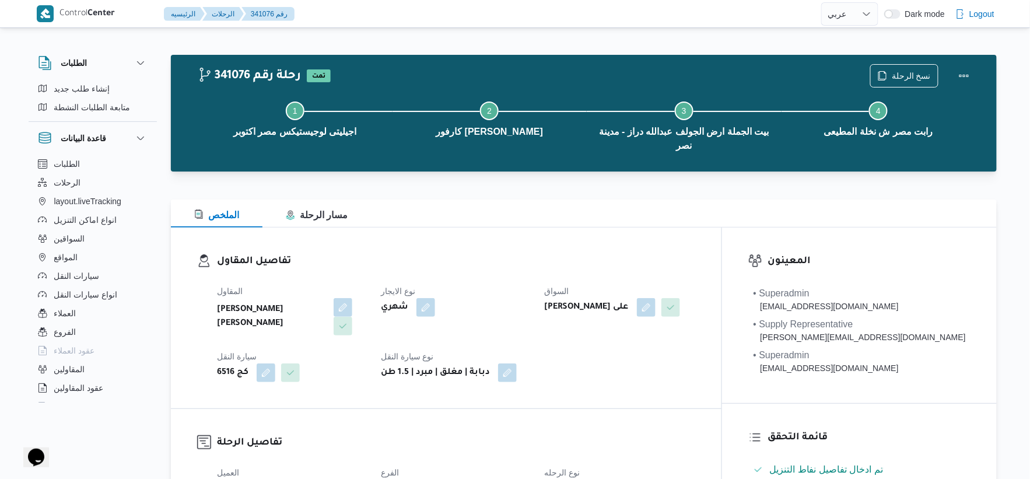
scroll to position [259, 0]
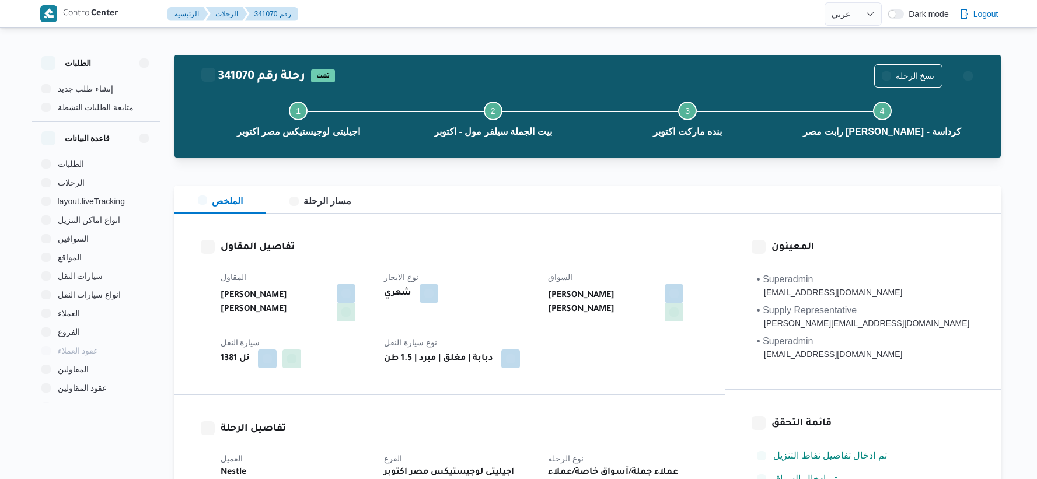
select select "ar"
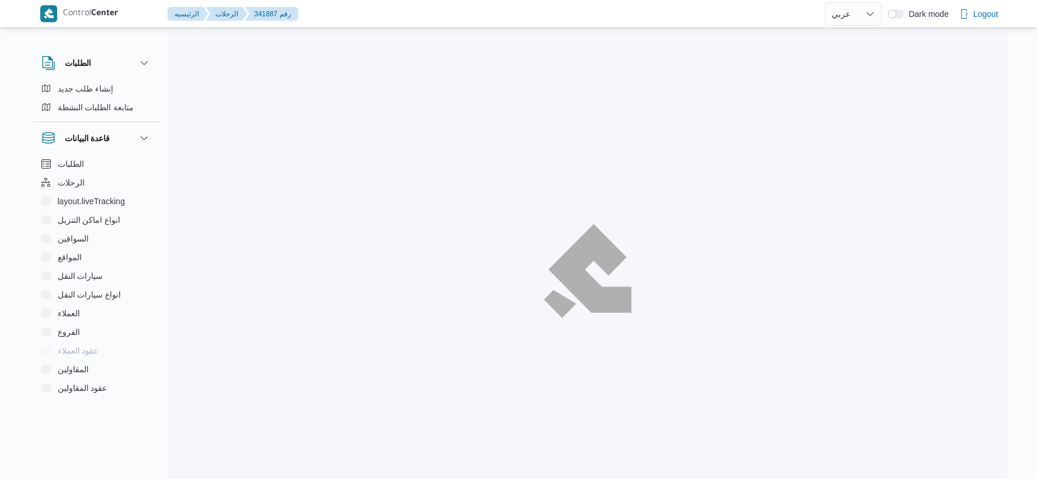
select select "ar"
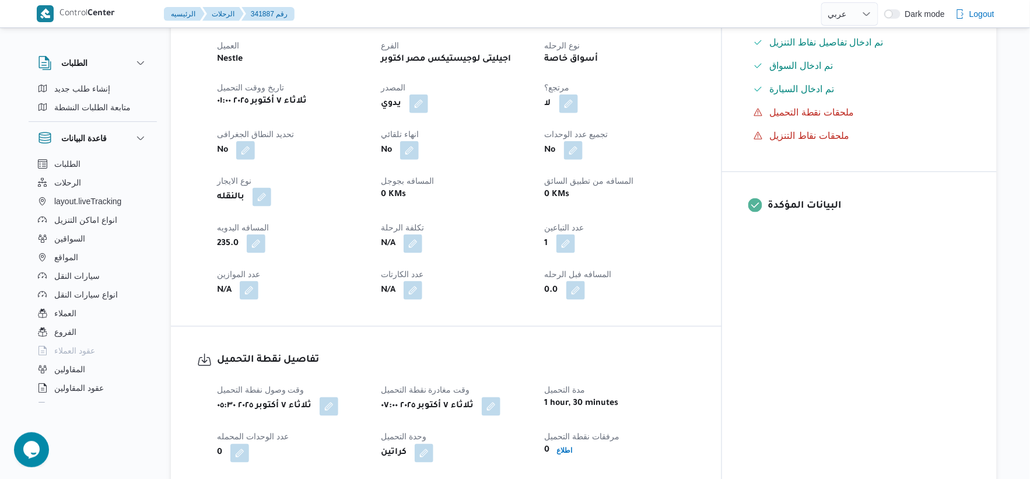
scroll to position [453, 0]
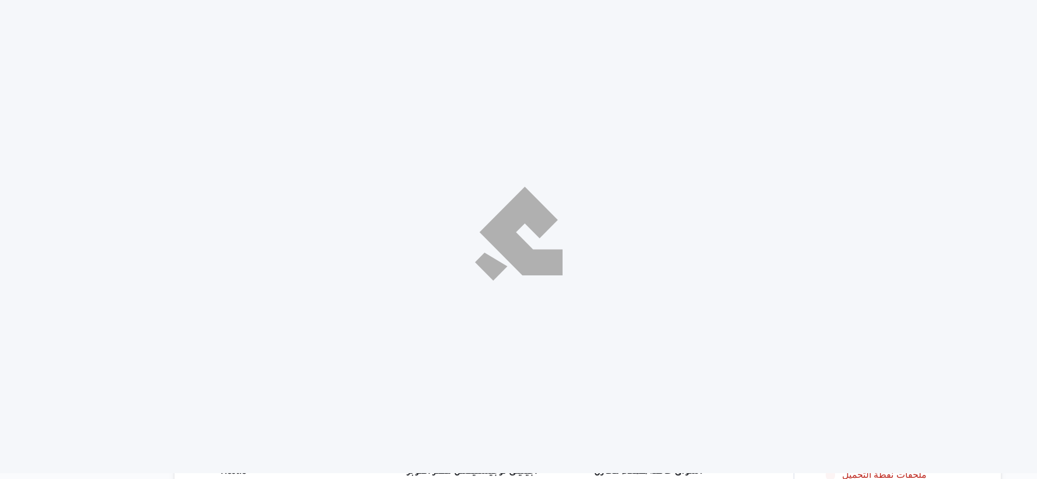
select select "ar"
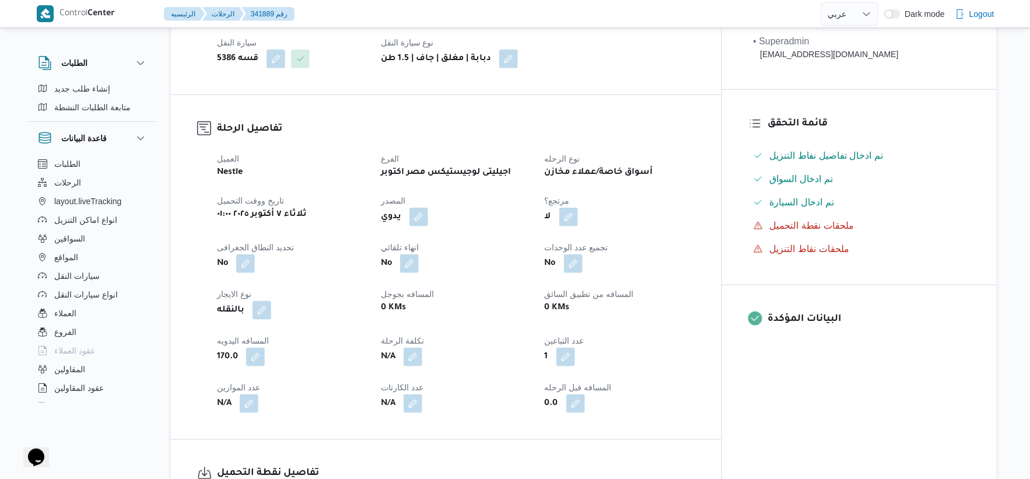
scroll to position [324, 0]
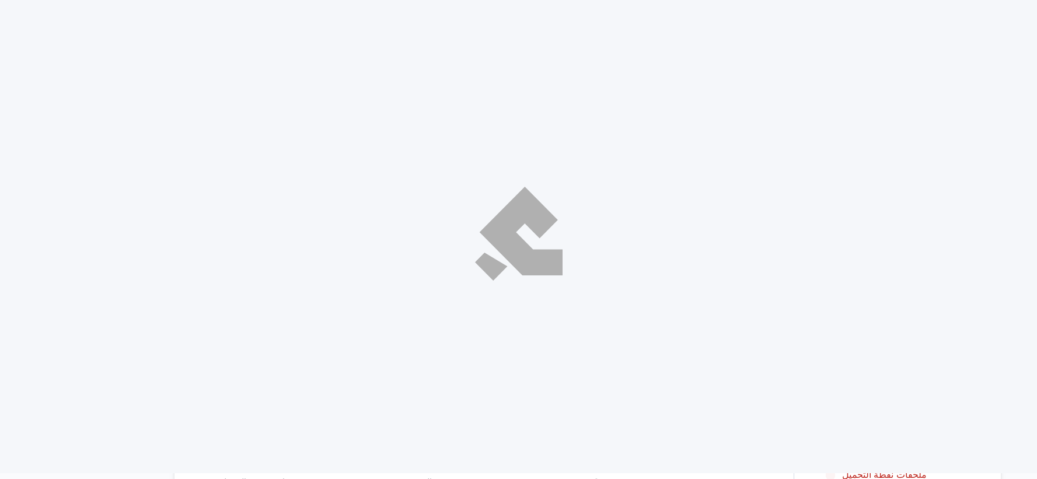
select select "ar"
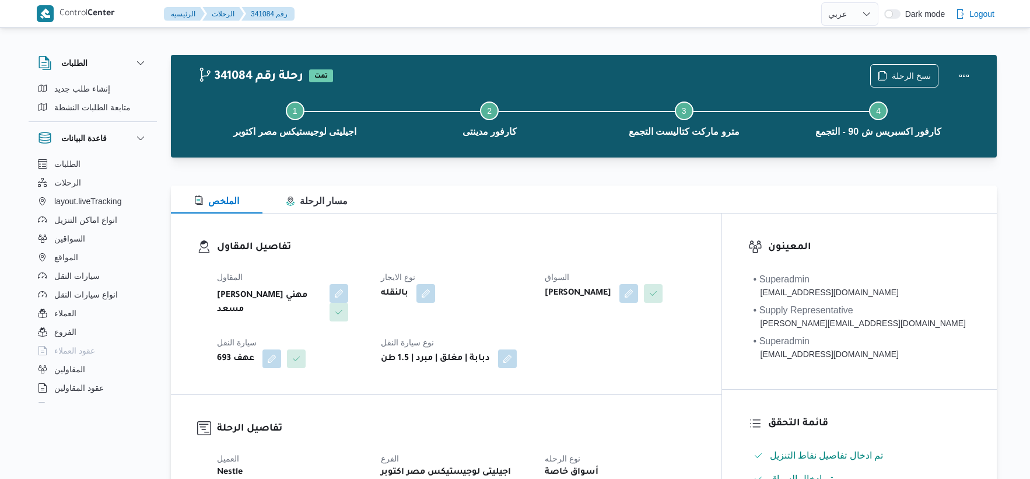
select select "ar"
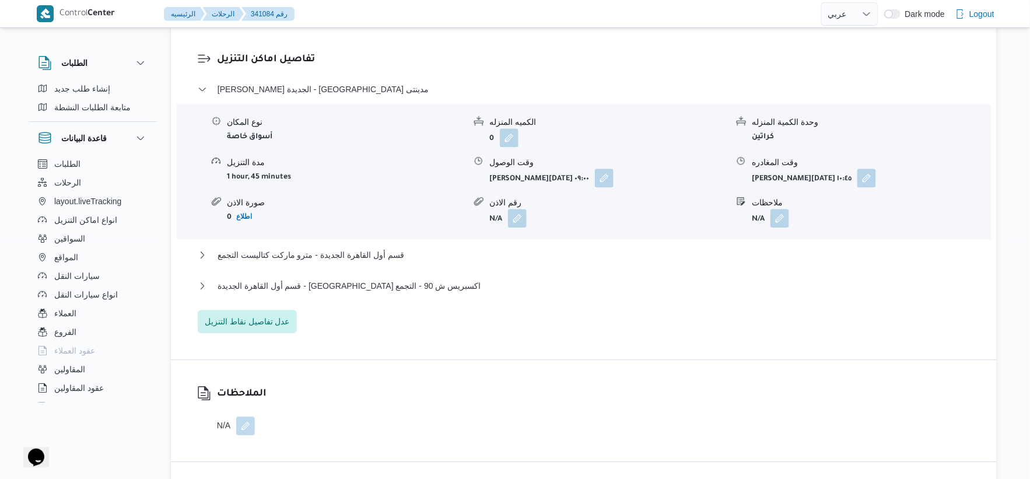
scroll to position [972, 0]
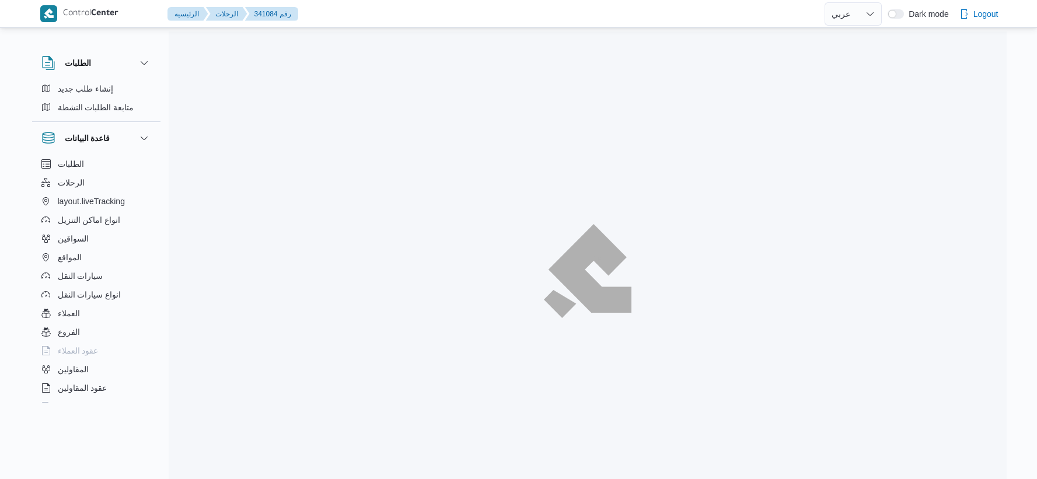
select select "ar"
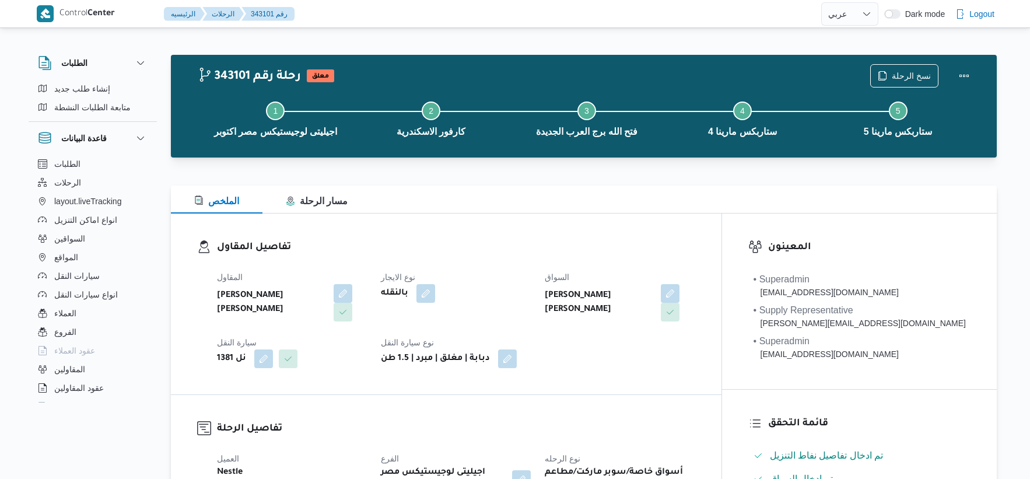
select select "ar"
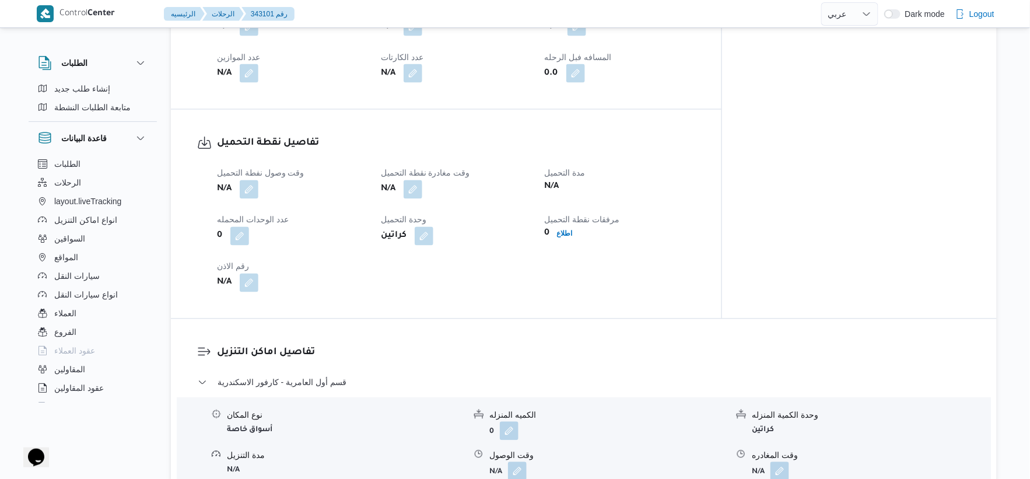
scroll to position [518, 0]
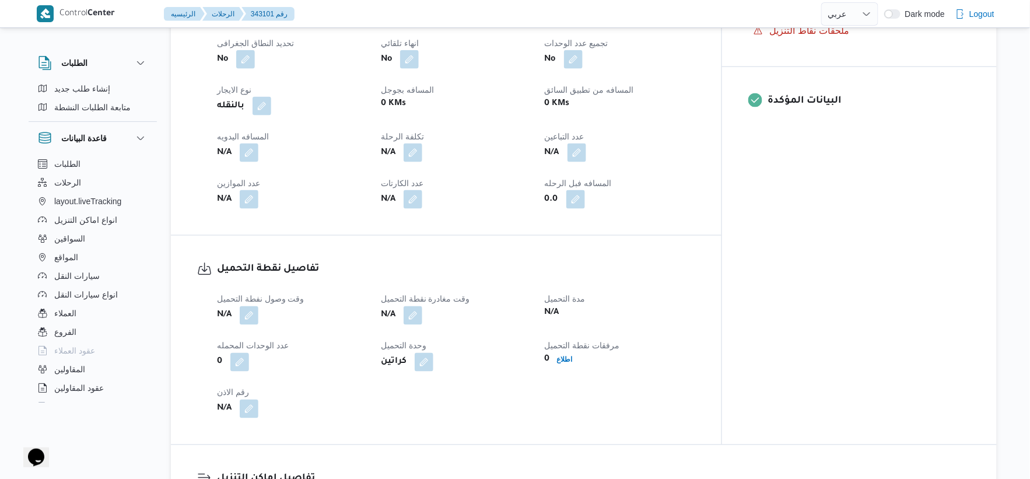
click at [586, 152] on button "button" at bounding box center [577, 153] width 19 height 19
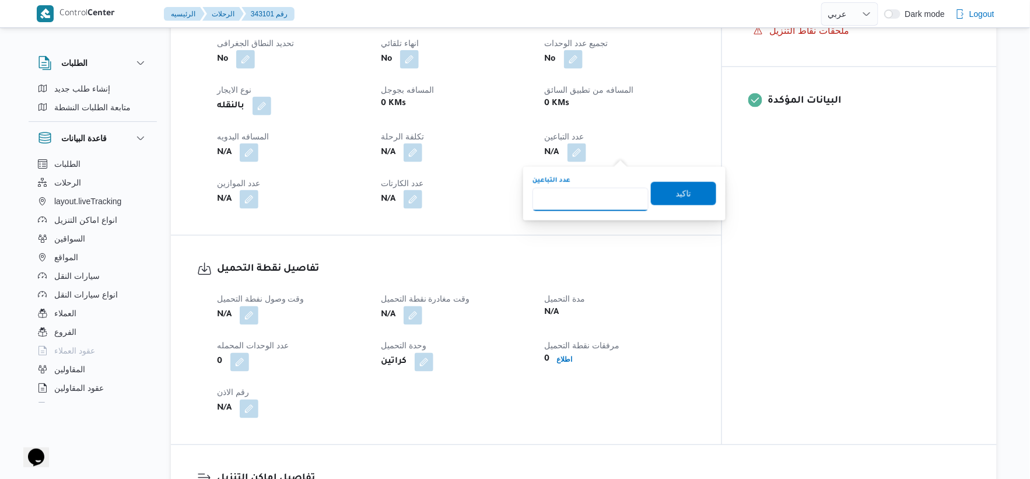
click at [585, 191] on input "عدد التباعين" at bounding box center [591, 199] width 116 height 23
type input "1"
click at [694, 195] on span "تاكيد" at bounding box center [683, 192] width 65 height 23
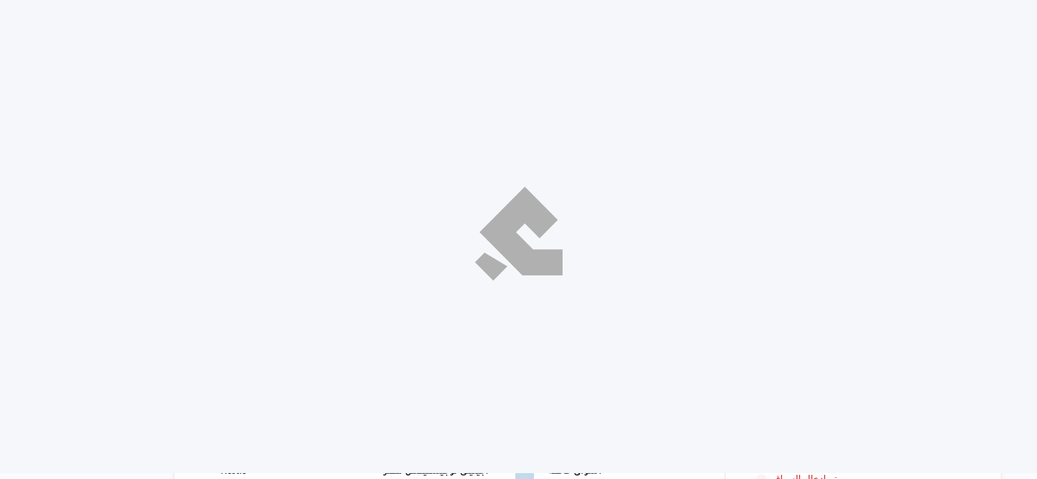
select select "ar"
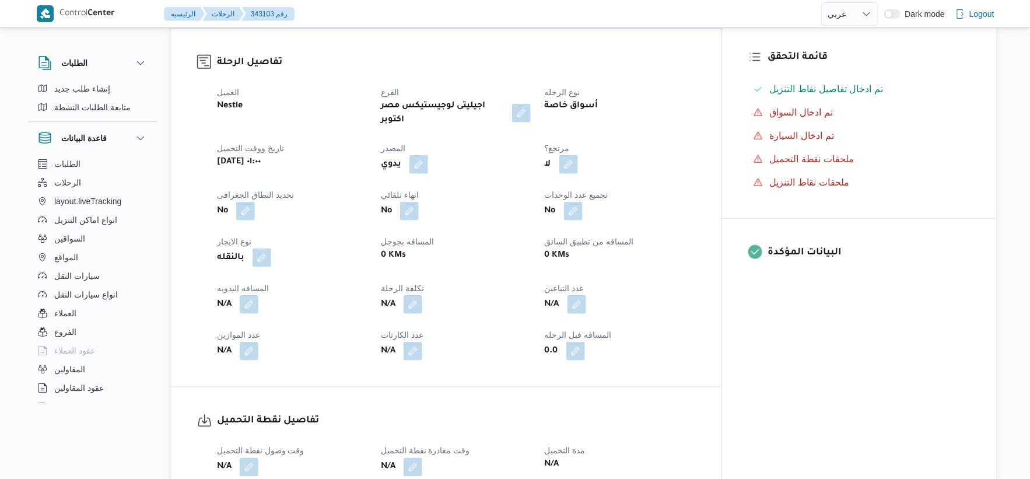
scroll to position [389, 0]
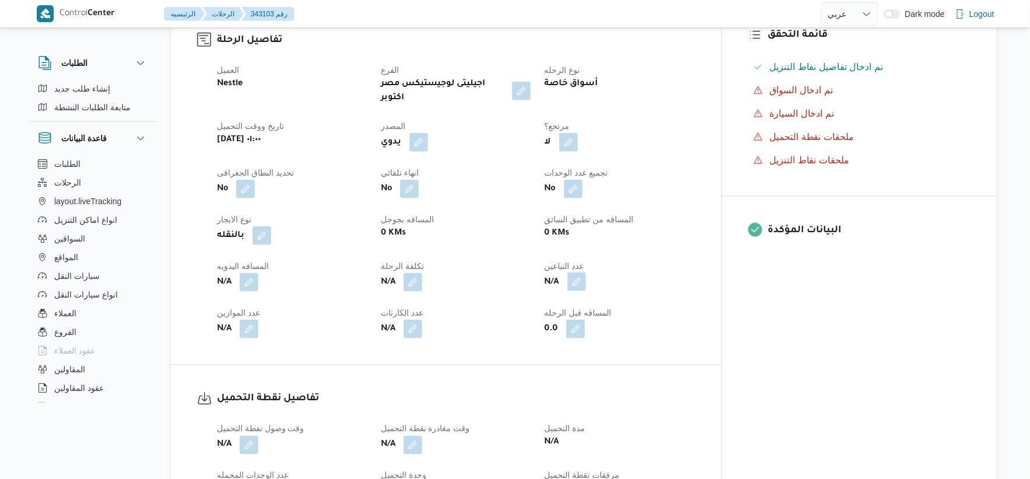
click at [586, 272] on button "button" at bounding box center [577, 281] width 19 height 19
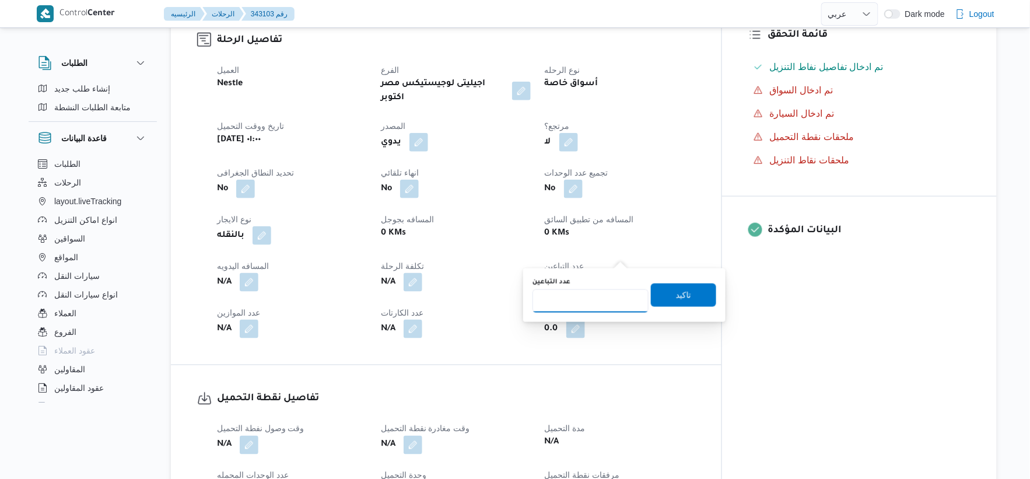
click at [596, 302] on input "عدد التباعين" at bounding box center [591, 300] width 116 height 23
type input "1"
click at [697, 302] on span "تاكيد" at bounding box center [683, 295] width 65 height 23
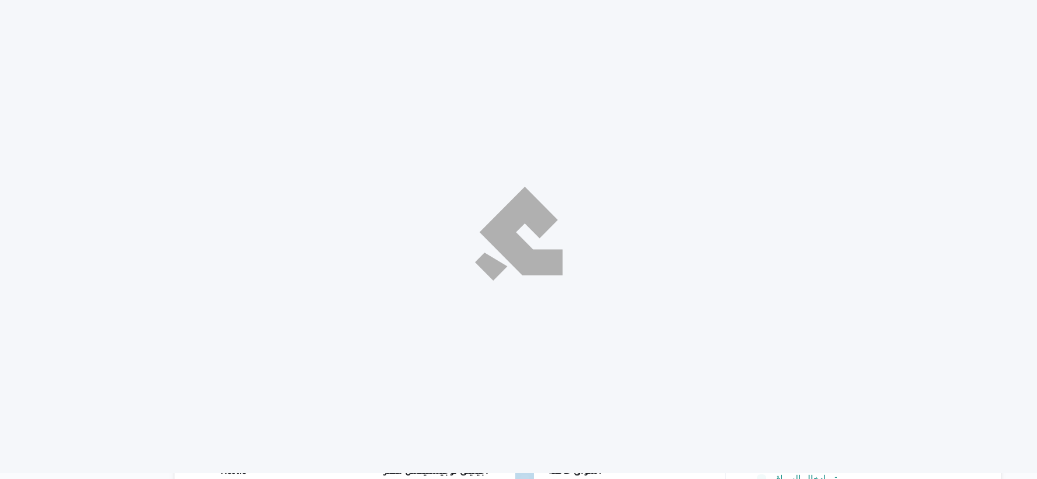
select select "ar"
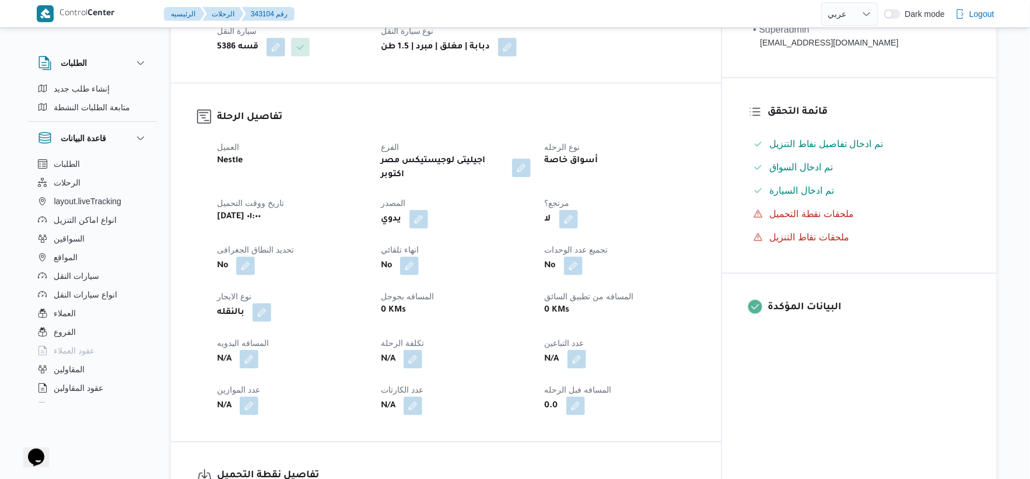
scroll to position [324, 0]
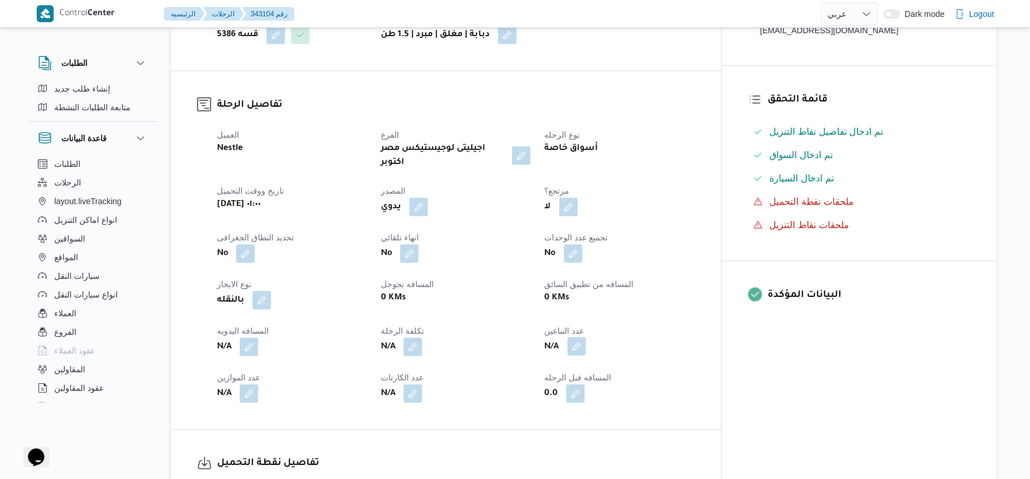
click at [586, 337] on button "button" at bounding box center [577, 346] width 19 height 19
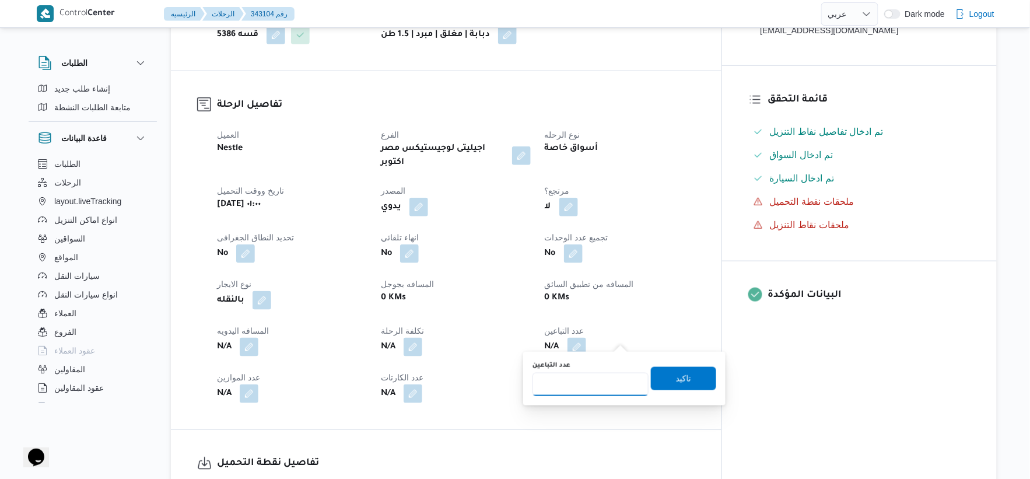
click at [590, 375] on input "عدد التباعين" at bounding box center [591, 384] width 116 height 23
type input "1"
click at [696, 382] on span "تاكيد" at bounding box center [683, 377] width 65 height 23
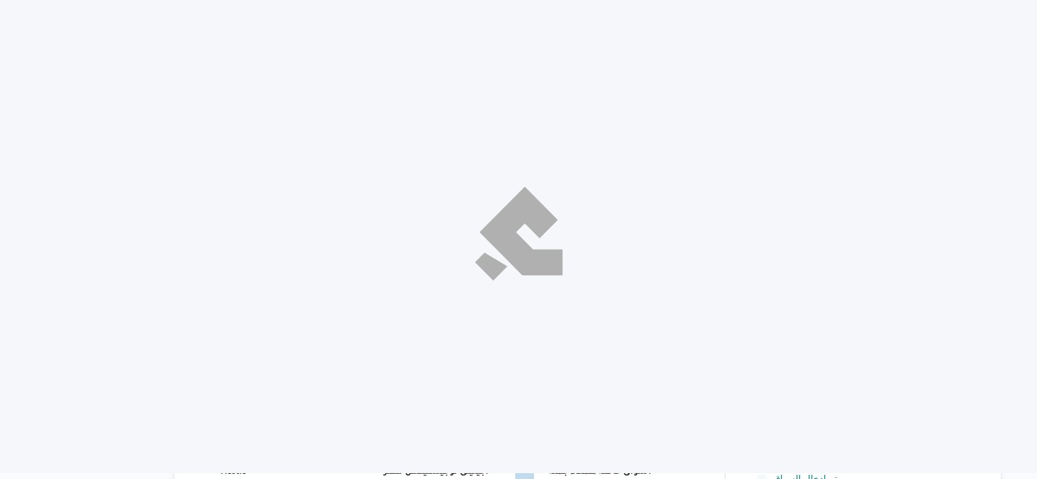
select select "ar"
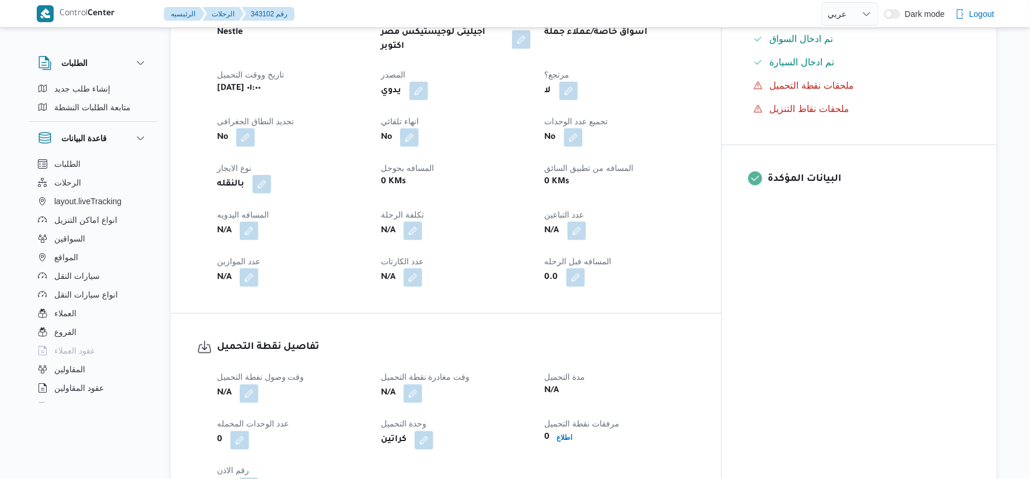
scroll to position [453, 0]
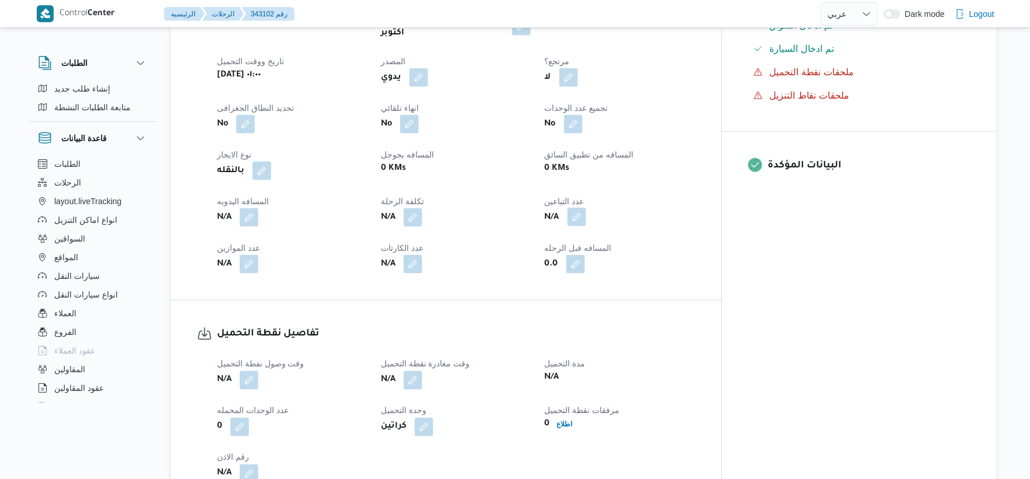
click at [586, 208] on button "button" at bounding box center [577, 217] width 19 height 19
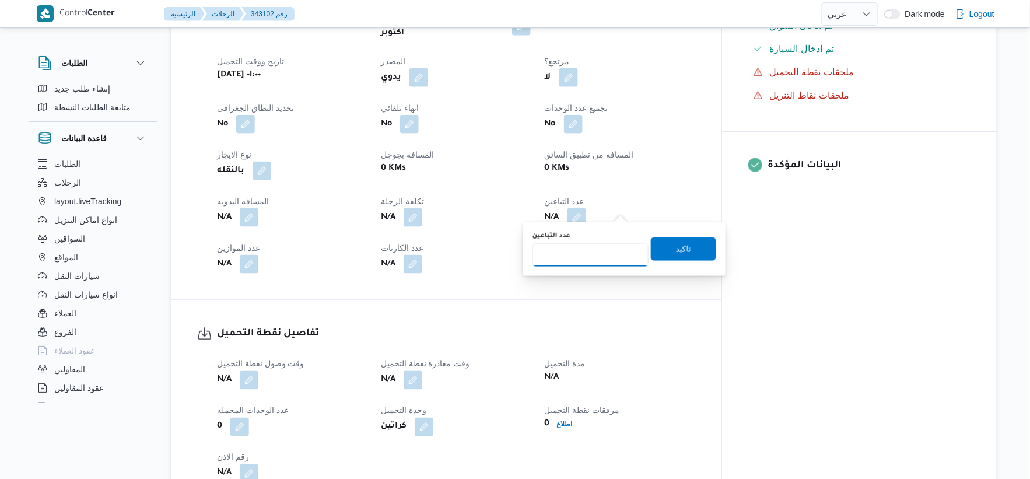
click at [601, 249] on input "عدد التباعين" at bounding box center [591, 254] width 116 height 23
type input "1"
click at [688, 248] on span "تاكيد" at bounding box center [683, 248] width 65 height 23
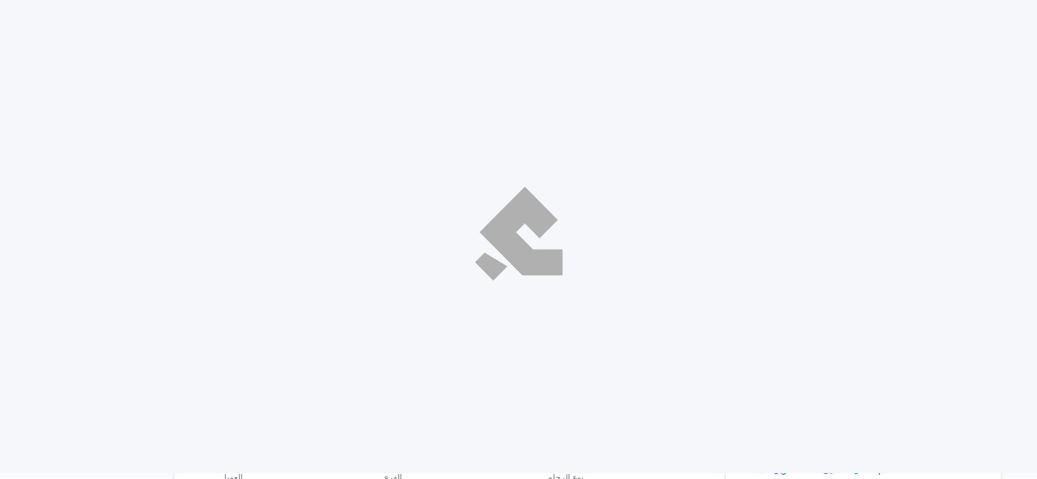
select select "ar"
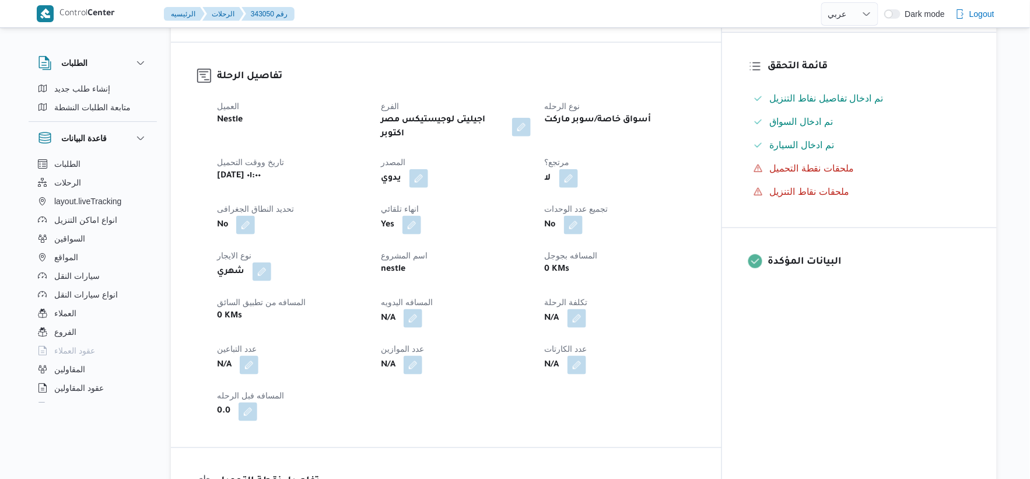
scroll to position [453, 0]
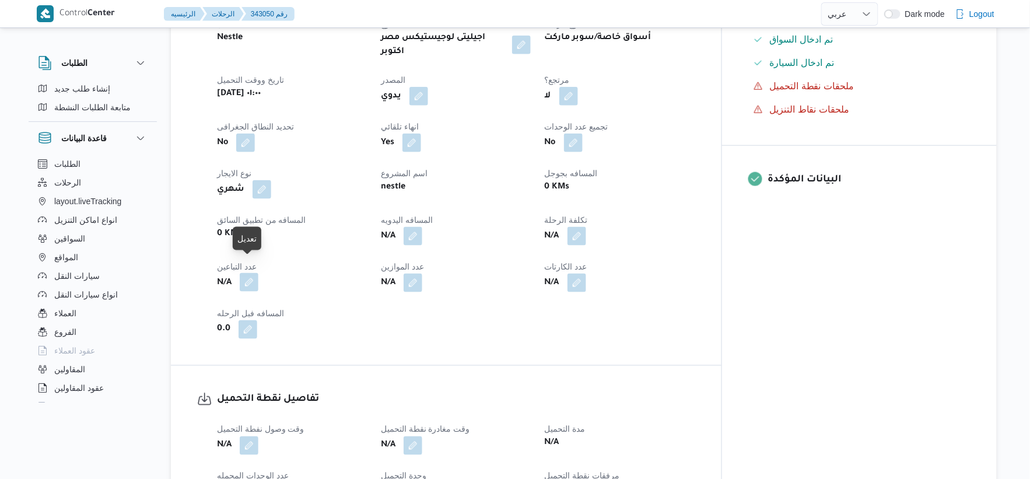
click at [249, 273] on button "button" at bounding box center [249, 282] width 19 height 19
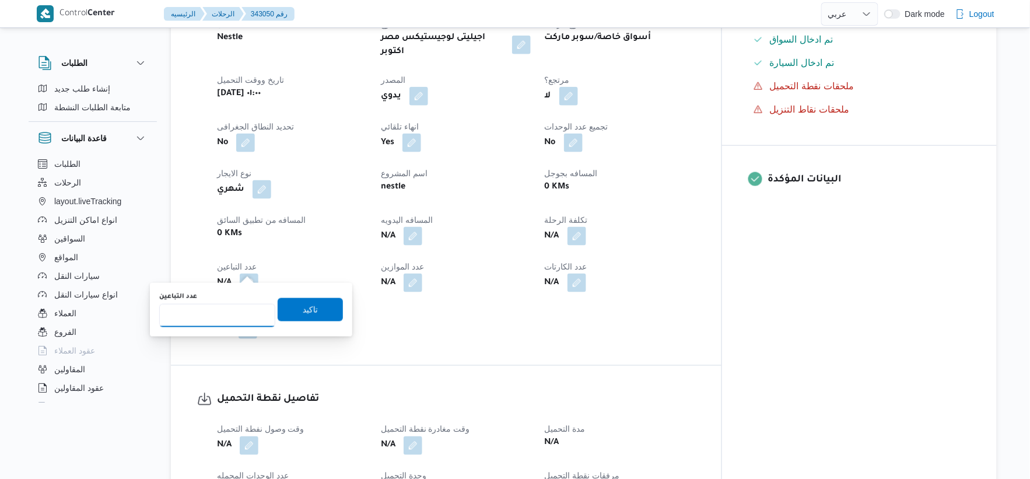
click at [225, 306] on input "عدد التباعين" at bounding box center [217, 315] width 116 height 23
type input "1"
click at [320, 306] on span "تاكيد" at bounding box center [310, 309] width 65 height 23
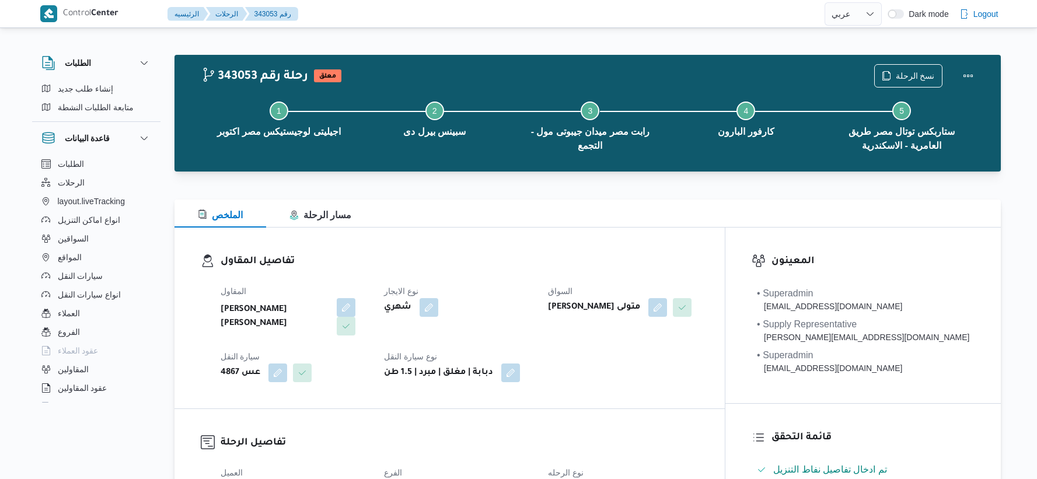
select select "ar"
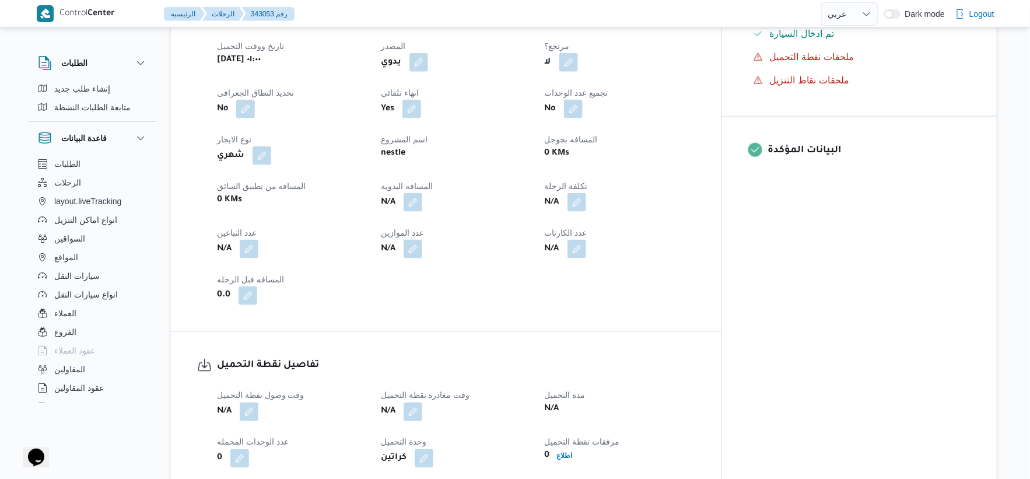
scroll to position [518, 0]
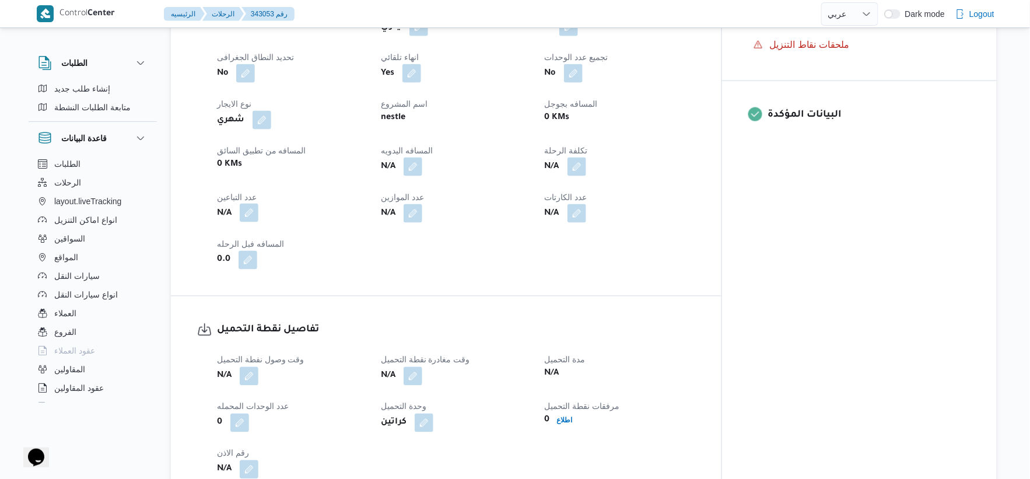
click at [253, 204] on button "button" at bounding box center [249, 213] width 19 height 19
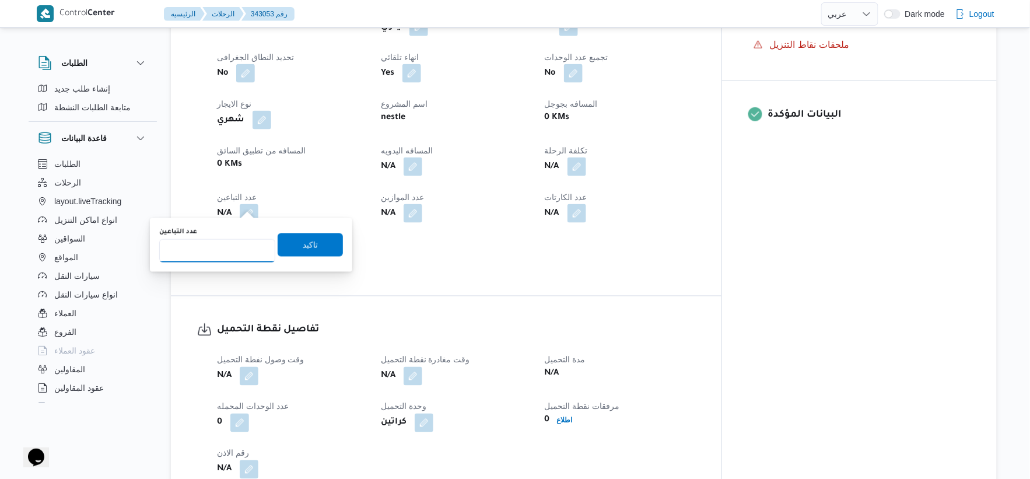
click at [214, 249] on input "عدد التباعين" at bounding box center [217, 250] width 116 height 23
type input "1"
click at [307, 242] on span "تاكيد" at bounding box center [310, 244] width 15 height 14
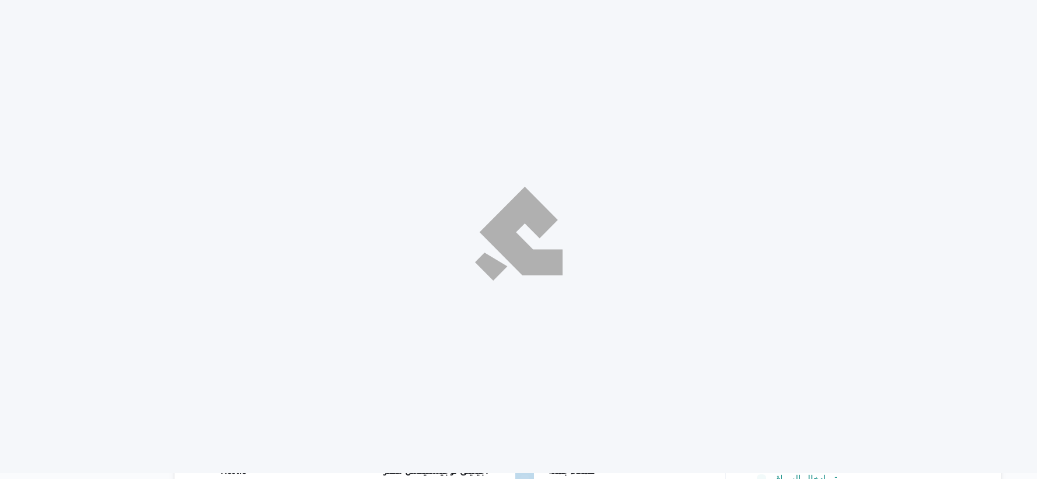
select select "ar"
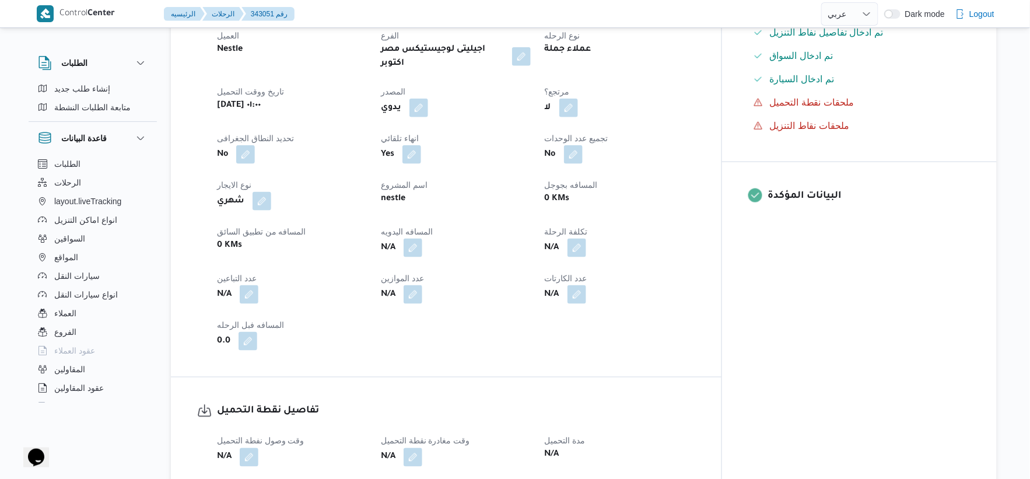
scroll to position [453, 0]
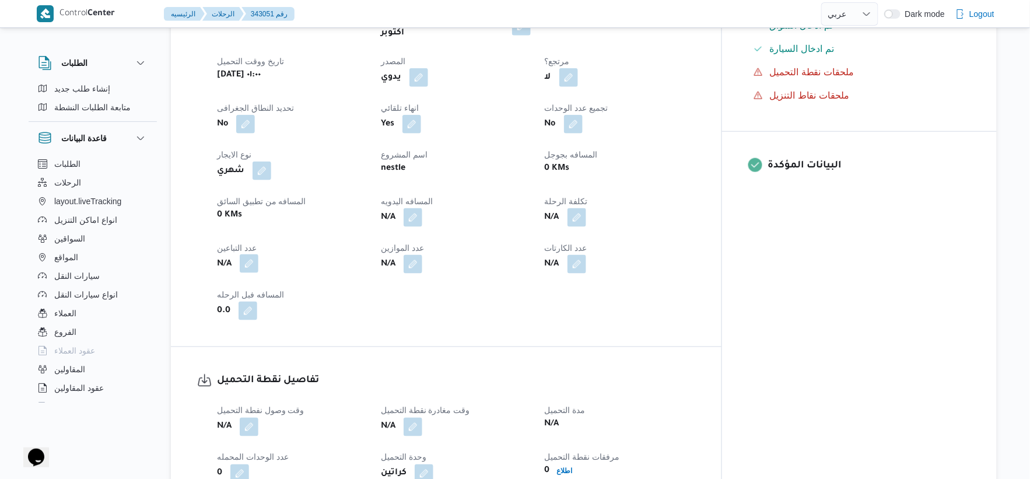
click at [251, 254] on button "button" at bounding box center [249, 263] width 19 height 19
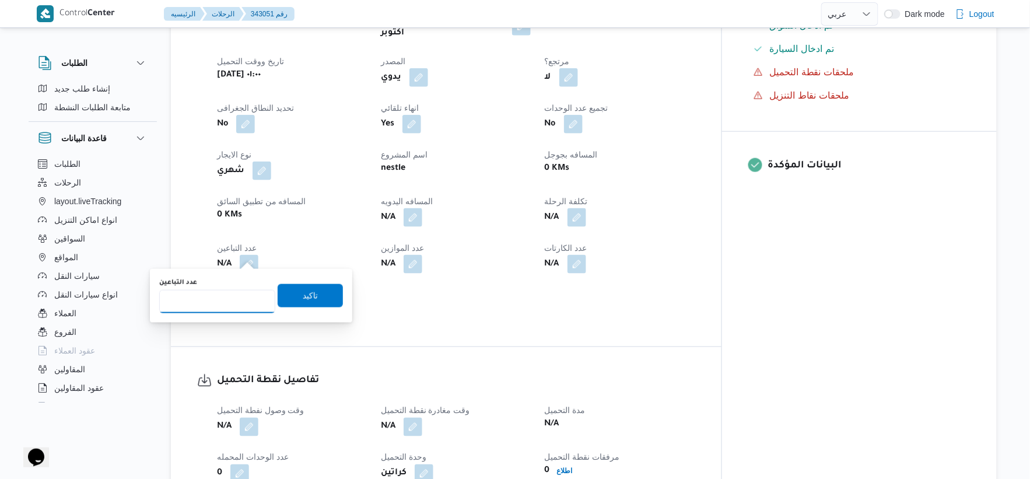
click at [222, 305] on input "عدد التباعين" at bounding box center [217, 301] width 116 height 23
type input "1"
click at [322, 296] on span "تاكيد" at bounding box center [310, 295] width 65 height 23
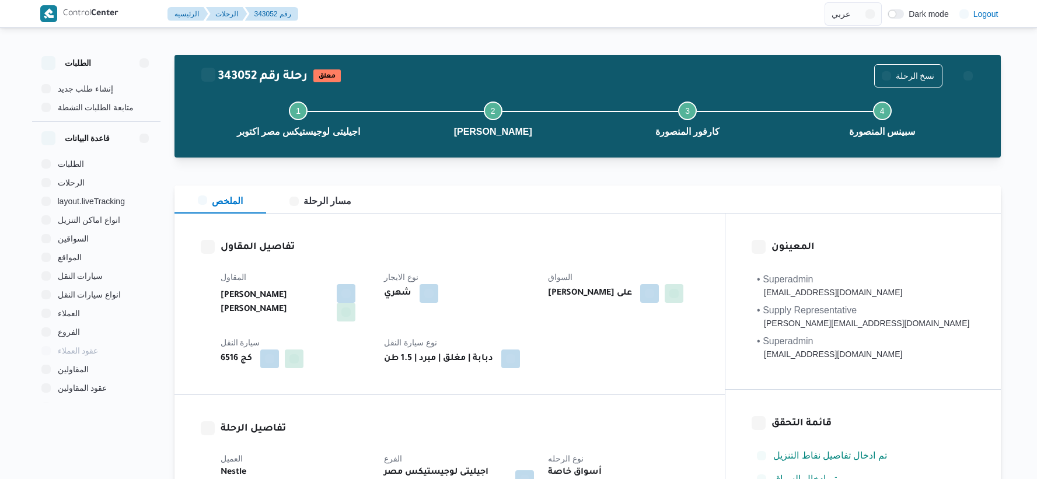
select select "ar"
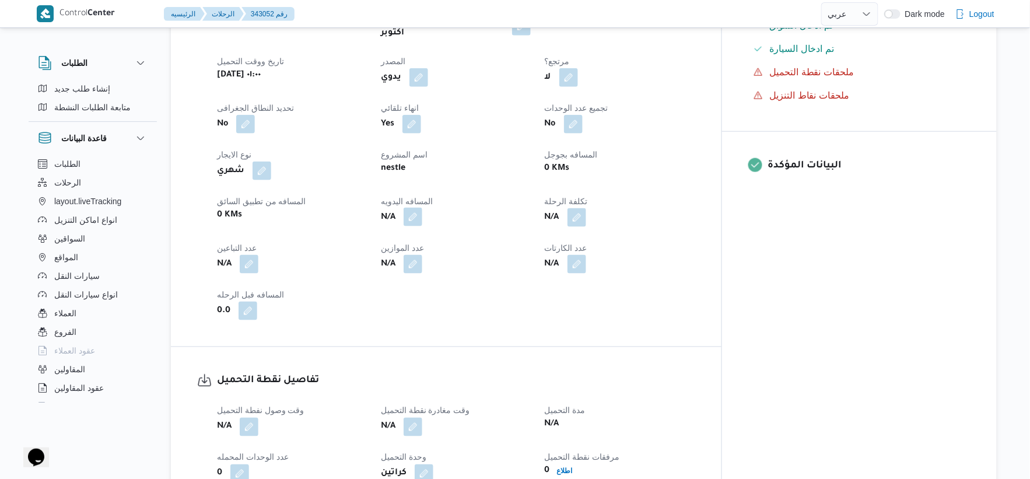
click at [422, 208] on button "button" at bounding box center [413, 217] width 19 height 19
click at [251, 254] on button "button" at bounding box center [249, 263] width 19 height 19
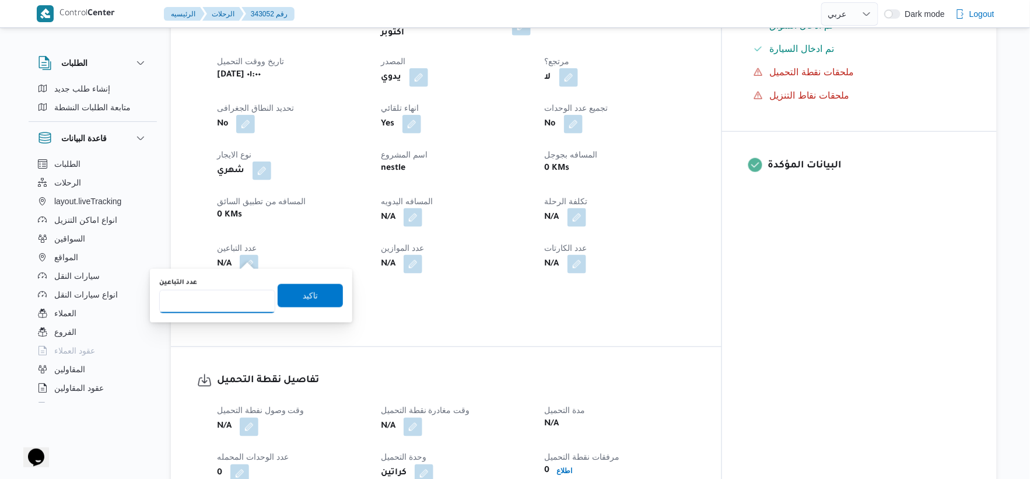
click at [236, 296] on input "عدد التباعين" at bounding box center [217, 301] width 116 height 23
type input "1"
click at [312, 295] on span "تاكيد" at bounding box center [310, 295] width 65 height 23
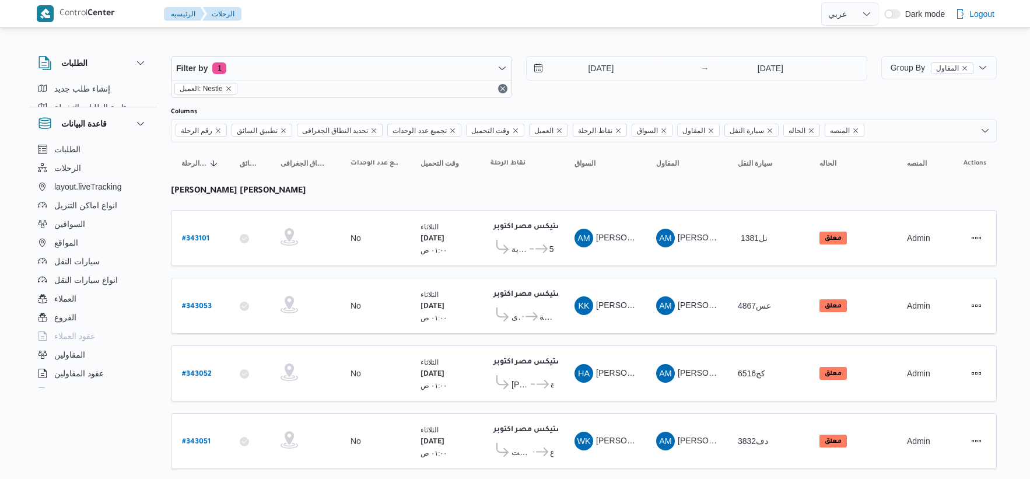
select select "ar"
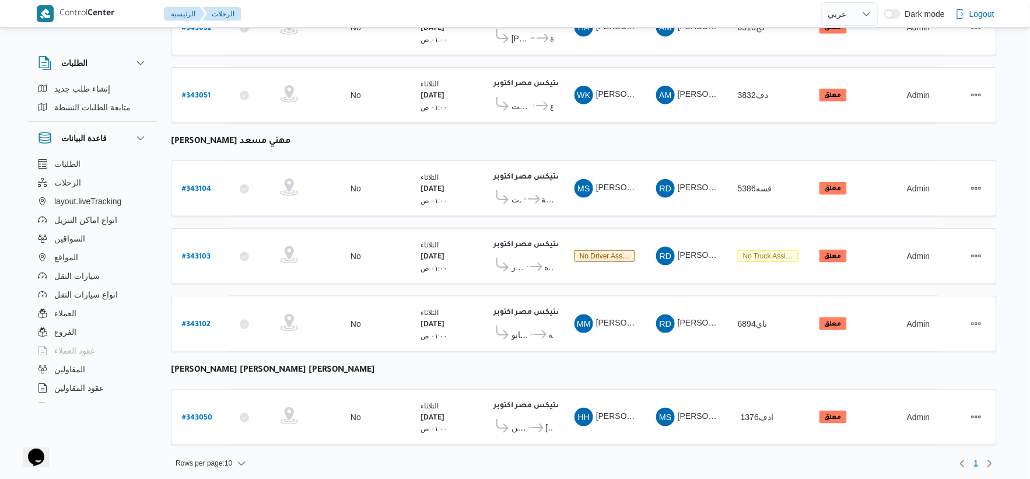
click at [525, 219] on table "رقم الرحلة Click to sort in ascending order تطبيق السائق Click to sort in ascen…" at bounding box center [584, 126] width 826 height 660
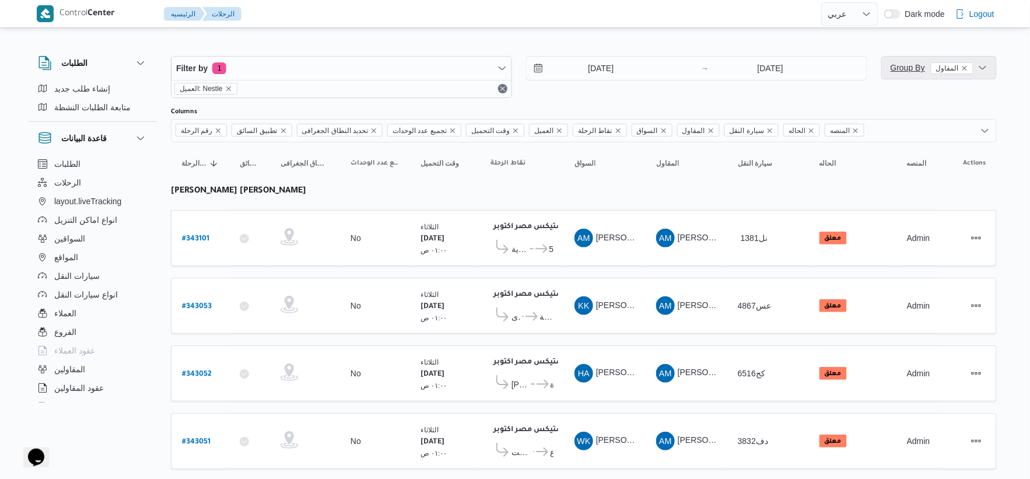
click at [924, 67] on span "Group By المقاول" at bounding box center [932, 67] width 83 height 9
click at [611, 266] on table "رقم الرحلة Click to sort in ascending order تطبيق السائق Click to sort in ascen…" at bounding box center [584, 472] width 826 height 660
click at [204, 303] on b "# 343053" at bounding box center [197, 307] width 30 height 8
select select "ar"
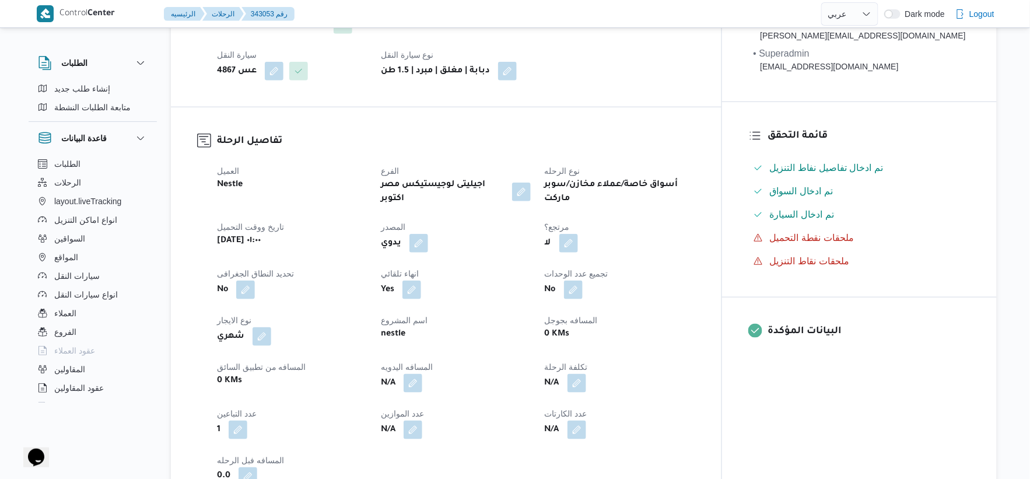
scroll to position [324, 0]
